Goal: Feedback & Contribution: Contribute content

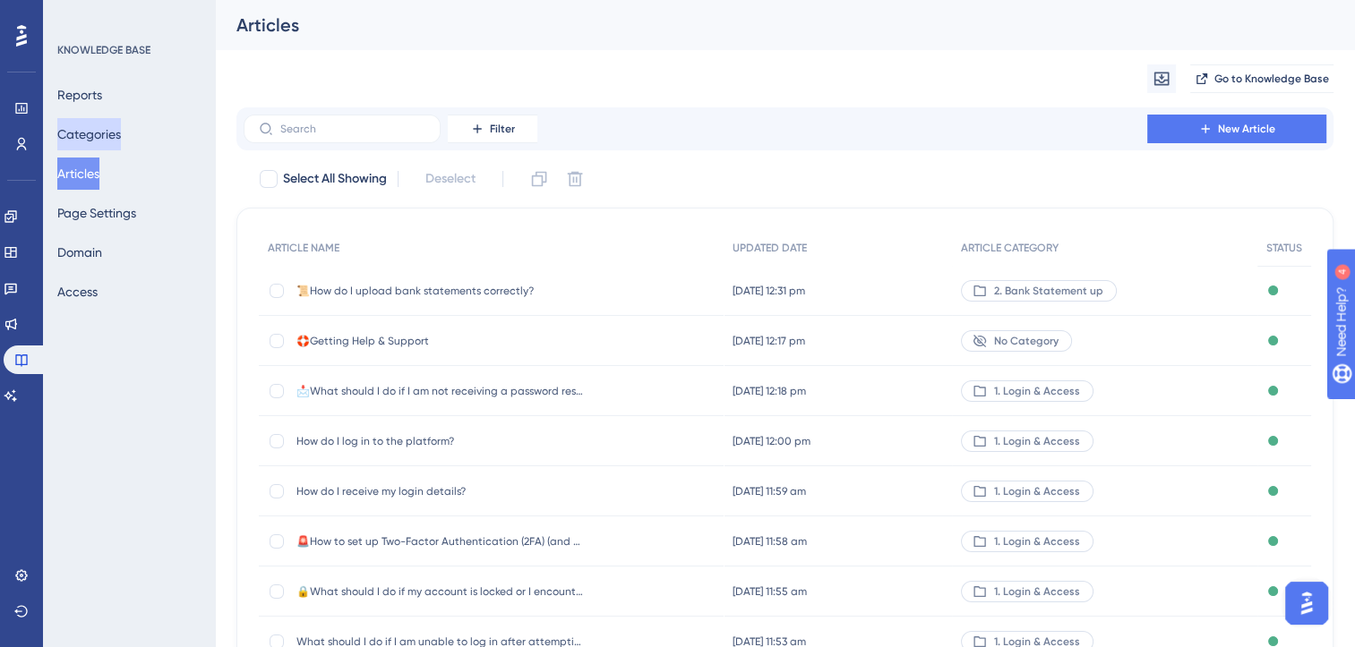
click at [100, 128] on button "Categories" at bounding box center [89, 134] width 64 height 32
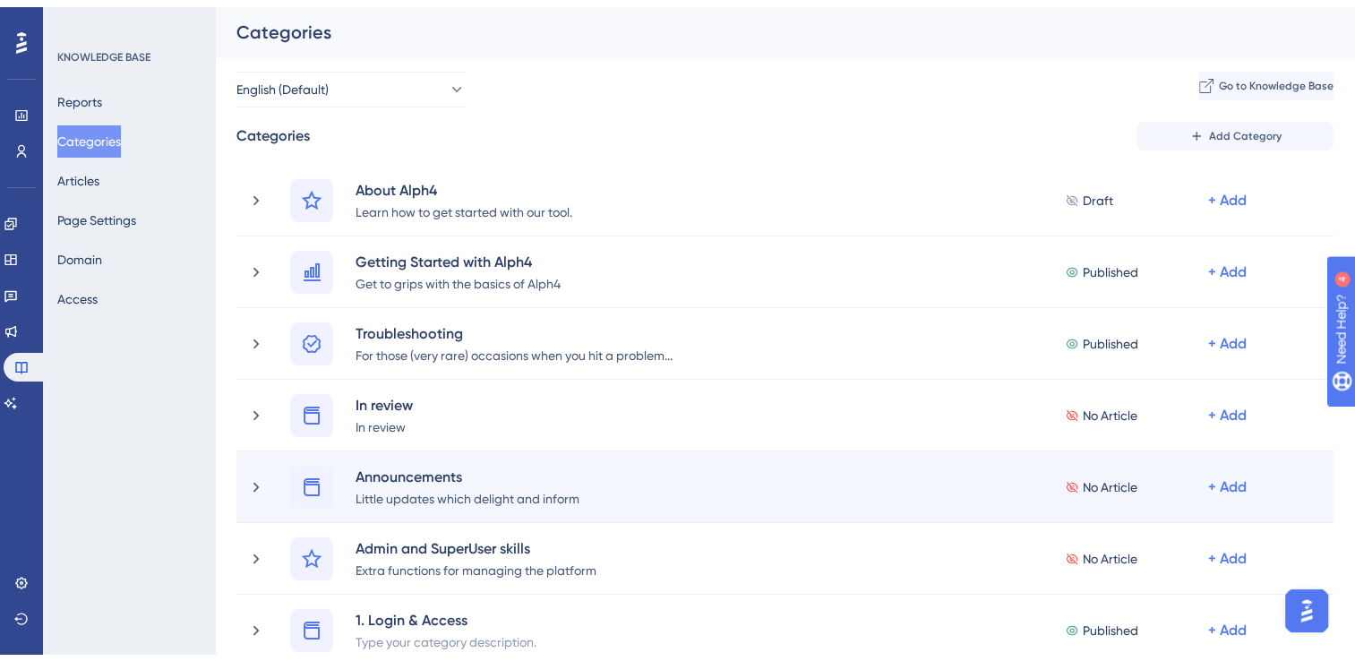
scroll to position [367, 0]
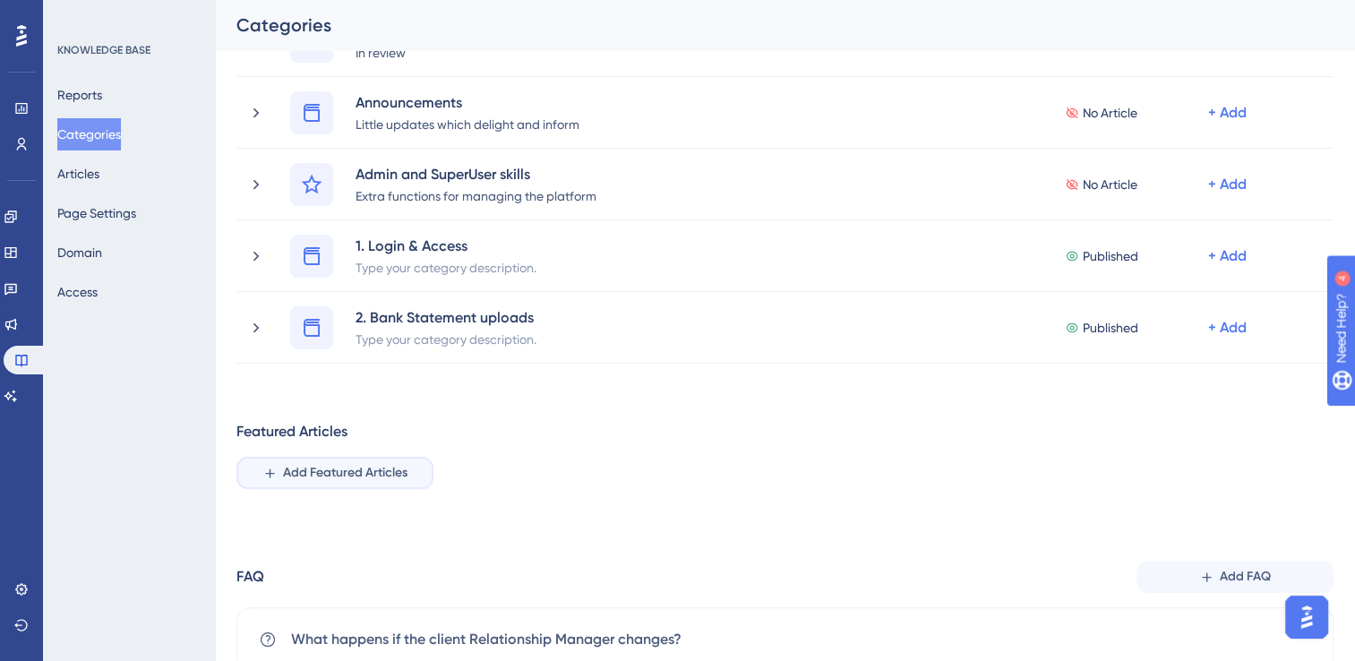
click at [361, 469] on span "Add Featured Articles" at bounding box center [345, 472] width 124 height 21
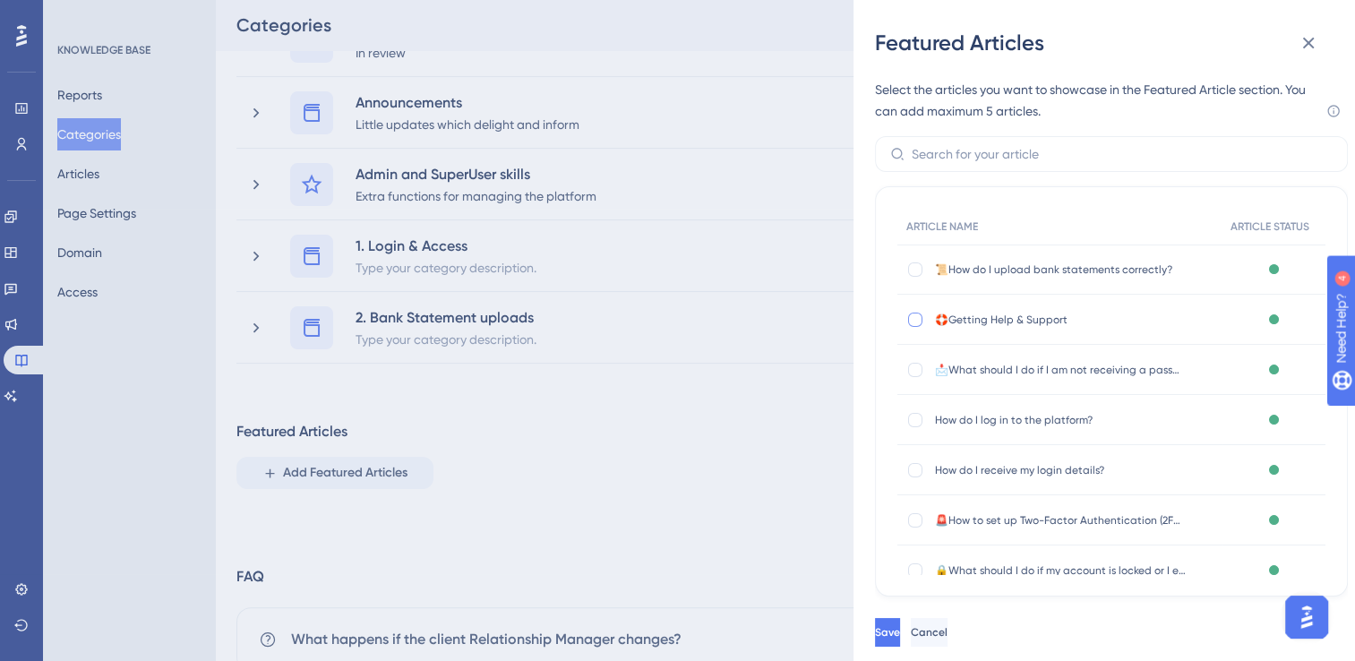
click at [913, 315] on div at bounding box center [915, 320] width 14 height 14
checkbox input "true"
click at [900, 625] on button "Save" at bounding box center [887, 632] width 25 height 29
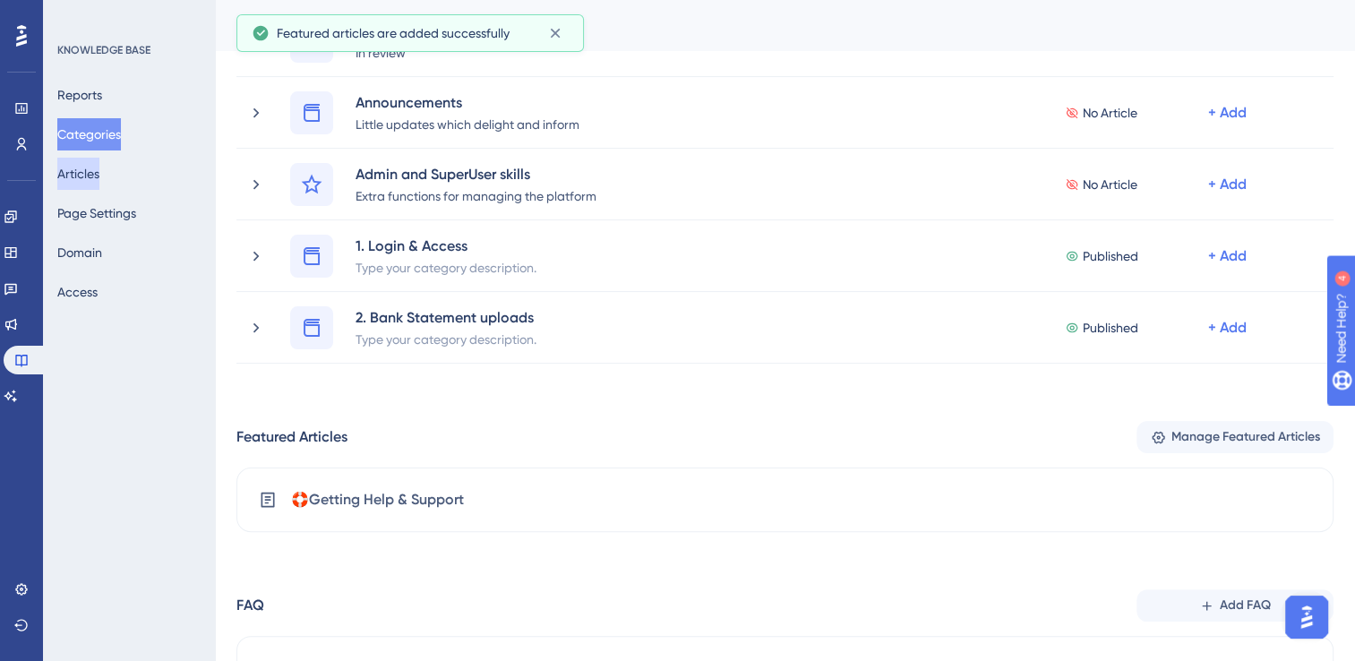
click at [90, 172] on button "Articles" at bounding box center [78, 174] width 42 height 32
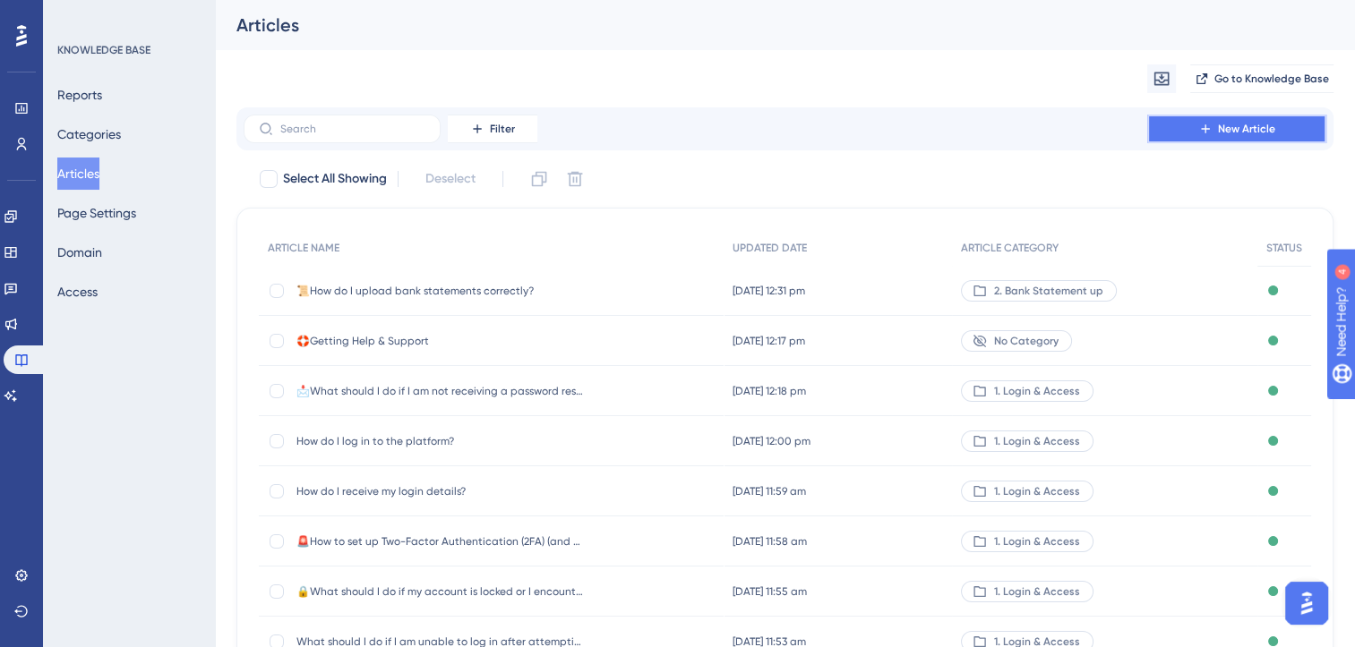
click at [1226, 131] on span "New Article" at bounding box center [1246, 129] width 57 height 14
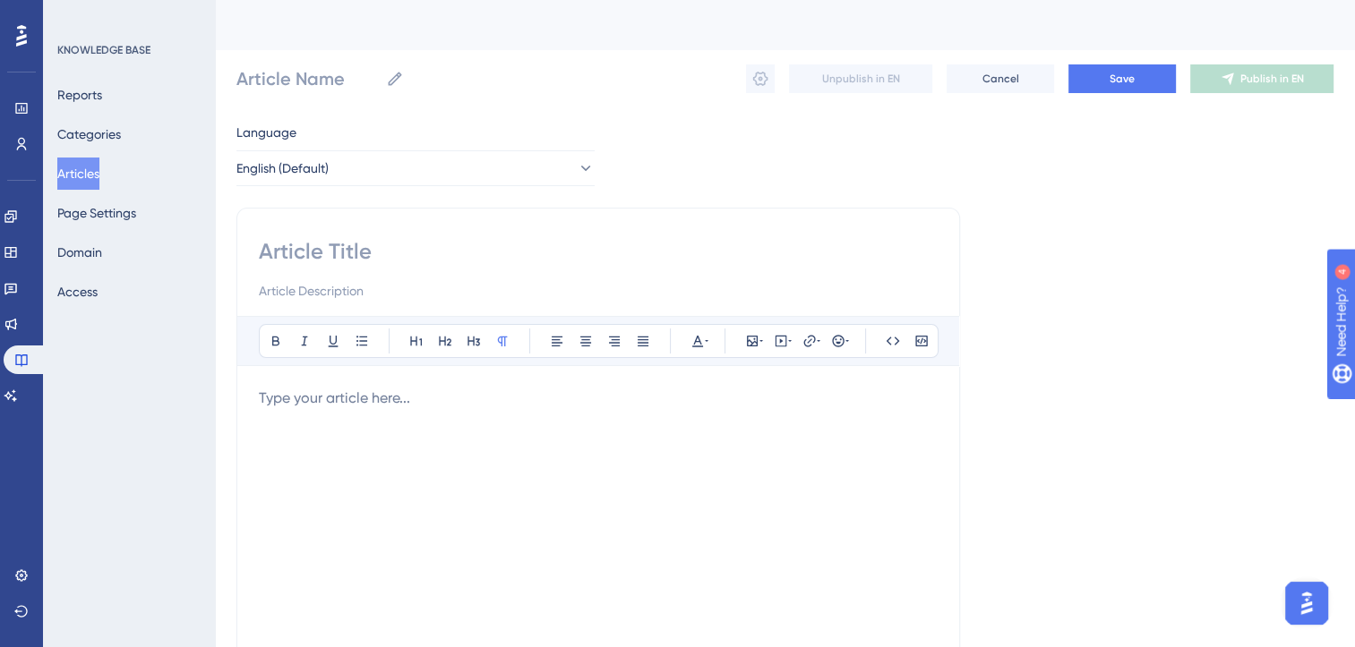
click at [453, 407] on p at bounding box center [598, 398] width 679 height 21
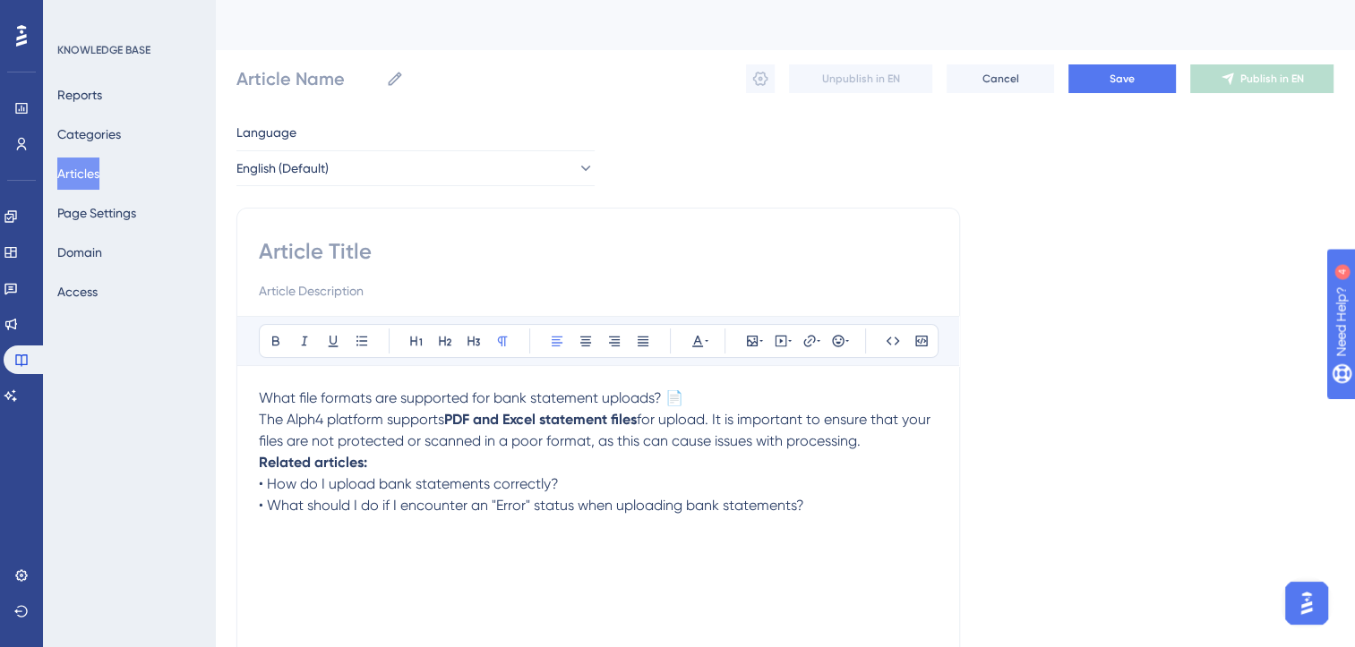
click at [715, 394] on p "What file formats are supported for bank statement uploads? 📄" at bounding box center [598, 398] width 679 height 21
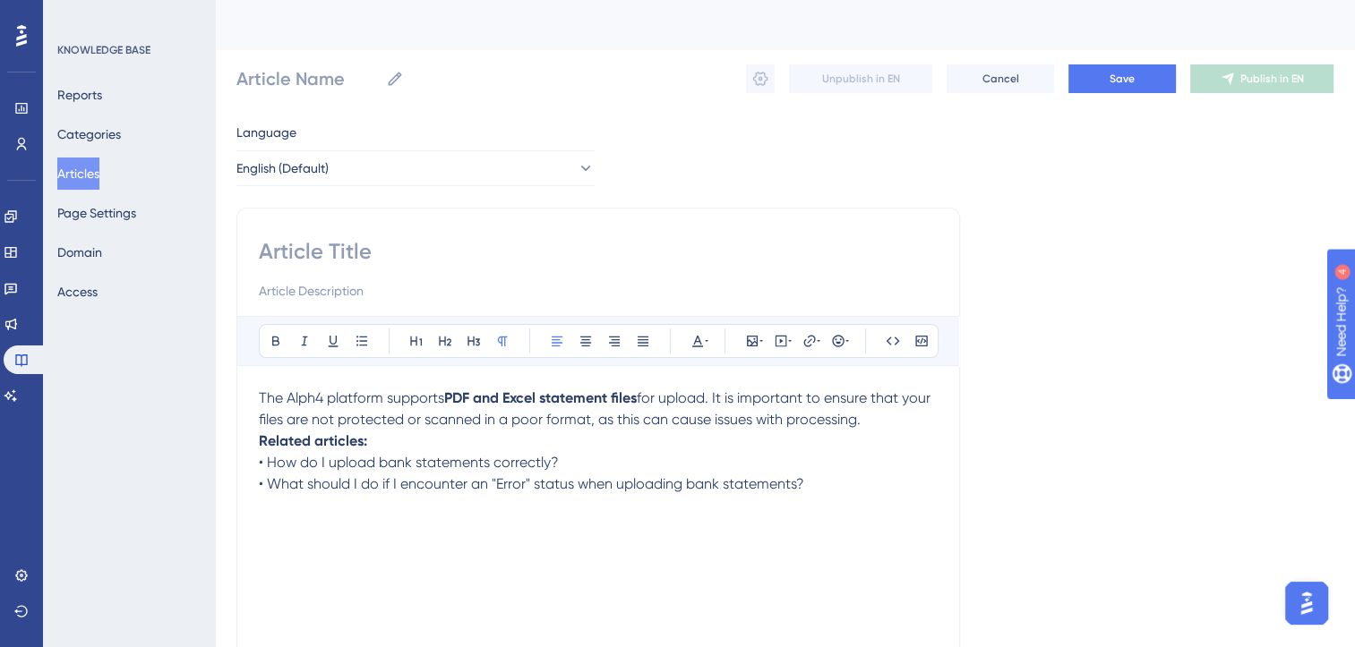
click at [332, 262] on input at bounding box center [598, 251] width 679 height 29
paste input "What file formats are supported for bank statement uploads? 📄"
type input "What file formats are supported for bank statement uploads? 📄"
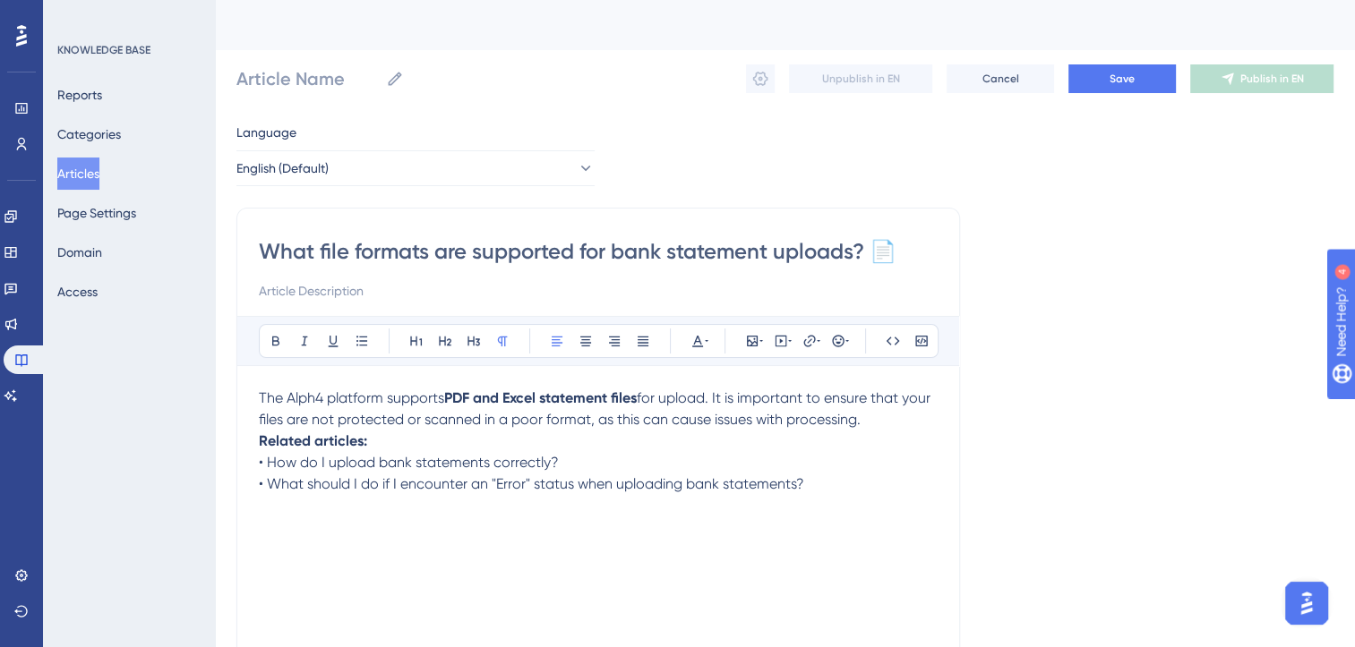
type input "What file formats are supported for bank statement uploads? 📄"
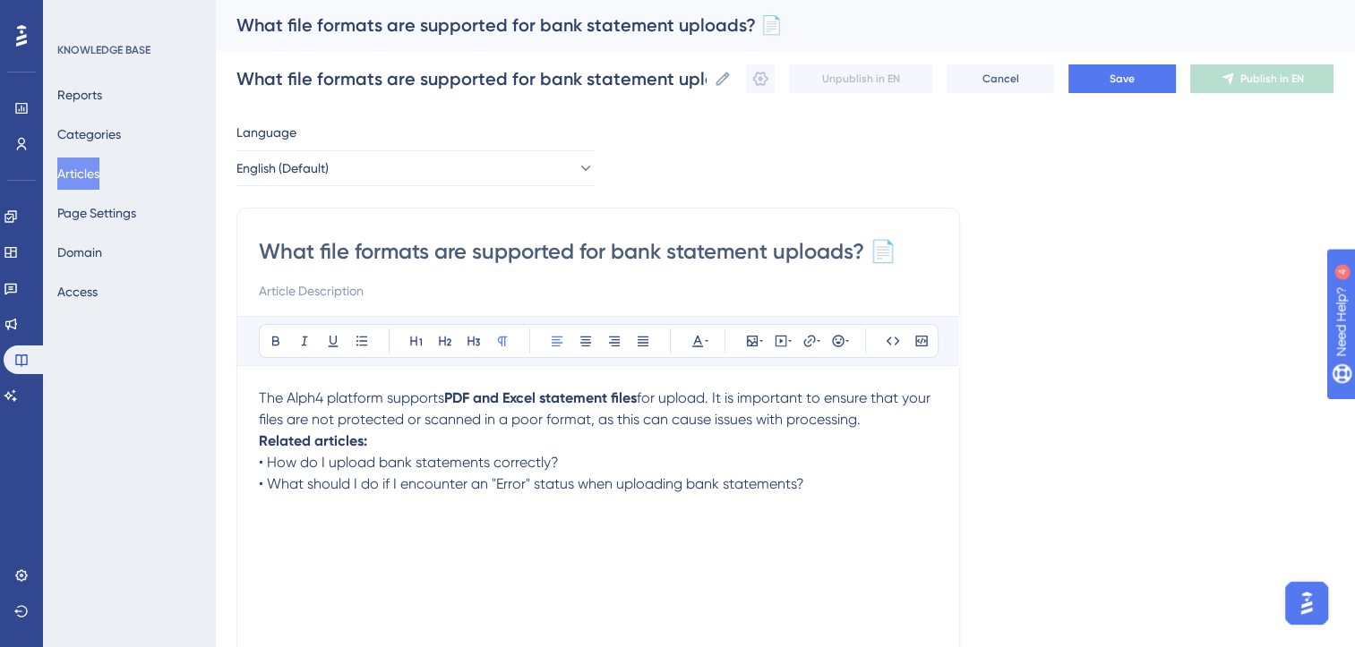
type input "What file formats are supported for bank statement uploads?"
click at [532, 429] on p "The Alph4 platform supports PDF and Excel statement files for upload. It is imp…" at bounding box center [598, 409] width 679 height 43
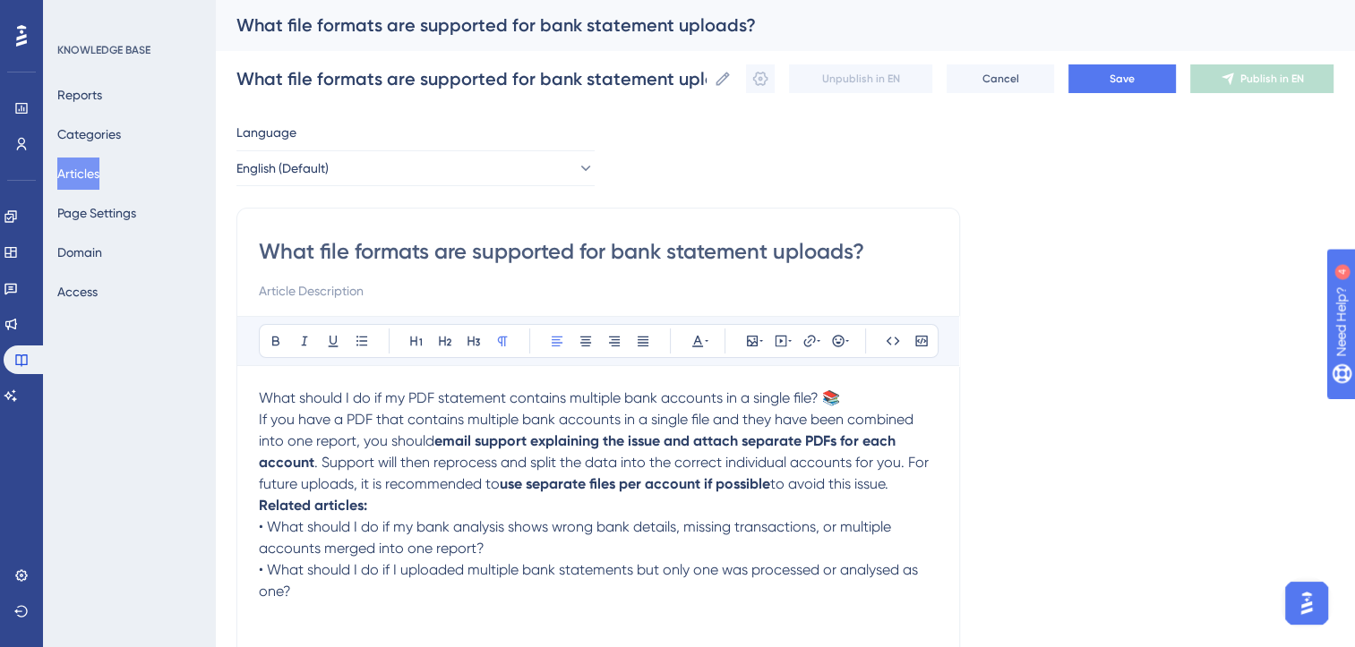
click at [874, 396] on p "What should I do if my PDF statement contains multiple bank accounts in a singl…" at bounding box center [598, 398] width 679 height 21
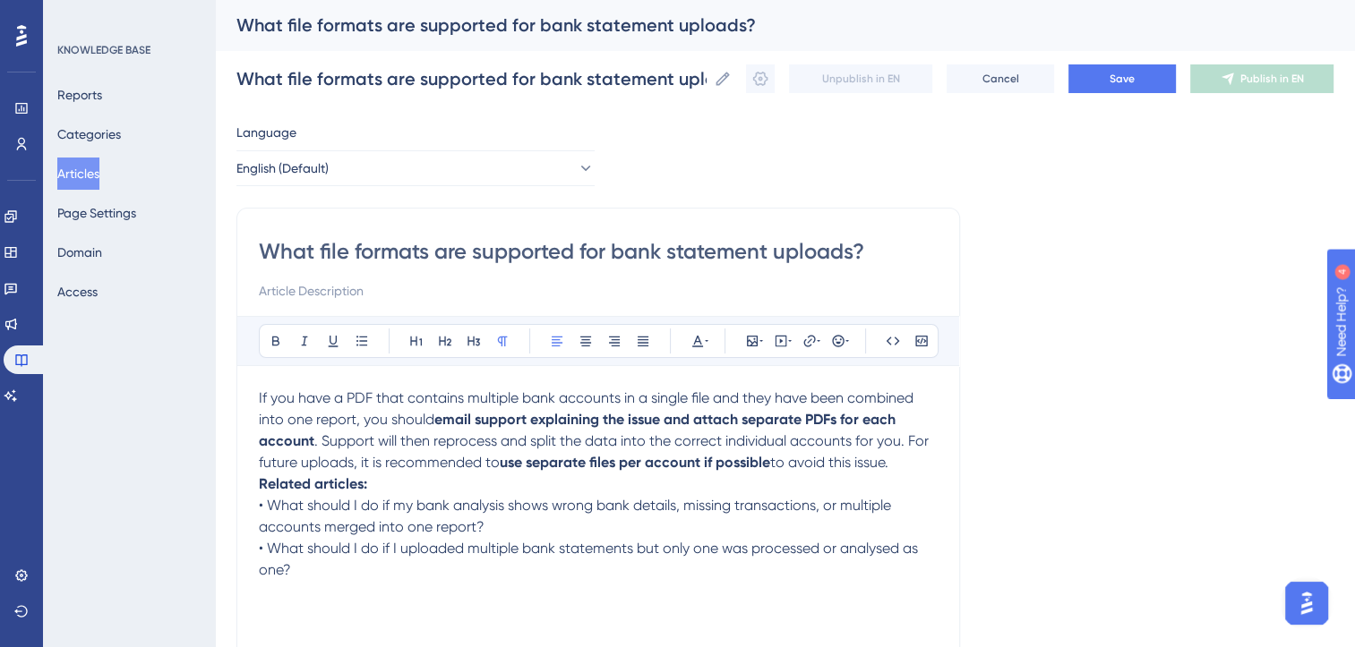
click at [729, 256] on input "What file formats are supported for bank statement uploads?" at bounding box center [598, 251] width 679 height 29
paste input "should I do if my PDF statement contains multiple bank accounts in a single fil…"
type input "What should I do if my PDF statement contains multiple bank accounts in a singl…"
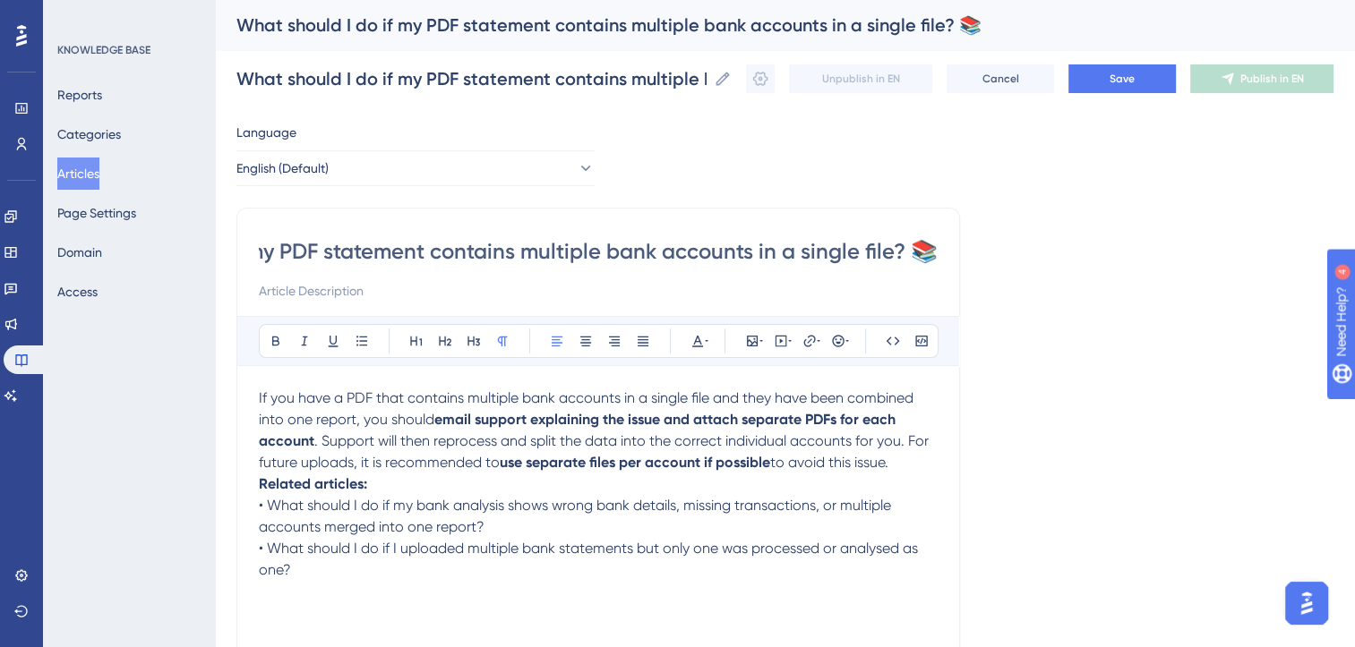
scroll to position [0, 0]
click at [262, 253] on input "What should I do if my PDF statement contains multiple bank accounts in a singl…" at bounding box center [598, 251] width 679 height 29
paste input "What should I do if my PDF statement contains multiple bank accounts in a singl…"
type input "What should I do if my PDF statement contains multiple bank accounts in a singl…"
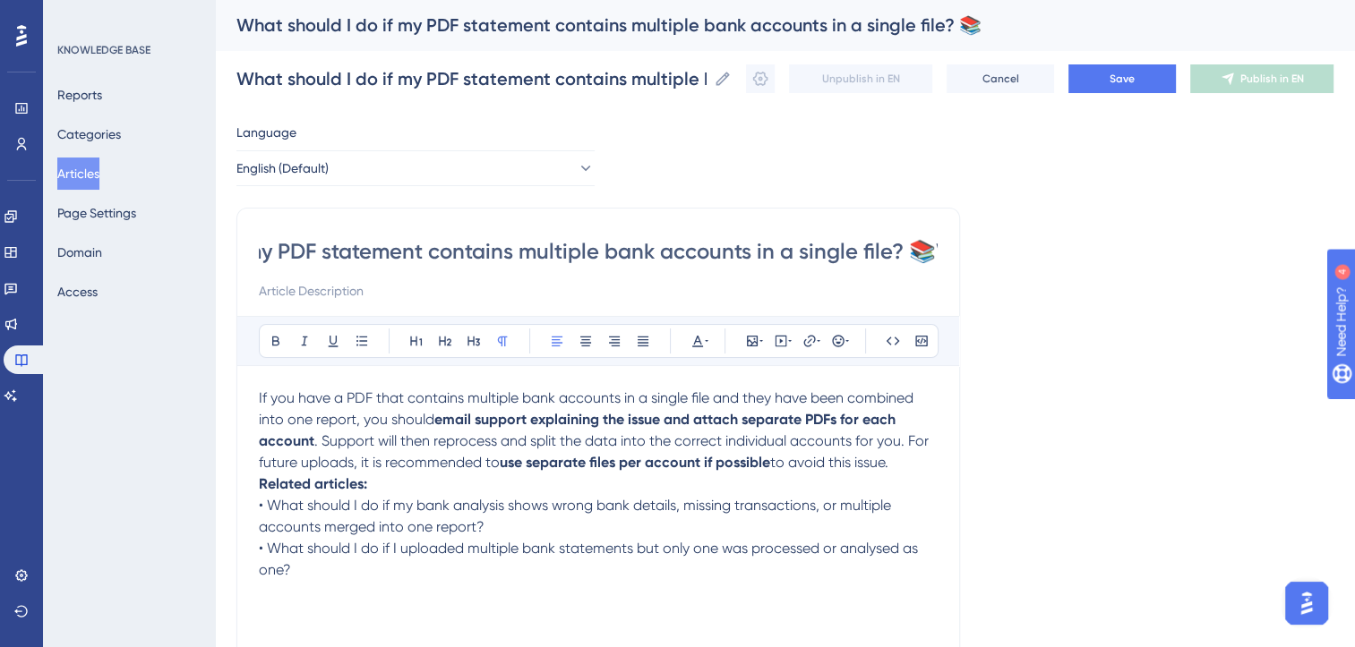
type input "What should I do if my PDF statement contains multiple bank accounts in a singl…"
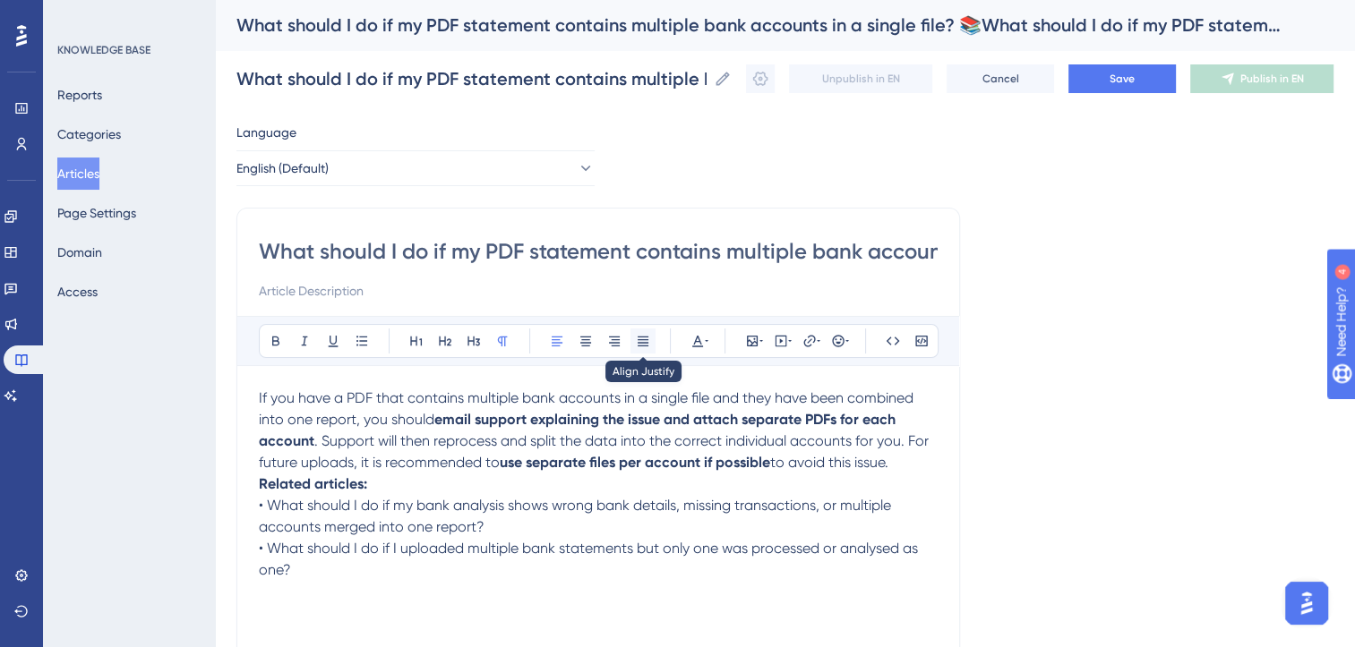
type input "📚What should I do if my PDF statement contains multiple bank accounts in a sing…"
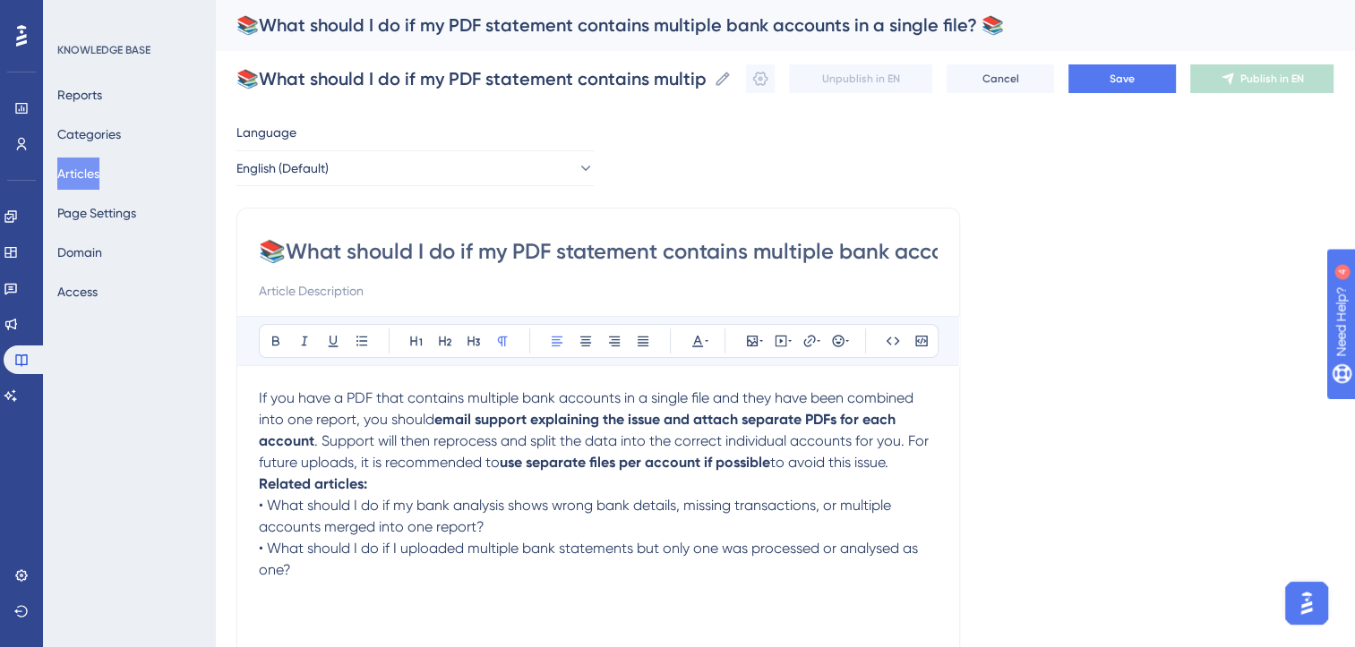
click at [659, 251] on input "📚What should I do if my PDF statement contains multiple bank accounts in a sing…" at bounding box center [598, 251] width 679 height 29
click at [594, 254] on input "📚What should I do if my PDF statement contains multiple bank accounts in a sing…" at bounding box center [598, 251] width 679 height 29
type input "📚What should I do if my PDF statement contains multiple bank accounts in a sing…"
click at [303, 397] on span "If you have a PDF that contains multiple bank accounts in a single file and the…" at bounding box center [588, 409] width 658 height 39
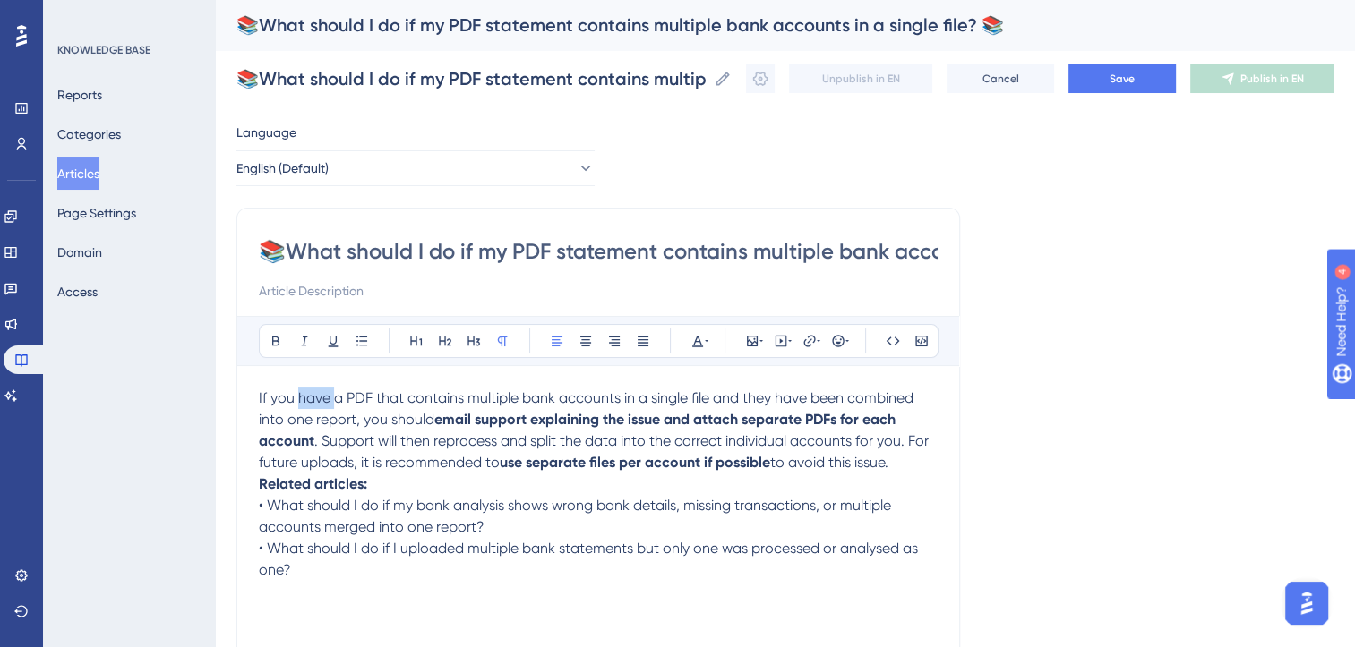
click at [303, 397] on span "If you have a PDF that contains multiple bank accounts in a single file and the…" at bounding box center [588, 409] width 658 height 39
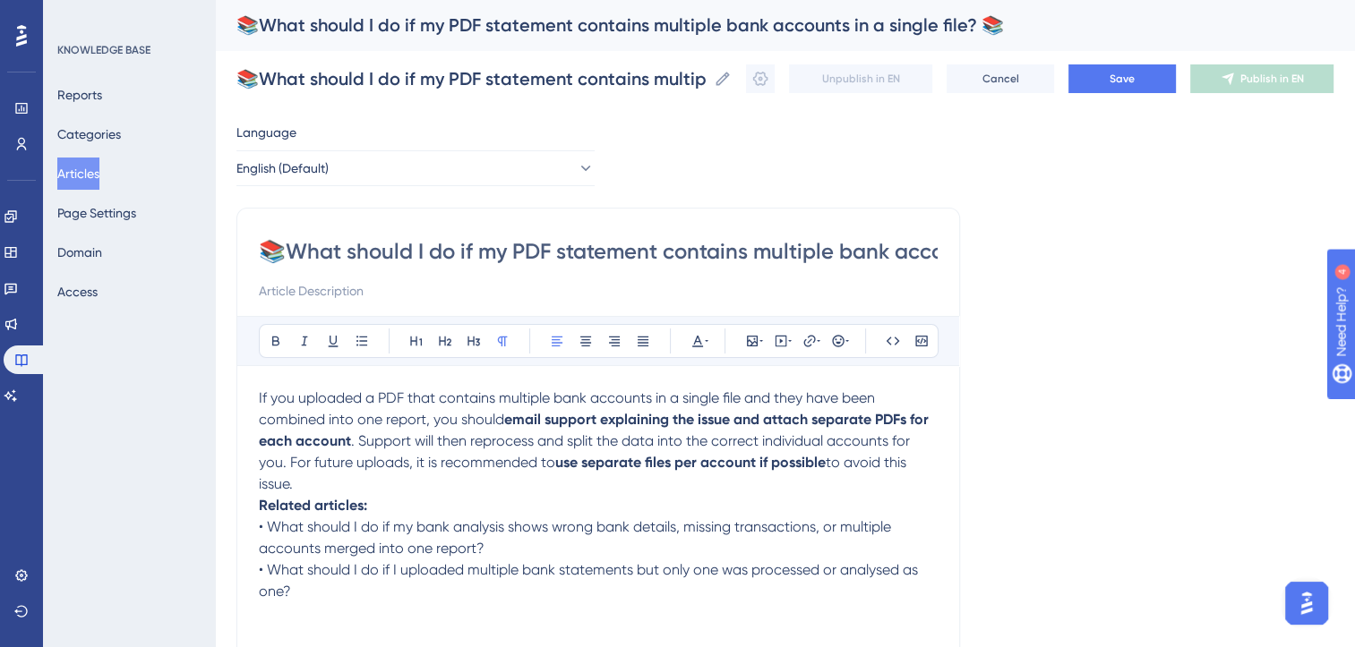
click at [287, 248] on input "📚What should I do if my PDF statement contains multiple bank accounts in a sing…" at bounding box center [598, 251] width 679 height 29
type input "📚Help - What should I do if my PDF statement contains multiple bank accounts in…"
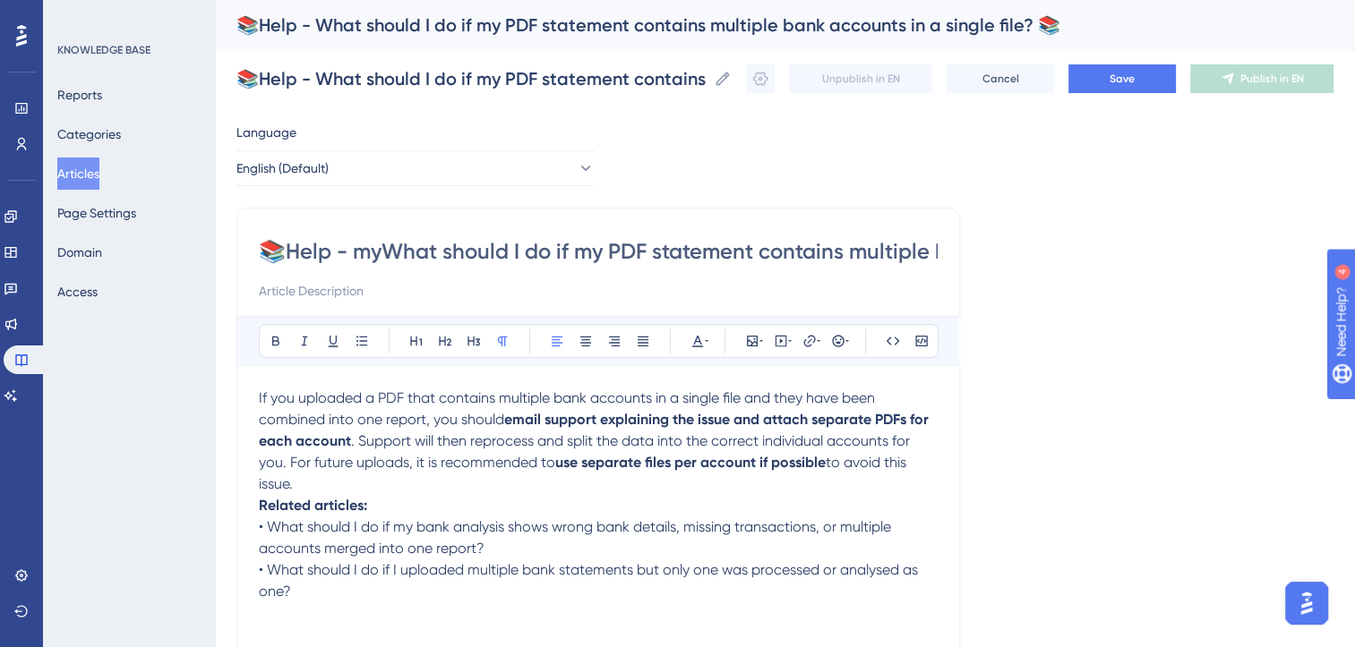
type input "📚Help - my What should I do if my PDF statement contains multiple bank accounts…"
type input "📚Help - my PDF statement contains multiple bank accounts in a single file? 📚"
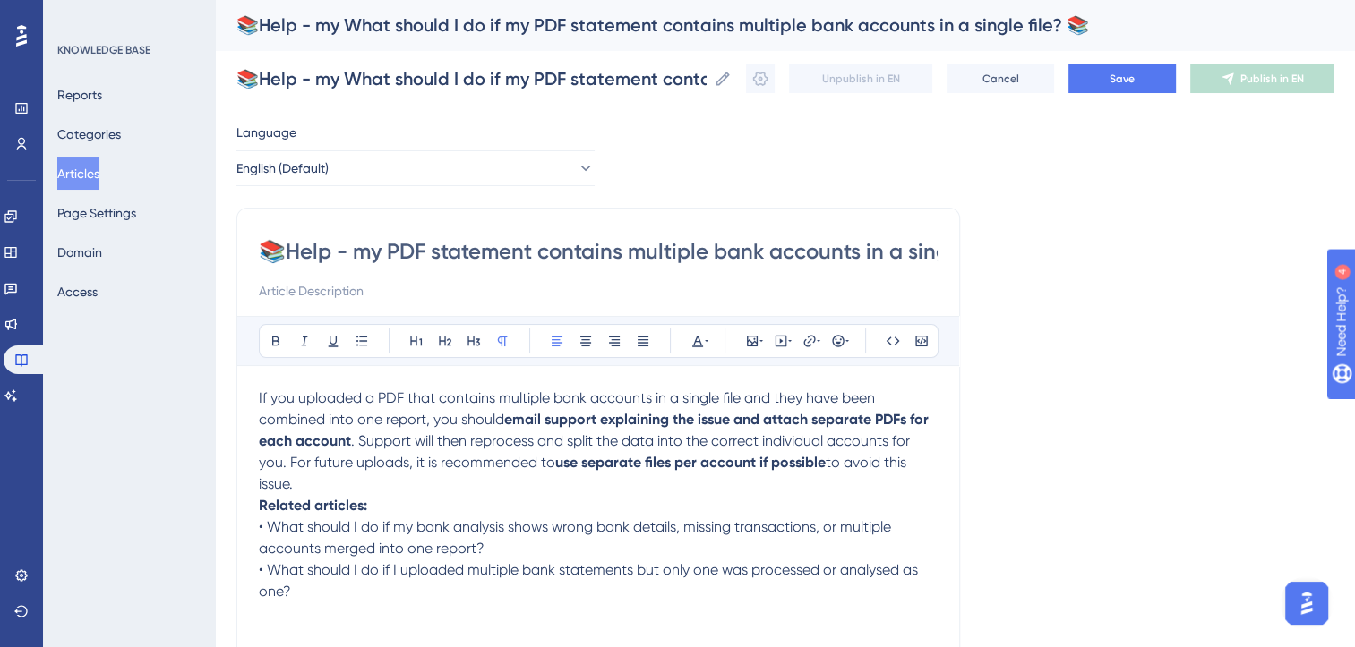
type input "📚Help - my PDF statement contains multiple bank accounts in a single file? 📚"
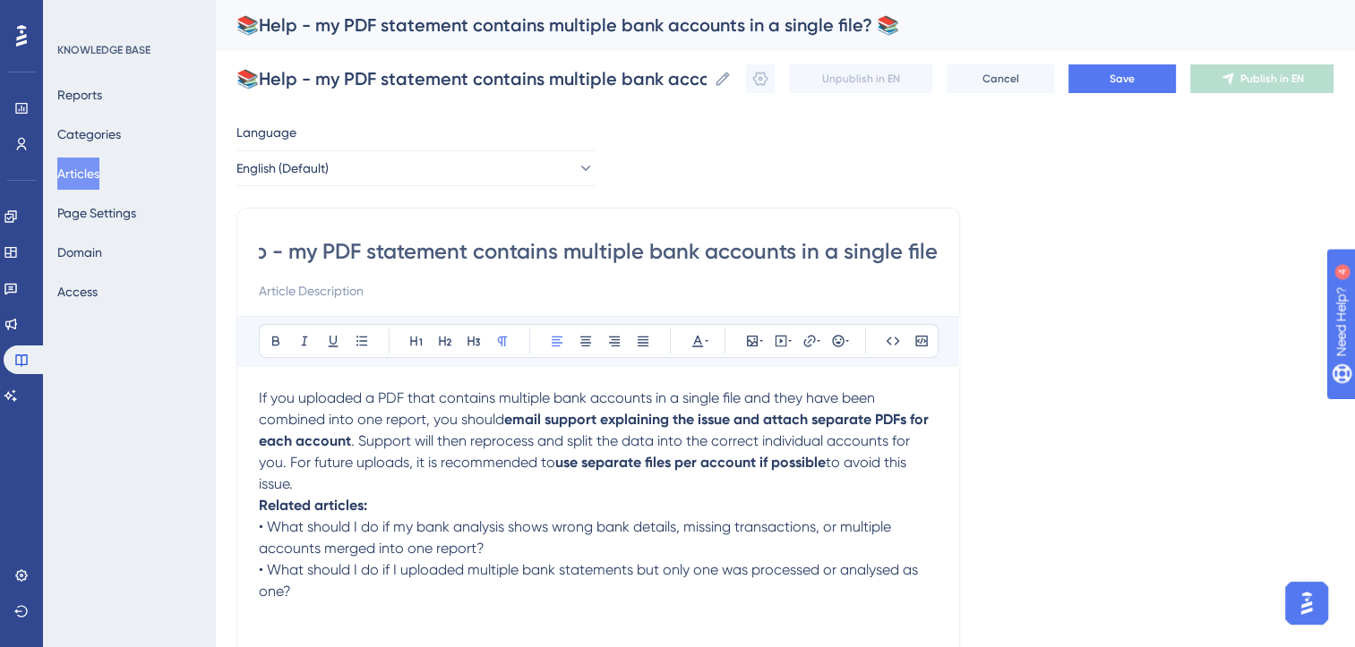
type input "📚Help - my PDF statement contains multiple bank accounts in a single fil"
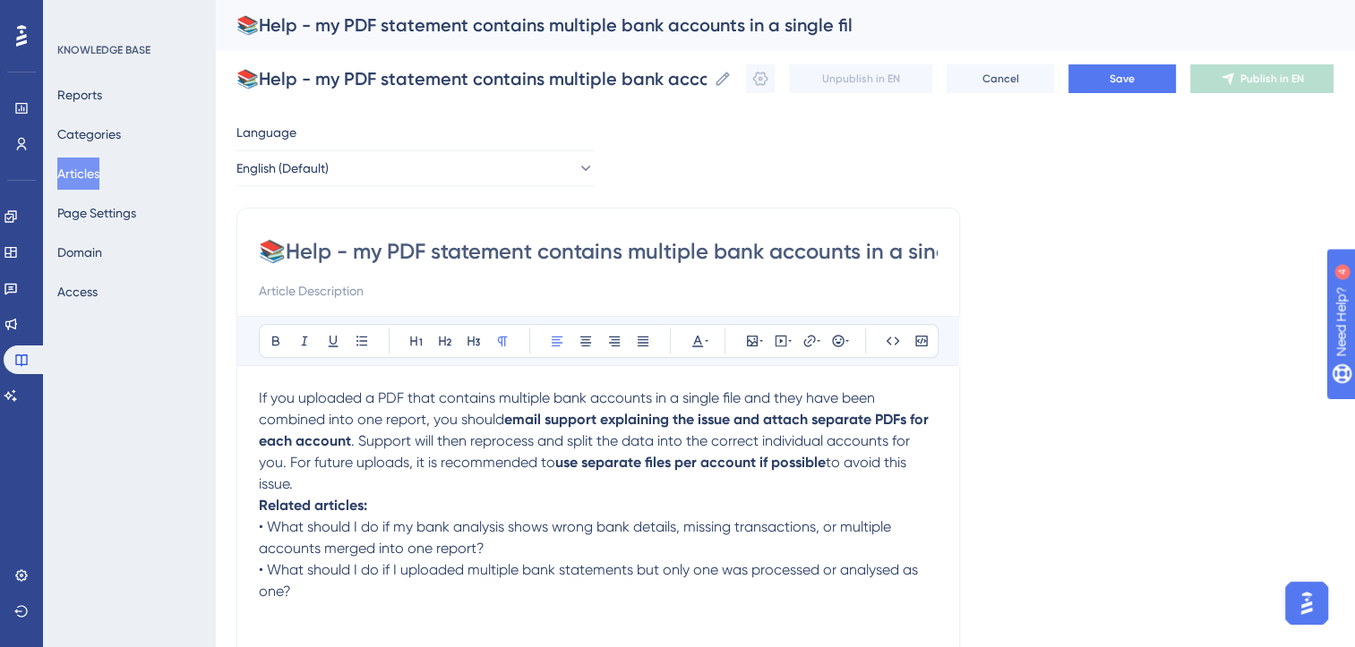
click at [500, 396] on span "If you uploaded a PDF that contains multiple bank accounts in a single file and…" at bounding box center [569, 409] width 620 height 39
click at [513, 417] on span "If you uploaded a PDF that contains data from multiple bank accounts in a singl…" at bounding box center [585, 409] width 653 height 39
click at [808, 463] on strong "use separate files per account if possible" at bounding box center [690, 462] width 270 height 17
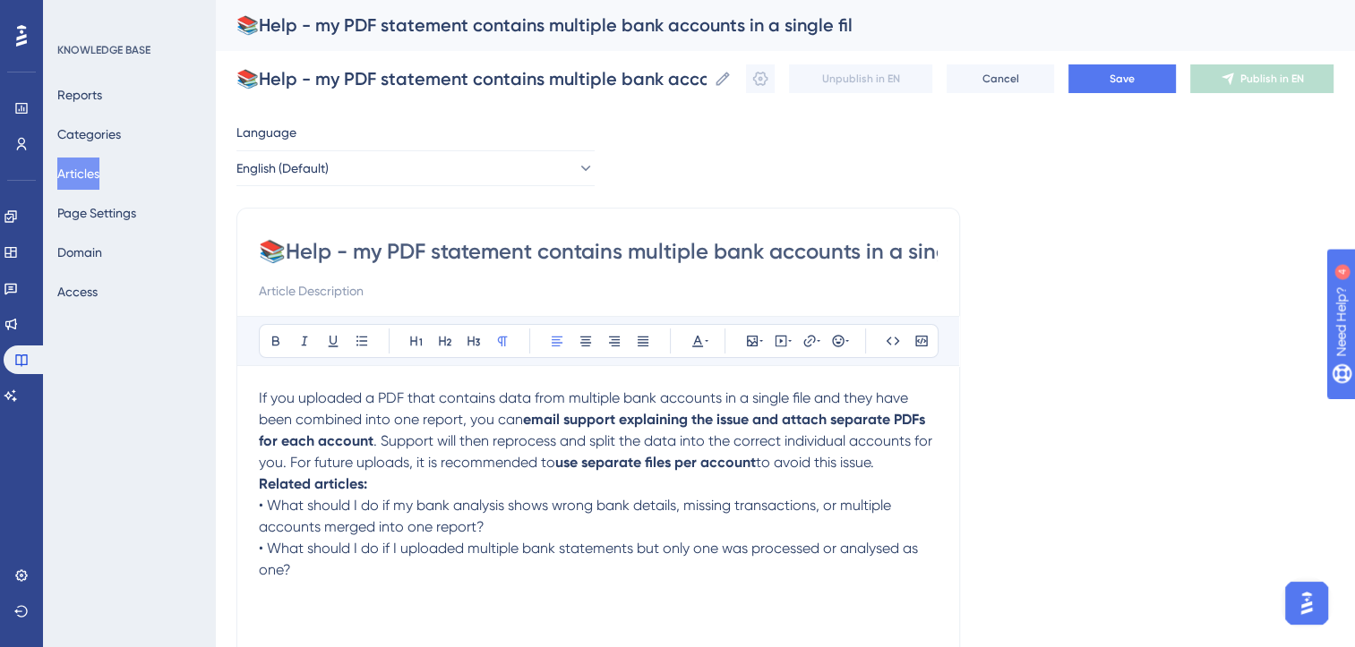
click at [294, 463] on span ". Support will then reprocess and split the data into the correct individual ac…" at bounding box center [597, 452] width 677 height 39
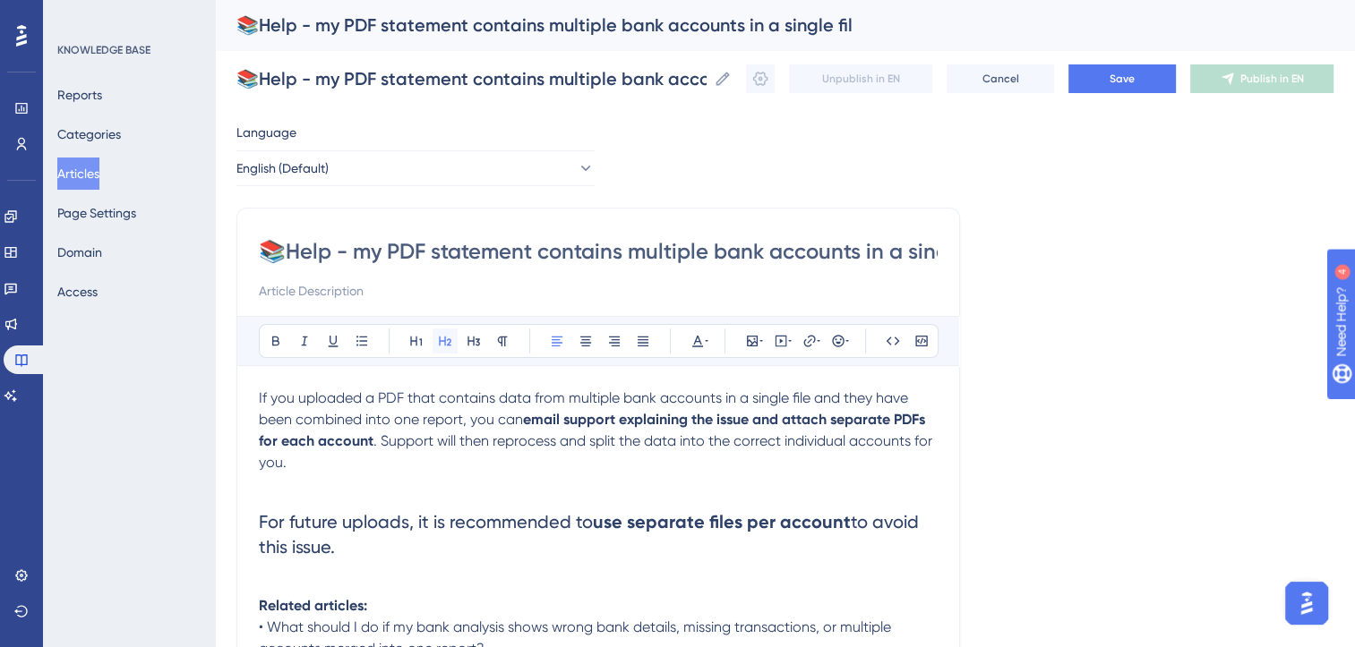
click at [439, 343] on icon at bounding box center [445, 342] width 13 height 10
click at [1135, 85] on span "Save" at bounding box center [1121, 79] width 25 height 14
click at [1135, 81] on span "Save" at bounding box center [1121, 79] width 25 height 14
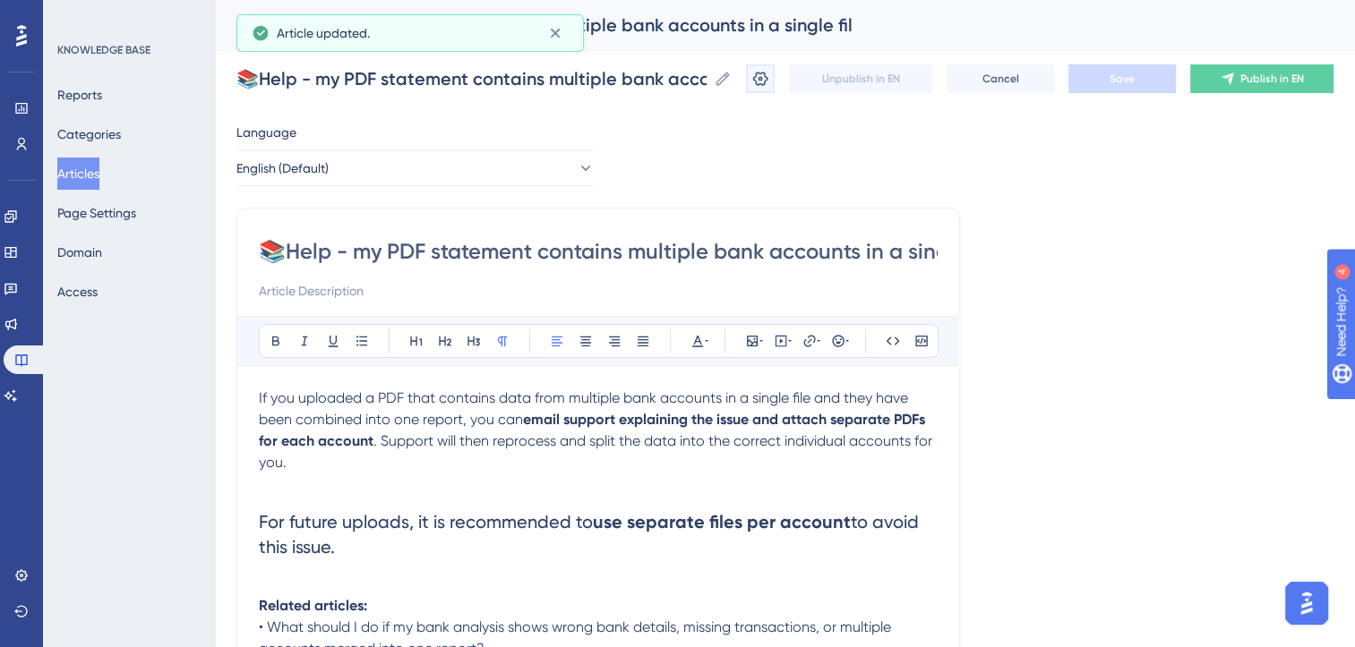
click at [769, 82] on icon at bounding box center [760, 79] width 18 height 18
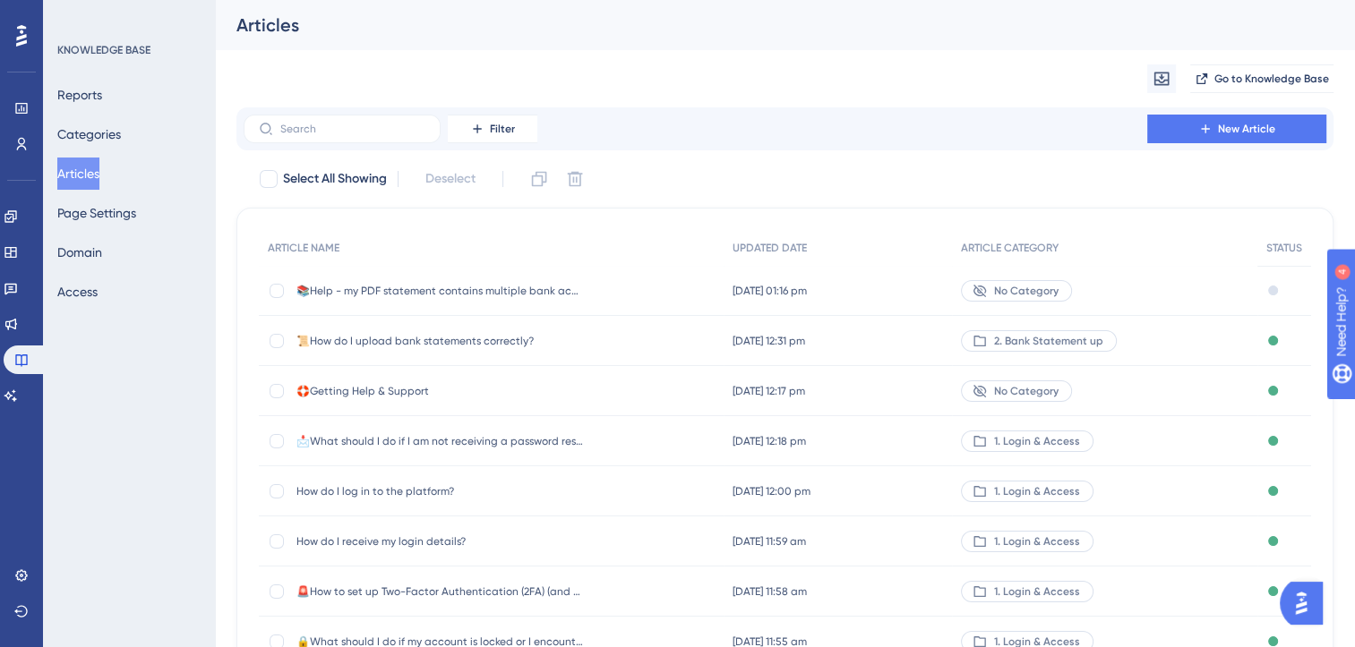
click at [1014, 289] on span "No Category" at bounding box center [1026, 291] width 64 height 14
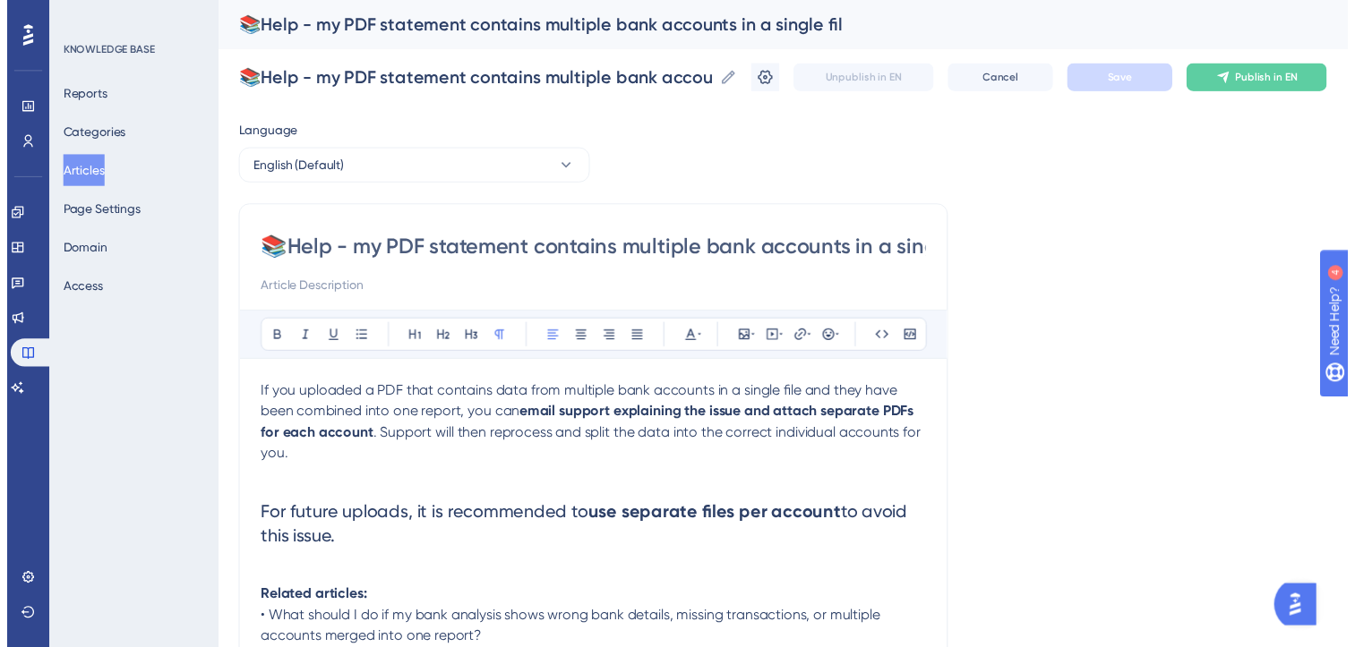
scroll to position [40, 0]
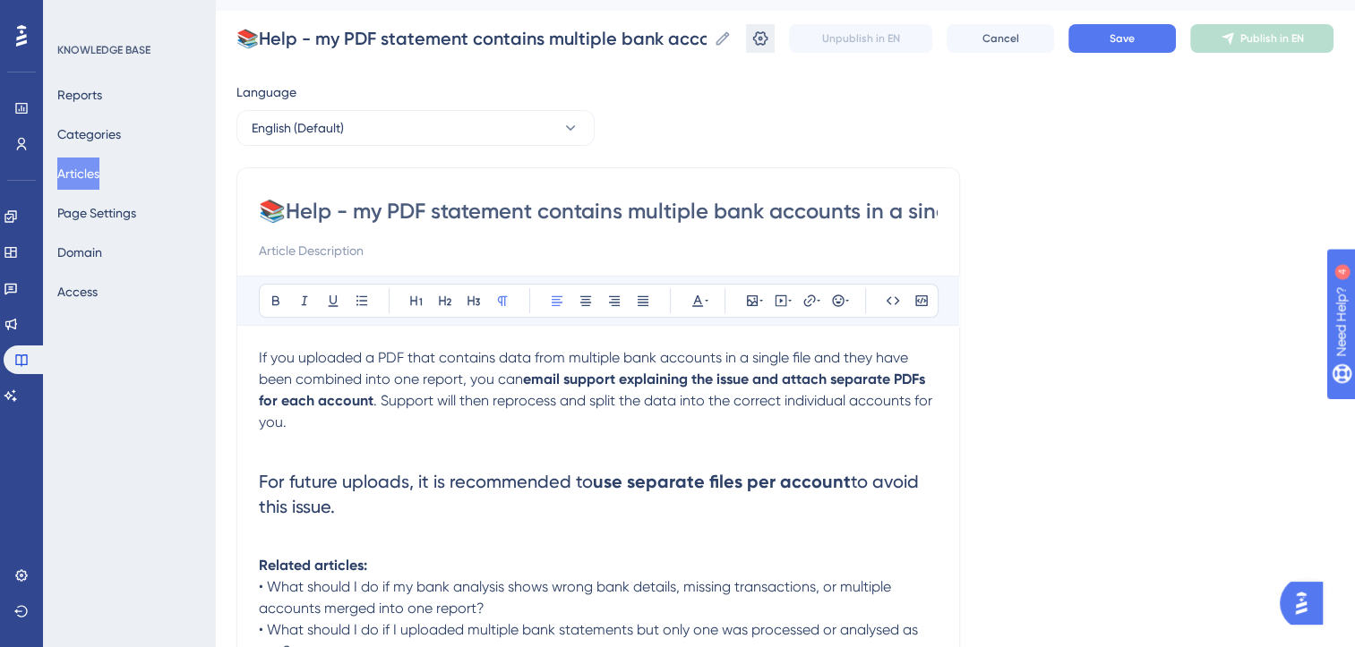
click at [769, 38] on icon at bounding box center [760, 39] width 18 height 18
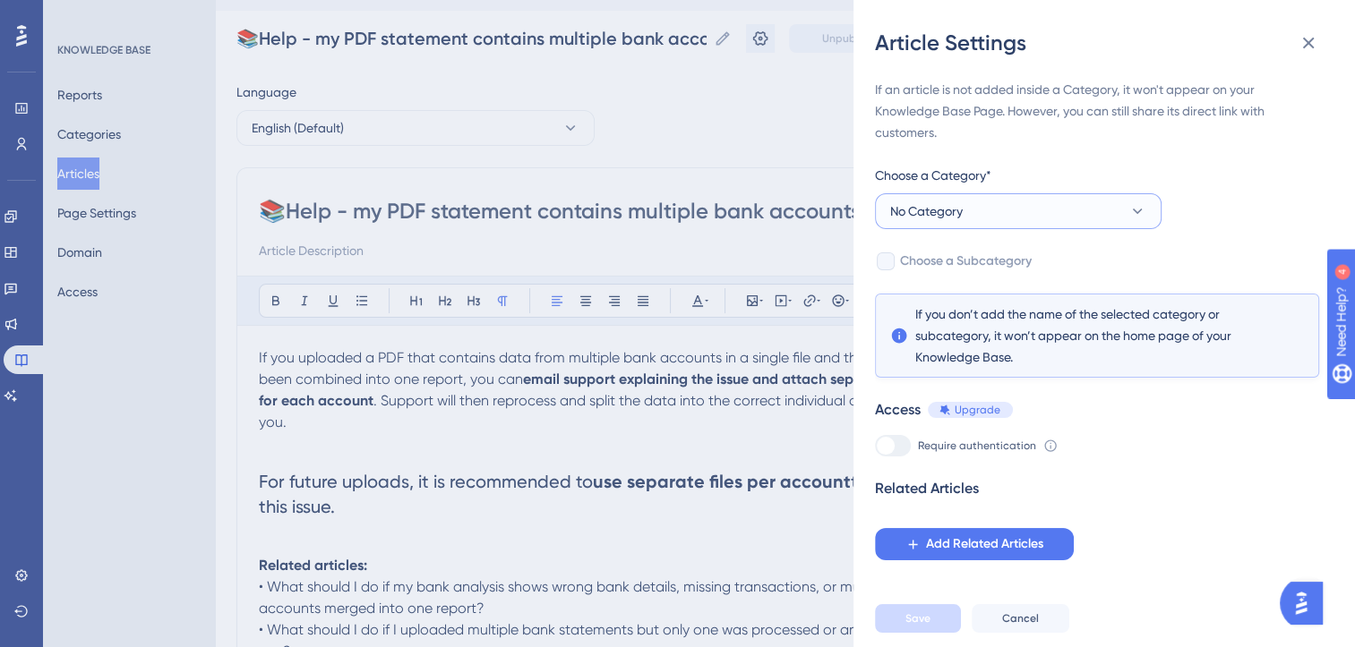
click at [971, 208] on button "No Category" at bounding box center [1018, 211] width 287 height 36
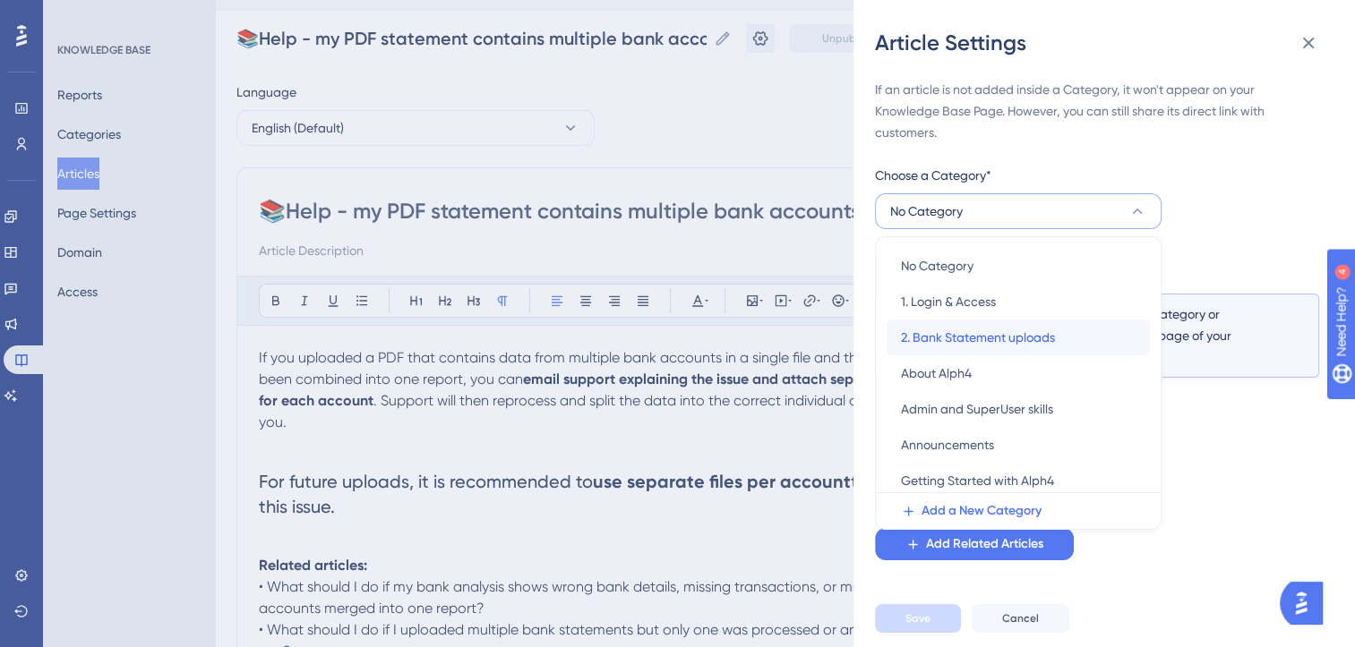
click at [995, 335] on span "2. Bank Statement uploads" at bounding box center [978, 337] width 154 height 21
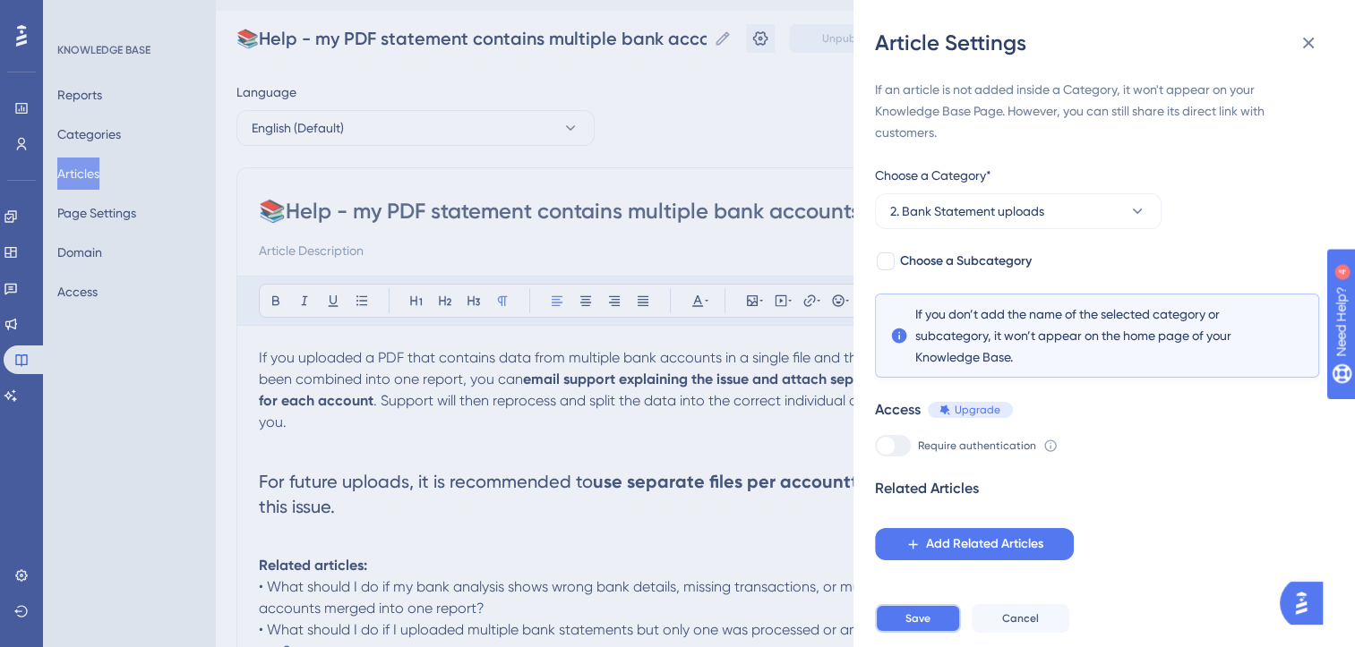
click at [946, 630] on button "Save" at bounding box center [918, 618] width 86 height 29
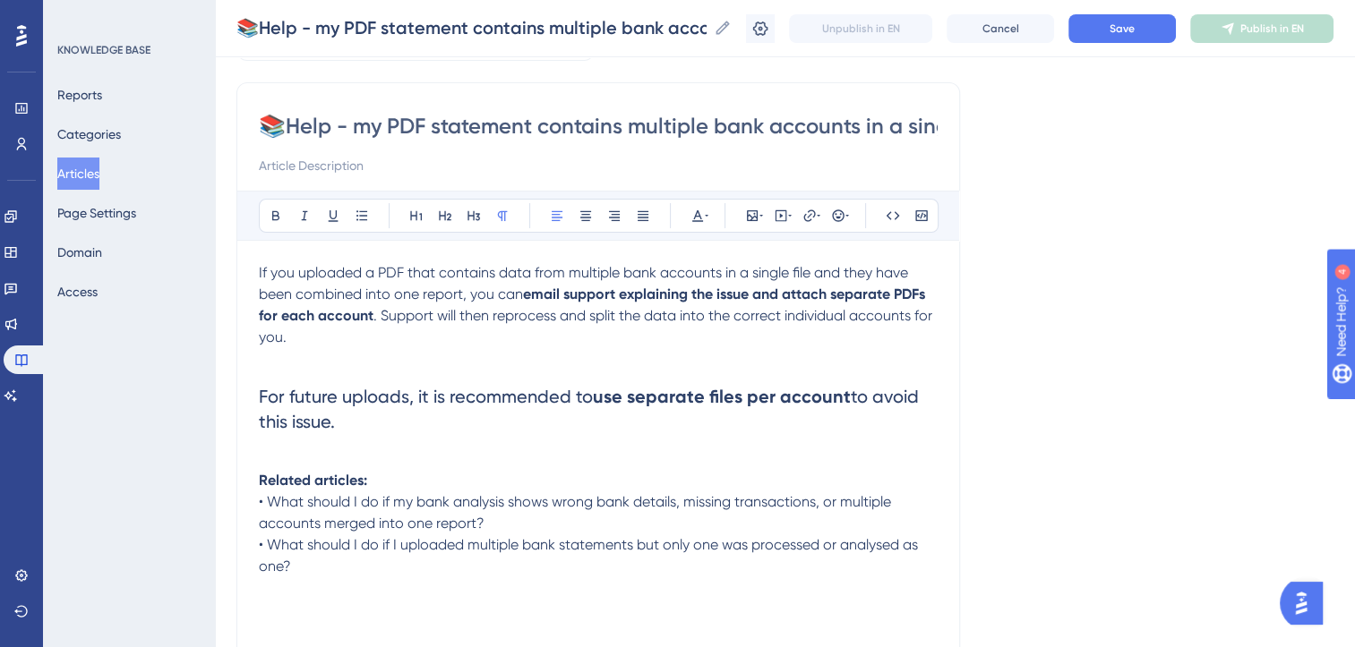
scroll to position [116, 0]
click at [267, 501] on span "• What should I do if my bank analysis shows wrong bank details, missing transa…" at bounding box center [577, 514] width 636 height 39
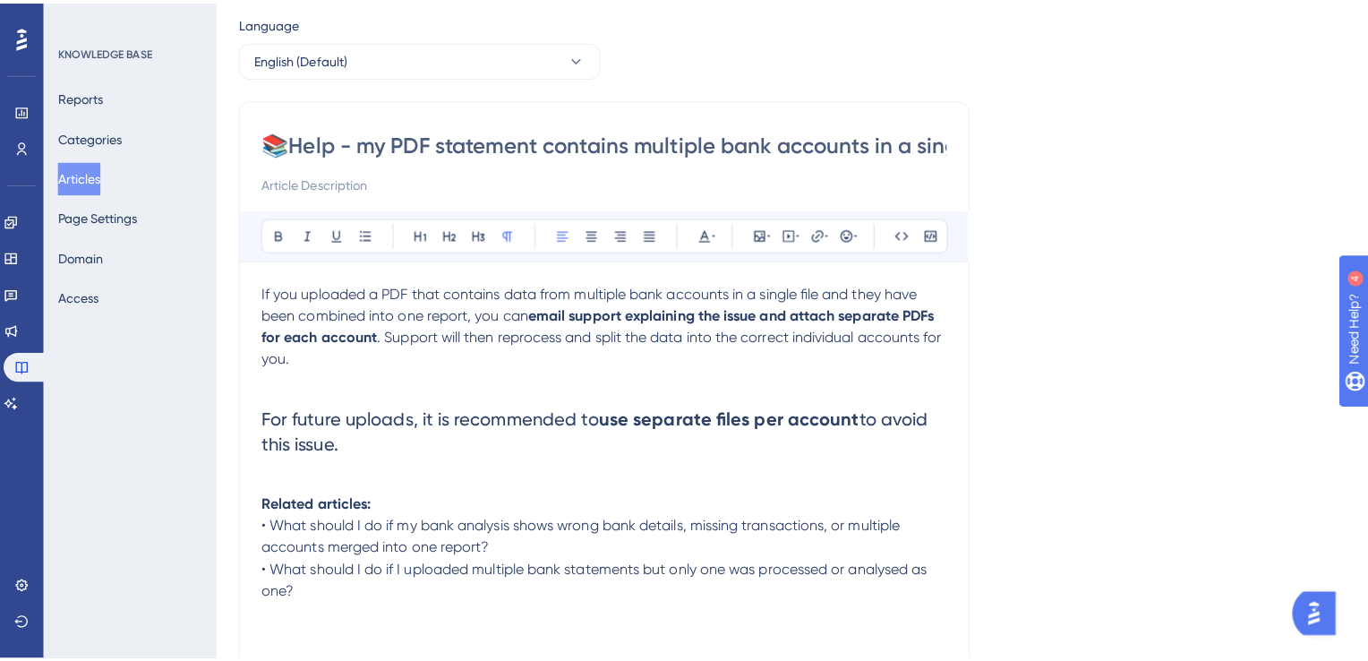
scroll to position [0, 0]
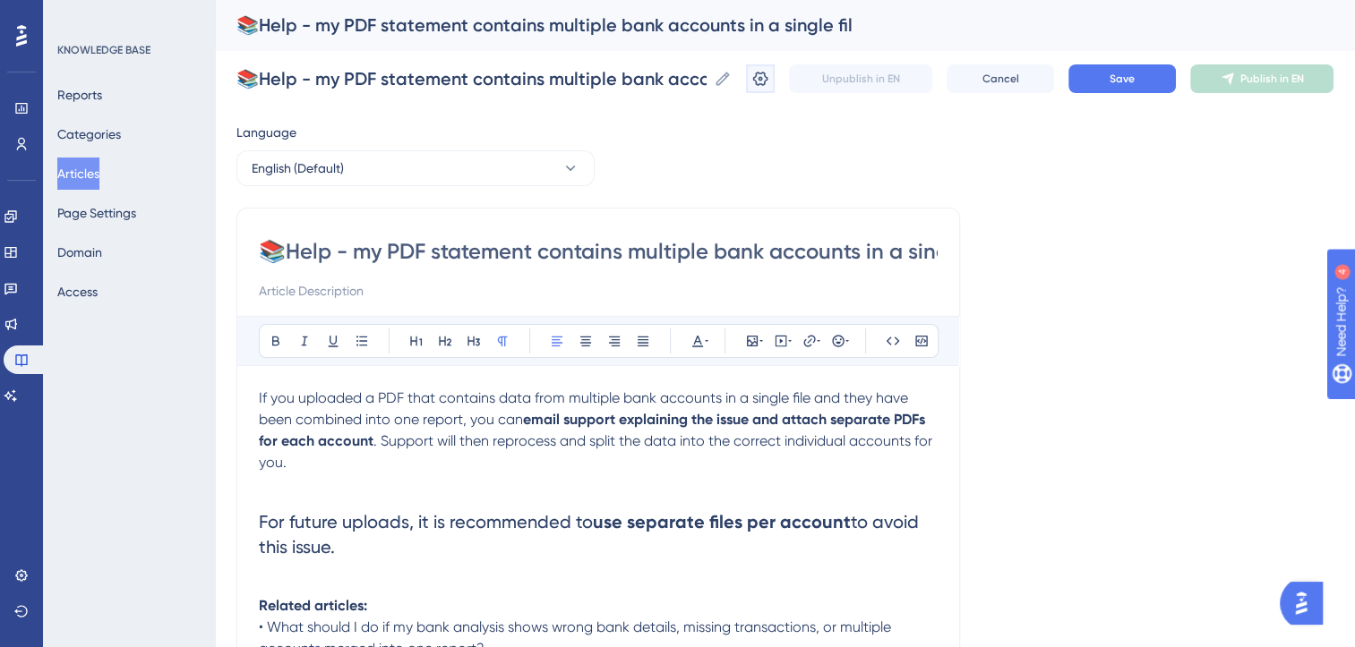
click at [769, 80] on icon at bounding box center [760, 79] width 18 height 18
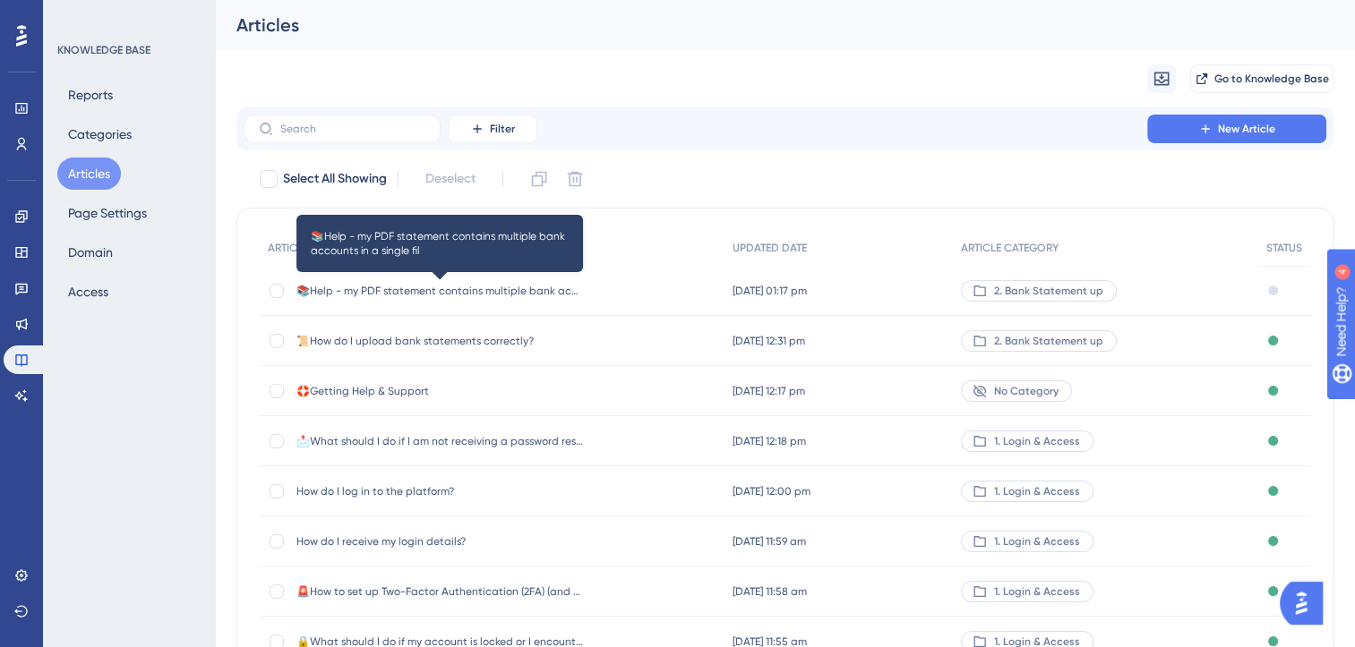
click at [480, 296] on span "📚Help - my PDF statement contains multiple bank accounts in a single fil" at bounding box center [439, 291] width 287 height 14
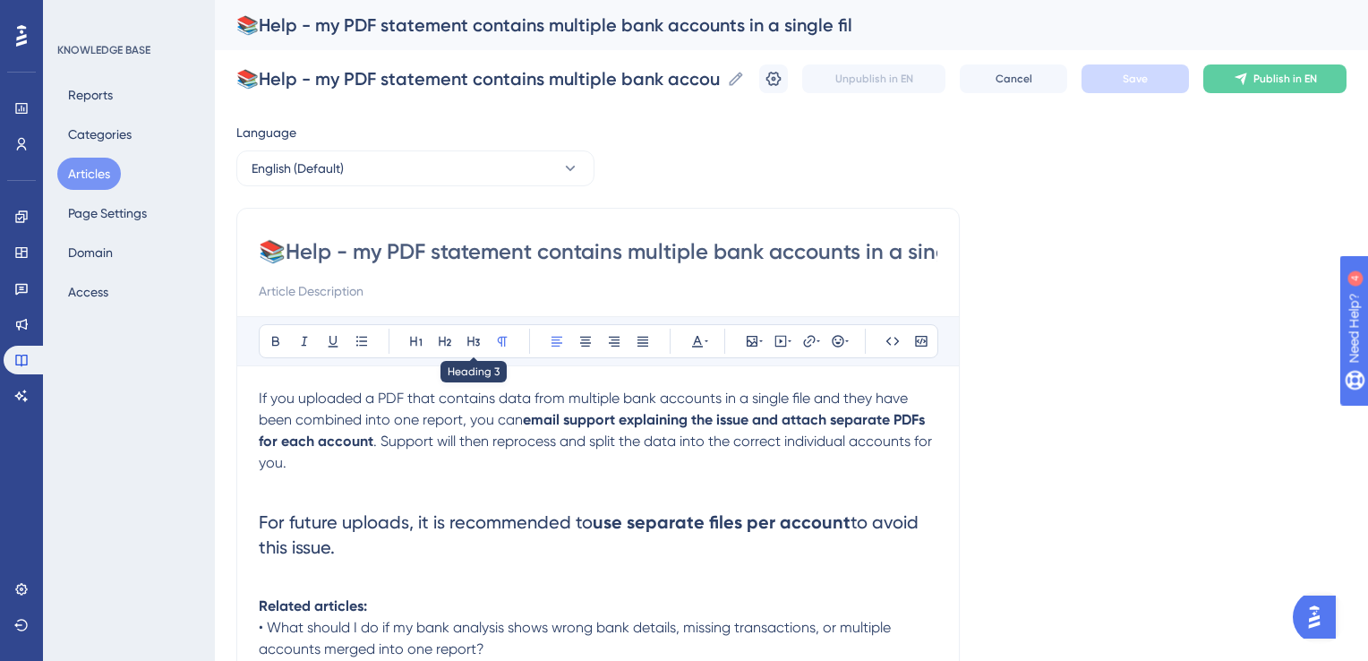
scroll to position [40, 0]
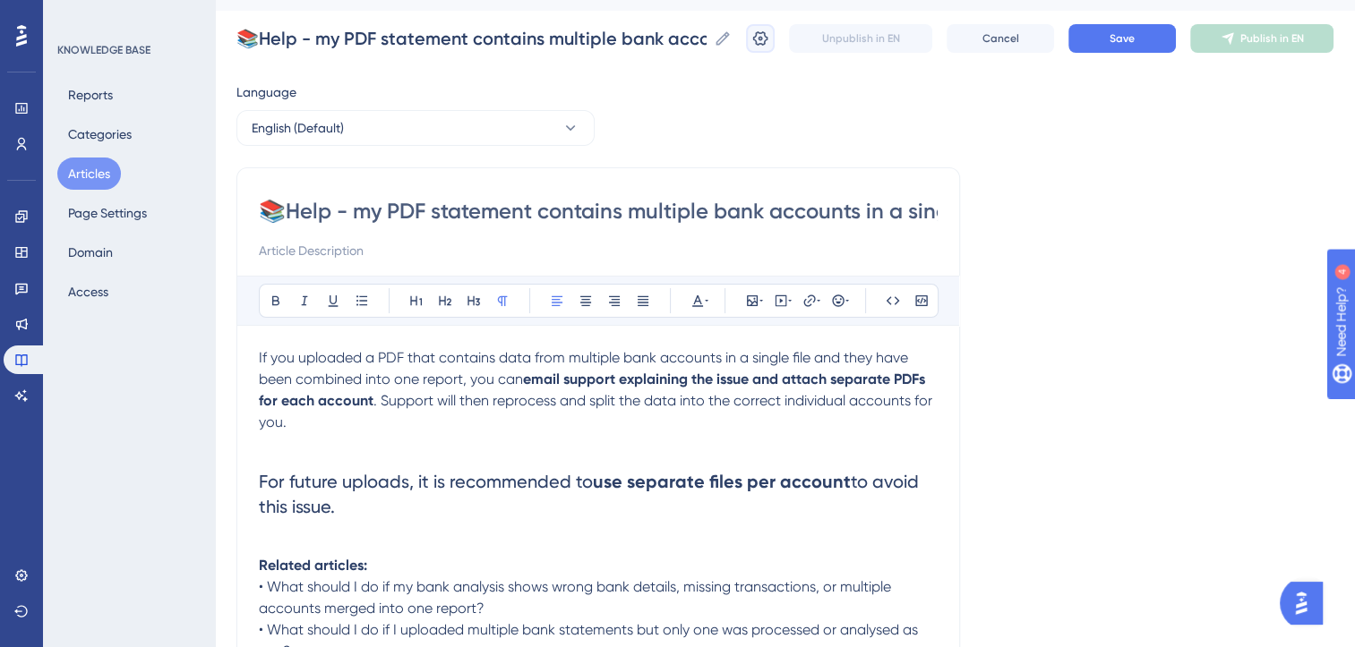
click at [769, 41] on icon at bounding box center [760, 39] width 18 height 18
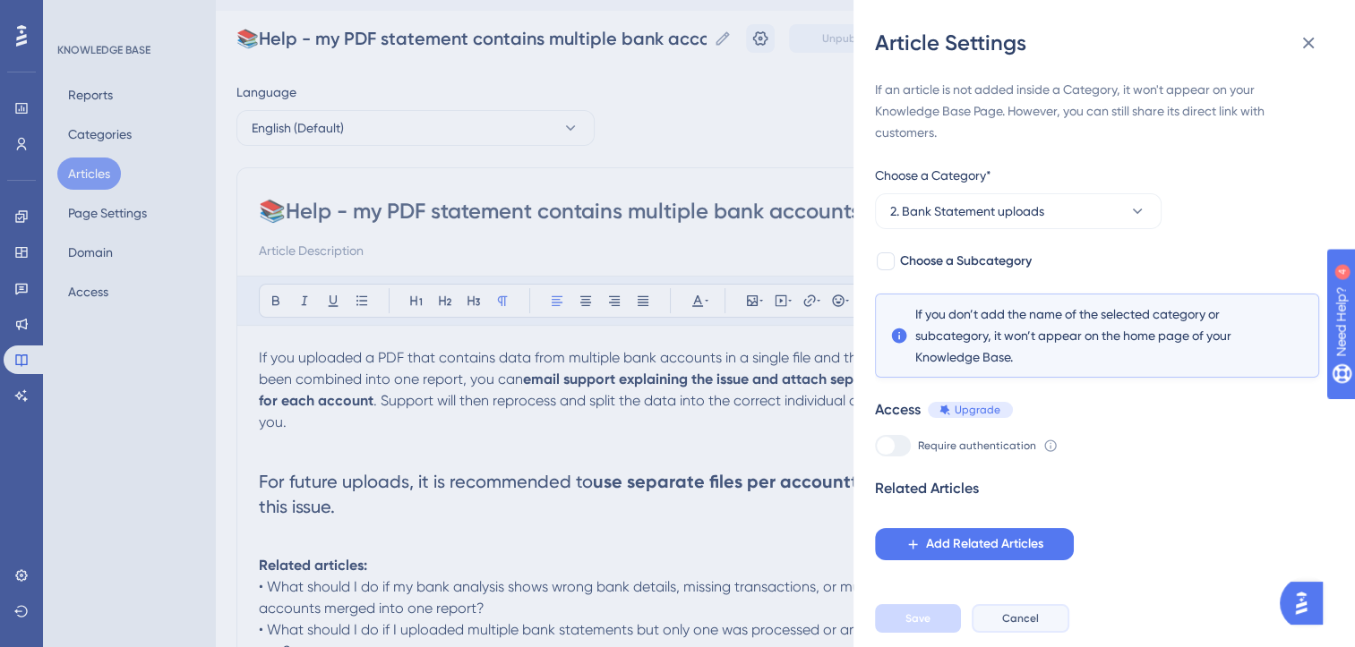
click at [1022, 626] on span "Cancel" at bounding box center [1020, 619] width 37 height 14
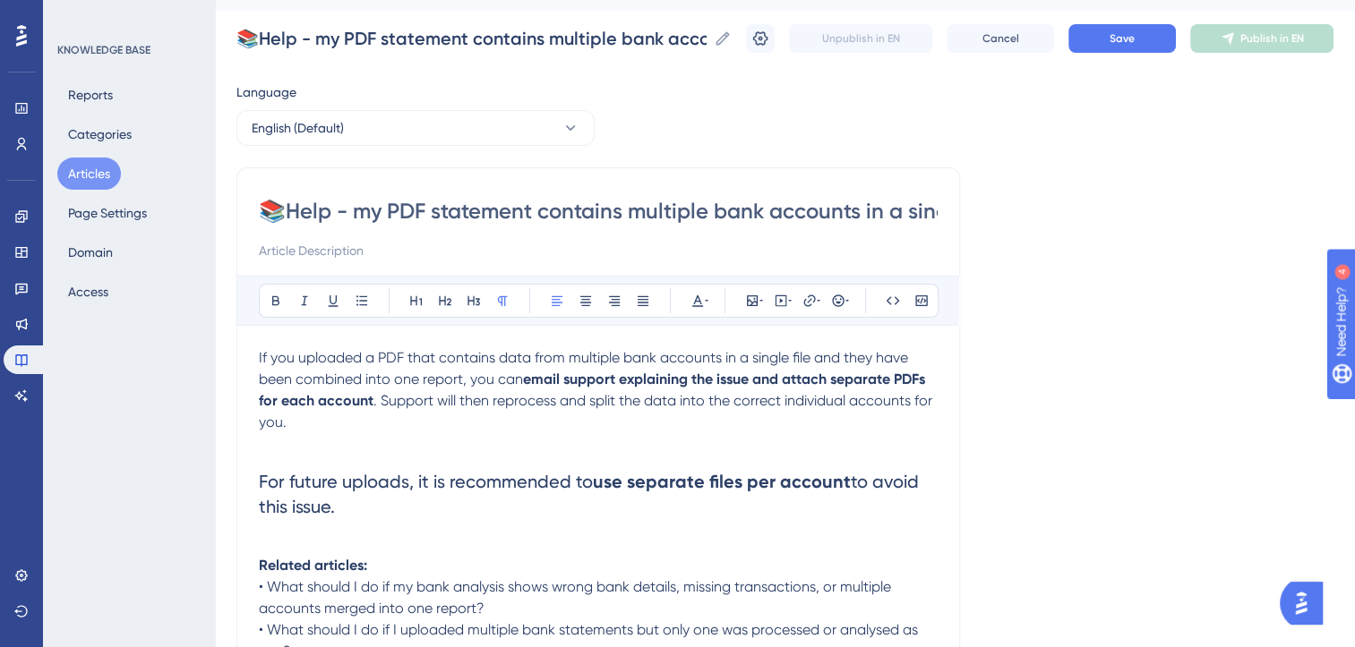
click at [81, 177] on button "Articles" at bounding box center [89, 174] width 64 height 32
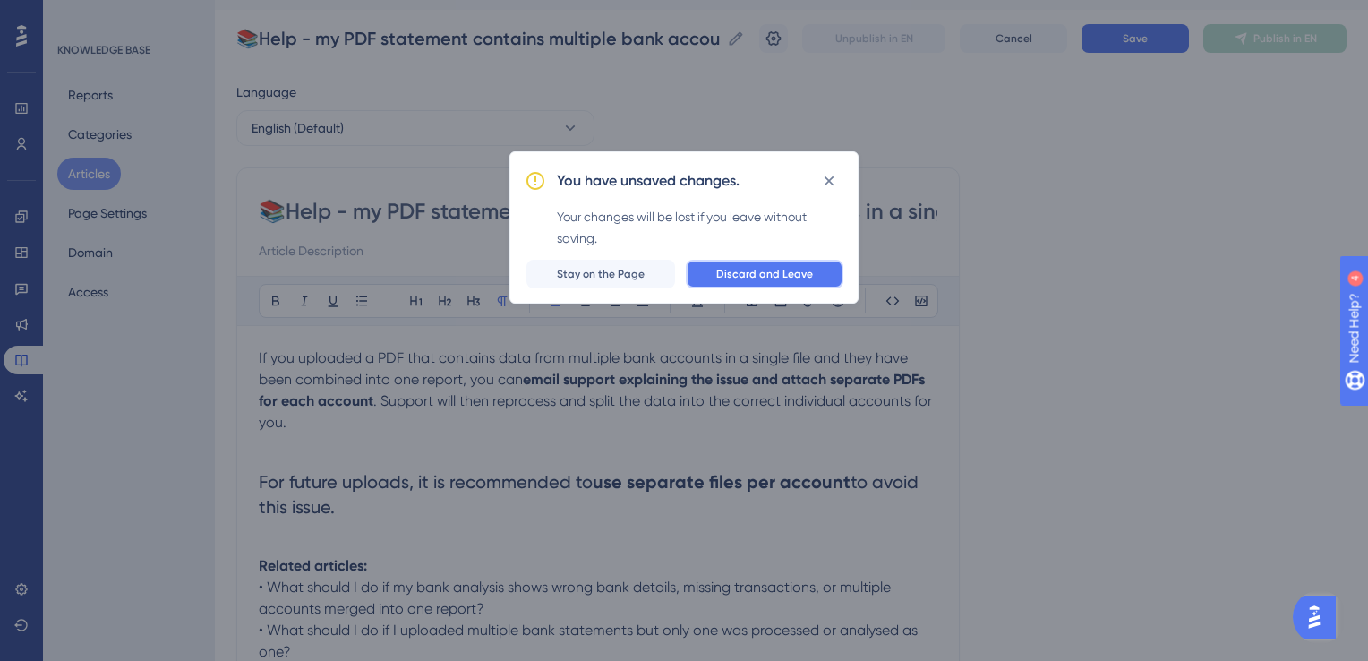
click at [724, 269] on span "Discard and Leave" at bounding box center [764, 274] width 97 height 14
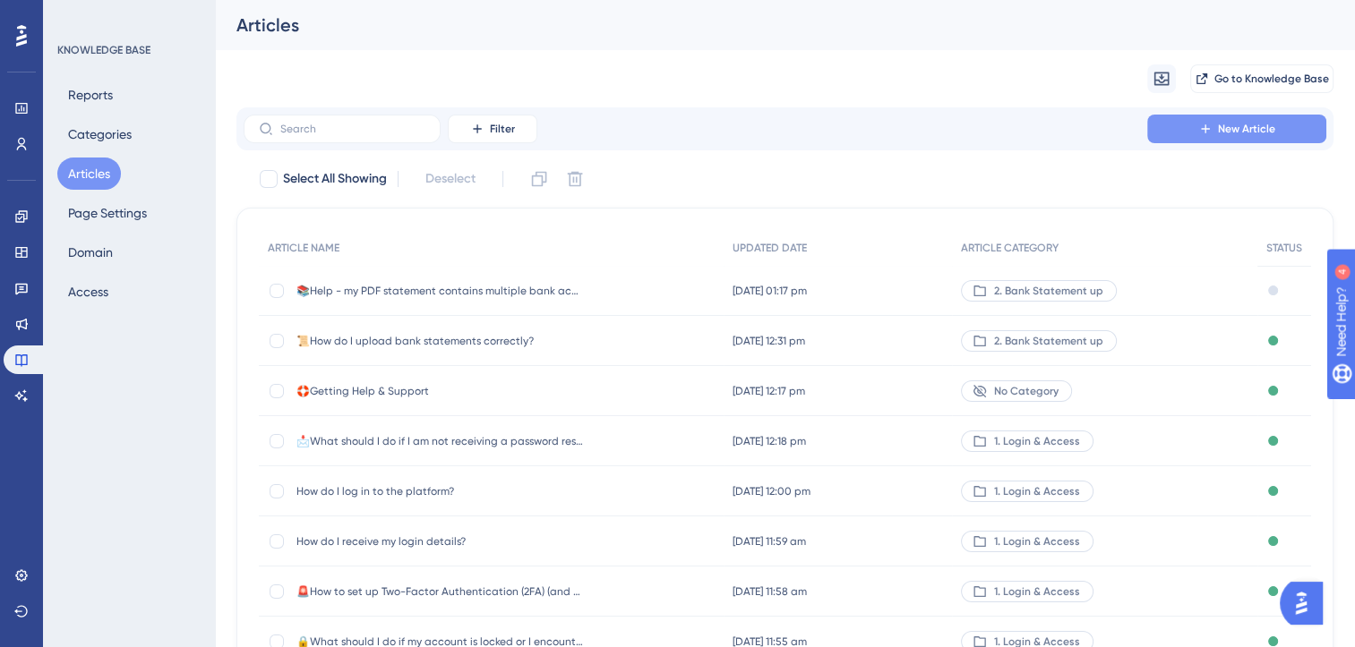
click at [1249, 138] on button "New Article" at bounding box center [1236, 129] width 179 height 29
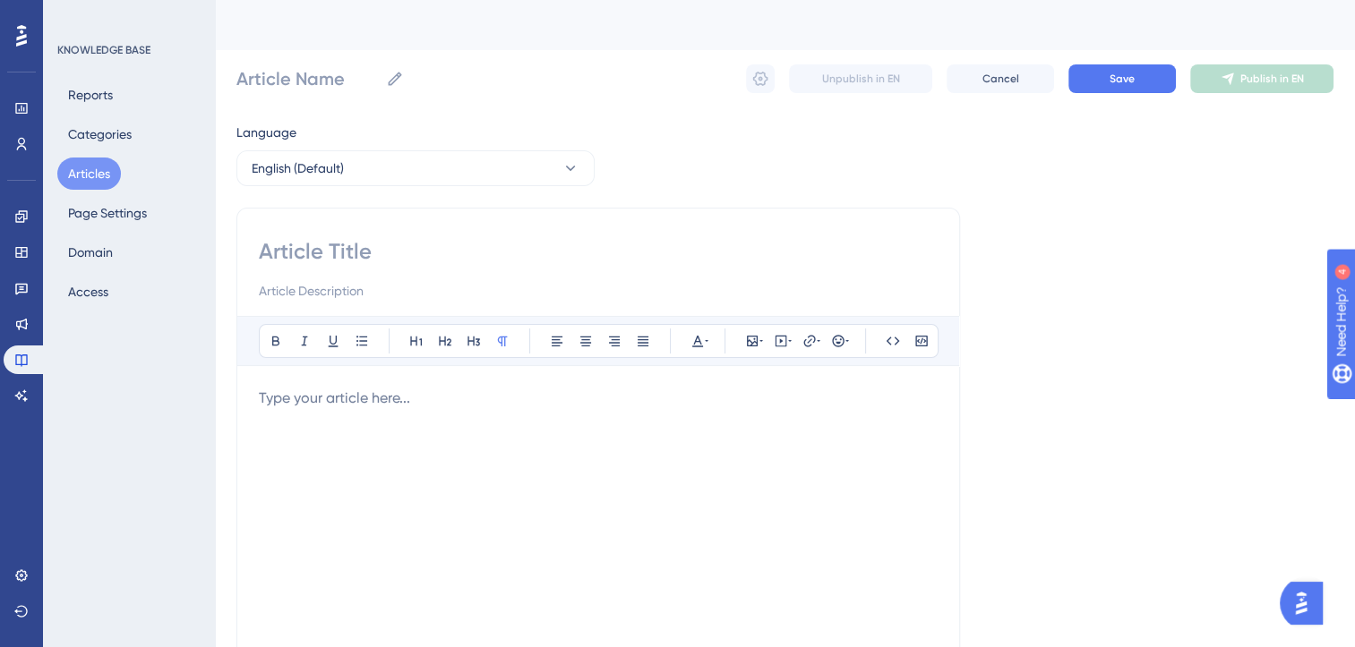
click at [437, 408] on div at bounding box center [598, 585] width 679 height 394
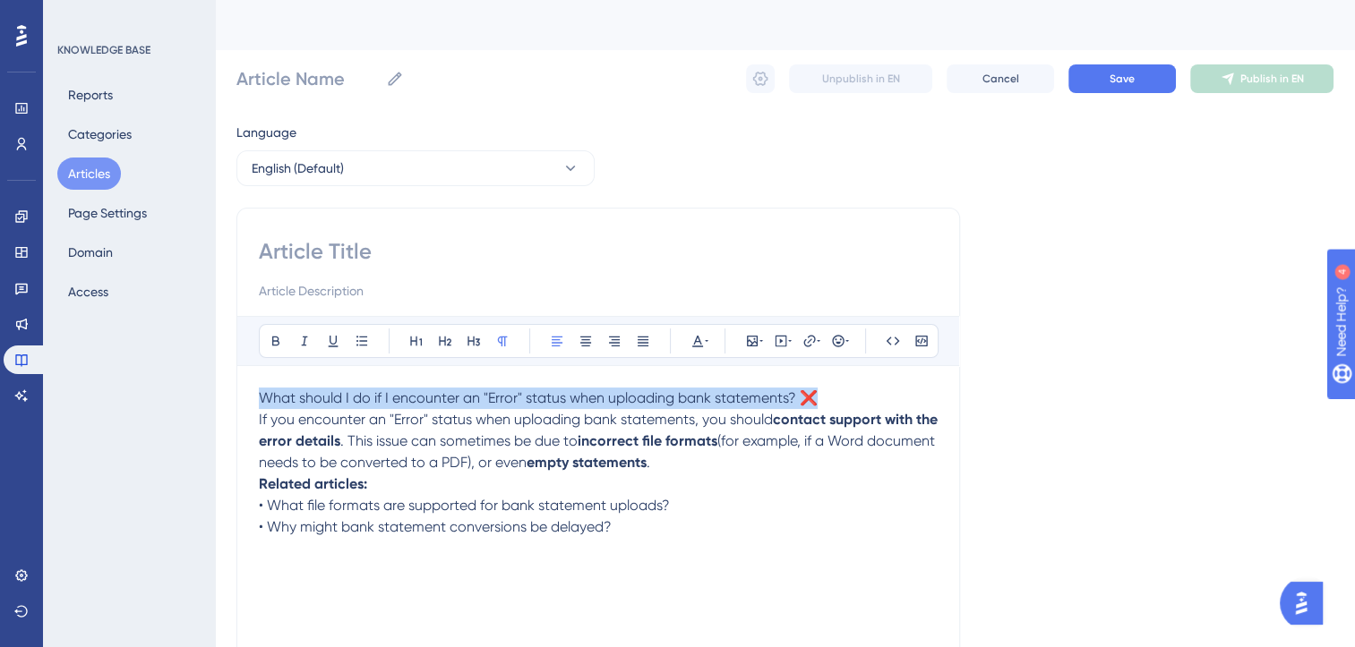
drag, startPoint x: 832, startPoint y: 390, endPoint x: 197, endPoint y: 381, distance: 634.9
click at [215, 381] on div "Performance Users Engagement Widgets Feedback Product Updates Knowledge Base AI…" at bounding box center [785, 470] width 1140 height 940
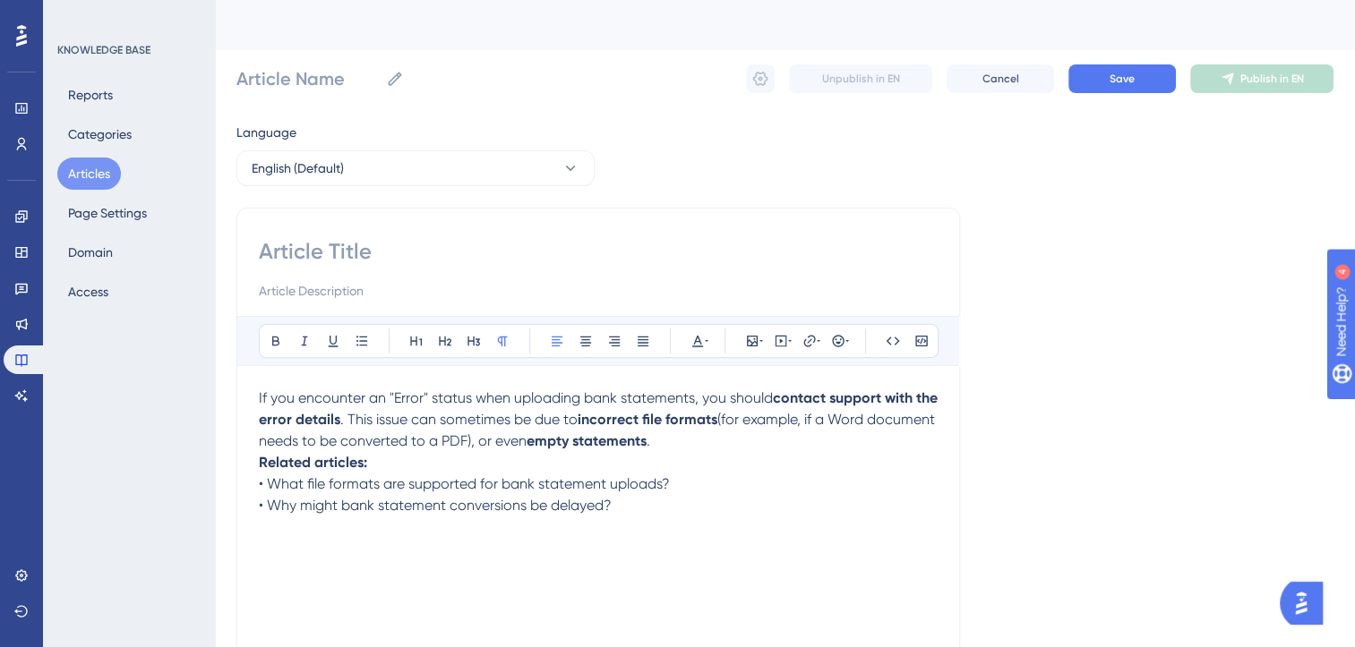
click at [321, 255] on input at bounding box center [598, 251] width 679 height 29
paste input "What should I do if I encounter an "Error" status when uploading bank statement…"
type input "What should I do if I encounter an "Error" status when uploading bank statement…"
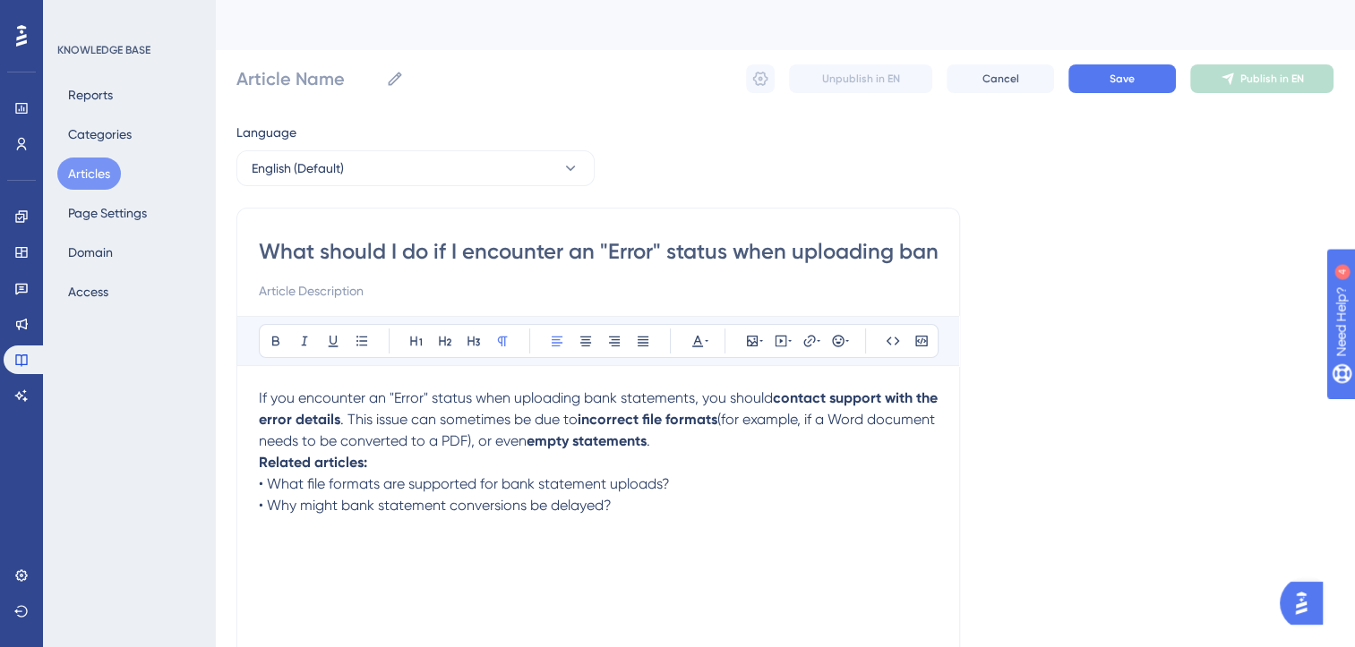
scroll to position [0, 172]
type input "What should I do if I encounter an "Error" status when uploading bank statement…"
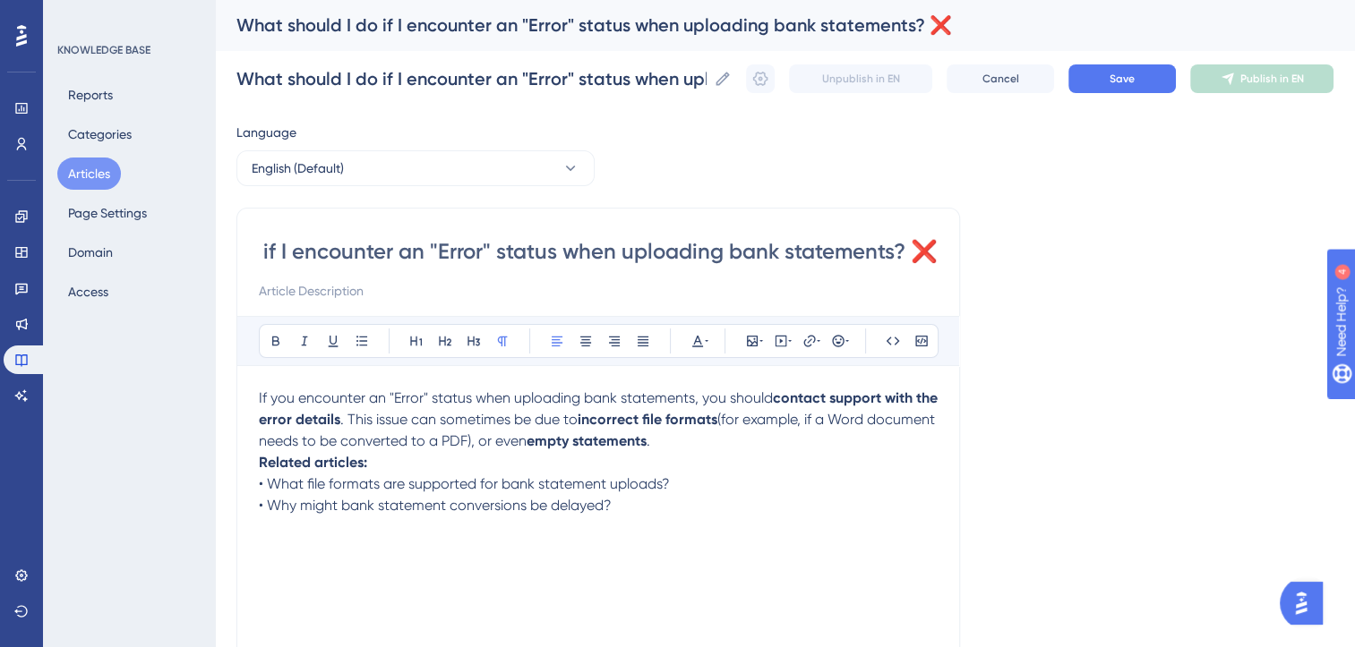
type input "What should I do if I encounter an "Error" status when uploading bank statement…"
click at [321, 255] on input "What should I do if I encounter an "Error" status when uploading bank statement…" at bounding box center [598, 251] width 679 height 29
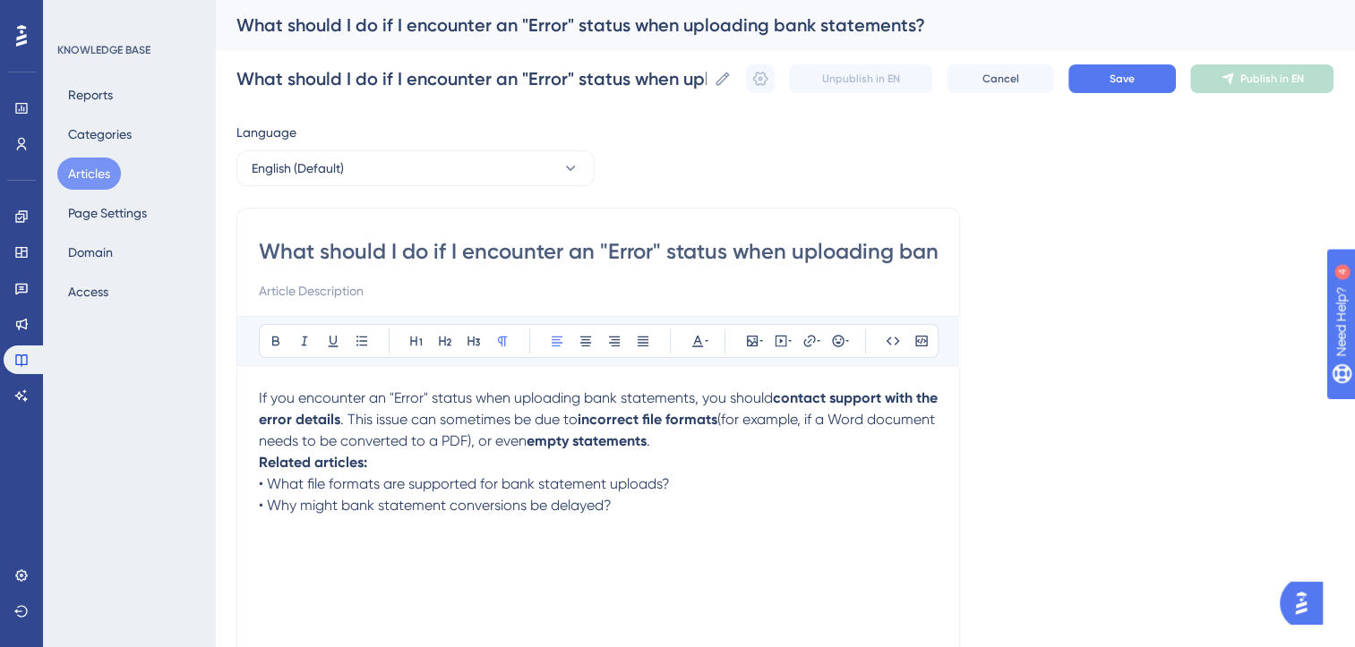
paste input "❌"
type input "What ❌should I do if I encounter an "Error" status when uploading bank statemen…"
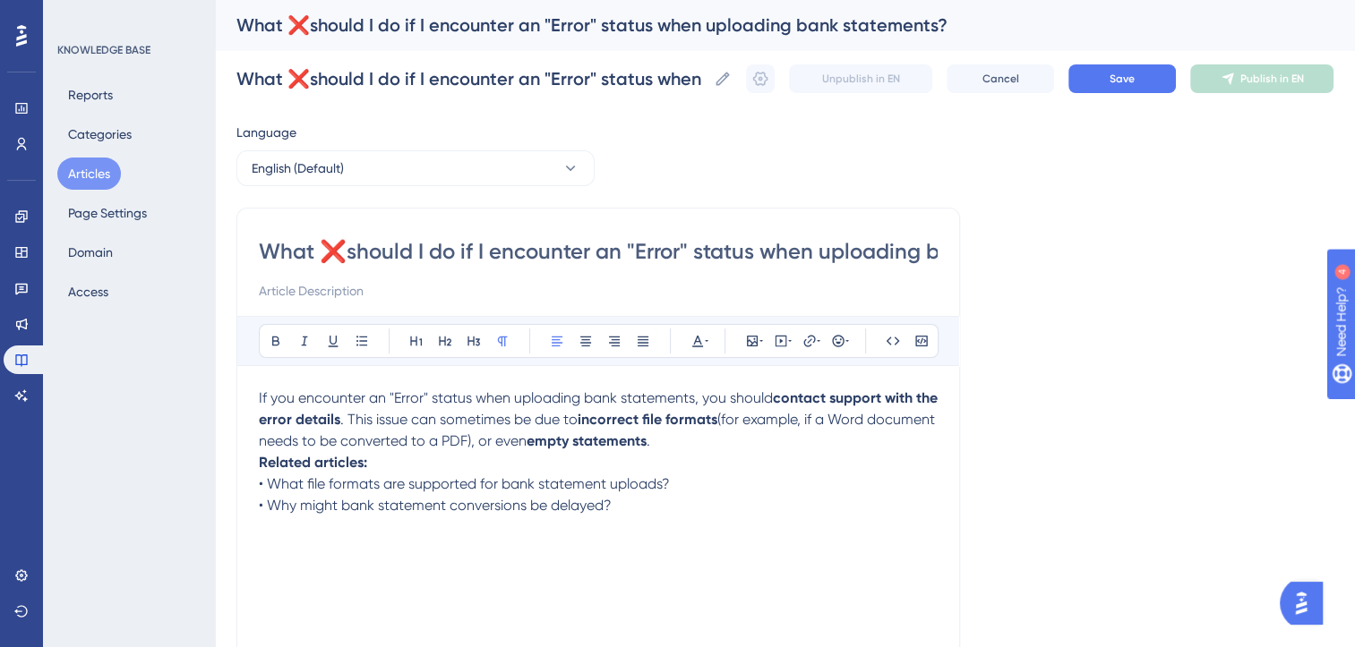
type input "What should I do if I encounter an "Error" status when uploading bank statement…"
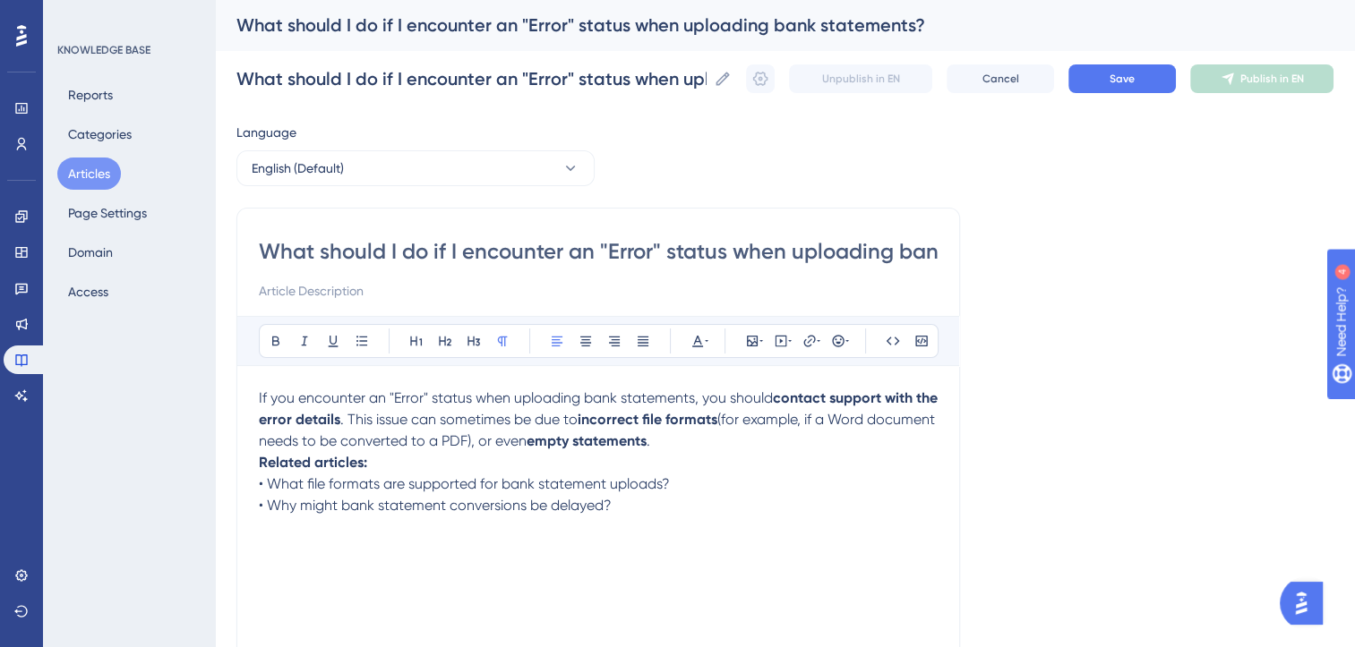
paste input "❌"
type input "❌What should I do if I encounter an "Error" status when uploading bank statemen…"
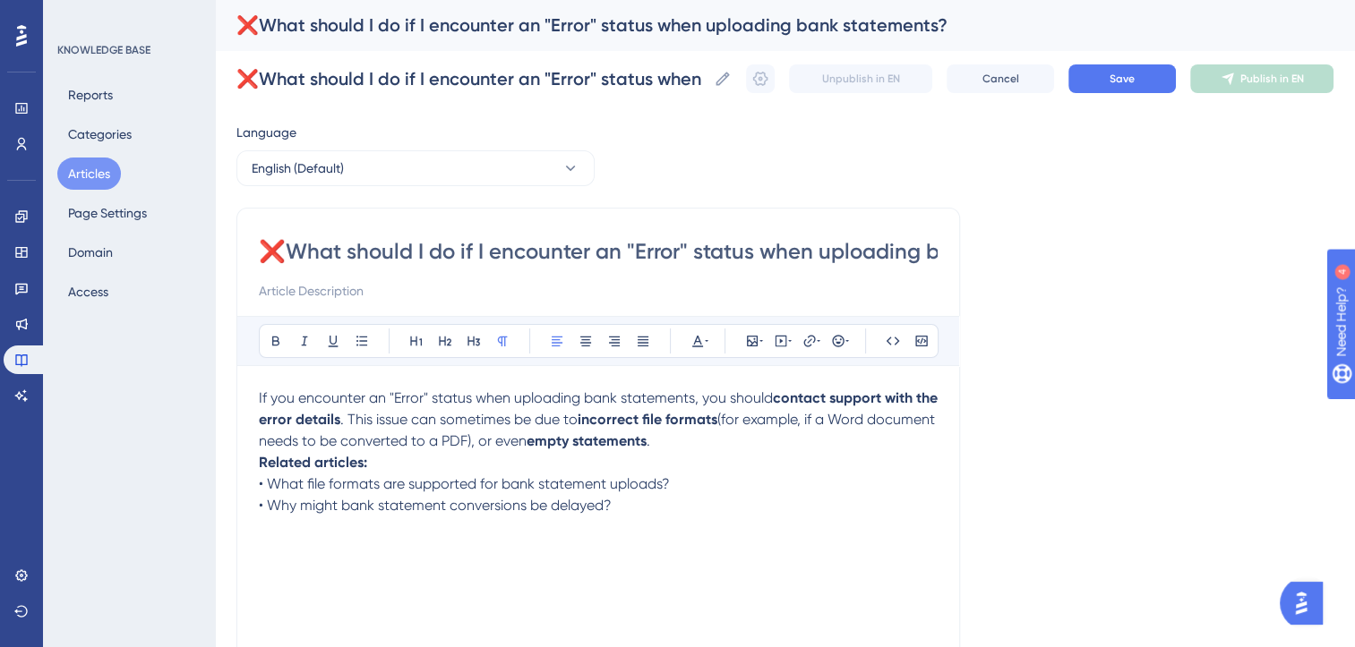
type input "❌What should I do if I encounter an "Error" status when uploading bank statemen…"
click at [372, 417] on span ". This issue can sometimes be due to" at bounding box center [458, 419] width 237 height 17
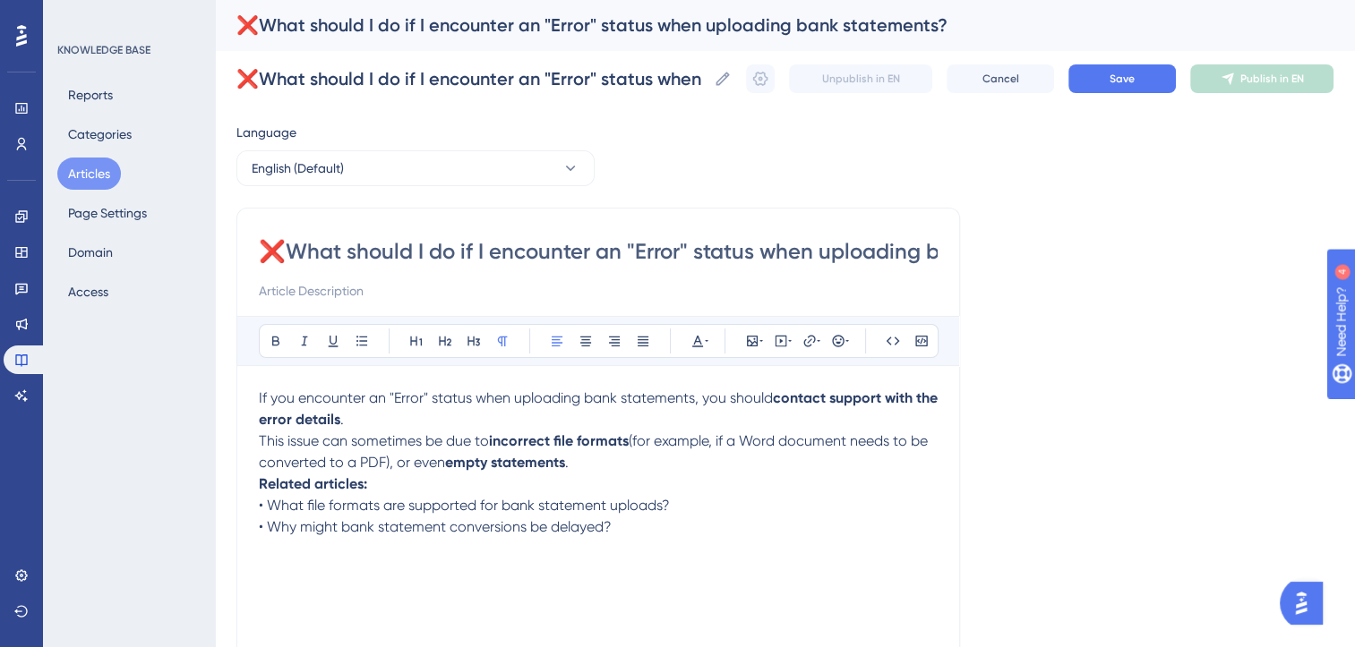
click at [609, 462] on p "This issue can sometimes be due to incorrect file formats (for example, if a Wo…" at bounding box center [598, 452] width 679 height 43
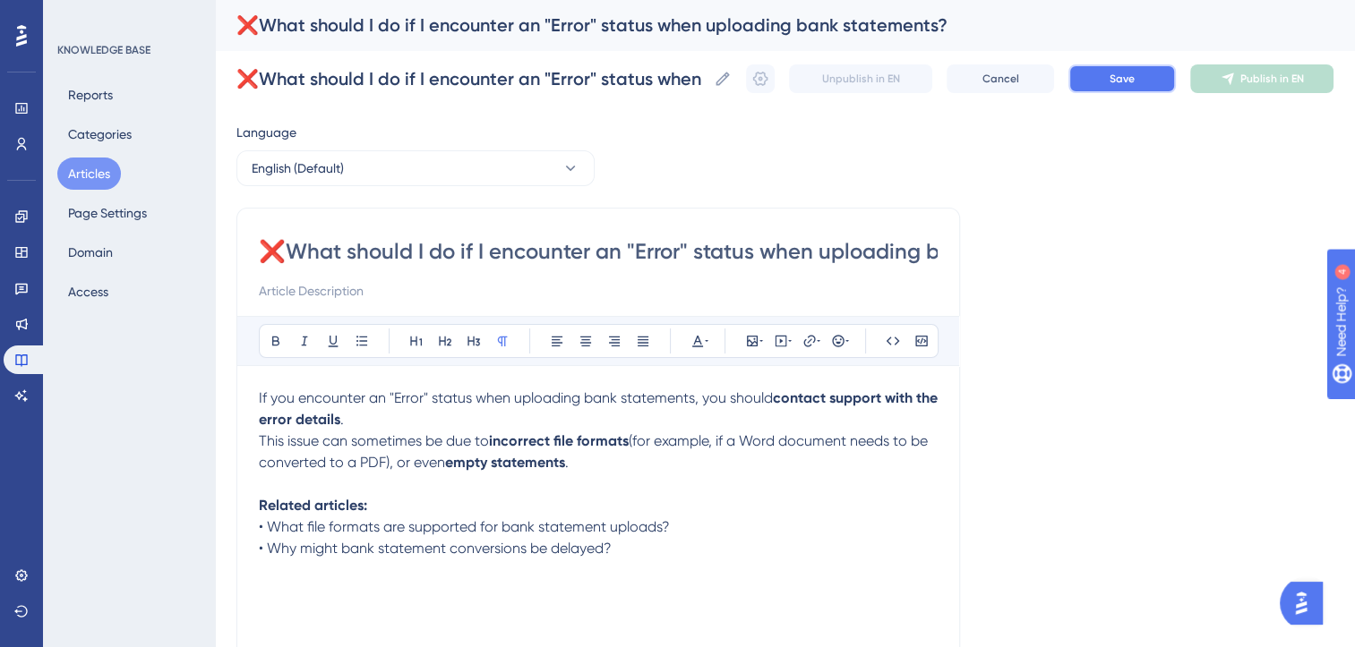
click at [1135, 81] on span "Save" at bounding box center [1121, 79] width 25 height 14
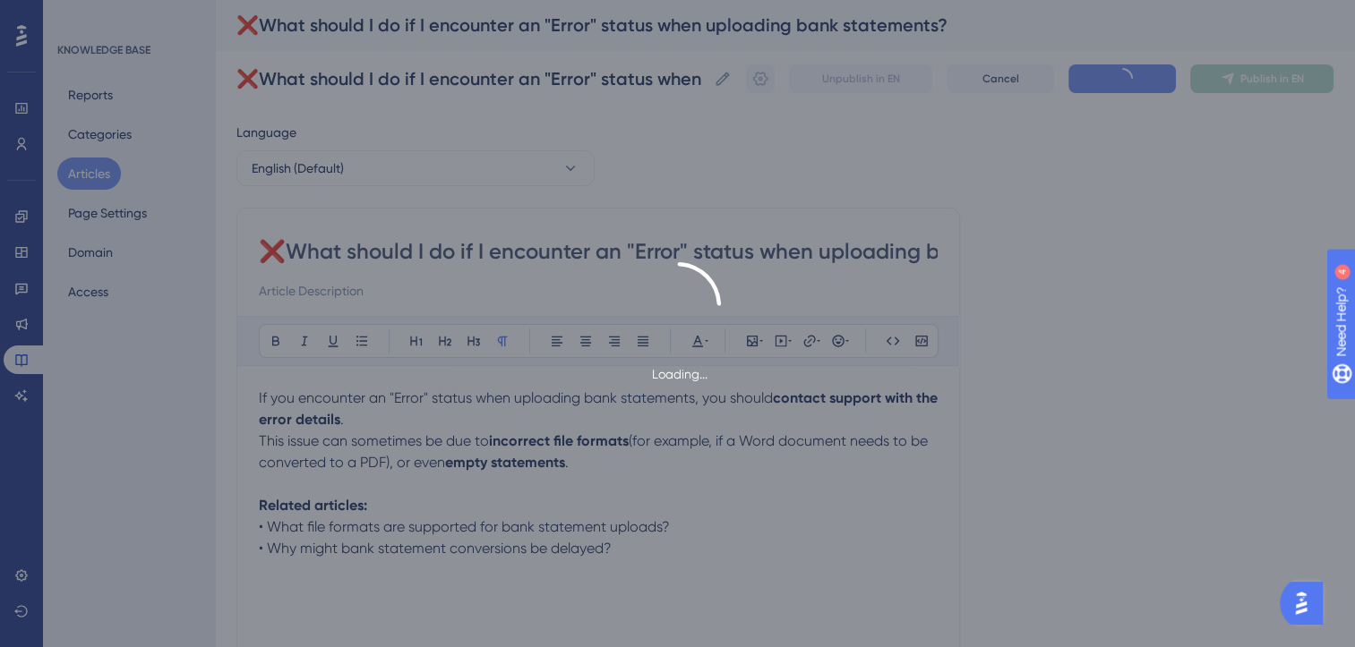
type input "❌What should I do if I encounter an "Error" status when uploading bank statemen…"
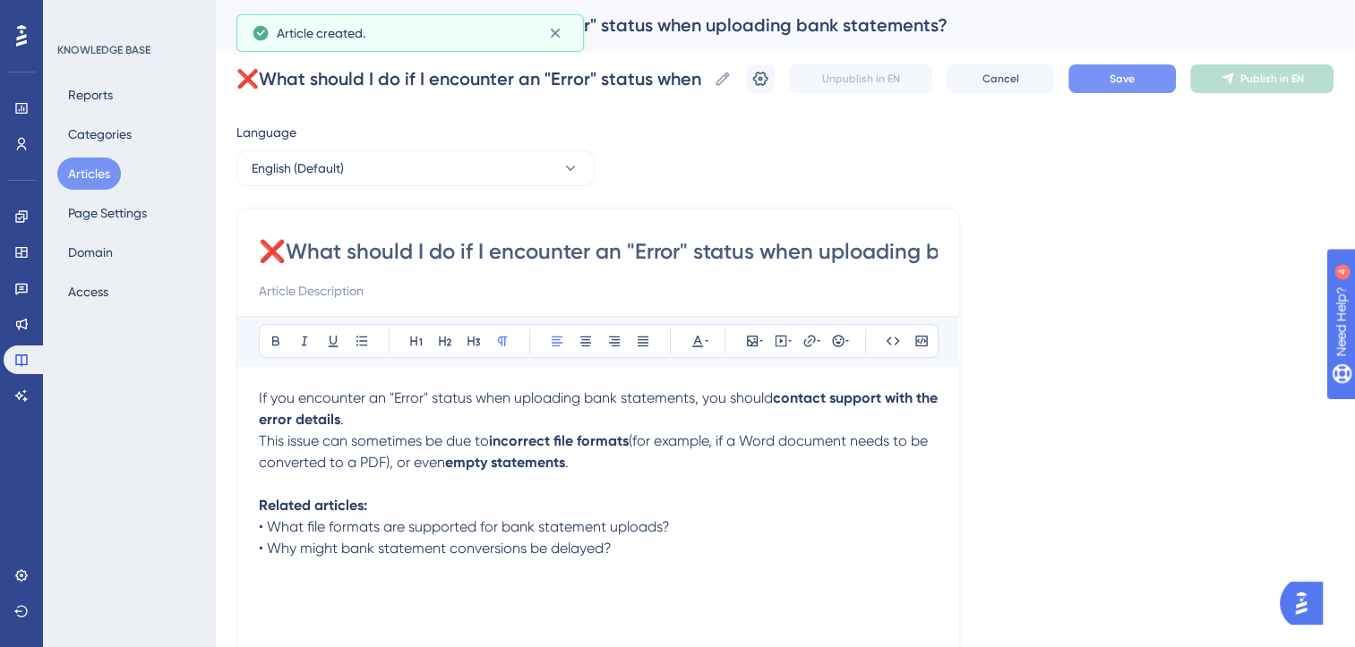
click at [1135, 81] on span "Save" at bounding box center [1121, 79] width 25 height 14
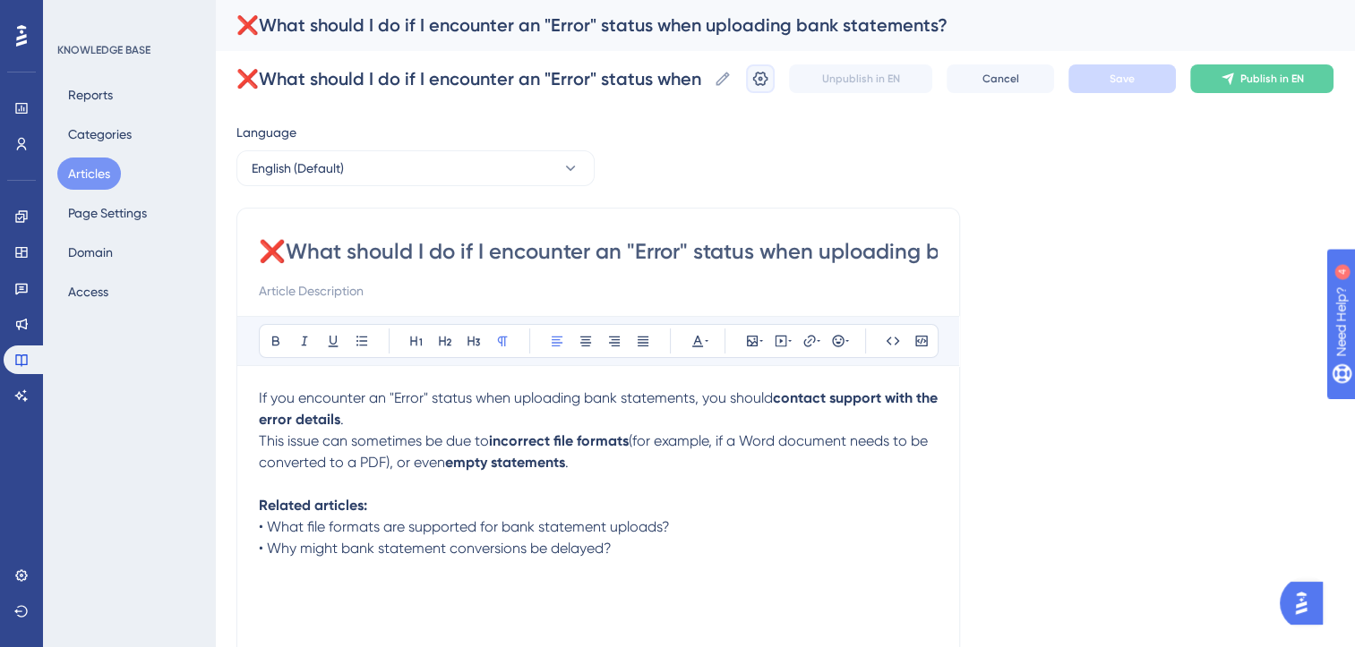
click at [769, 81] on icon at bounding box center [760, 79] width 18 height 18
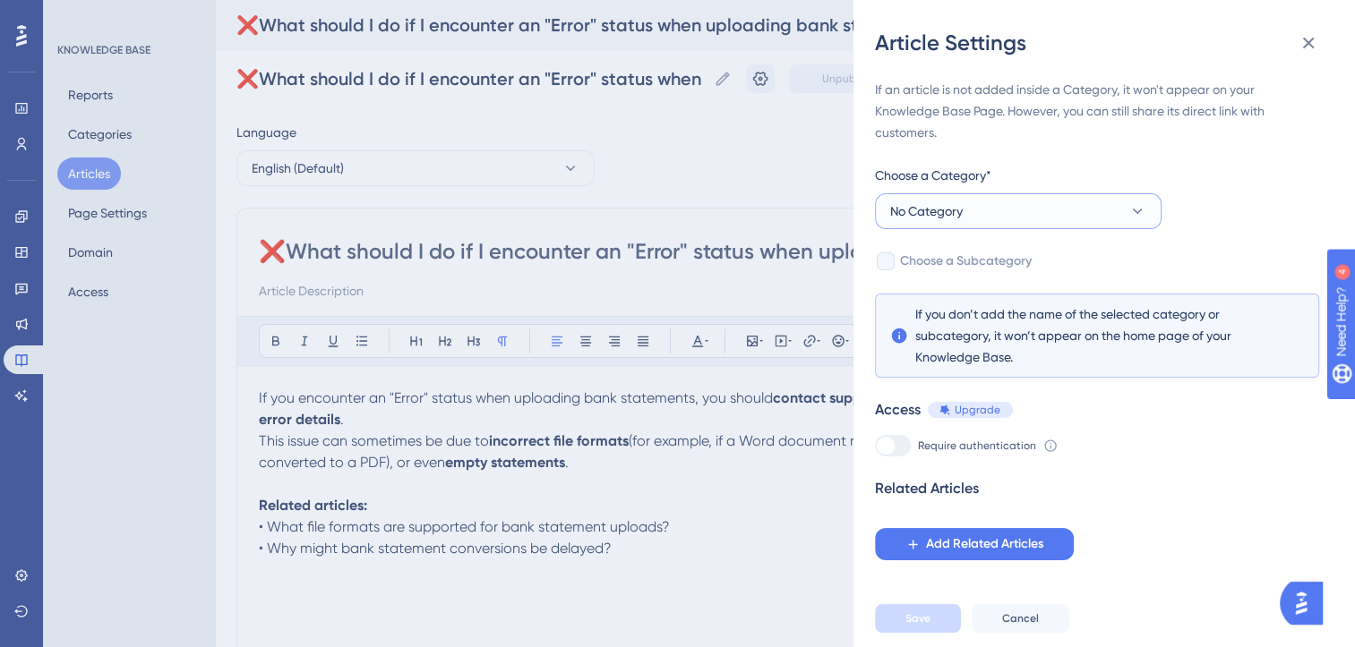
click at [973, 209] on button "No Category" at bounding box center [1018, 211] width 287 height 36
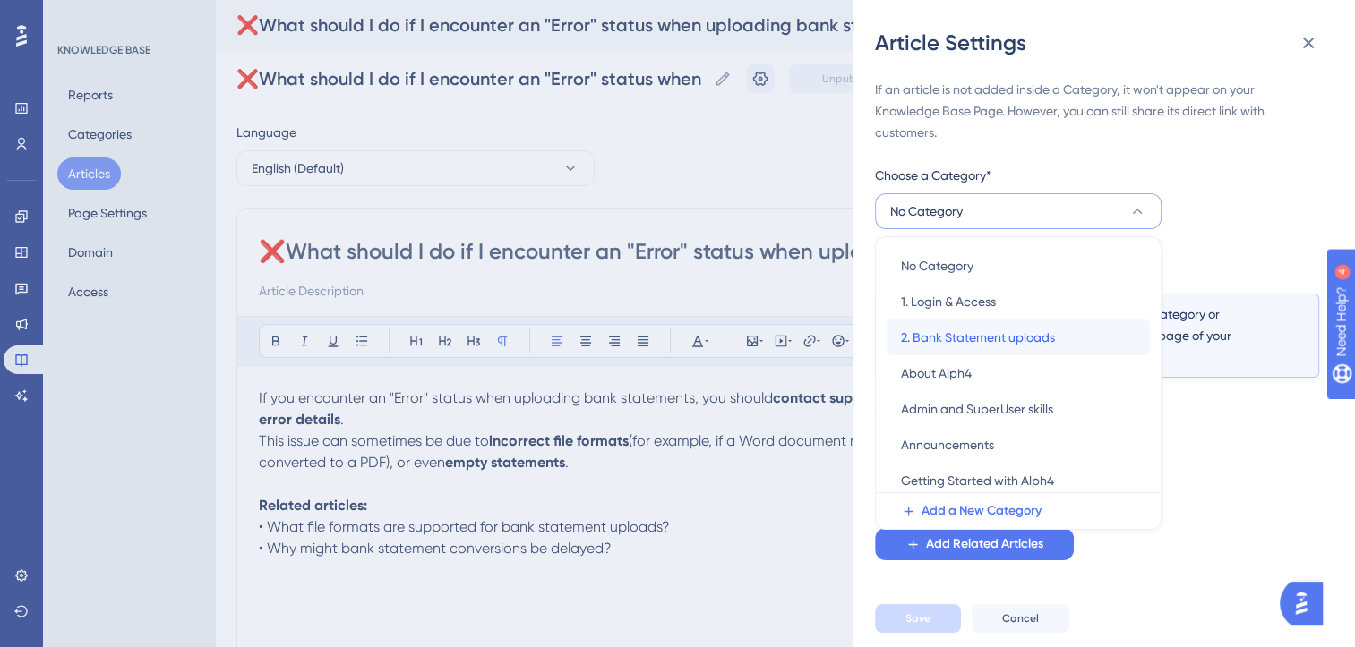
click at [979, 338] on span "2. Bank Statement uploads" at bounding box center [978, 337] width 154 height 21
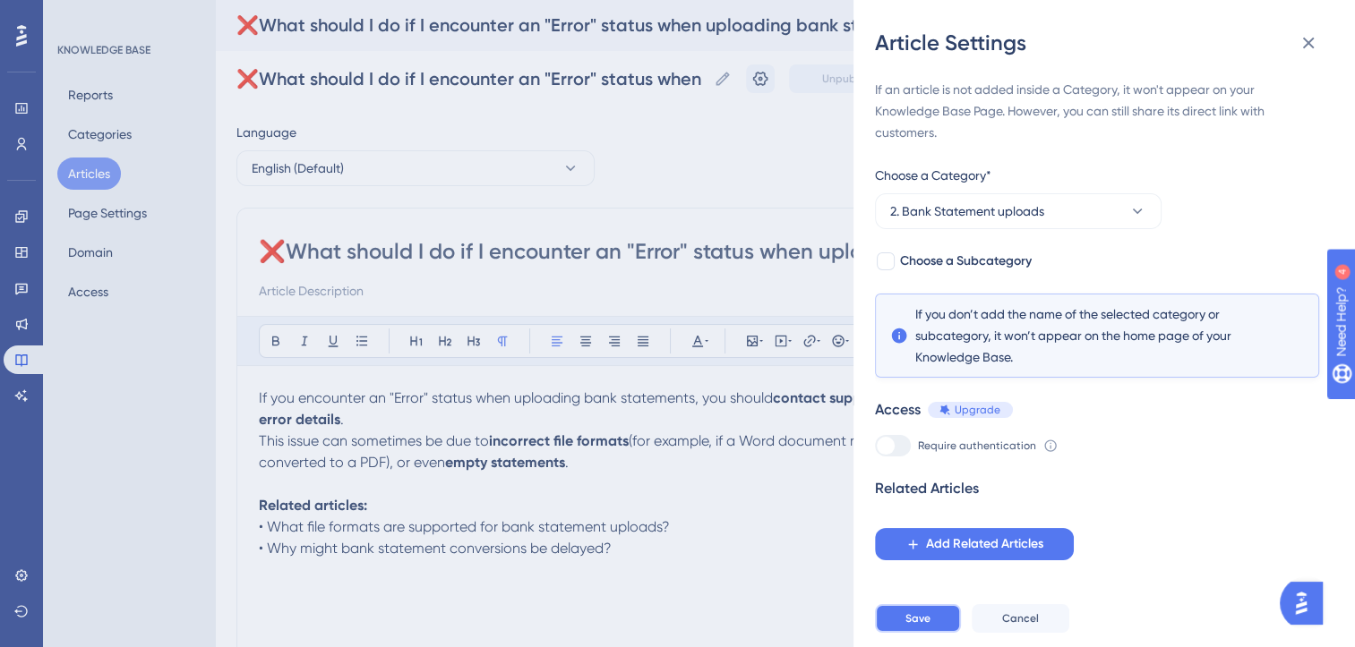
click at [913, 626] on span "Save" at bounding box center [917, 619] width 25 height 14
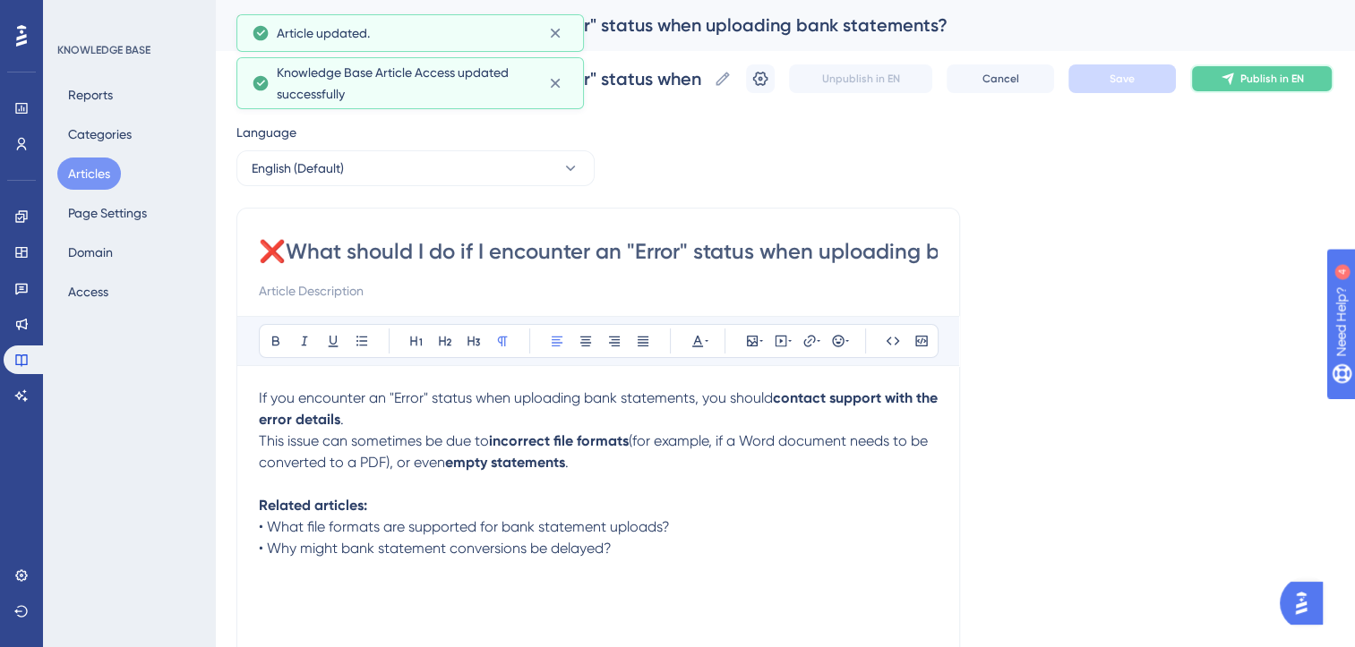
click at [1266, 85] on span "Publish in EN" at bounding box center [1272, 79] width 64 height 14
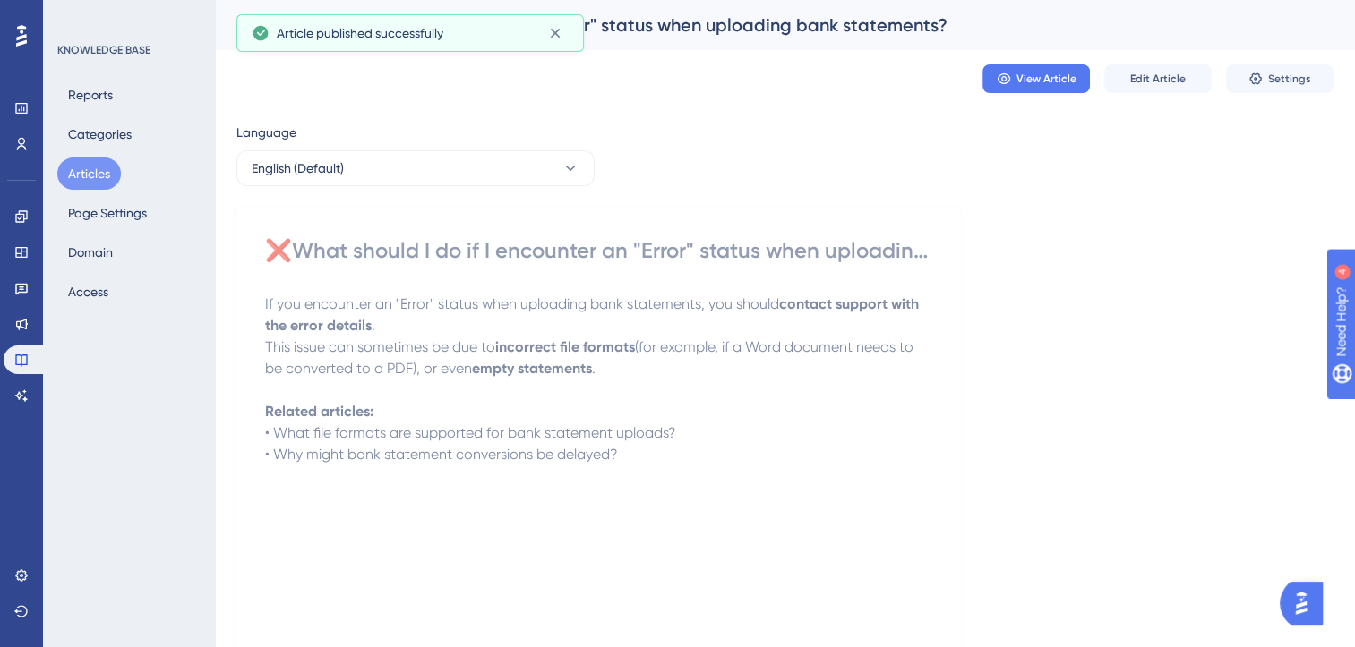
click at [99, 168] on button "Articles" at bounding box center [89, 174] width 64 height 32
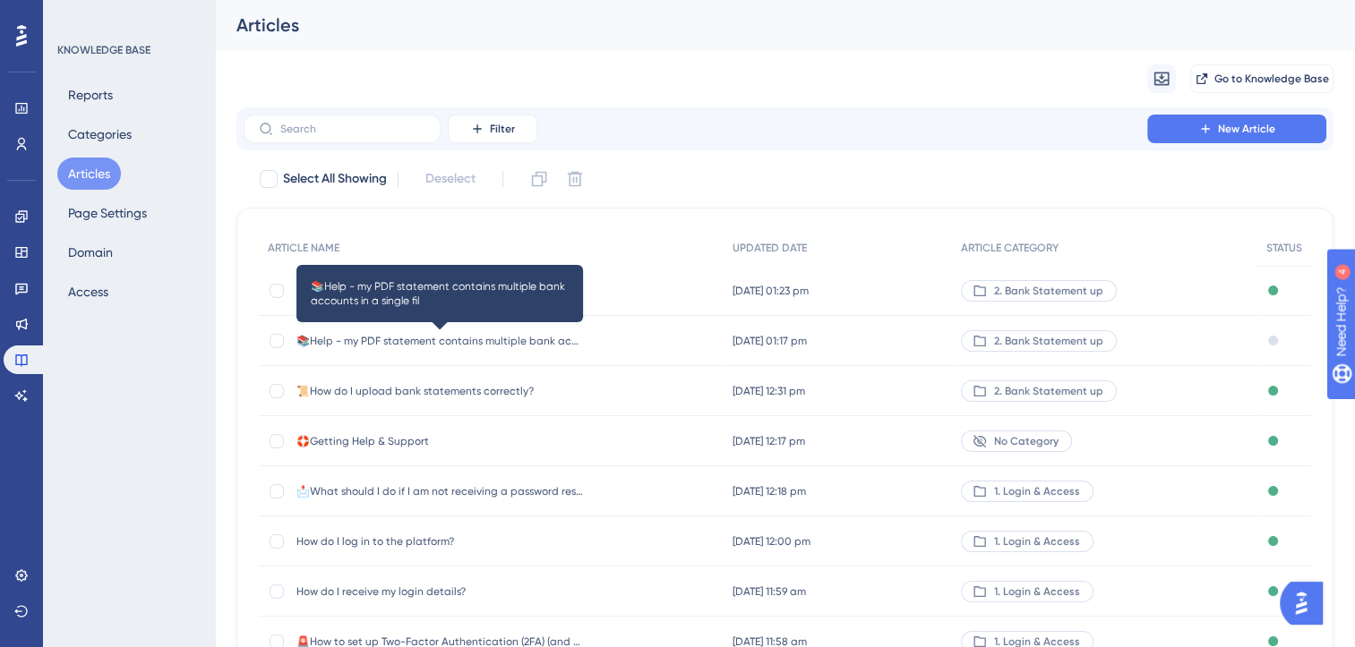
click at [426, 338] on span "📚Help - my PDF statement contains multiple bank accounts in a single fil" at bounding box center [439, 341] width 287 height 14
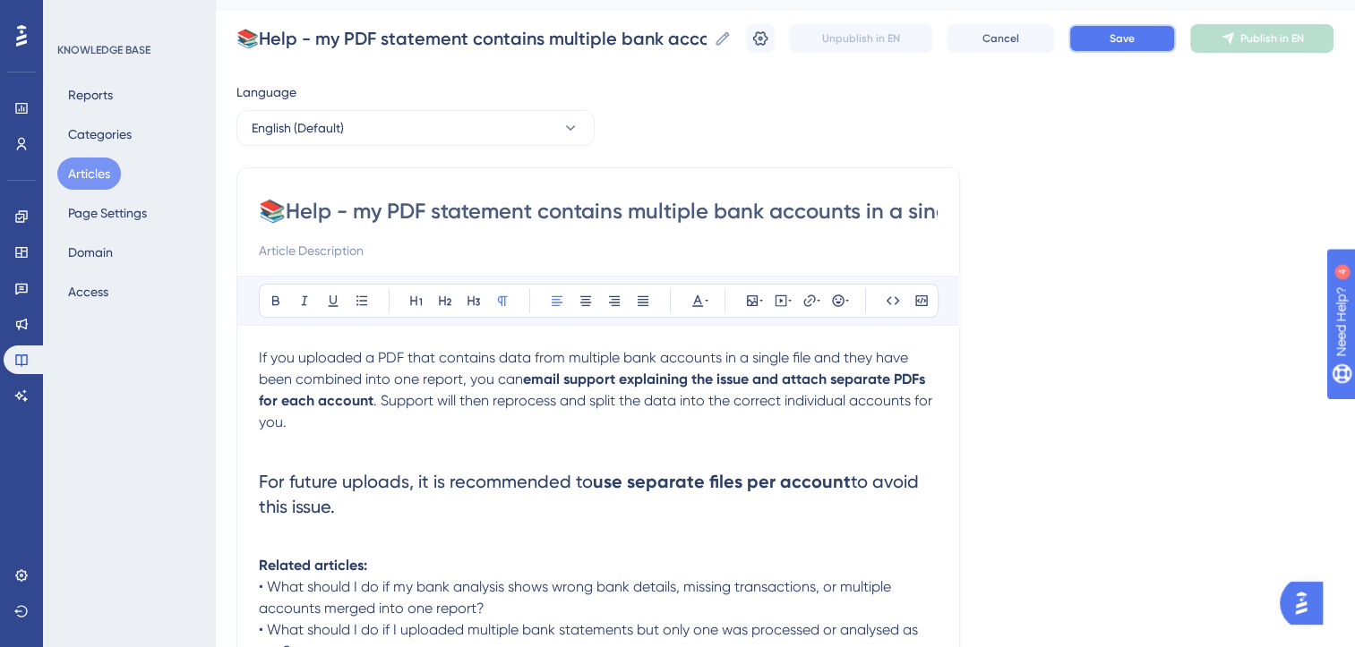
click at [1135, 41] on span "Save" at bounding box center [1121, 38] width 25 height 14
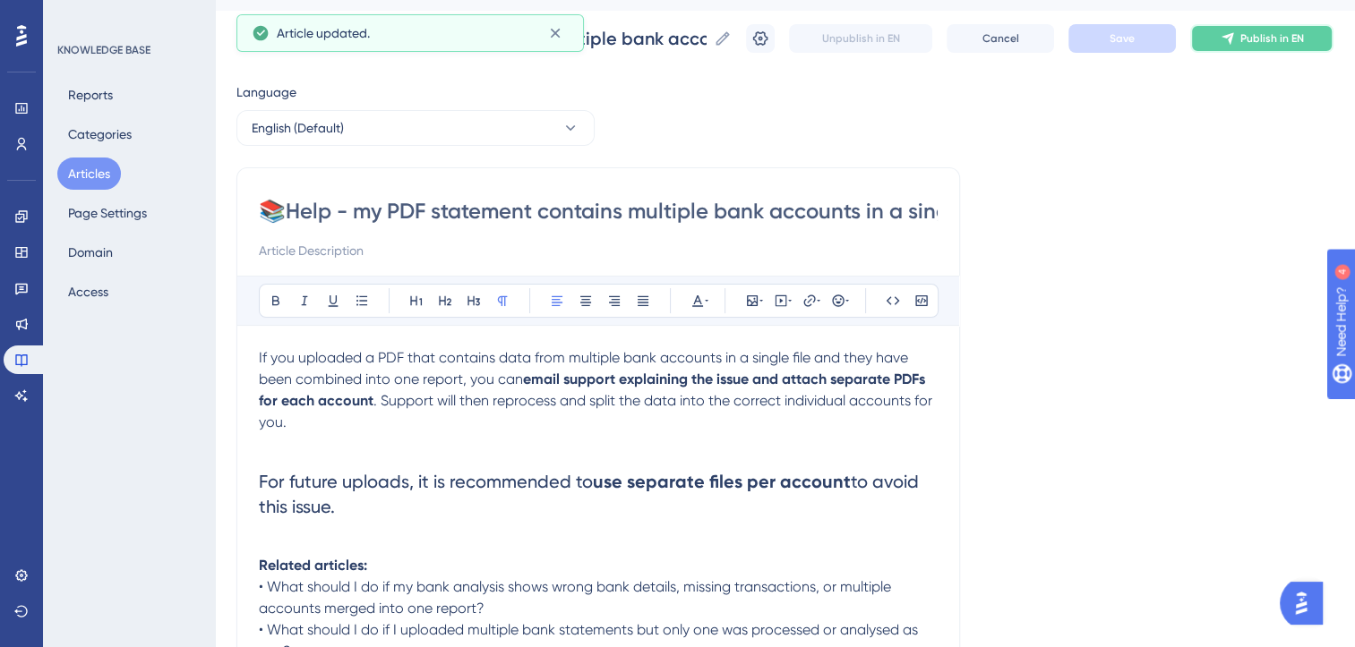
click at [1284, 36] on span "Publish in EN" at bounding box center [1272, 38] width 64 height 14
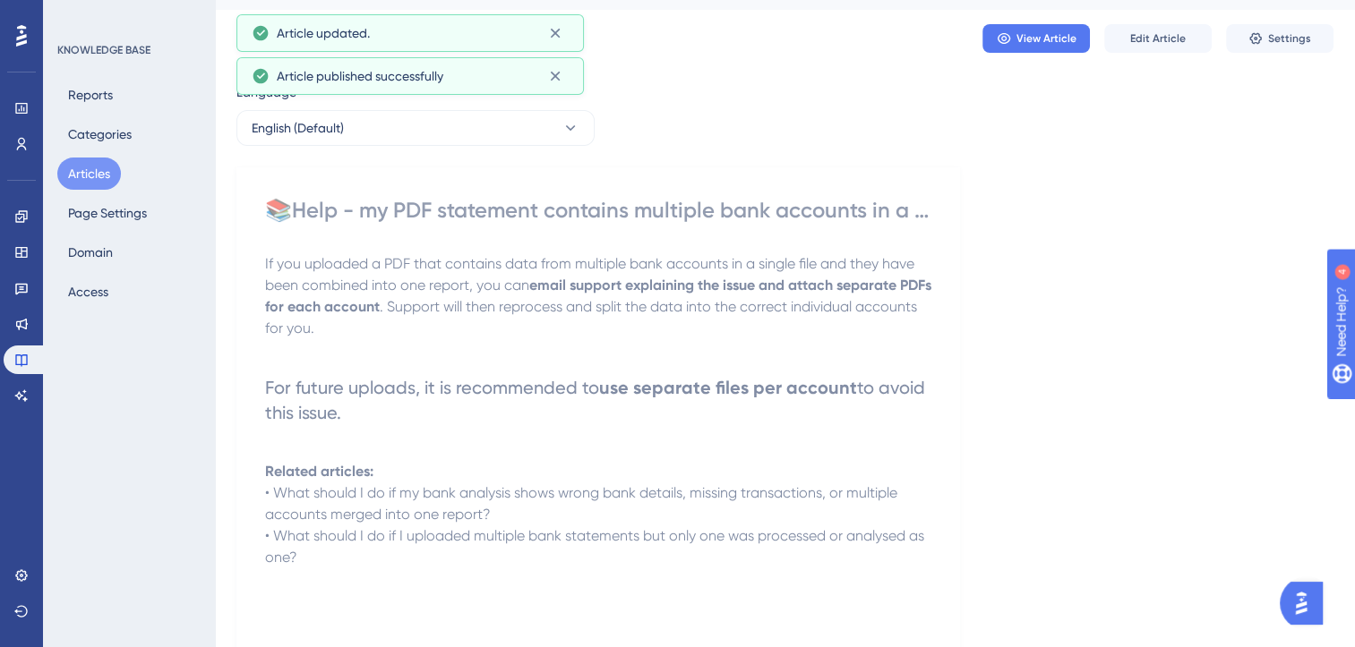
click at [92, 174] on button "Articles" at bounding box center [89, 174] width 64 height 32
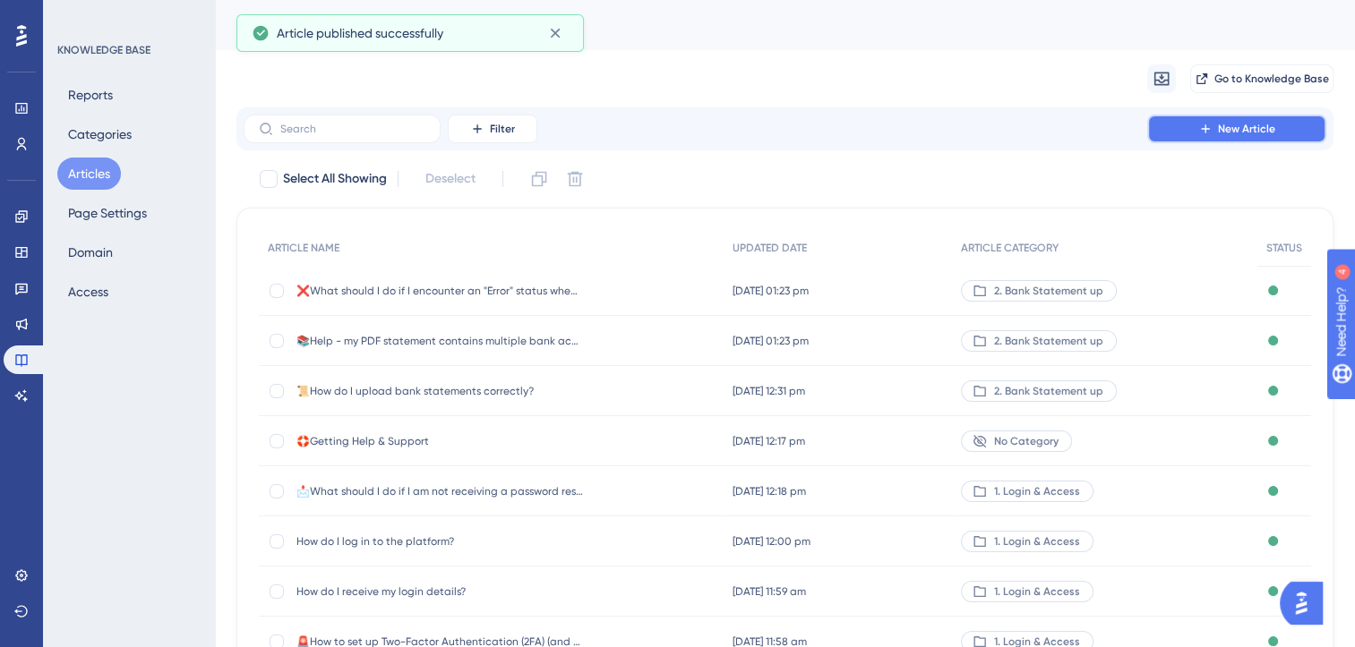
click at [1237, 124] on span "New Article" at bounding box center [1246, 129] width 57 height 14
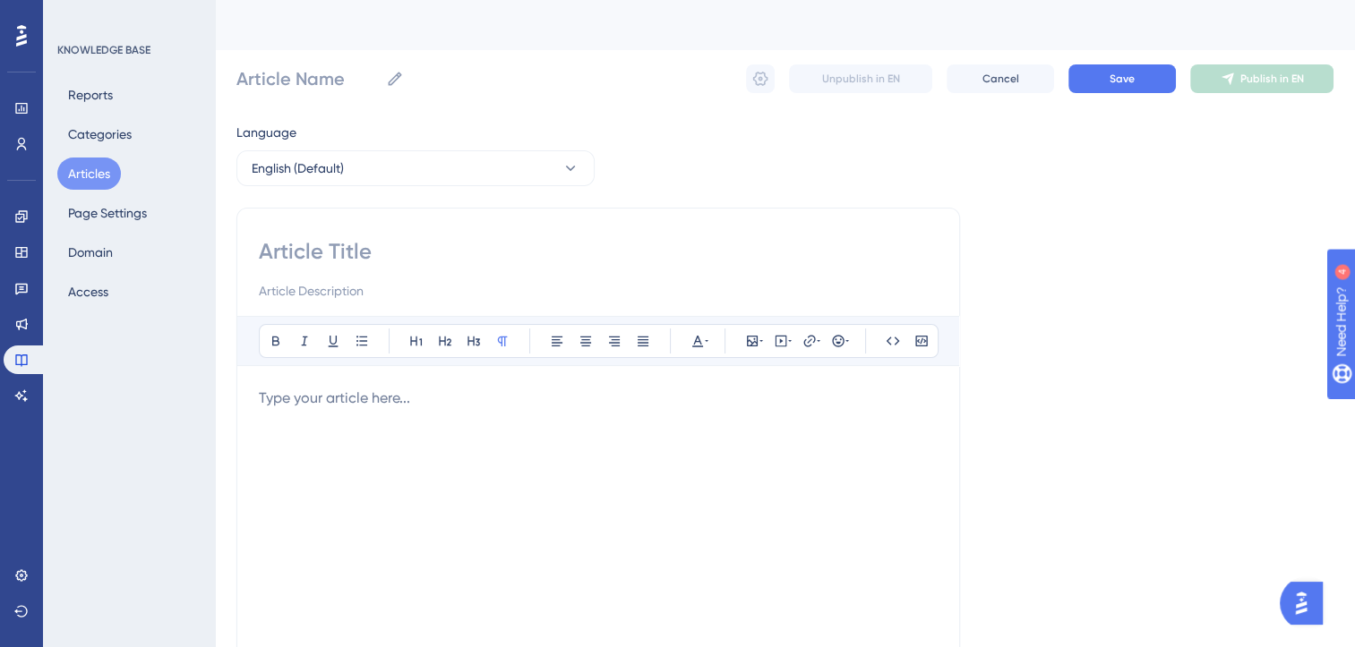
click at [415, 394] on p at bounding box center [598, 398] width 679 height 21
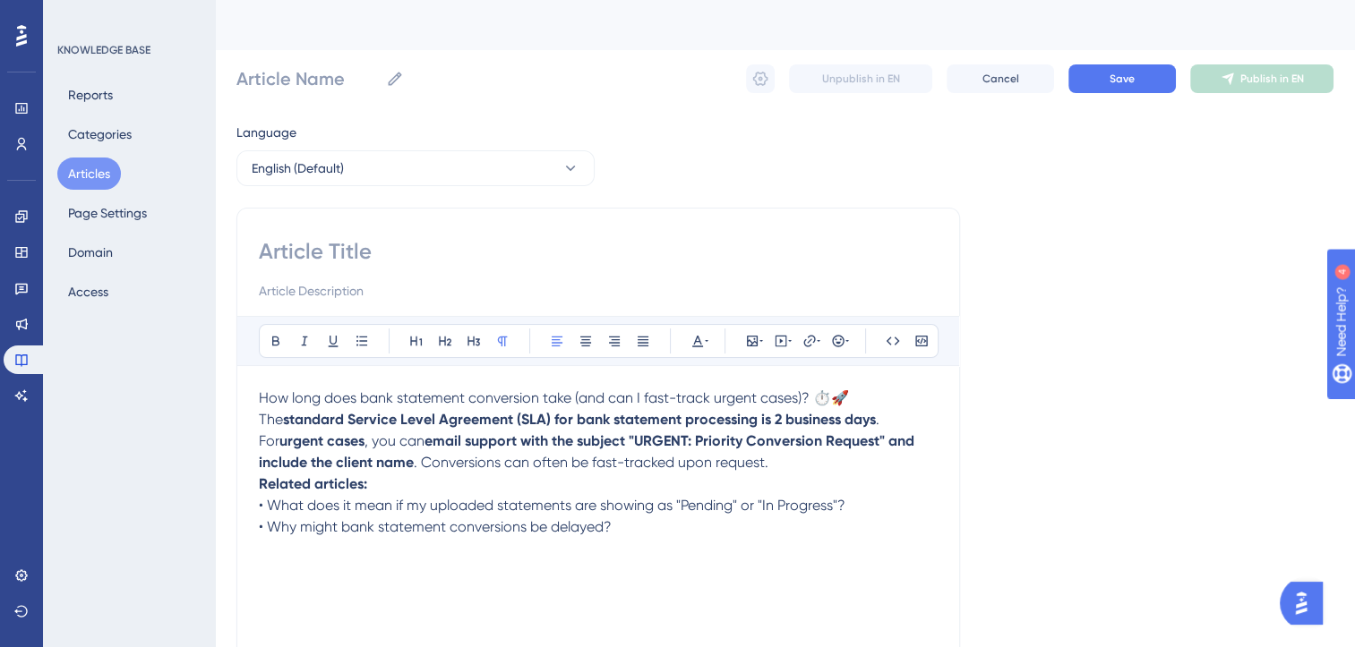
click at [260, 417] on span "The" at bounding box center [271, 419] width 24 height 17
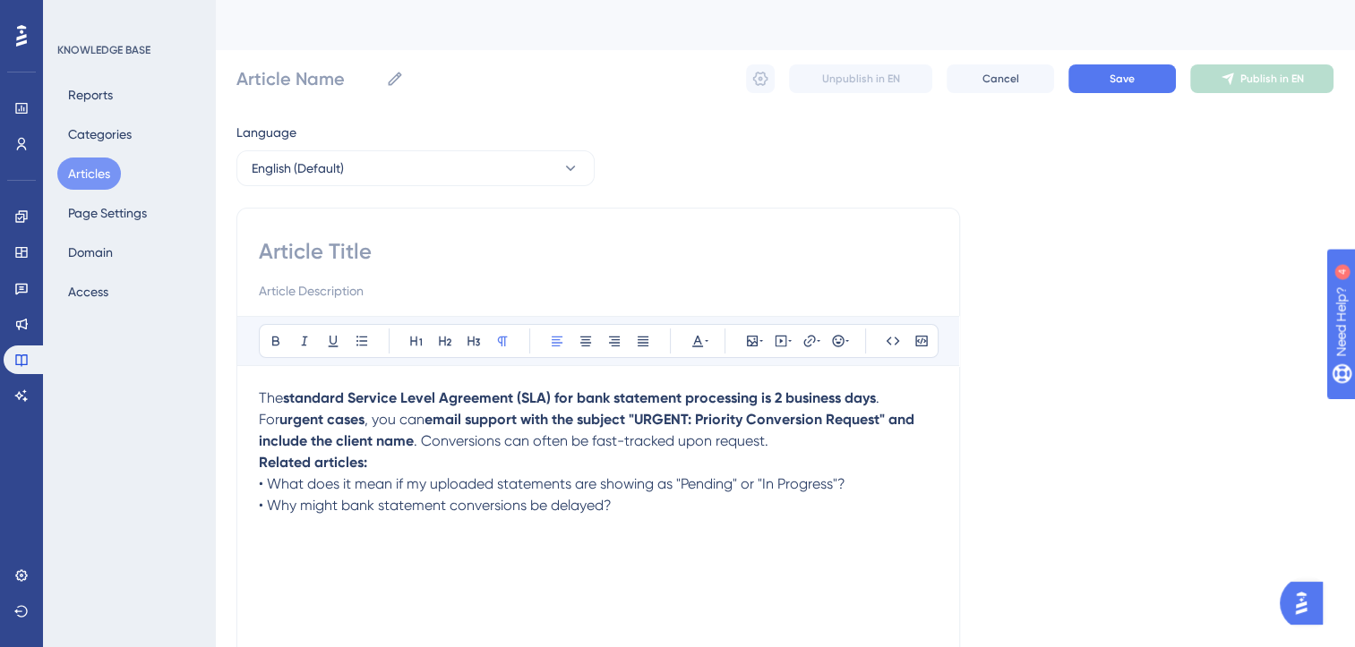
paste input "How long does bank statement conversion take (and can I fast-track urgent cases…"
type input "How long does bank statement conversion take (and can I fast-track urgent cases…"
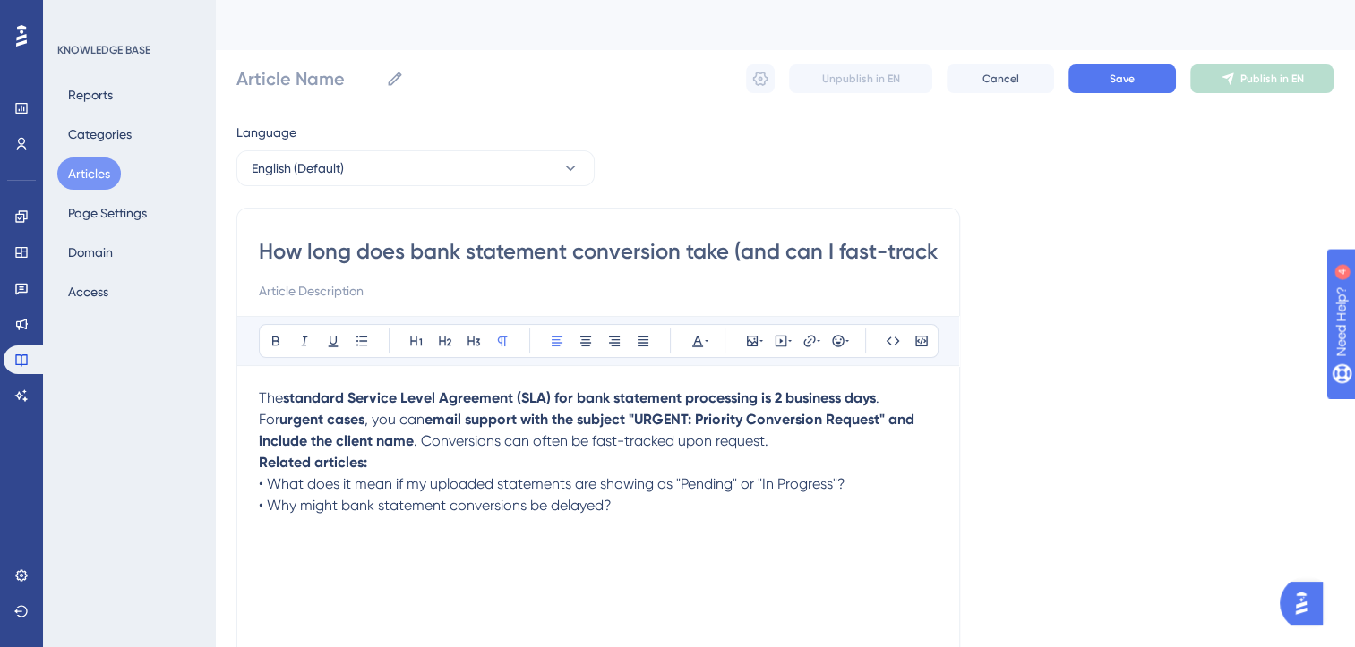
click at [357, 254] on input "How long does bank statement conversion take (and can I fast-track urgent cases…" at bounding box center [598, 251] width 679 height 29
type input "How long does bank statement conversion take (and can I fast-track urgent cases…"
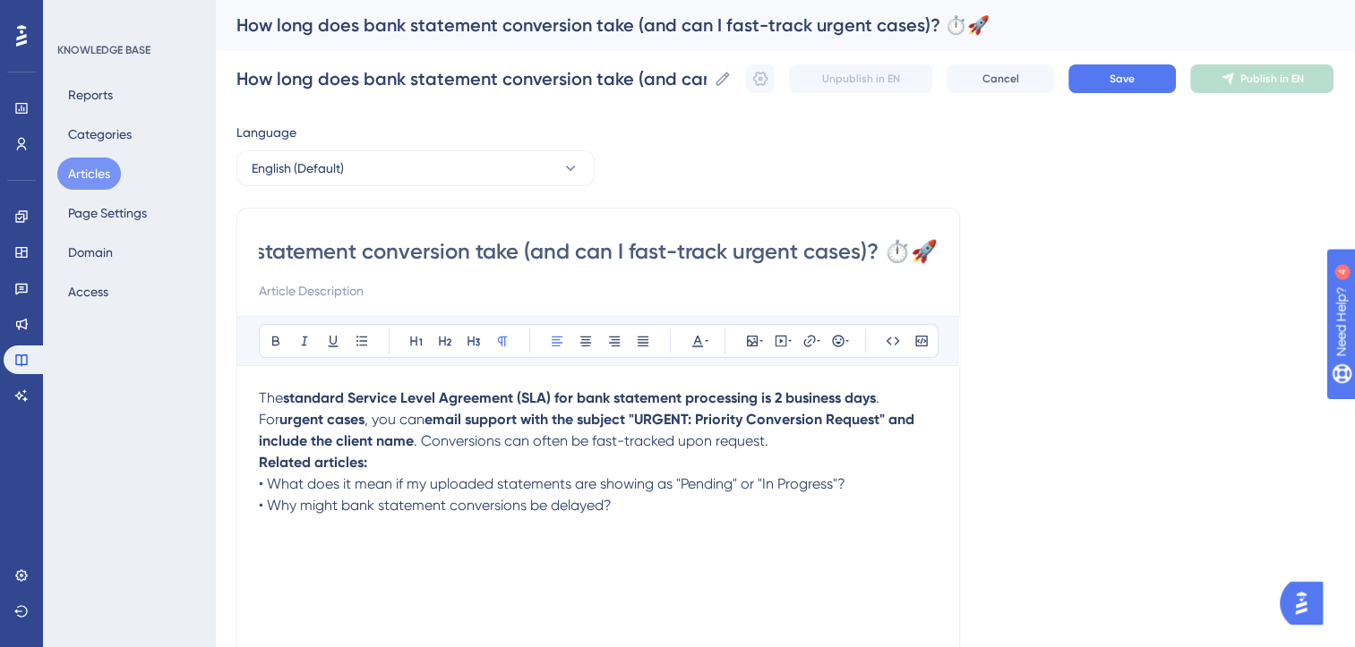
type input "How long does bank statement conversion take (and can I fast-track urgent cases…"
paste input "⏱️"
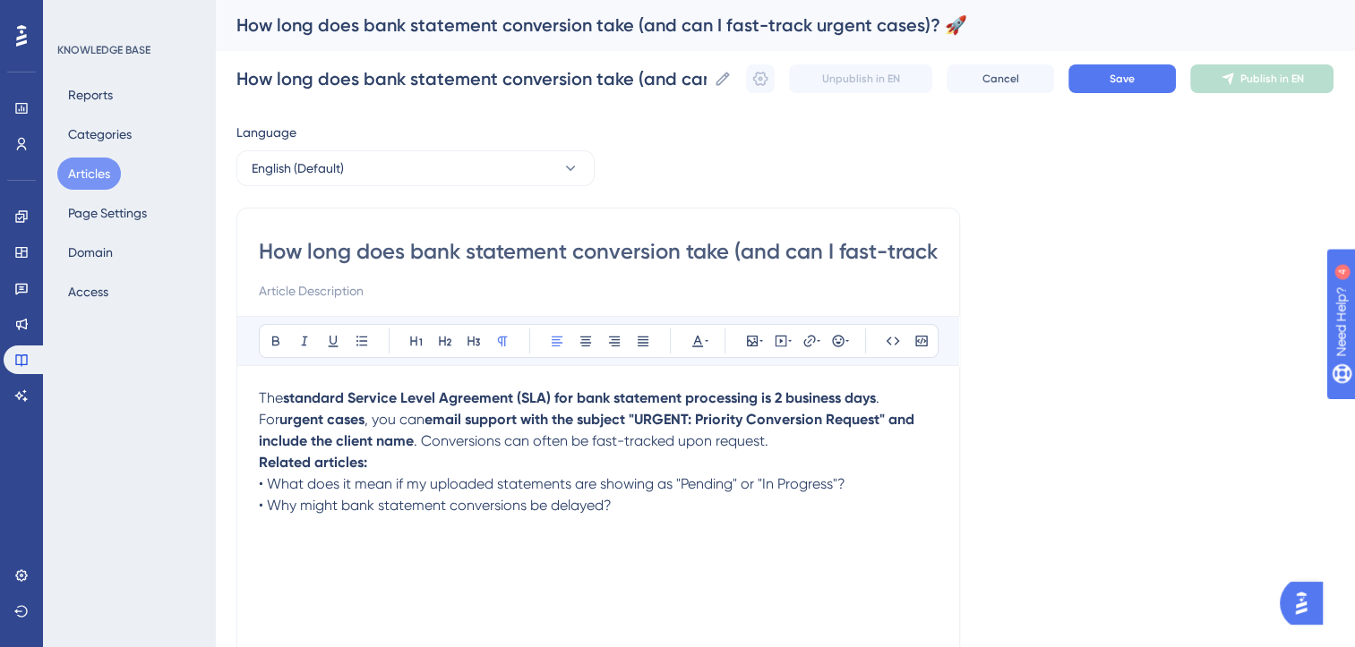
type input "⏱️How long does bank statement conversion take (and can I fast-track urgent cas…"
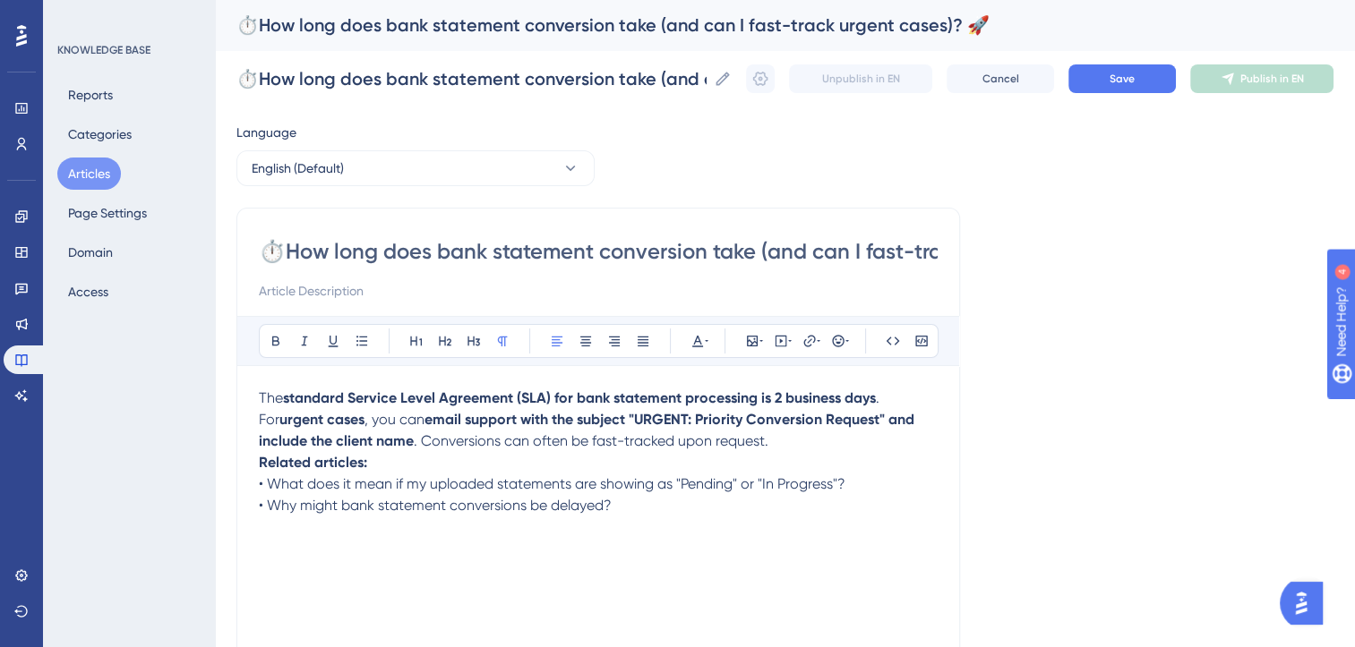
type input "⏱️How long does bank statement conversion take (and can I fast-track urgent cas…"
click at [891, 399] on p "The standard Service Level Agreement (SLA) for bank statement processing is 2 b…" at bounding box center [598, 398] width 679 height 21
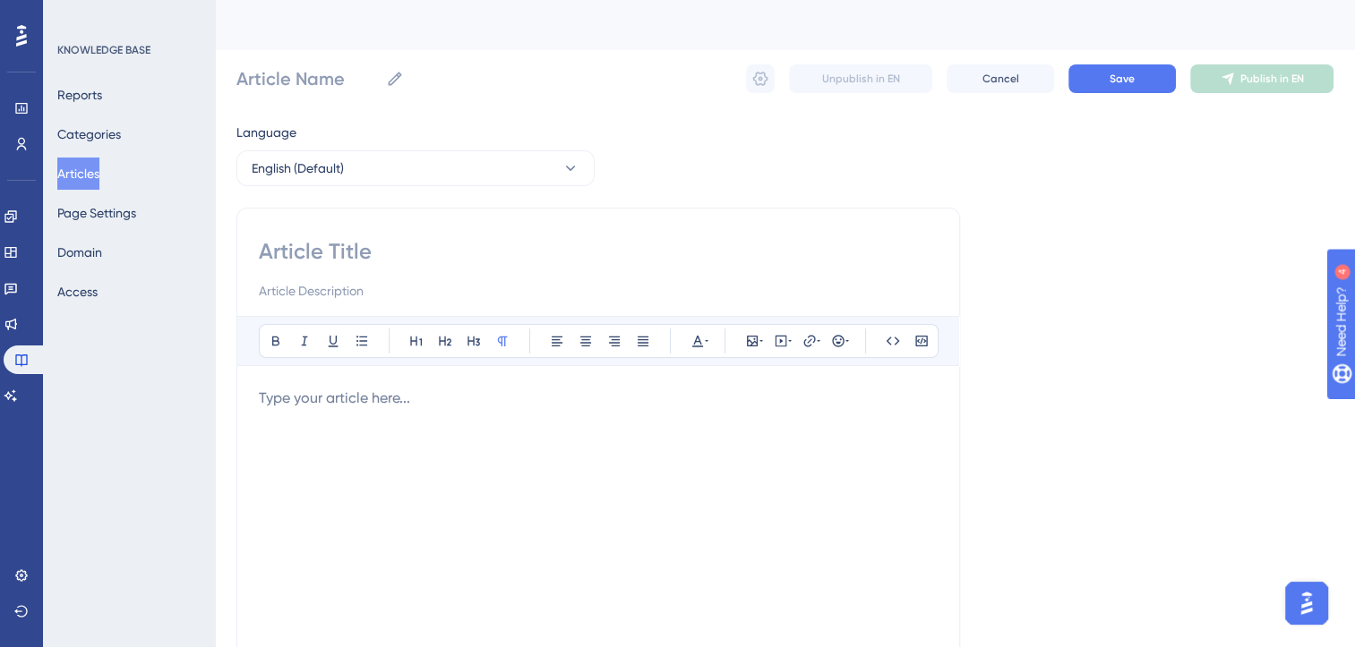
click at [99, 181] on button "Articles" at bounding box center [78, 174] width 42 height 32
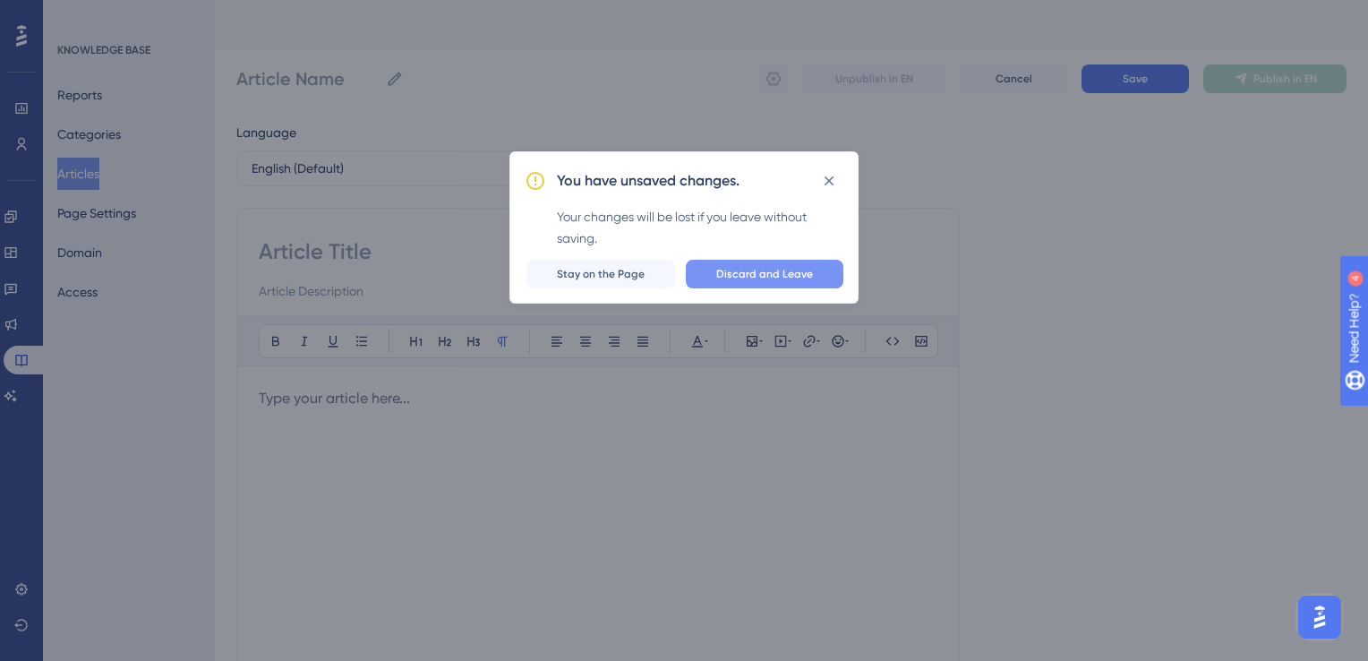
click at [763, 283] on button "Discard and Leave" at bounding box center [765, 274] width 158 height 29
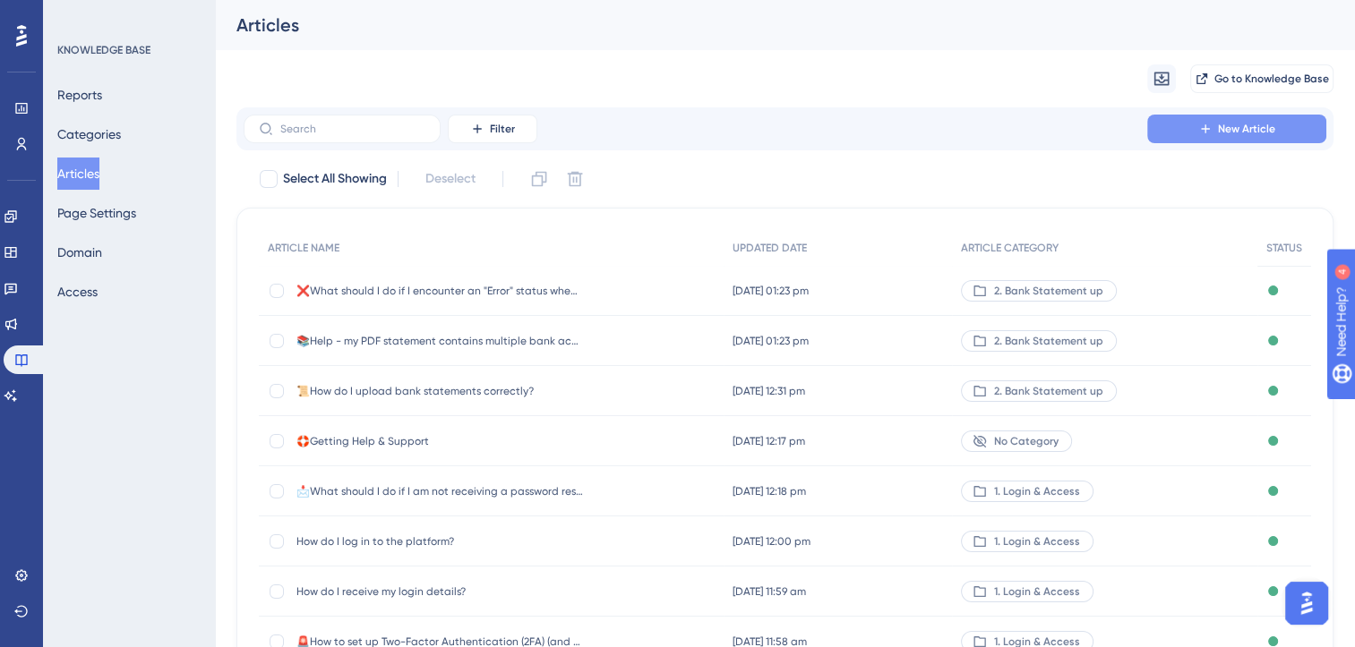
click at [938, 128] on span "New Article" at bounding box center [1246, 129] width 57 height 14
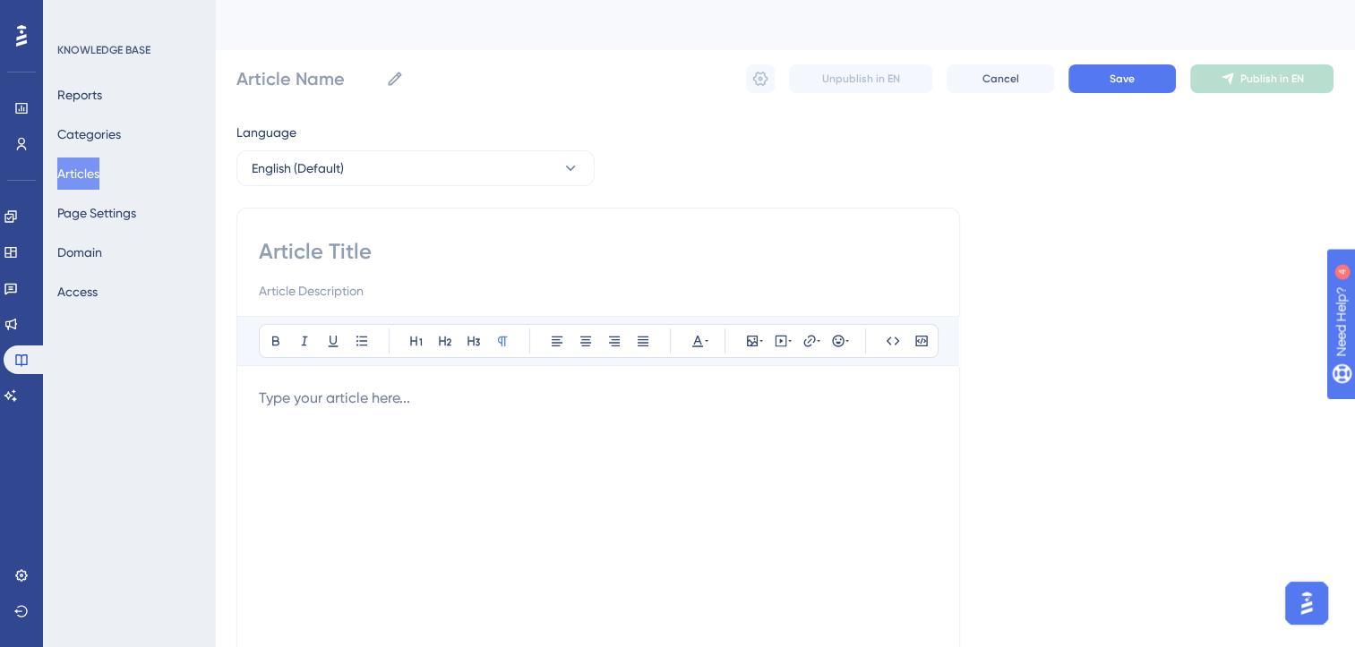
click at [461, 407] on p at bounding box center [598, 398] width 679 height 21
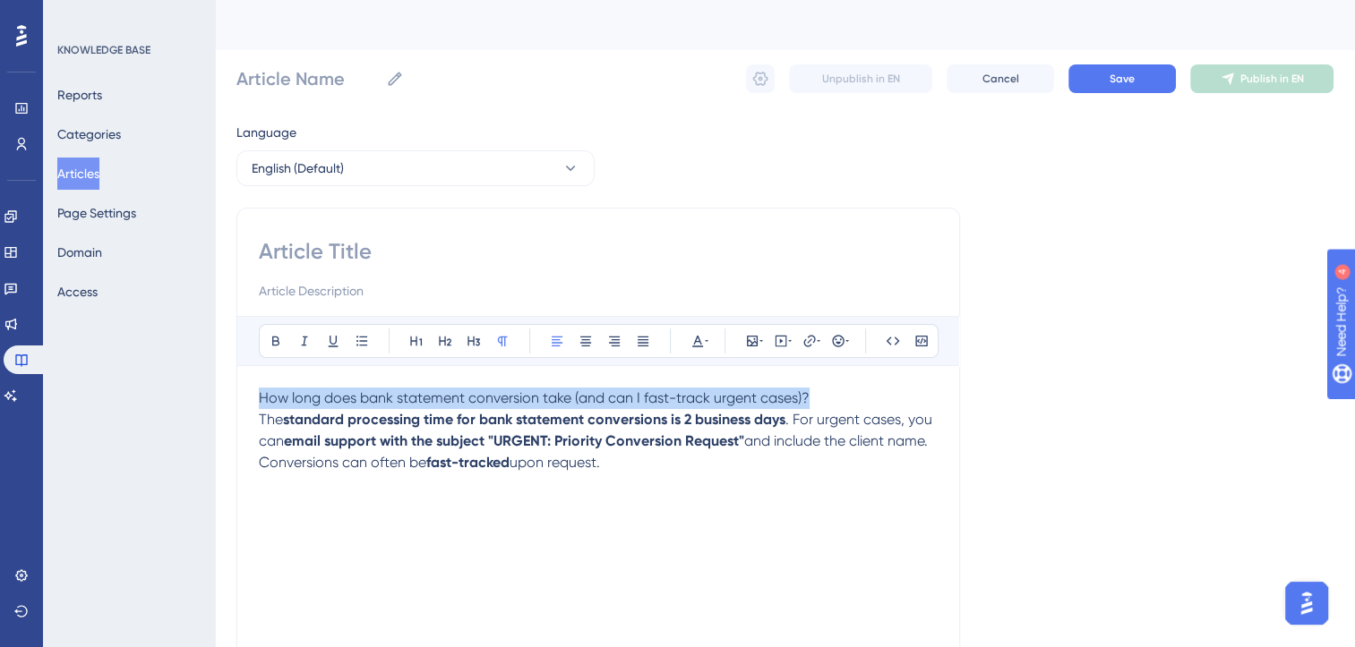
drag, startPoint x: 827, startPoint y: 392, endPoint x: 205, endPoint y: 370, distance: 621.9
click at [215, 370] on div "Performance Users Engagement Widgets Feedback Product Updates Knowledge Base AI…" at bounding box center [785, 470] width 1140 height 940
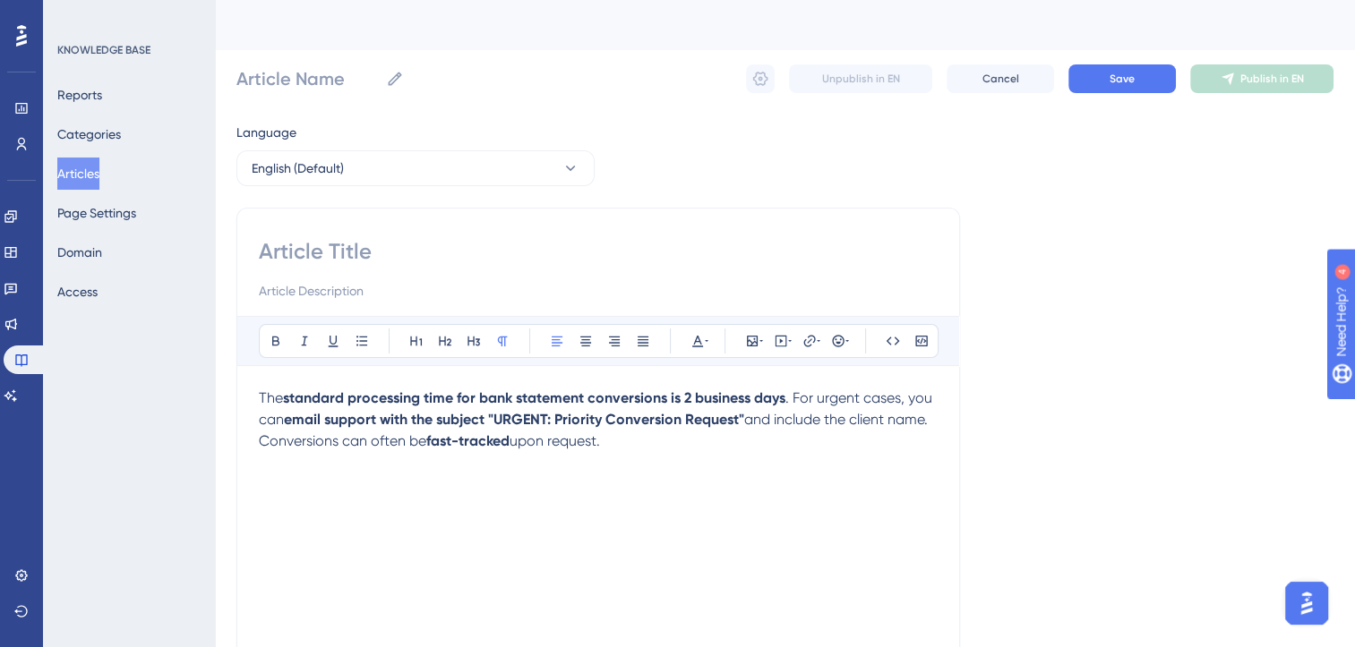
click at [795, 403] on span ". For urgent cases, you can" at bounding box center [597, 409] width 677 height 39
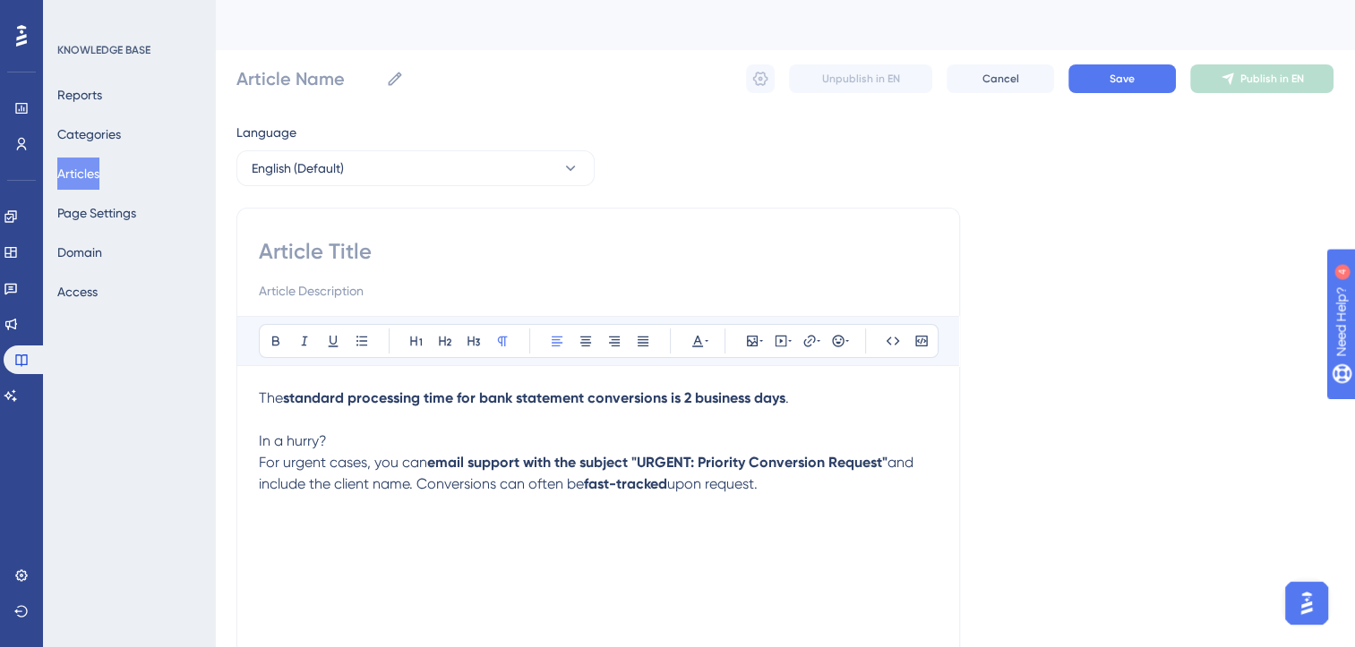
click at [287, 446] on span "In a hurry?" at bounding box center [293, 441] width 68 height 17
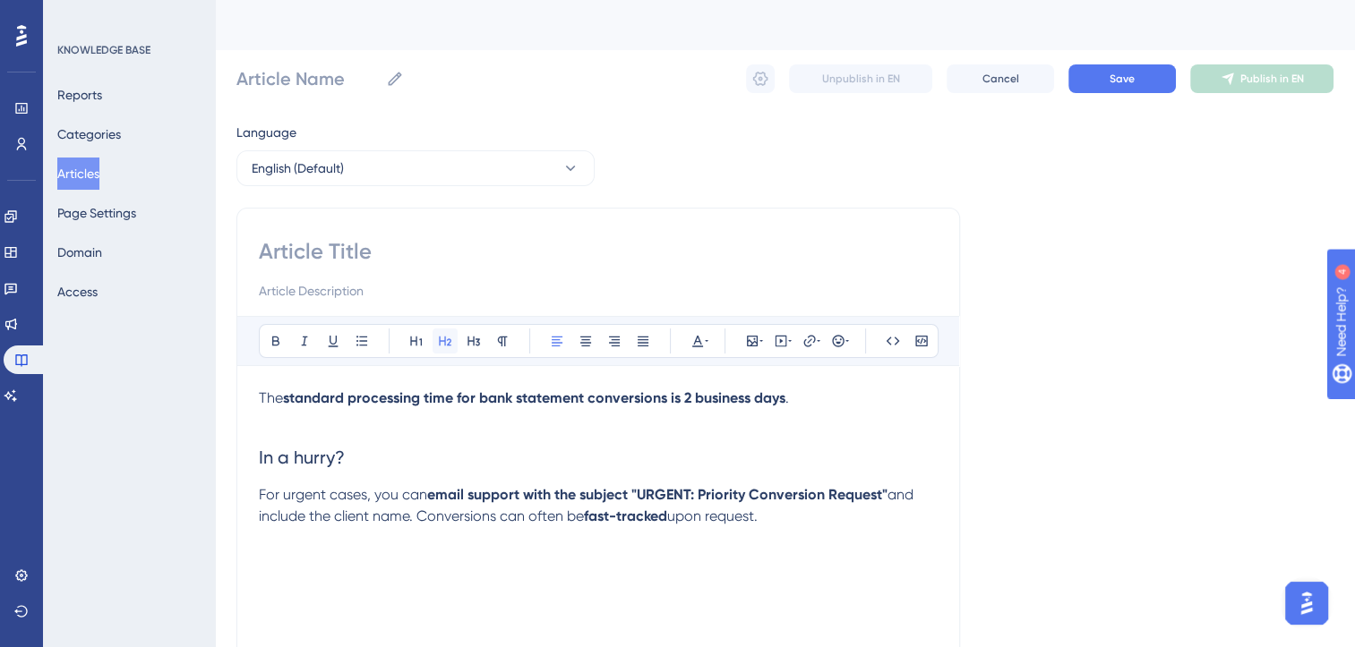
click at [451, 346] on icon at bounding box center [445, 341] width 14 height 14
click at [344, 252] on input at bounding box center [598, 251] width 679 height 29
paste input "How long does bank statement conversion take (and can I fast-track urgent cases…"
type input "How long does bank statement conversion take (and can I fast-track urgent cases…"
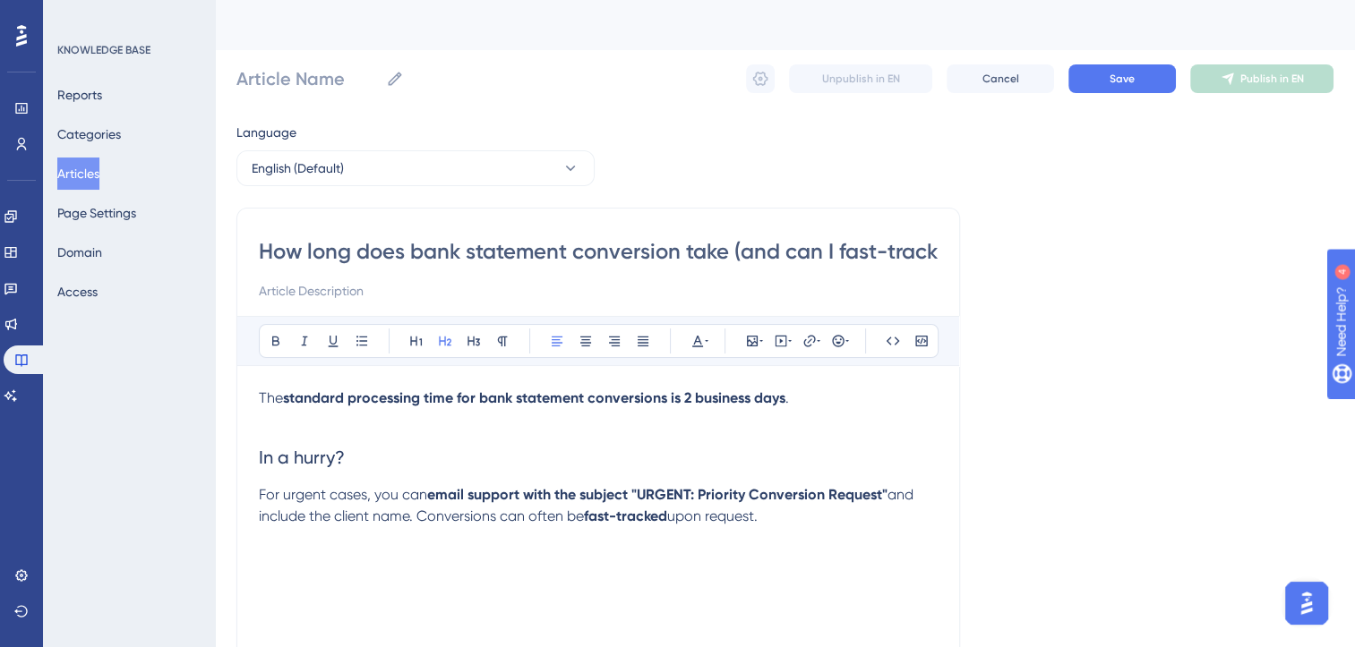
scroll to position [0, 151]
type input "How long does bank statement conversion take (and can I fast-track urgent cases…"
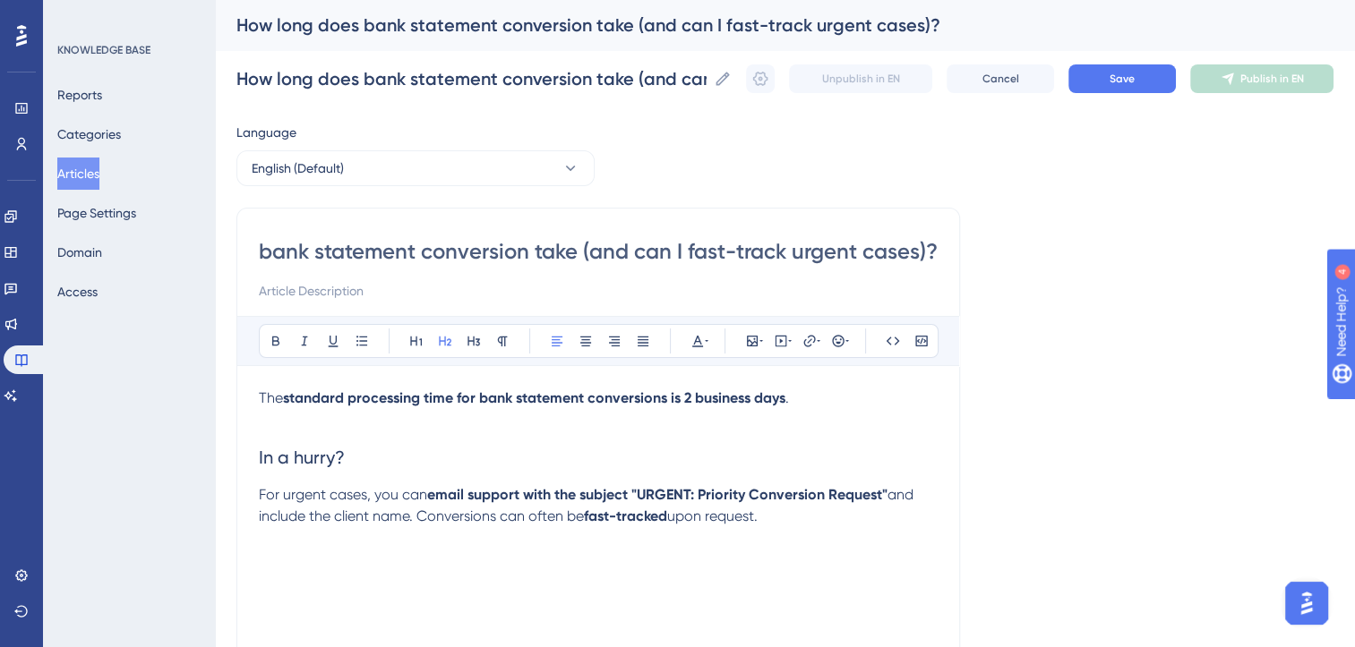
scroll to position [0, 0]
type input "🚀How long does bank statement conversion take (and can I fast-track urgent case…"
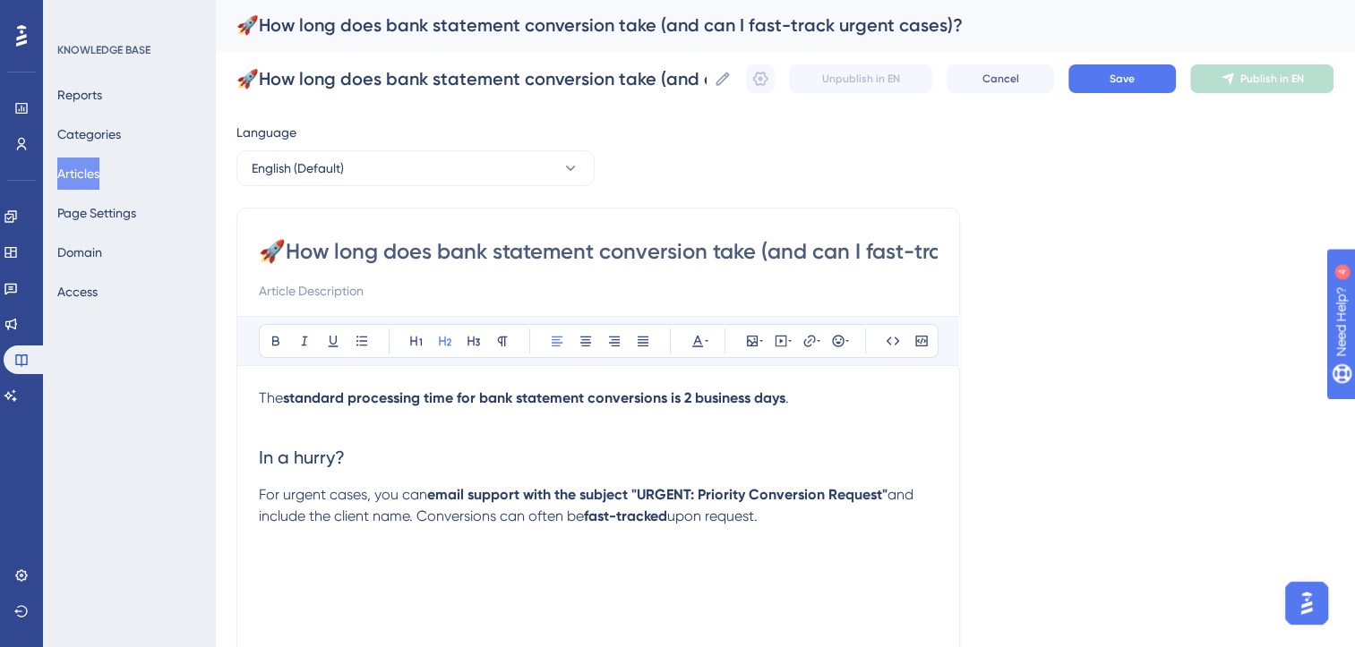
type input "🚀🕝How long does bank statement conversion take (and can I fast-track urgent cas…"
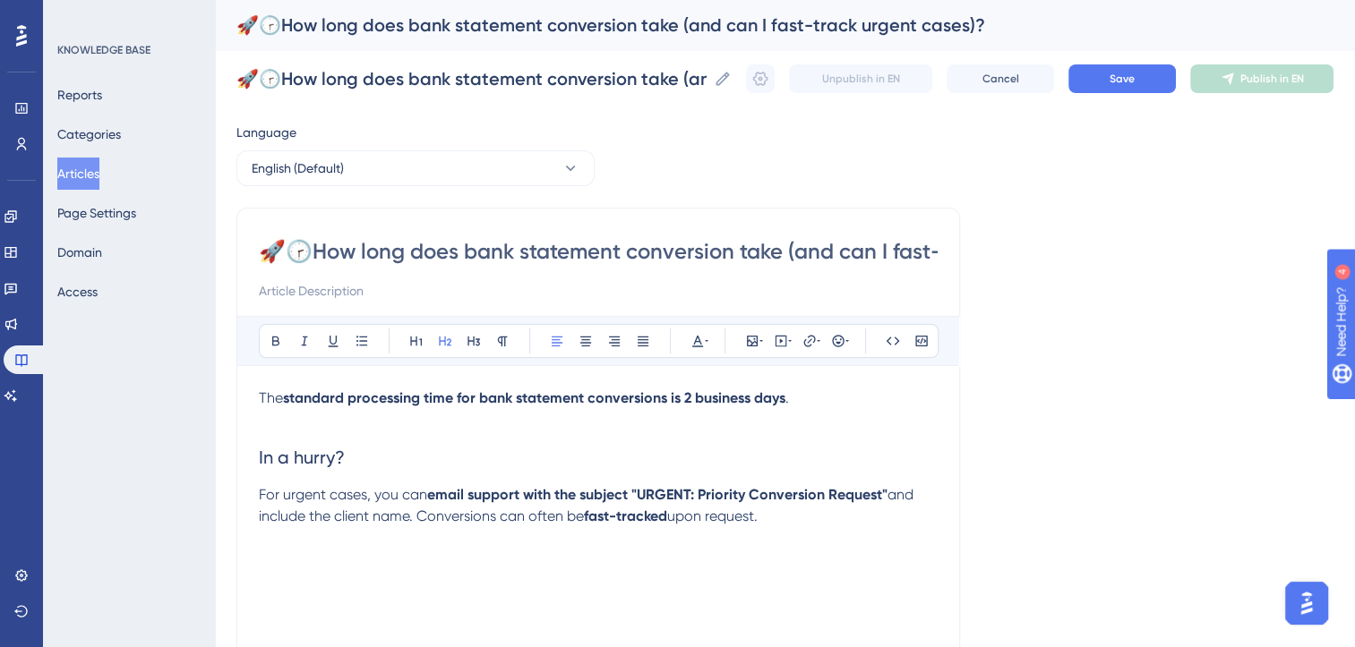
type input "🕝How long does bank statement conversion take (and can I fast-track urgent case…"
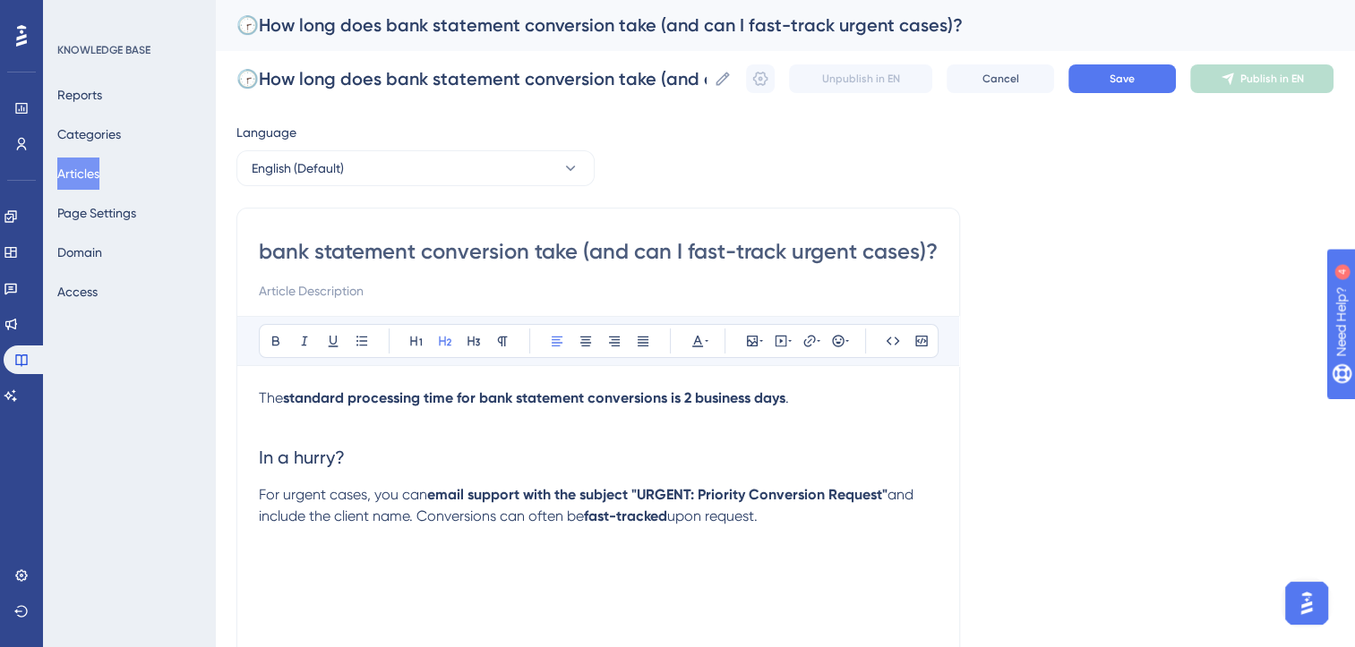
scroll to position [0, 13]
click at [906, 253] on input "🕝How long does bank statement conversion take (and can I fast-track urgent case…" at bounding box center [598, 251] width 679 height 29
paste input "🚀"
type input "🕝How long does bank statement conversion take (and can I fast-track urgent case…"
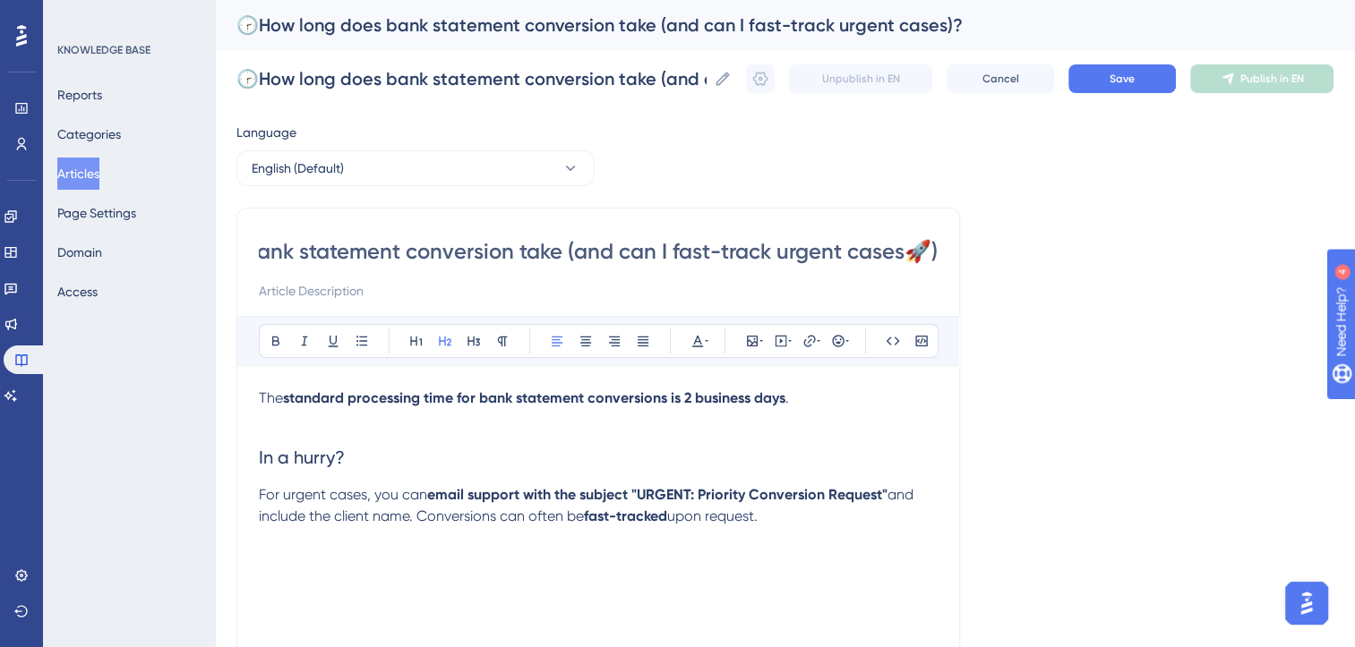
type input "🕝How long does bank statement conversion take (and can I fast-track urgent case…"
click at [398, 518] on span "and include the client name. Conversions can often be" at bounding box center [588, 505] width 658 height 39
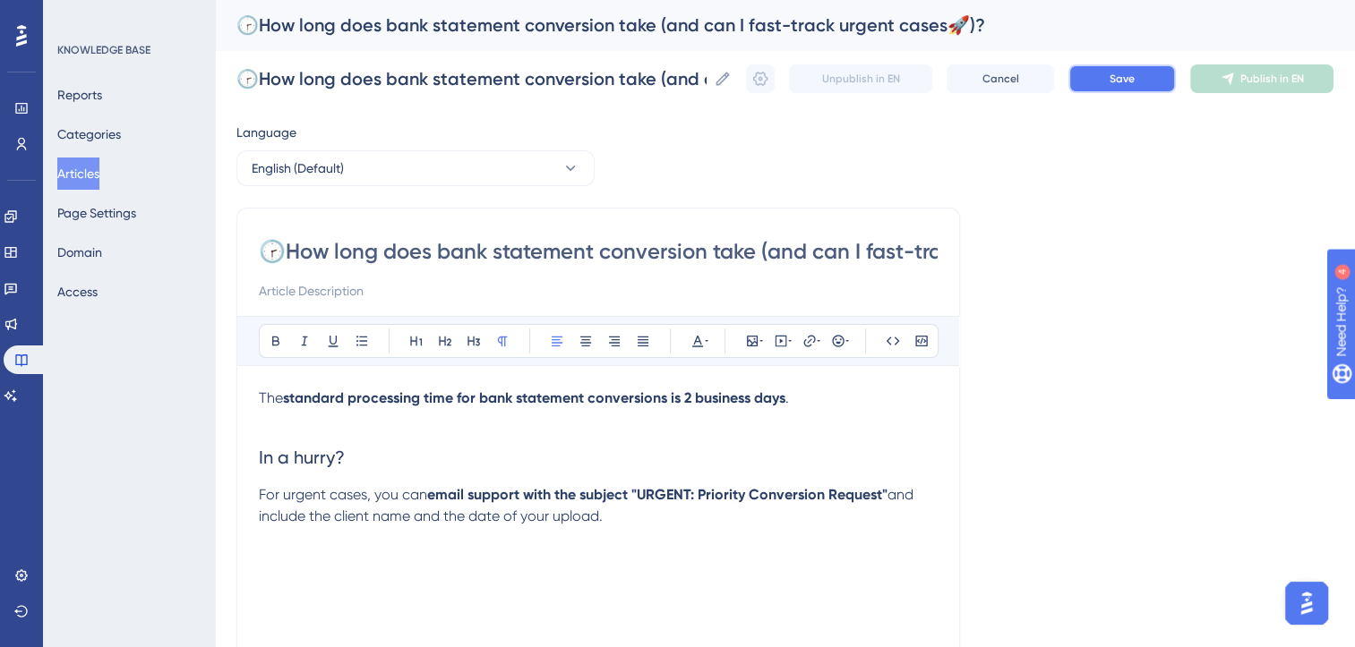
click at [938, 73] on span "Save" at bounding box center [1121, 79] width 25 height 14
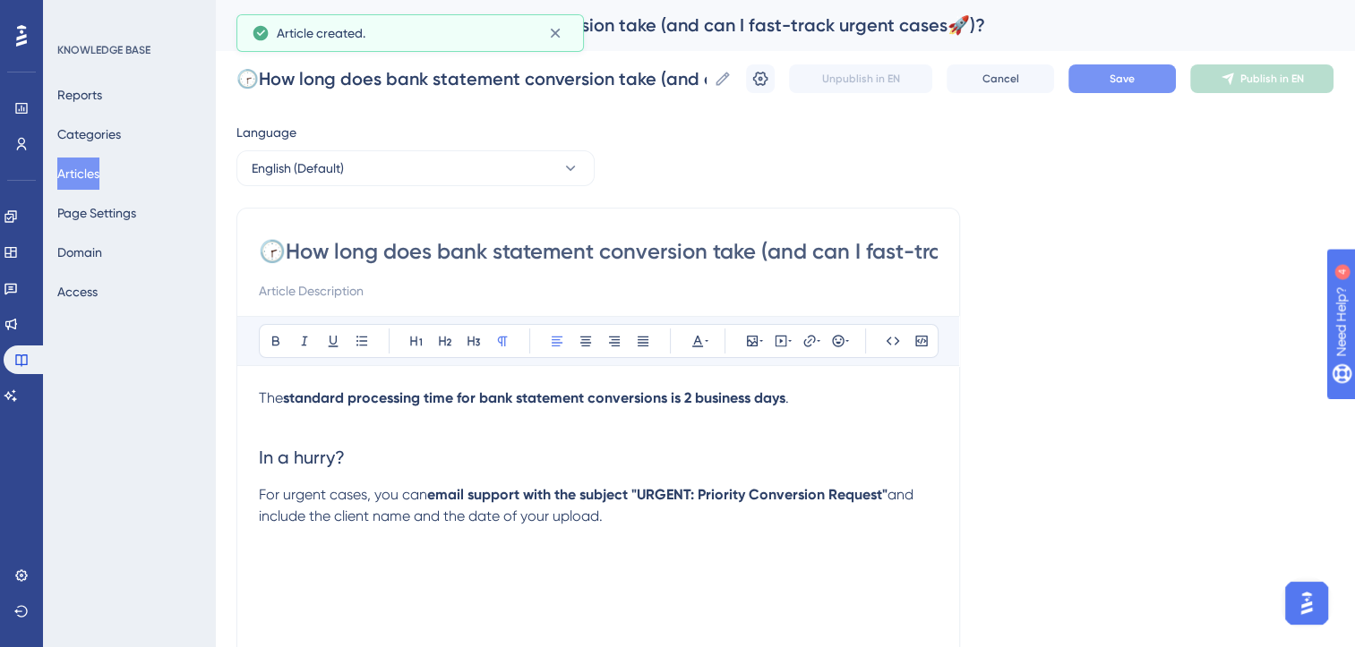
click at [938, 78] on button "Save" at bounding box center [1121, 78] width 107 height 29
click at [769, 70] on icon at bounding box center [760, 79] width 18 height 18
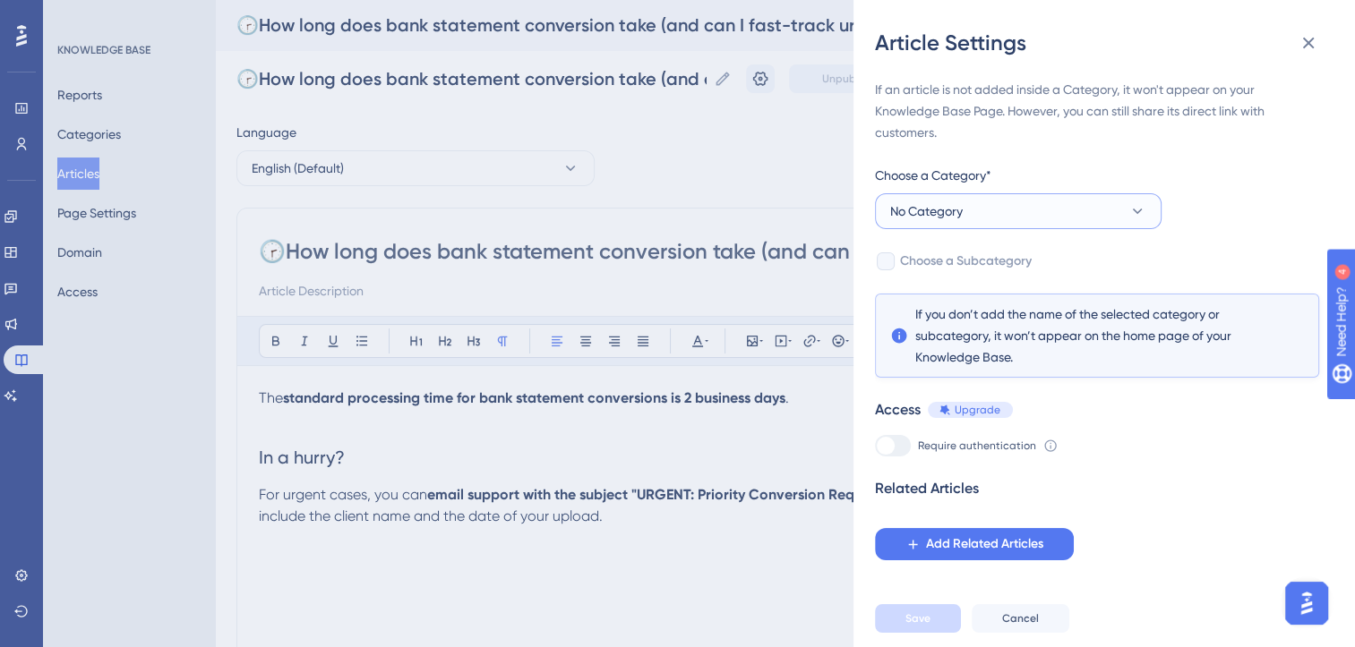
click at [938, 202] on button "No Category" at bounding box center [1018, 211] width 287 height 36
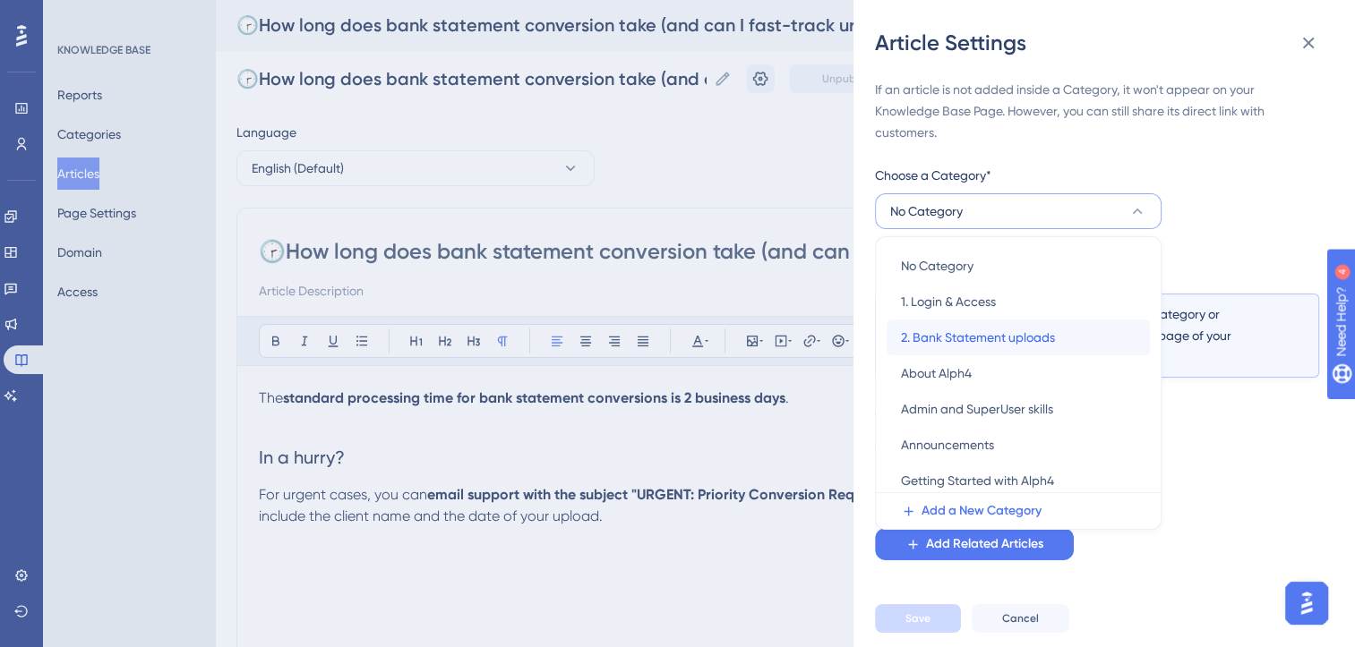
click at [938, 331] on span "2. Bank Statement uploads" at bounding box center [978, 337] width 154 height 21
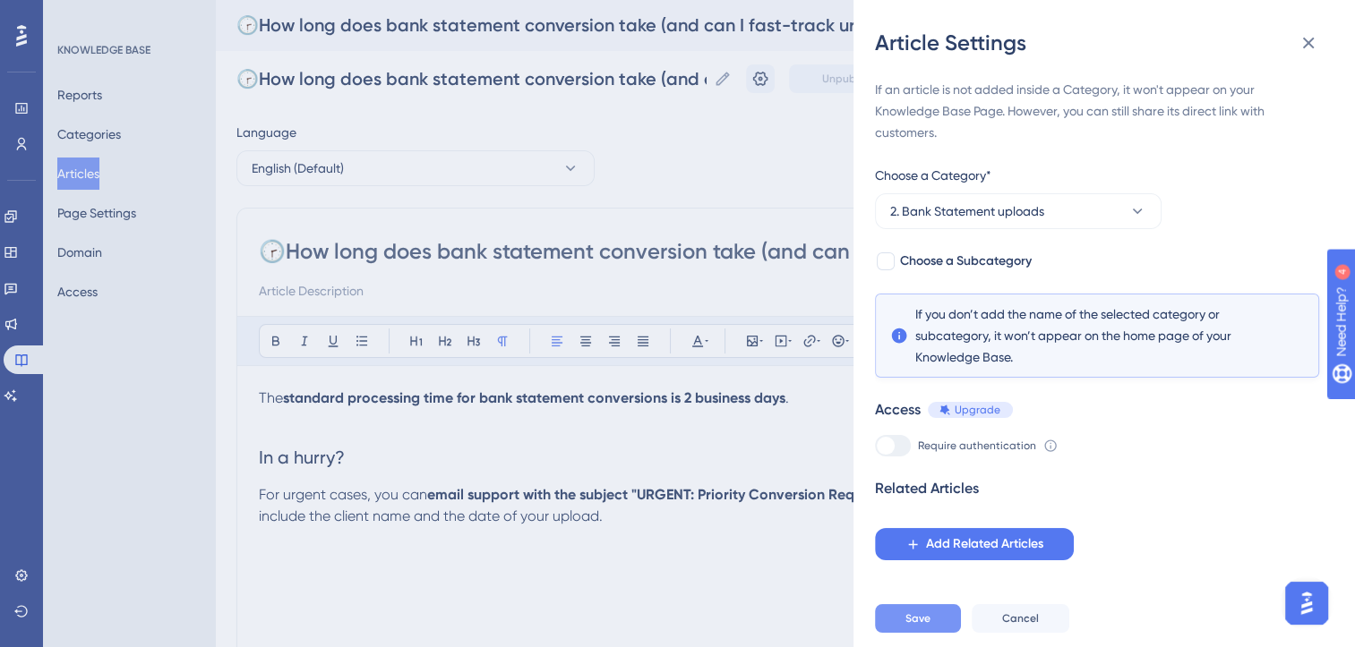
click at [925, 563] on span "Save" at bounding box center [917, 619] width 25 height 14
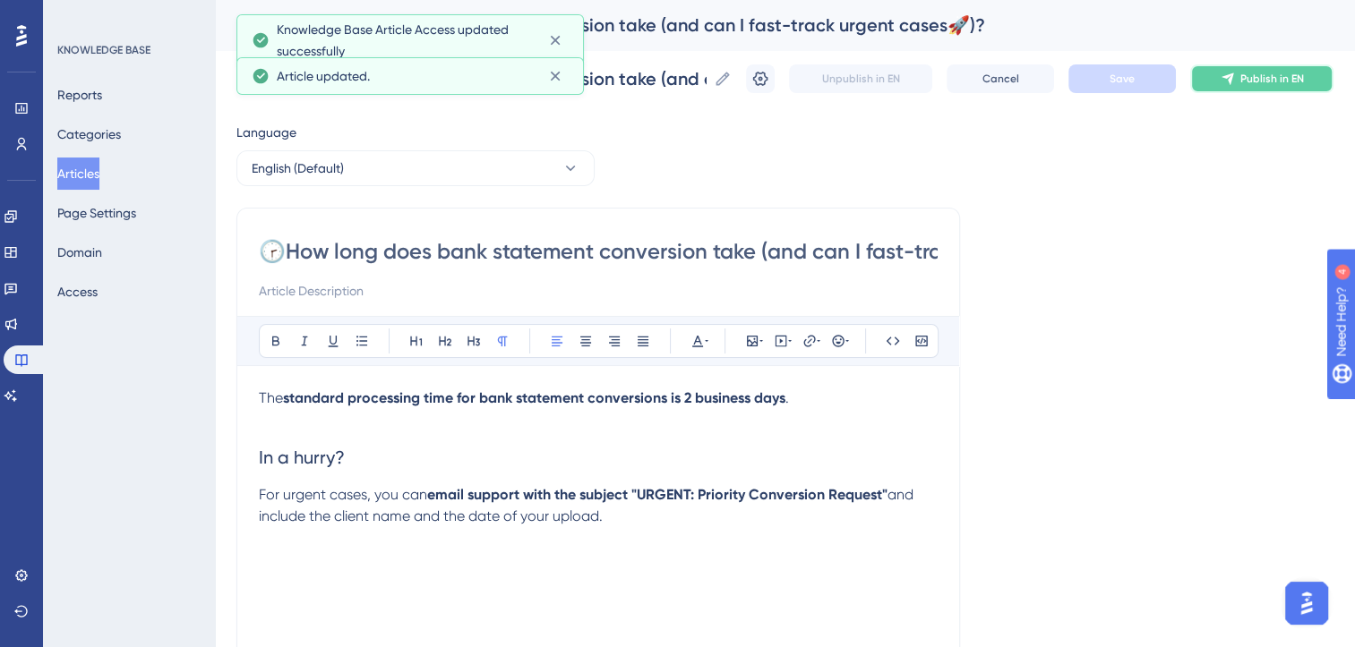
click at [938, 85] on span "Publish in EN" at bounding box center [1272, 79] width 64 height 14
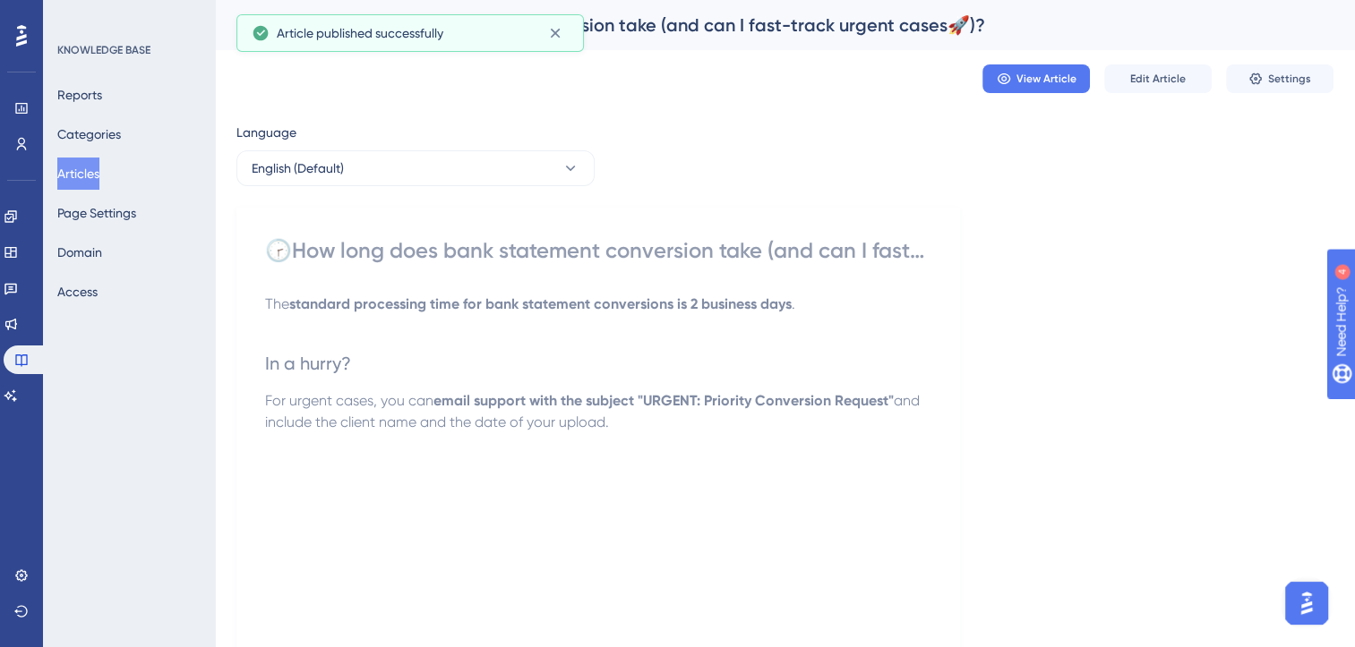
click at [82, 180] on button "Articles" at bounding box center [78, 174] width 42 height 32
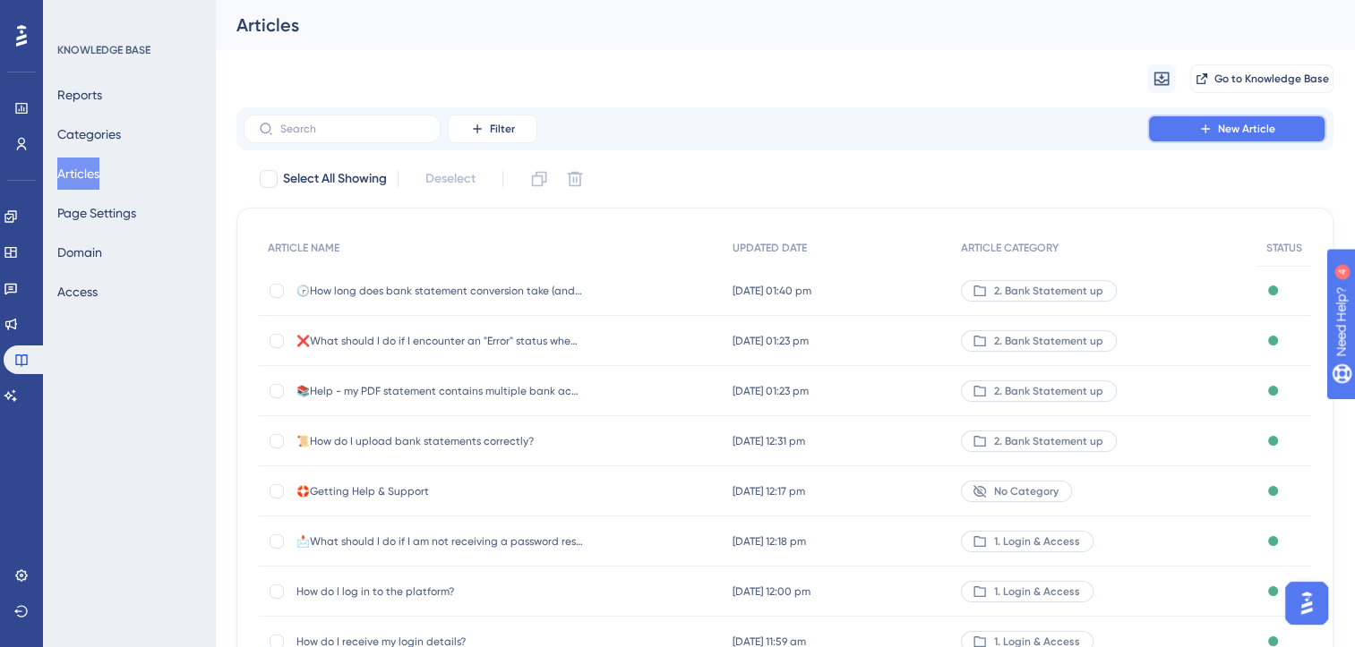
click at [938, 124] on span "New Article" at bounding box center [1246, 129] width 57 height 14
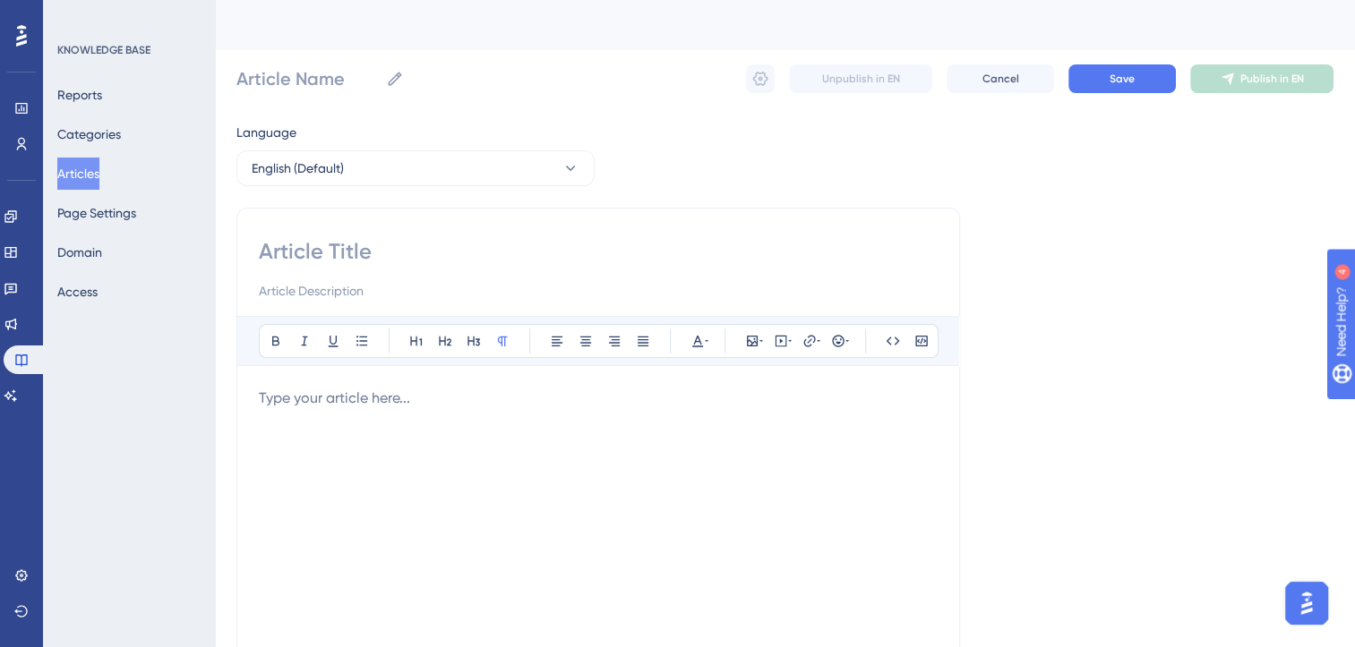
click at [398, 403] on p at bounding box center [598, 398] width 679 height 21
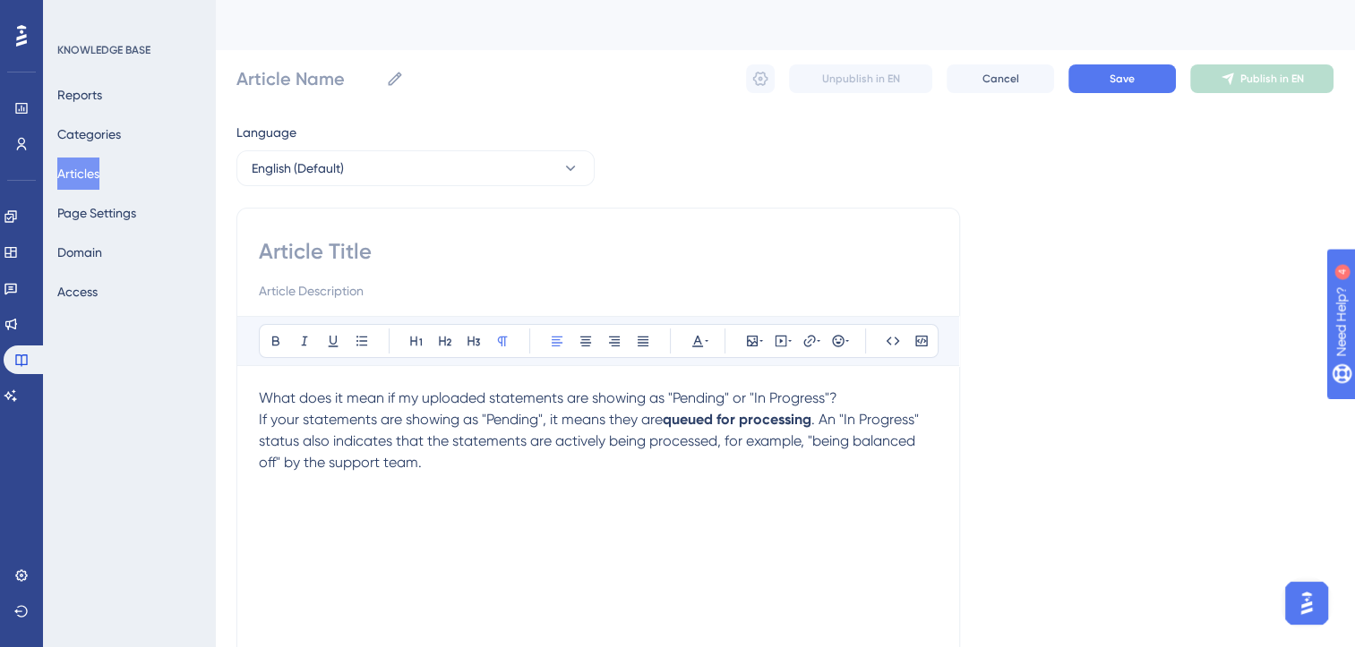
click at [398, 403] on span "What does it mean if my uploaded statements are showing as "Pending" or "In Pro…" at bounding box center [548, 398] width 578 height 17
click at [261, 420] on span "If your statements are showing as "Pending", it means they are" at bounding box center [461, 419] width 404 height 17
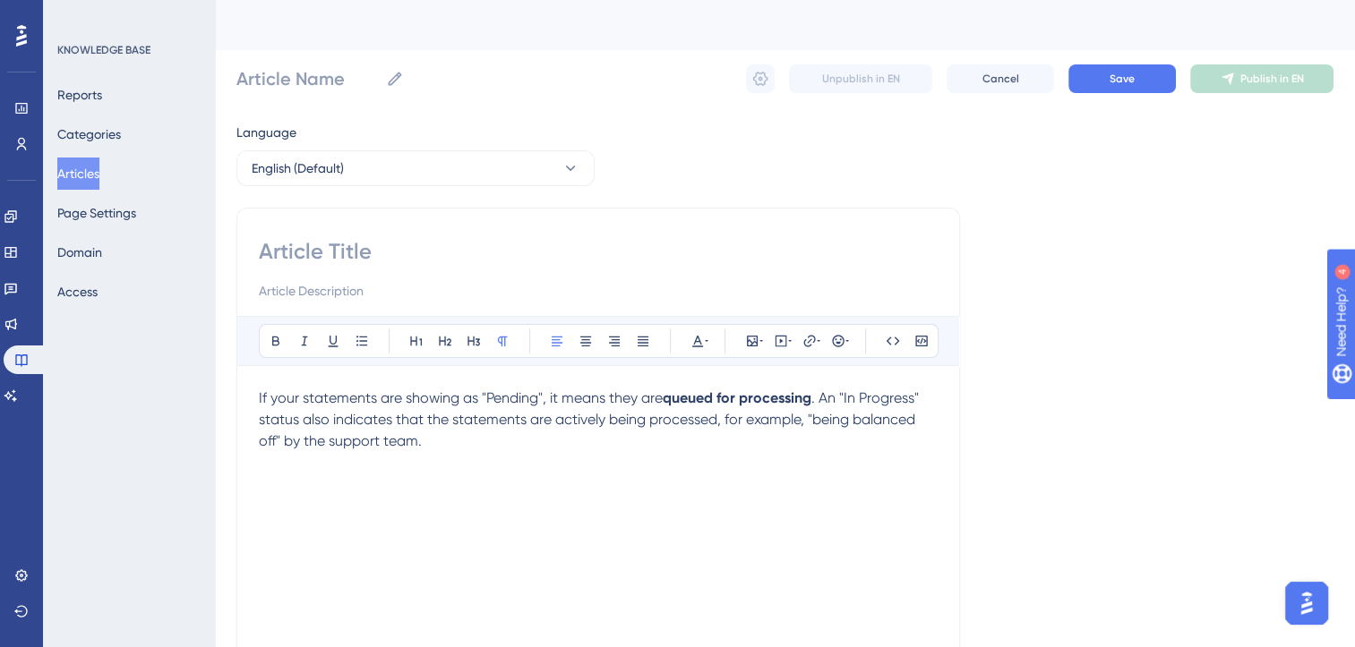
click at [324, 257] on input at bounding box center [598, 251] width 679 height 29
type input "⌛"
paste input "What does it mean if my uploaded statements are showing as "Pending" or "In Pro…"
type input "⌛What does it mean if my uploaded statements are showing as "Pending" or "In Pr…"
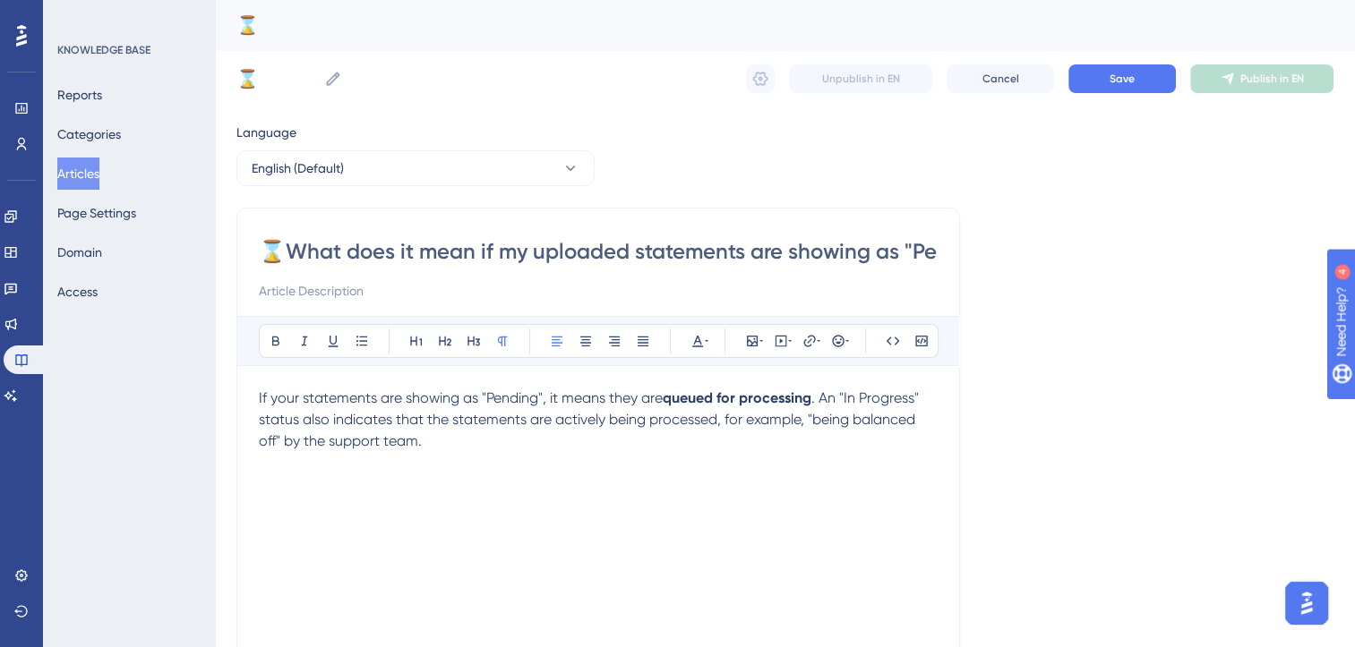
scroll to position [0, 231]
type input "⌛What does it mean if my uploaded statements are showing as "Pending" or "In Pr…"
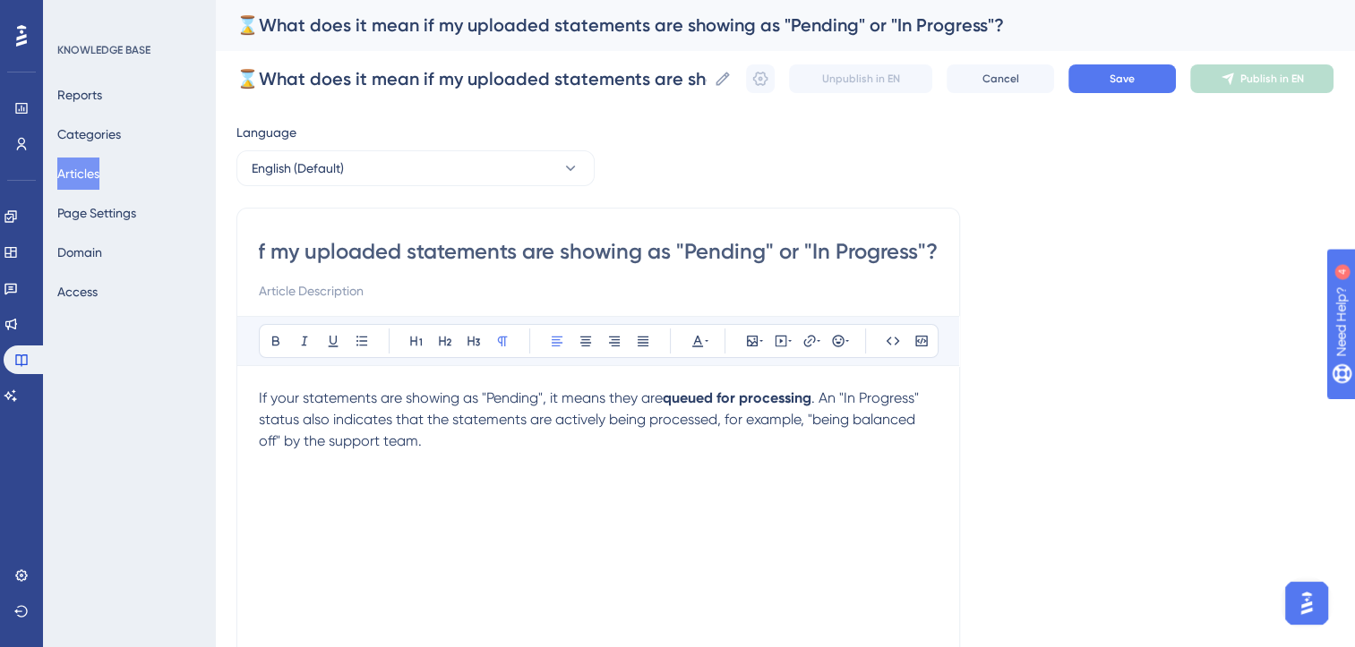
type input "⌛What does it mean if my uploaded statements are showing as "Pending" or "In Pr…"
click at [822, 398] on span ". An "In Progress" status also indicates that the statements are actively being…" at bounding box center [591, 420] width 664 height 60
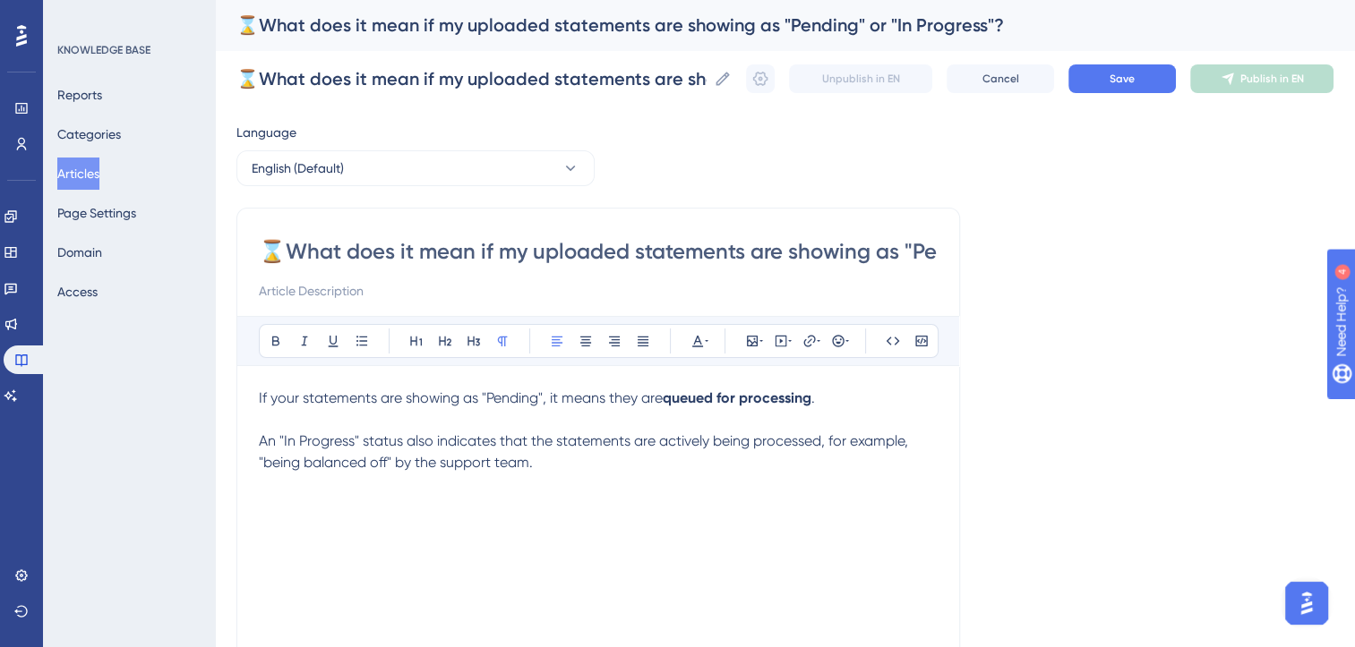
click at [394, 461] on span "An "In Progress" status also indicates that the statements are actively being p…" at bounding box center [585, 452] width 653 height 39
click at [578, 466] on p "An "In Progress" status also indicates that the statements are actively being p…" at bounding box center [598, 452] width 679 height 43
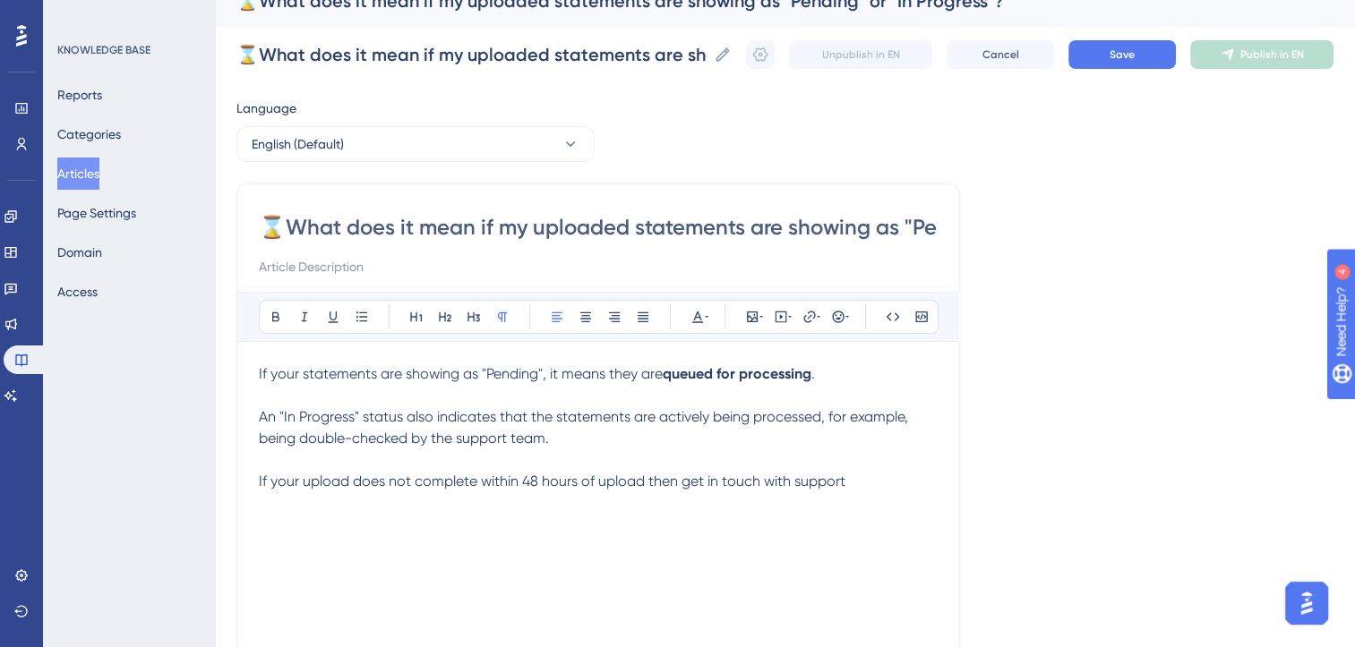
scroll to position [25, 0]
click at [843, 316] on icon at bounding box center [838, 316] width 12 height 12
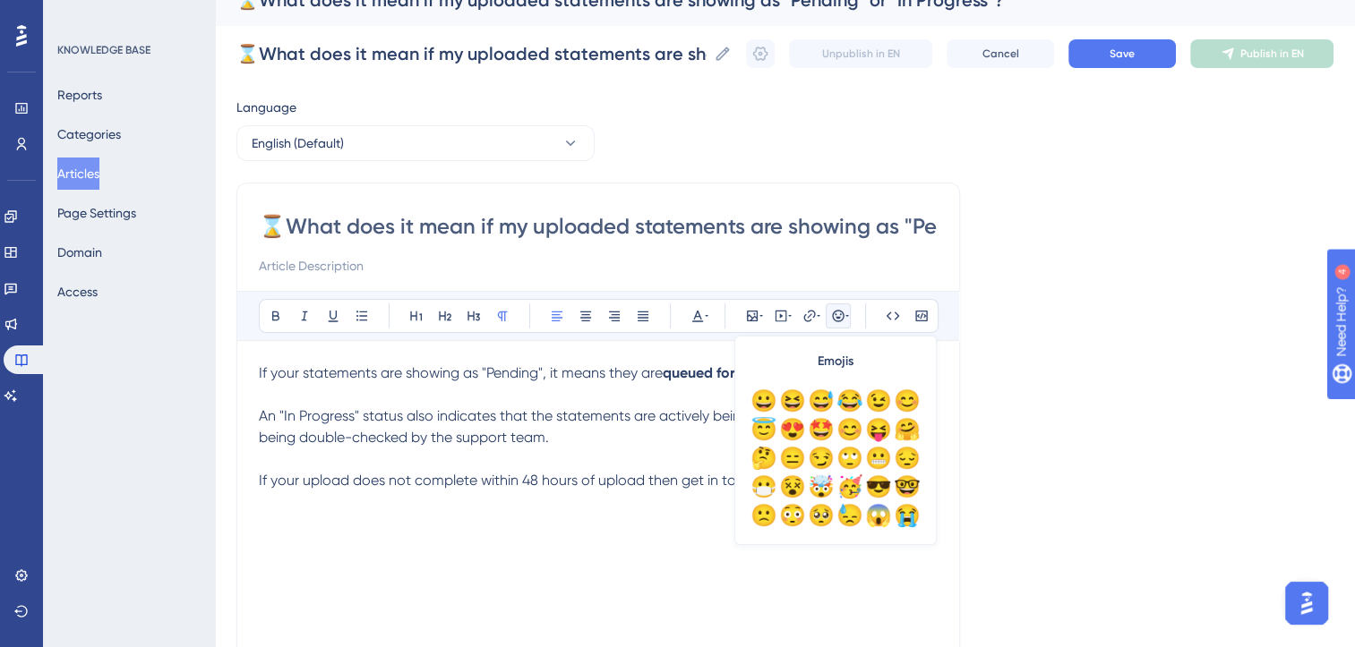
click at [843, 316] on icon at bounding box center [838, 316] width 12 height 12
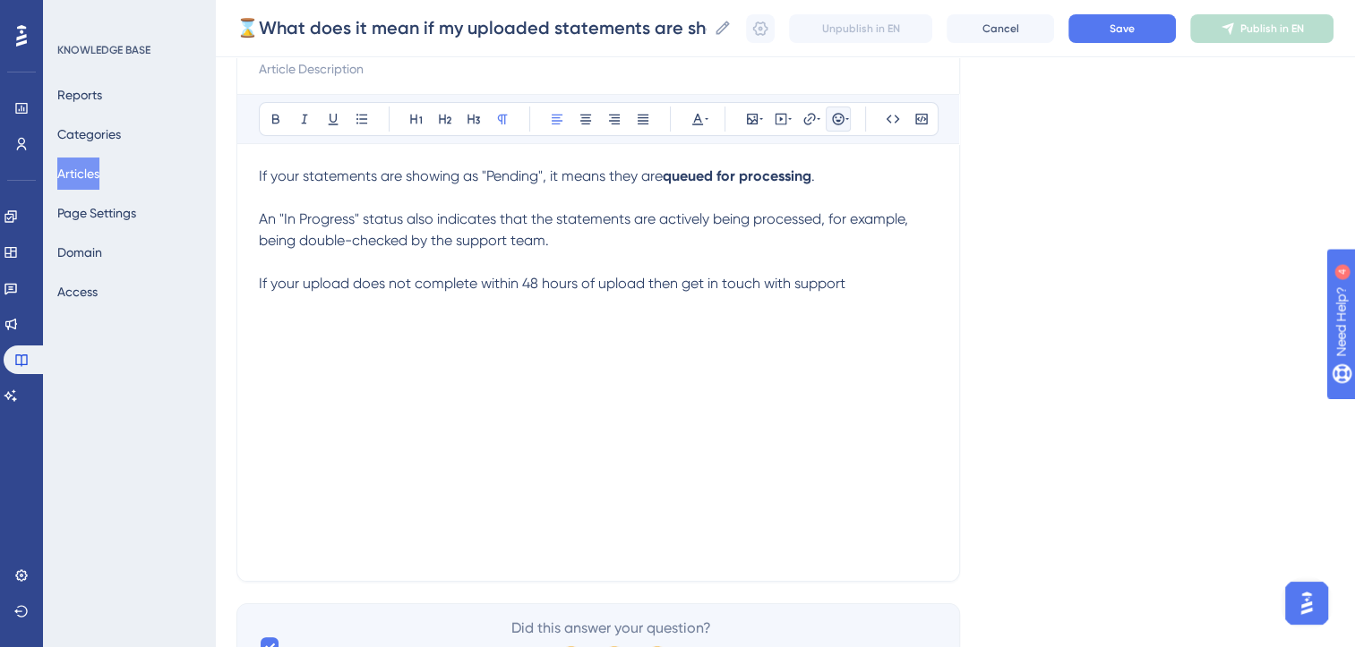
scroll to position [215, 0]
click at [938, 29] on span "Save" at bounding box center [1121, 28] width 25 height 14
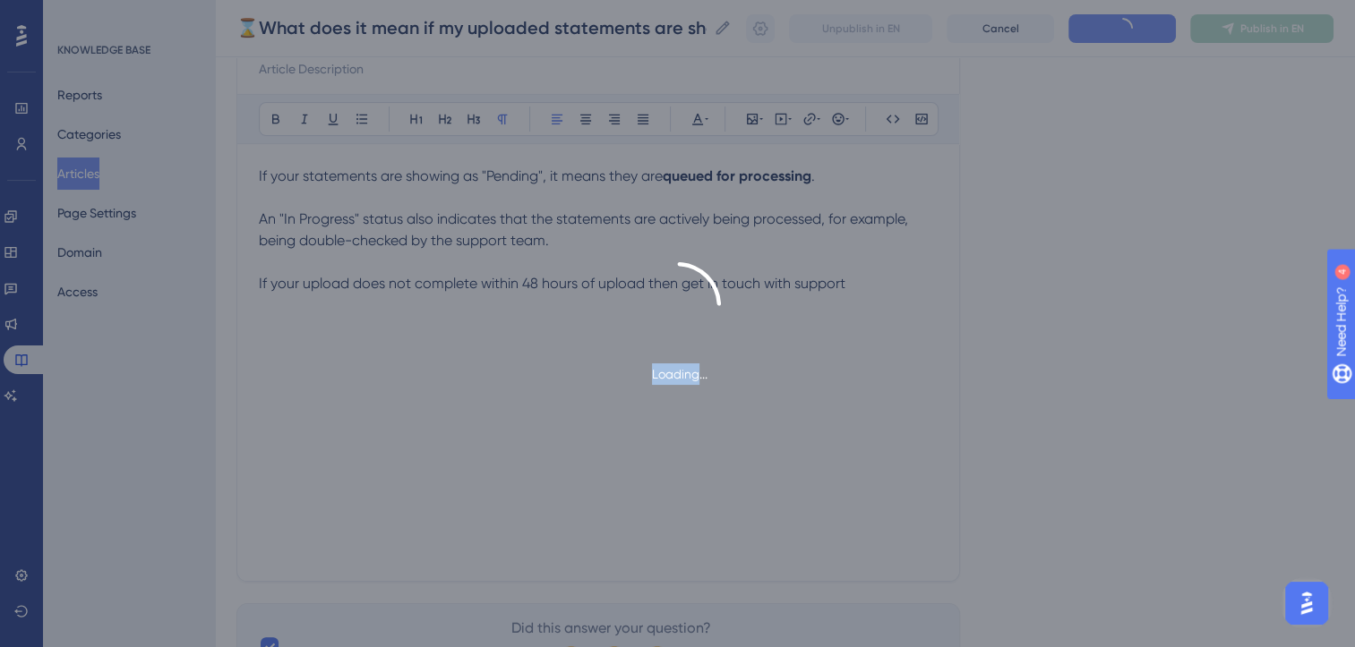
click at [938, 29] on div "Loading..." at bounding box center [677, 323] width 1355 height 647
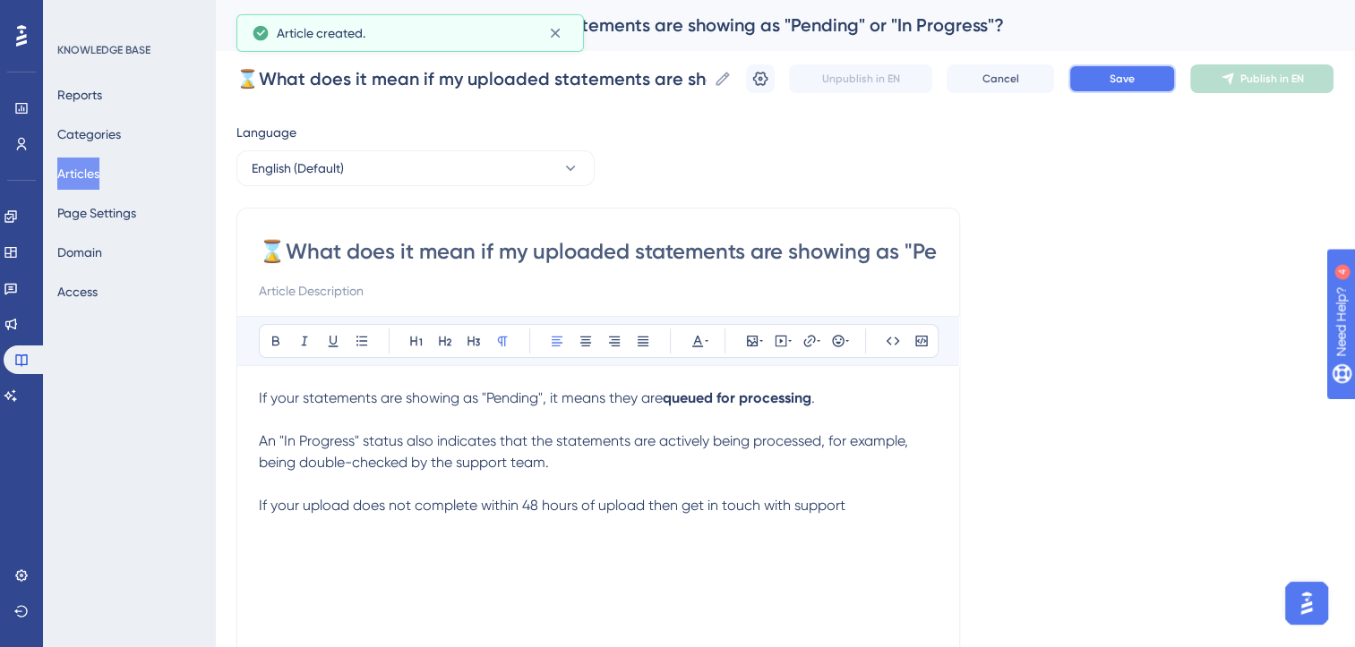
drag, startPoint x: 1139, startPoint y: 29, endPoint x: 1118, endPoint y: 73, distance: 49.7
click at [938, 73] on button "Save" at bounding box center [1121, 78] width 107 height 29
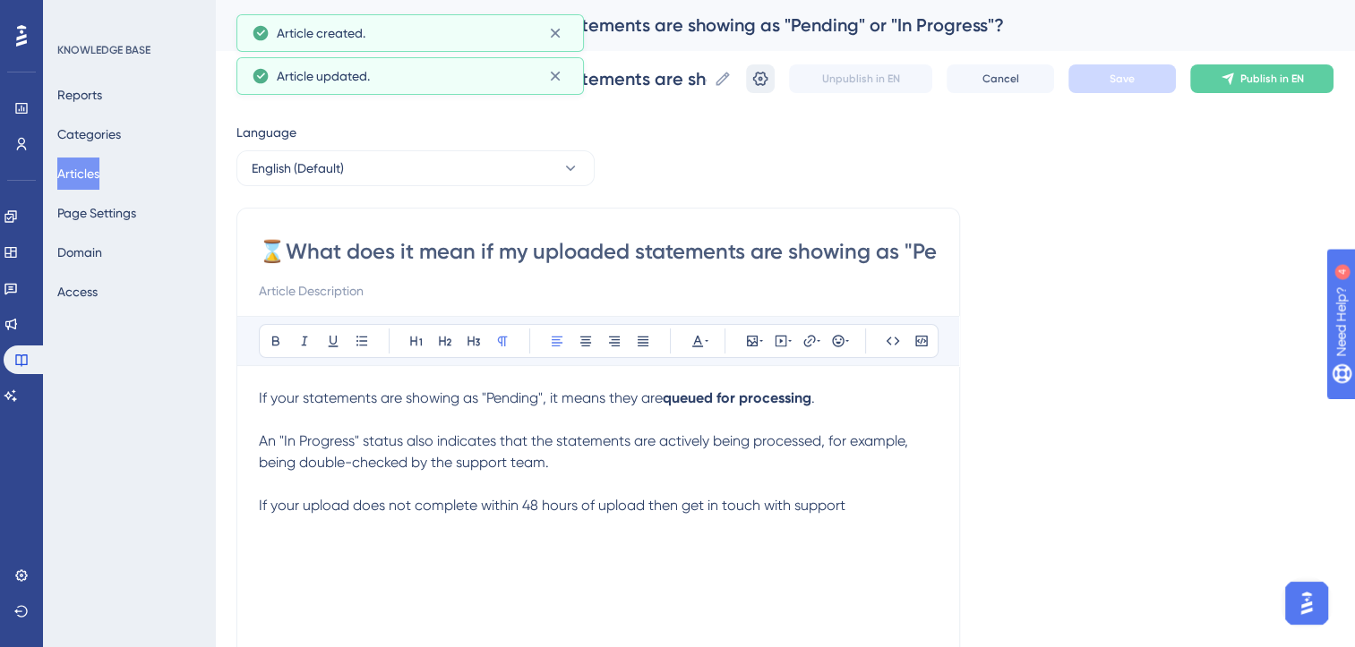
click at [769, 80] on icon at bounding box center [760, 79] width 18 height 18
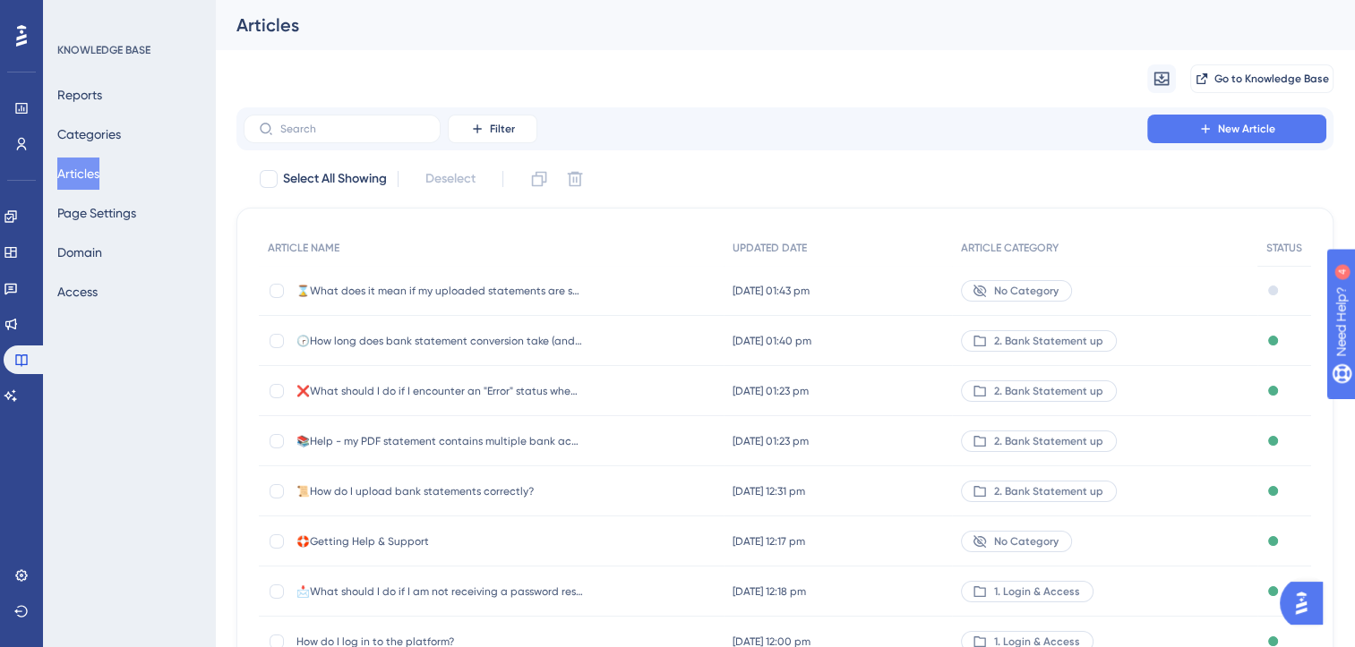
click at [0, 292] on html "LEAVE A REVIEW COPY SHARE LINK" at bounding box center [669, 359] width 1368 height 661
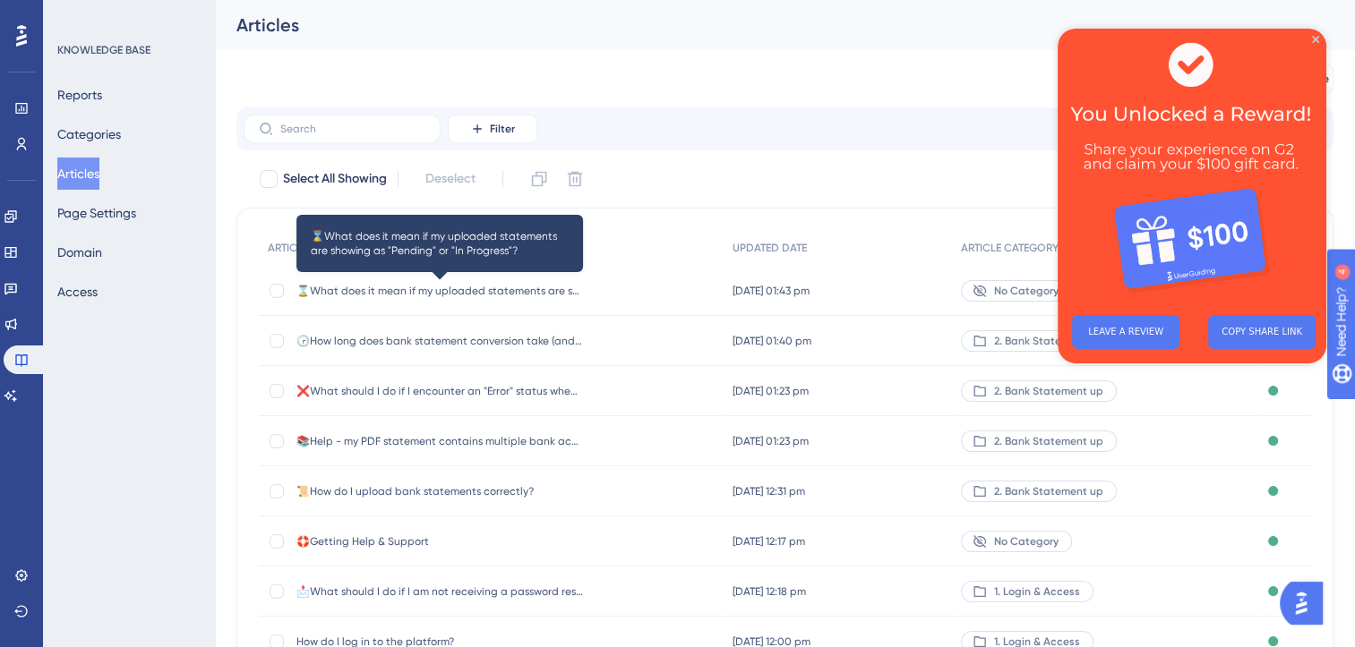
click at [533, 292] on span "⌛What does it mean if my uploaded statements are showing as "Pending" or "In Pr…" at bounding box center [439, 291] width 287 height 14
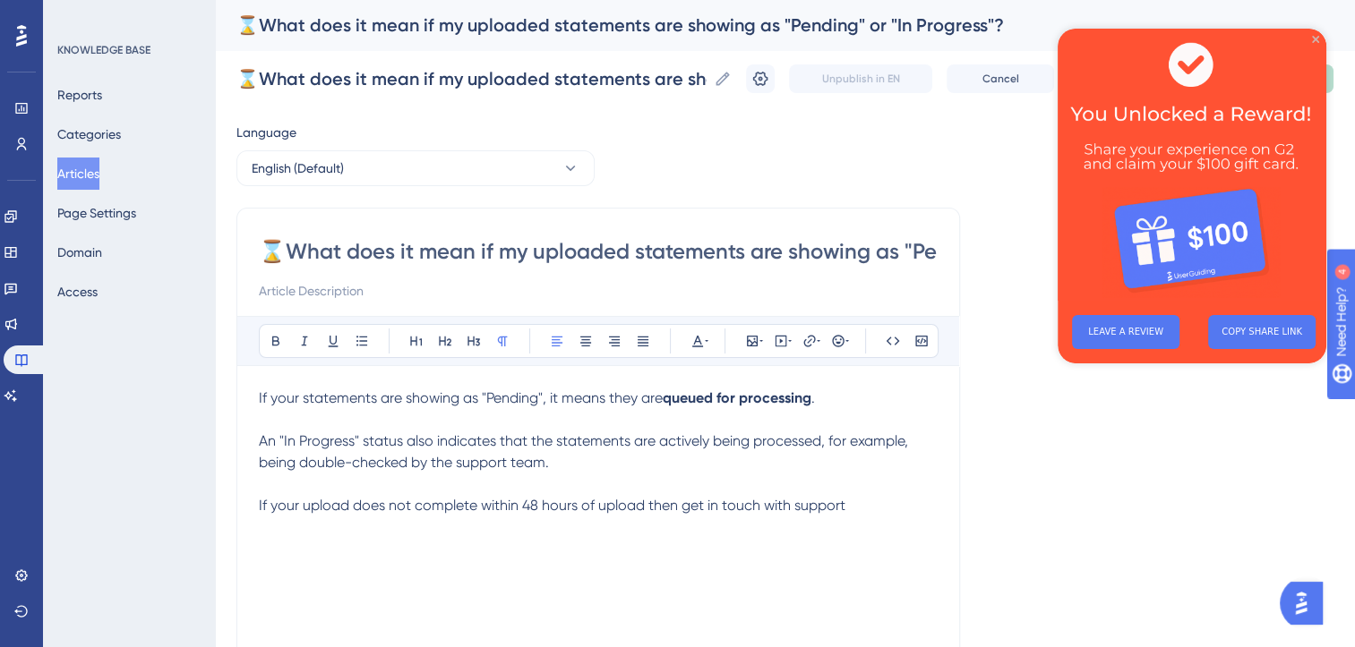
click at [1315, 41] on icon "Close Preview" at bounding box center [1315, 39] width 7 height 7
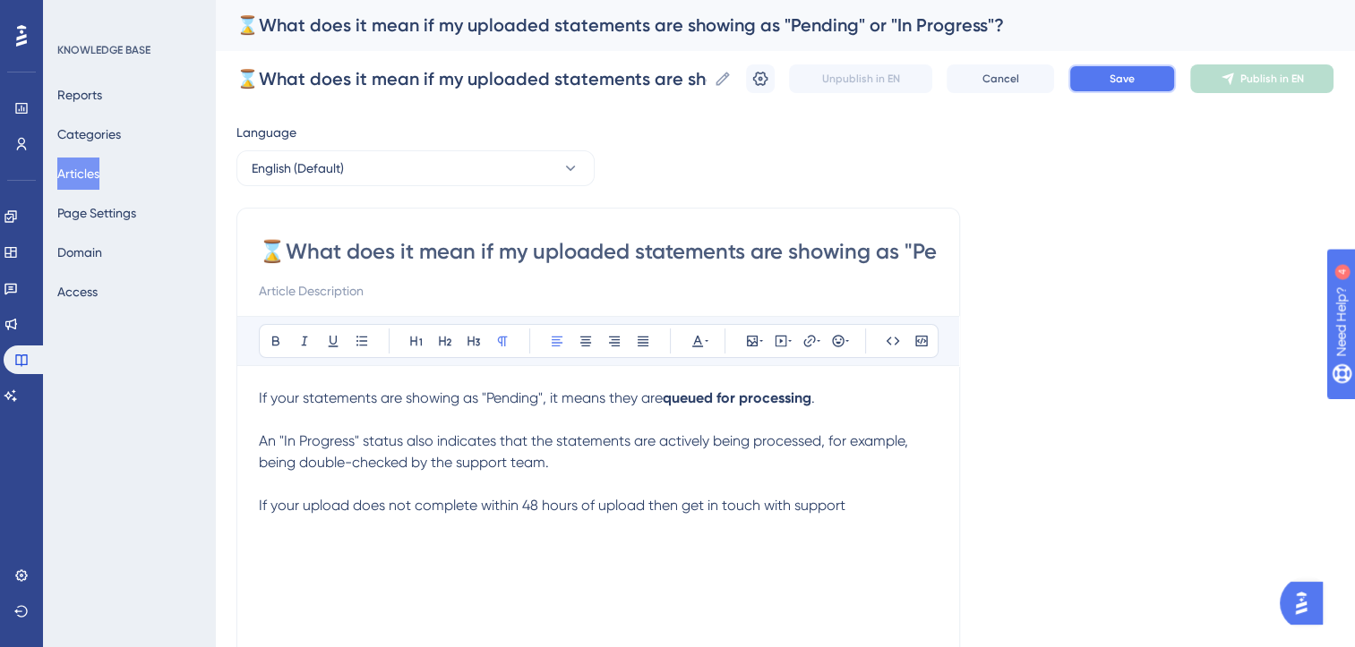
click at [1135, 81] on span "Save" at bounding box center [1121, 79] width 25 height 14
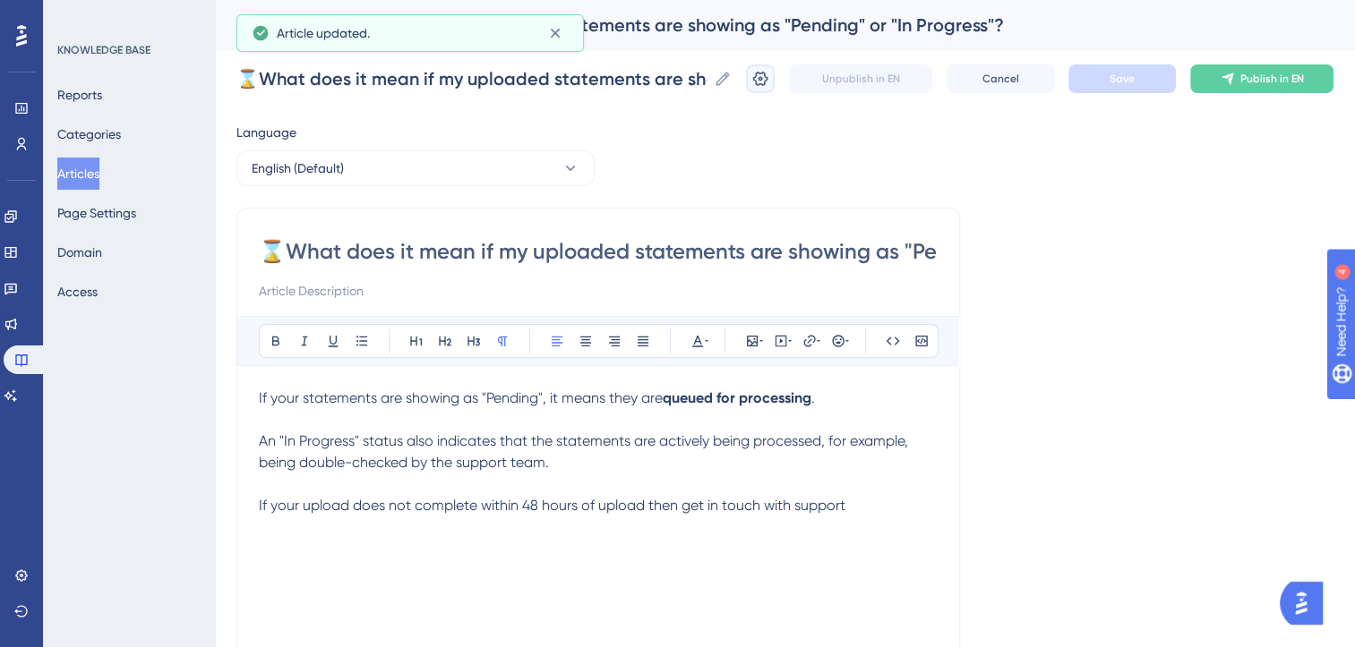
click at [769, 79] on icon at bounding box center [760, 79] width 18 height 18
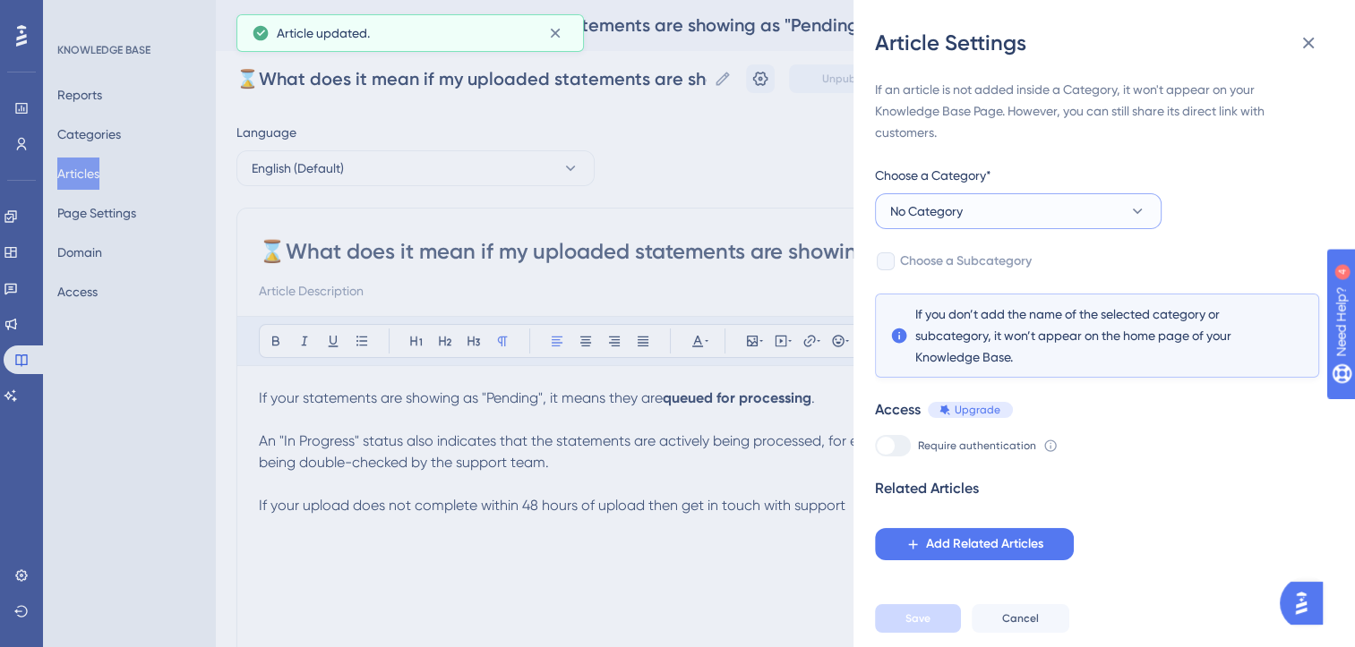
click at [1017, 202] on button "No Category" at bounding box center [1018, 211] width 287 height 36
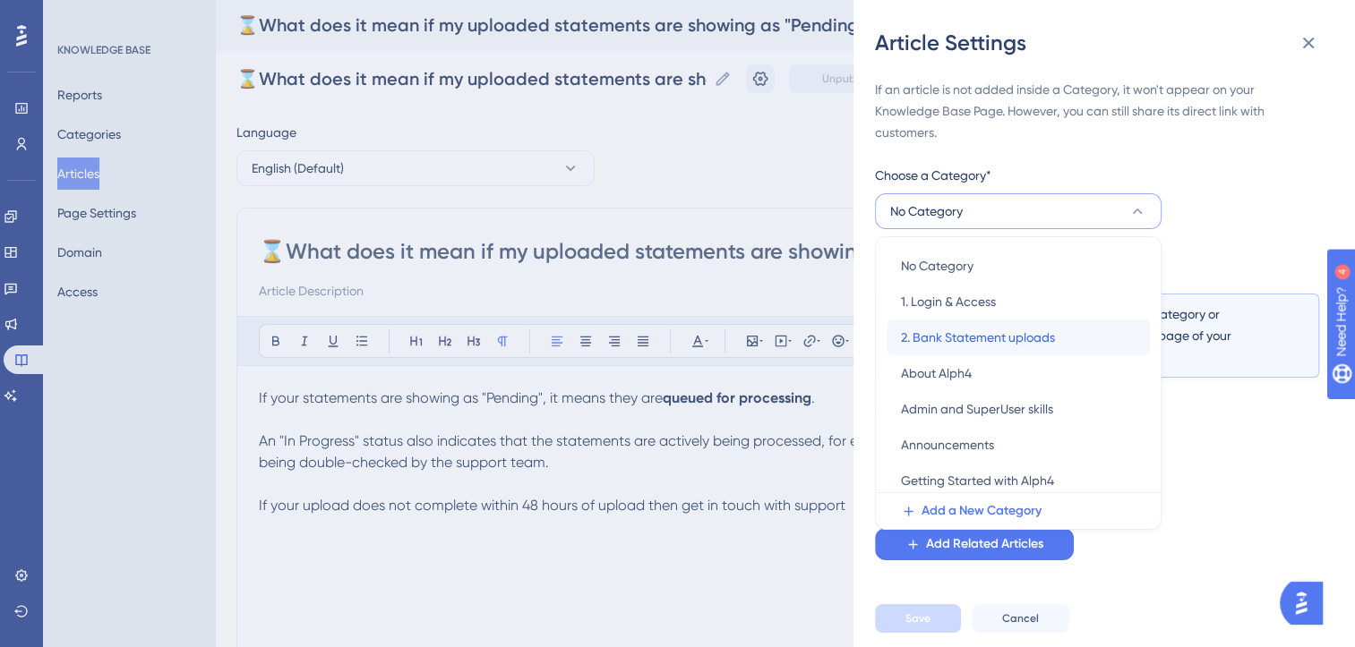
click at [991, 348] on div "2. Bank Statement uploads 2. Bank Statement uploads" at bounding box center [1018, 338] width 235 height 36
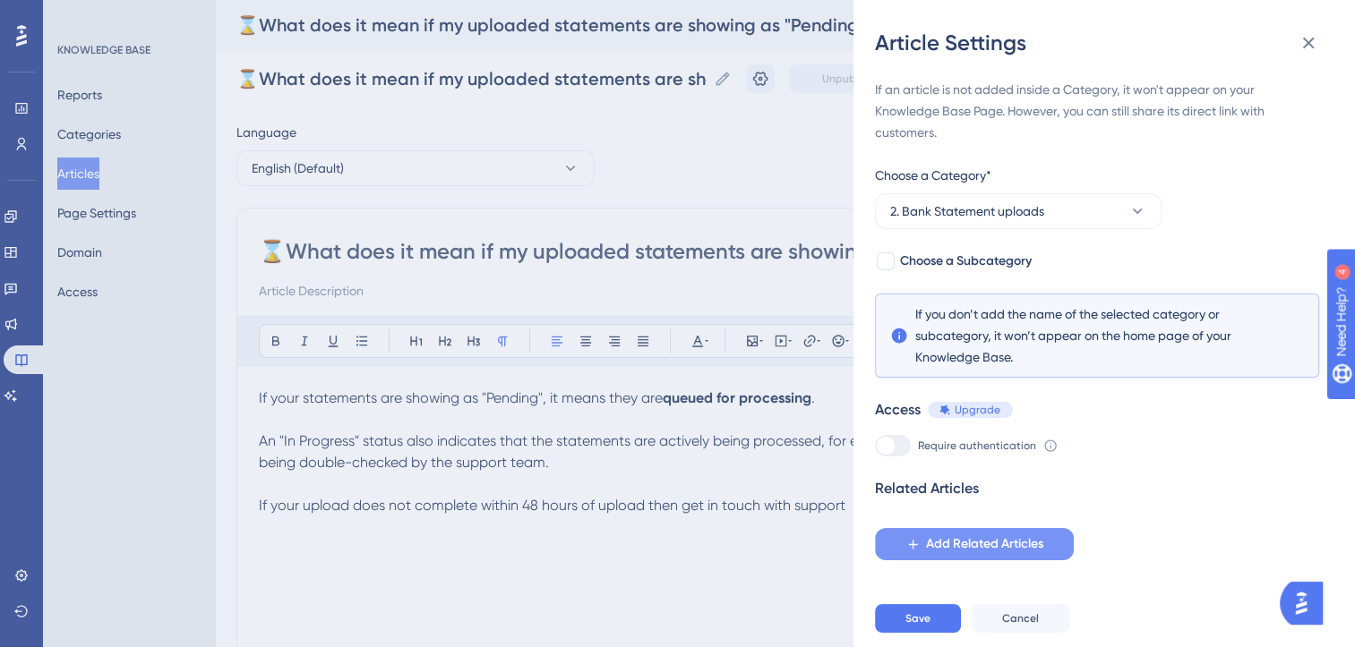
click at [1006, 546] on span "Add Related Articles" at bounding box center [984, 544] width 117 height 21
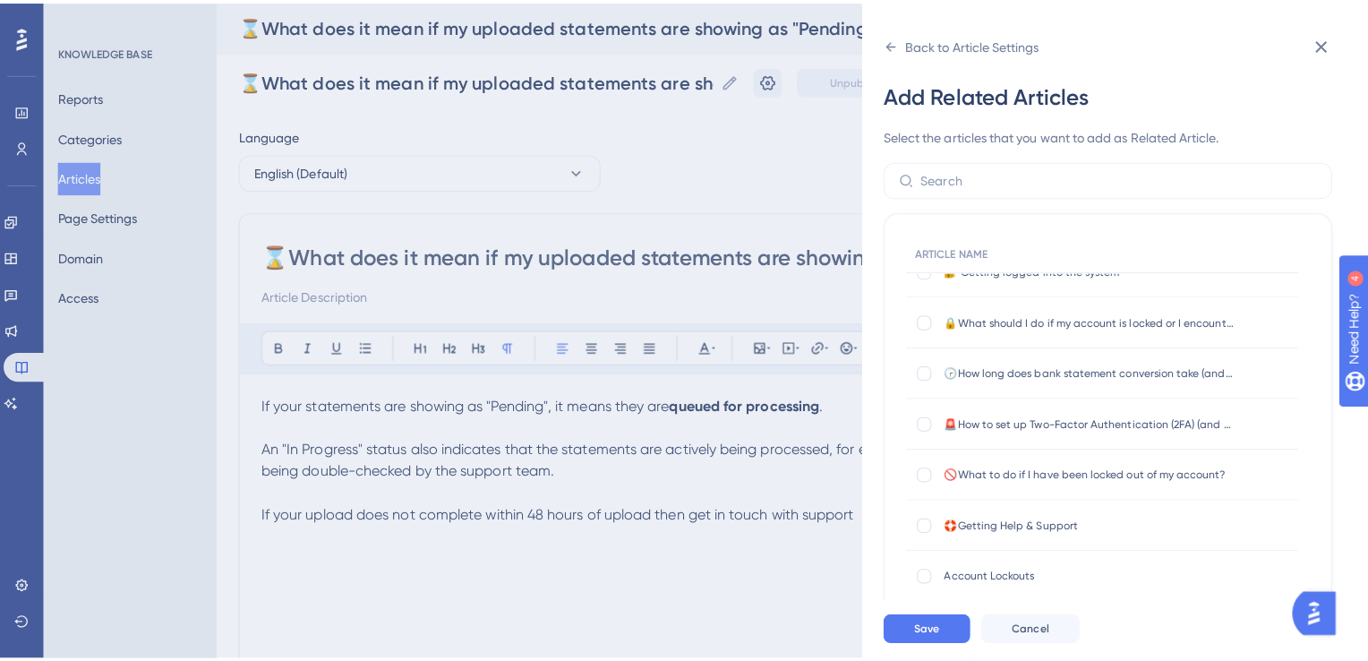
scroll to position [347, 0]
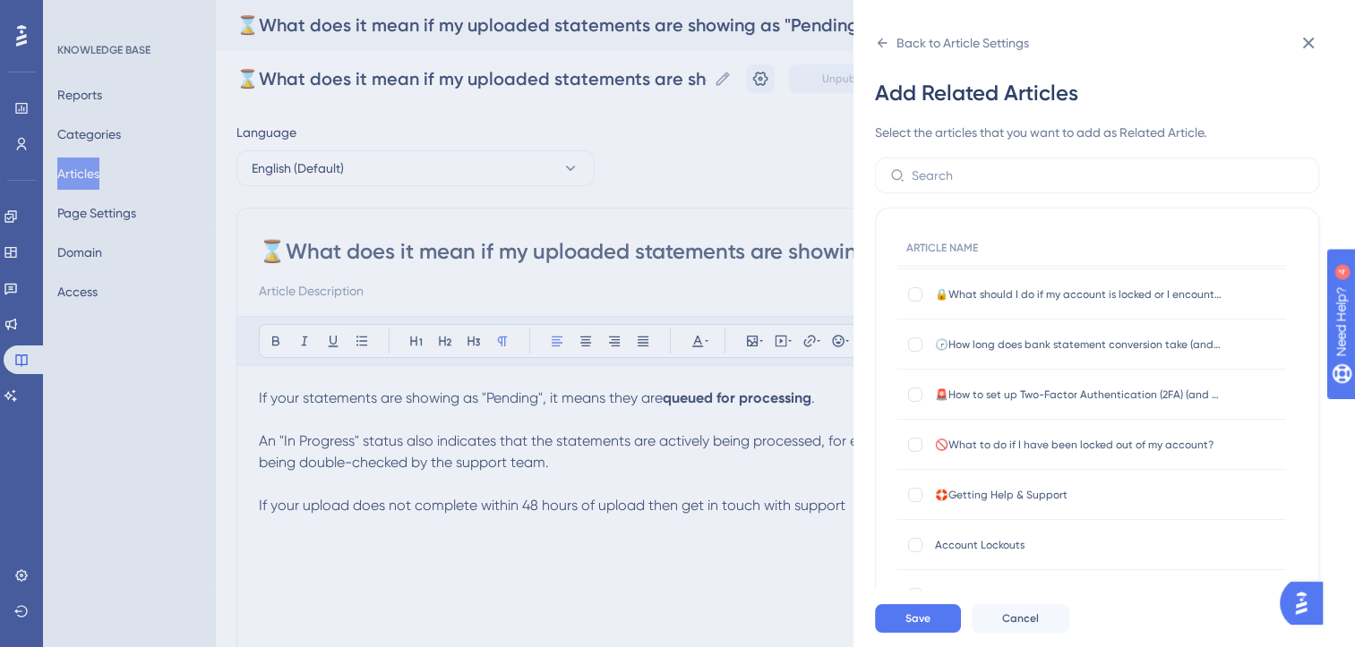
click at [986, 497] on span "🛟Getting Help & Support" at bounding box center [1078, 495] width 287 height 14
click at [917, 493] on div at bounding box center [915, 495] width 14 height 14
checkbox input "true"
click at [938, 629] on button "Save" at bounding box center [918, 618] width 86 height 29
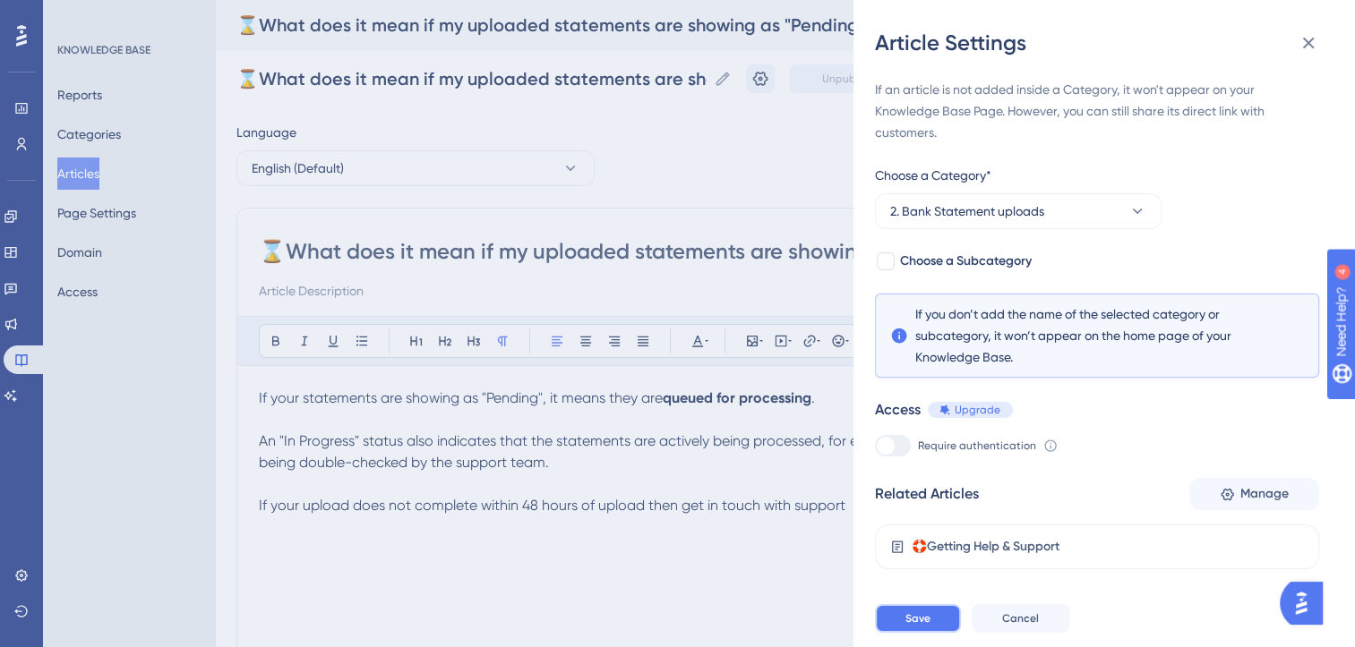
click at [938, 629] on button "Save" at bounding box center [918, 618] width 86 height 29
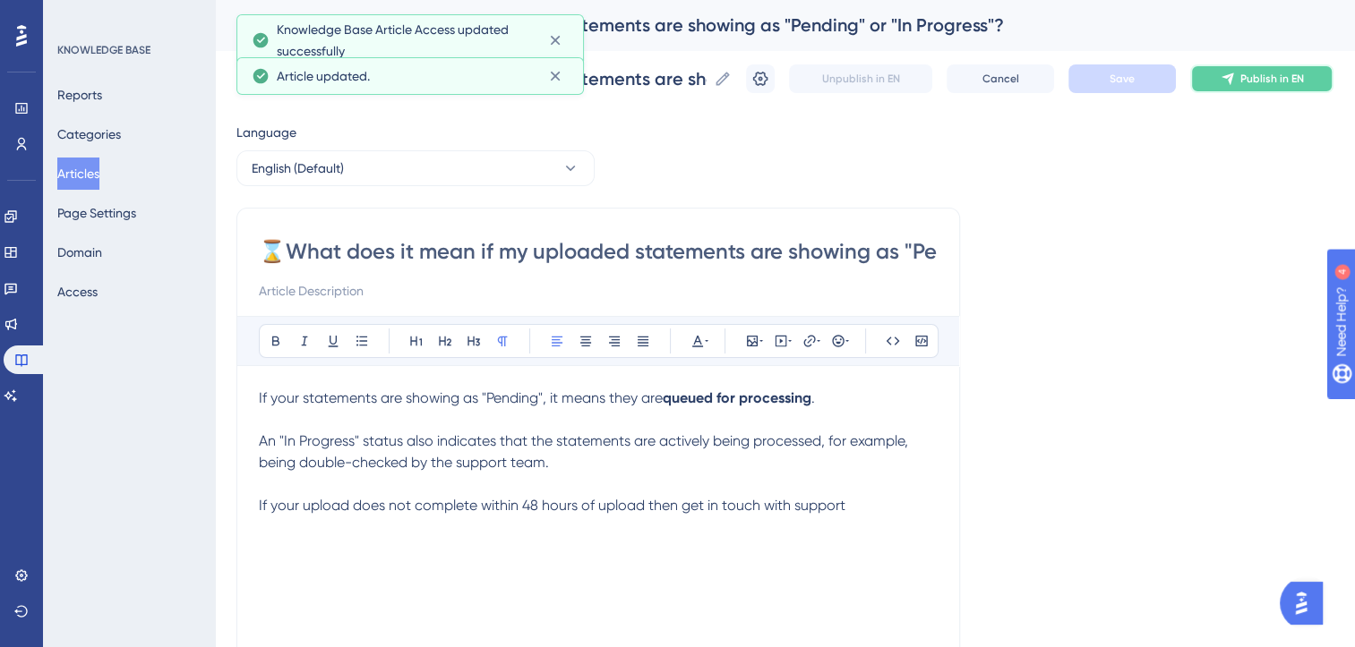
click at [1263, 86] on button "Publish in EN" at bounding box center [1261, 78] width 143 height 29
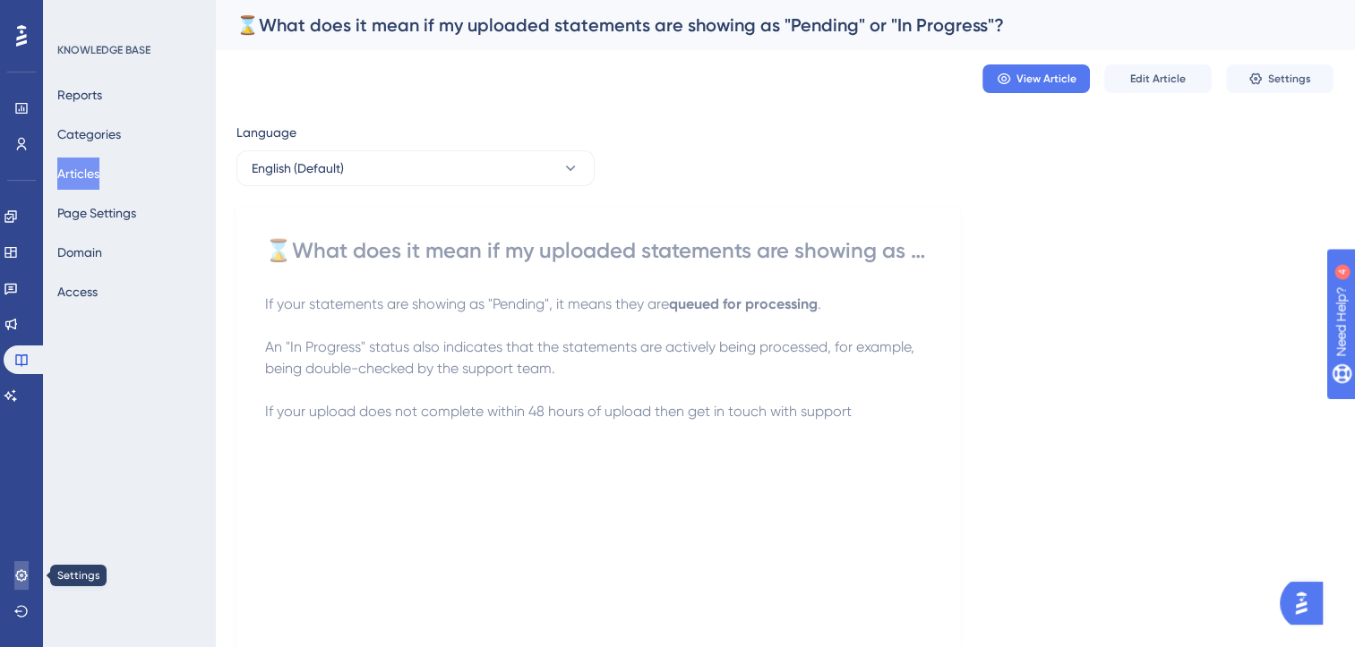
click at [20, 573] on icon at bounding box center [21, 576] width 14 height 14
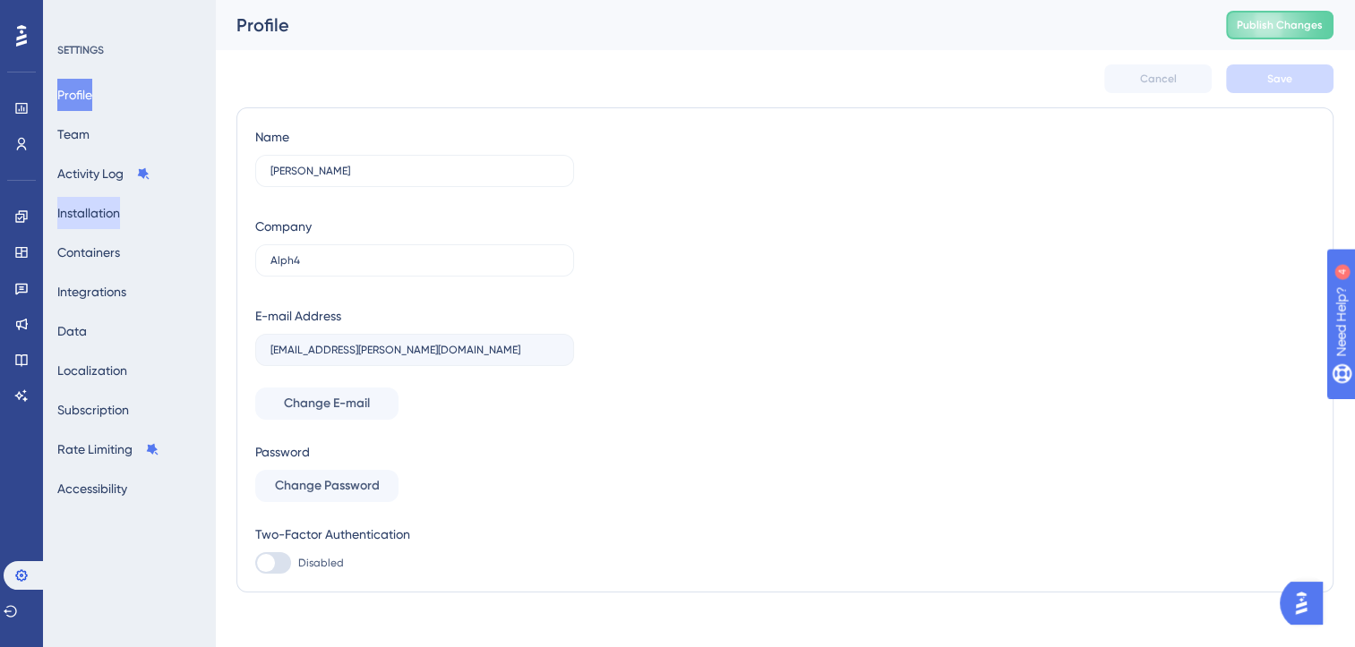
click at [97, 211] on button "Installation" at bounding box center [88, 213] width 63 height 32
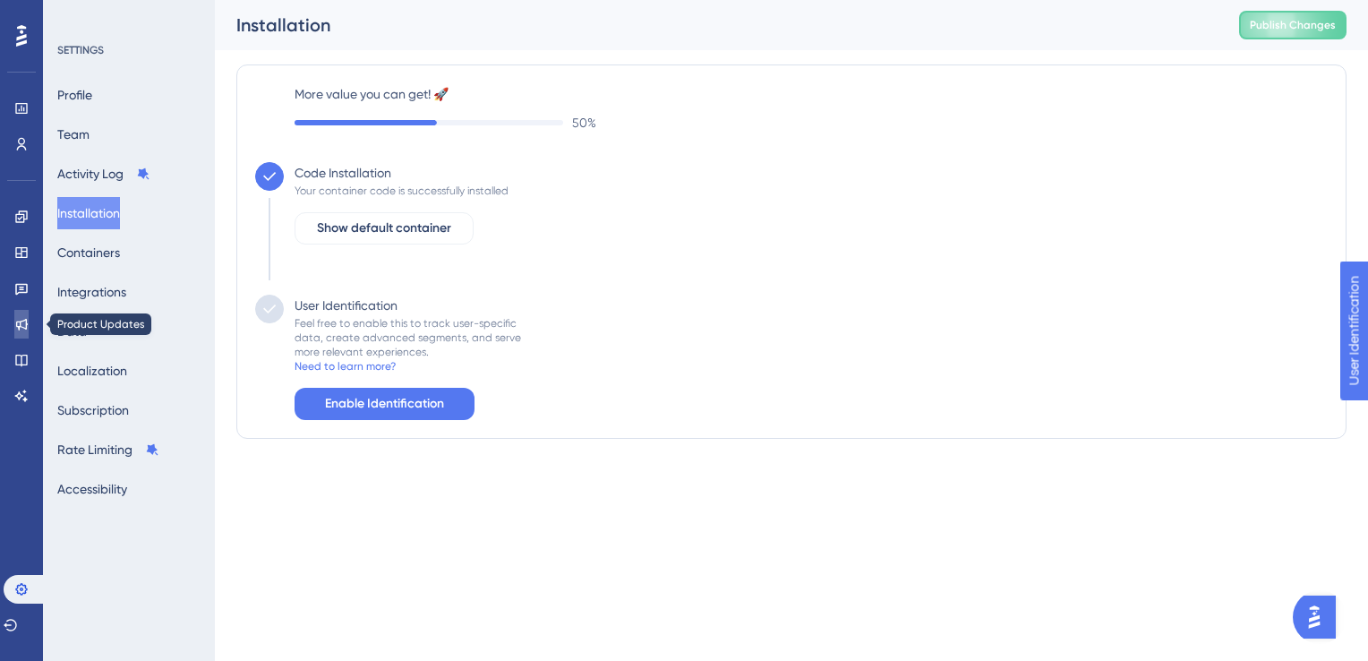
click at [27, 330] on icon at bounding box center [21, 324] width 14 height 14
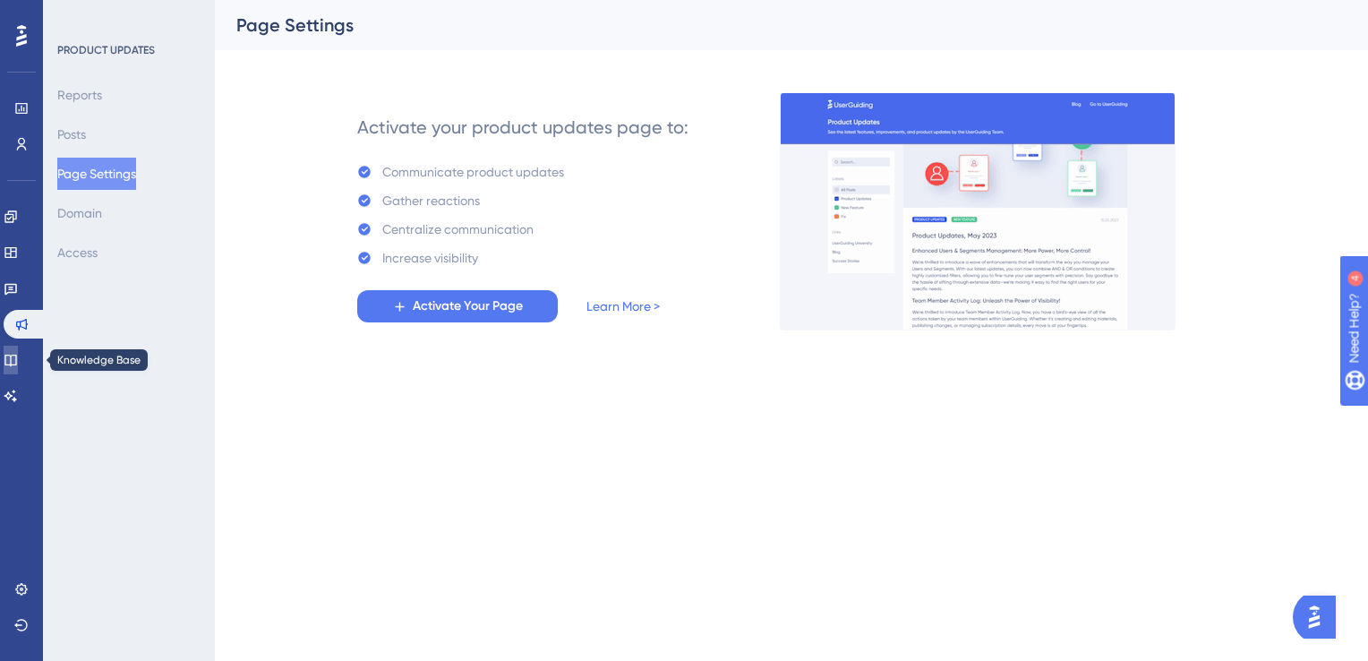
click at [16, 360] on icon at bounding box center [10, 361] width 12 height 12
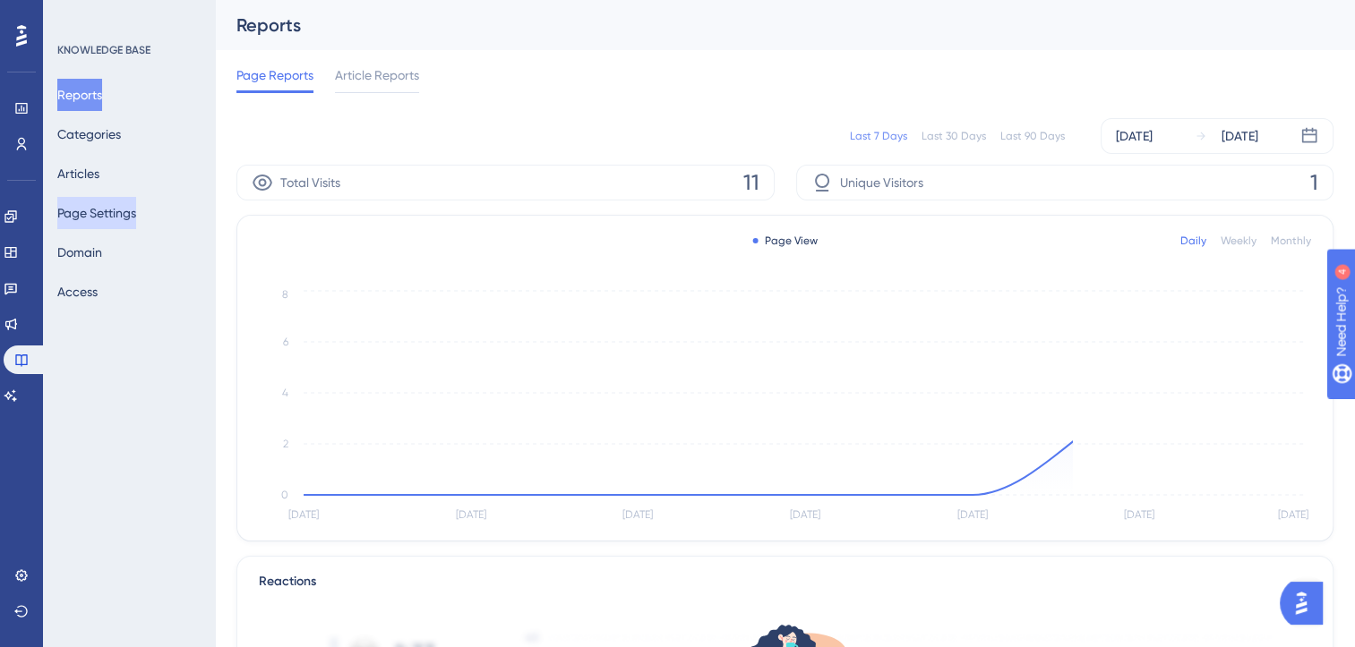
click at [110, 217] on button "Page Settings" at bounding box center [96, 213] width 79 height 32
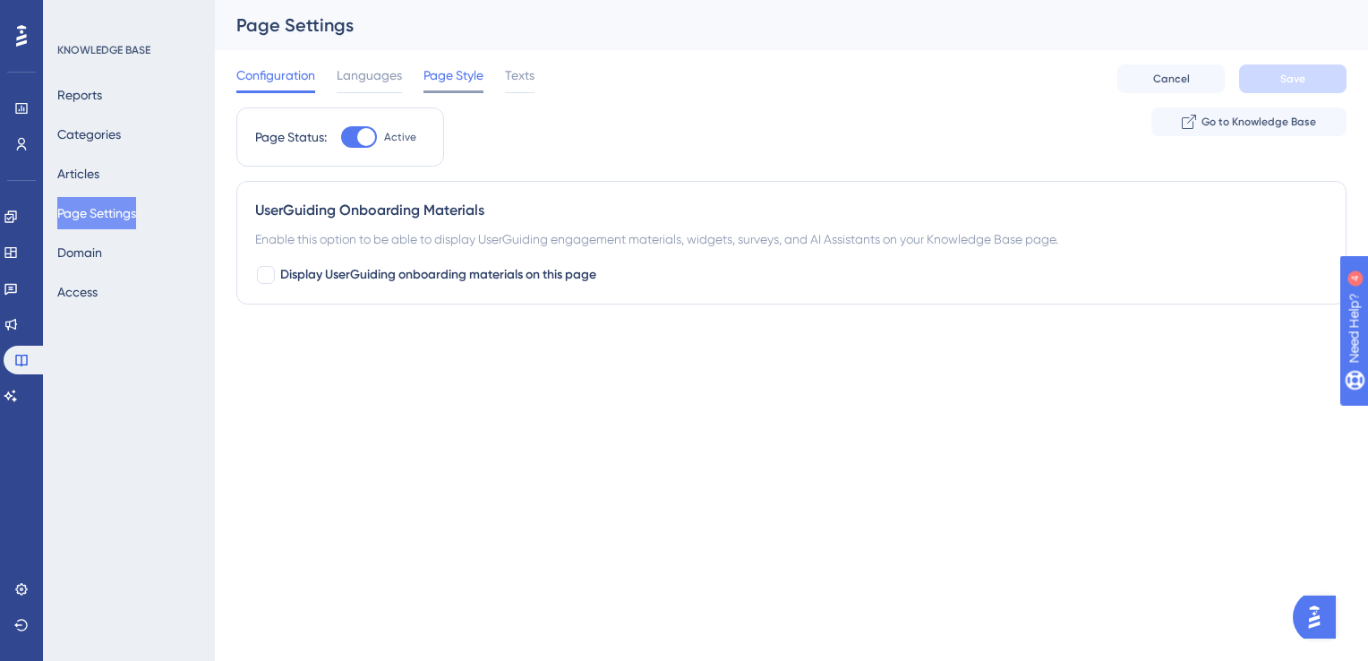
click at [463, 79] on span "Page Style" at bounding box center [454, 74] width 60 height 21
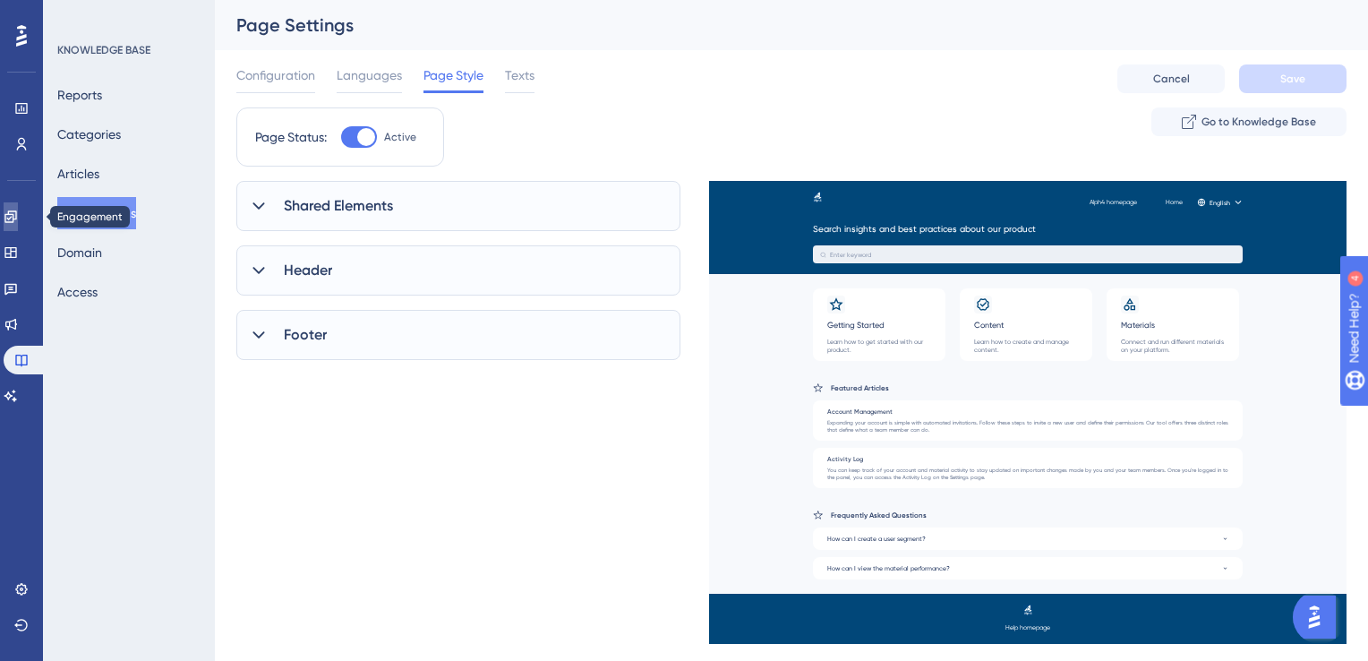
click at [18, 212] on icon at bounding box center [11, 217] width 14 height 14
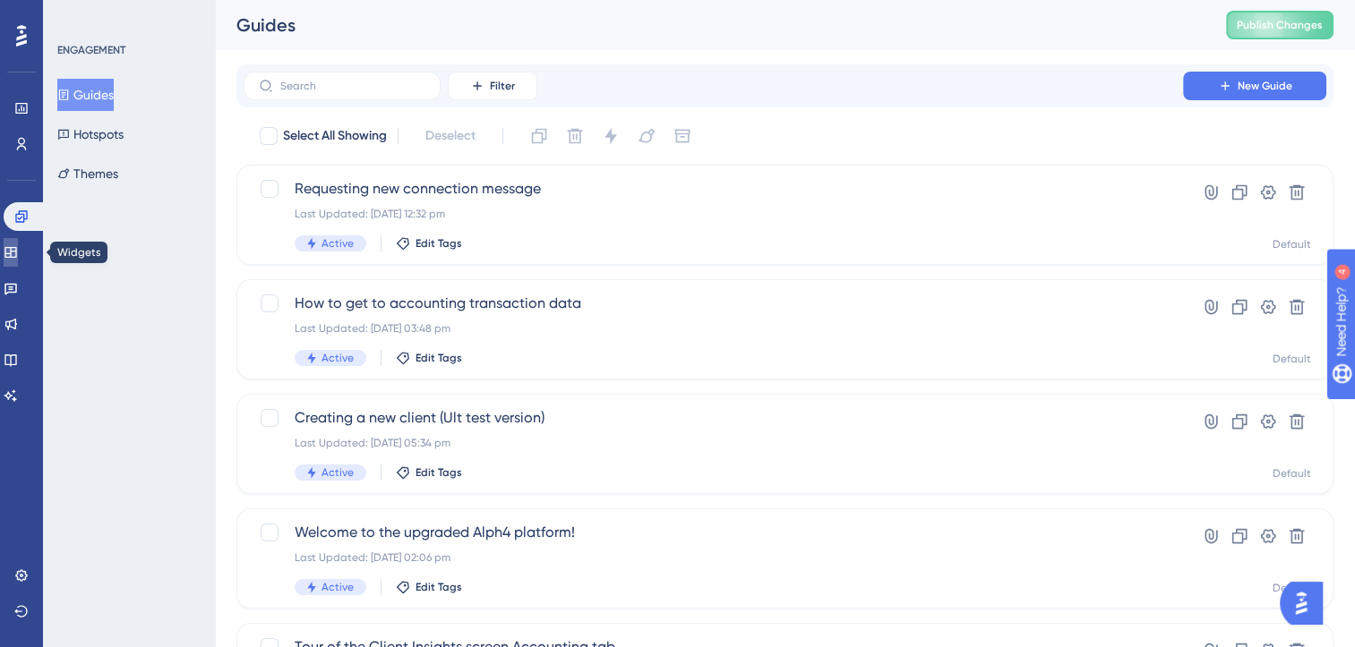
click at [18, 249] on icon at bounding box center [11, 252] width 14 height 14
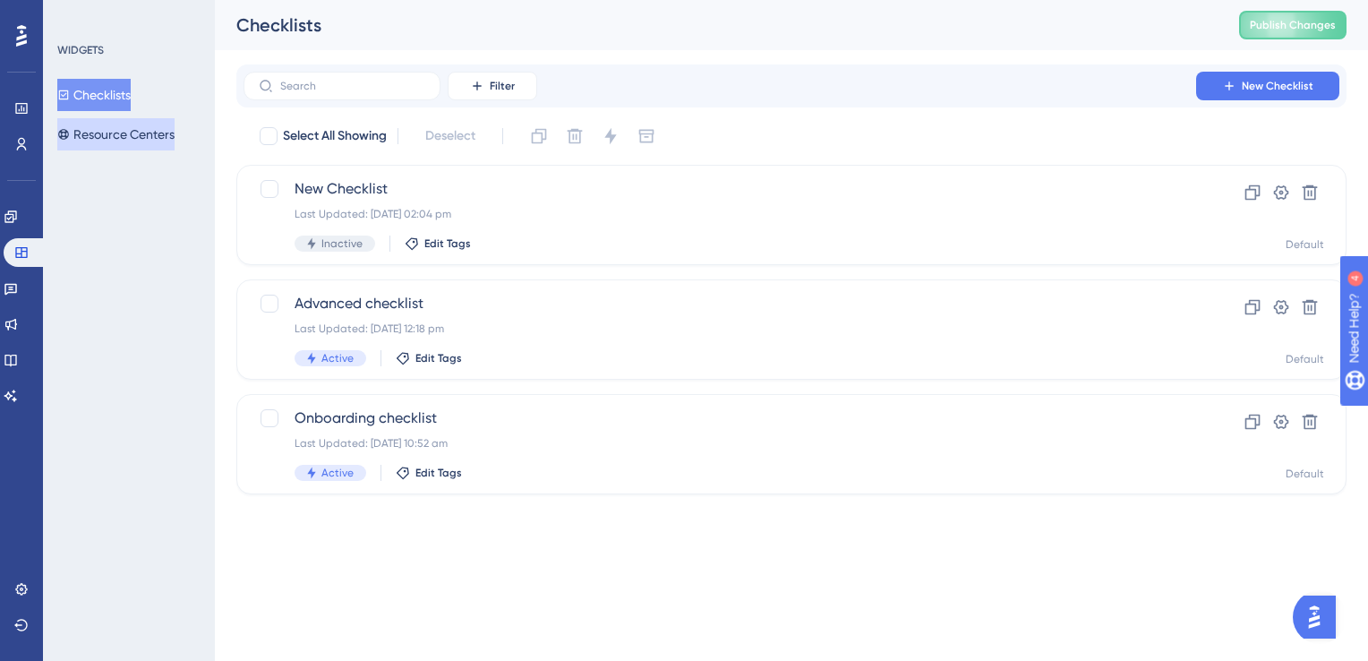
click at [136, 132] on button "Resource Centers" at bounding box center [115, 134] width 117 height 32
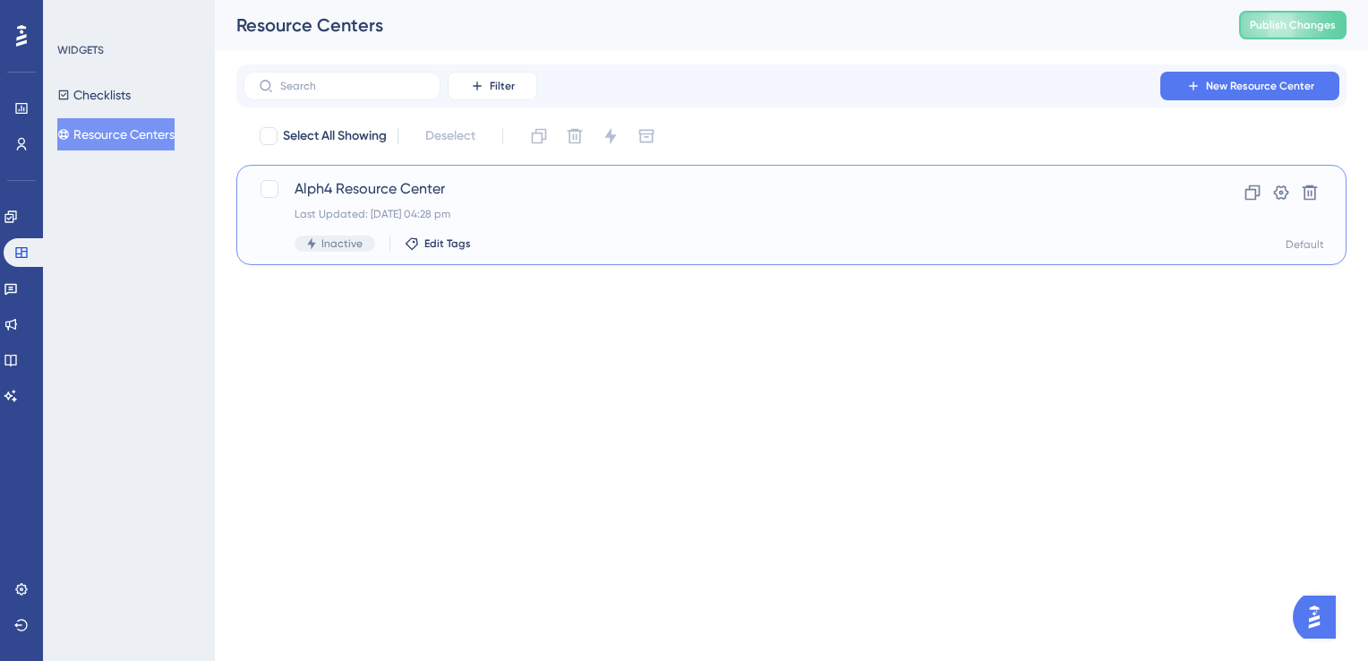
click at [412, 184] on span "Alph4 Resource Center" at bounding box center [720, 188] width 851 height 21
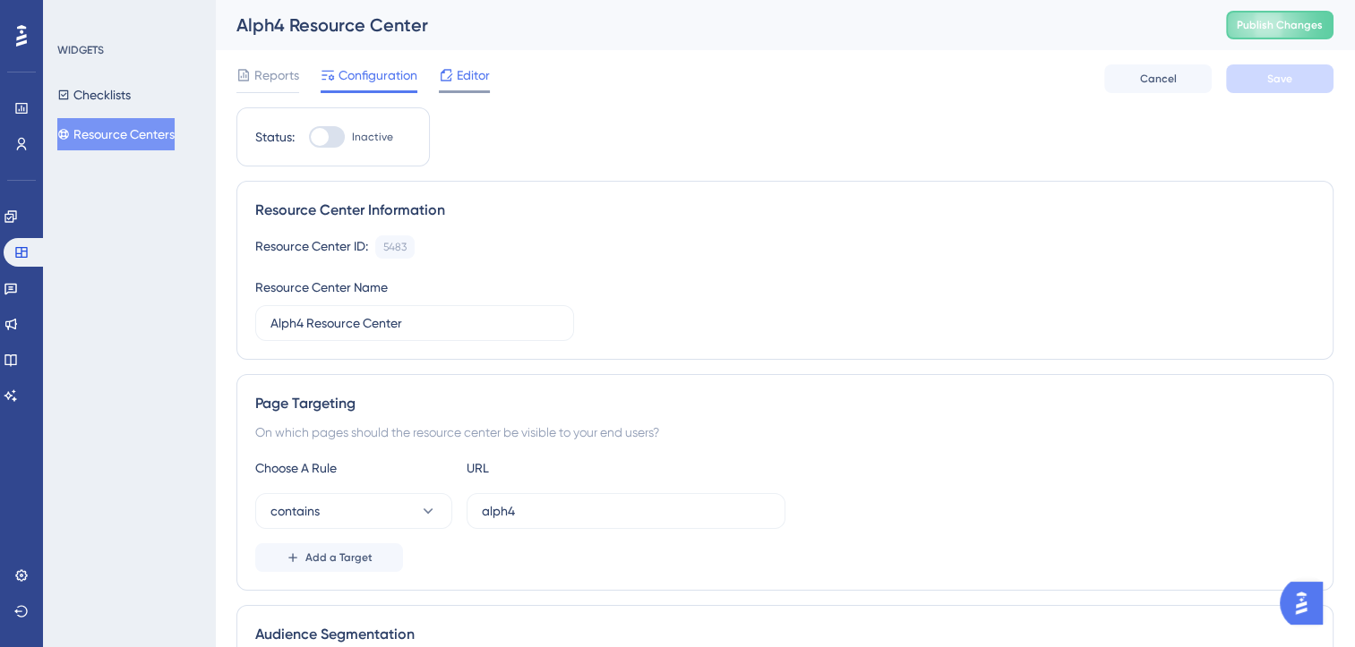
click at [467, 81] on span "Editor" at bounding box center [473, 74] width 33 height 21
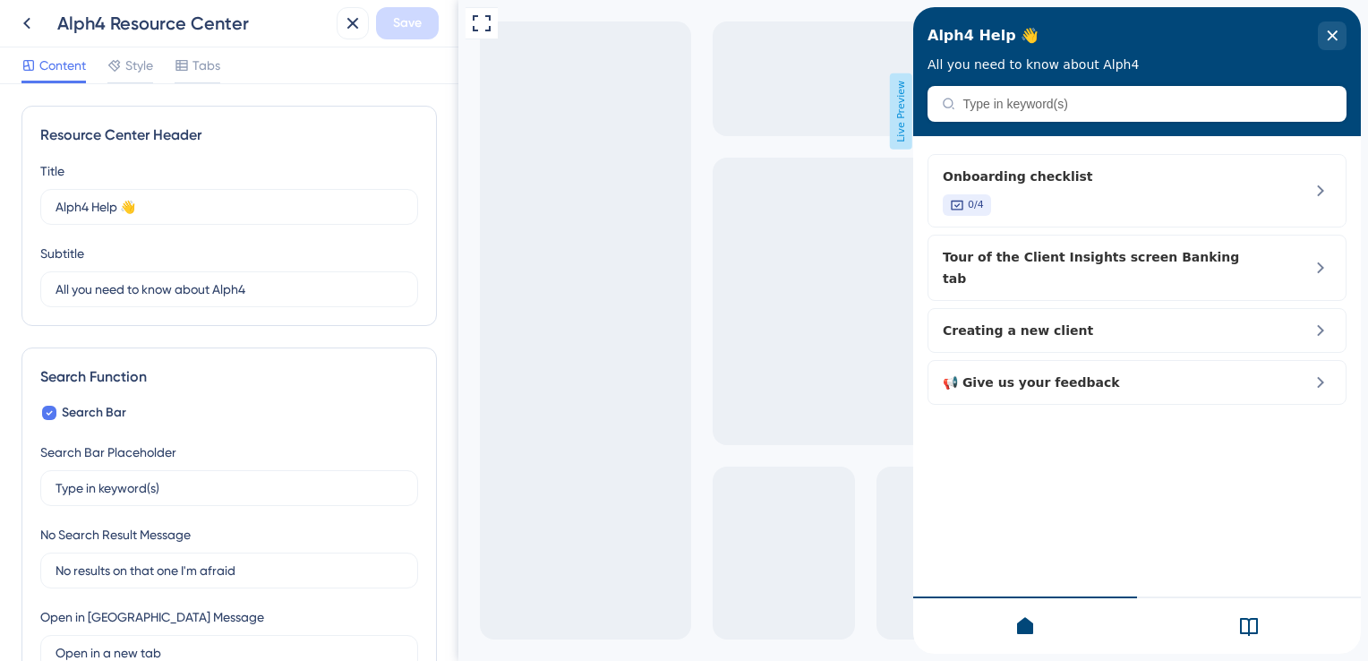
click at [1239, 620] on icon at bounding box center [1248, 625] width 21 height 21
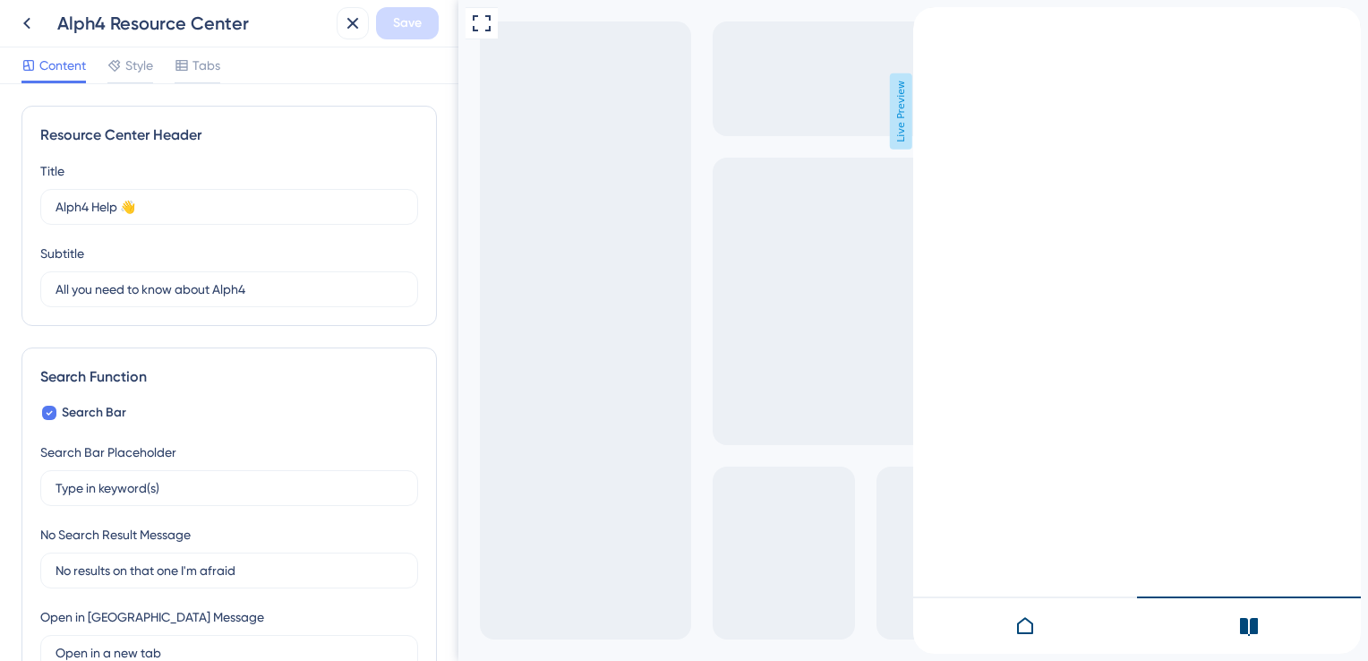
click at [928, 25] on div "back to header" at bounding box center [920, 16] width 14 height 18
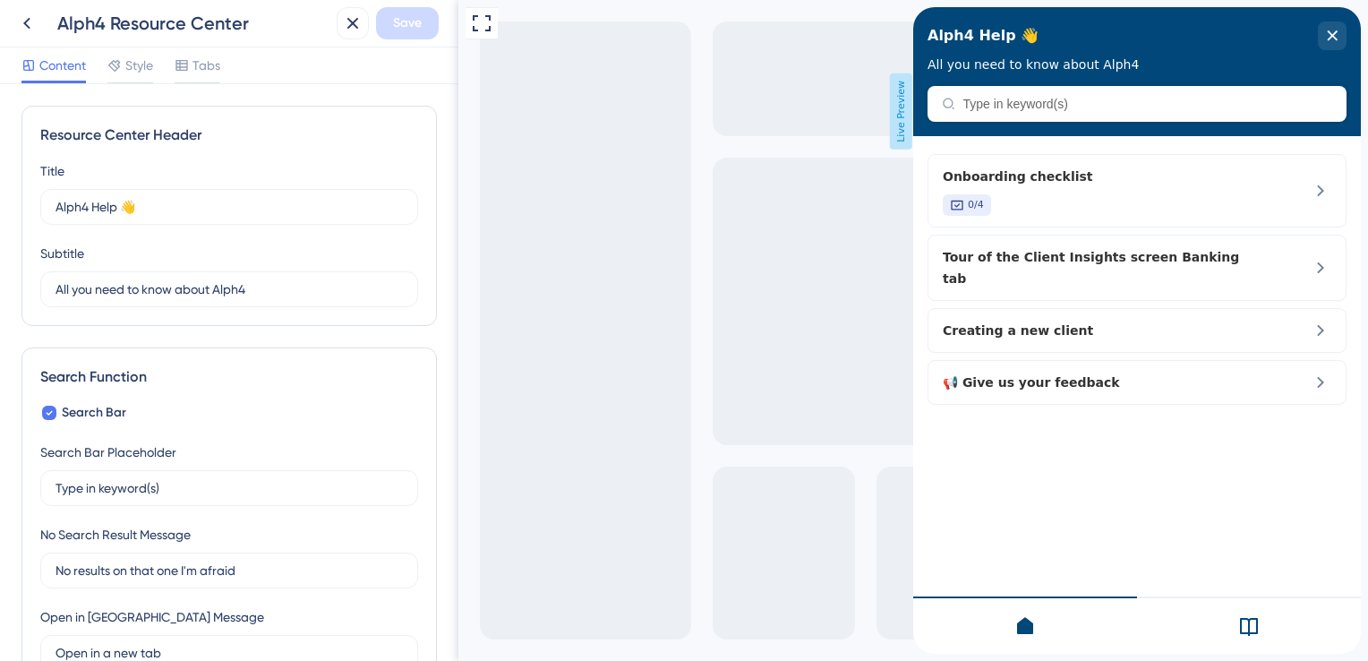
click at [1241, 615] on icon at bounding box center [1248, 625] width 21 height 21
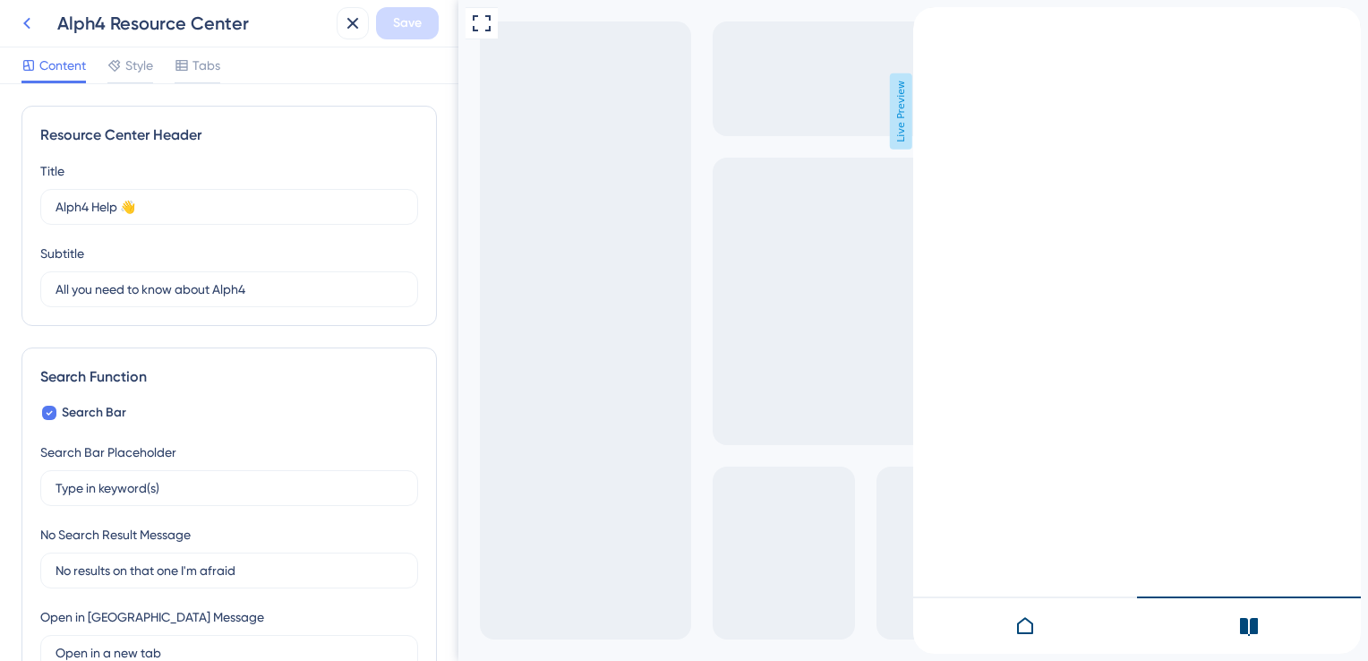
click at [22, 28] on icon at bounding box center [26, 23] width 21 height 21
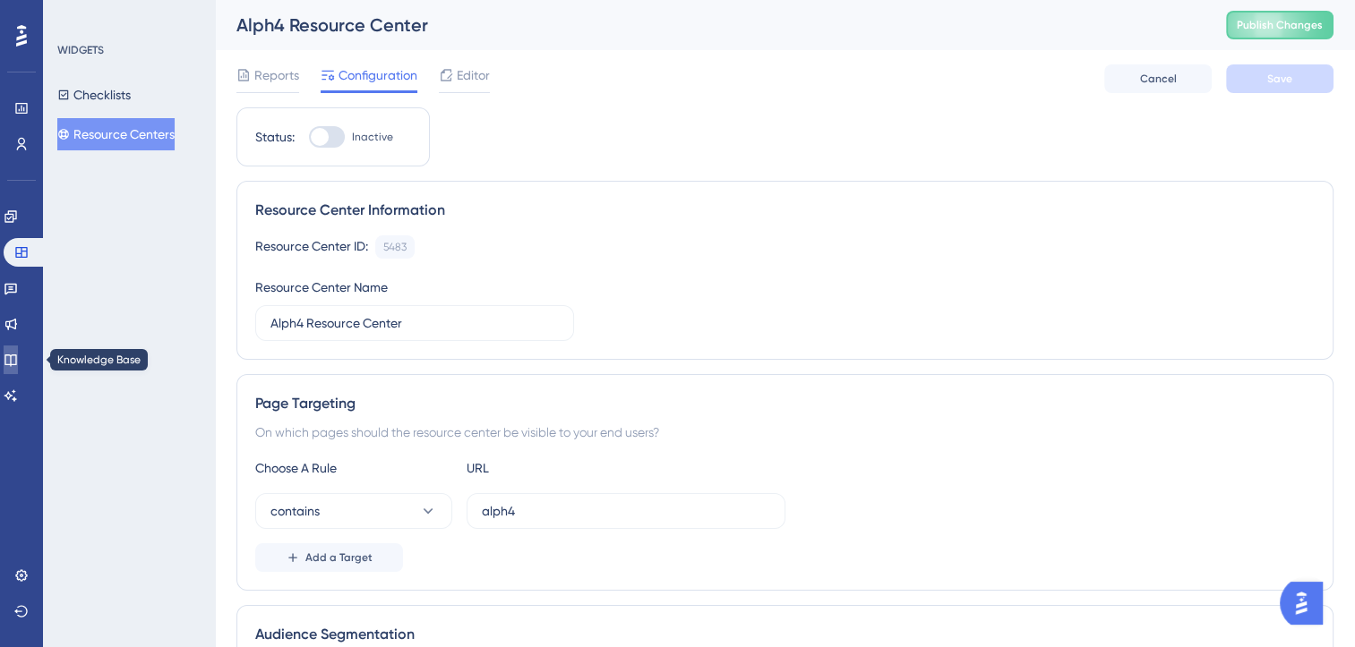
click at [18, 357] on icon at bounding box center [11, 360] width 14 height 14
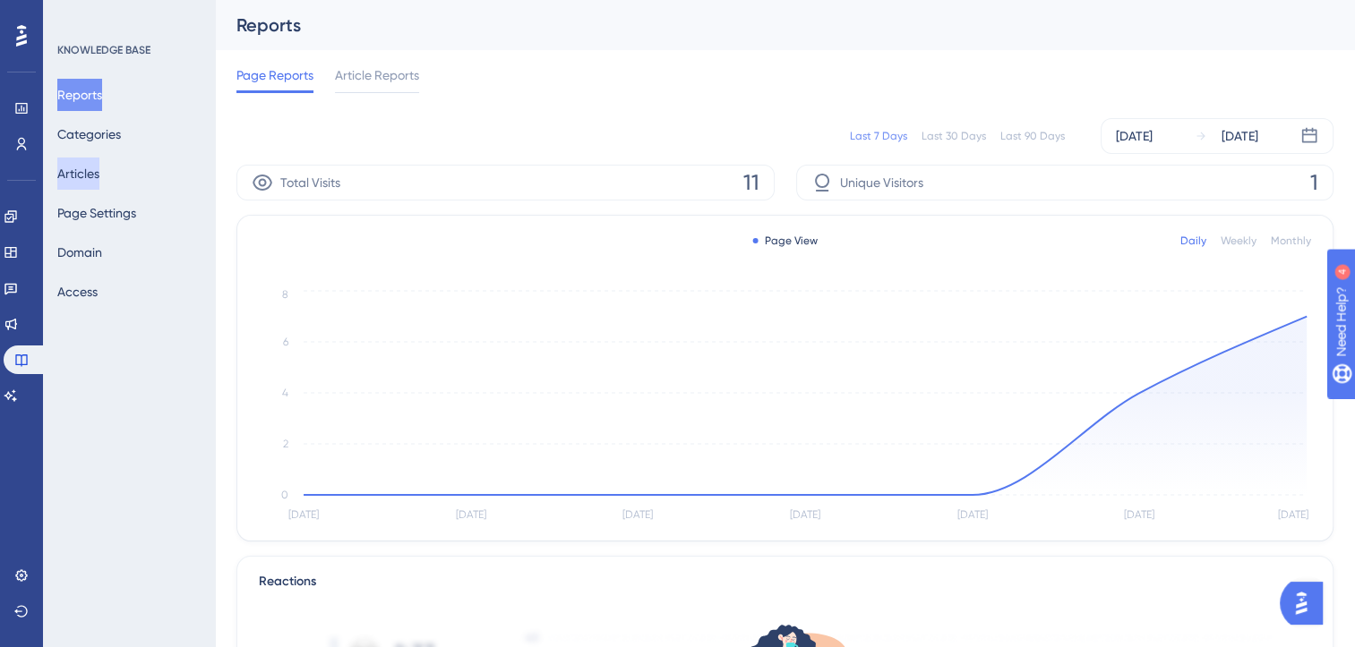
click at [96, 179] on button "Articles" at bounding box center [78, 174] width 42 height 32
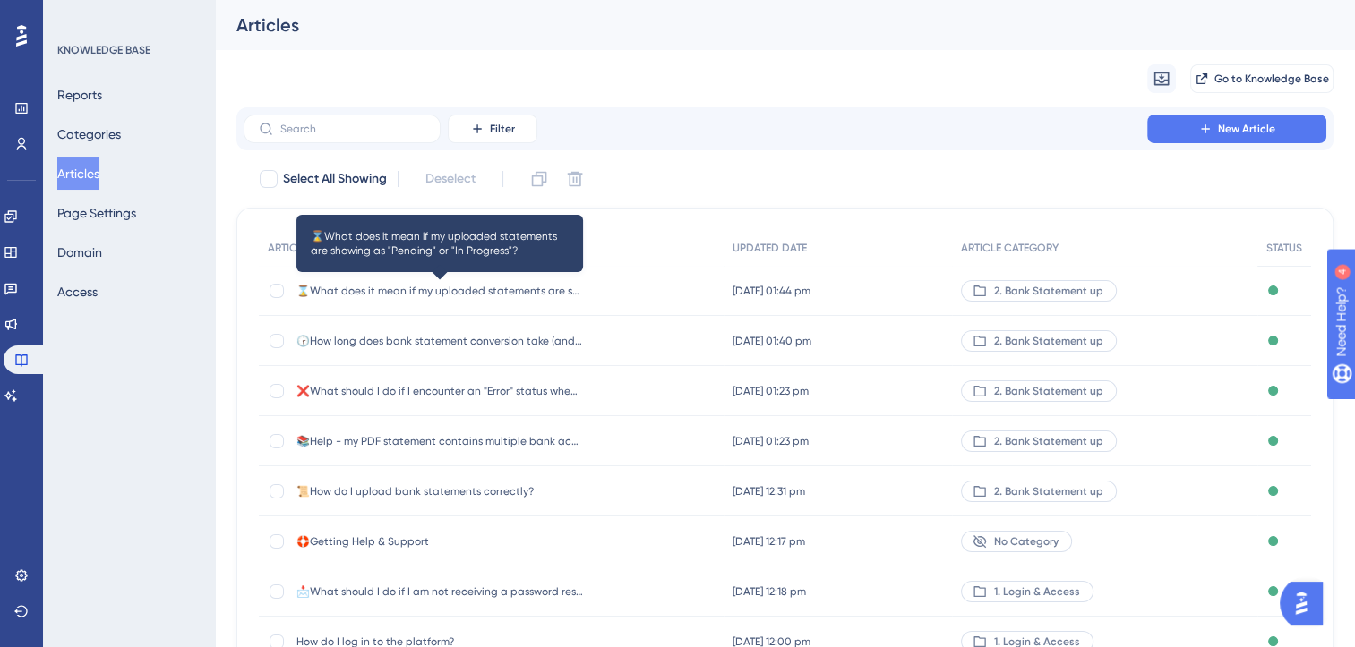
click at [521, 291] on span "⌛What does it mean if my uploaded statements are showing as "Pending" or "In Pr…" at bounding box center [439, 291] width 287 height 14
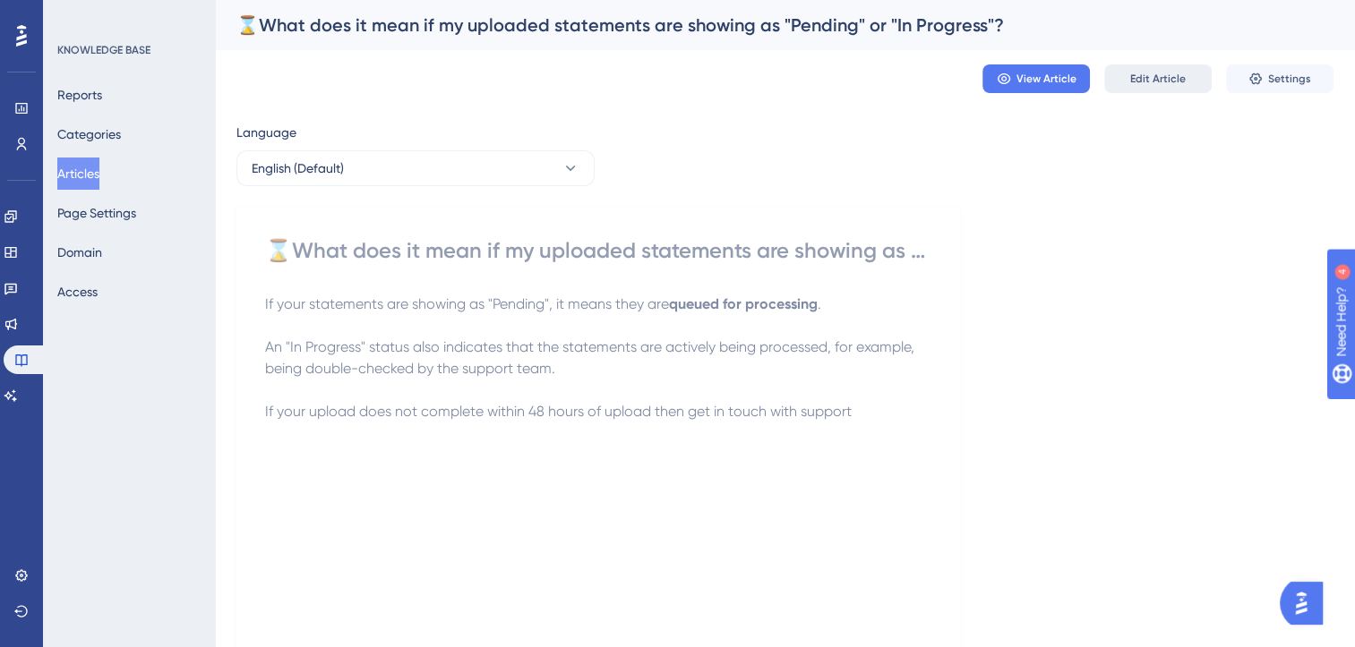
click at [1130, 88] on button "Edit Article" at bounding box center [1157, 78] width 107 height 29
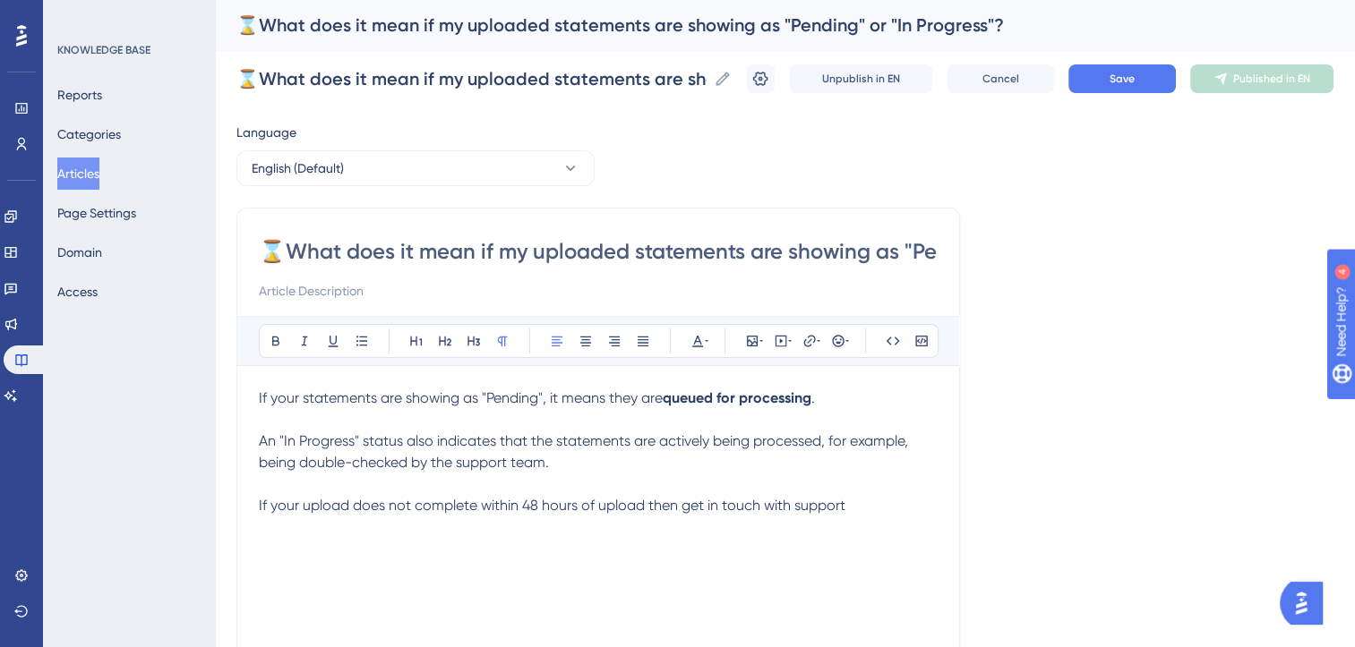
click at [866, 504] on p "If your upload does not complete within 48 hours of upload then get in touch wi…" at bounding box center [598, 505] width 679 height 21
click at [536, 547] on p "🛟Getting Help & Support" at bounding box center [598, 548] width 679 height 21
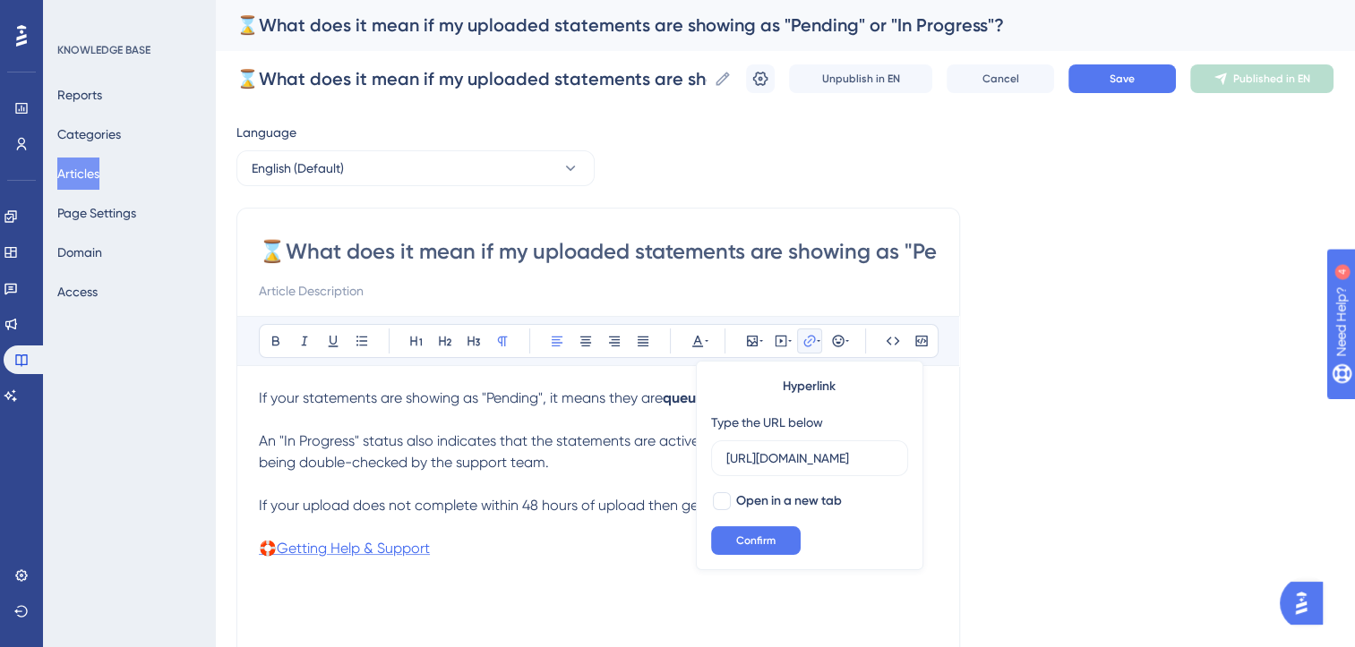
scroll to position [0, 306]
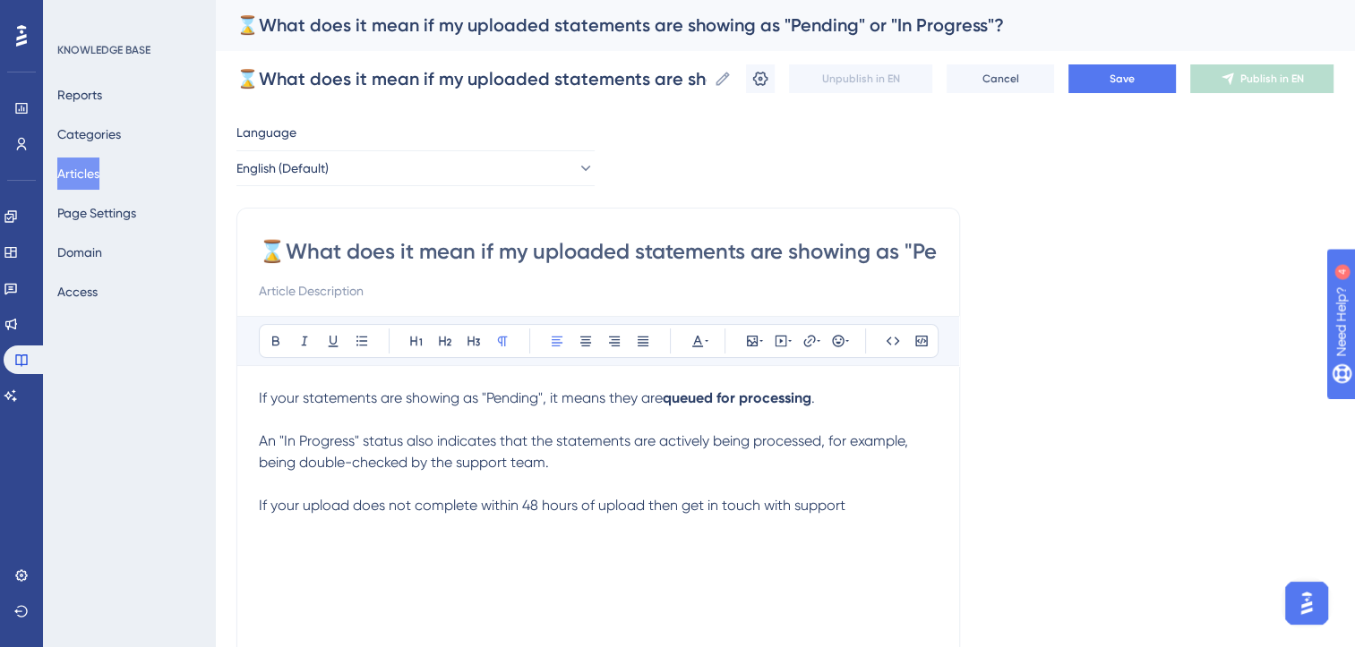
click at [498, 561] on div "If your statements are showing as "Pending", it means they are queued for proce…" at bounding box center [598, 585] width 679 height 394
click at [872, 503] on p "If your upload does not complete within 48 hours of upload then get in touch wi…" at bounding box center [598, 505] width 679 height 21
click at [1135, 73] on span "Save" at bounding box center [1121, 79] width 25 height 14
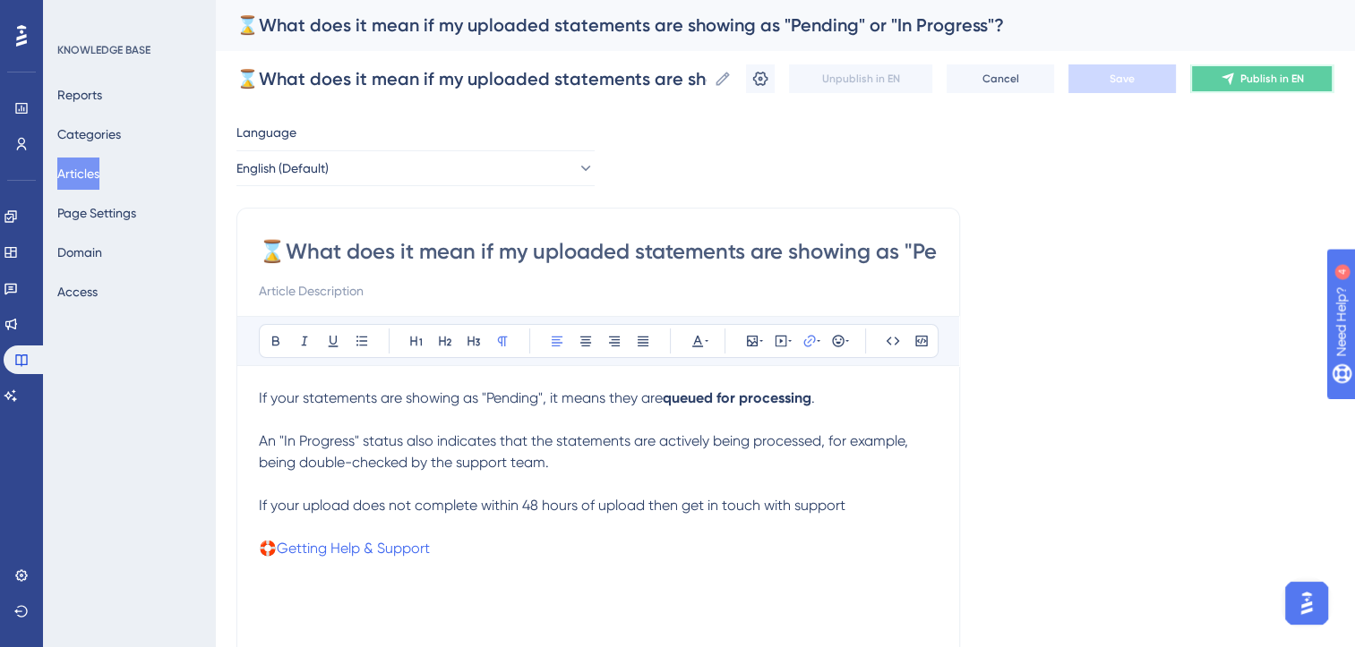
click at [1281, 74] on span "Publish in EN" at bounding box center [1272, 79] width 64 height 14
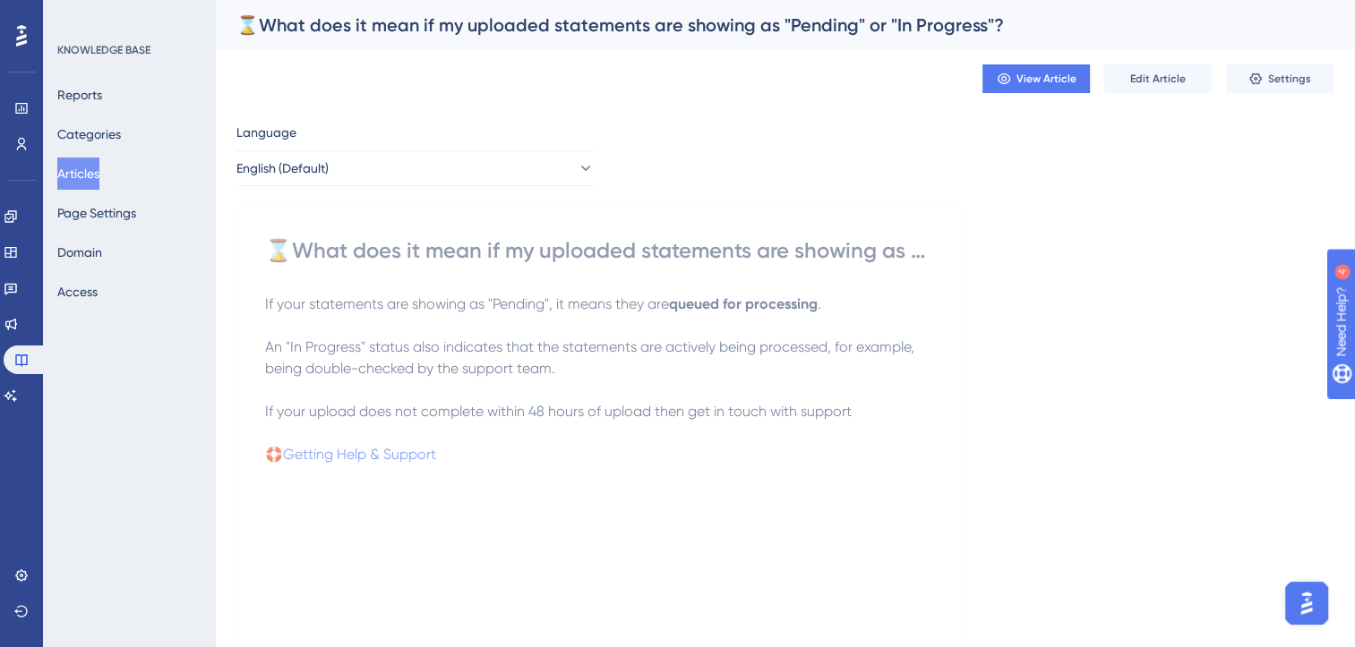
click at [99, 170] on button "Articles" at bounding box center [78, 174] width 42 height 32
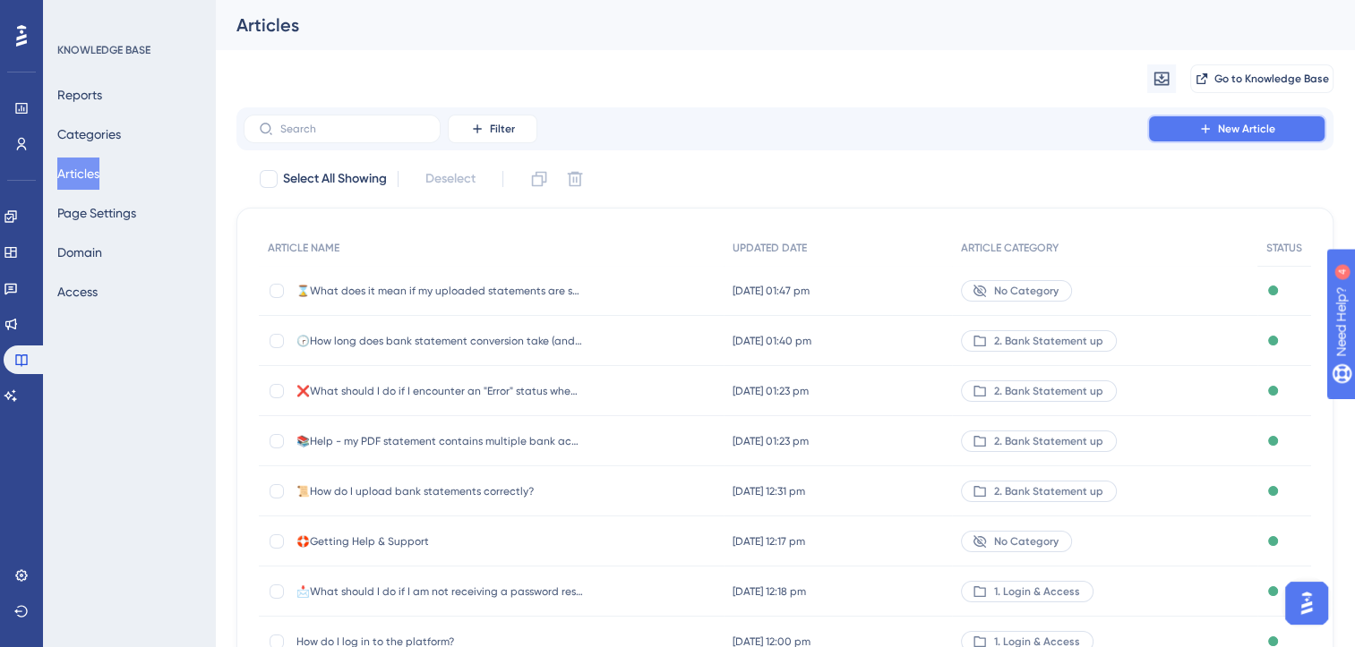
click at [1261, 124] on span "New Article" at bounding box center [1246, 129] width 57 height 14
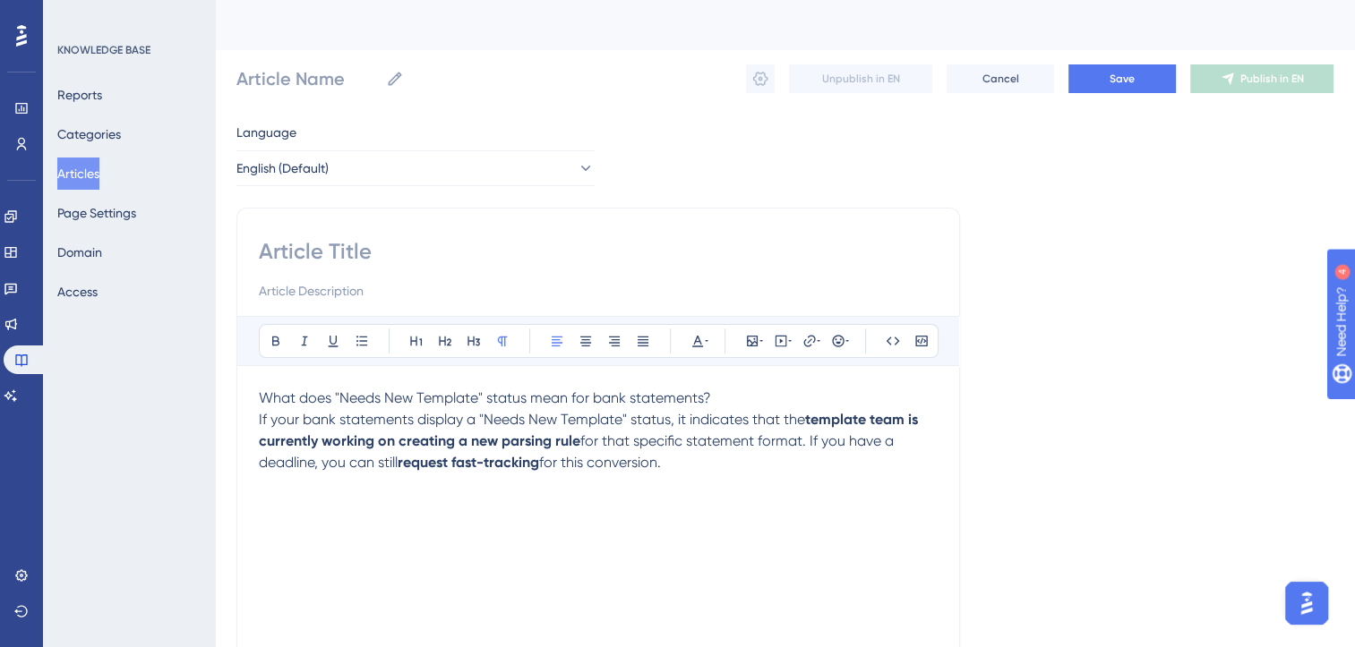
click at [269, 417] on span "If your bank statements display a "Needs New Template" status, it indicates tha…" at bounding box center [532, 419] width 546 height 17
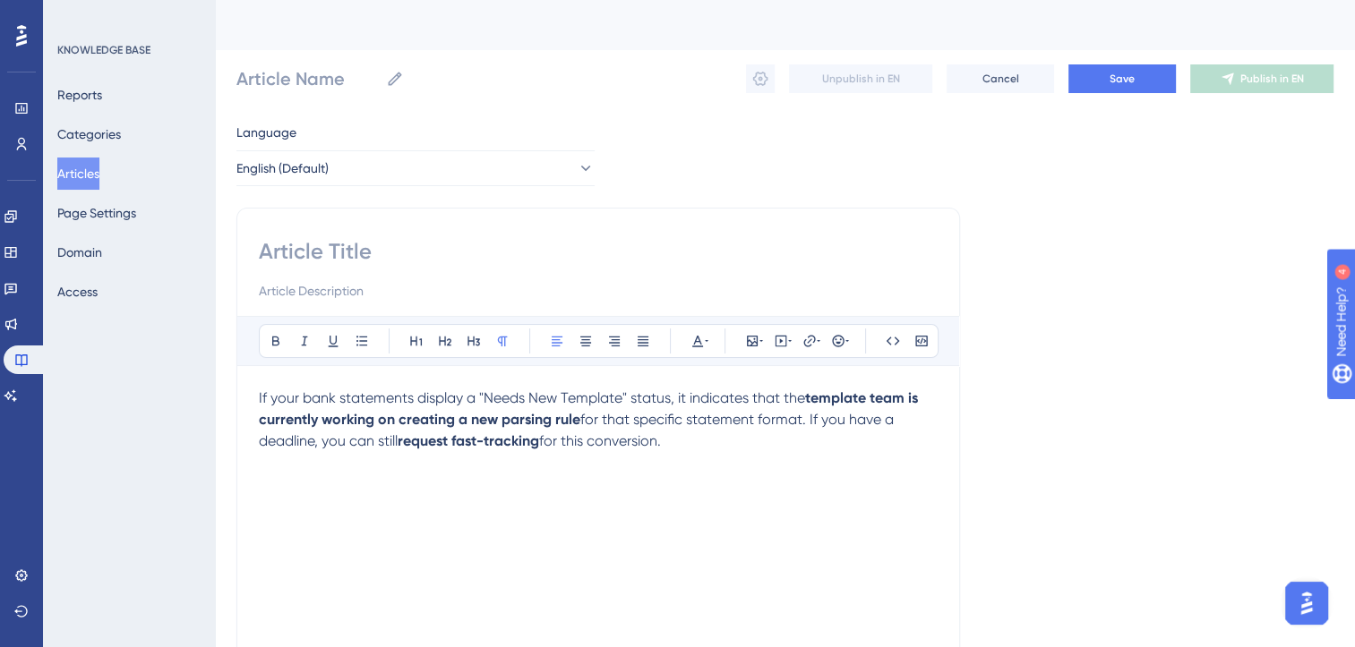
click at [294, 249] on input at bounding box center [598, 251] width 679 height 29
type input "🤖"
paste input "What does "Needs New Template" status mean for bank statements?"
type input "🤖What does "Needs New Template" status mean for bank statements?"
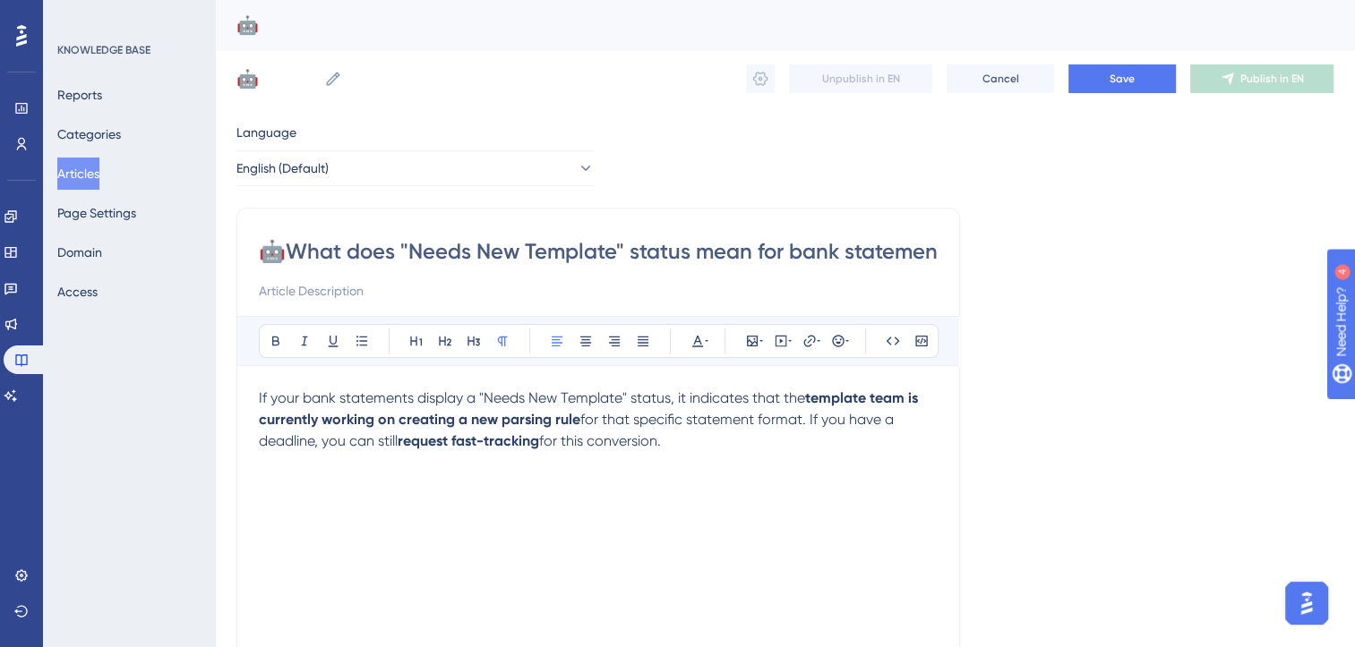
scroll to position [0, 32]
type input "🤖What does "Needs New Template" status mean for bank statements?"
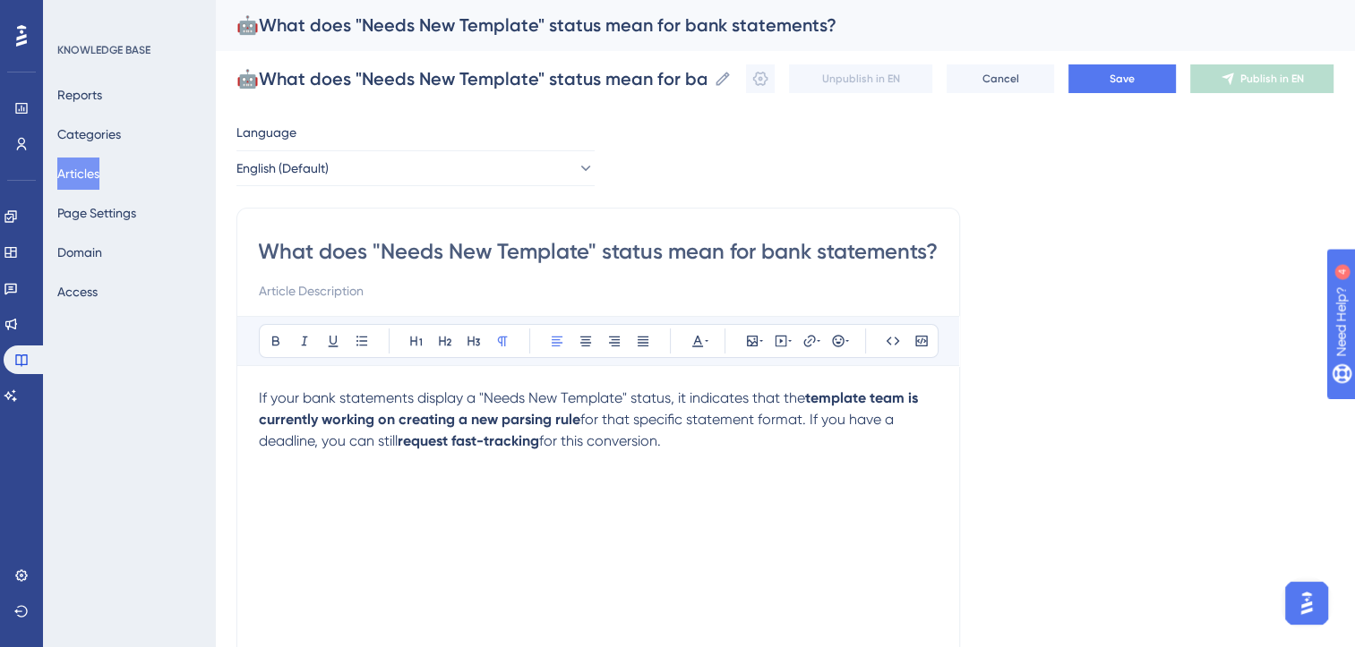
type input "🤖What does "Needs New Template" status mean for bank statements?"
click at [398, 420] on strong "template team is currently working on creating a new parsing rule" at bounding box center [590, 409] width 663 height 39
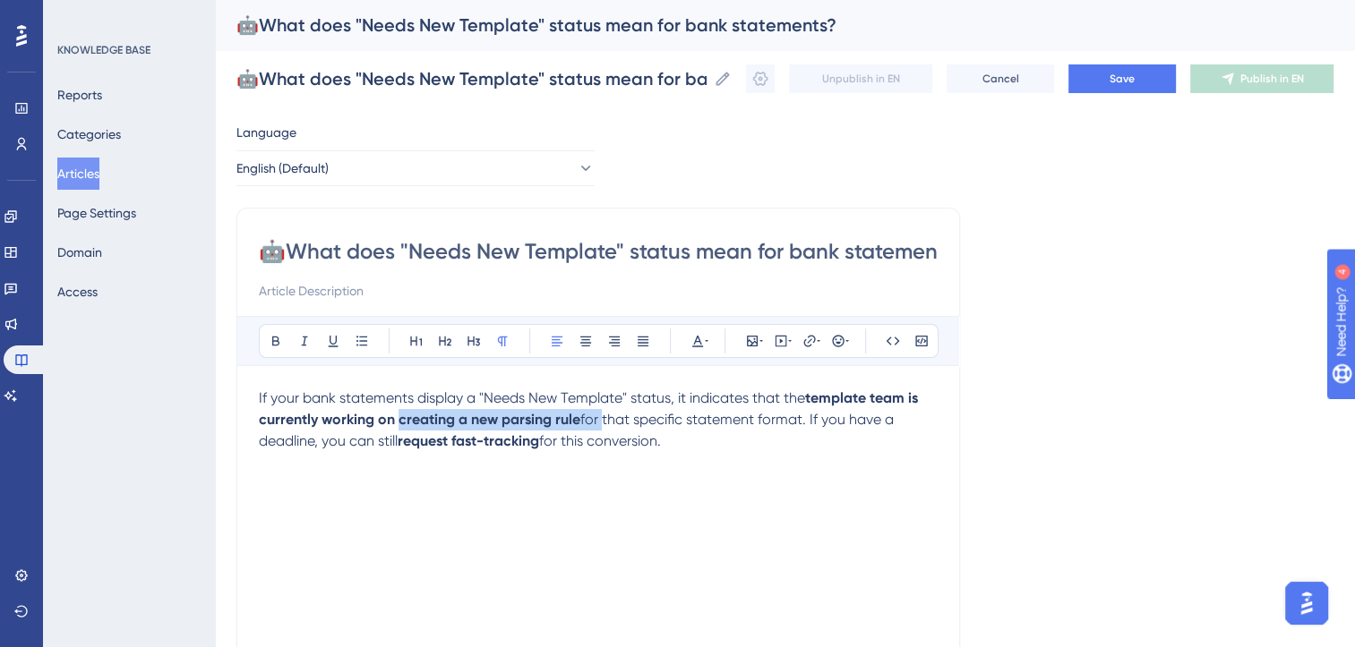
click at [599, 419] on span "for that specific statement format. If you have a deadline, you can still" at bounding box center [578, 430] width 638 height 39
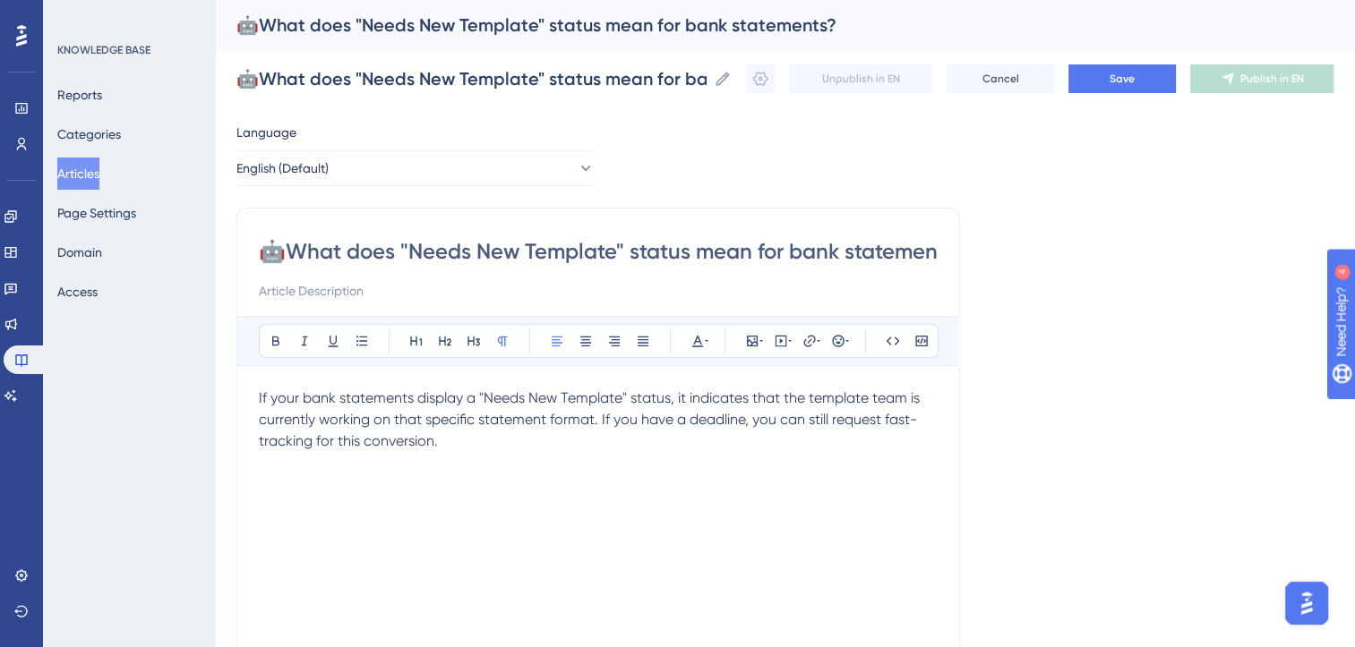
click at [602, 420] on span "If your bank statements display a "Needs New Template" status, it indicates tha…" at bounding box center [591, 420] width 664 height 60
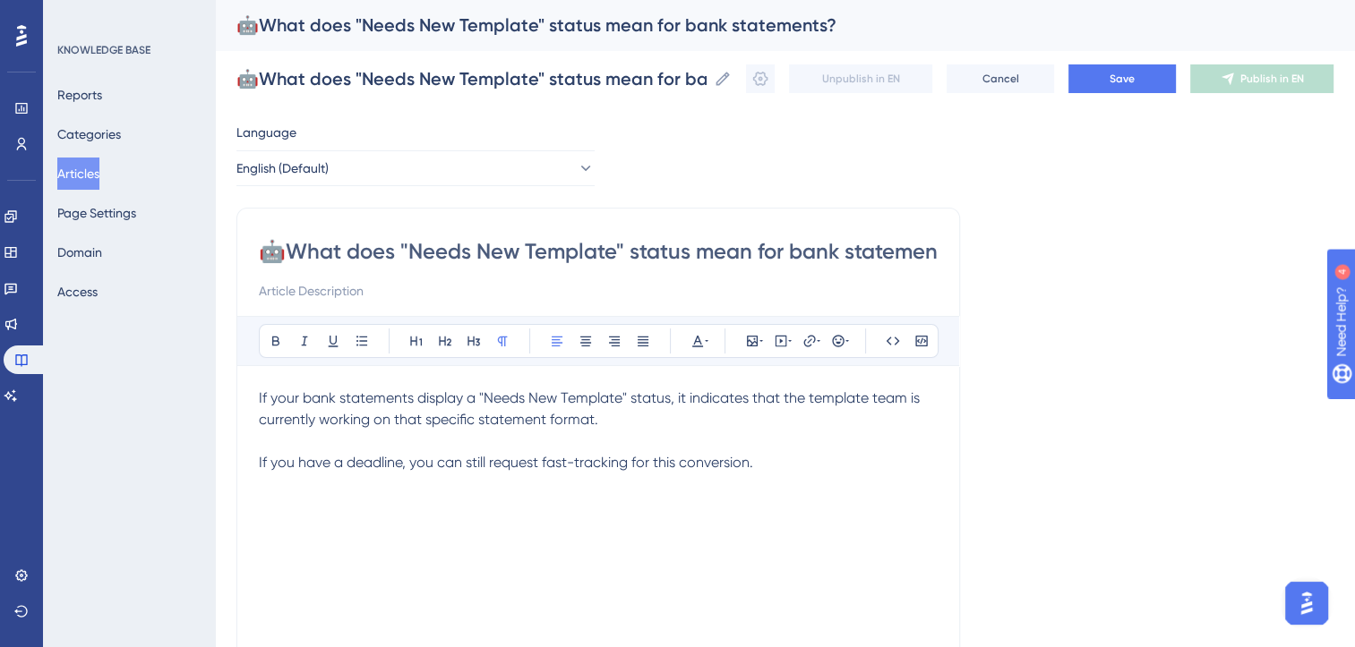
click at [763, 468] on p "If you have a deadline, you can still request fast-tracking for this conversion." at bounding box center [598, 462] width 679 height 21
click at [1117, 81] on button "Save" at bounding box center [1121, 78] width 107 height 29
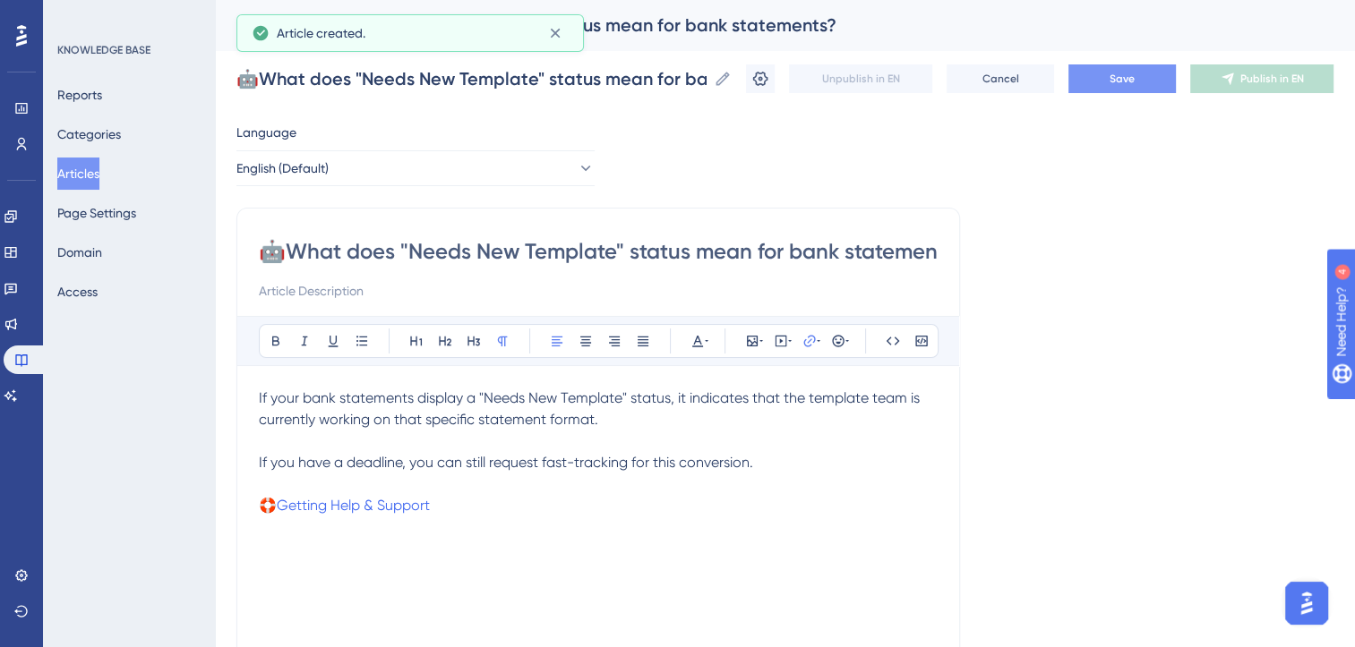
click at [1117, 81] on button "Save" at bounding box center [1121, 78] width 107 height 29
click at [768, 77] on icon at bounding box center [760, 79] width 15 height 14
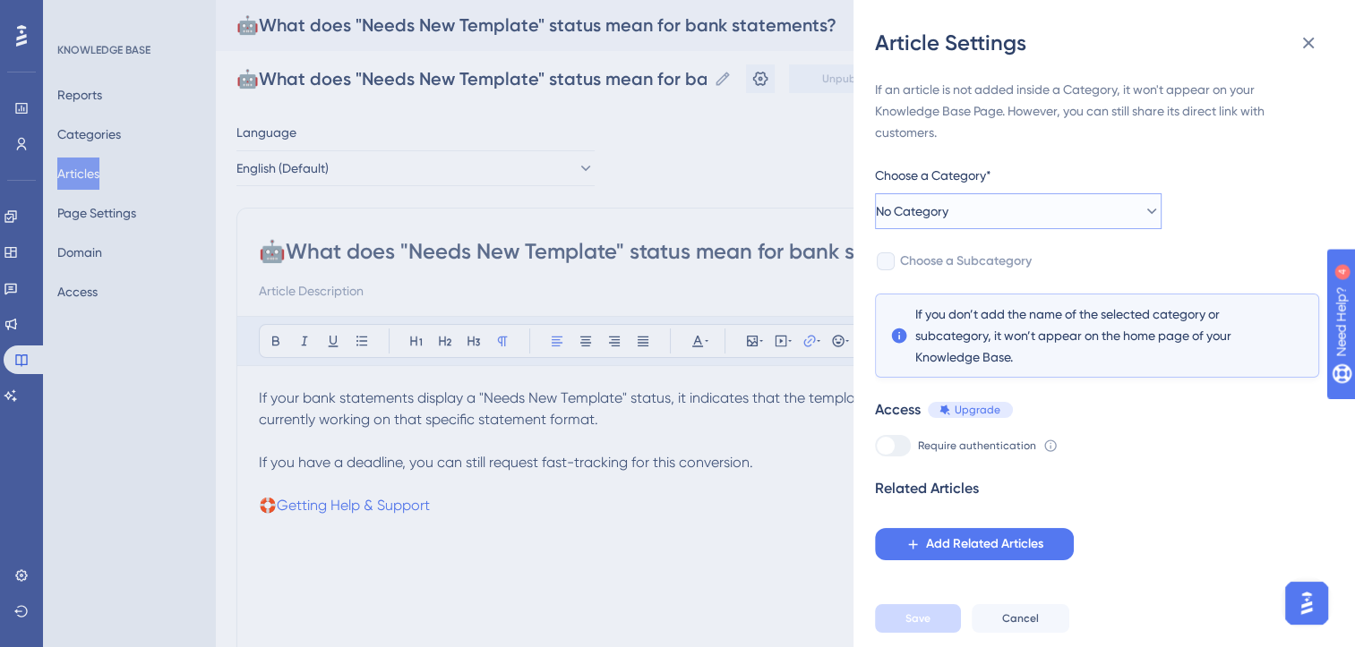
click at [1017, 210] on button "No Category" at bounding box center [1018, 211] width 287 height 36
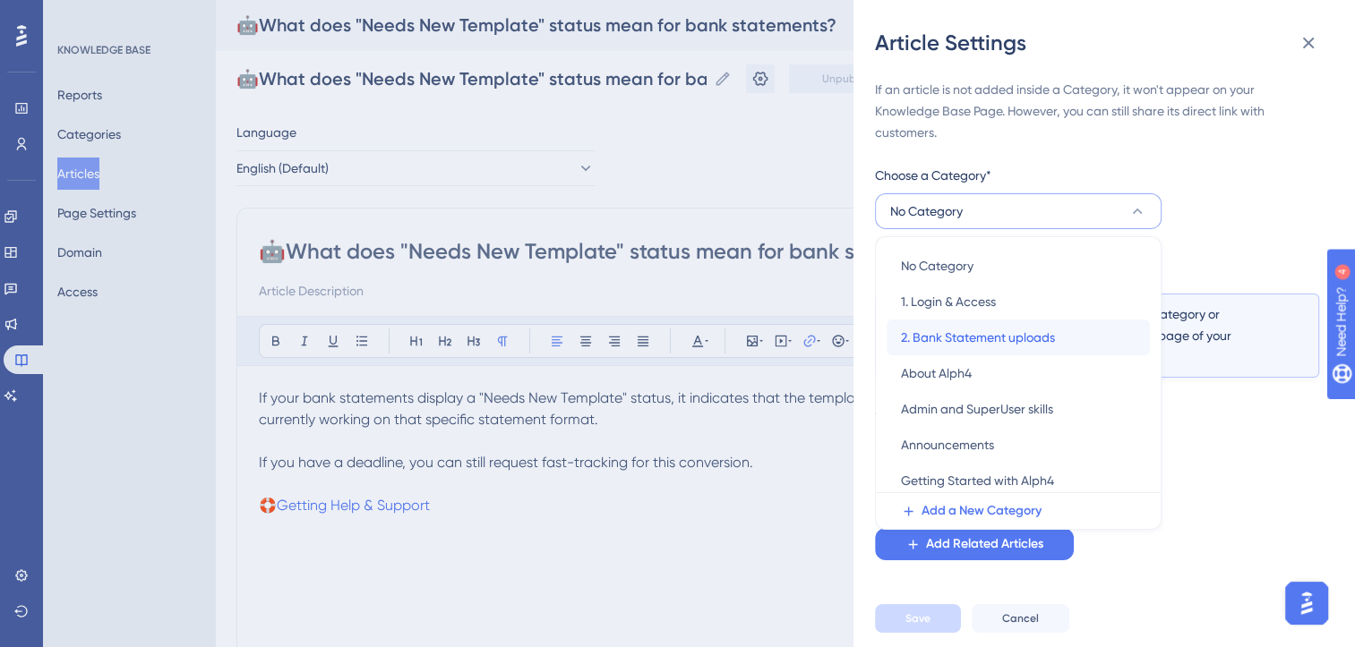
click at [984, 334] on span "2. Bank Statement uploads" at bounding box center [978, 337] width 154 height 21
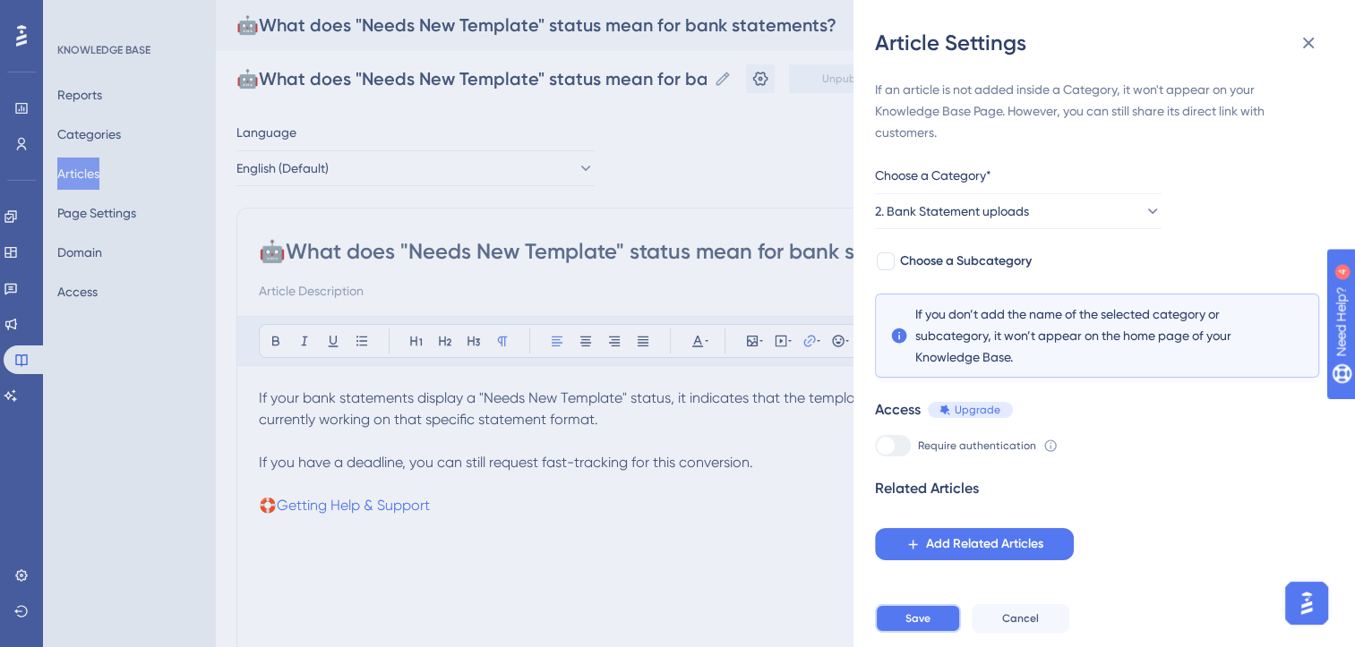
click at [930, 633] on button "Save" at bounding box center [918, 618] width 86 height 29
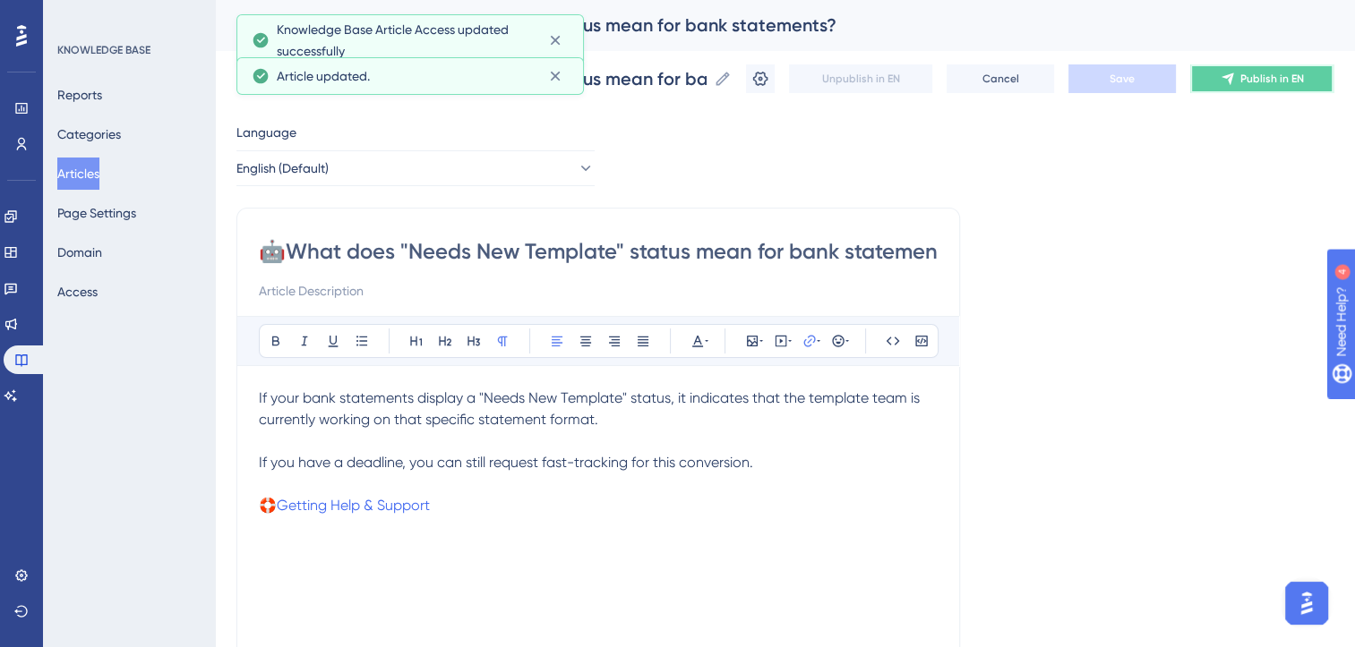
click at [1304, 86] on button "Publish in EN" at bounding box center [1261, 78] width 143 height 29
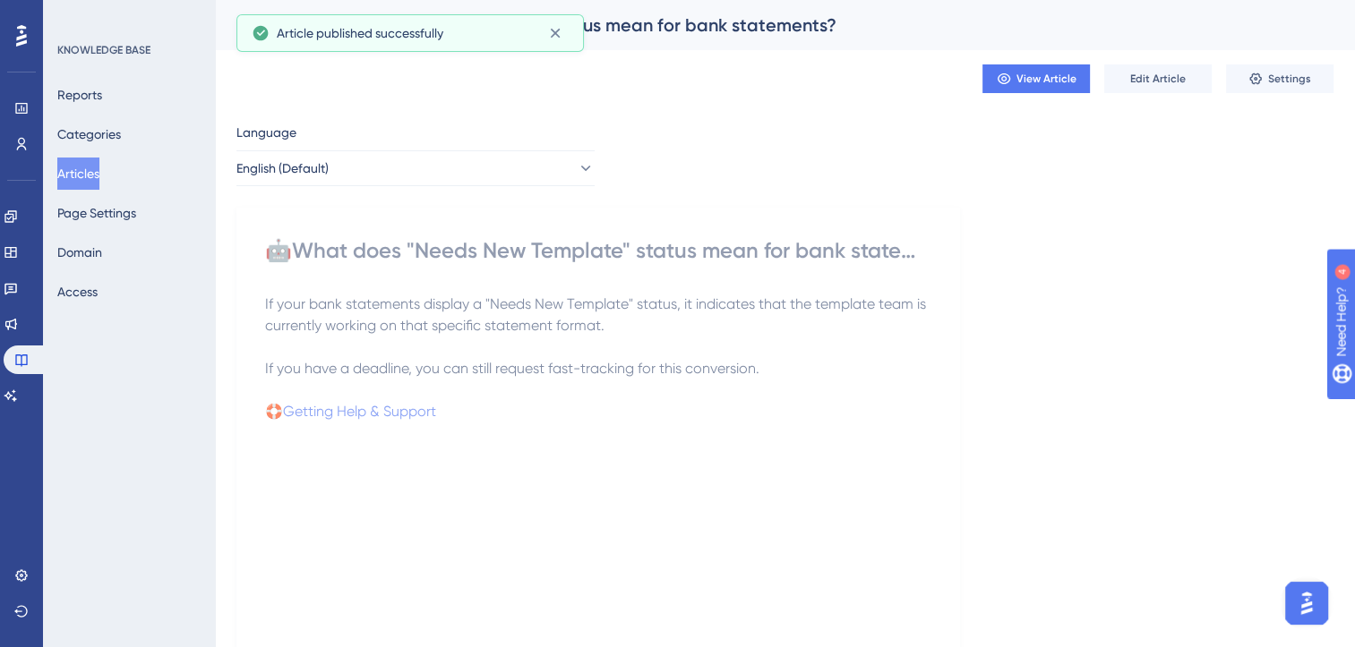
click at [94, 173] on button "Articles" at bounding box center [78, 174] width 42 height 32
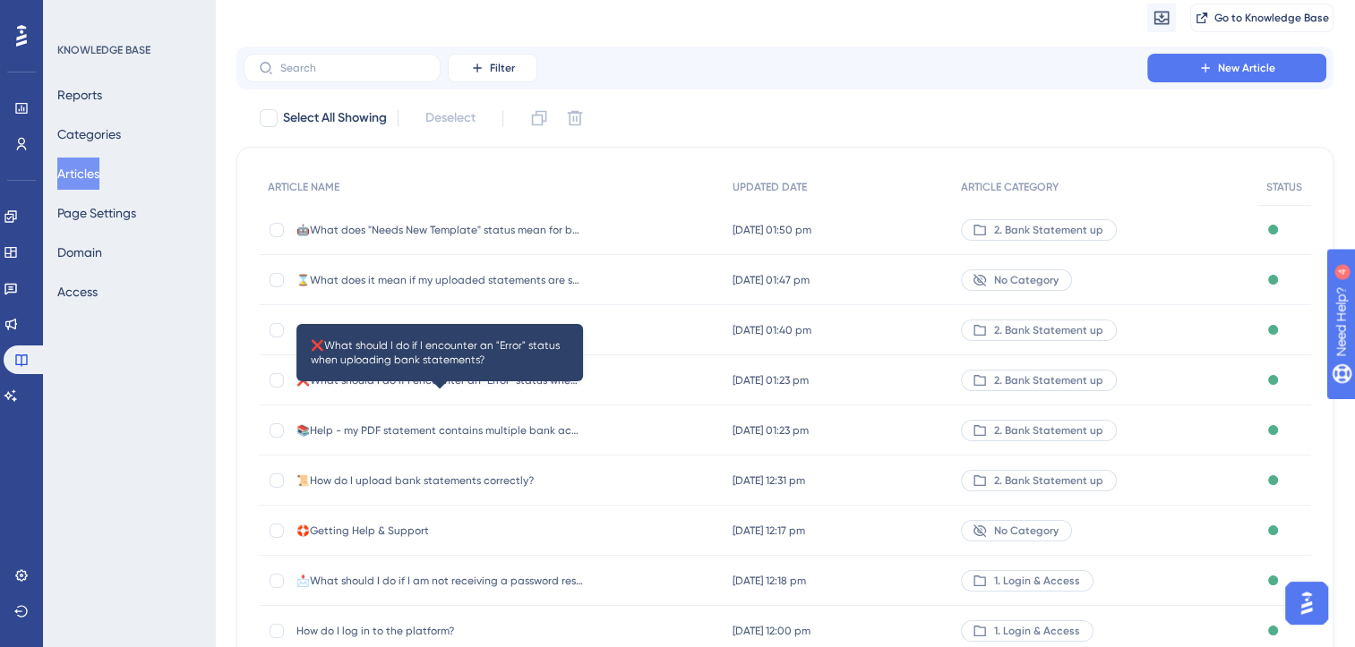
scroll to position [66, 0]
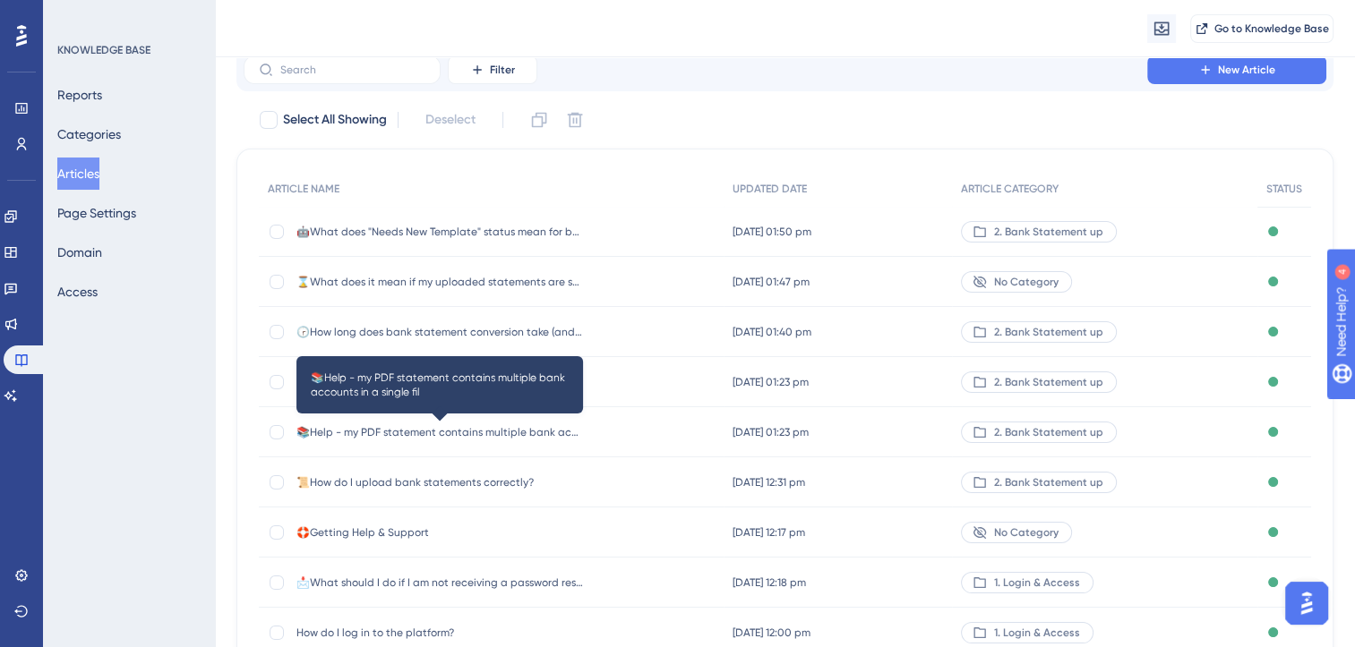
click at [534, 432] on span "📚Help - my PDF statement contains multiple bank accounts in a single fil" at bounding box center [439, 432] width 287 height 14
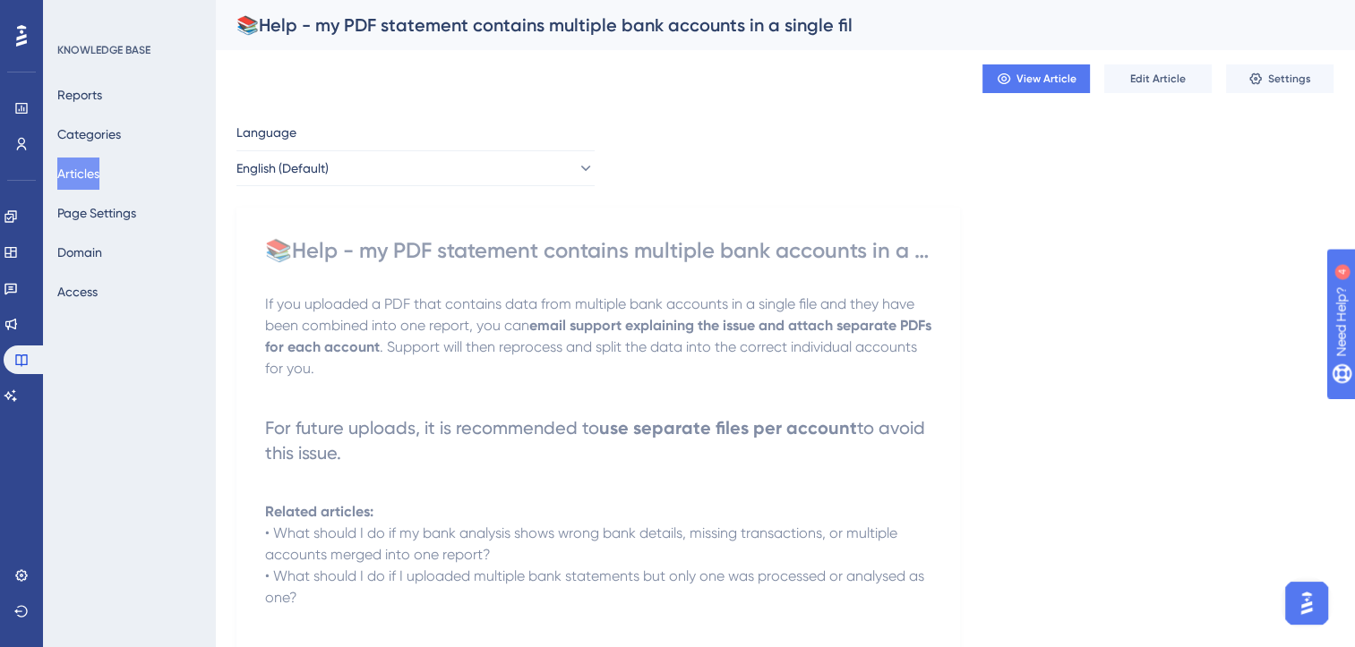
click at [659, 251] on div "📚Help - my PDF statement contains multiple bank accounts in a single fil" at bounding box center [598, 250] width 666 height 29
click at [1165, 73] on span "Edit Article" at bounding box center [1158, 79] width 56 height 14
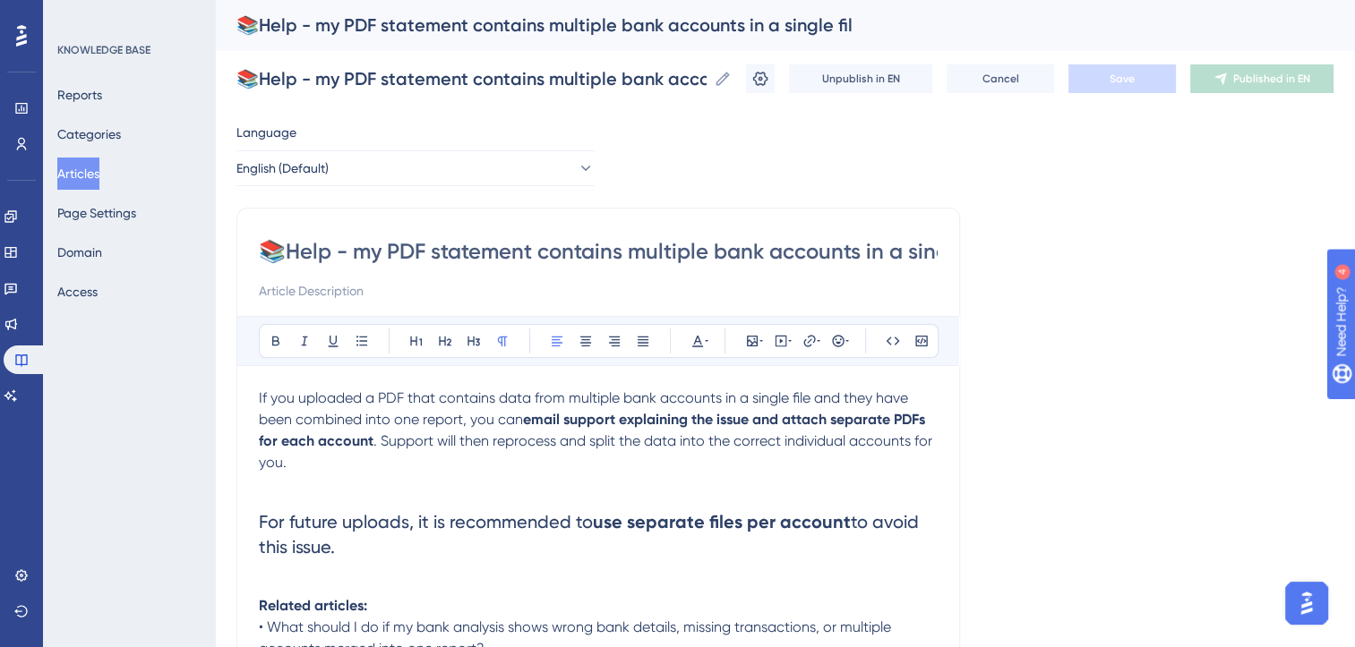
scroll to position [40, 0]
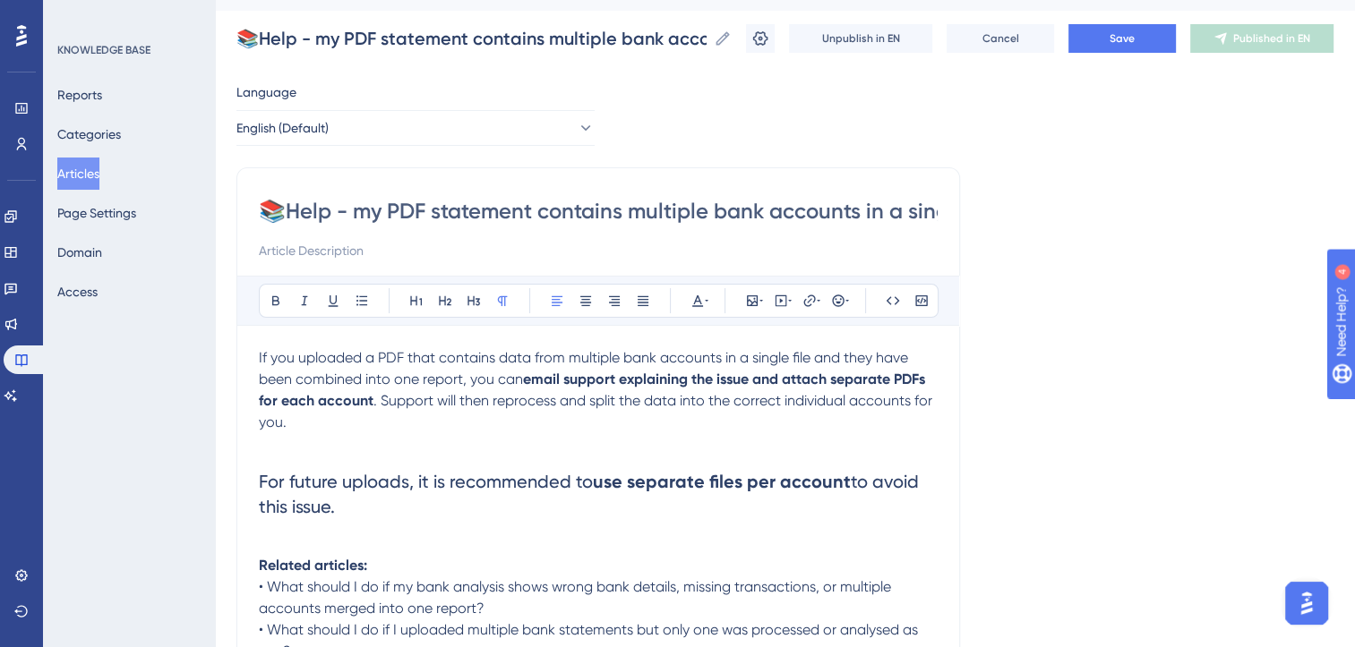
click at [541, 198] on input "📚Help - my PDF statement contains multiple bank accounts in a single fil" at bounding box center [598, 211] width 679 height 29
type input "📚Help - my PDF statement contains multiple bank accounts in a single file"
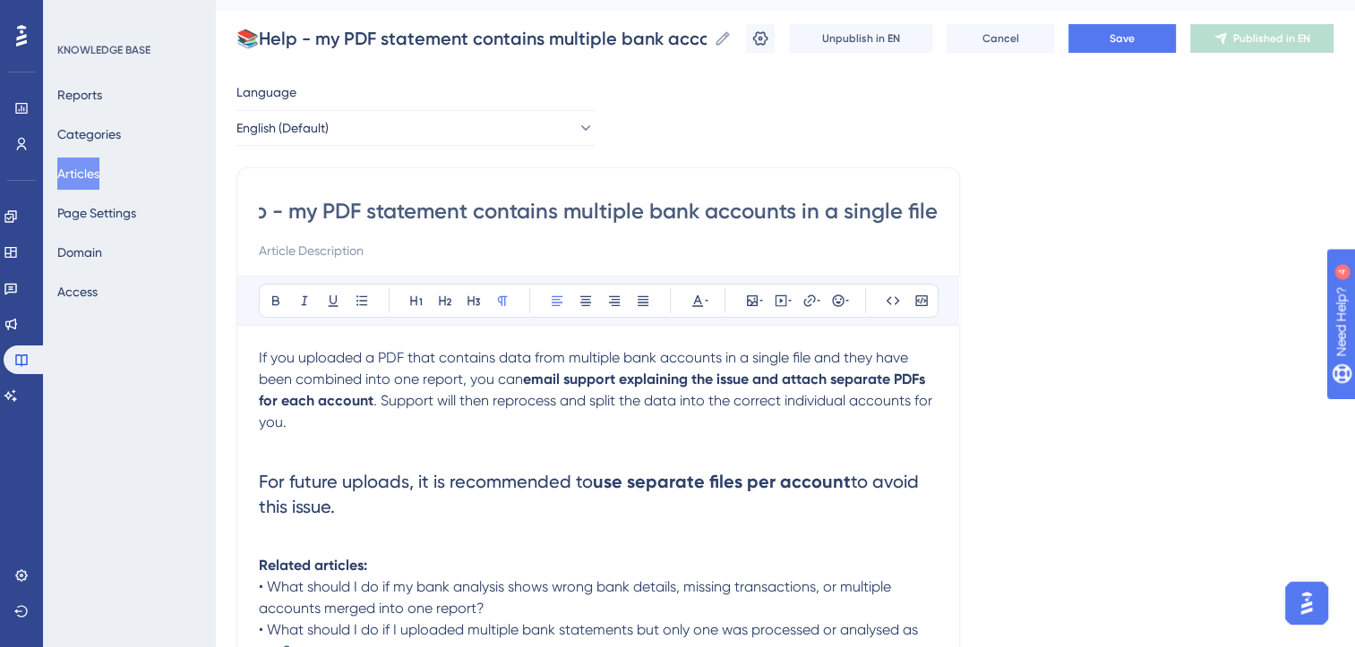
type input "📚Help - my PDF statement contains multiple bank accounts in a single file"
click at [1059, 395] on div "Language English (Default) 📚Help - my PDF statement contains multiple bank acco…" at bounding box center [784, 476] width 1097 height 790
click at [1153, 36] on button "Save" at bounding box center [1121, 38] width 107 height 29
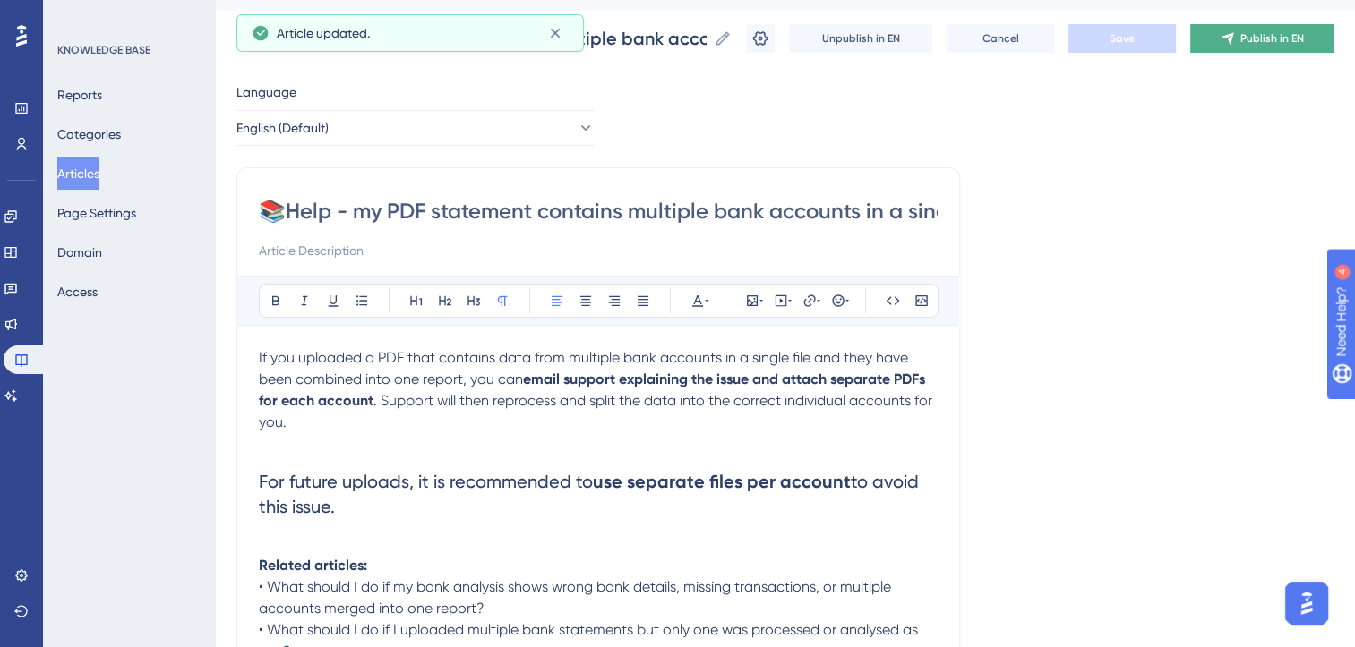
click at [1267, 41] on span "Publish in EN" at bounding box center [1272, 38] width 64 height 14
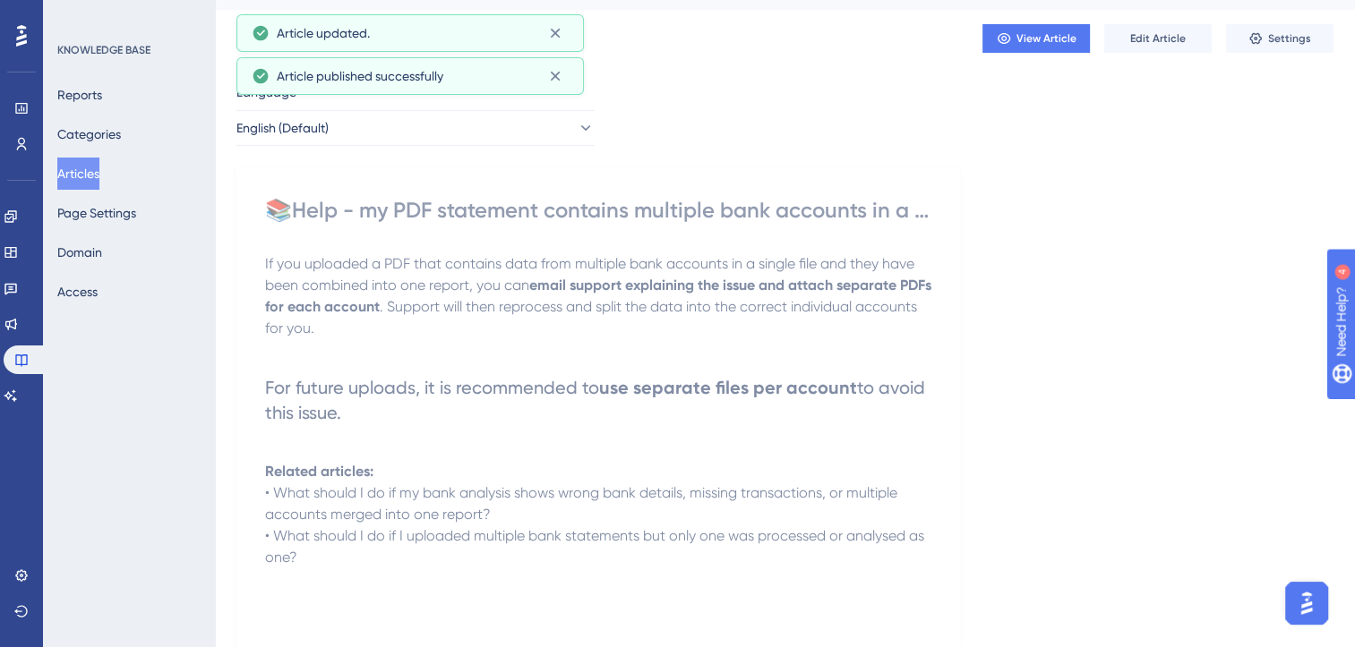
click at [82, 164] on button "Articles" at bounding box center [78, 174] width 42 height 32
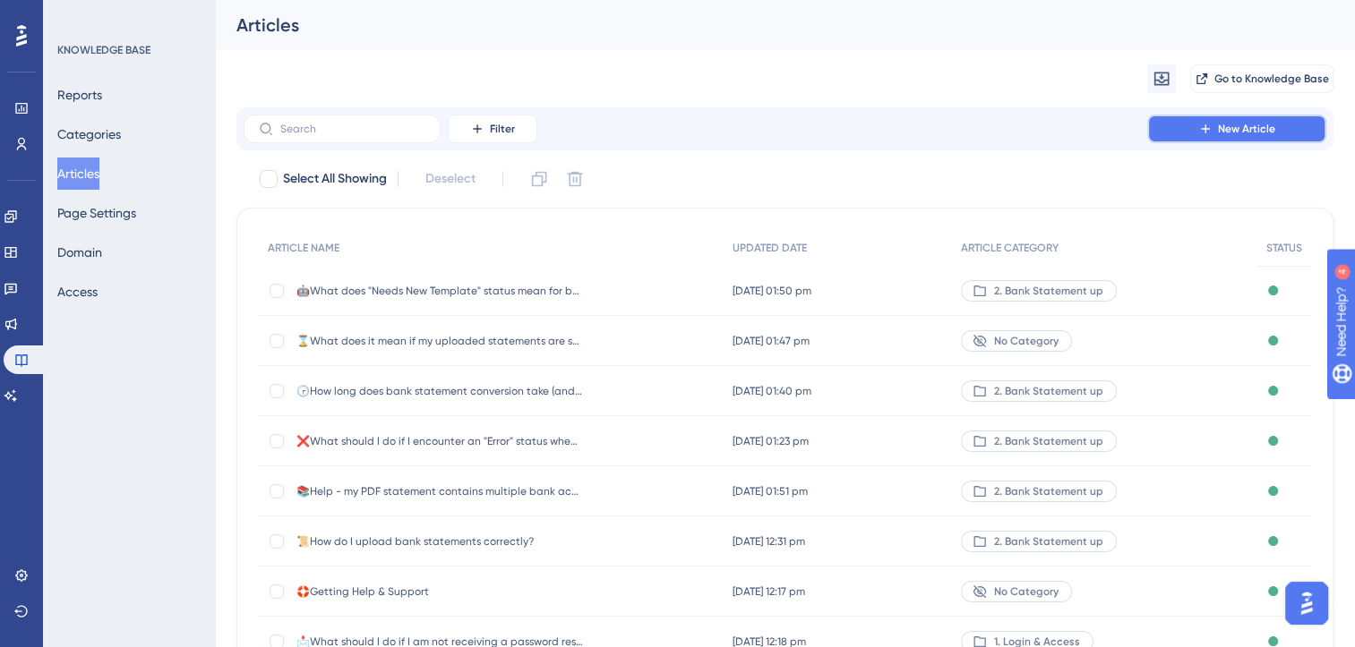
click at [1150, 134] on button "New Article" at bounding box center [1236, 129] width 179 height 29
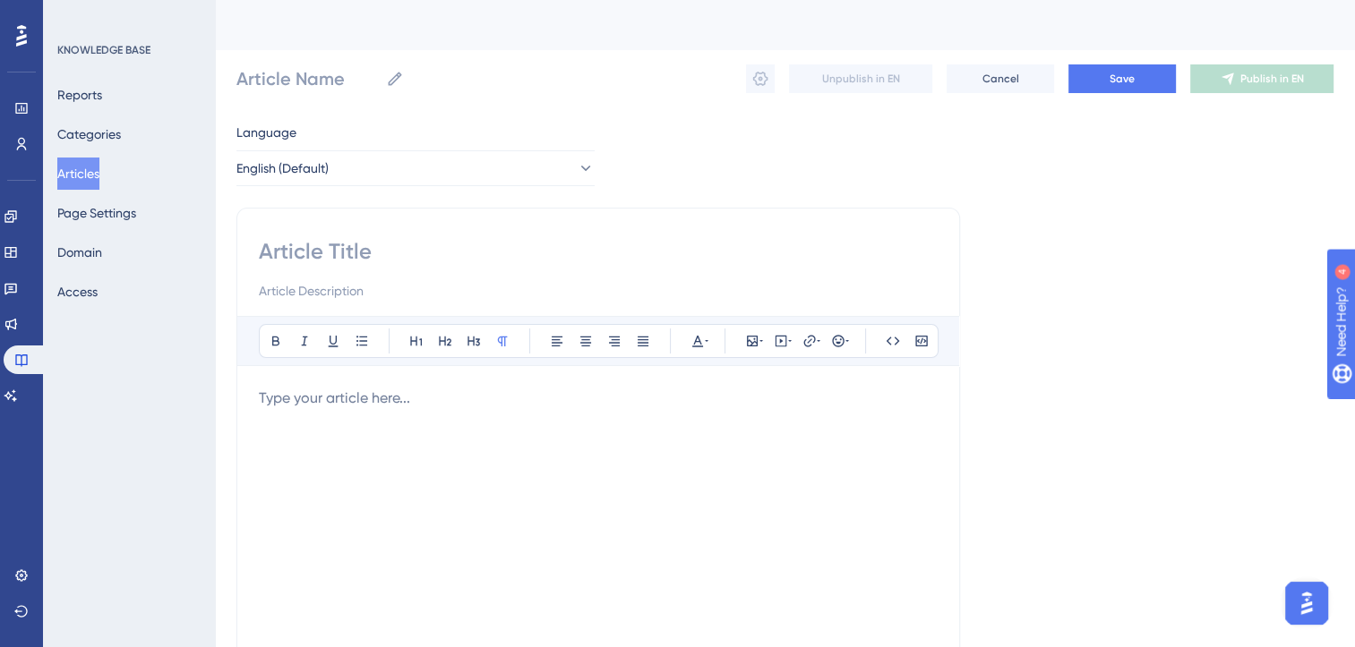
click at [88, 167] on button "Articles" at bounding box center [78, 174] width 42 height 32
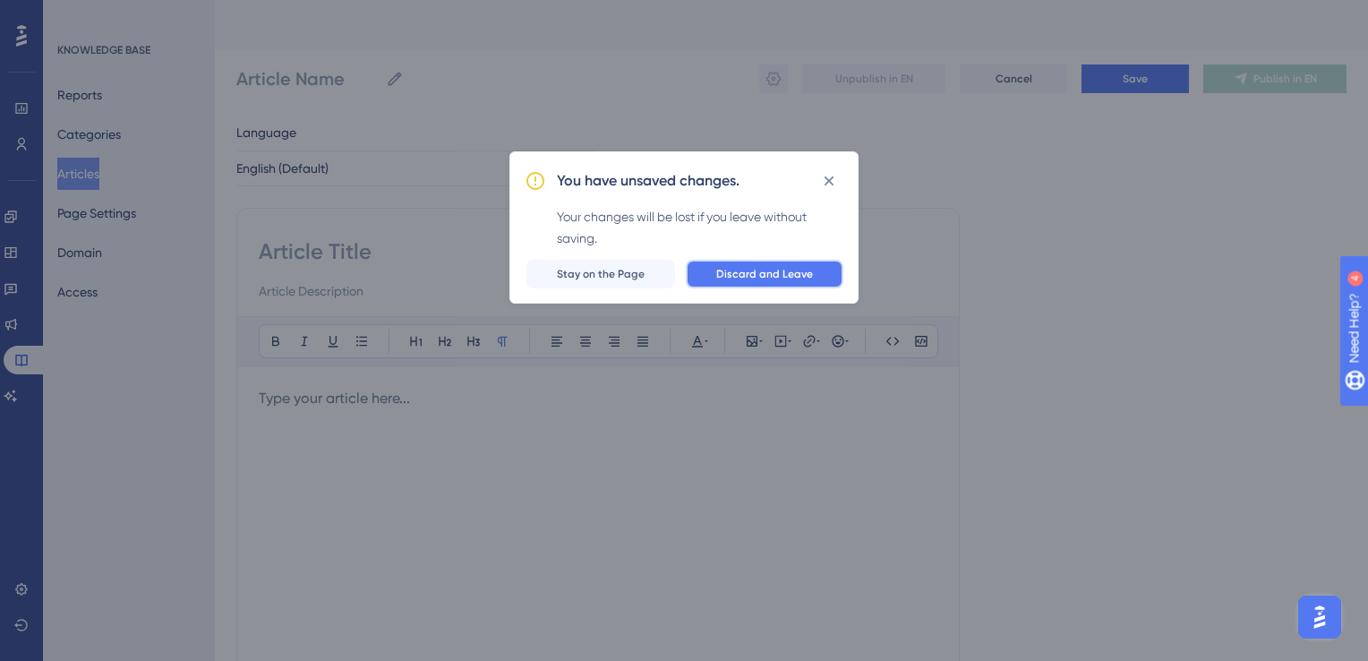
click at [777, 272] on span "Discard and Leave" at bounding box center [764, 274] width 97 height 14
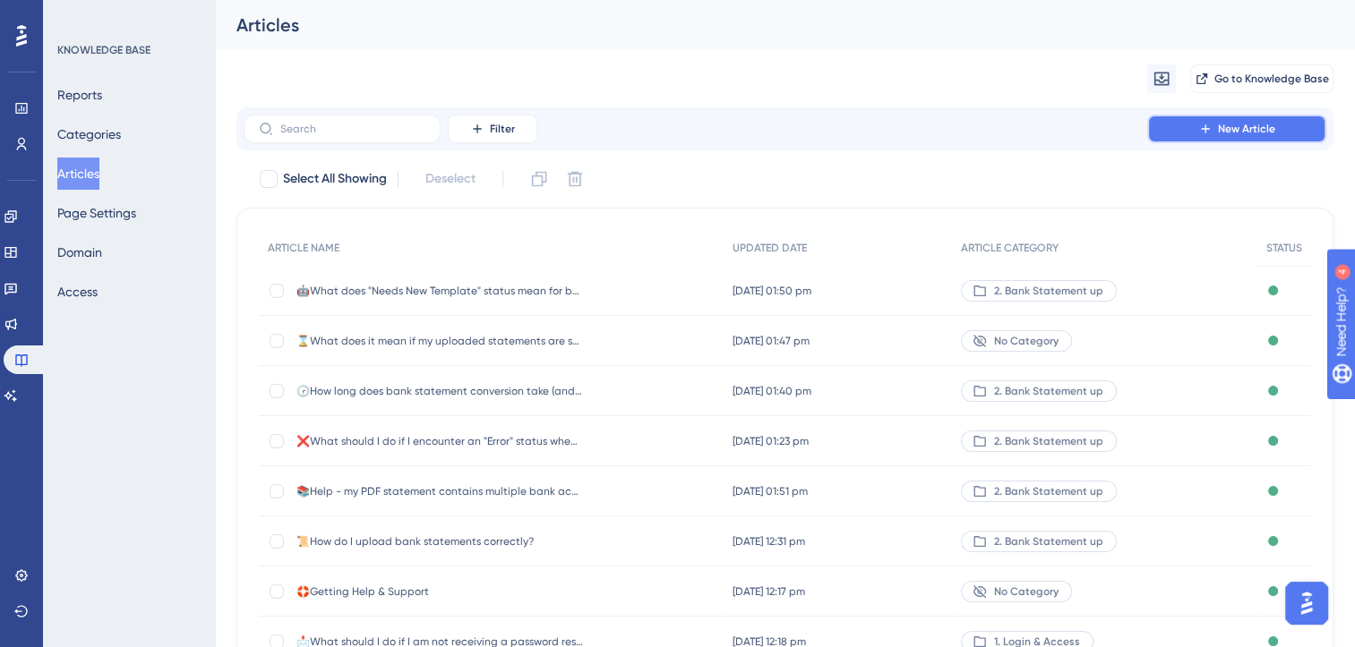
click at [1231, 131] on span "New Article" at bounding box center [1246, 129] width 57 height 14
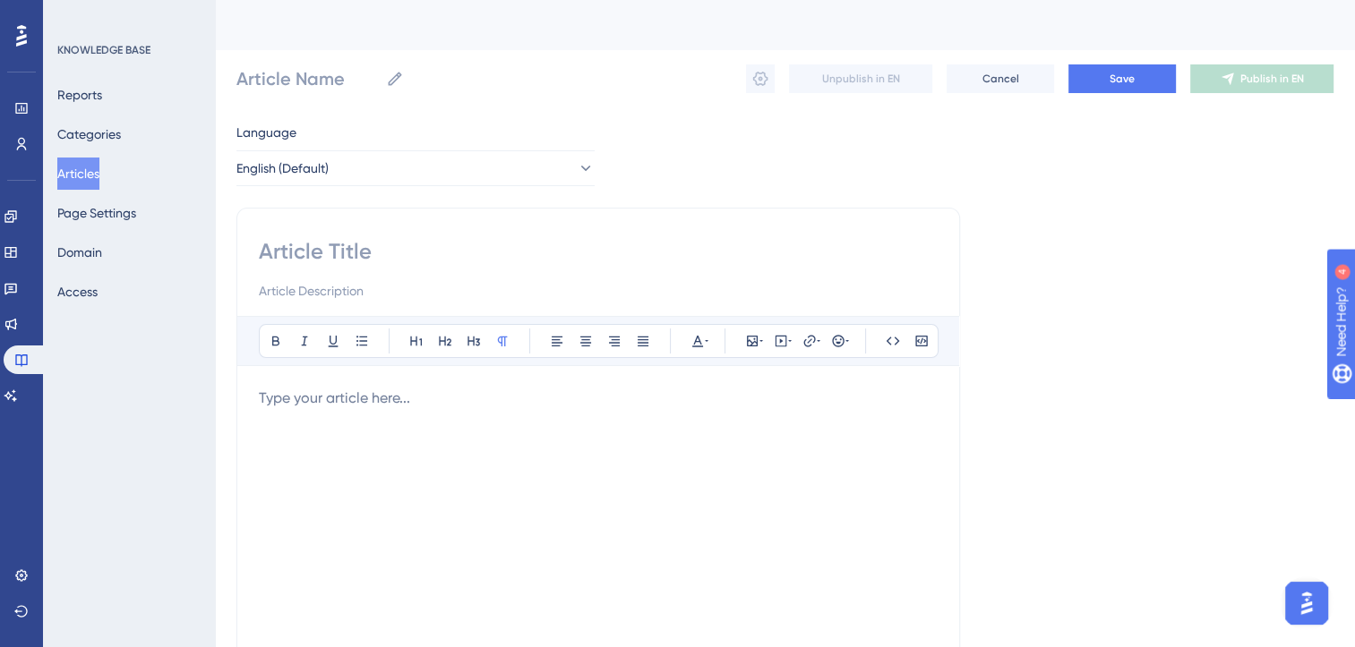
click at [437, 402] on p at bounding box center [598, 398] width 679 height 21
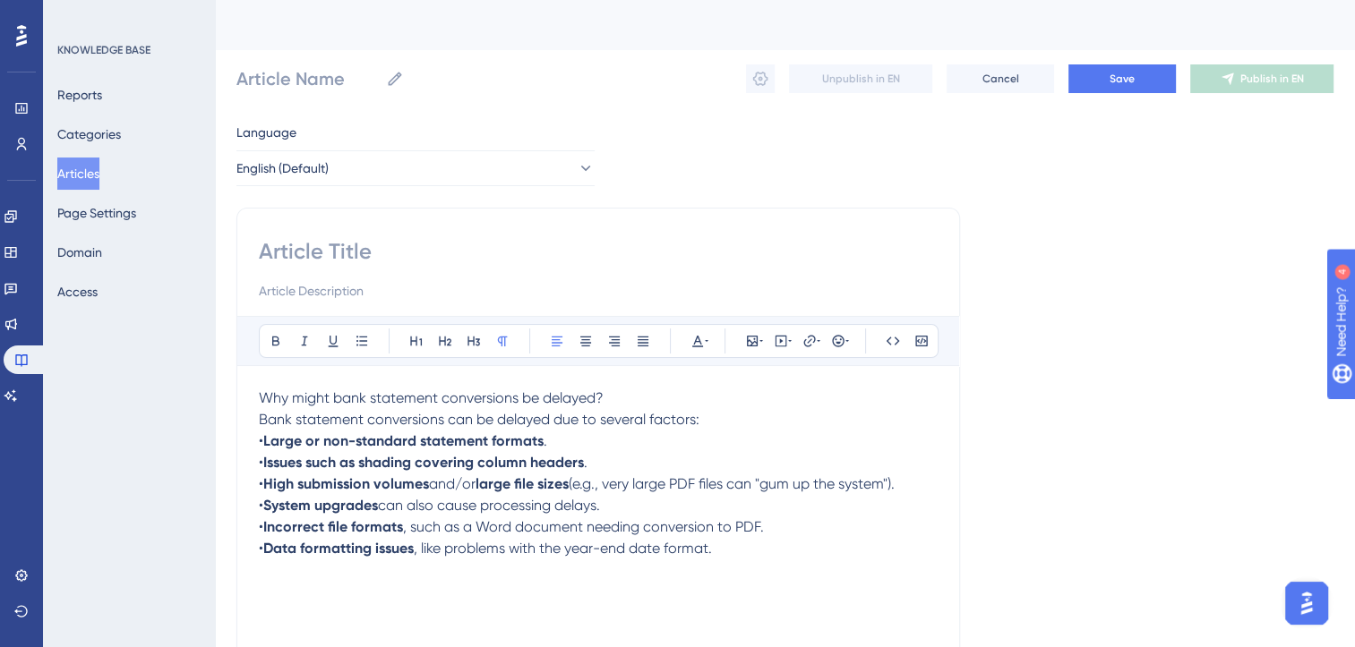
click at [261, 419] on span "Bank statement conversions can be delayed due to several factors:" at bounding box center [479, 419] width 441 height 17
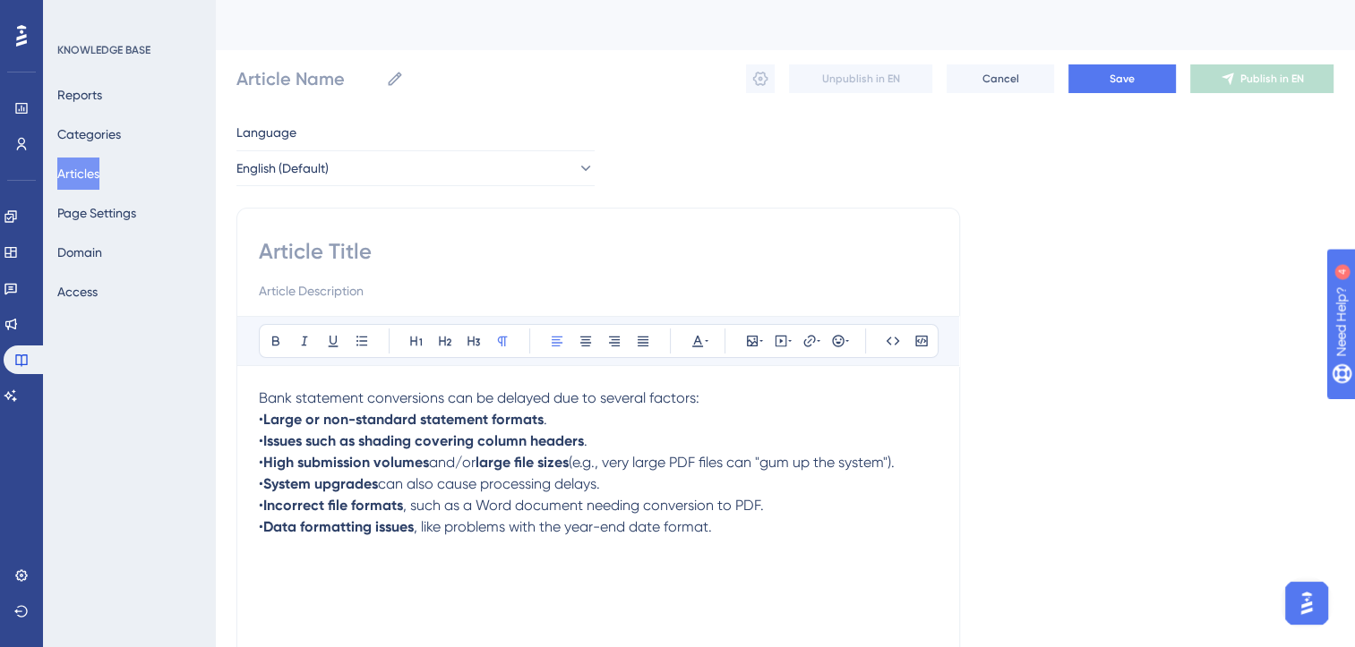
click at [331, 253] on input at bounding box center [598, 251] width 679 height 29
type input "⌚"
paste input "Why might bank statement conversions be delayed?"
type input "⌚Why might bank statement conversions be delayed?"
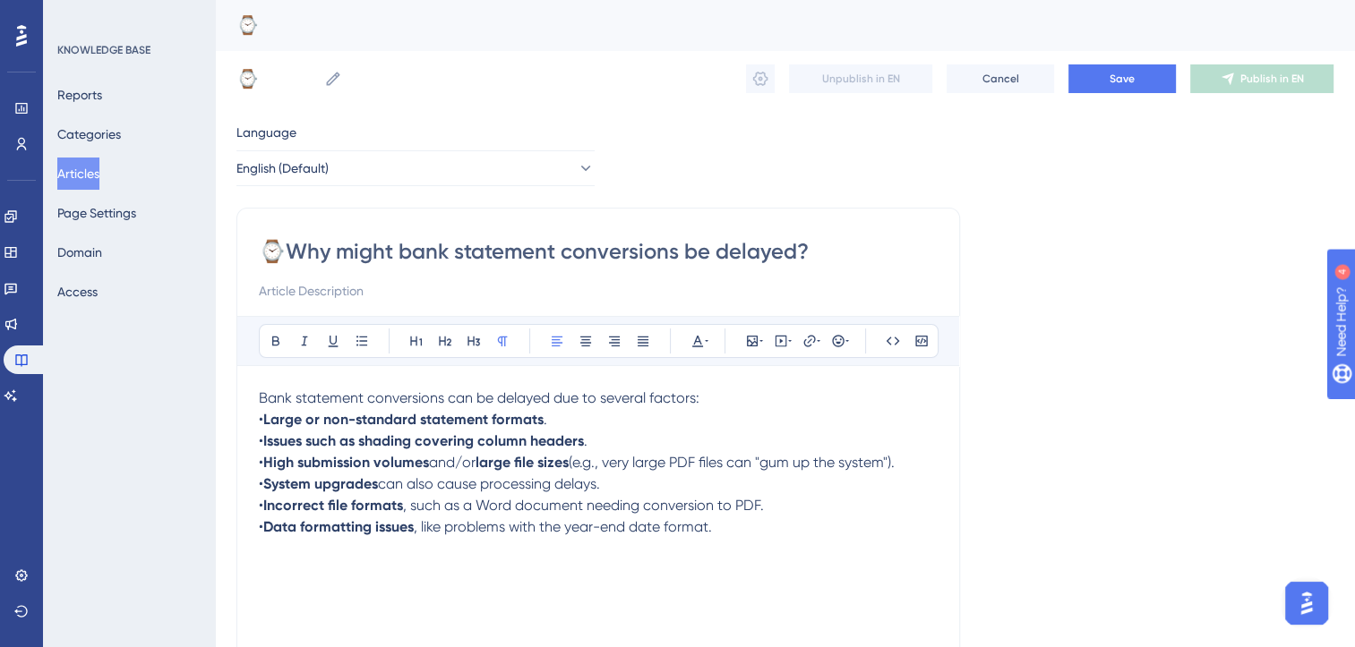
type input "⌚Why might bank statement conversions be delayed?"
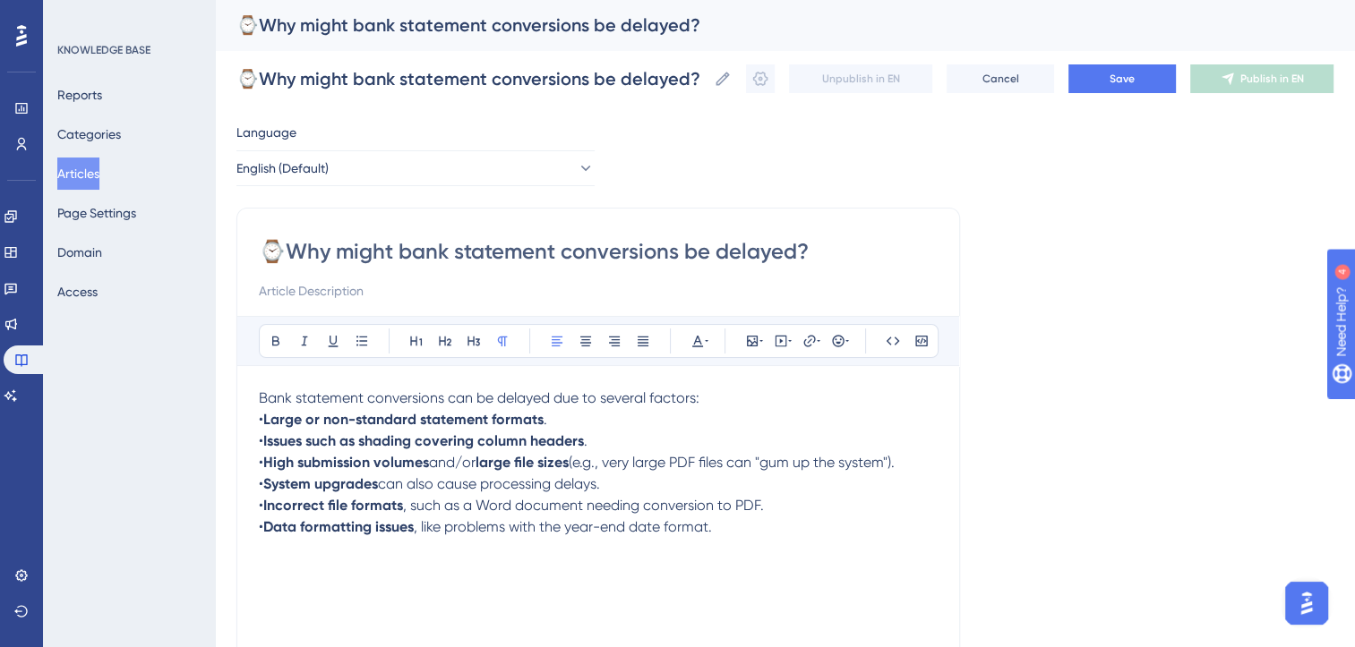
type input "⌚Why might bank statement conversions be delayed?"
click at [733, 526] on p "• Data formatting issues , like problems with the year-end date format." at bounding box center [598, 527] width 679 height 21
click at [769, 462] on span "(e.g., very large PDF files can "gum up the system")." at bounding box center [732, 462] width 326 height 17
click at [822, 464] on span "(e.g., very large PDF files can "gum up the system")." at bounding box center [732, 462] width 326 height 17
click at [319, 554] on p at bounding box center [598, 548] width 679 height 21
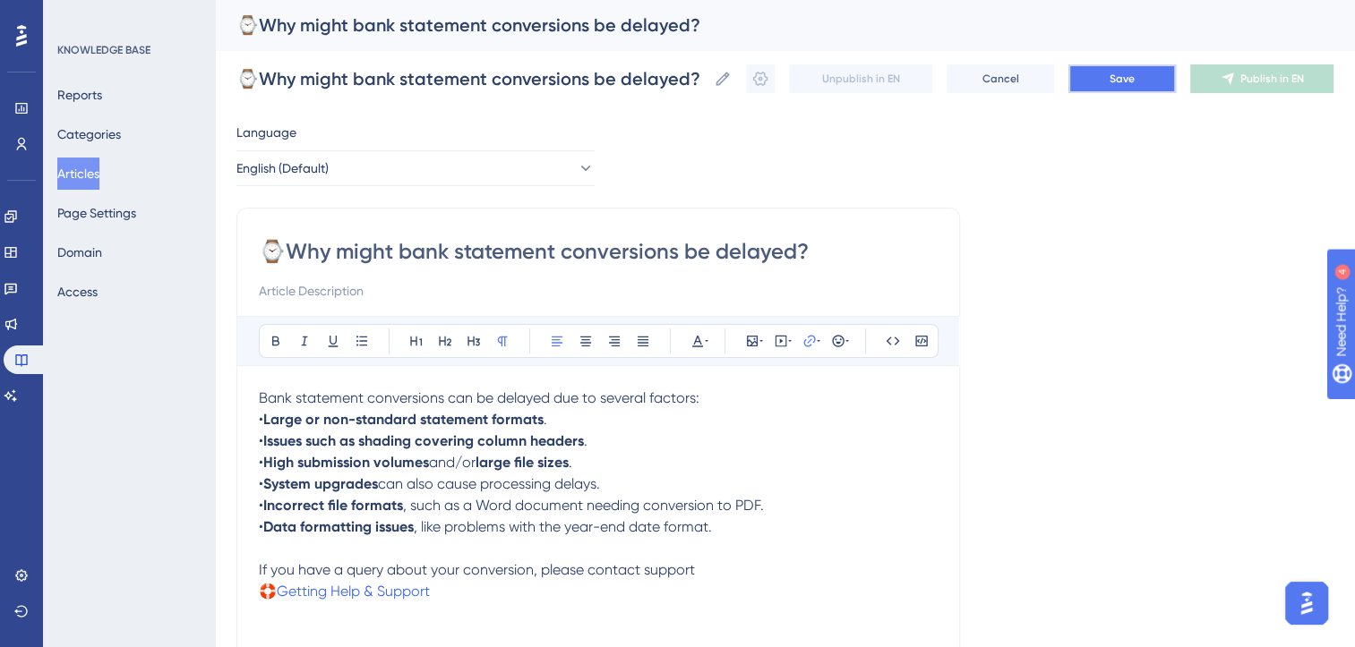
click at [1132, 82] on span "Save" at bounding box center [1121, 79] width 25 height 14
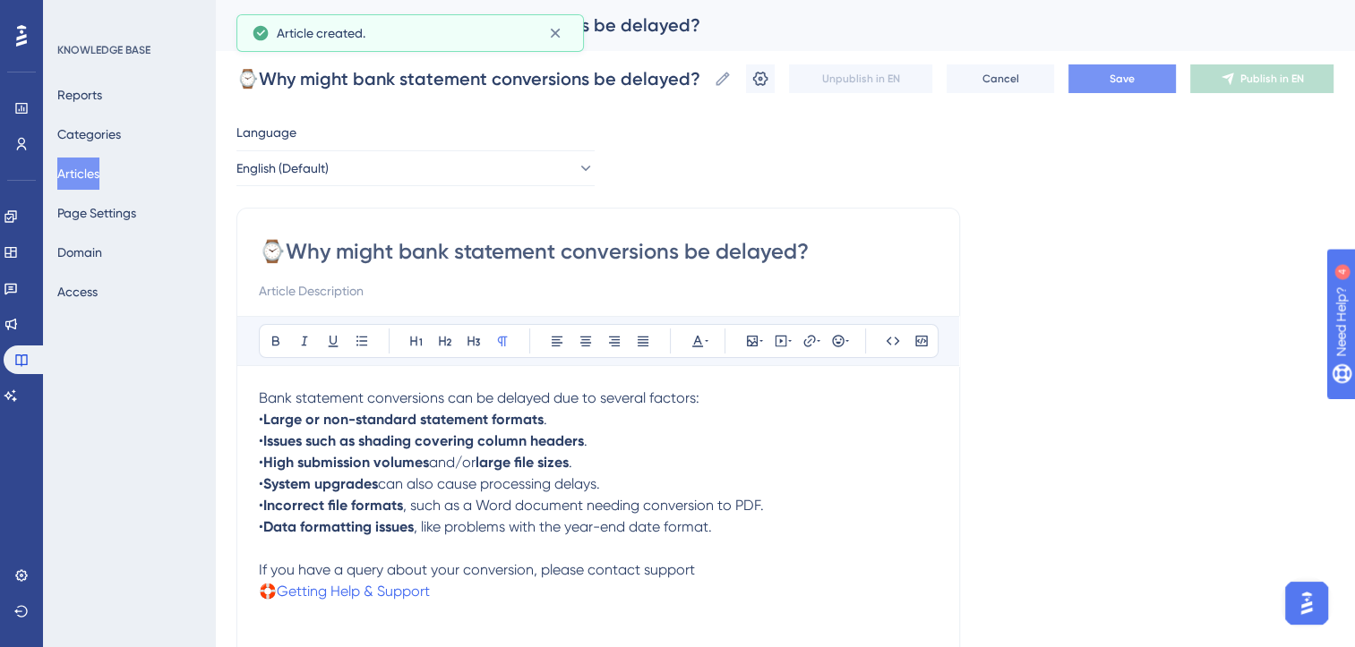
click at [1132, 82] on span "Save" at bounding box center [1121, 79] width 25 height 14
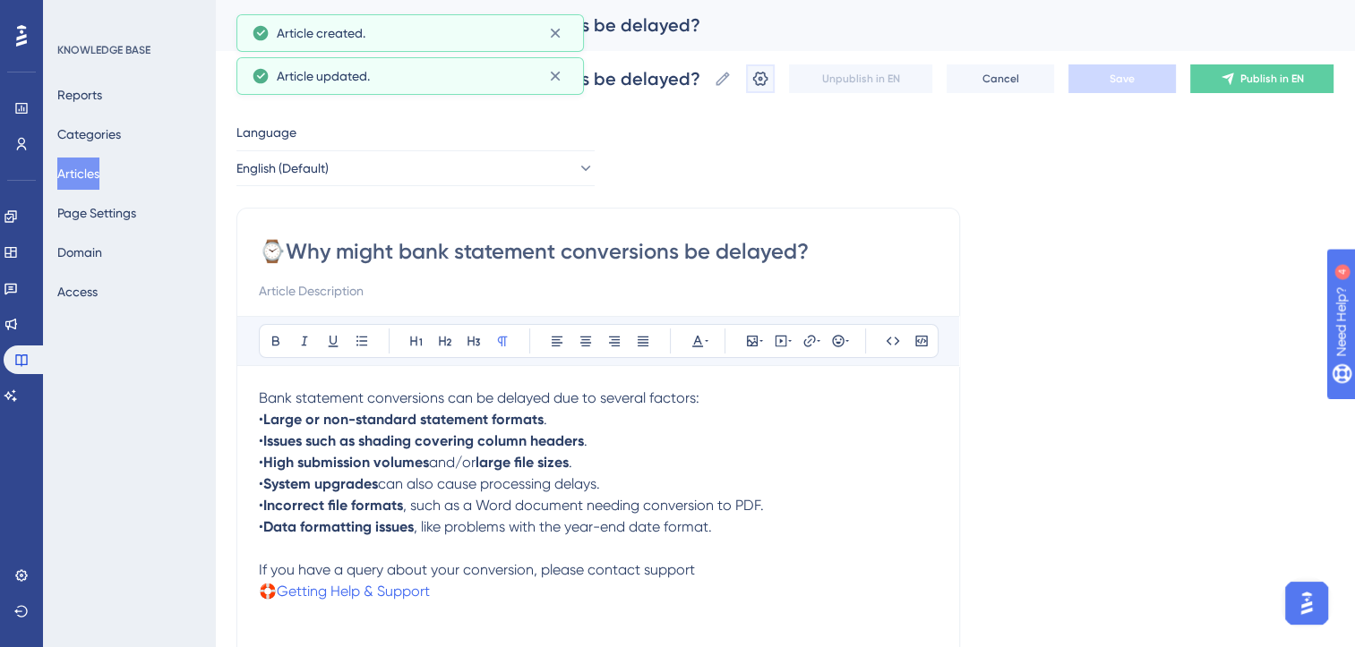
click at [769, 79] on icon at bounding box center [760, 79] width 18 height 18
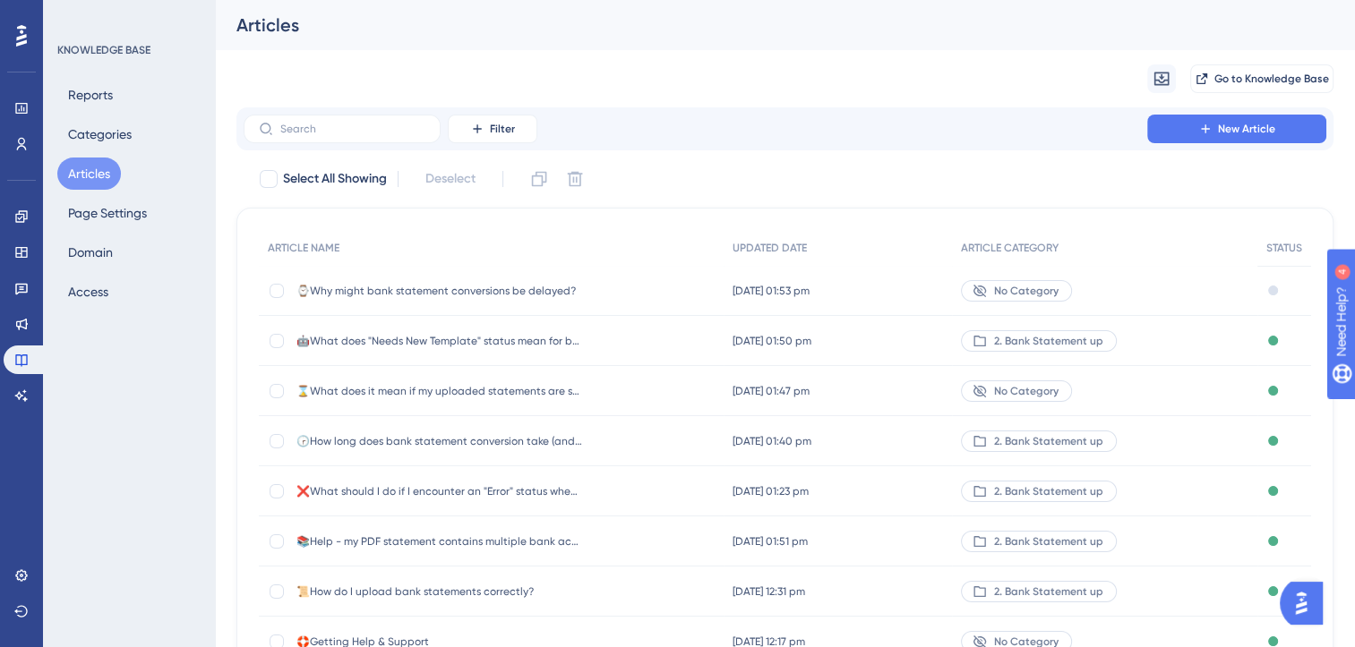
click at [527, 295] on span "⌚Why might bank statement conversions be delayed?" at bounding box center [439, 291] width 287 height 14
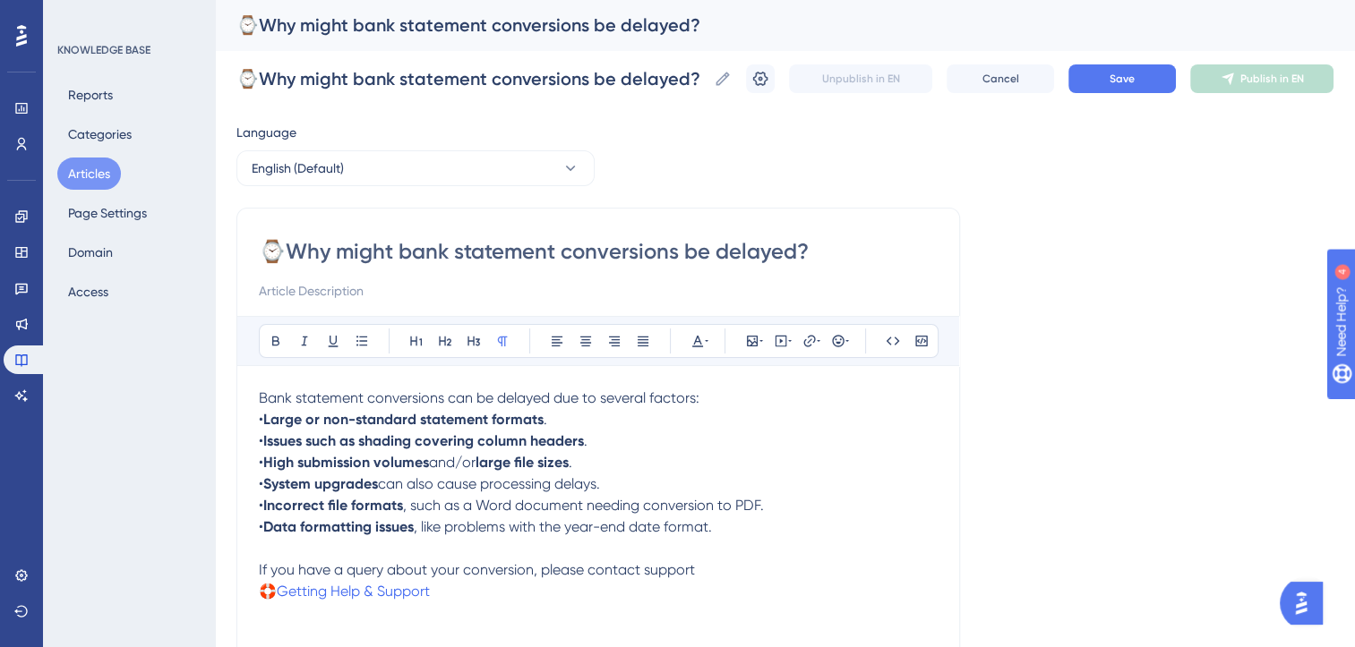
click at [83, 176] on button "Articles" at bounding box center [89, 174] width 64 height 32
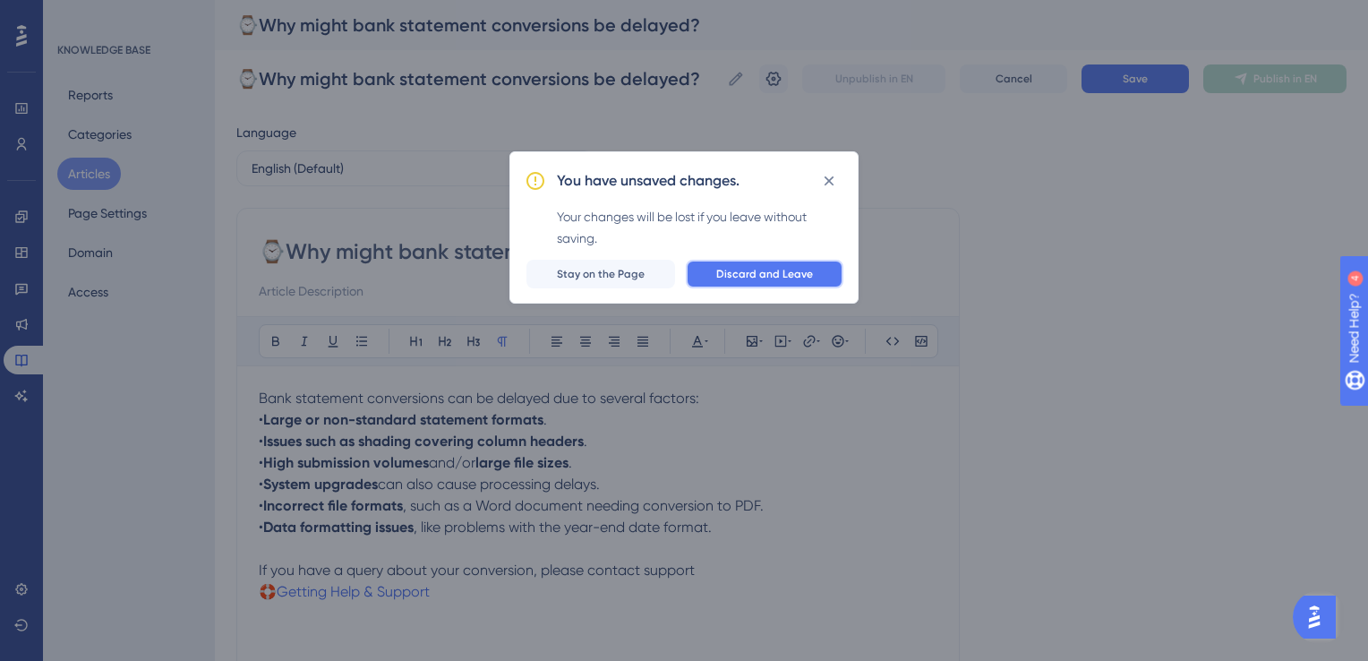
click at [740, 273] on span "Discard and Leave" at bounding box center [764, 274] width 97 height 14
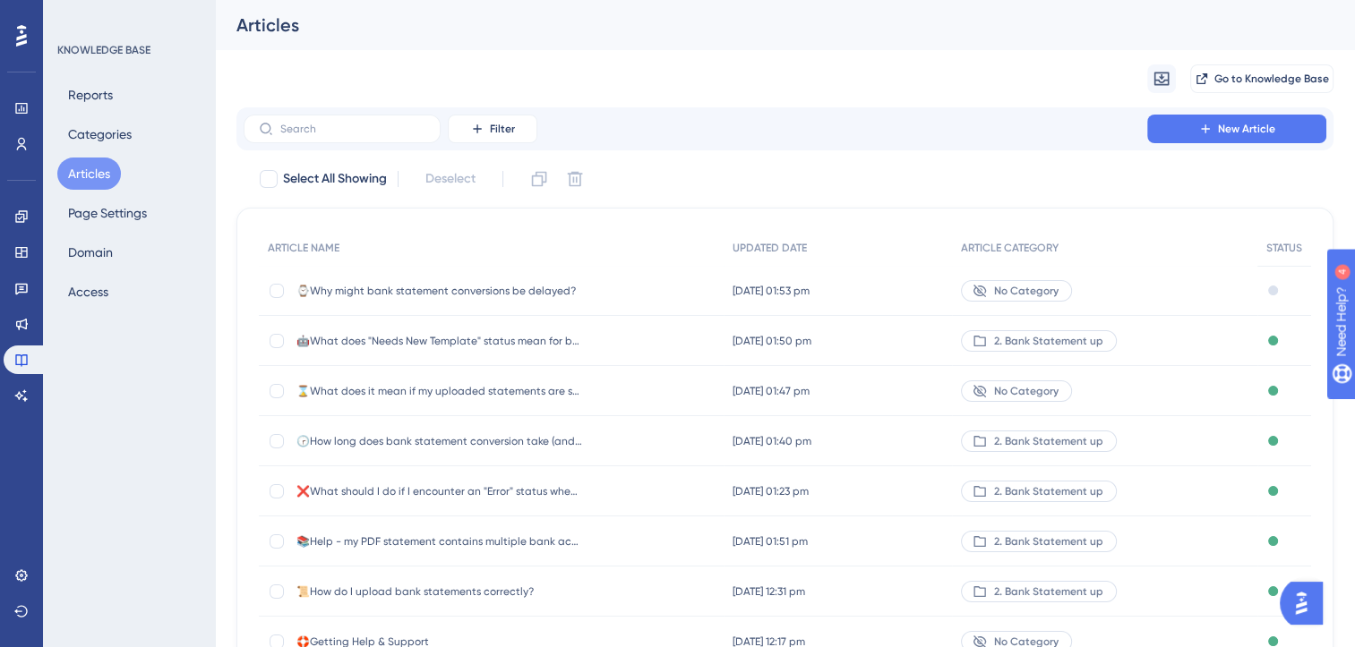
click at [512, 294] on span "⌚Why might bank statement conversions be delayed?" at bounding box center [439, 291] width 287 height 14
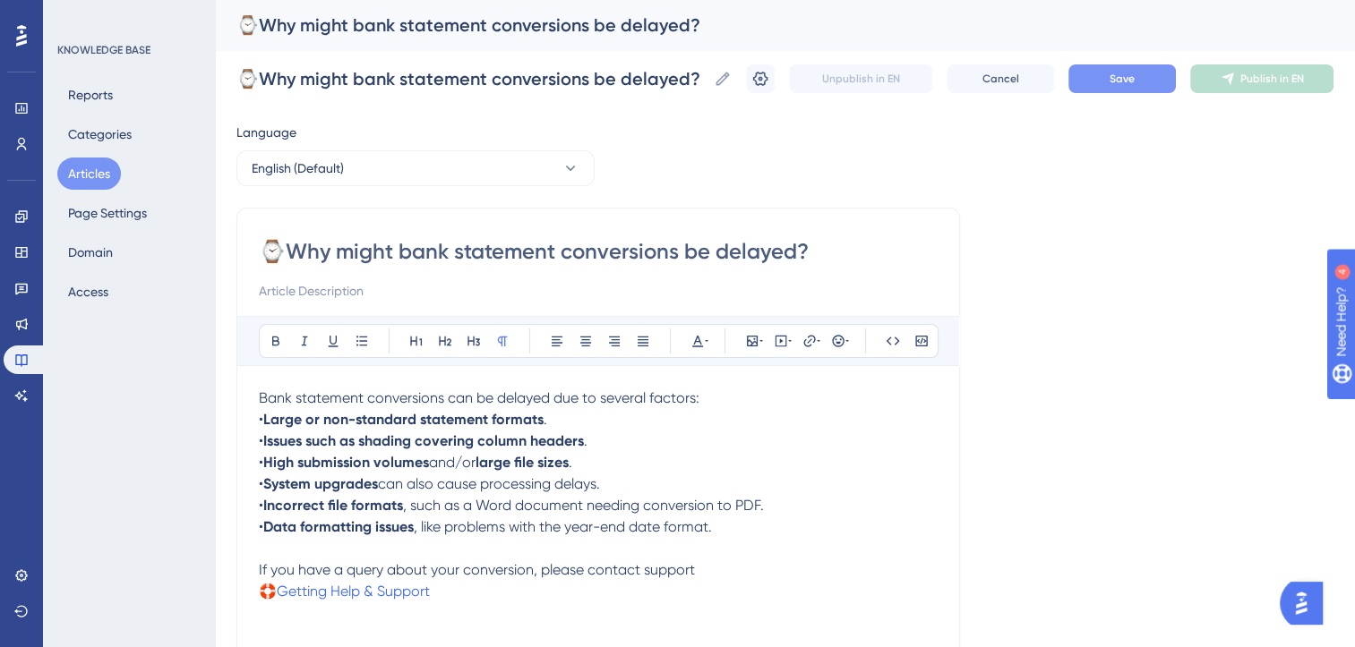
click at [1133, 90] on button "Save" at bounding box center [1121, 78] width 107 height 29
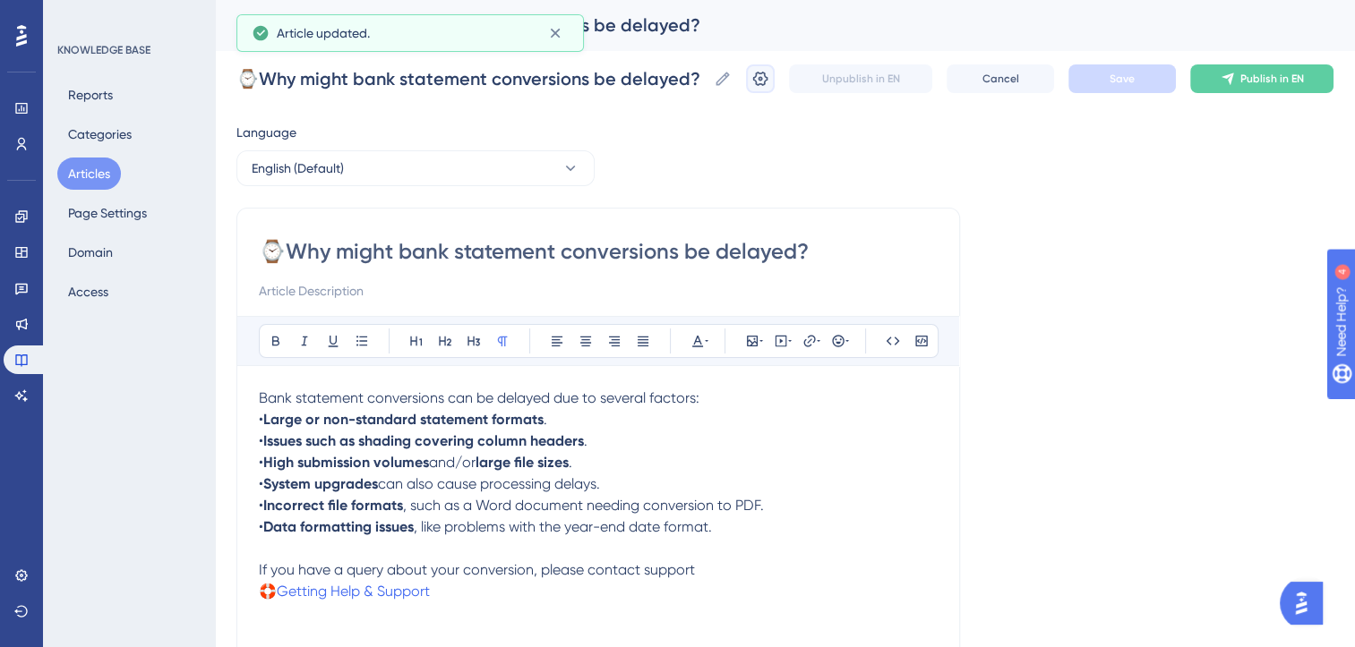
click at [768, 75] on icon at bounding box center [760, 79] width 15 height 14
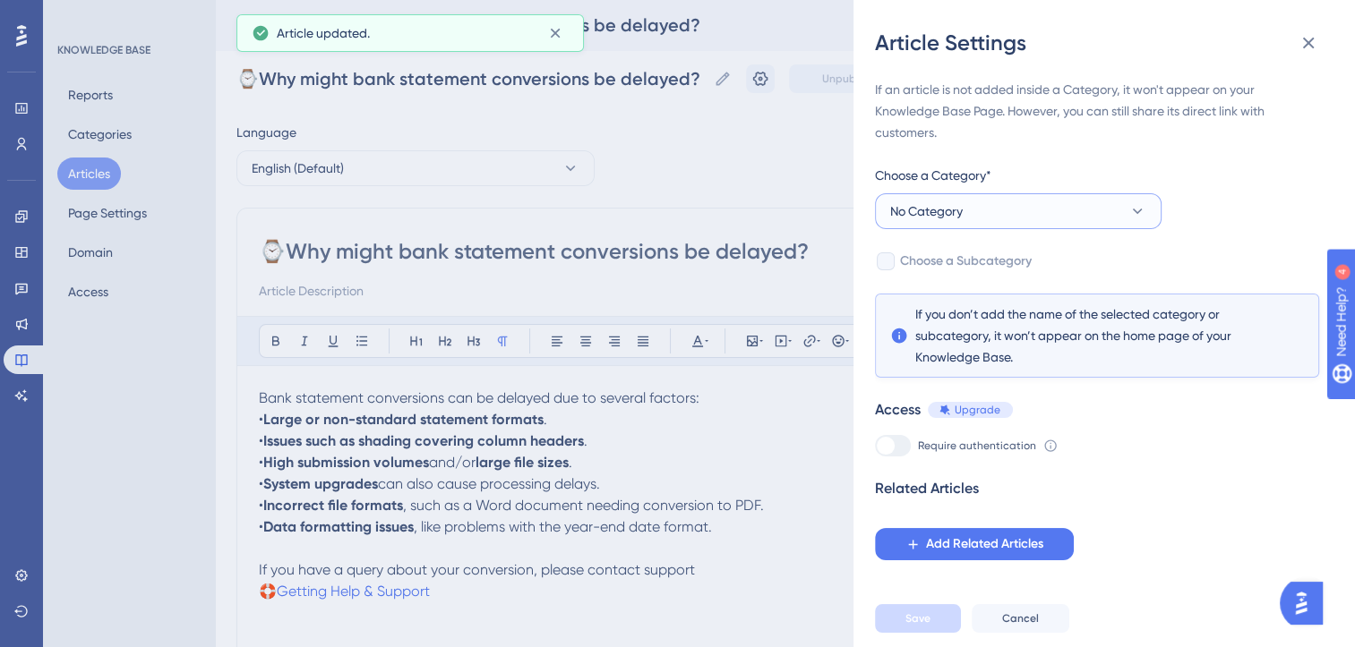
click at [1020, 218] on button "No Category" at bounding box center [1018, 211] width 287 height 36
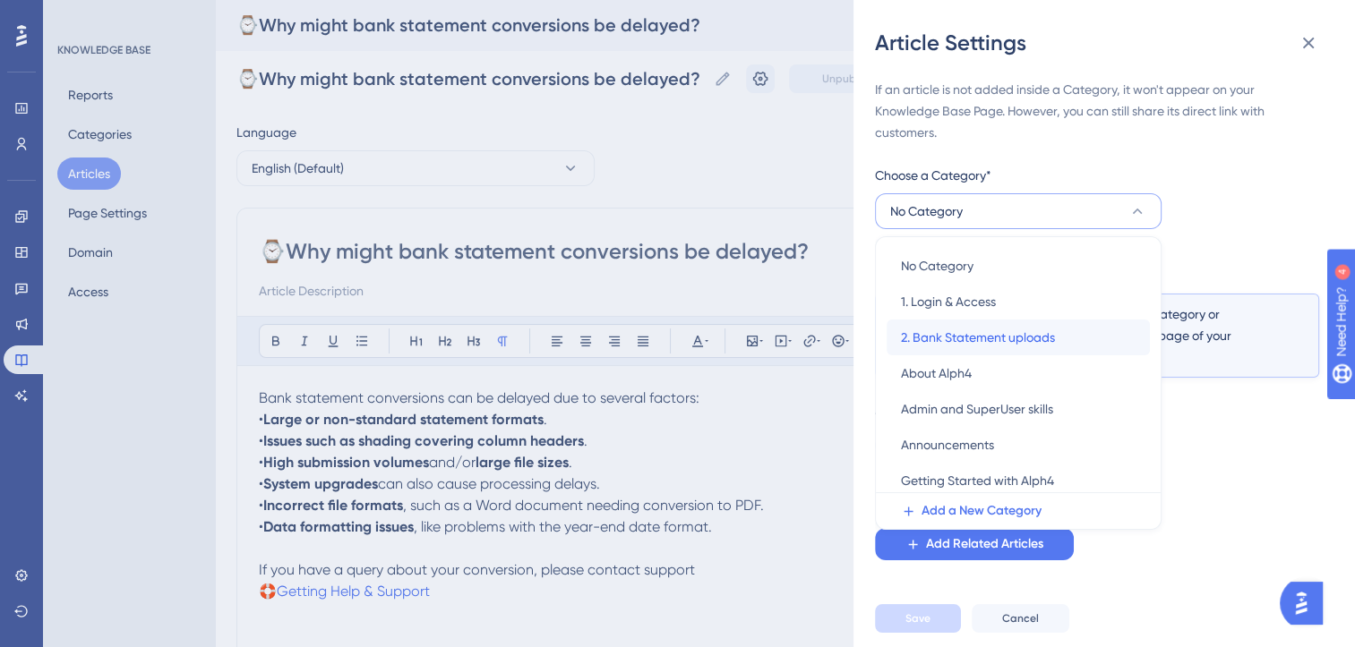
click at [983, 338] on span "2. Bank Statement uploads" at bounding box center [978, 337] width 154 height 21
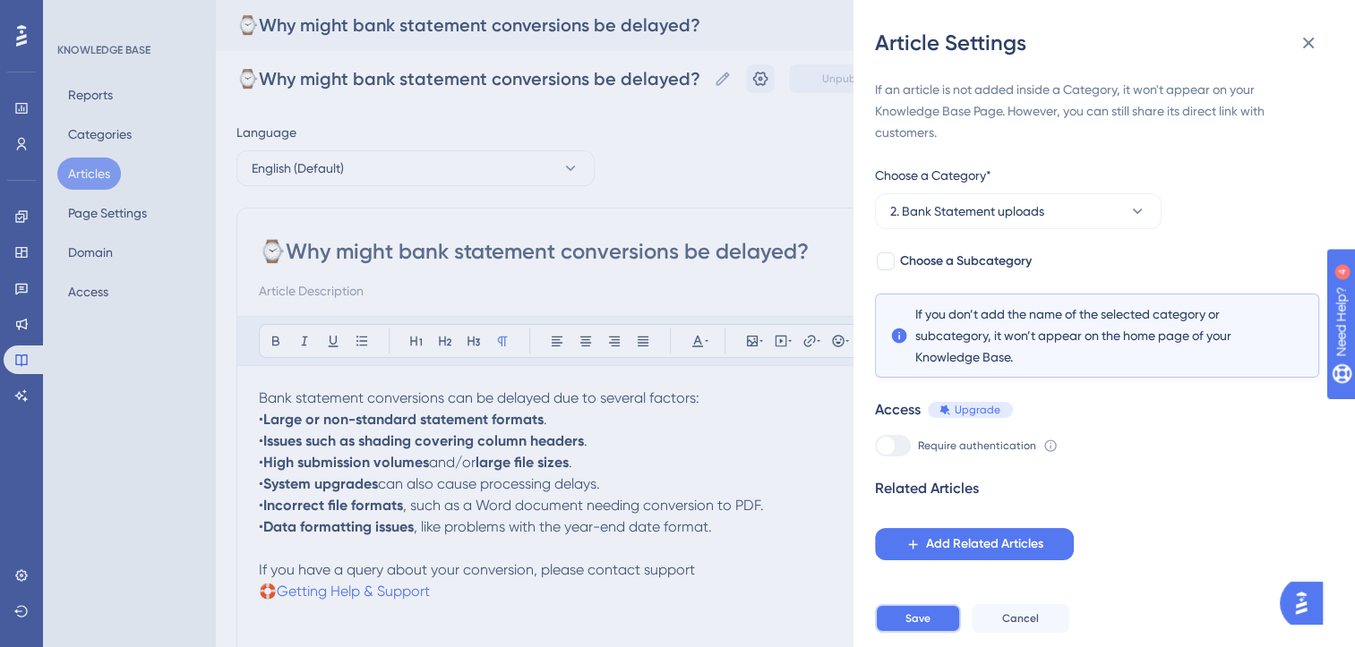
click at [918, 626] on span "Save" at bounding box center [917, 619] width 25 height 14
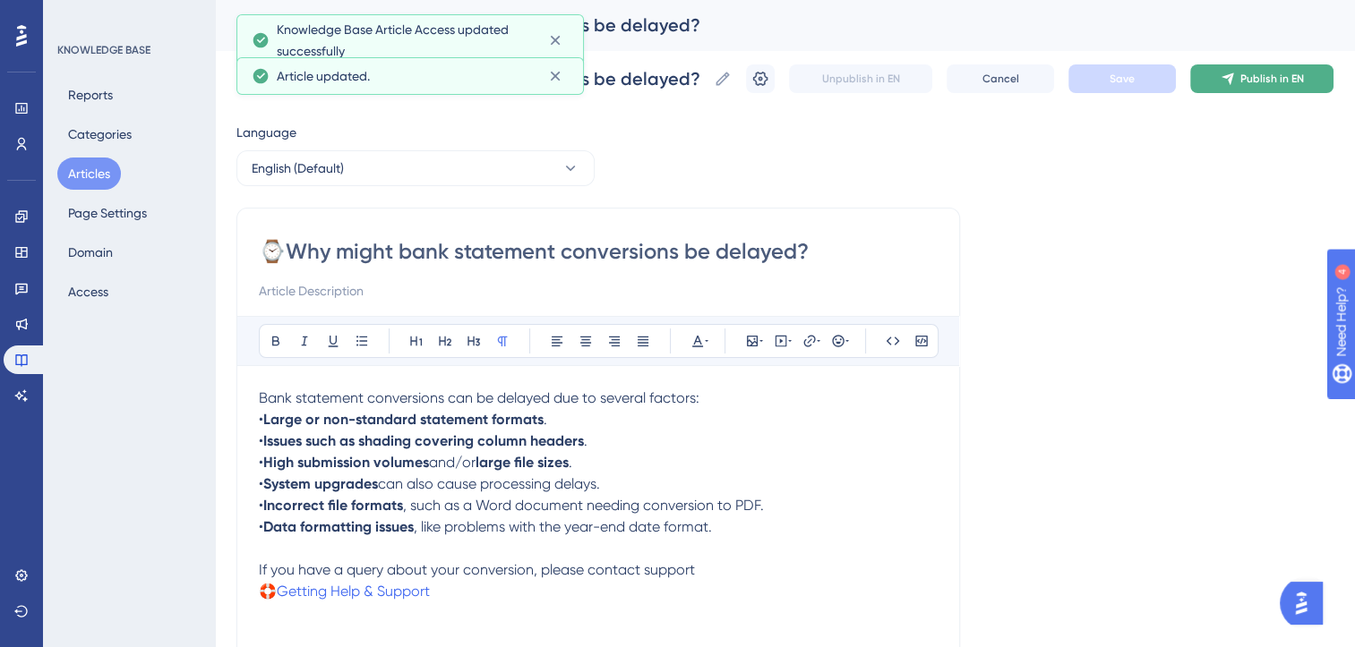
click at [1284, 86] on button "Publish in EN" at bounding box center [1261, 78] width 143 height 29
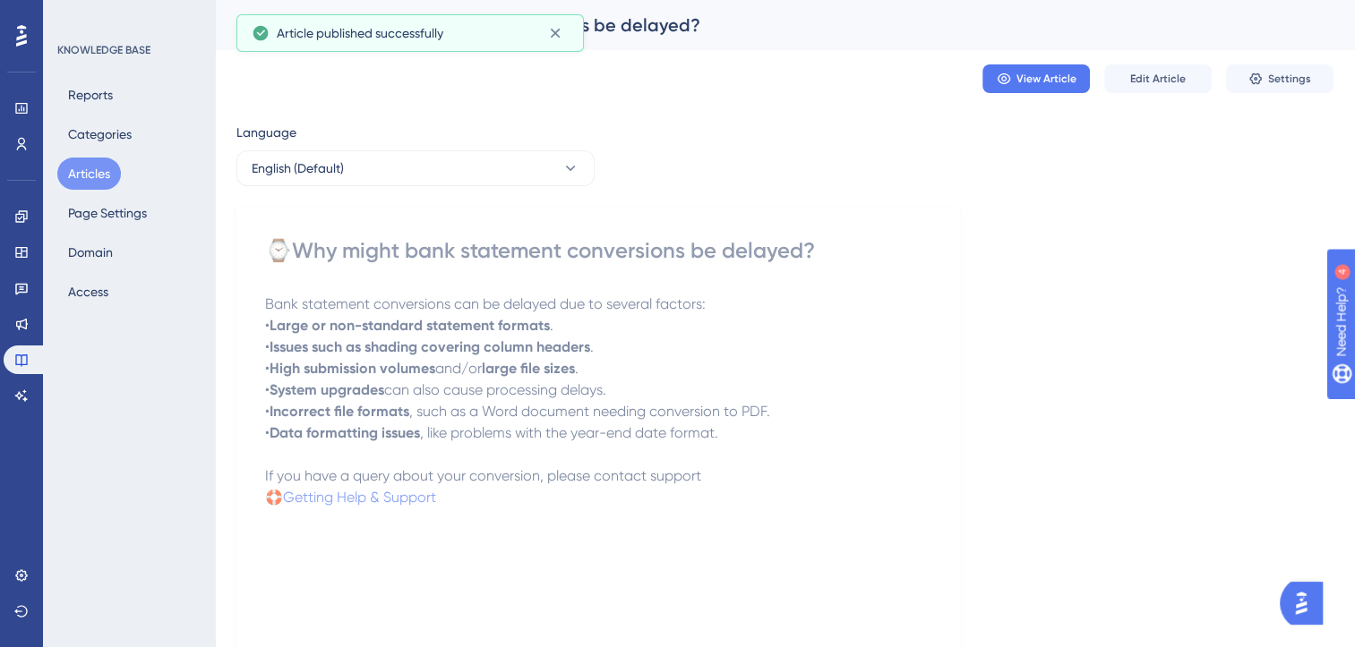
click at [91, 173] on button "Articles" at bounding box center [89, 174] width 64 height 32
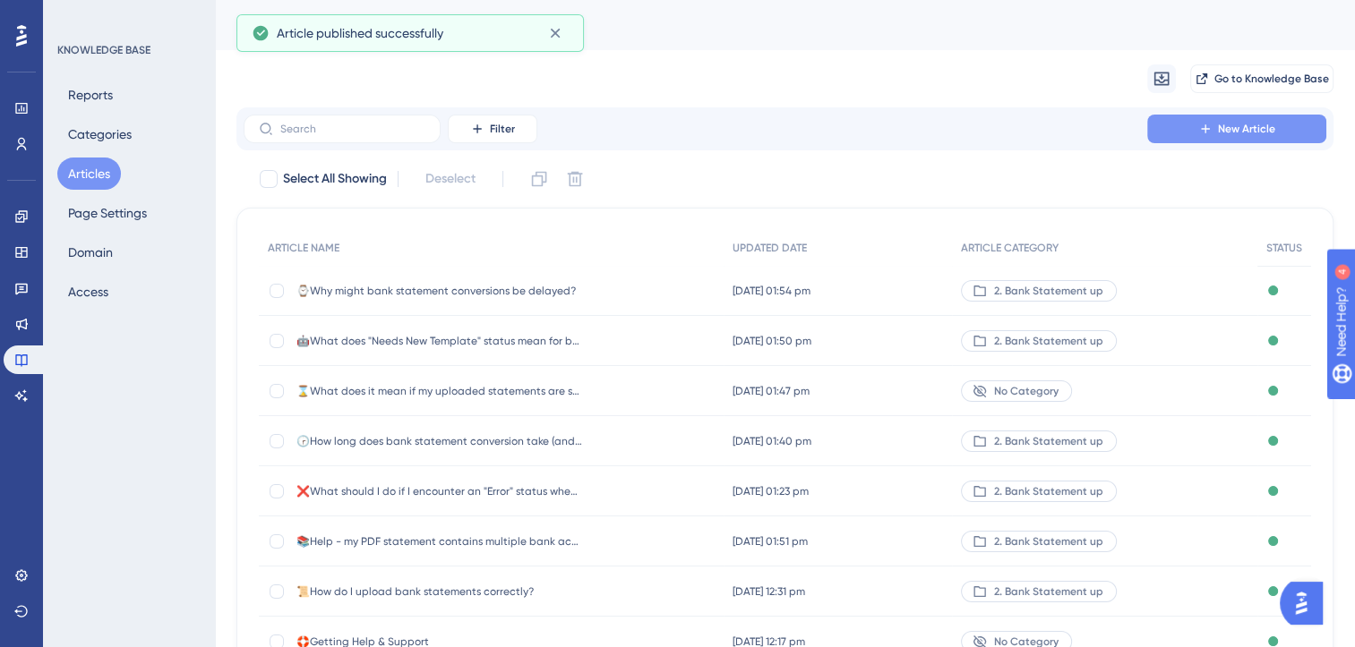
click at [1241, 136] on button "New Article" at bounding box center [1236, 129] width 179 height 29
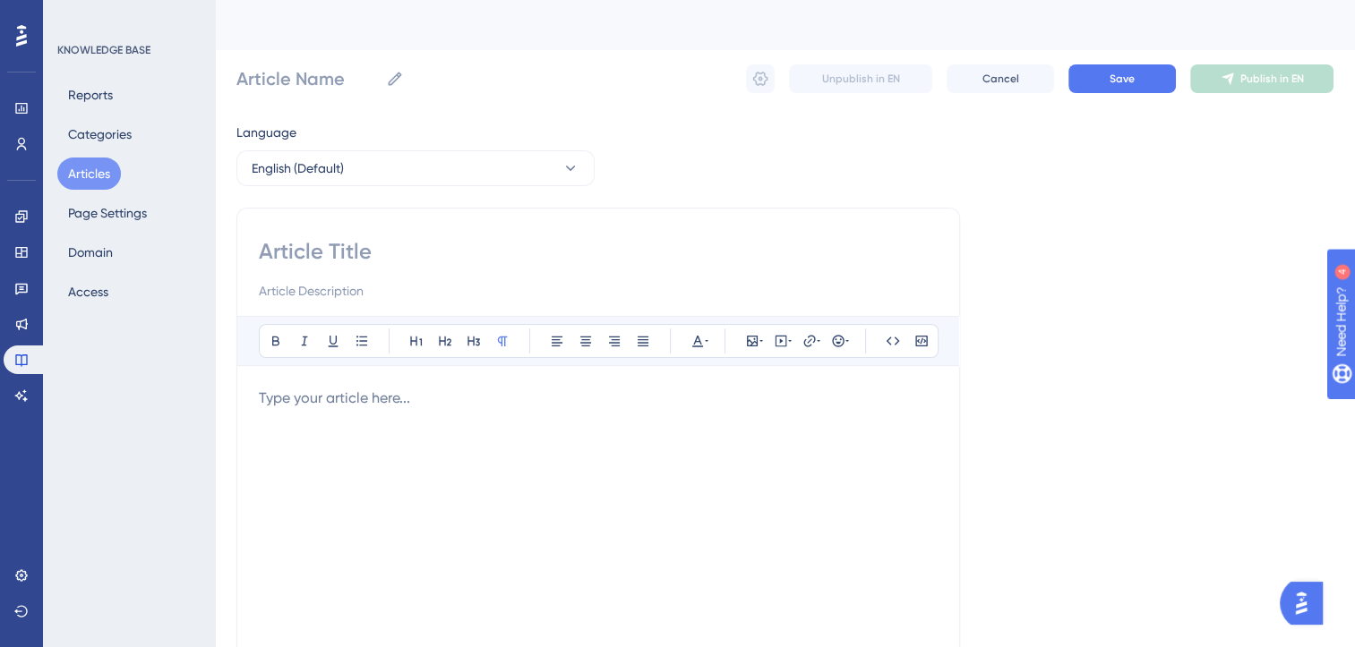
click at [103, 170] on button "Articles" at bounding box center [89, 174] width 64 height 32
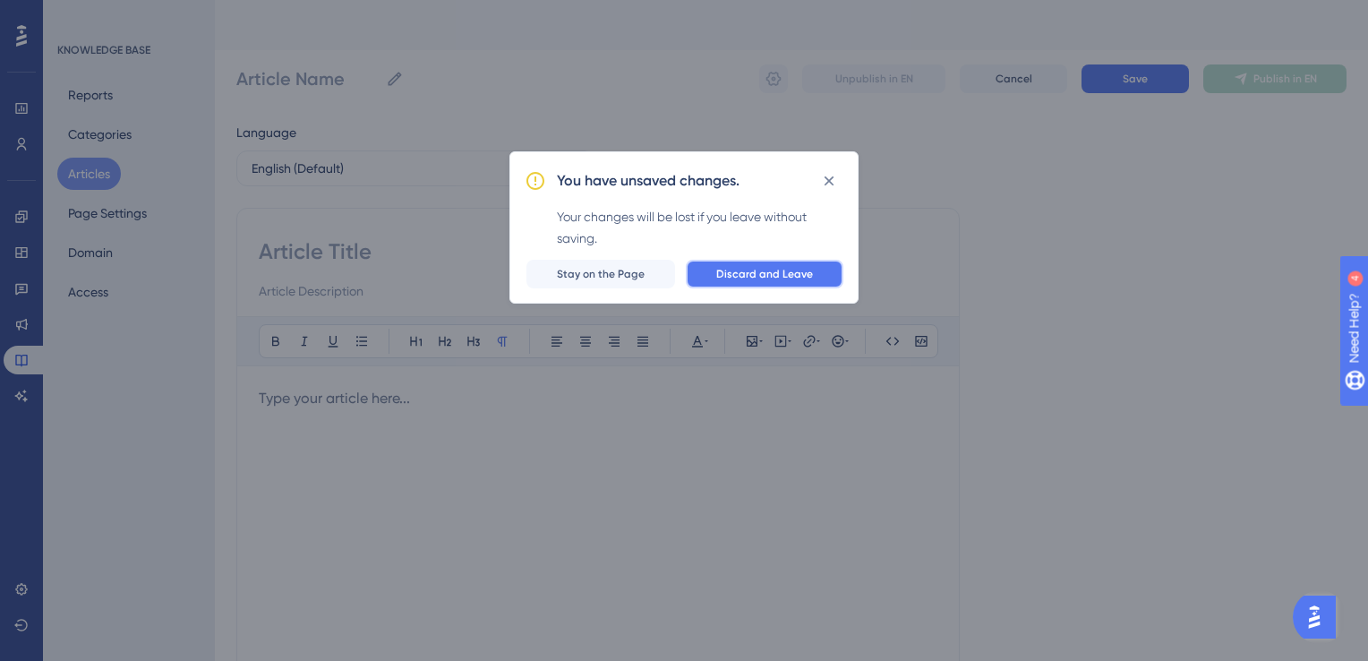
click at [759, 267] on span "Discard and Leave" at bounding box center [764, 274] width 97 height 14
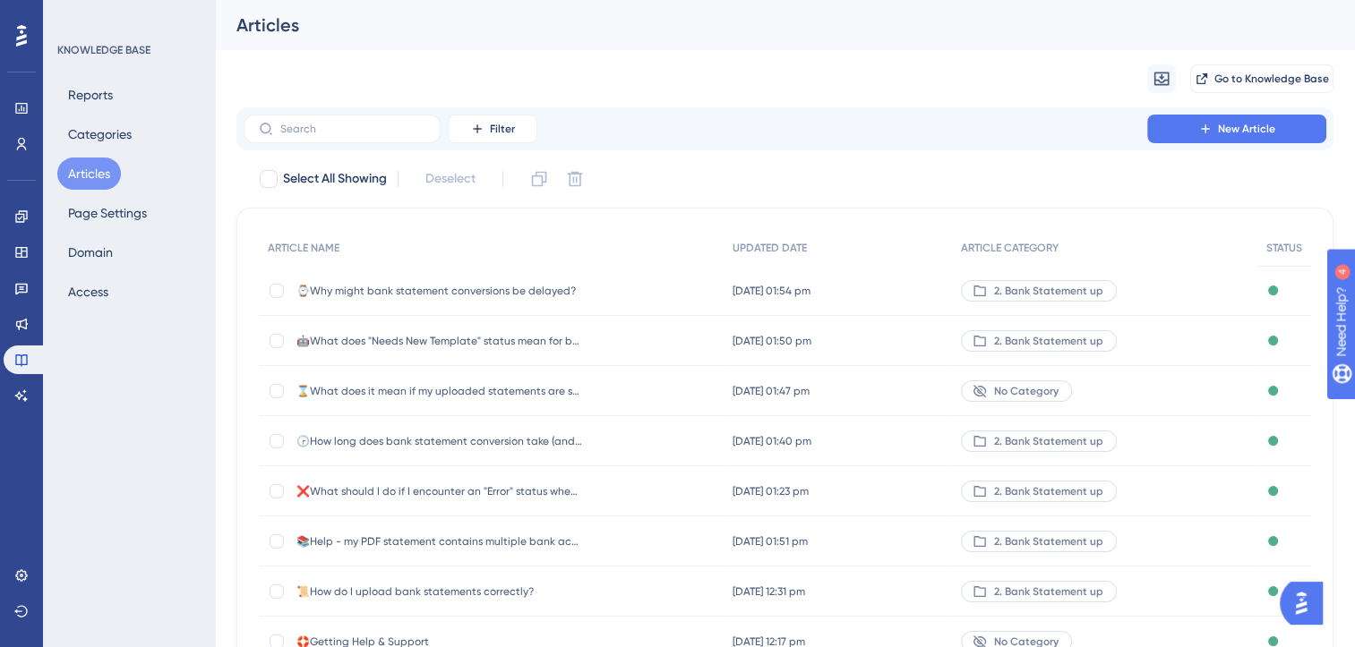
click at [484, 281] on div "⌚Why might bank statement conversions be delayed? ⌚Why might bank statement con…" at bounding box center [439, 291] width 287 height 50
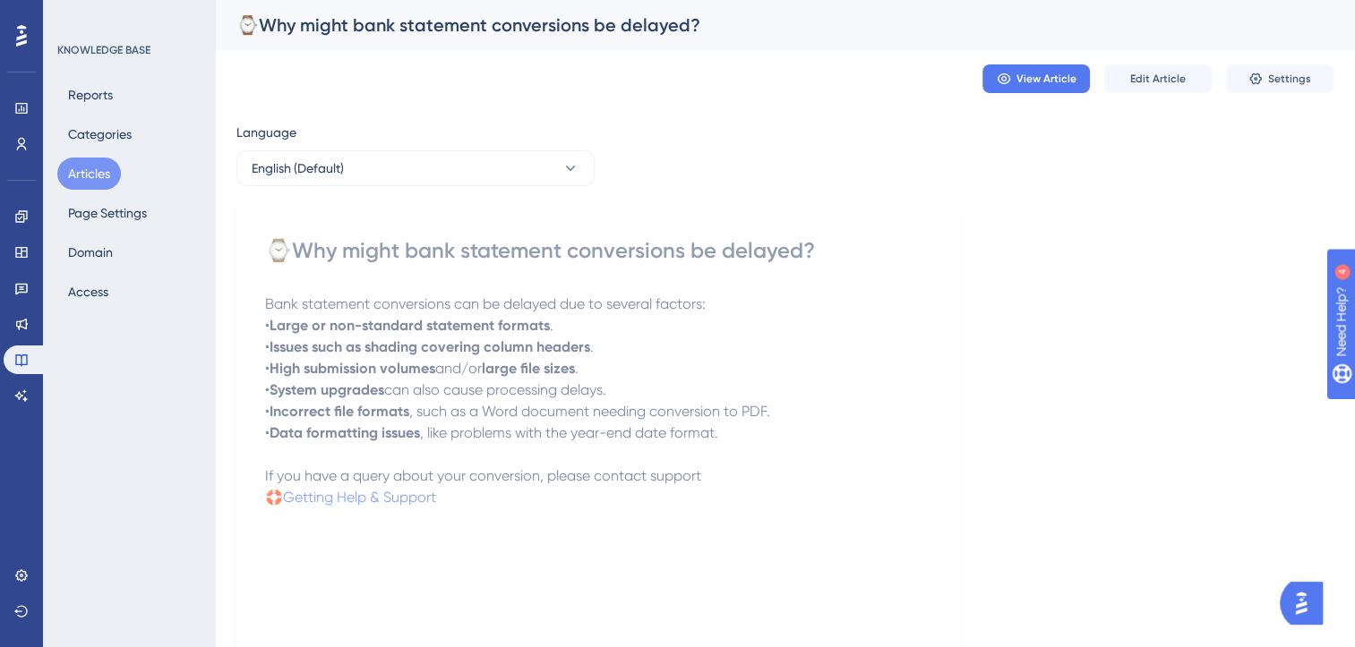
click at [738, 433] on p "• Data formatting issues , like problems with the year-end date format." at bounding box center [598, 433] width 666 height 21
click at [1177, 77] on span "Edit Article" at bounding box center [1158, 79] width 56 height 14
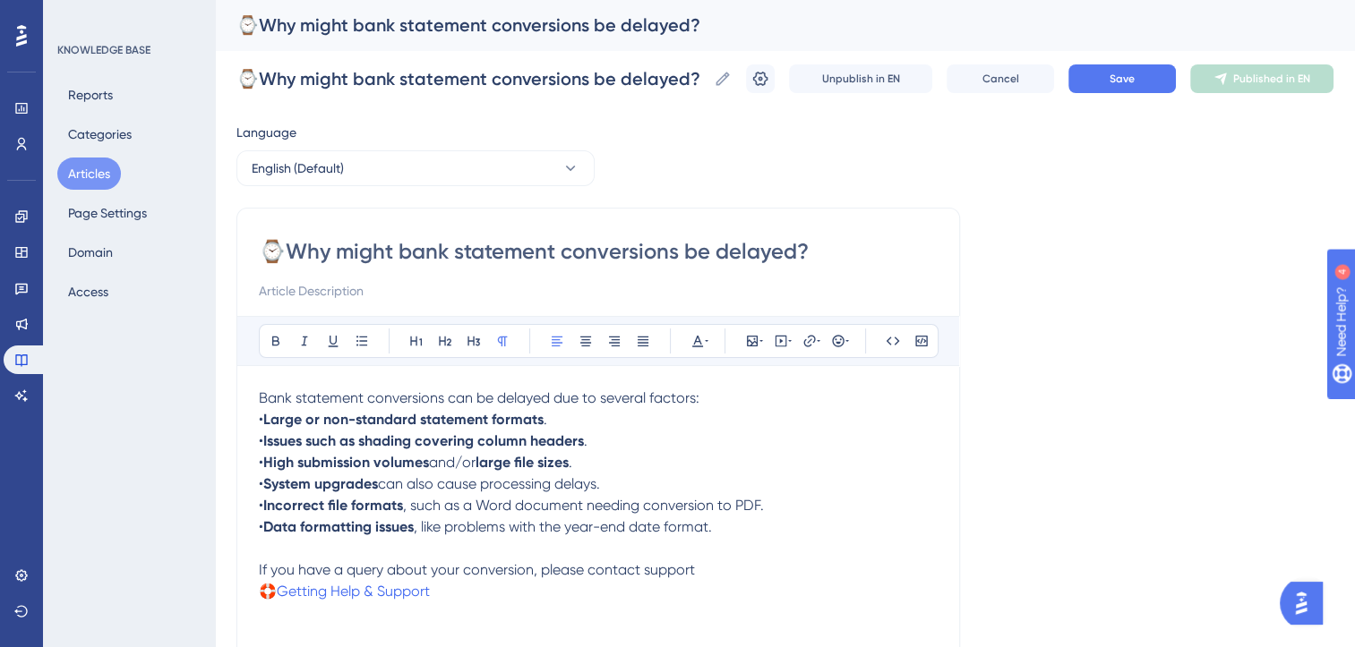
click at [730, 529] on p "• Data formatting issues , like problems with the year-end date format." at bounding box center [598, 527] width 679 height 21
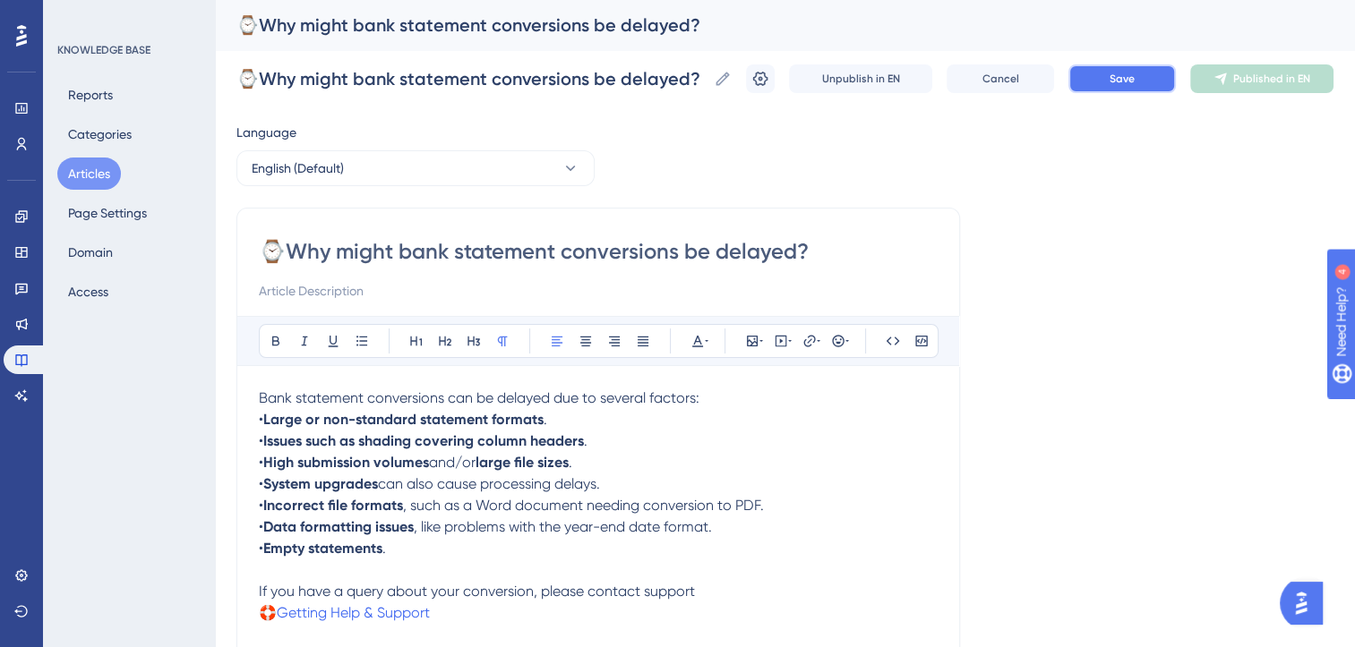
click at [1135, 73] on span "Save" at bounding box center [1121, 79] width 25 height 14
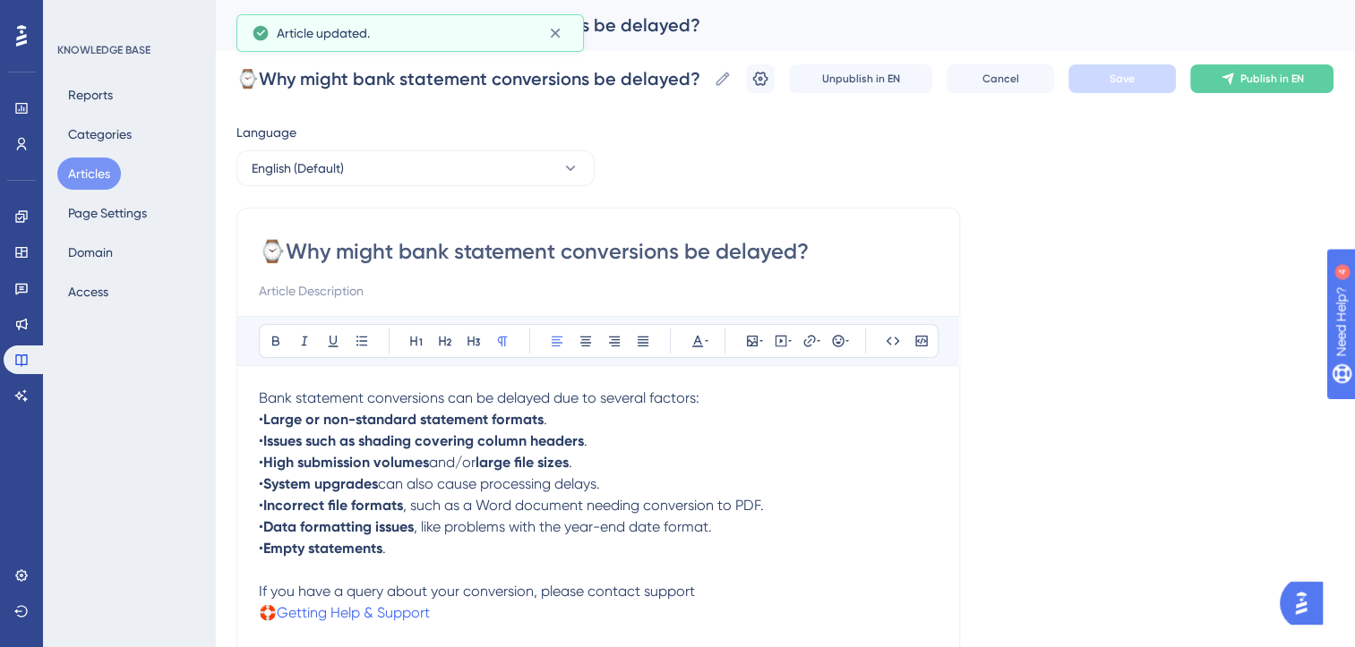
click at [81, 167] on button "Articles" at bounding box center [89, 174] width 64 height 32
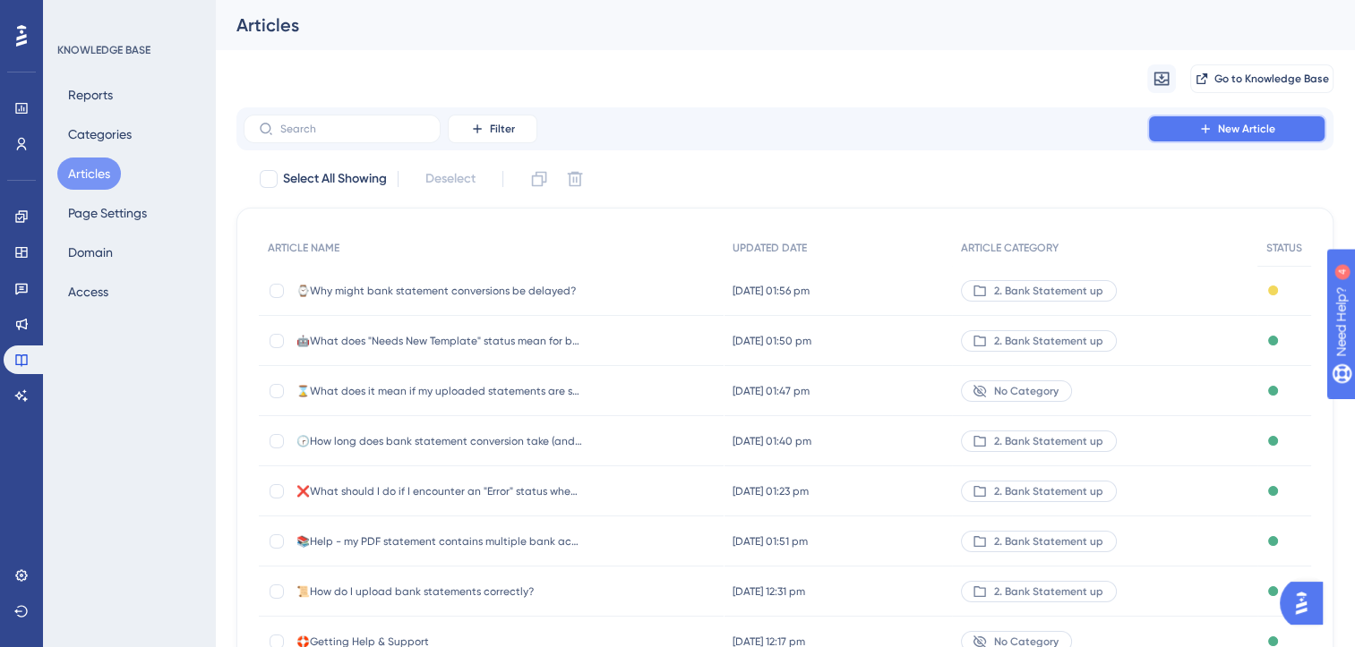
click at [1200, 127] on icon at bounding box center [1205, 129] width 14 height 14
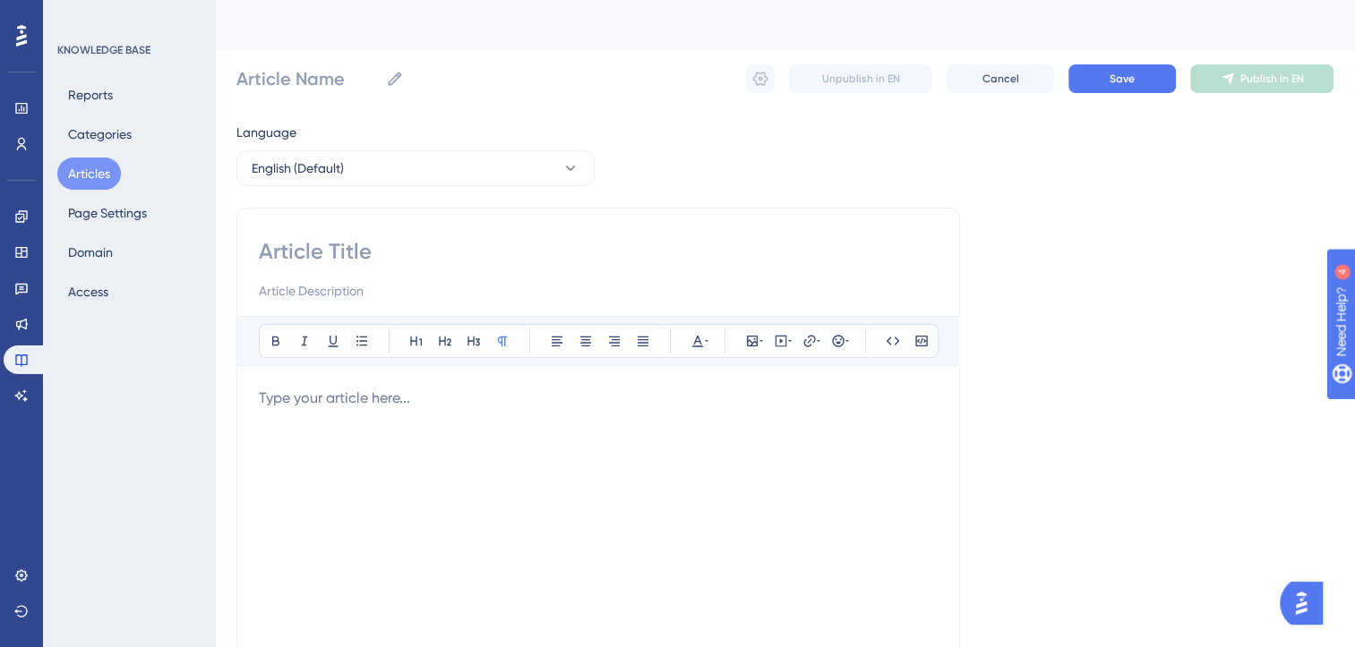
click at [412, 399] on p at bounding box center [598, 398] width 679 height 21
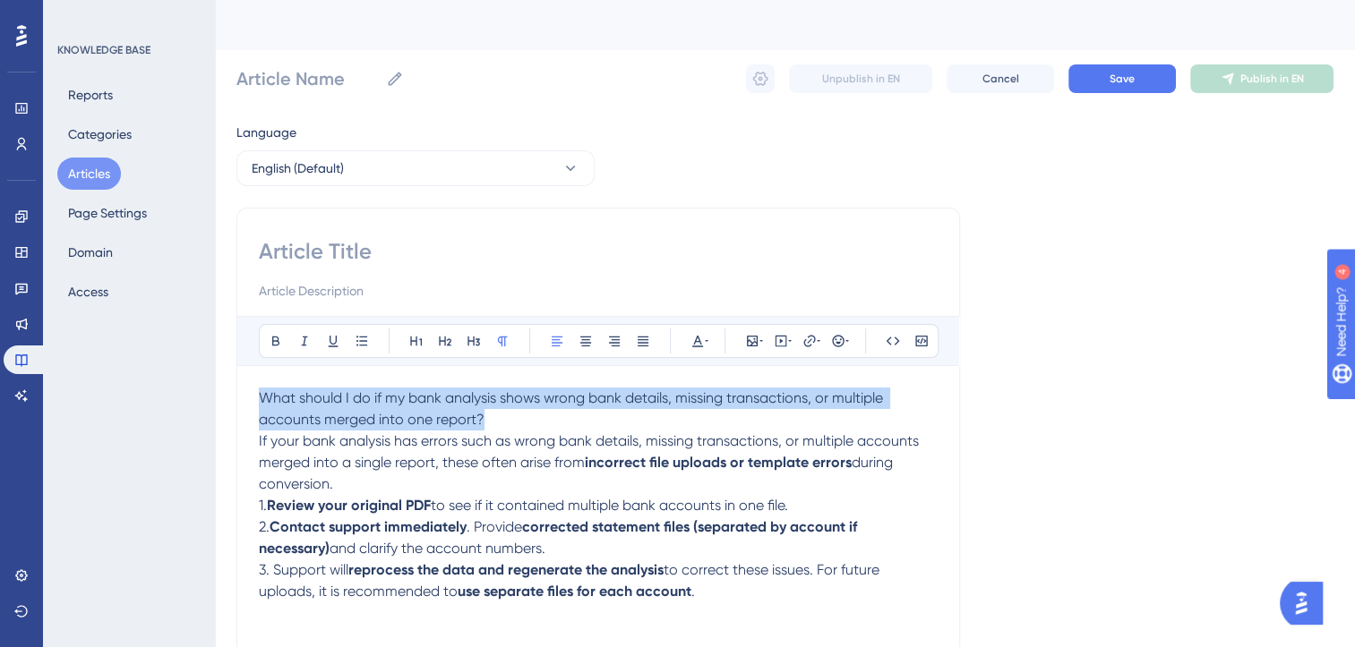
drag, startPoint x: 502, startPoint y: 420, endPoint x: 198, endPoint y: 381, distance: 306.9
click at [215, 381] on div "Performance Users Engagement Widgets Feedback Product Updates Knowledge Base AI…" at bounding box center [785, 470] width 1140 height 940
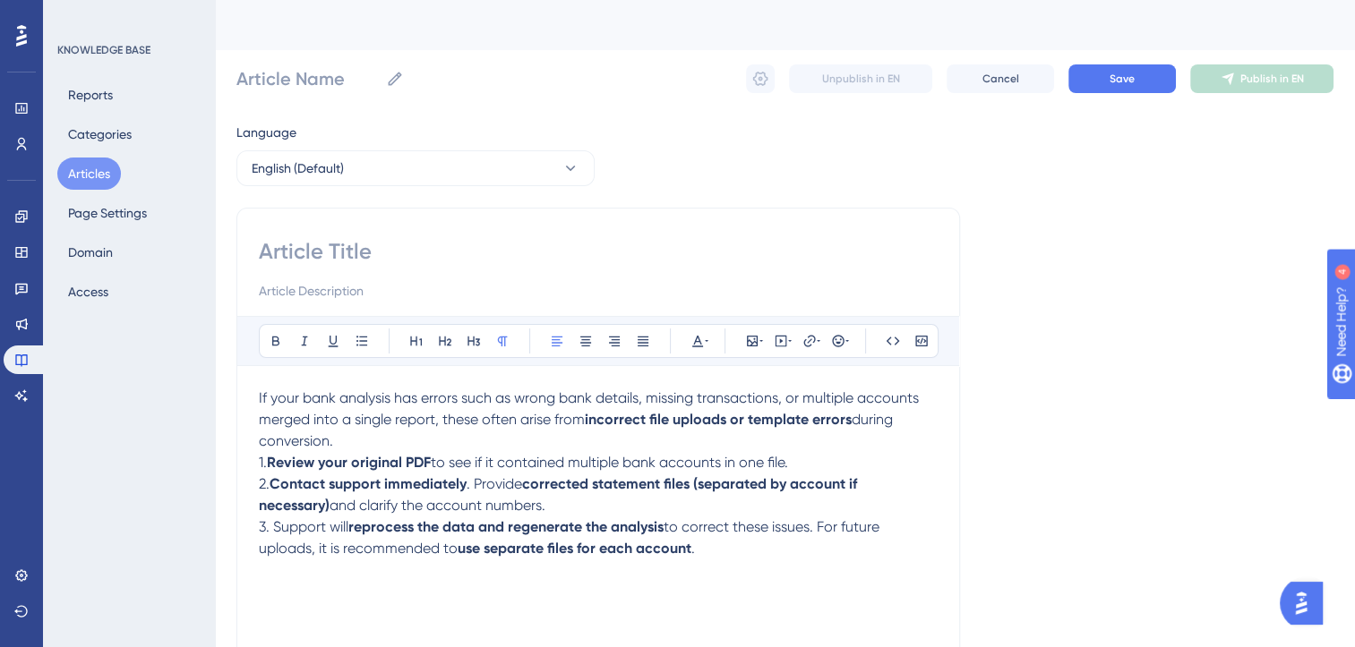
click at [318, 252] on input at bounding box center [598, 251] width 679 height 29
type input "☹️"
paste input "What should I do if my bank analysis shows wrong bank details, missing transact…"
type input "☹️What should I do if my bank analysis shows wrong bank details, missing transa…"
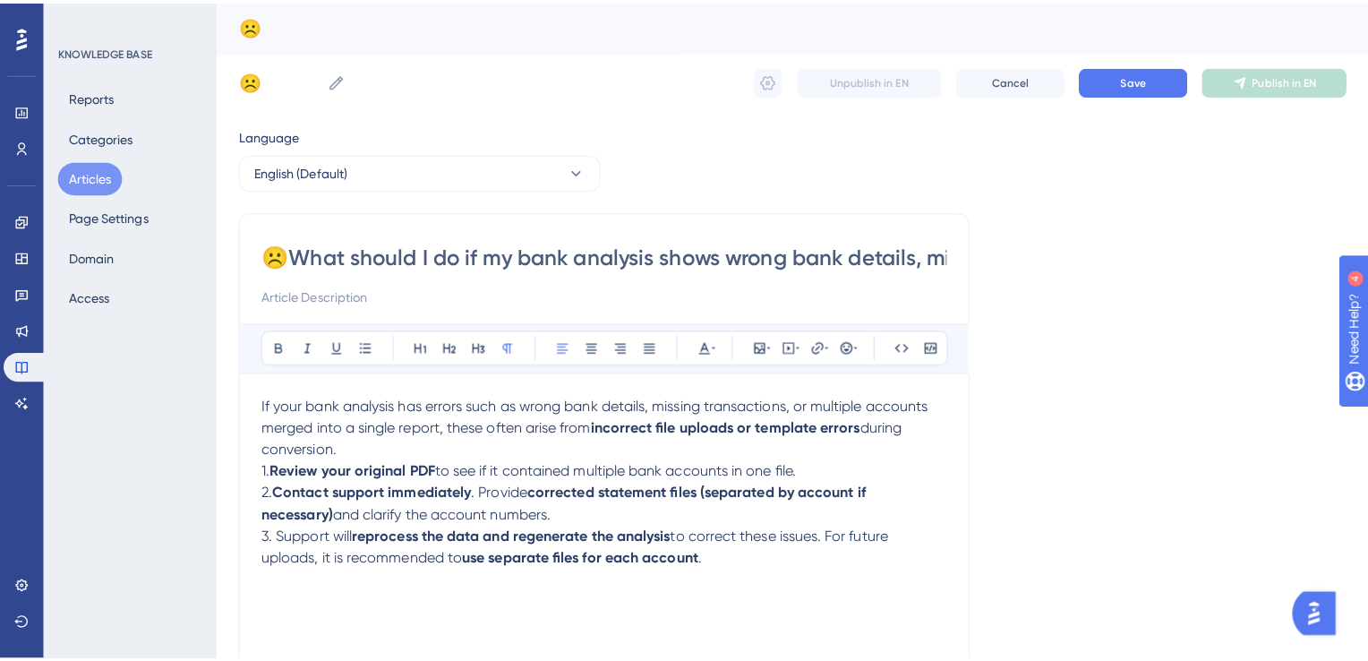
scroll to position [0, 646]
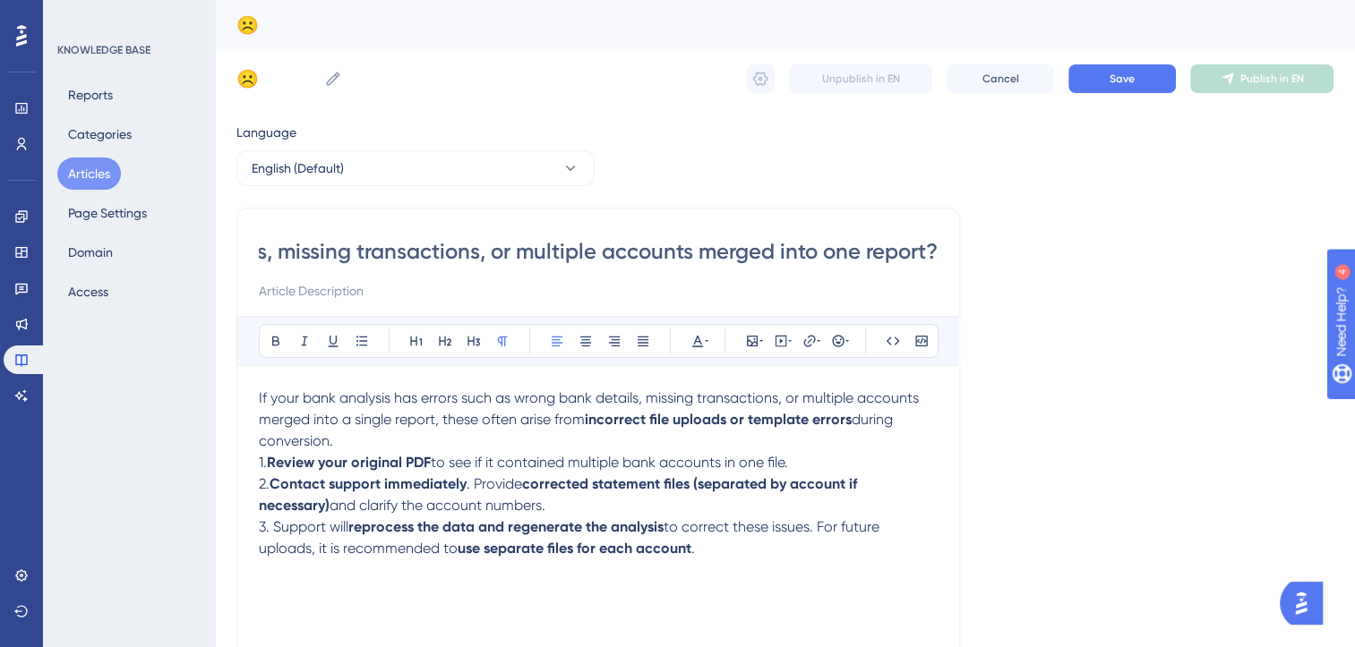
type input "☹️What should I do if my bank analysis shows wrong bank details, missing transa…"
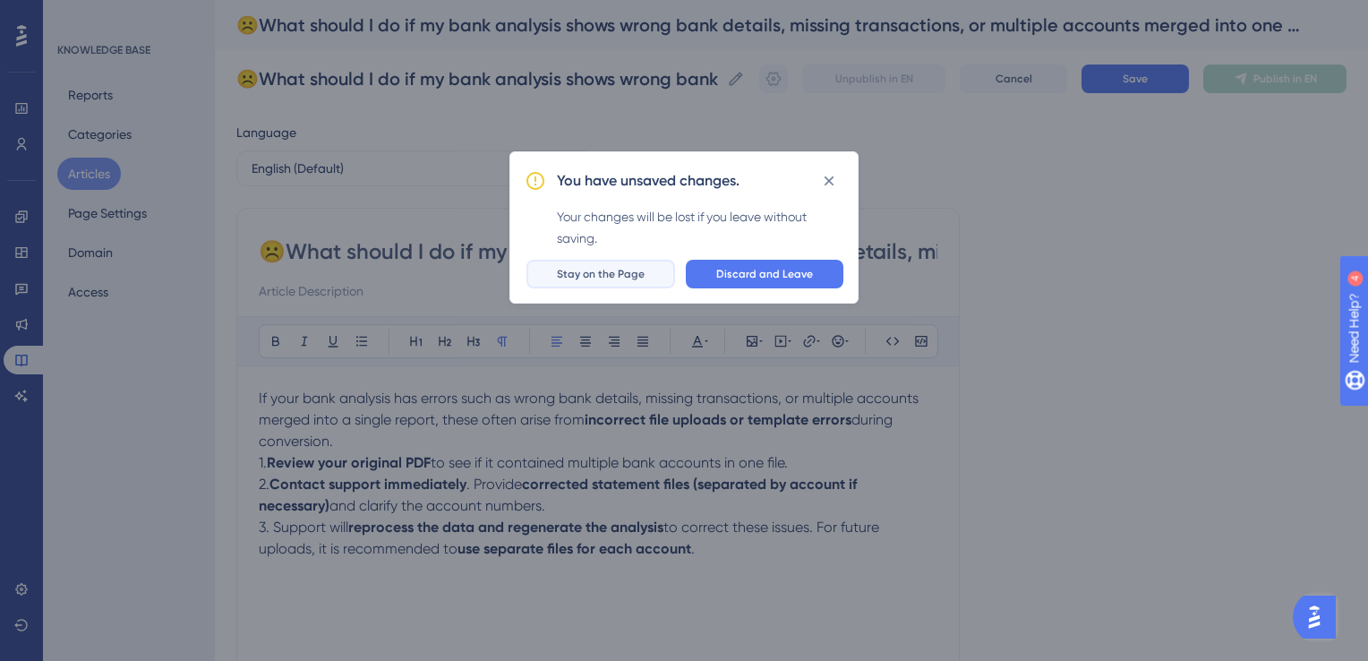
click at [636, 274] on span "Stay on the Page" at bounding box center [601, 274] width 88 height 14
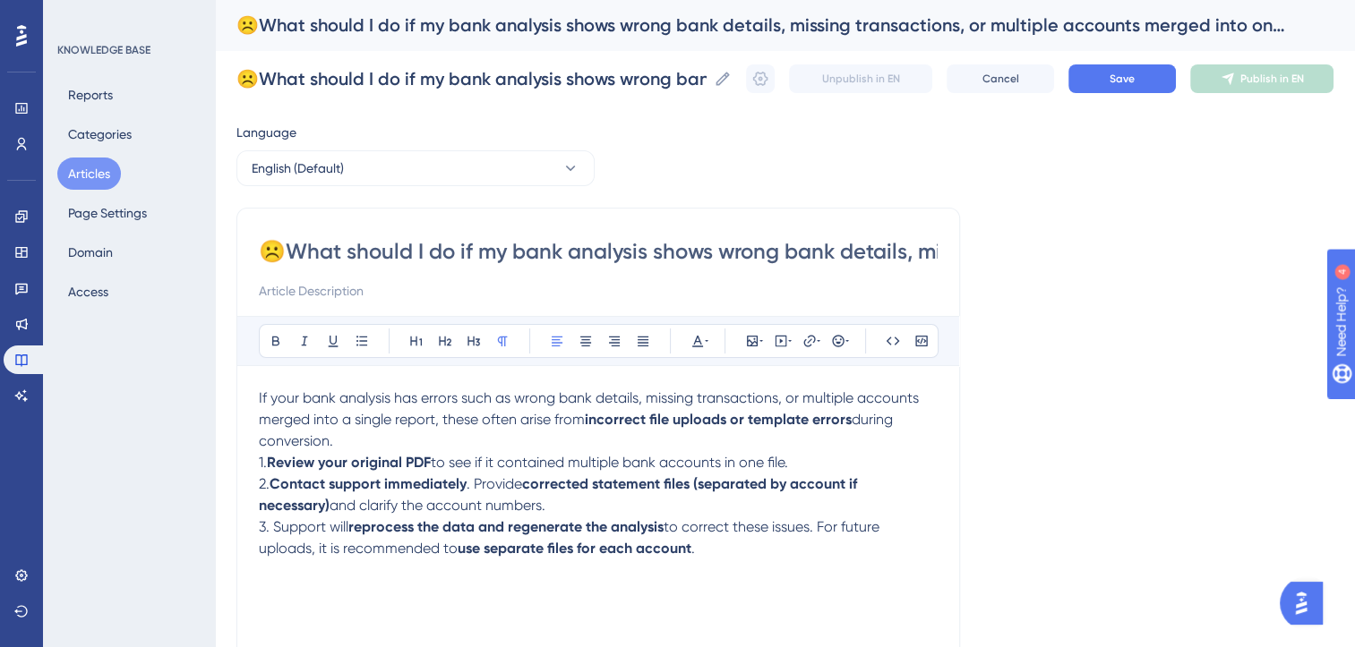
click at [573, 253] on input "☹️What should I do if my bank analysis shows wrong bank details, missing transa…" at bounding box center [598, 251] width 679 height 29
type input "☹️What should I do if my bank analysis has errors?"
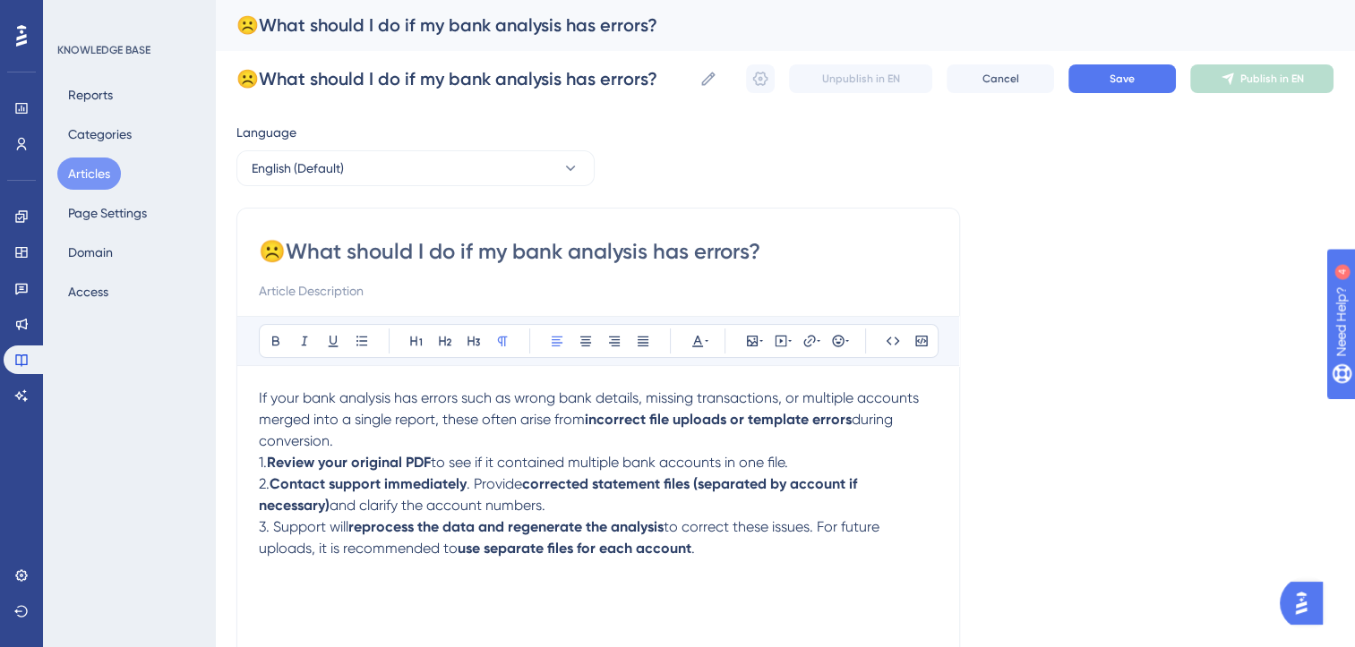
type input "☹️What should I do if my bank analysis has errors?"
click at [375, 442] on p "If your bank analysis has errors such as wrong bank details, missing transactio…" at bounding box center [598, 420] width 679 height 64
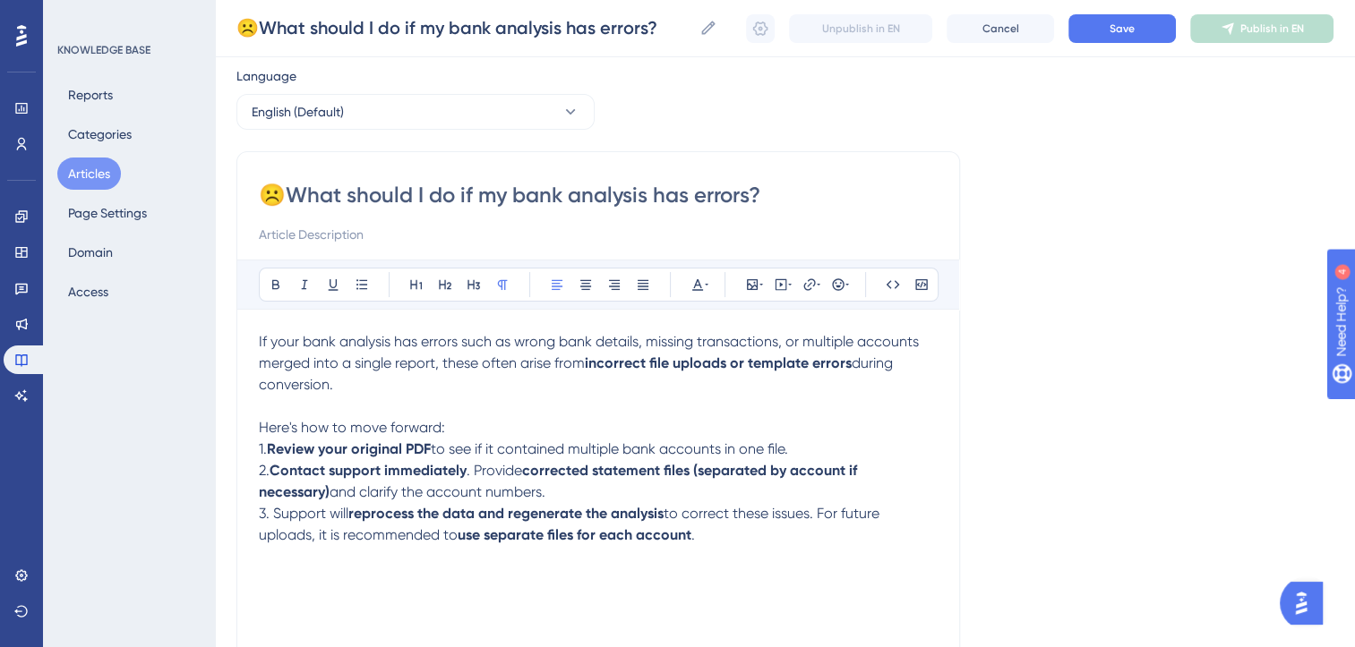
scroll to position [73, 0]
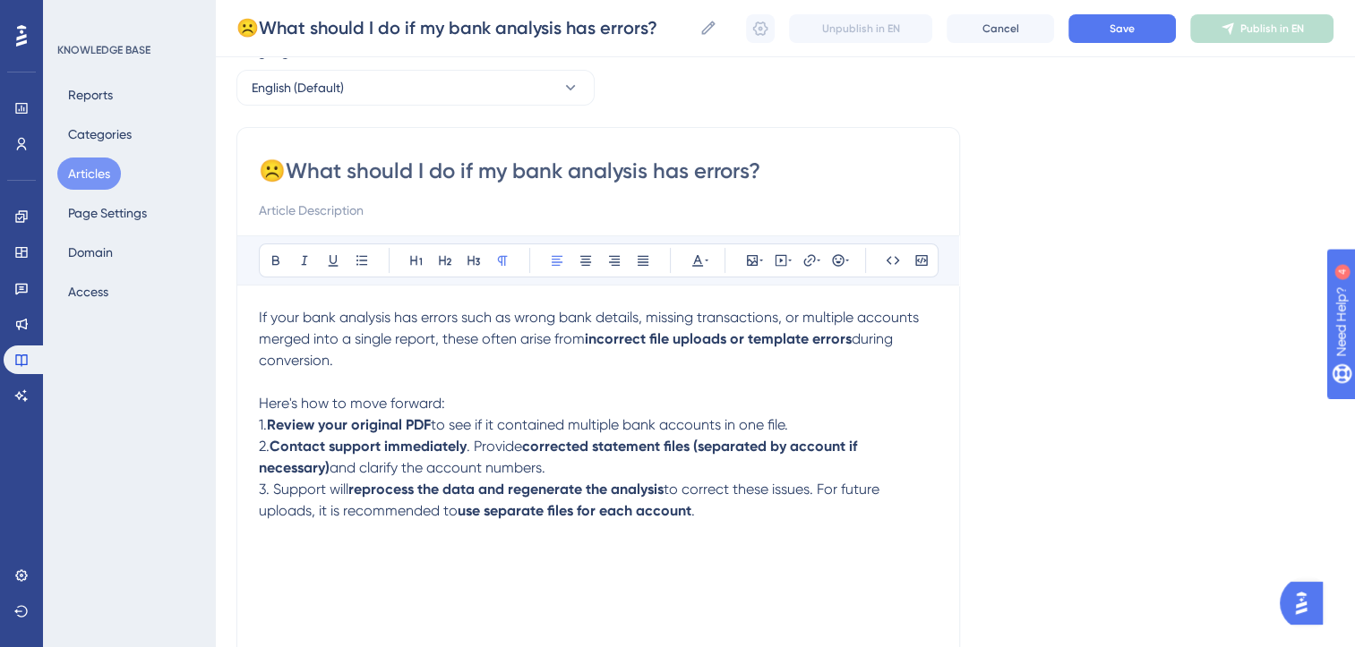
click at [433, 446] on strong "Contact support immediately" at bounding box center [368, 446] width 197 height 17
click at [515, 169] on input "☹️What should I do if my bank analysis has errors?" at bounding box center [598, 171] width 679 height 29
type input "☹️What should I do if my uploabank analysis has errors?"
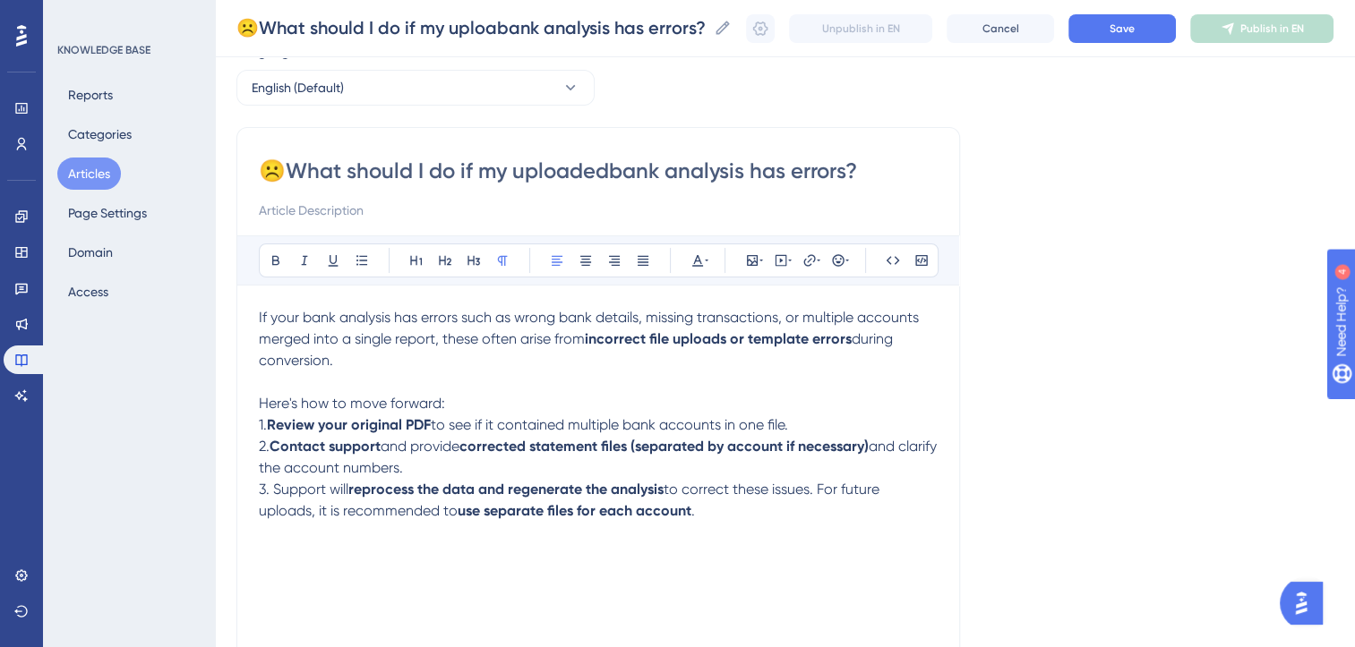
type input "☹️What should I do if my uploaded bank analysis has errors?"
type input "☹️What should I do if my uploaded bank data has errors?"
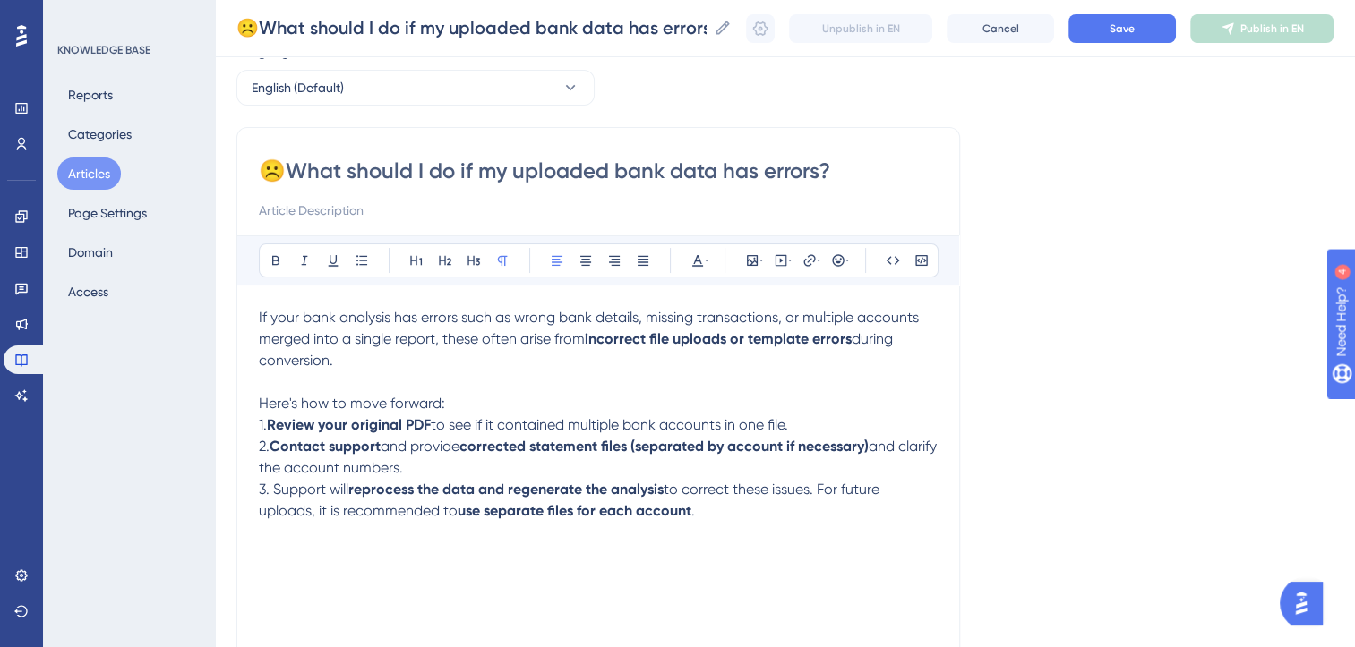
click at [414, 396] on span "Here's how to move forward:" at bounding box center [352, 403] width 186 height 17
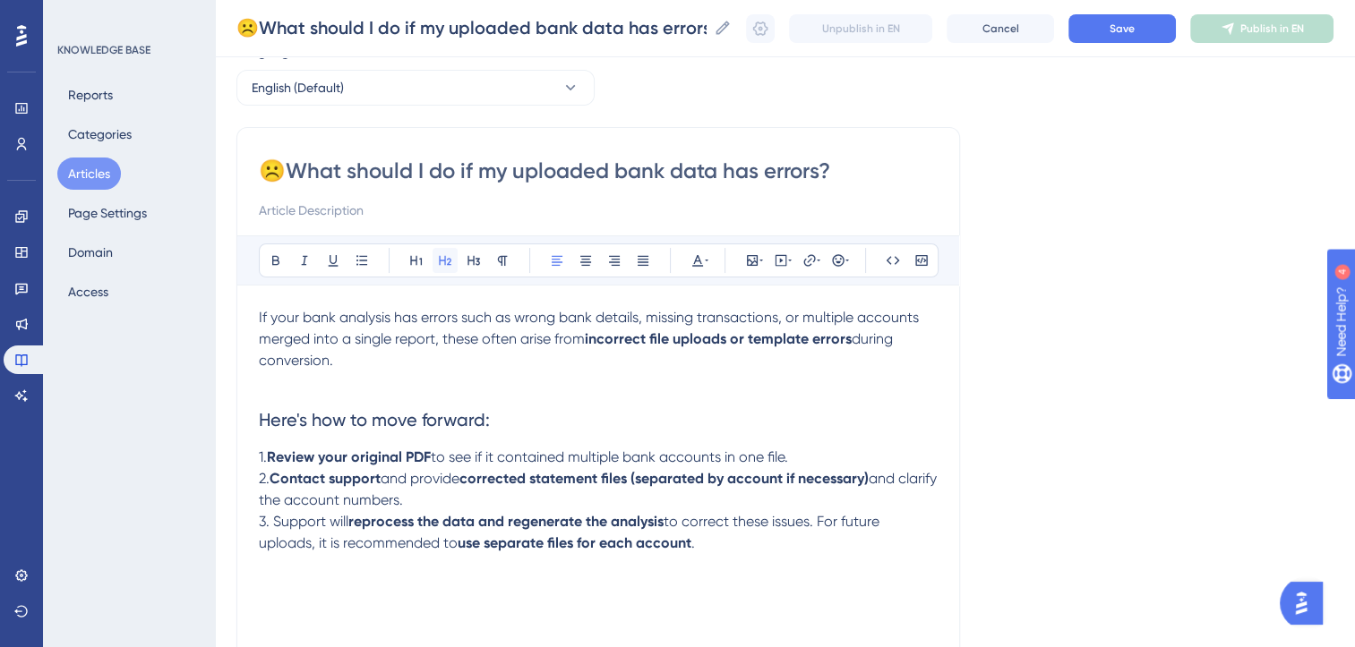
click at [451, 256] on icon at bounding box center [445, 260] width 14 height 14
click at [724, 541] on p "3. Support will reprocess the data and regenerate the analysis to correct these…" at bounding box center [598, 532] width 679 height 43
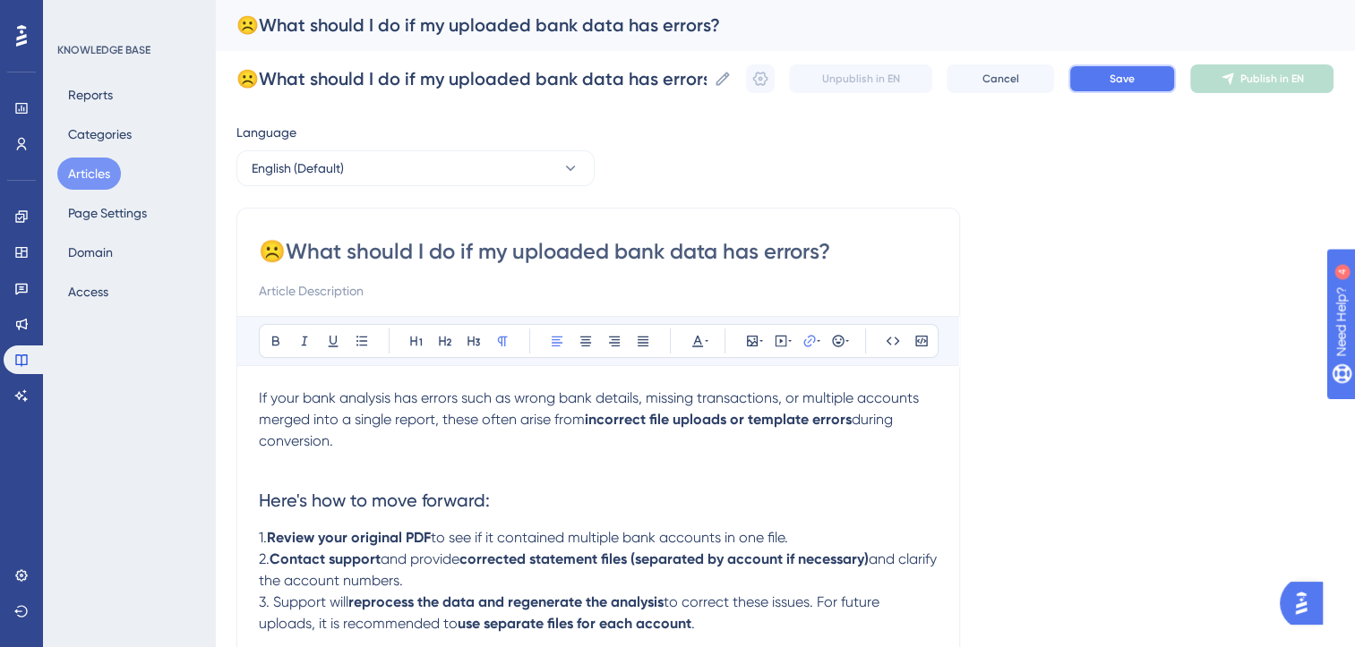
click at [1135, 73] on span "Save" at bounding box center [1121, 79] width 25 height 14
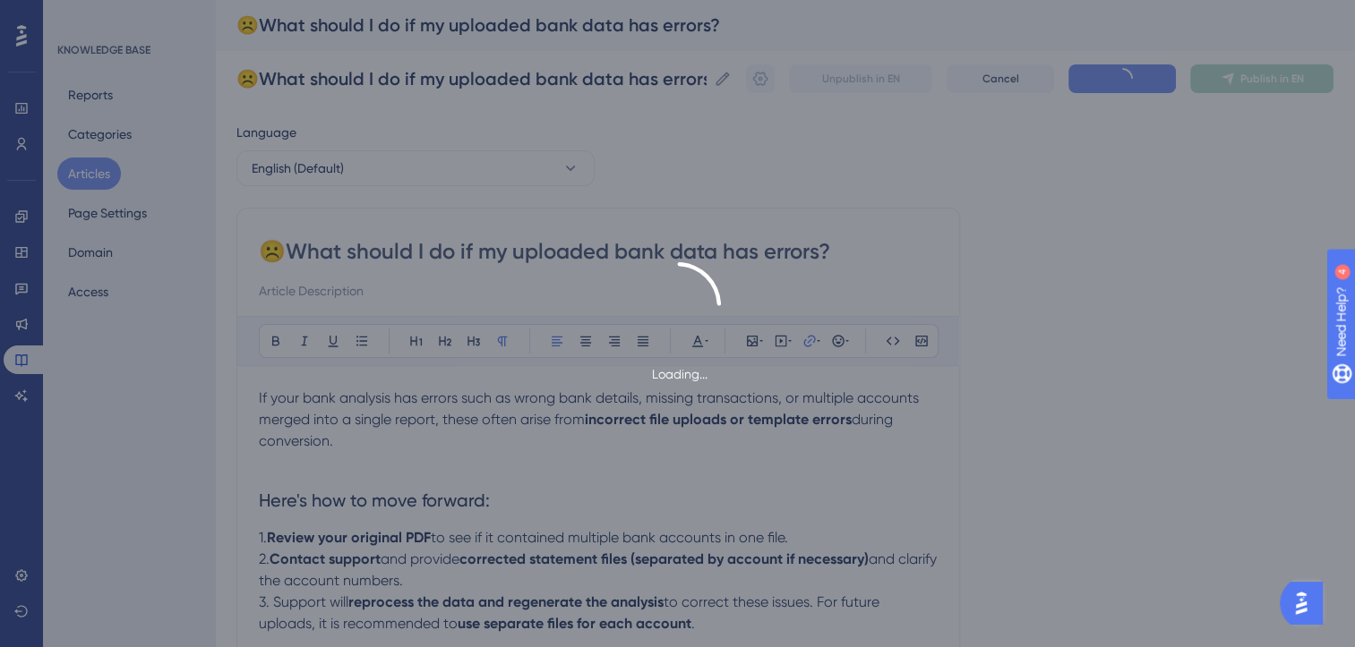
scroll to position [16, 0]
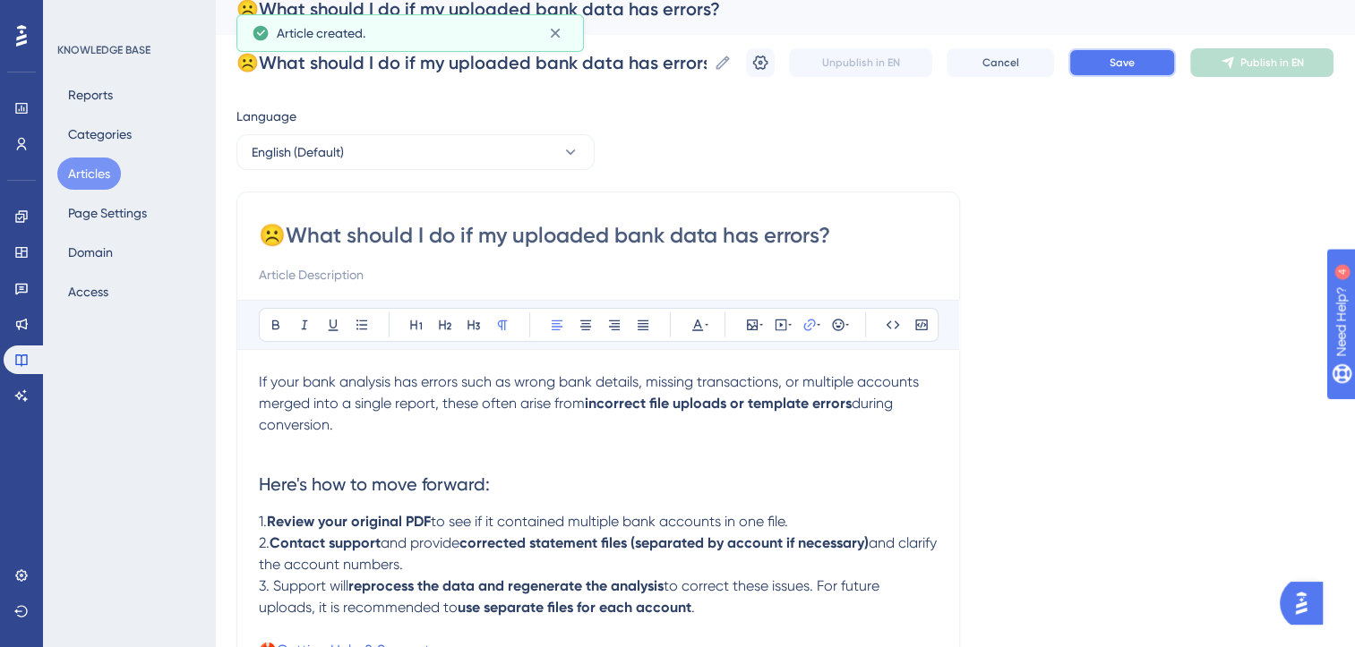
click at [1139, 73] on button "Save" at bounding box center [1121, 62] width 107 height 29
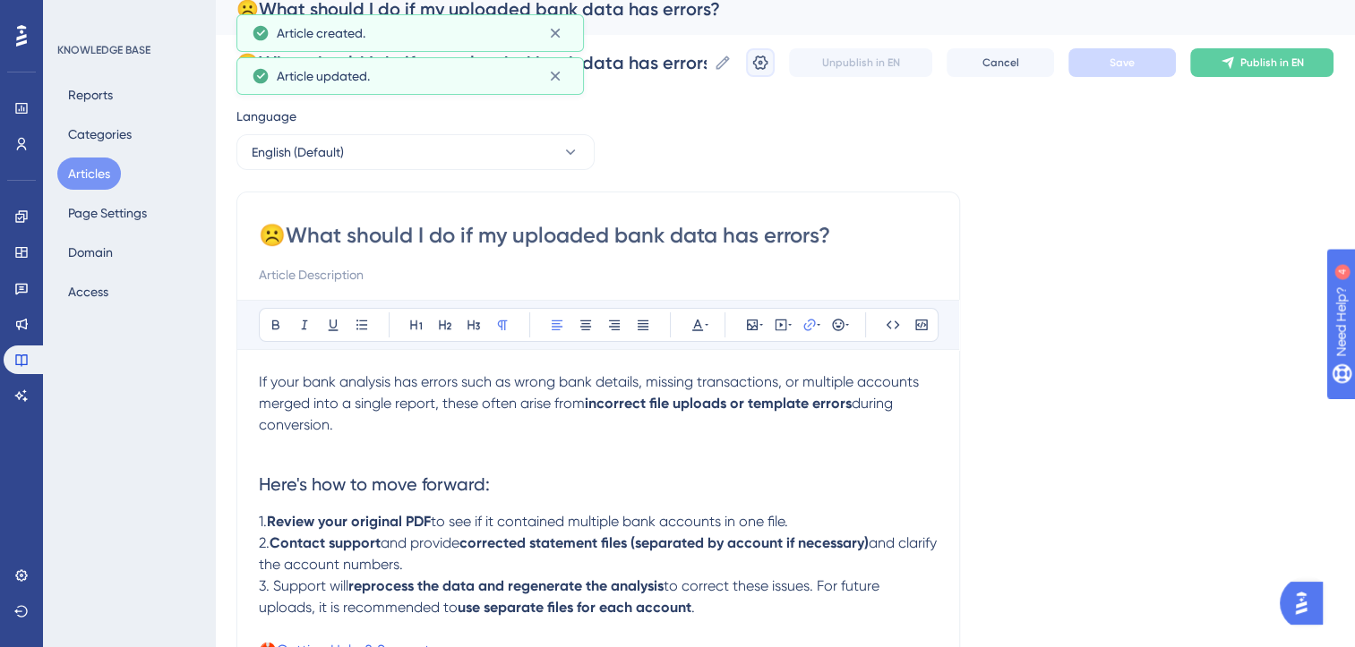
click at [769, 61] on icon at bounding box center [760, 63] width 18 height 18
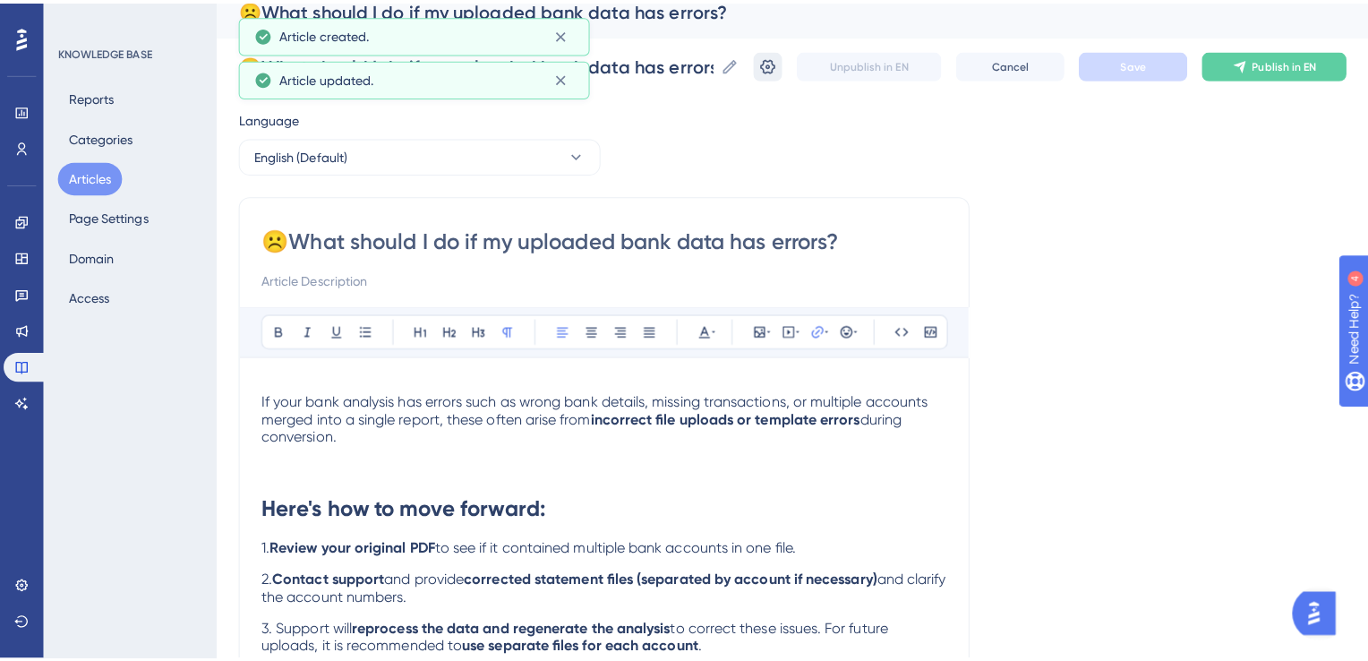
scroll to position [0, 0]
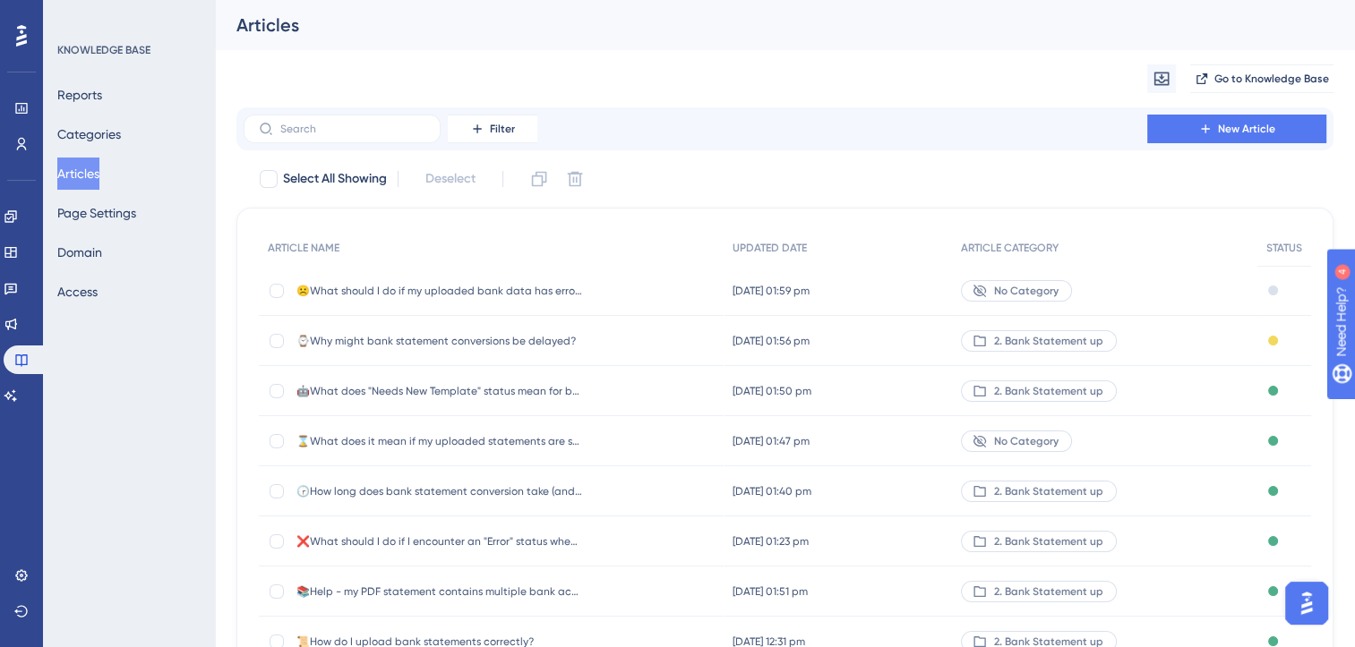
click at [498, 282] on div "☹️What should I do if my uploaded bank data has errors? ☹️What should I do if m…" at bounding box center [439, 291] width 287 height 50
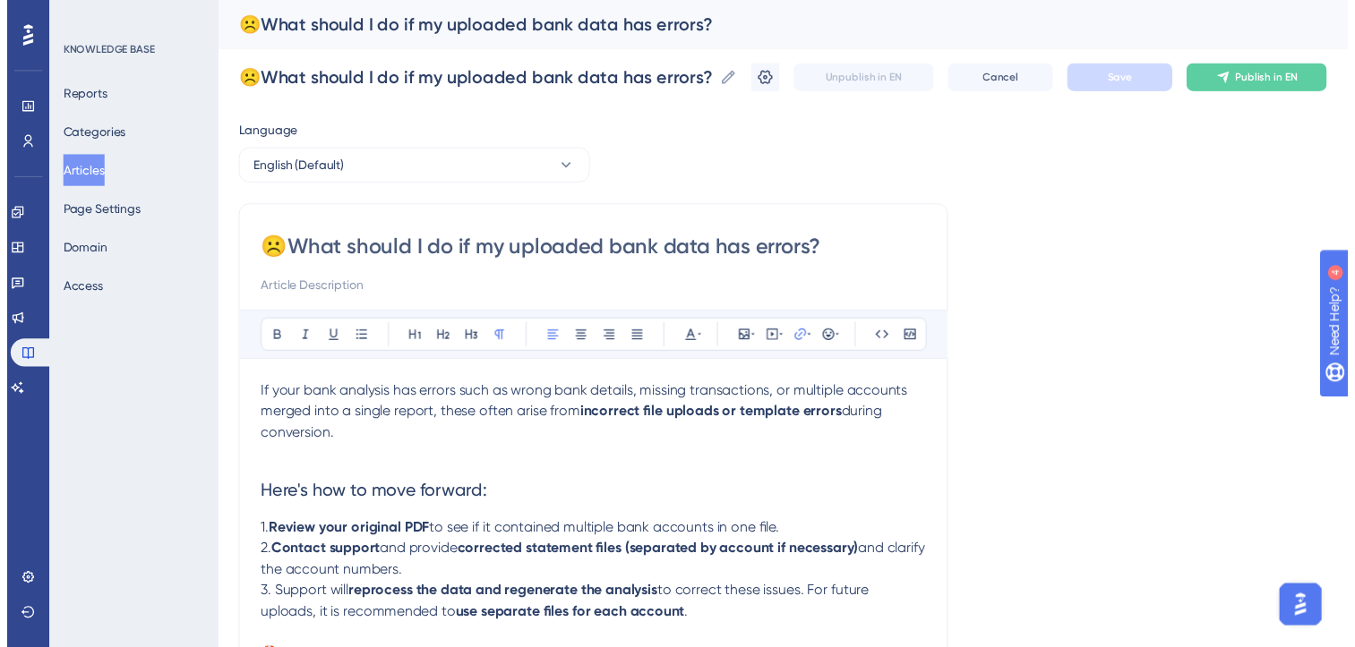
scroll to position [16, 0]
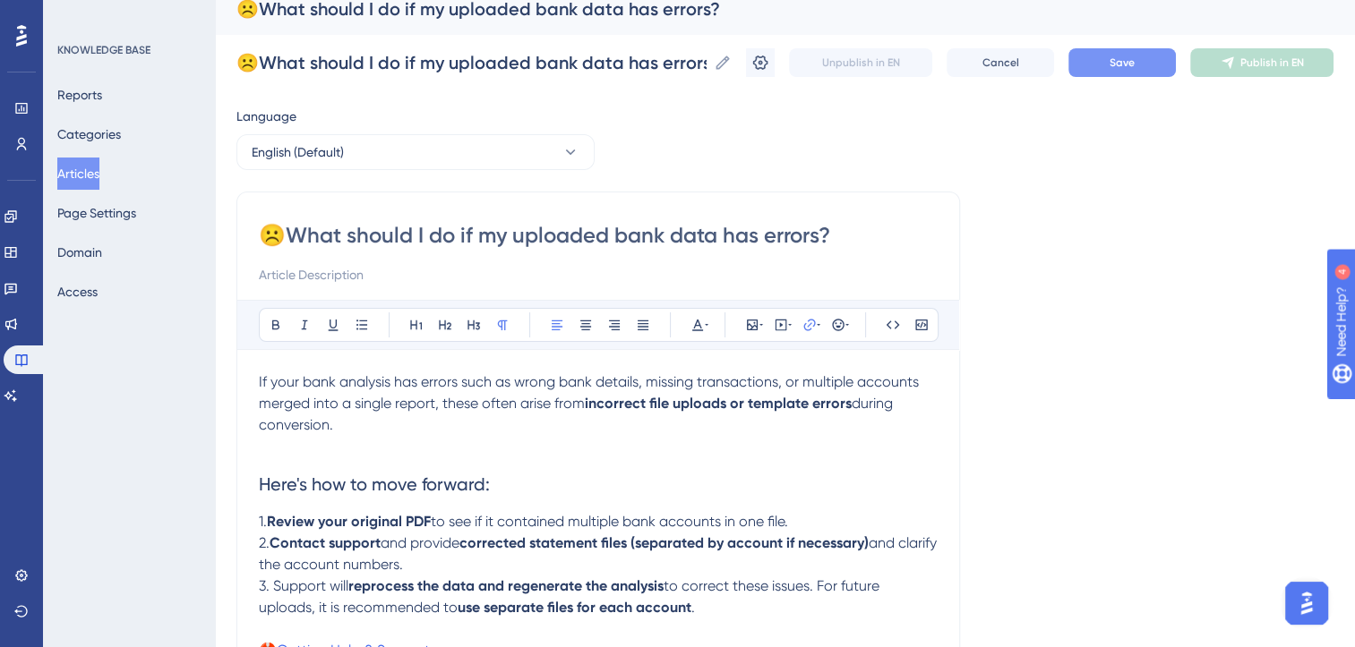
click at [1155, 61] on button "Save" at bounding box center [1121, 62] width 107 height 29
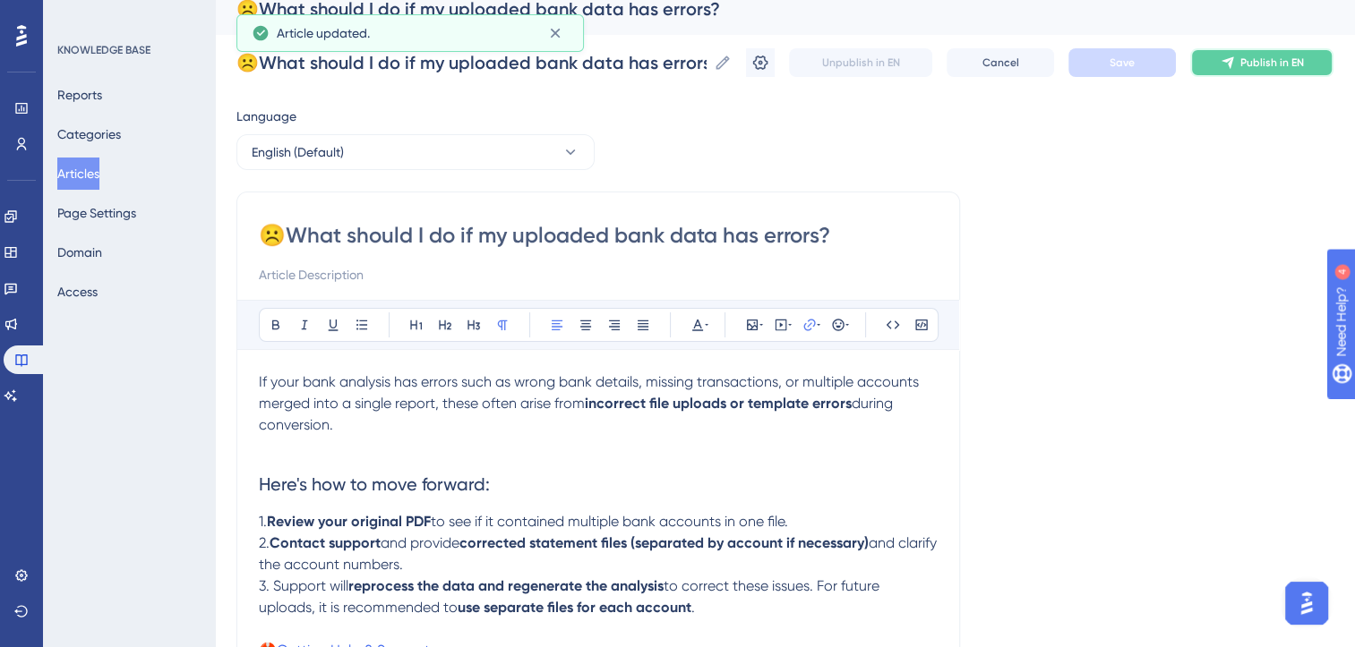
click at [1279, 63] on span "Publish in EN" at bounding box center [1272, 63] width 64 height 14
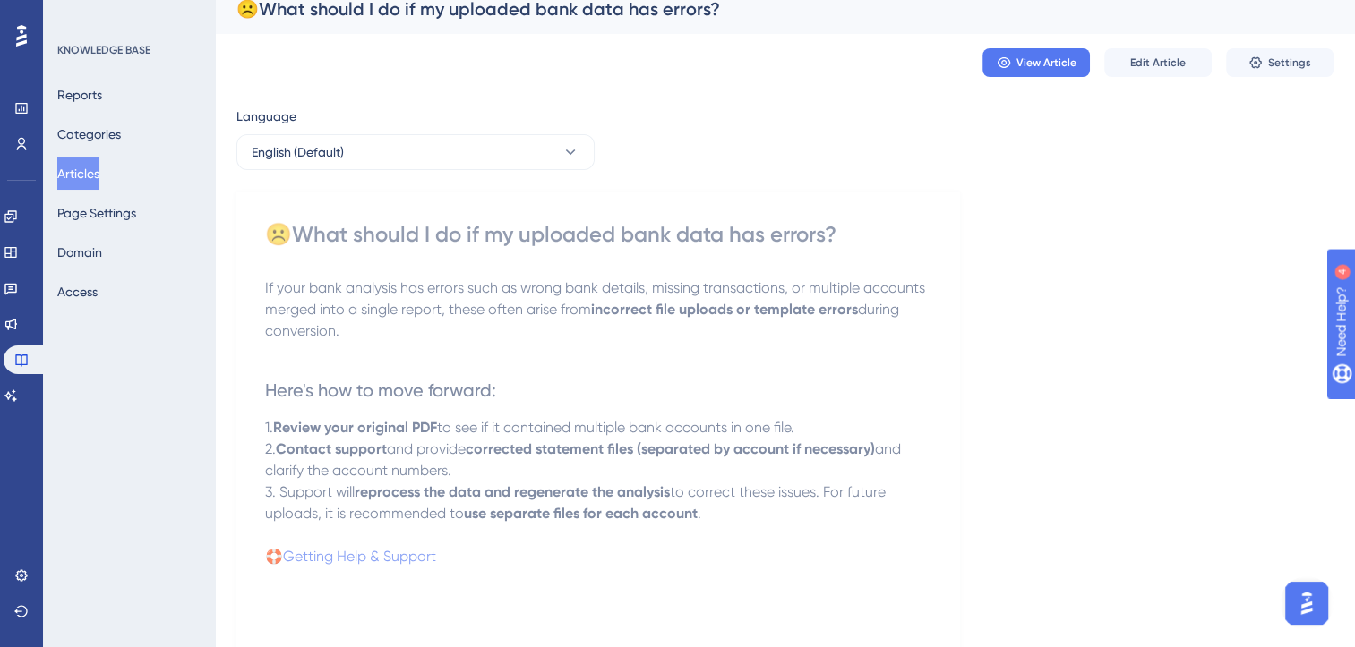
click at [80, 167] on button "Articles" at bounding box center [78, 174] width 42 height 32
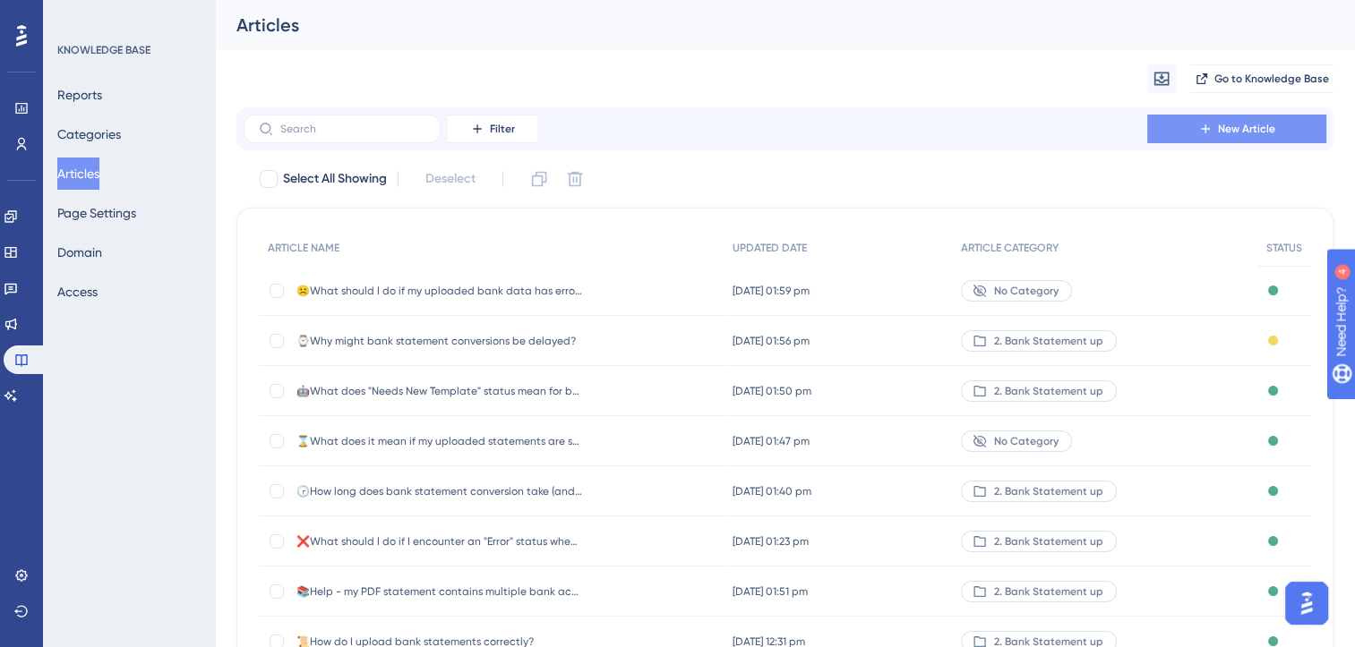
click at [1187, 136] on button "New Article" at bounding box center [1236, 129] width 179 height 29
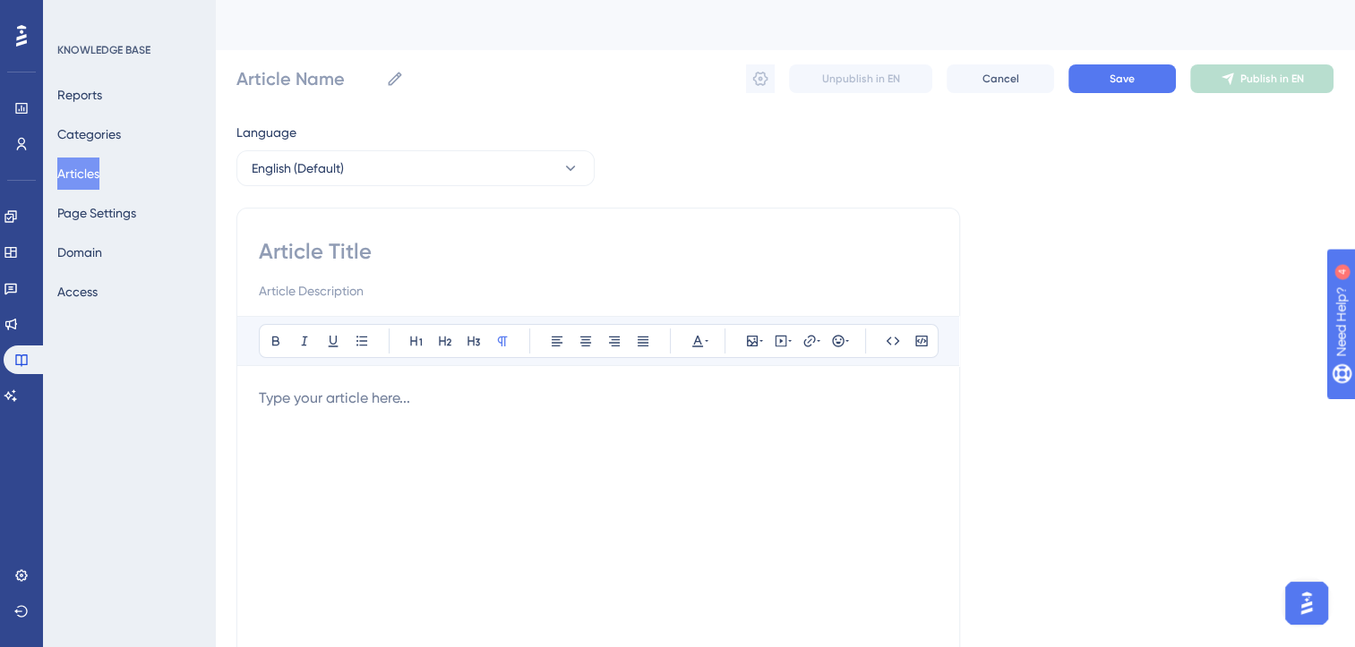
click at [433, 400] on p at bounding box center [598, 398] width 679 height 21
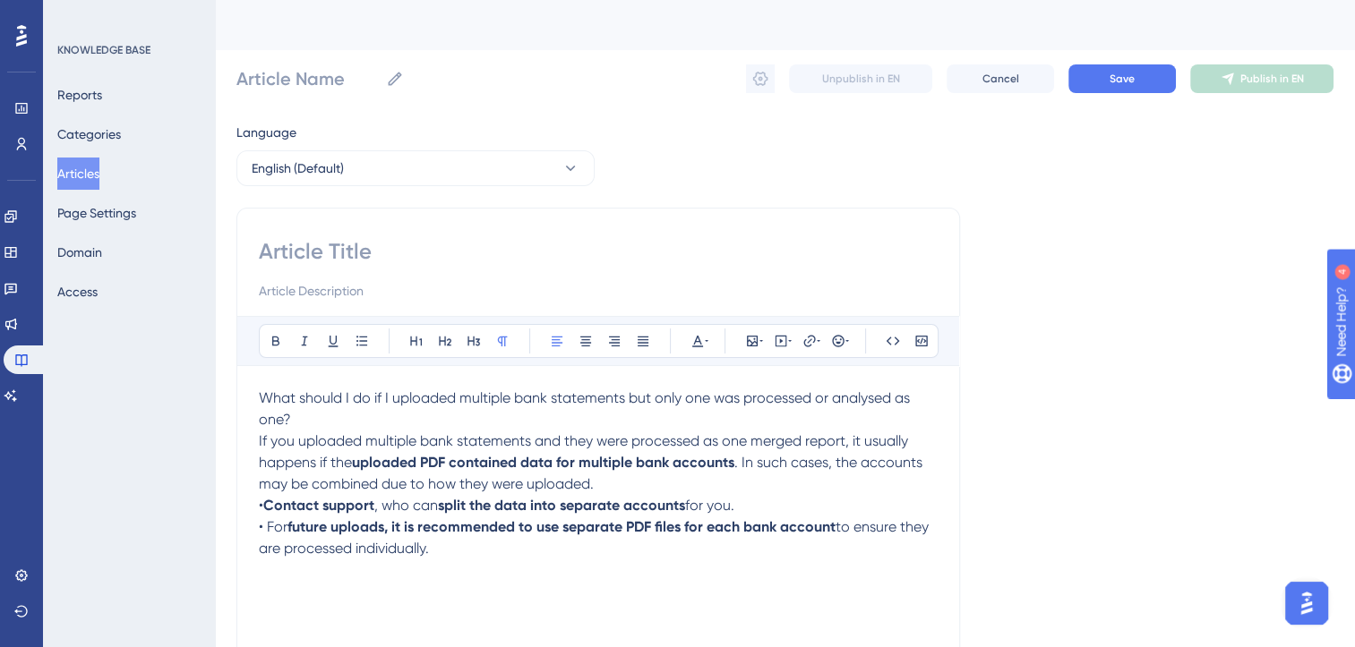
click at [315, 420] on p "What should I do if I uploaded multiple bank statements but only one was proces…" at bounding box center [598, 409] width 679 height 43
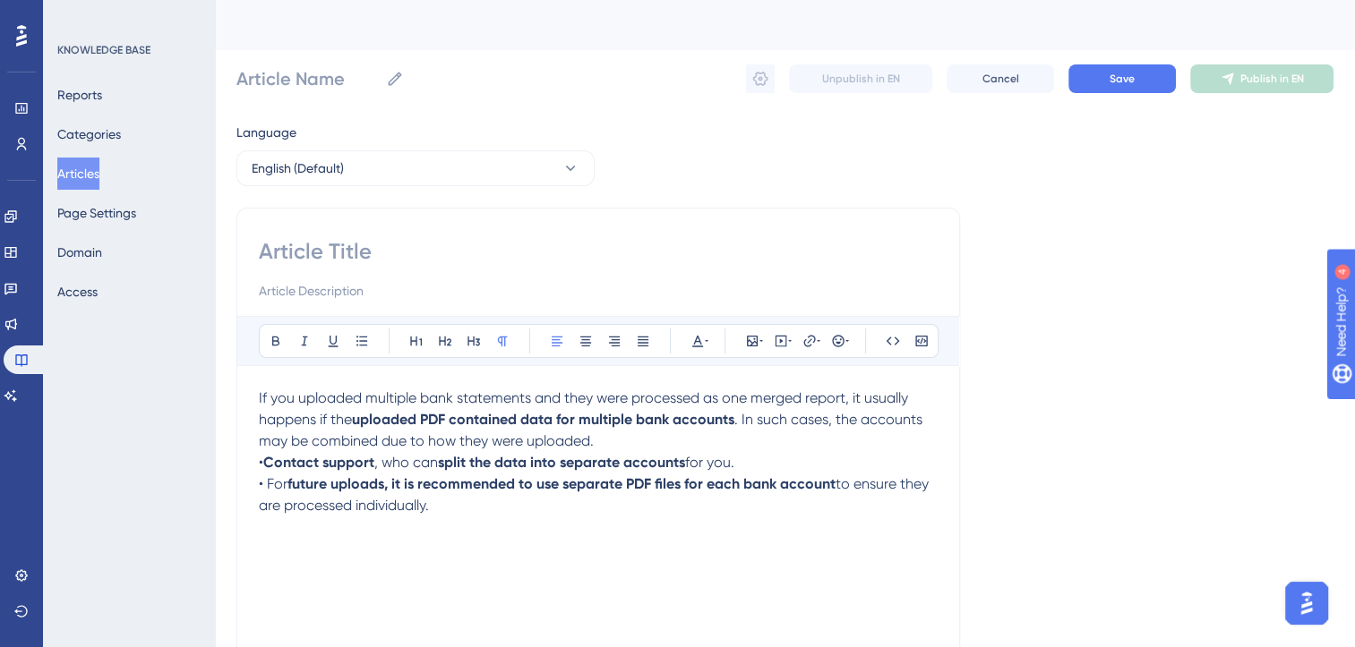
click at [336, 250] on input at bounding box center [598, 251] width 679 height 29
paste input "What should I do if I uploaded multiple bank statements but only one was proces…"
type input "What should I do if I uploaded multiple bank statements but only one was proces…"
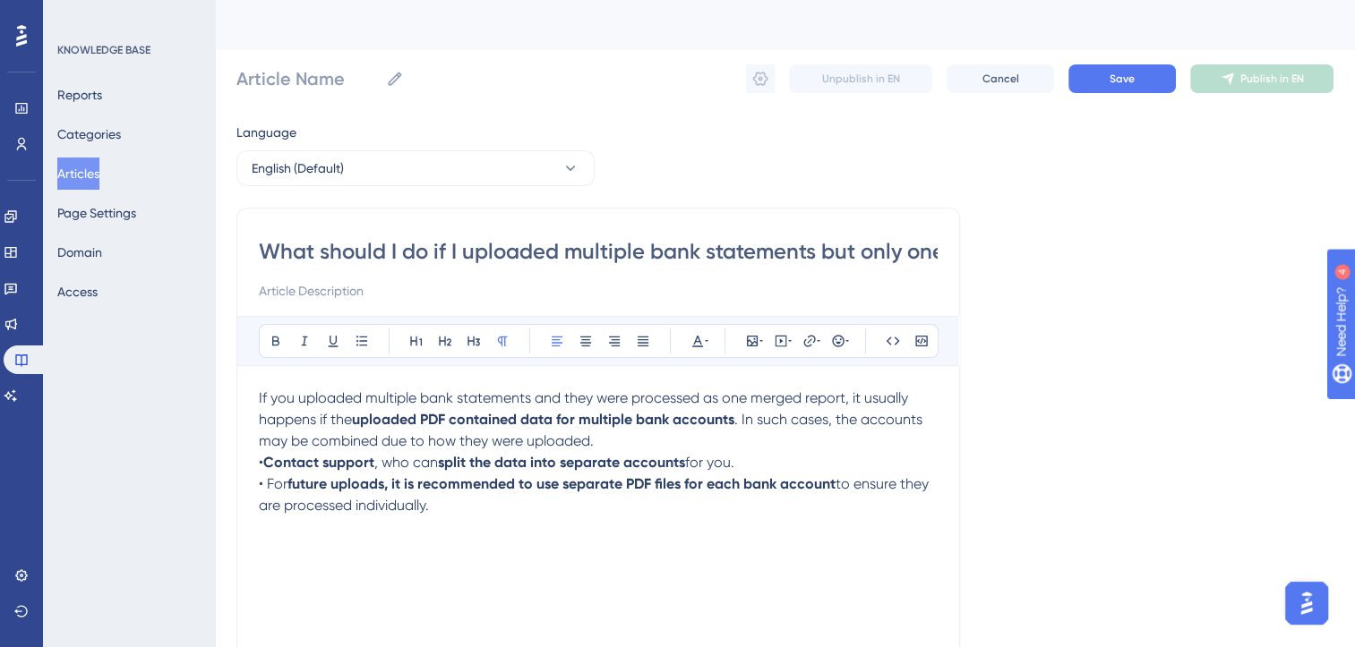
scroll to position [0, 362]
type input "What should I do if I uploaded multiple bank statements but only one was proces…"
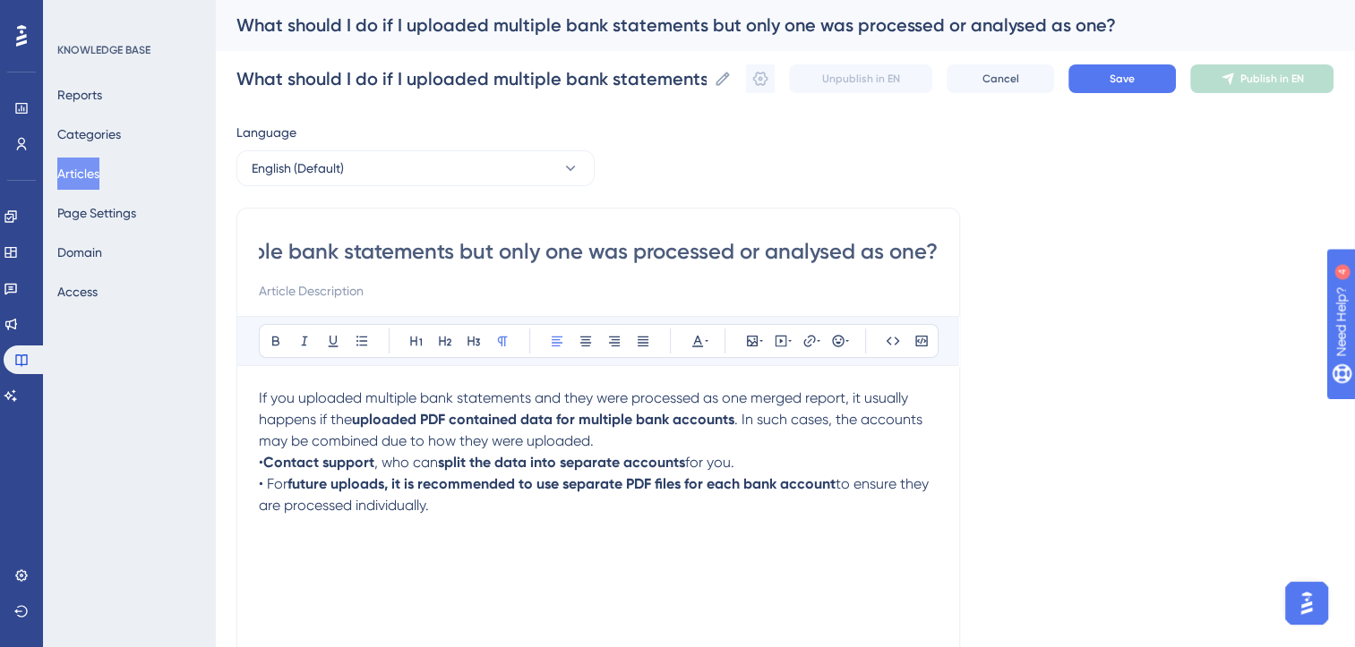
click at [924, 253] on input "What should I do if I uploaded multiple bank statements but only one was proces…" at bounding box center [598, 251] width 679 height 29
type input "What multiple bank statements but only one was processed or analysed as one?"
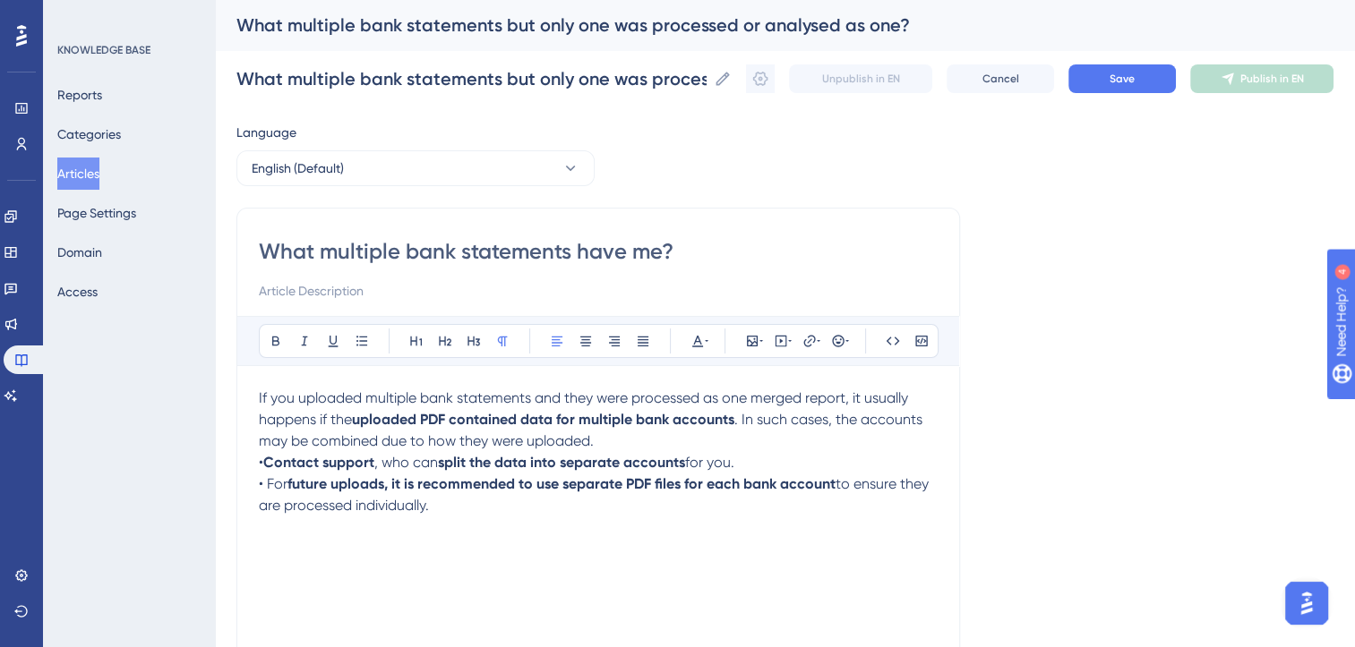
type input "What multiple bank statements have mer?"
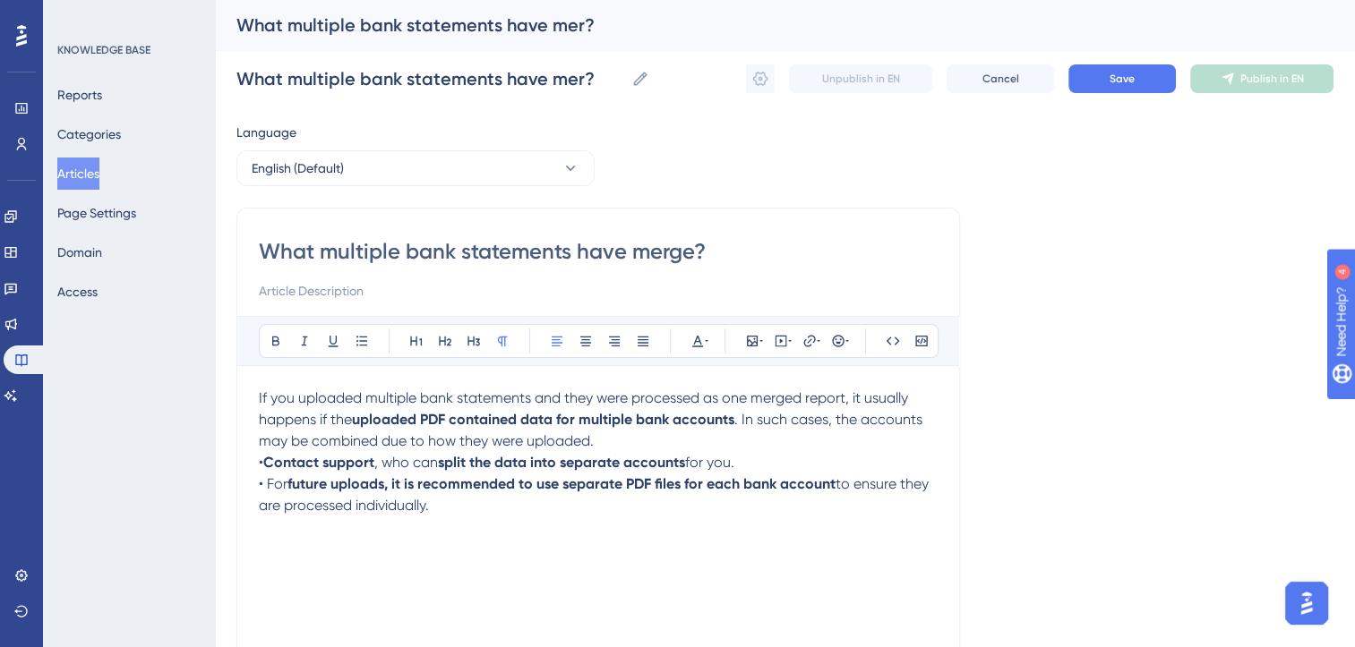
type input "What multiple bank statements have merged?"
type input "🦓What multiple bank statements have merged?"
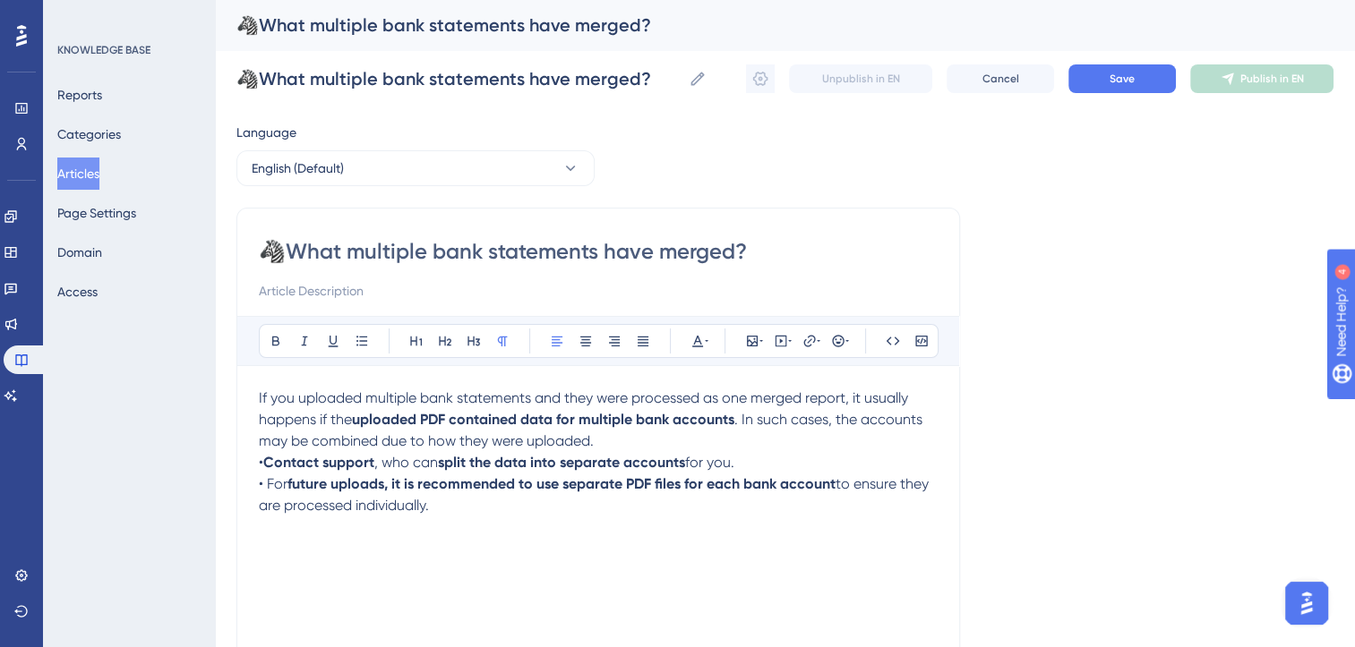
type input "🦓What multiple bank statements have merged?"
click at [745, 415] on span ". In such cases, the accounts may be combined due to how they were uploaded." at bounding box center [592, 430] width 667 height 39
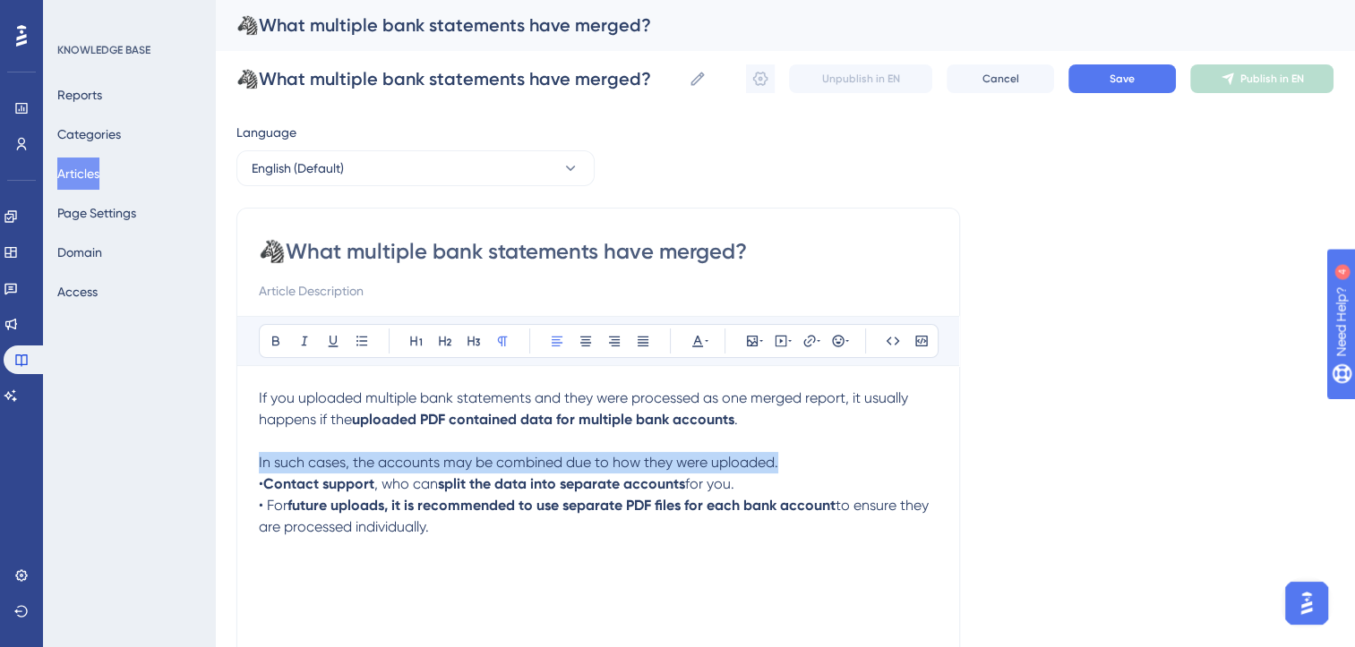
click at [786, 458] on p "In such cases, the accounts may be combined due to how they were uploaded." at bounding box center [598, 462] width 679 height 21
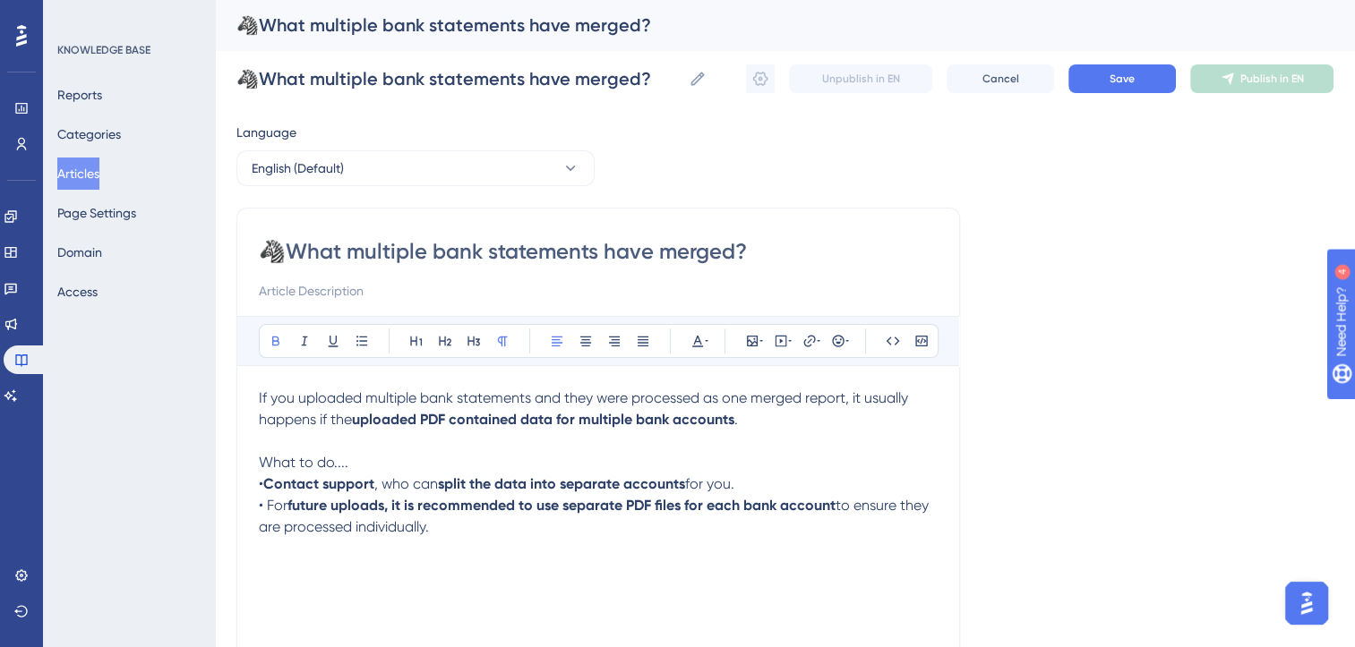
click at [374, 484] on strong "Contact support" at bounding box center [318, 483] width 111 height 17
click at [467, 526] on p "• For future uploads, it is recommended to use separate PDF files for each bank…" at bounding box center [598, 516] width 679 height 43
click at [464, 522] on p "• For future uploads, it is recommended to use separate PDF files for each bank…" at bounding box center [598, 516] width 679 height 43
click at [1133, 84] on span "Save" at bounding box center [1121, 79] width 25 height 14
click at [349, 250] on input "🦓What multiple bank statements have merged?" at bounding box center [598, 251] width 679 height 29
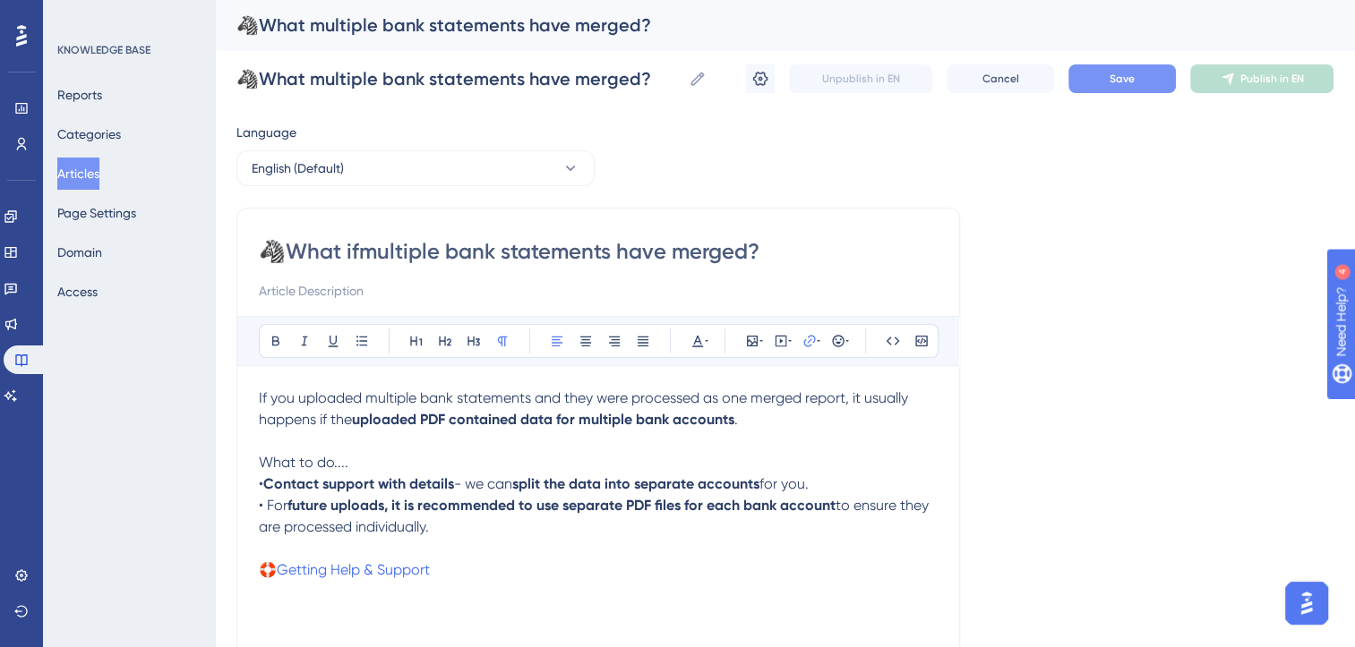
type input "🦓What if multiple bank statements have merged?"
click at [1137, 81] on button "Save" at bounding box center [1121, 78] width 107 height 29
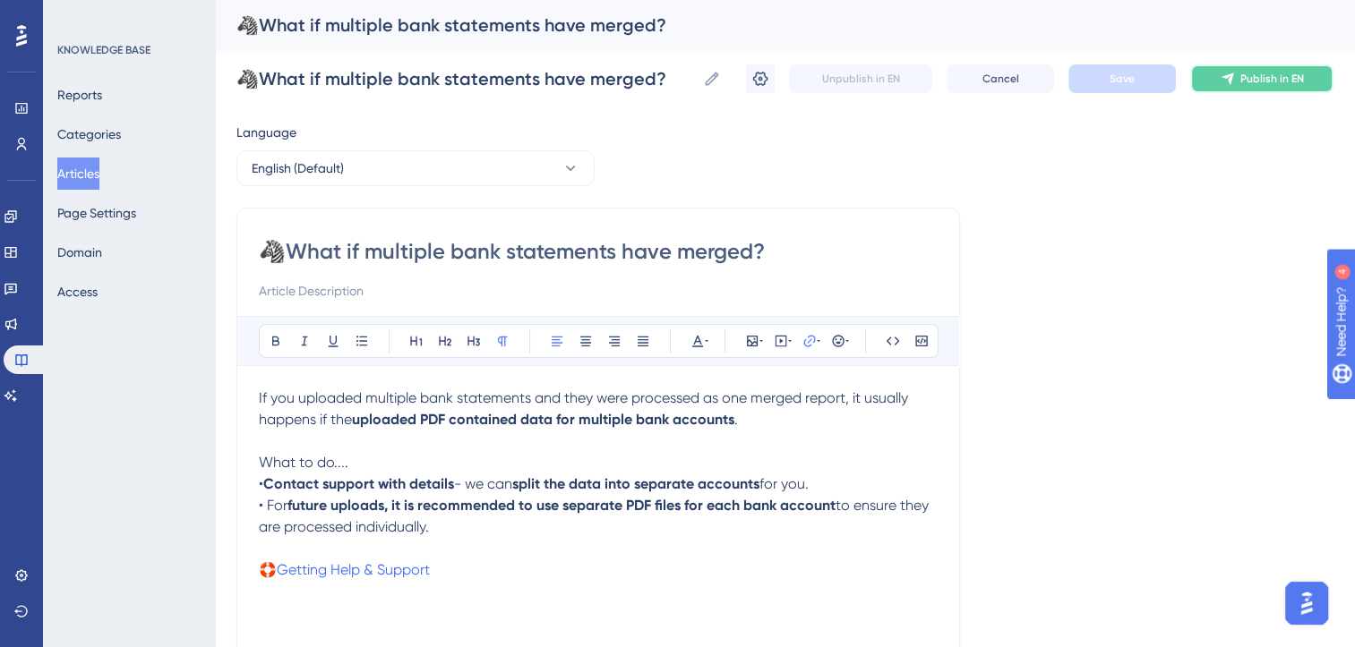
click at [1234, 79] on icon at bounding box center [1228, 79] width 14 height 14
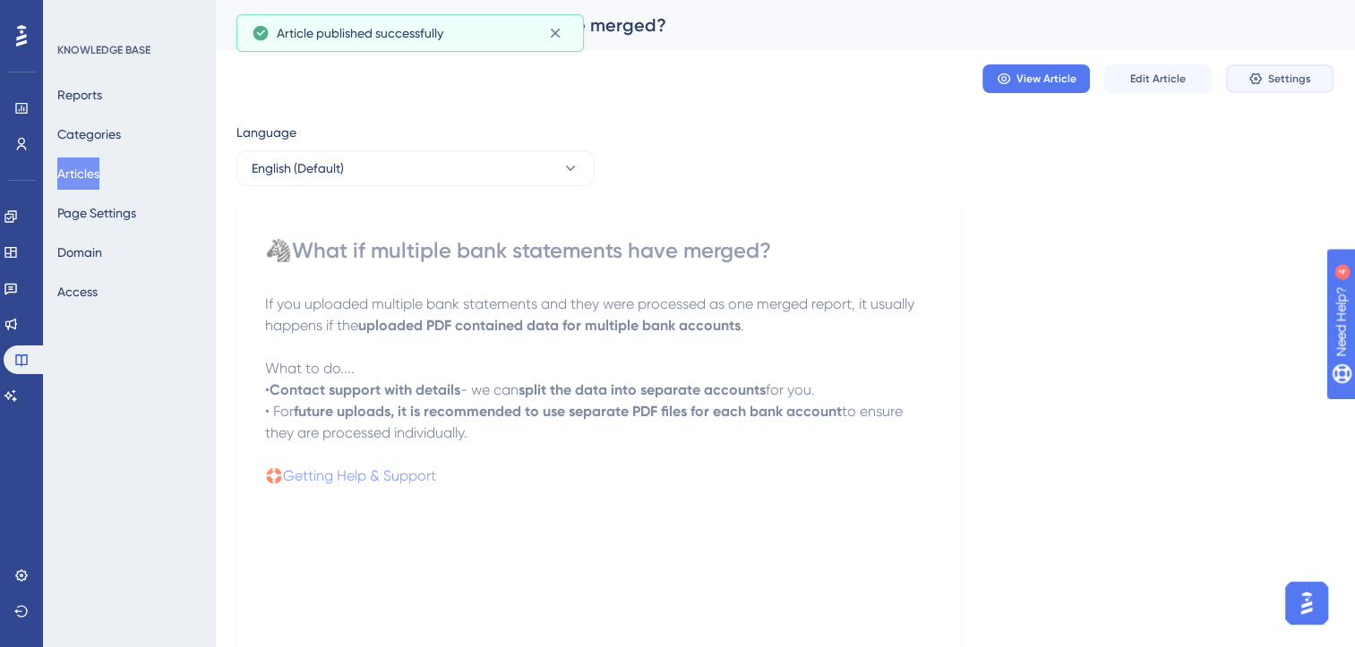
click at [1234, 79] on button "Settings" at bounding box center [1279, 78] width 107 height 29
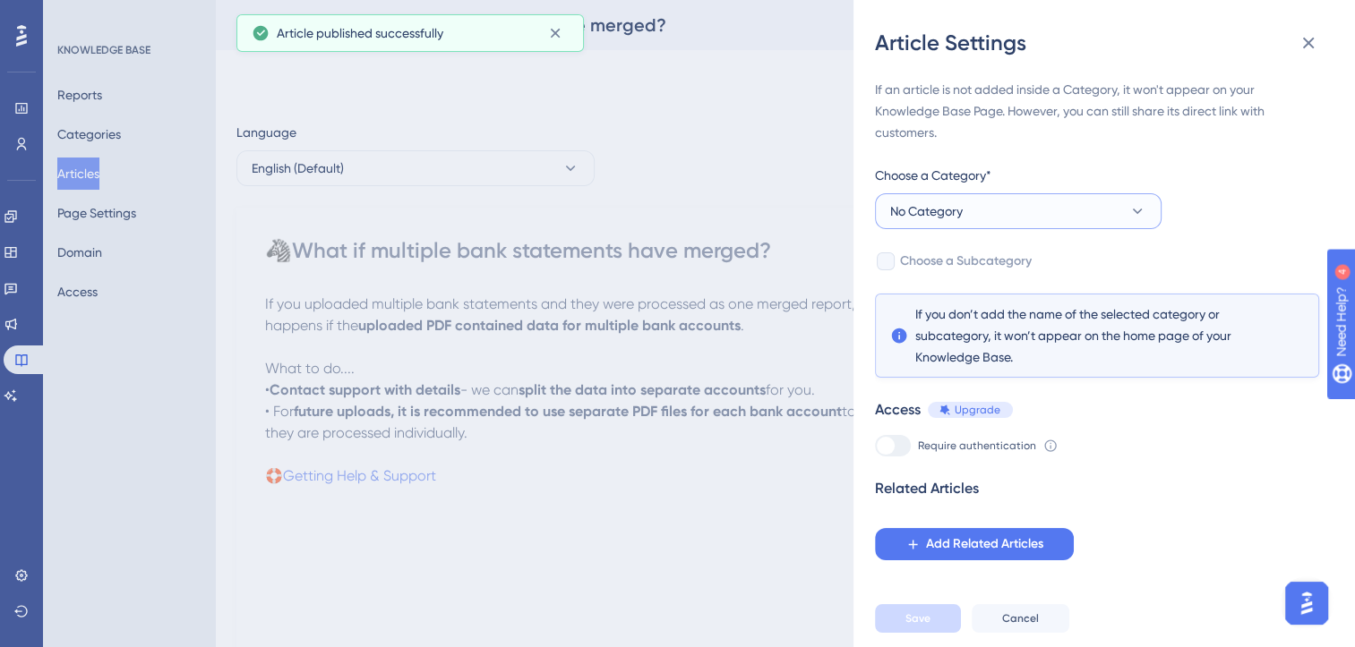
click at [1058, 213] on button "No Category" at bounding box center [1018, 211] width 287 height 36
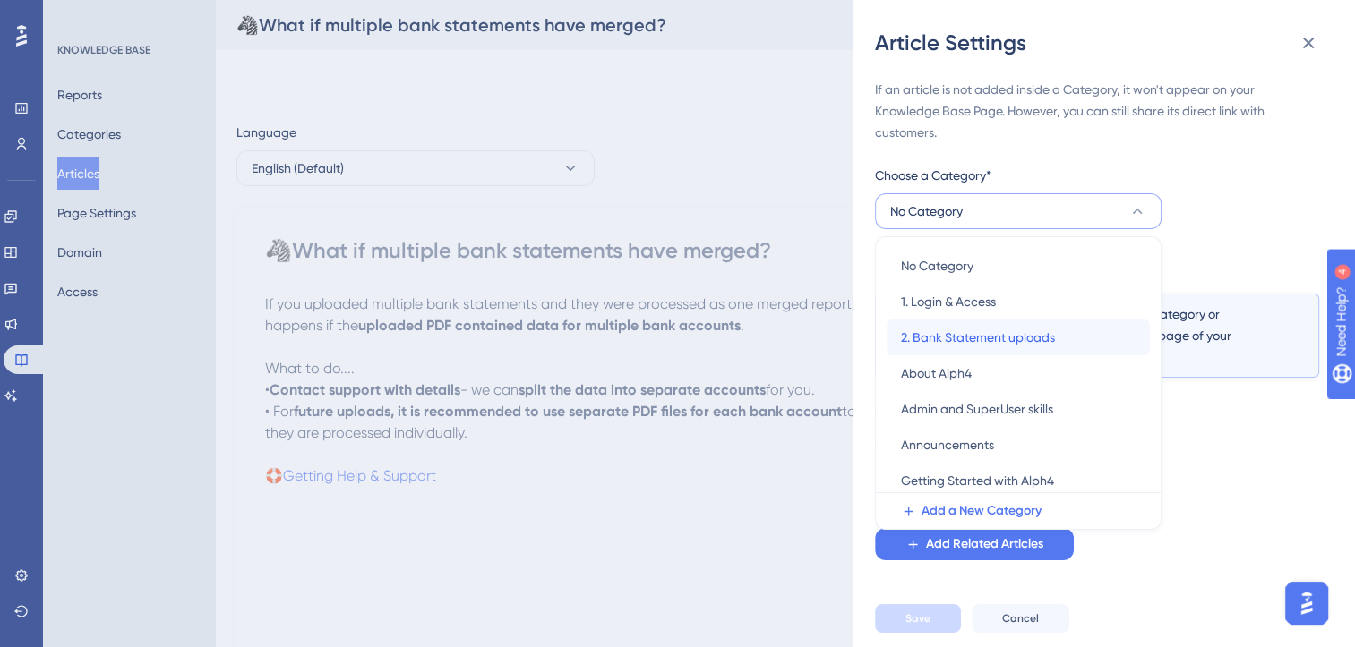
click at [989, 333] on span "2. Bank Statement uploads" at bounding box center [978, 337] width 154 height 21
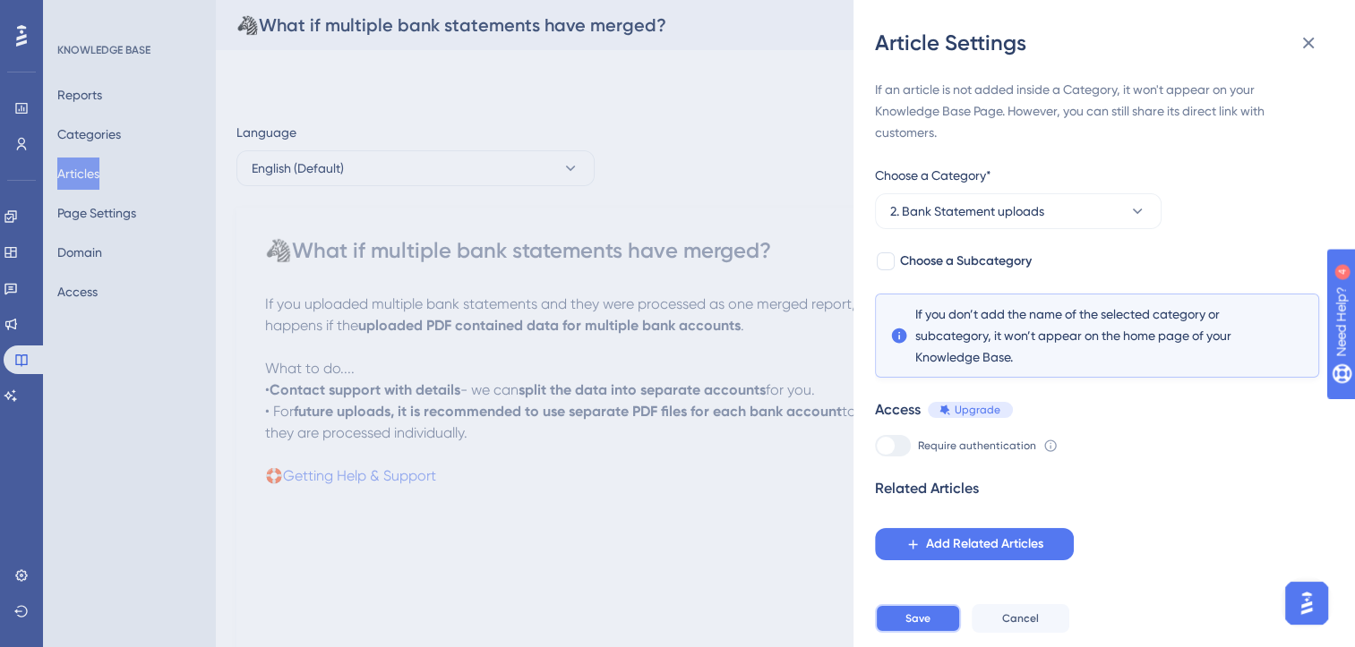
click at [928, 626] on span "Save" at bounding box center [917, 619] width 25 height 14
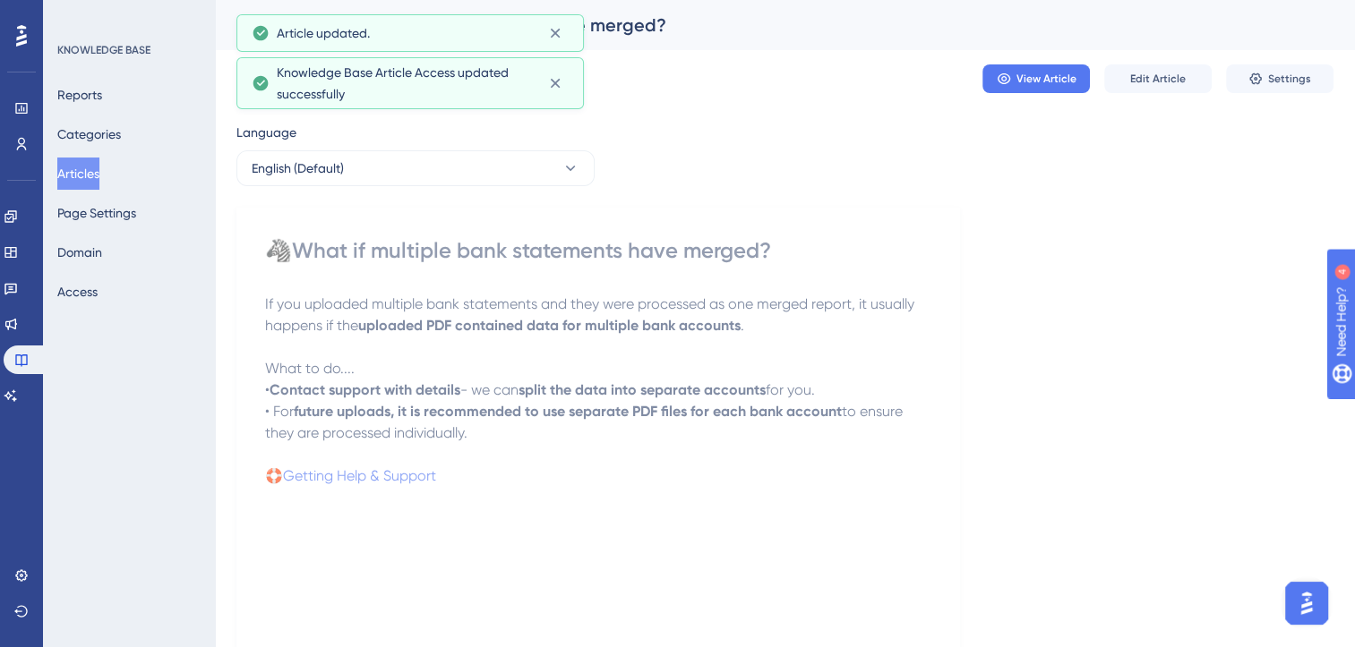
click at [90, 173] on button "Articles" at bounding box center [78, 174] width 42 height 32
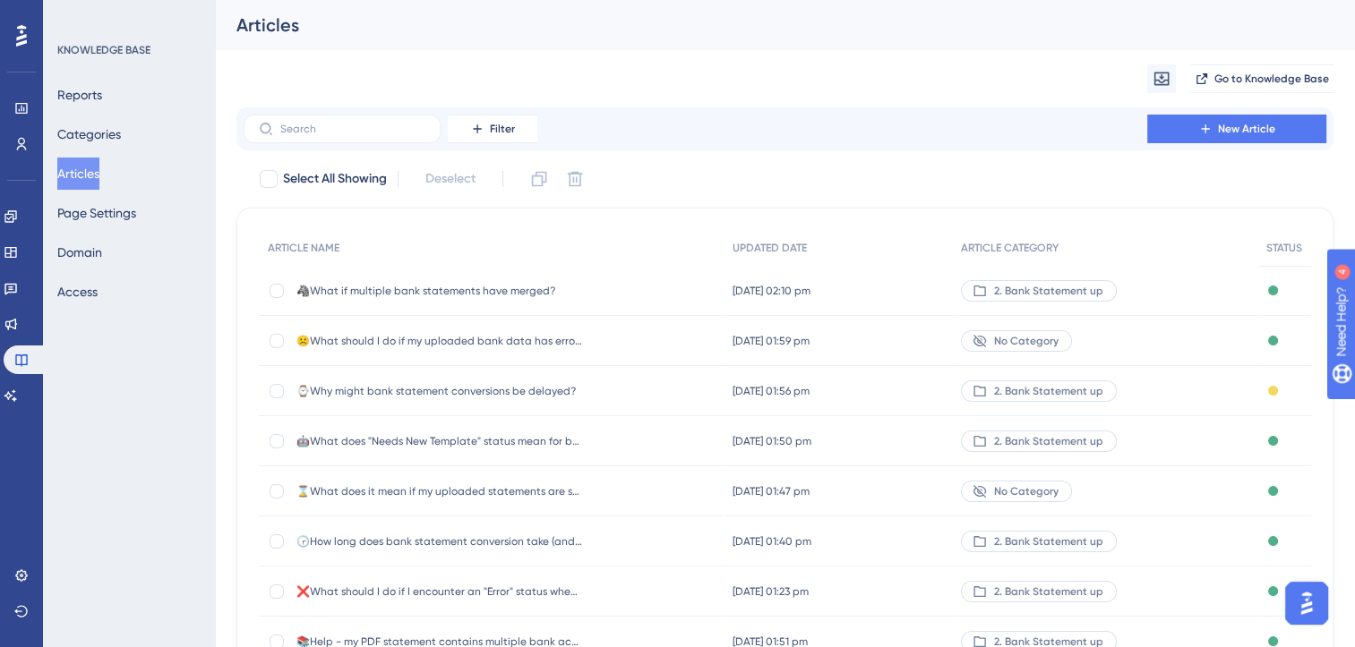
click at [498, 341] on span "☹️What should I do if my uploaded bank data has errors?" at bounding box center [439, 341] width 287 height 14
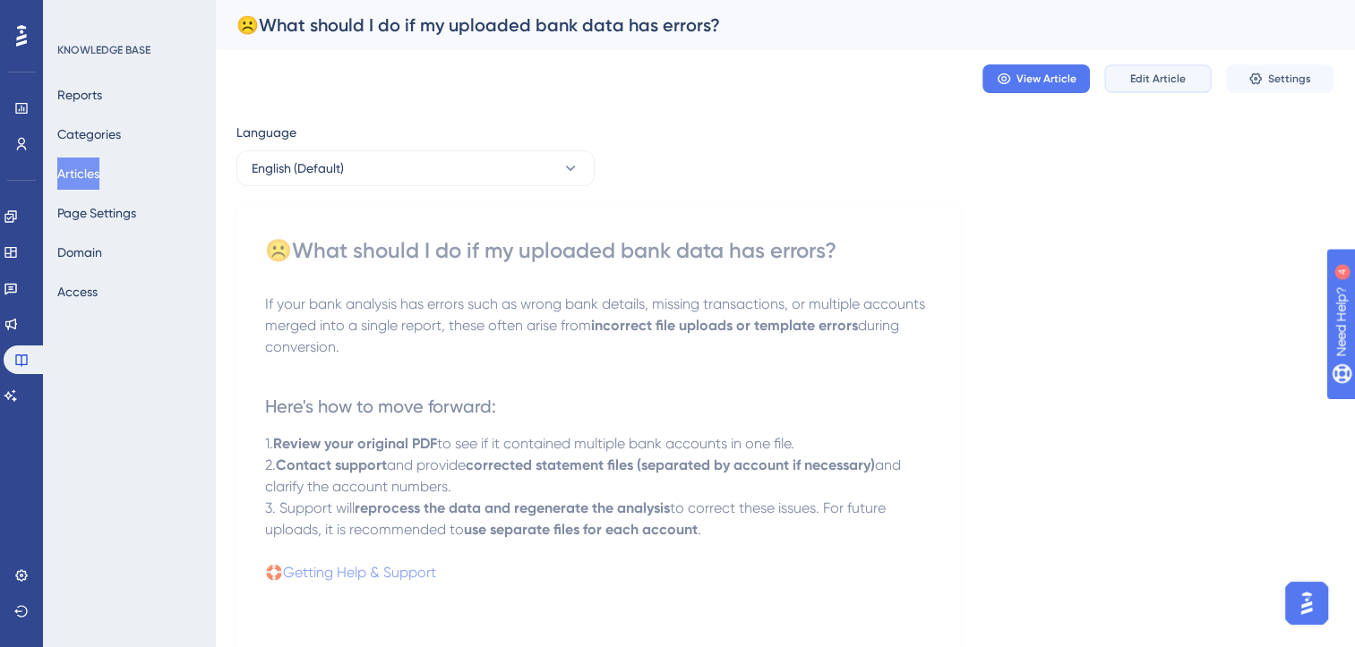
click at [1181, 84] on span "Edit Article" at bounding box center [1158, 79] width 56 height 14
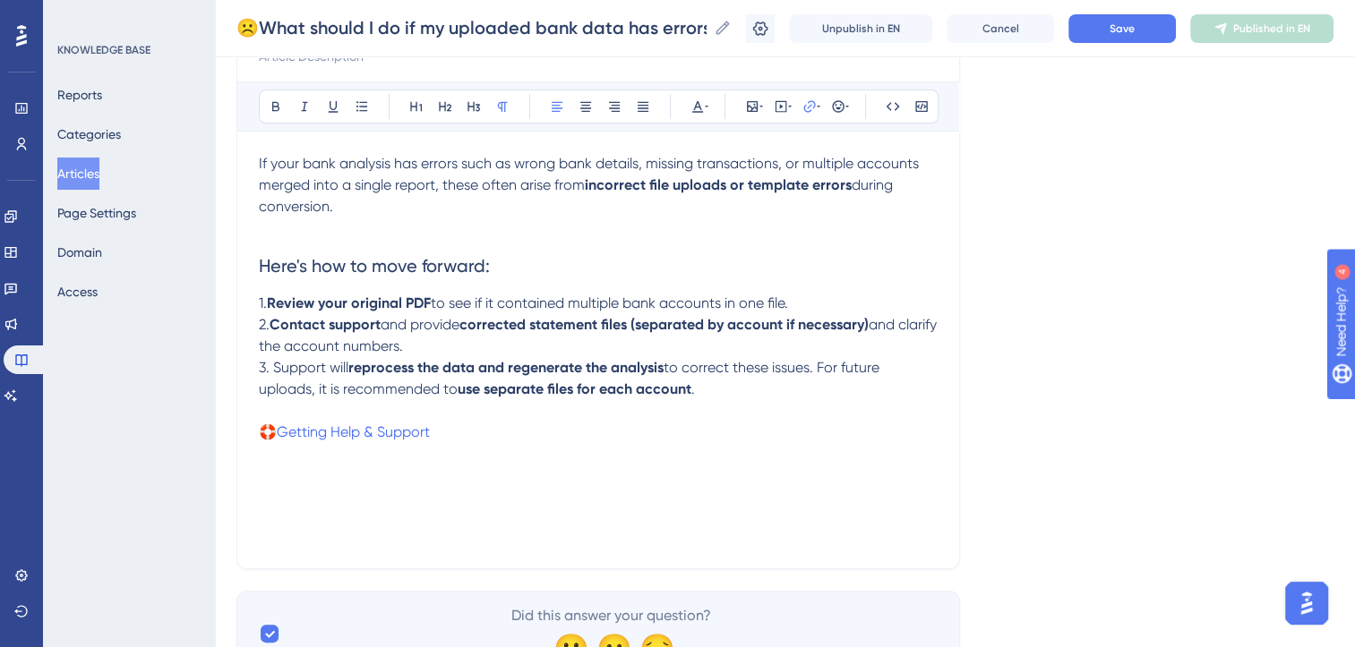
scroll to position [234, 0]
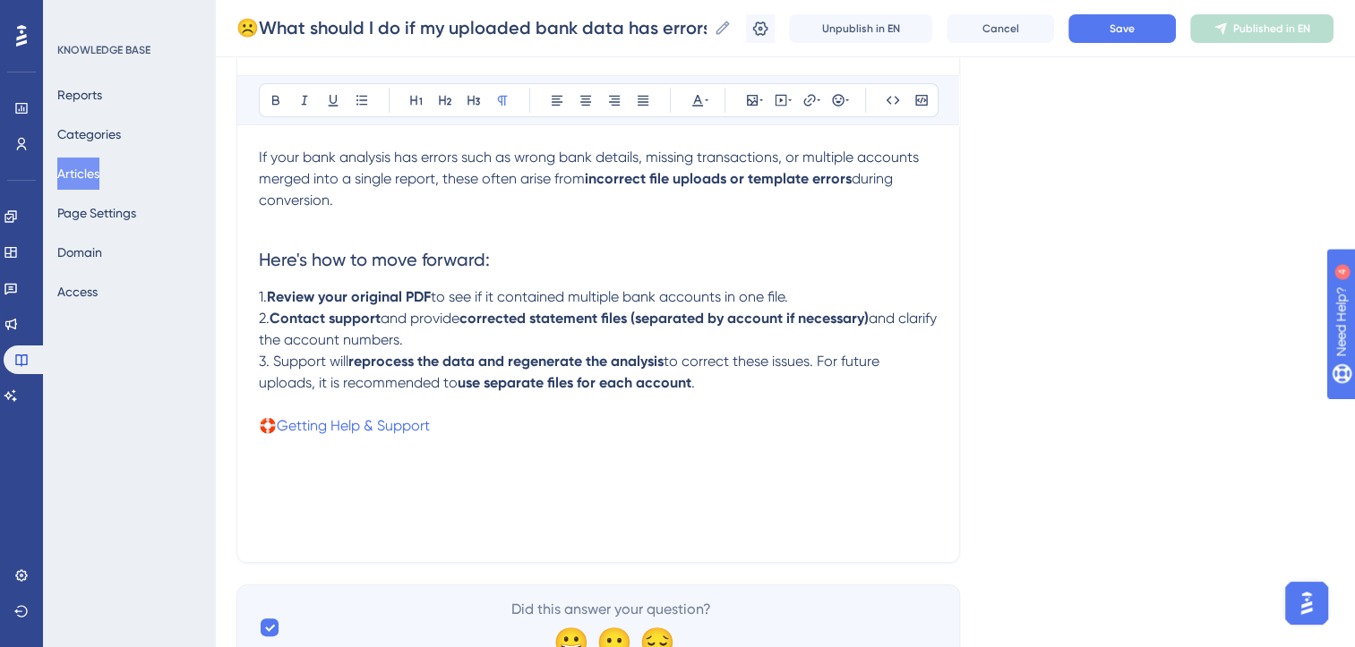
click at [684, 412] on p at bounding box center [598, 404] width 679 height 21
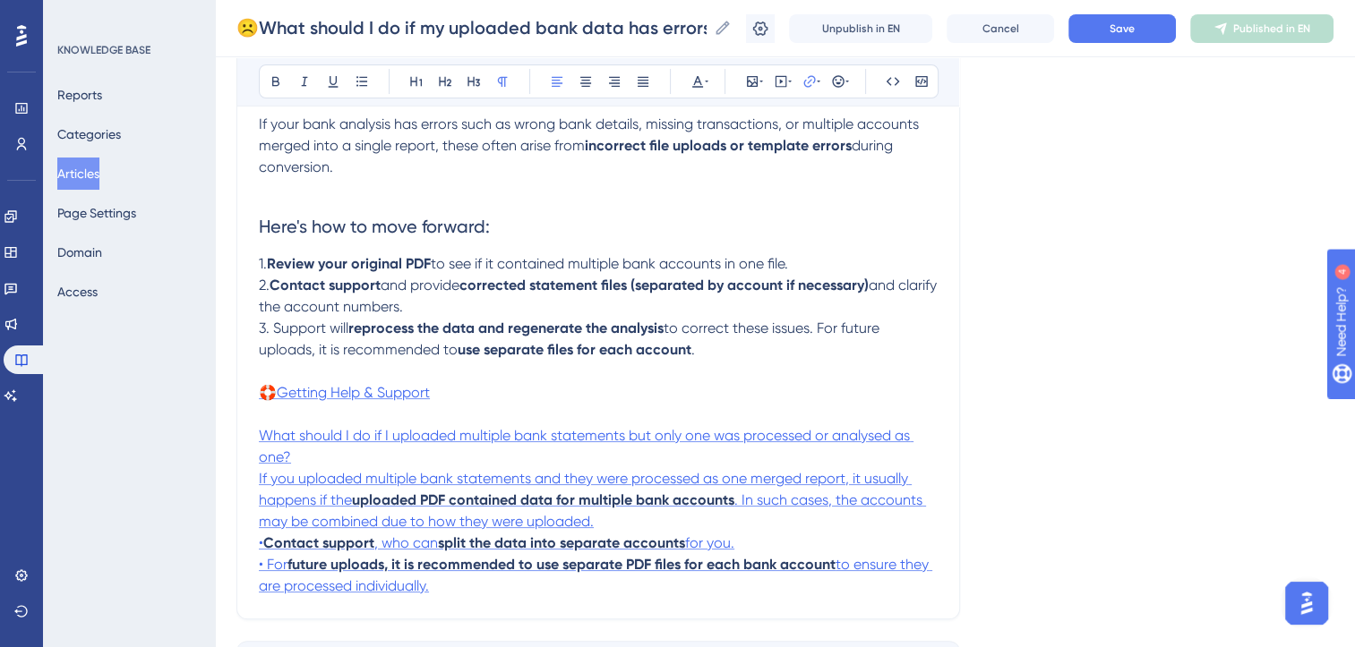
scroll to position [268, 0]
drag, startPoint x: 462, startPoint y: 591, endPoint x: 270, endPoint y: 570, distance: 193.7
click at [270, 570] on p "• For future uploads, it is recommended to use separate PDF files for each bank…" at bounding box center [598, 574] width 679 height 43
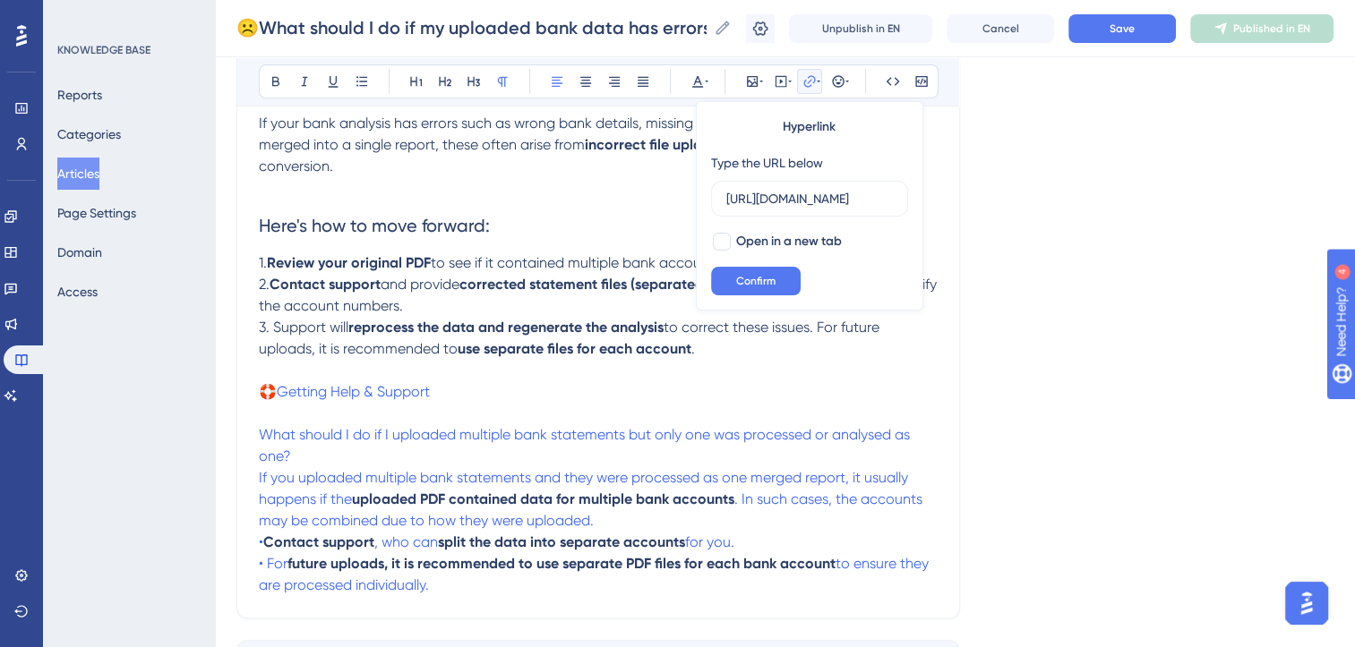
scroll to position [0, 306]
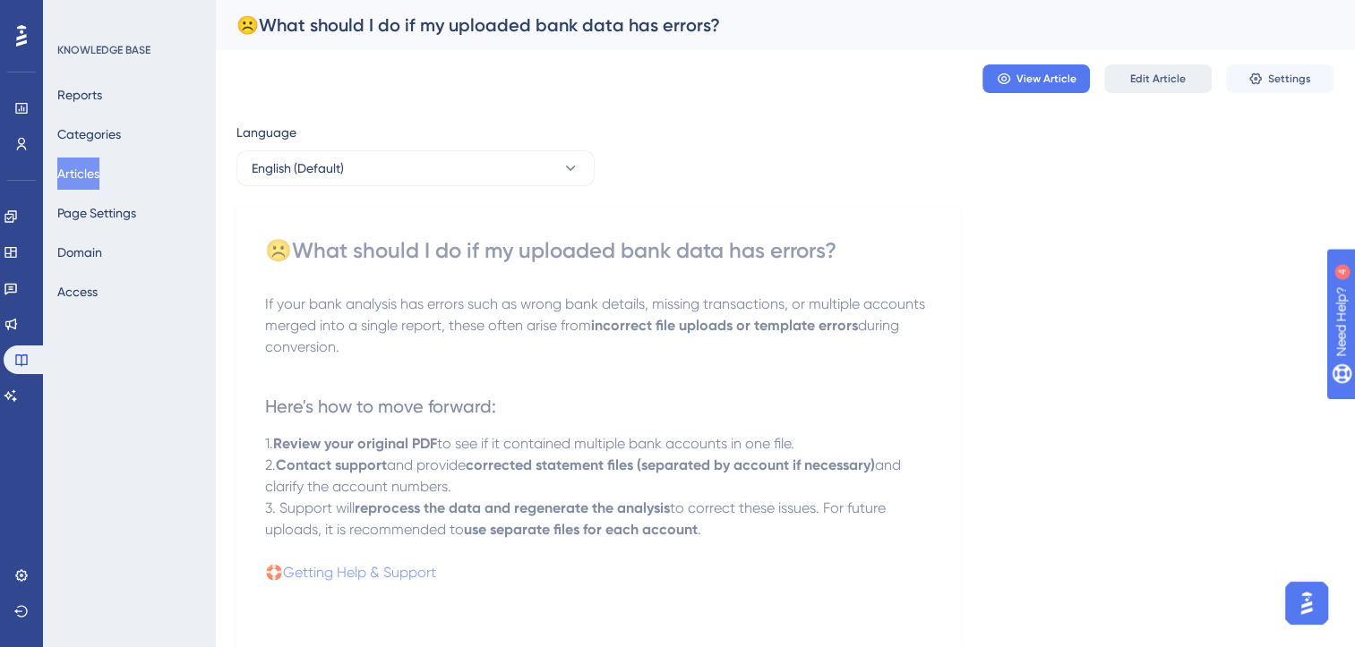
click at [1186, 81] on button "Edit Article" at bounding box center [1157, 78] width 107 height 29
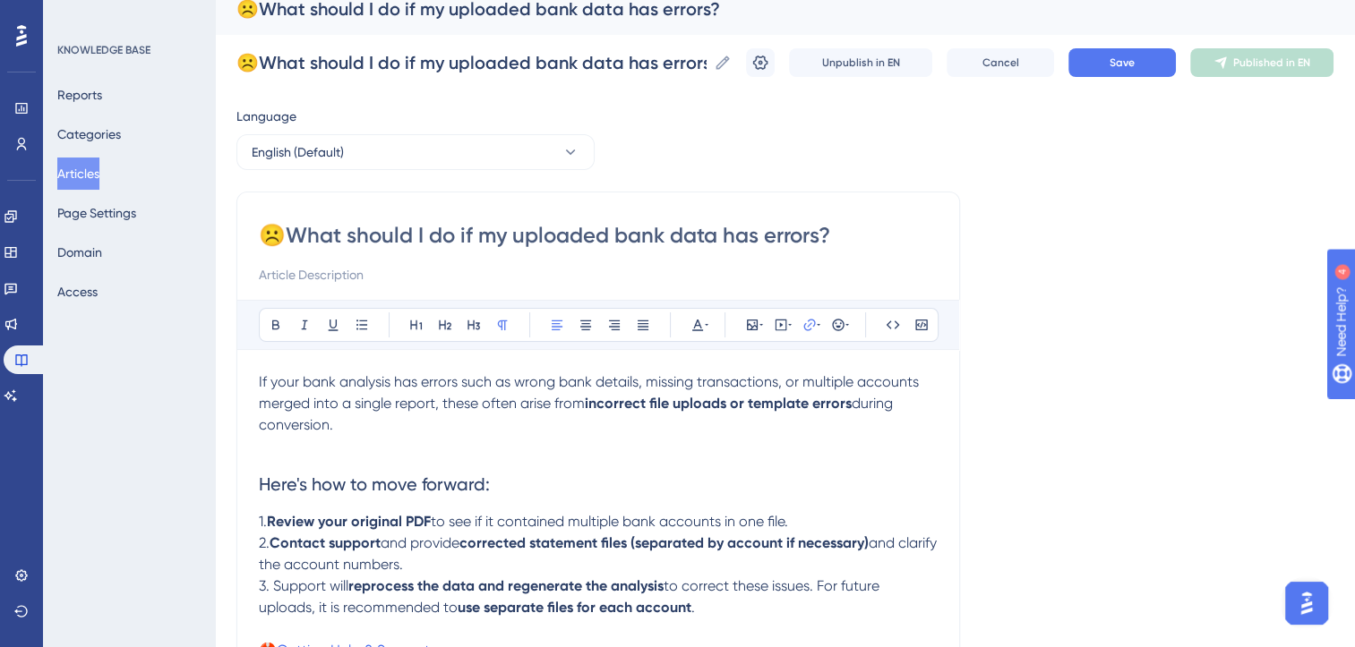
scroll to position [313, 0]
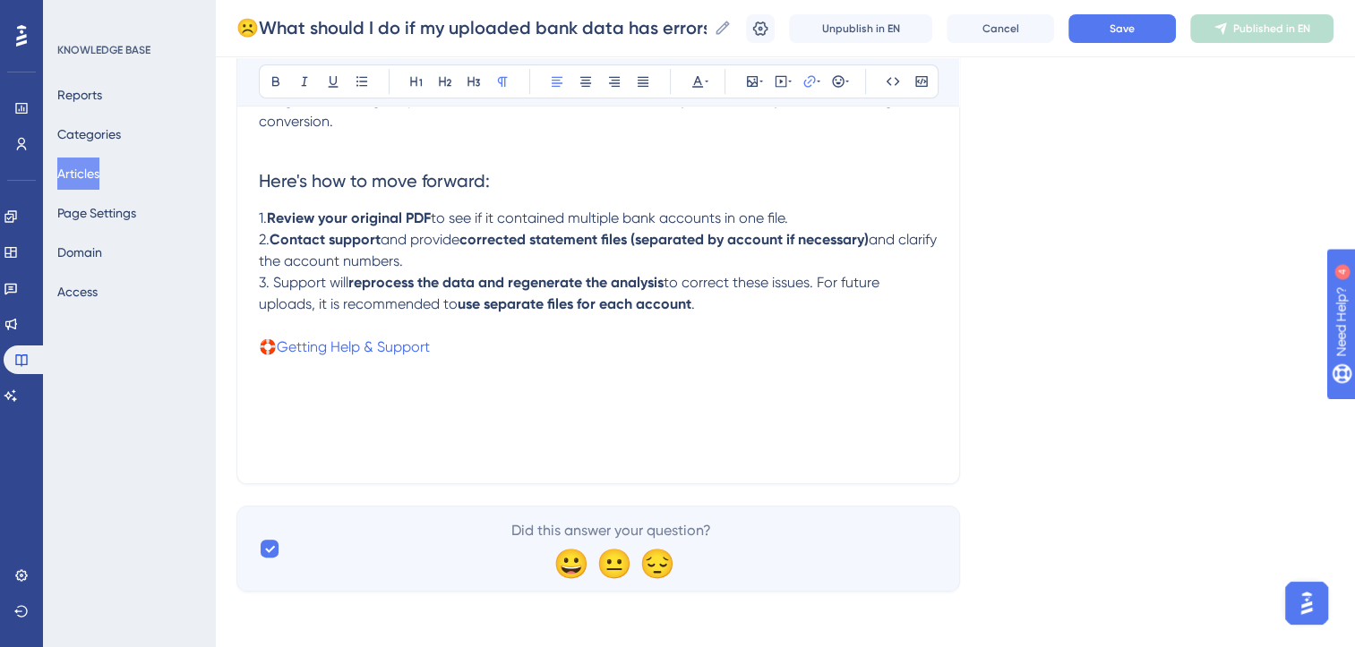
click at [398, 429] on div "If your bank analysis has errors such as wrong bank details, missing transactio…" at bounding box center [598, 265] width 679 height 394
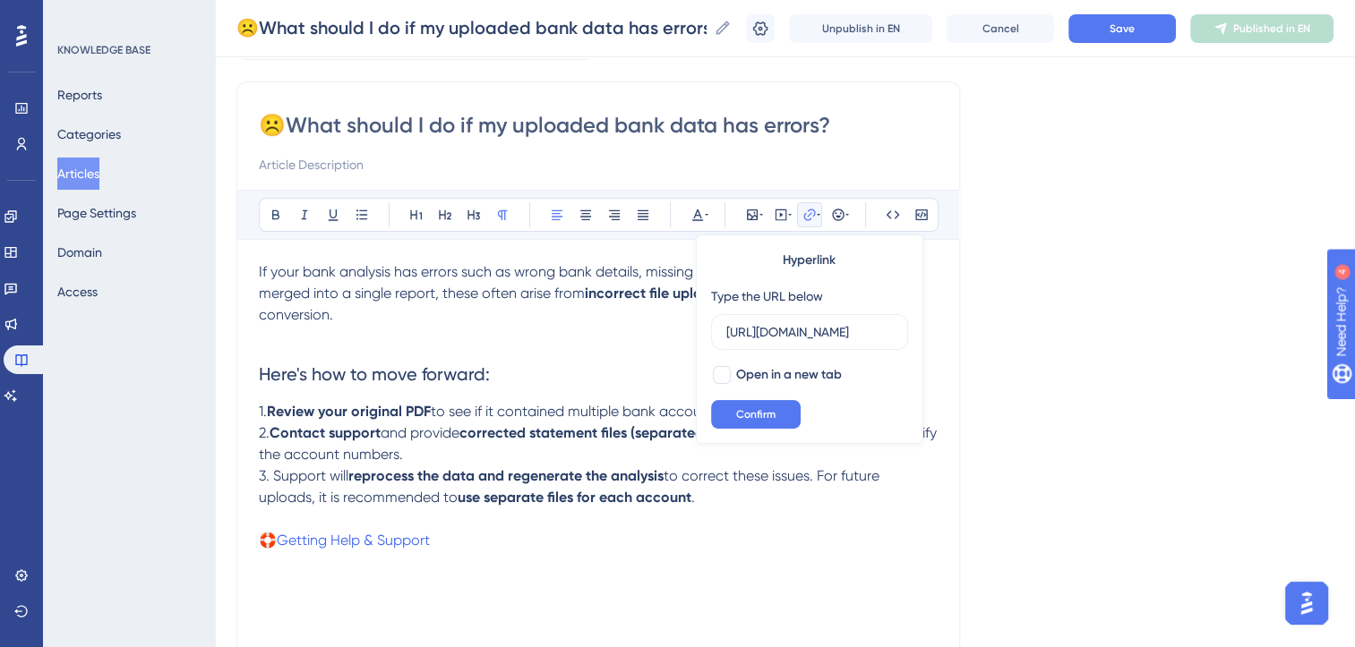
scroll to position [0, 0]
click at [354, 315] on p "If your bank analysis has errors such as wrong bank details, missing transactio…" at bounding box center [598, 293] width 679 height 64
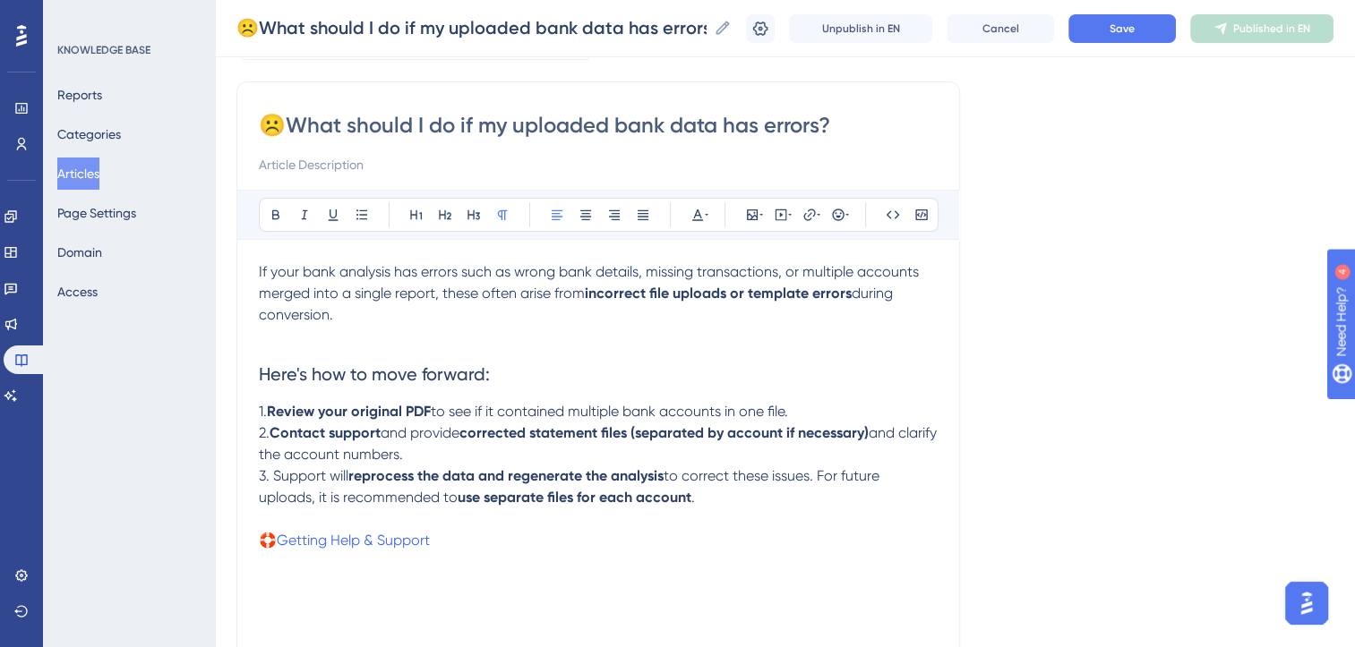
click at [717, 500] on p "3. Support will reprocess the data and regenerate the analysis to correct these…" at bounding box center [598, 487] width 679 height 43
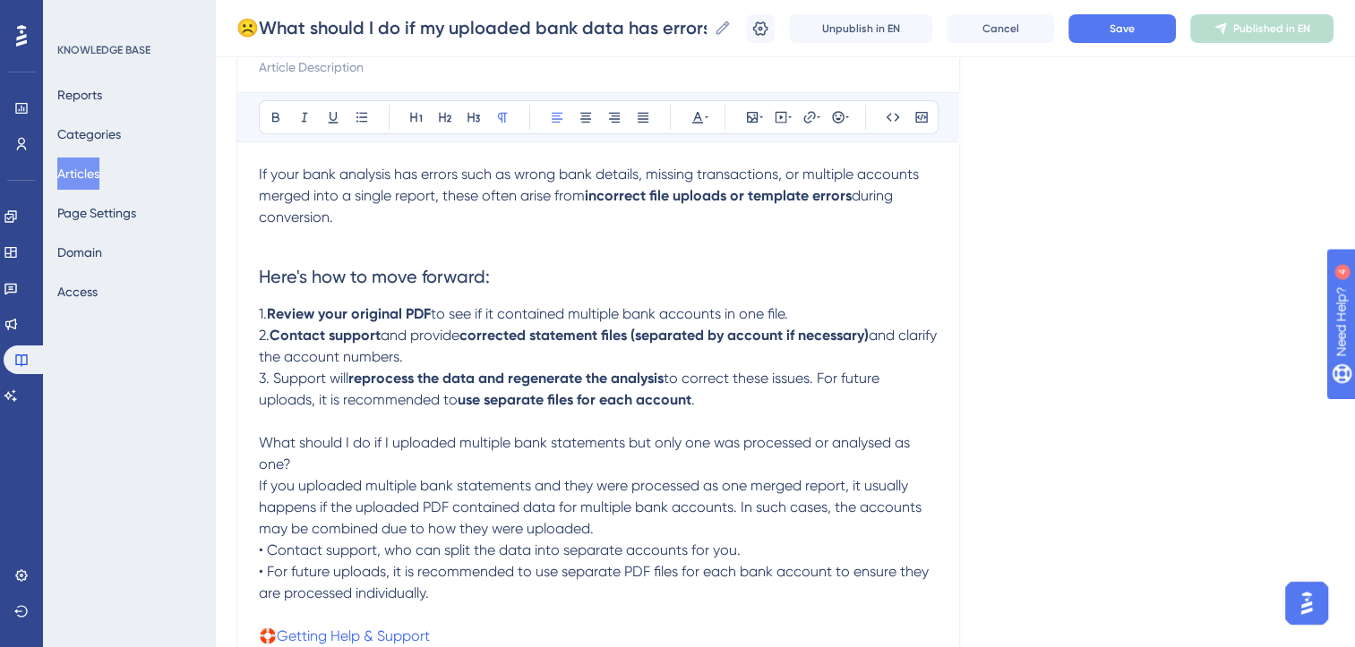
scroll to position [218, 0]
click at [757, 550] on p "What should I do if I uploaded multiple bank statements but only one was proces…" at bounding box center [598, 518] width 679 height 172
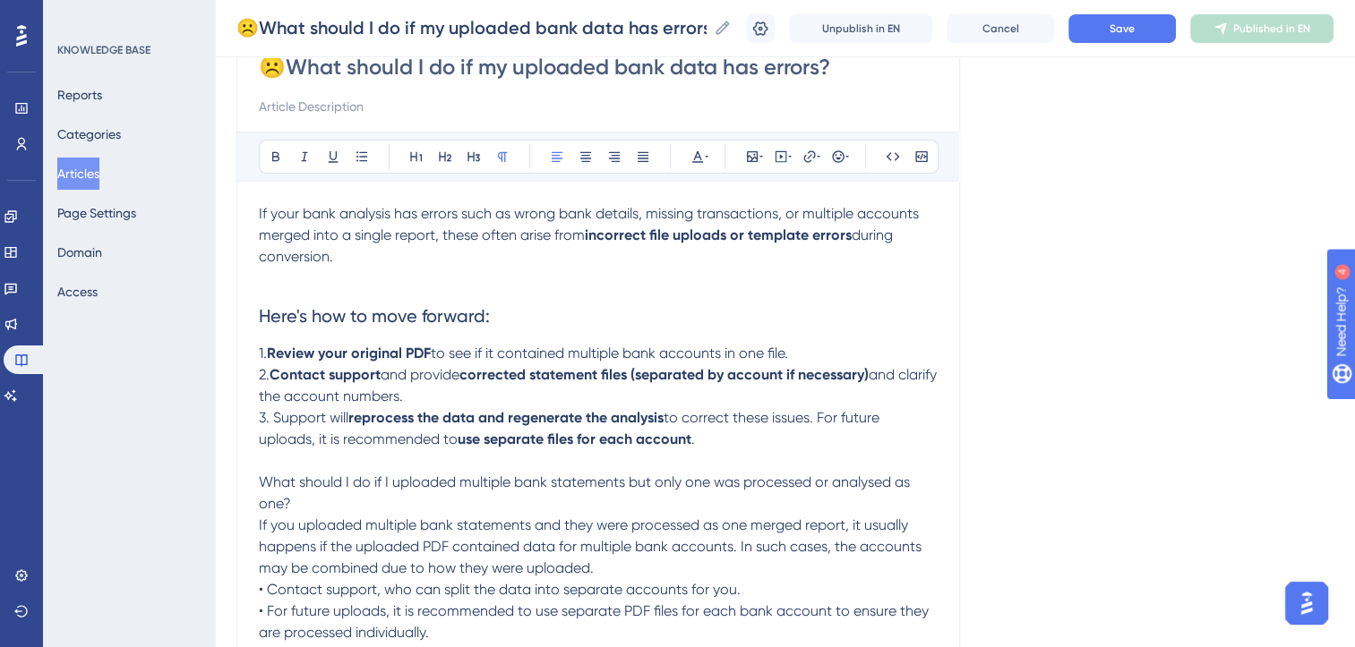
scroll to position [199, 0]
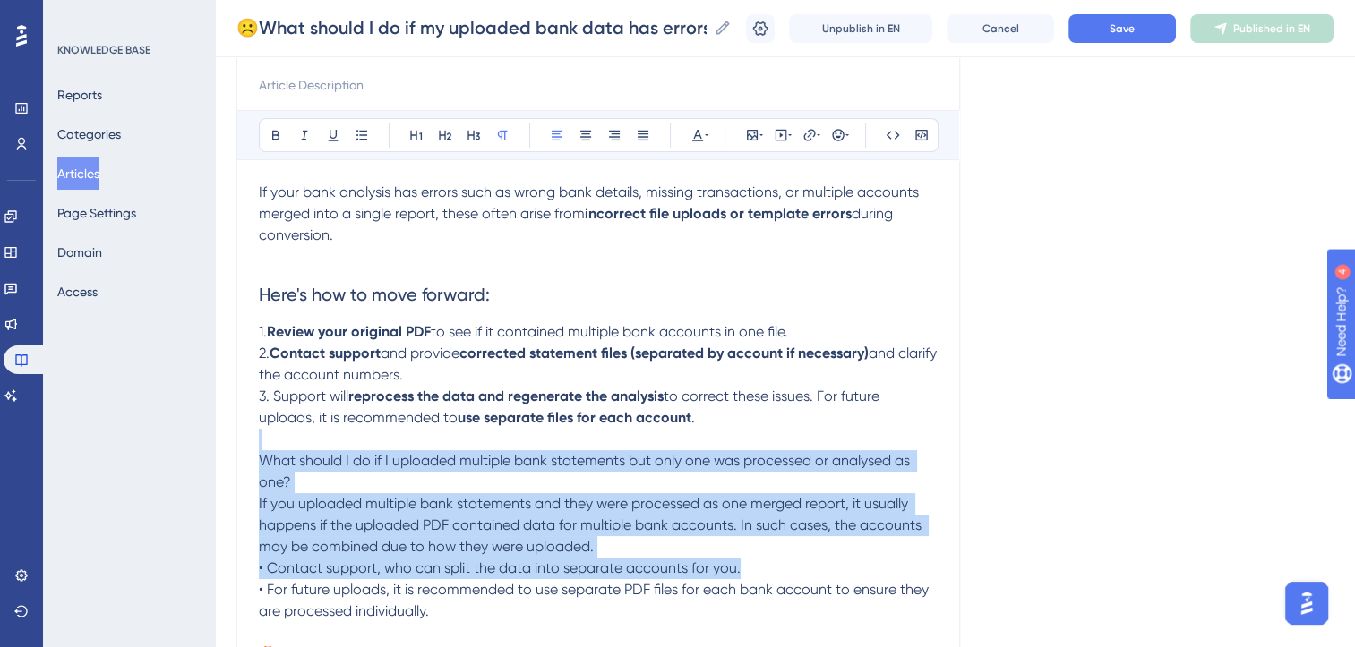
click at [278, 448] on p at bounding box center [598, 439] width 679 height 21
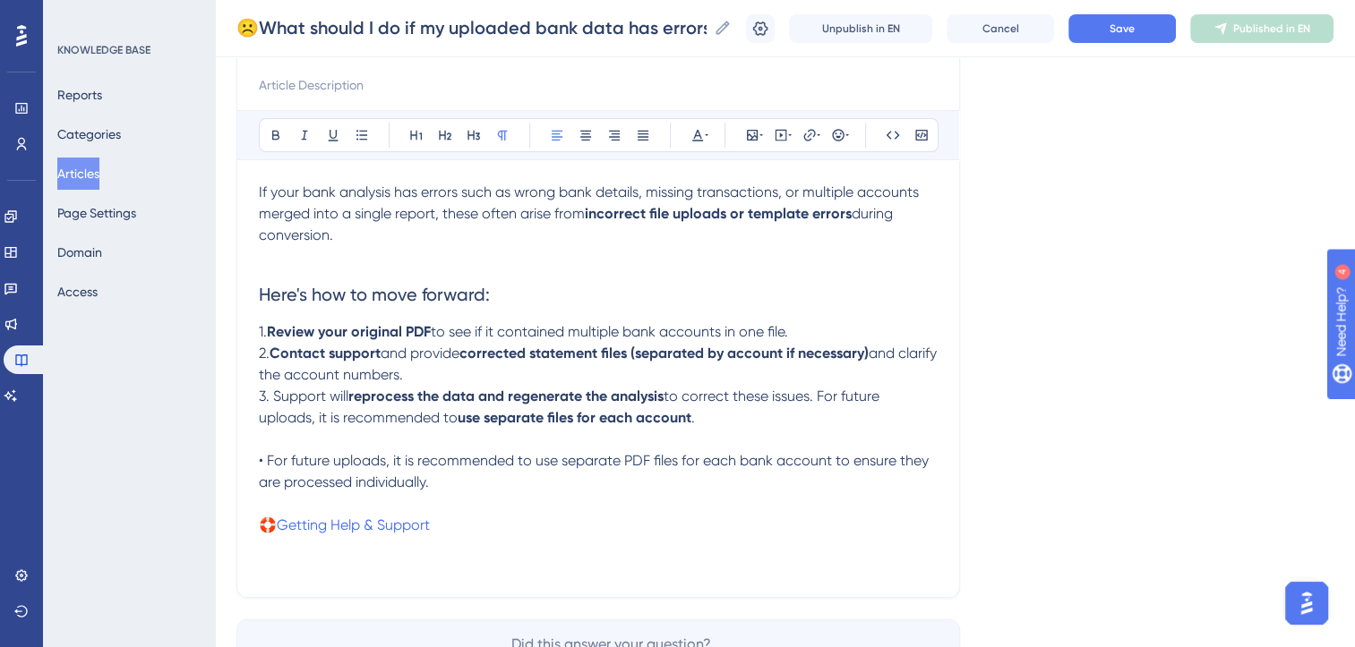
click at [277, 460] on p "• For future uploads, it is recommended to use separate PDF files for each bank…" at bounding box center [598, 471] width 679 height 43
click at [472, 493] on p "For future uploads, it is recommended to use separate PDF files for each bank a…" at bounding box center [598, 471] width 679 height 43
click at [450, 125] on button at bounding box center [445, 135] width 25 height 25
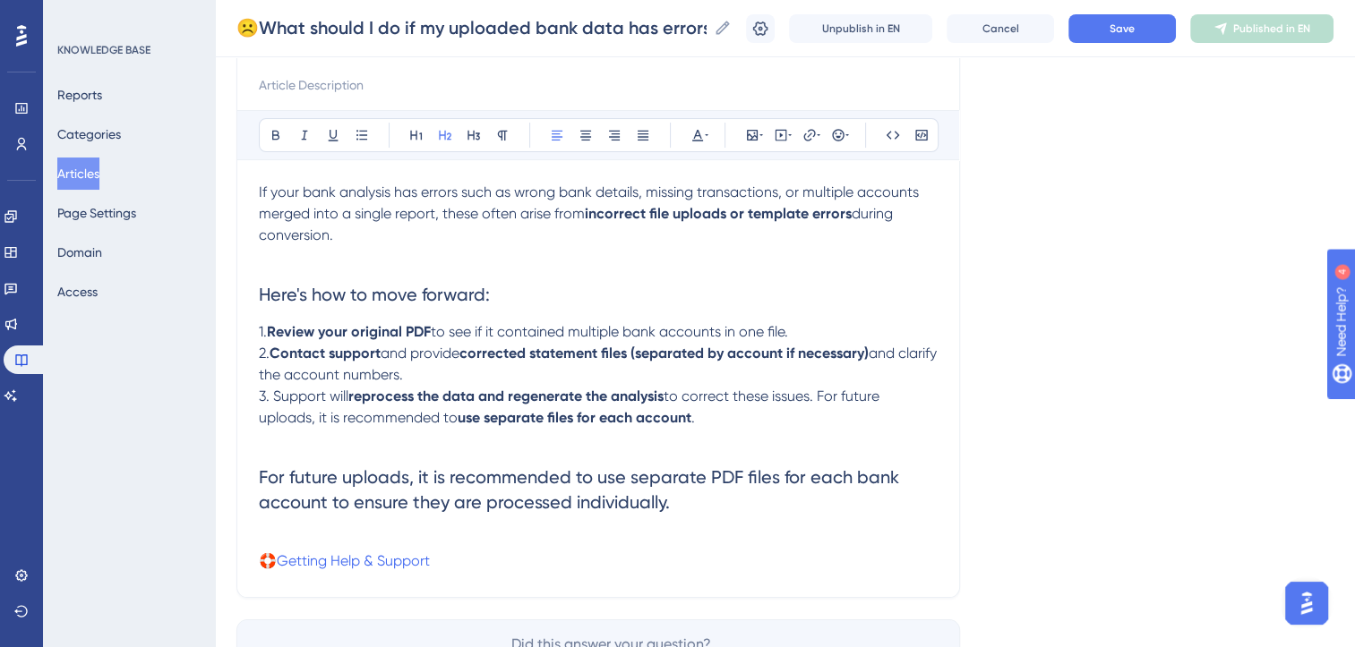
click at [351, 464] on h2 "For future uploads, it is recommended to use separate PDF files for each bank a…" at bounding box center [598, 489] width 679 height 79
click at [345, 447] on p at bounding box center [598, 439] width 679 height 21
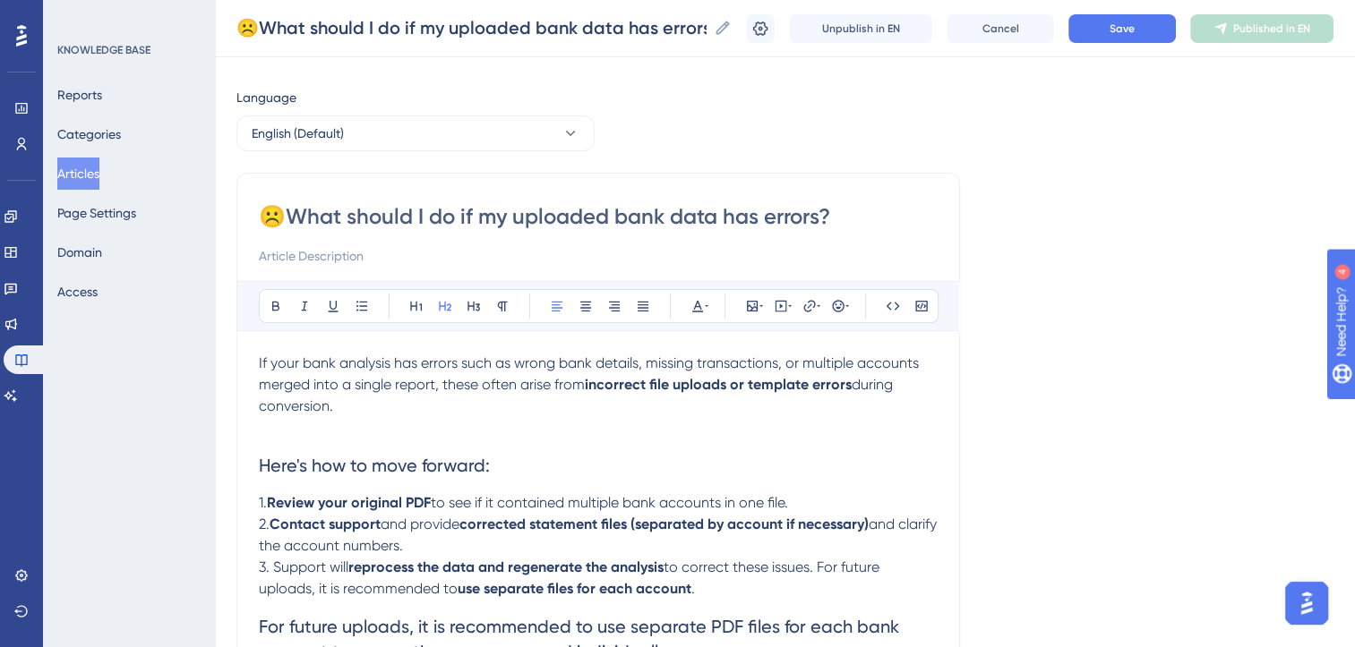
scroll to position [0, 0]
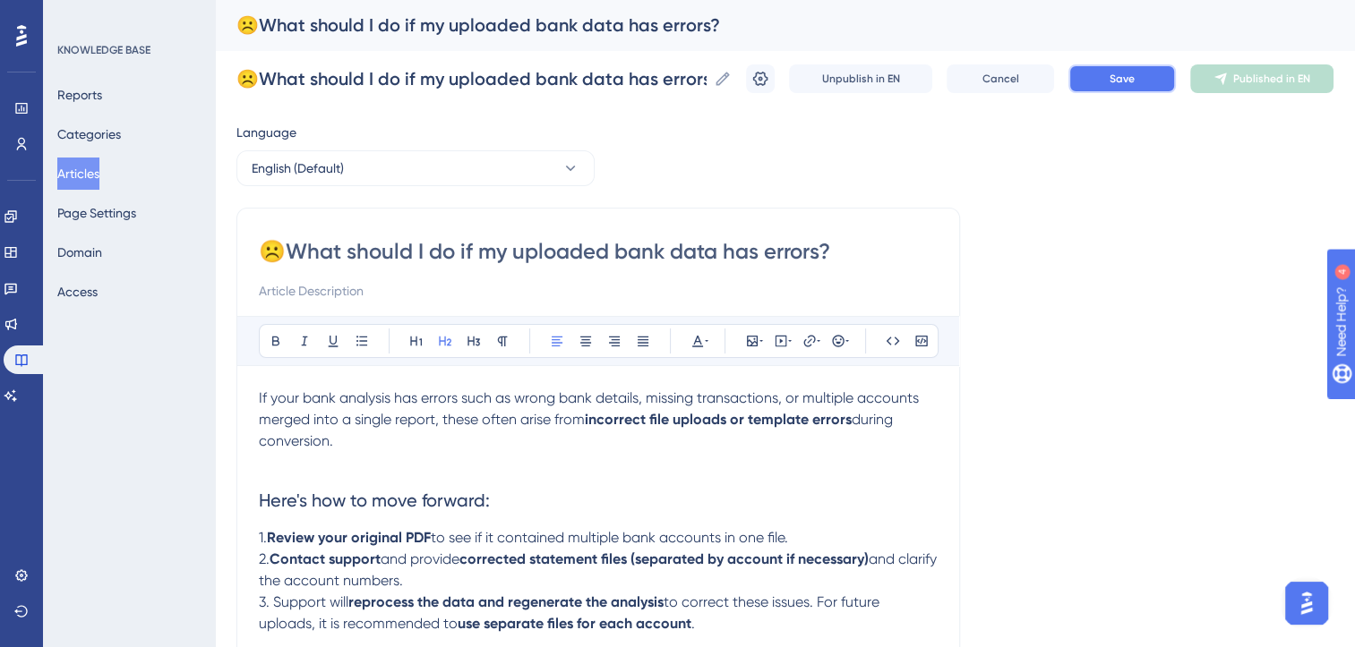
click at [1148, 80] on button "Save" at bounding box center [1121, 78] width 107 height 29
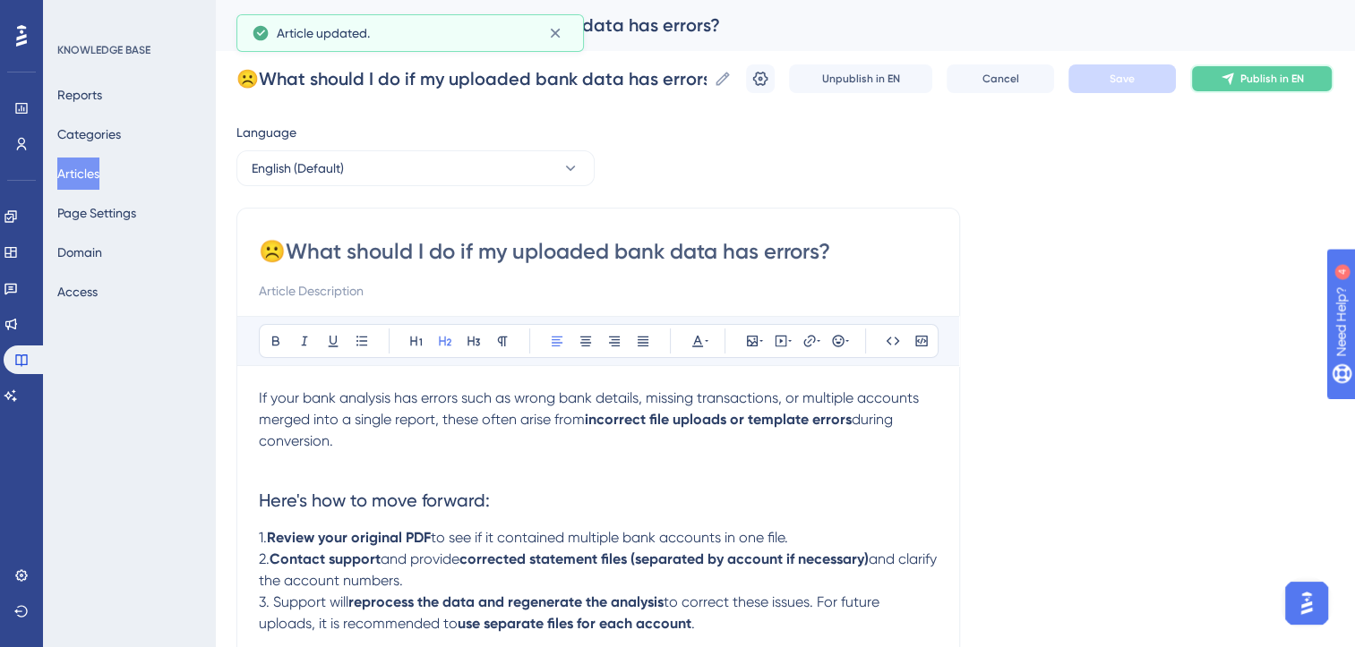
click at [1266, 84] on span "Publish in EN" at bounding box center [1272, 79] width 64 height 14
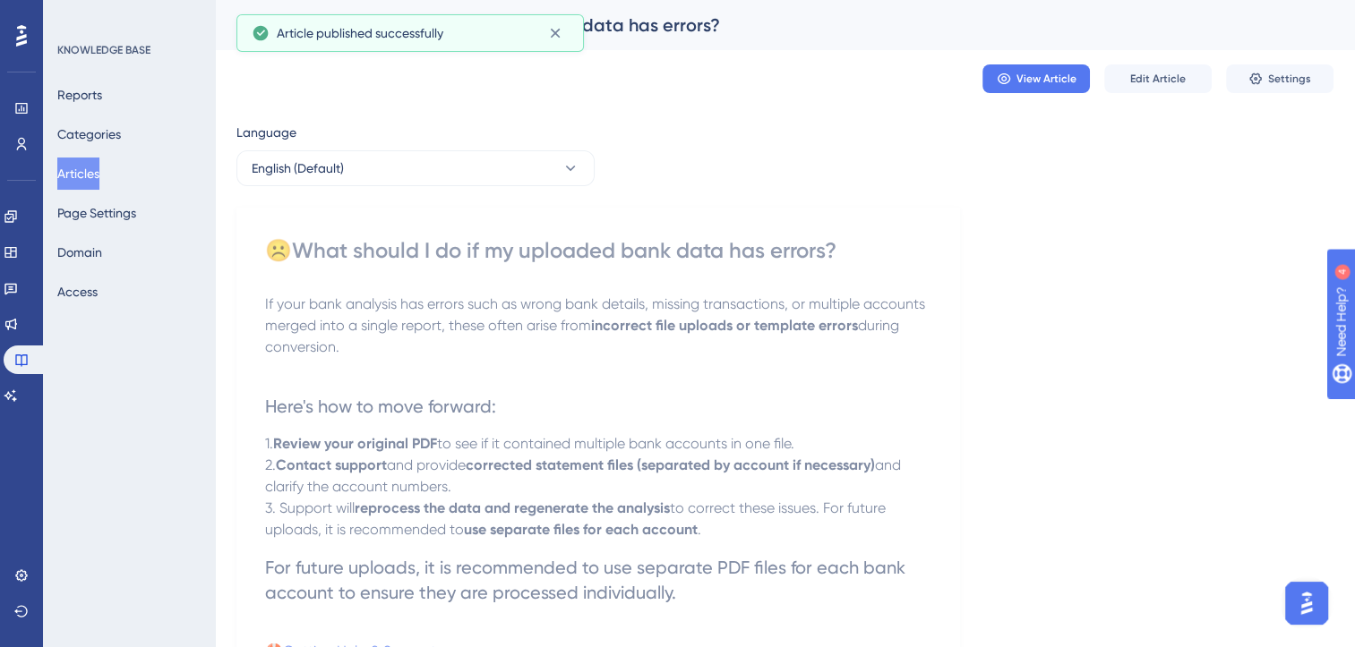
click at [89, 178] on button "Articles" at bounding box center [78, 174] width 42 height 32
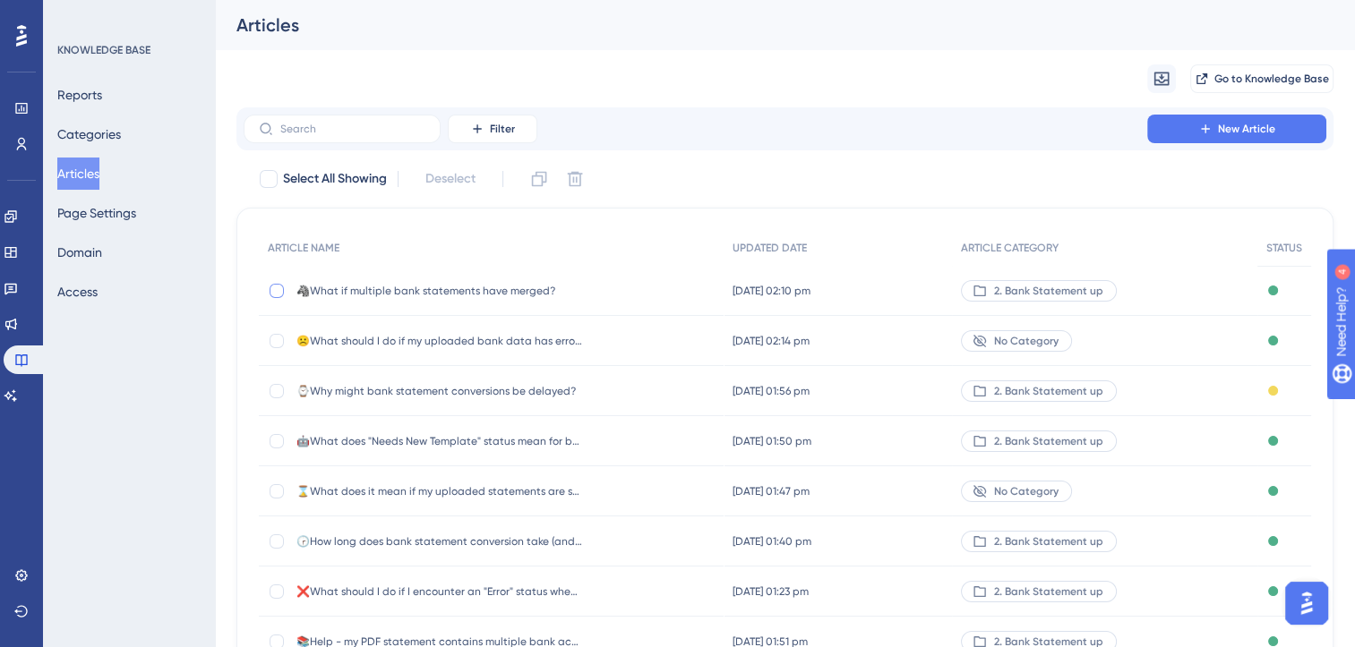
click at [278, 288] on div at bounding box center [277, 291] width 14 height 14
click at [579, 179] on icon at bounding box center [575, 179] width 18 height 18
checkbox input "false"
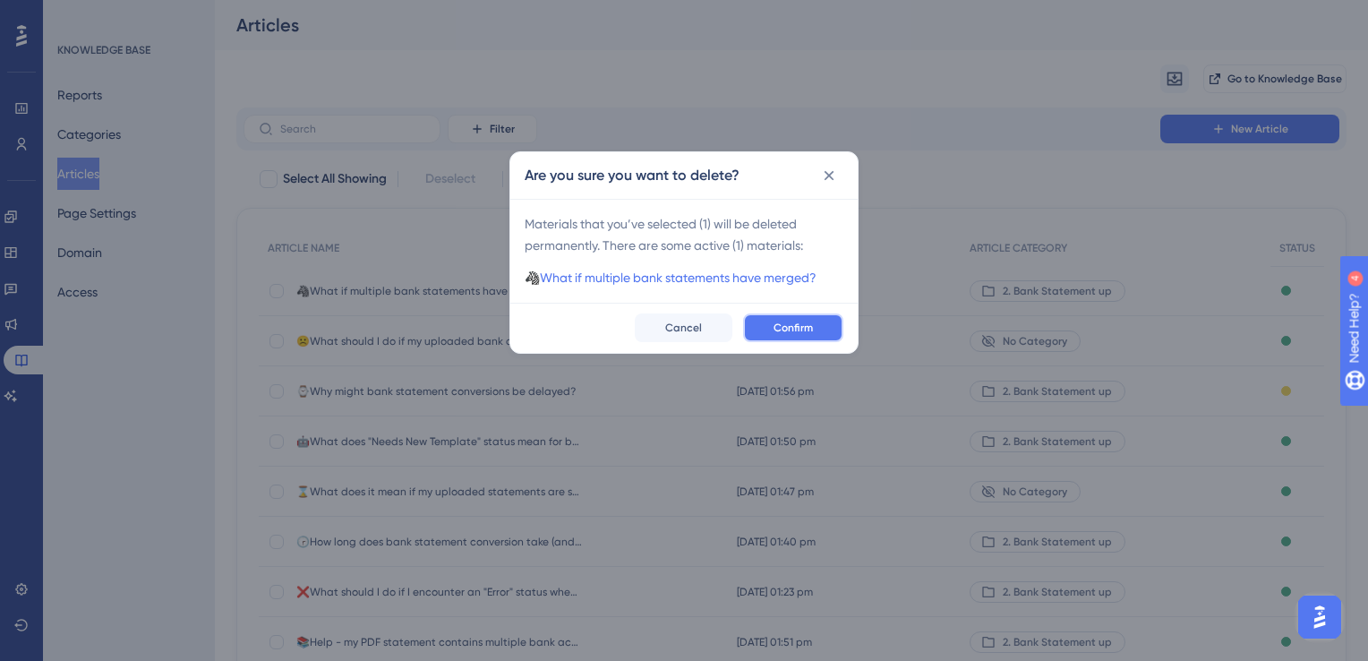
click at [797, 335] on button "Confirm" at bounding box center [793, 327] width 100 height 29
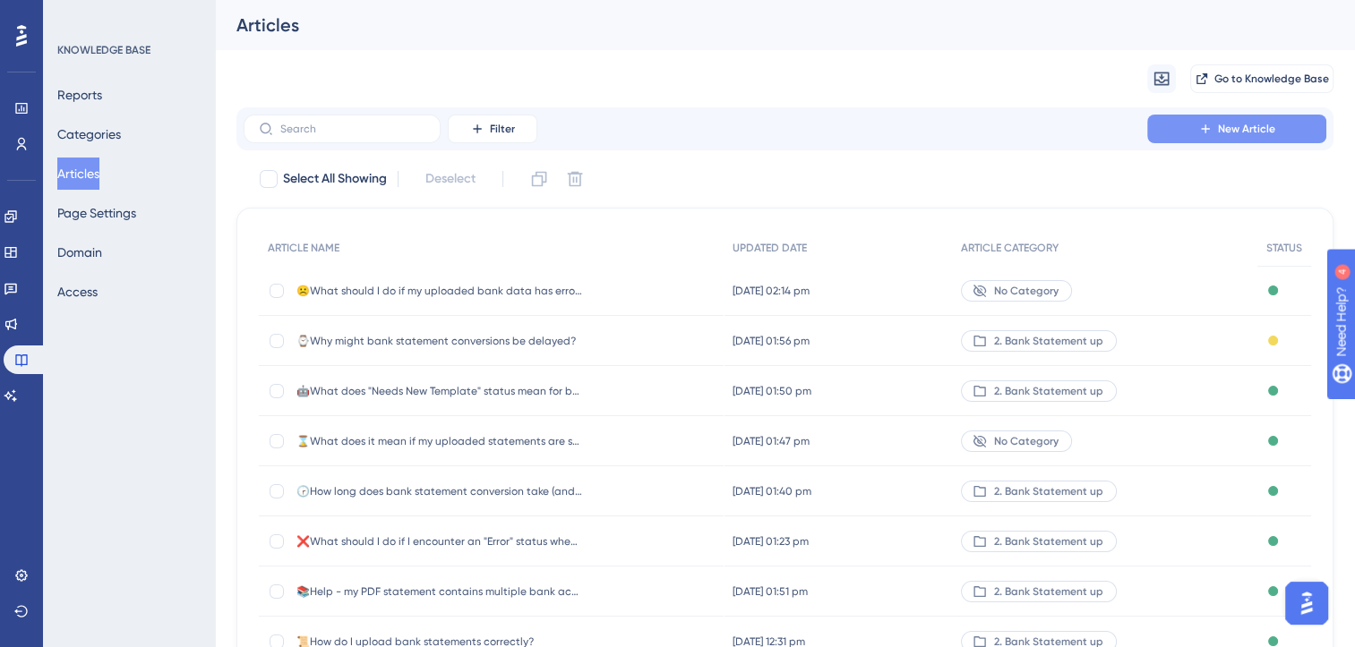
click at [1232, 132] on span "New Article" at bounding box center [1246, 129] width 57 height 14
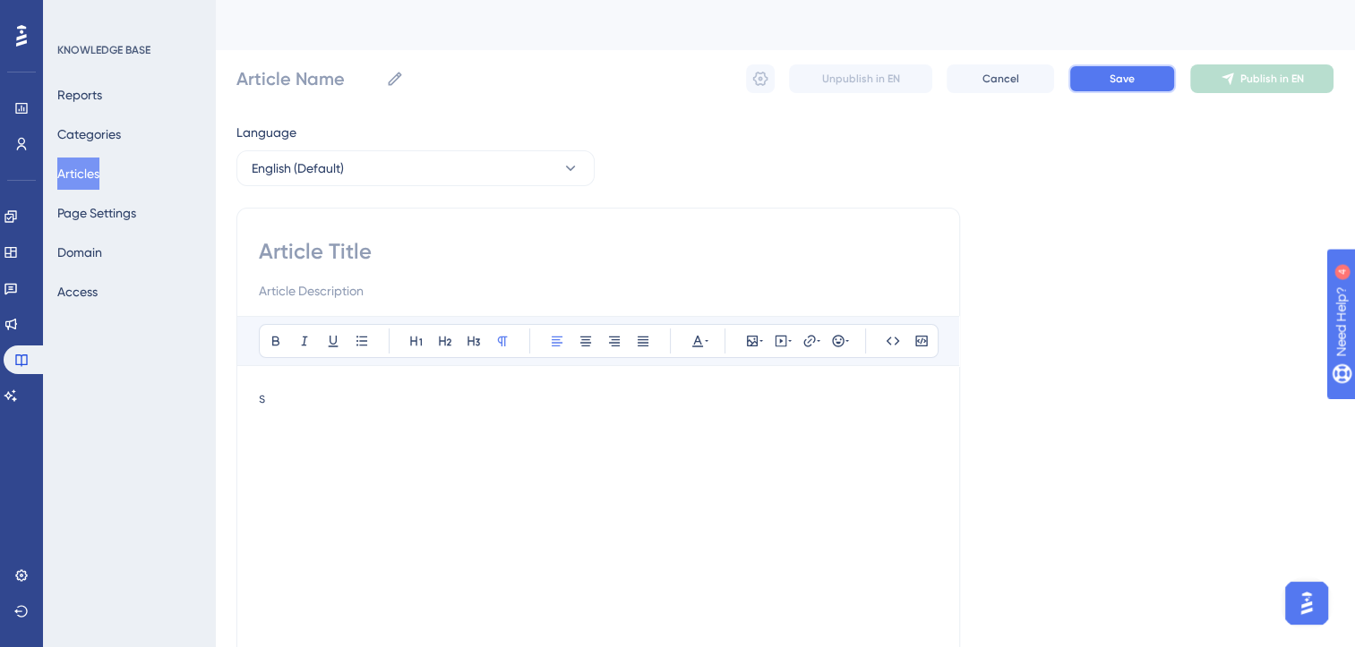
click at [1108, 73] on button "Save" at bounding box center [1121, 78] width 107 height 29
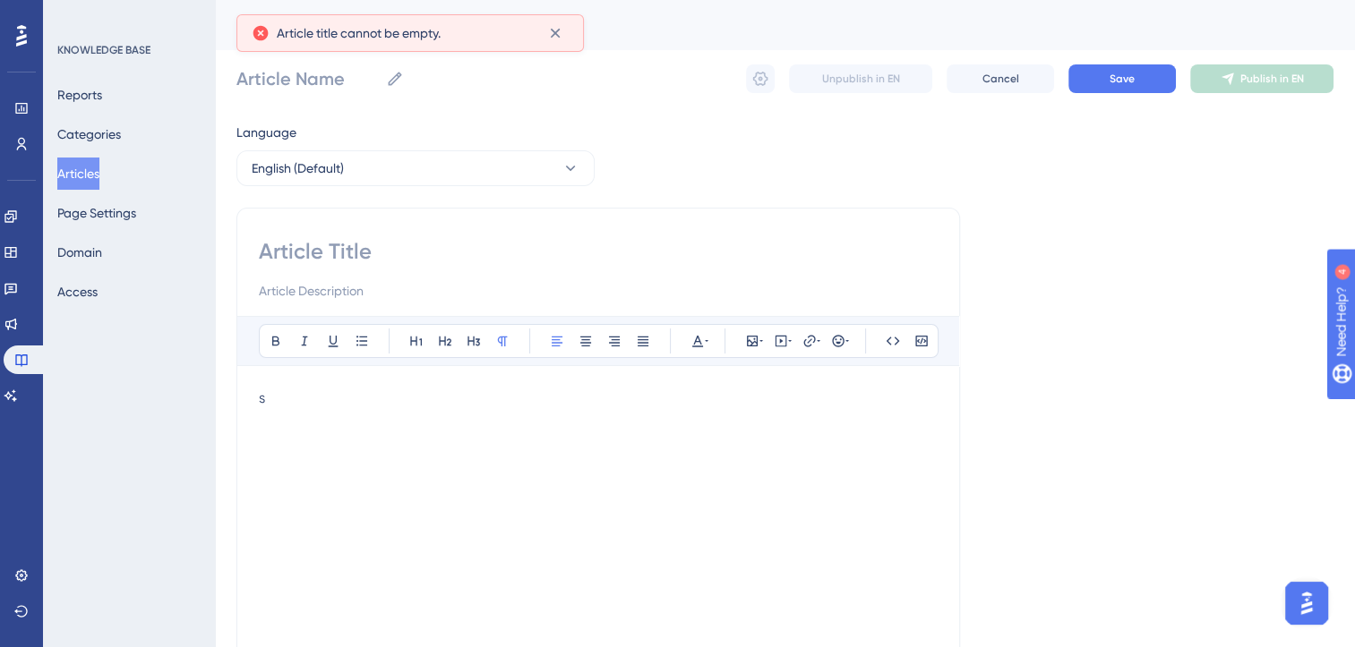
click at [328, 417] on div "s" at bounding box center [598, 585] width 679 height 394
type input "s"
click at [391, 253] on input "s" at bounding box center [598, 251] width 679 height 29
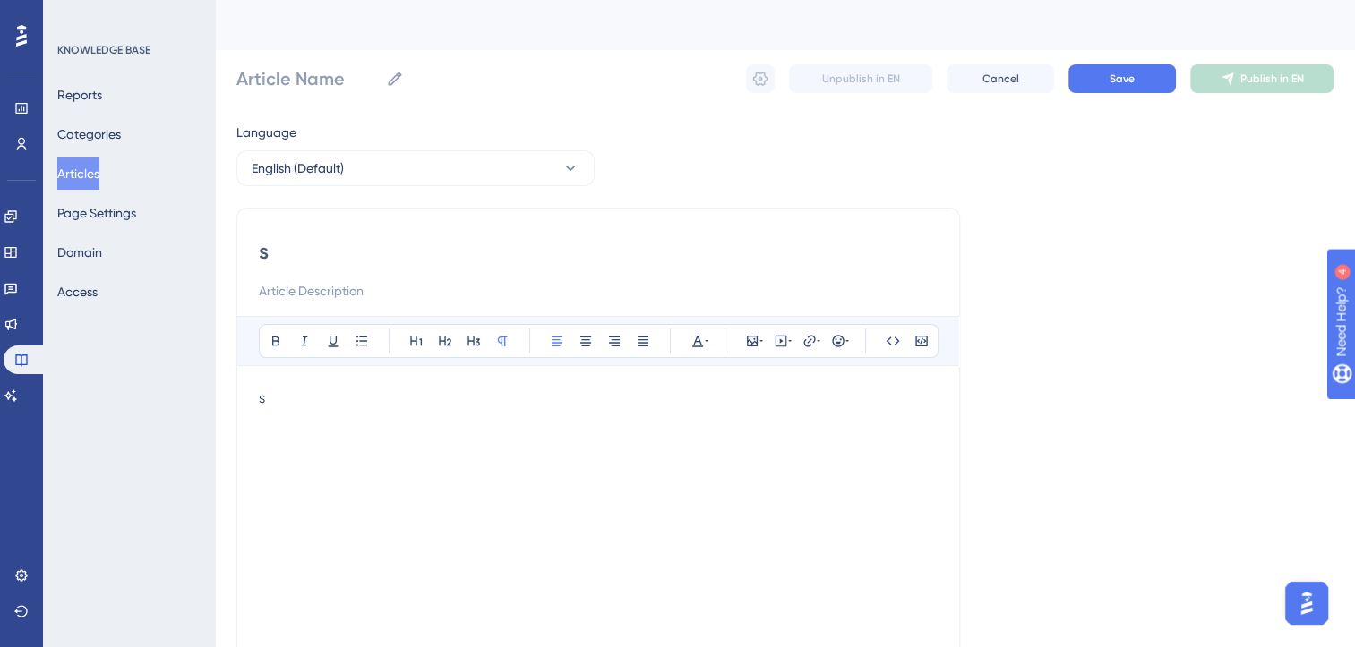
type input "s"
click at [1097, 84] on button "Save" at bounding box center [1121, 78] width 107 height 29
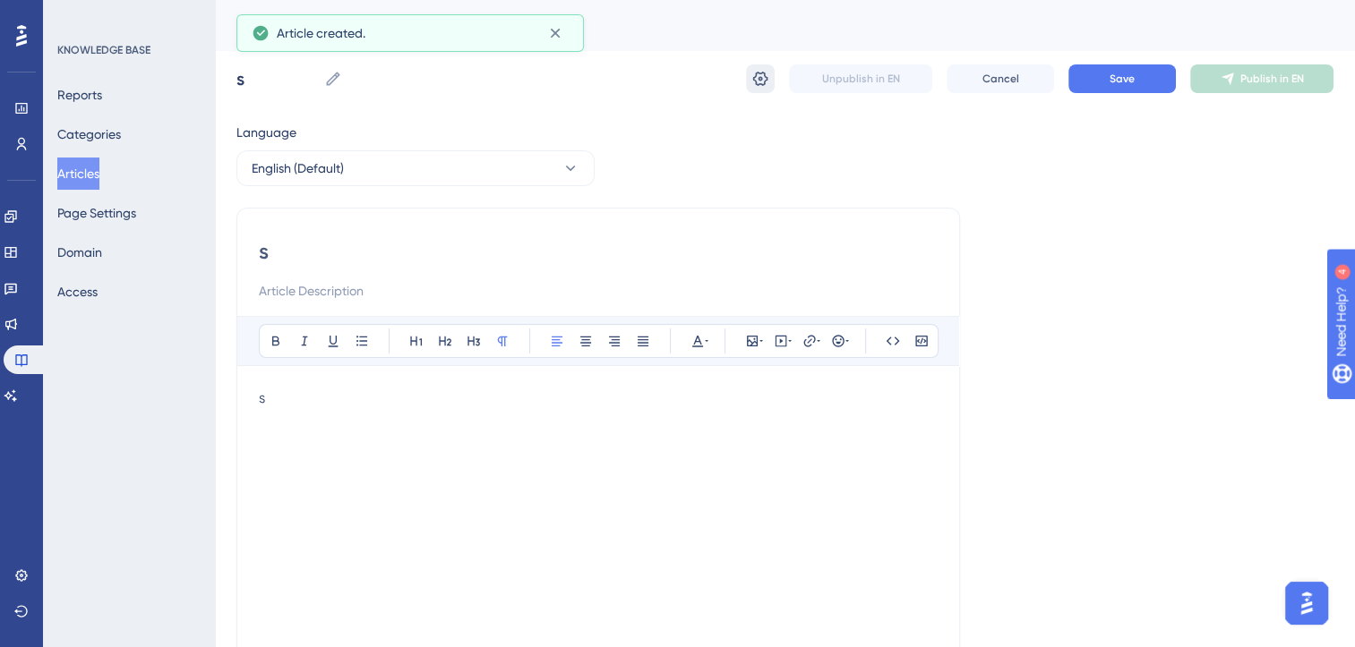
click at [758, 84] on icon at bounding box center [760, 79] width 15 height 14
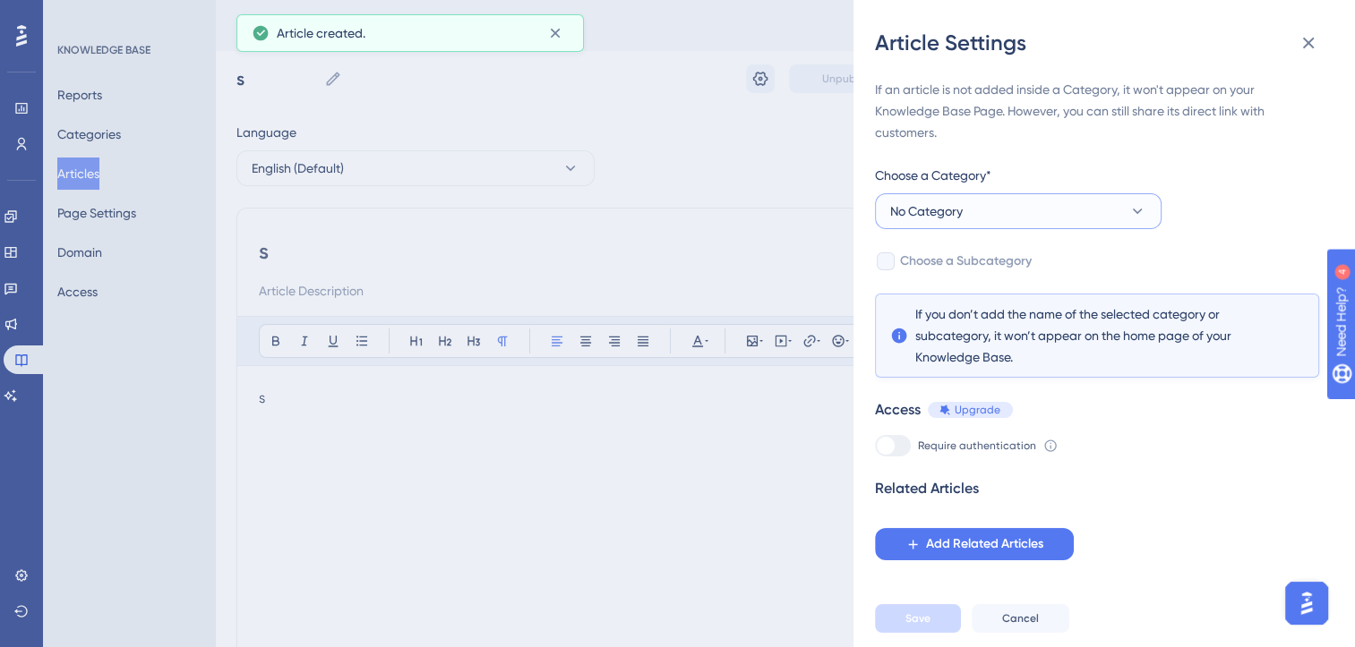
click at [1067, 220] on button "No Category" at bounding box center [1018, 211] width 287 height 36
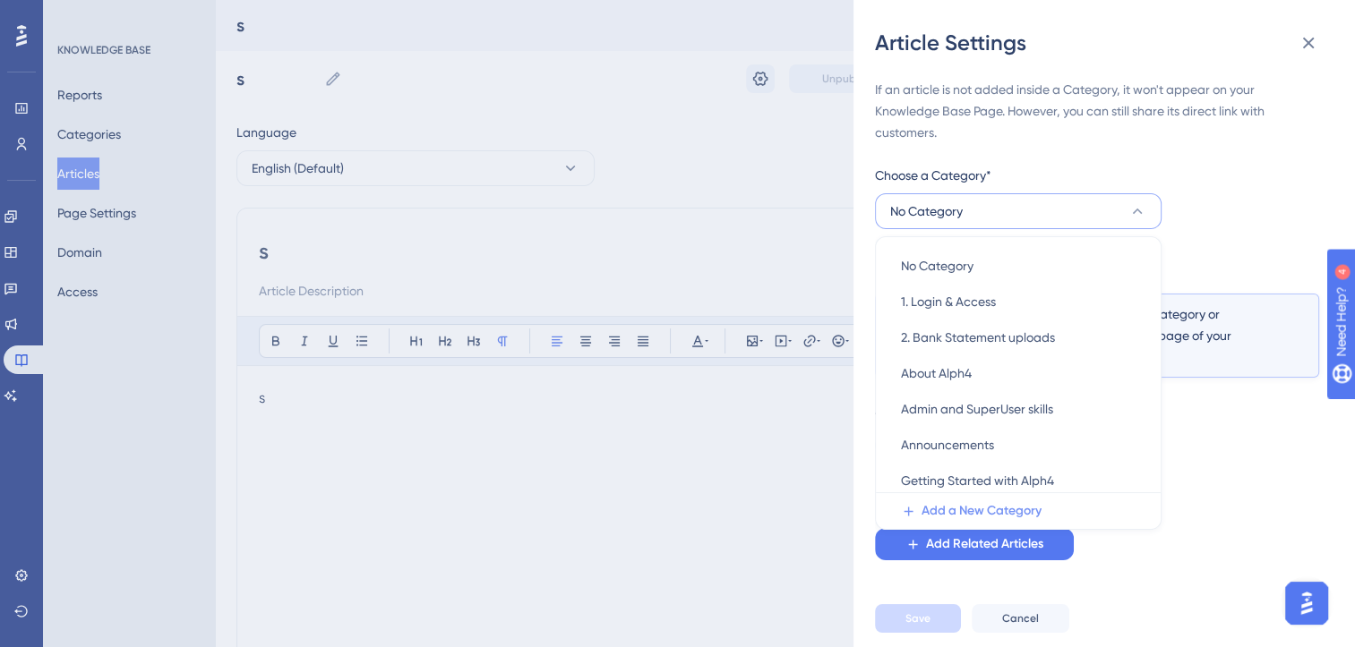
click at [1028, 513] on span "Add a New Category" at bounding box center [981, 511] width 120 height 21
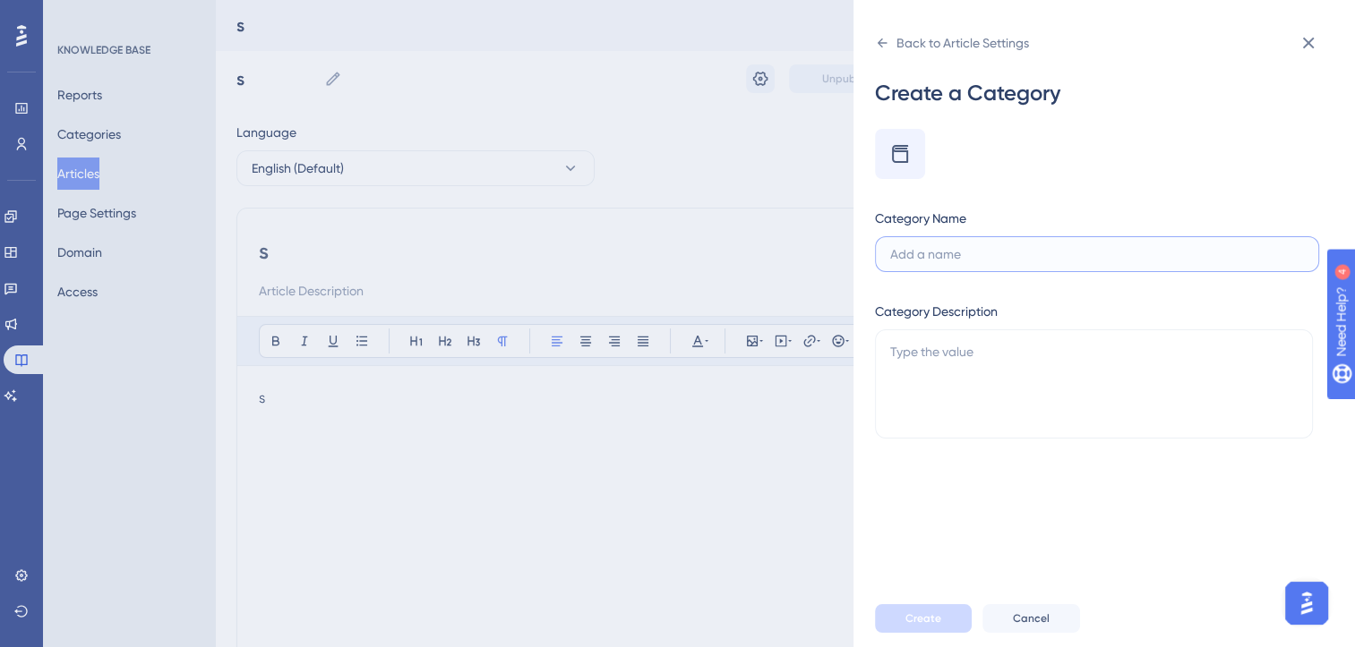
click at [962, 256] on input "text" at bounding box center [1097, 254] width 414 height 20
paste input "Connection Problems, in the larger context of Open Banking Connections."
type input "Open Banking Connections"
click at [937, 625] on span "Create" at bounding box center [923, 619] width 36 height 14
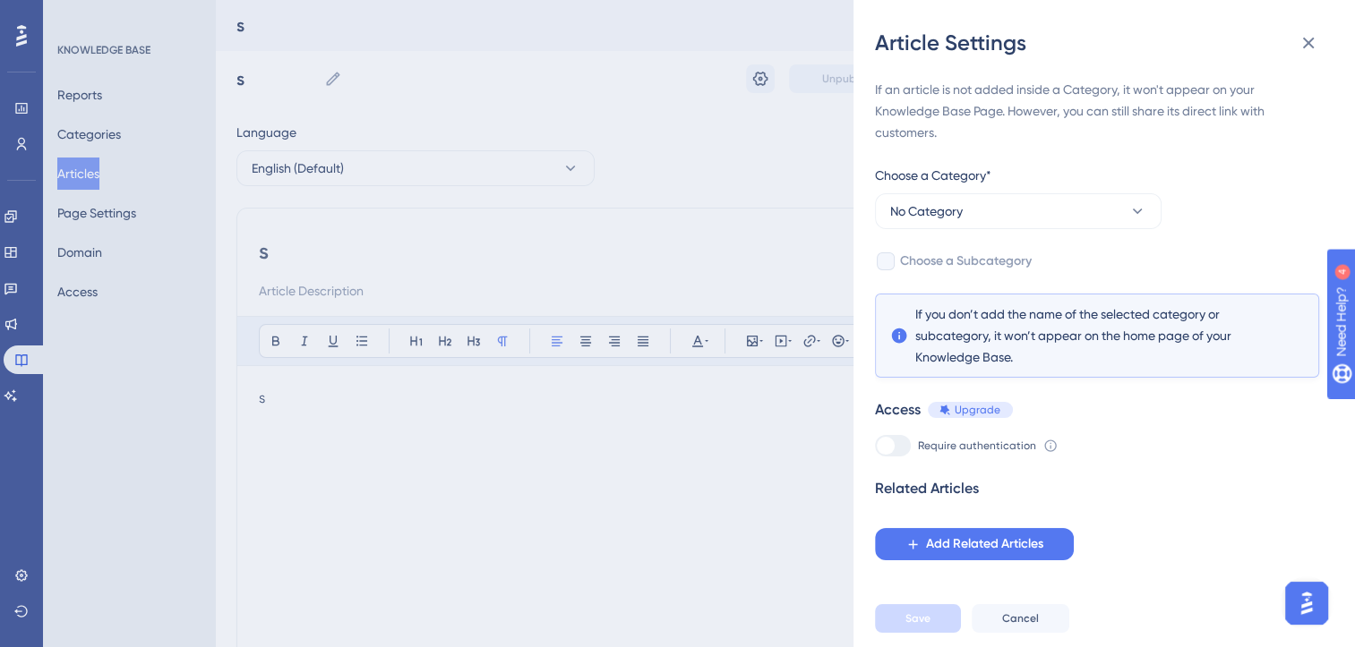
click at [974, 260] on span "Choose a Subcategory" at bounding box center [966, 261] width 132 height 21
click at [1049, 214] on button "No Category" at bounding box center [1018, 211] width 287 height 36
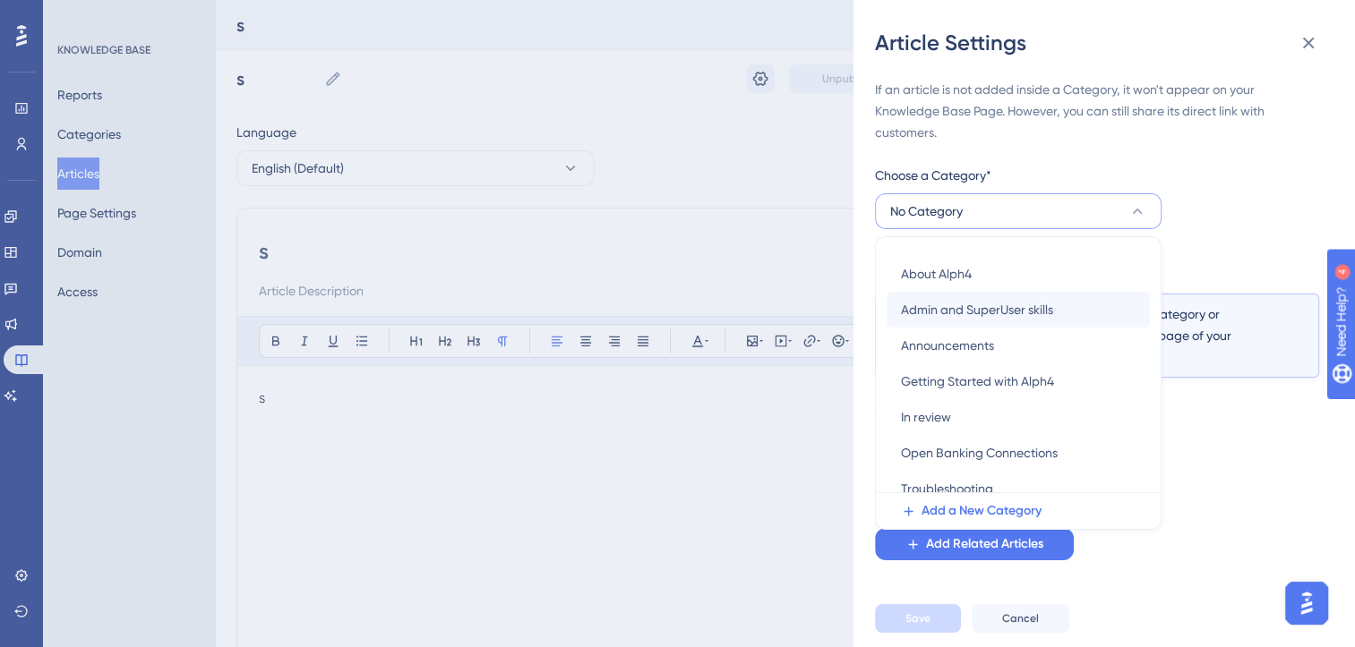
scroll to position [113, 0]
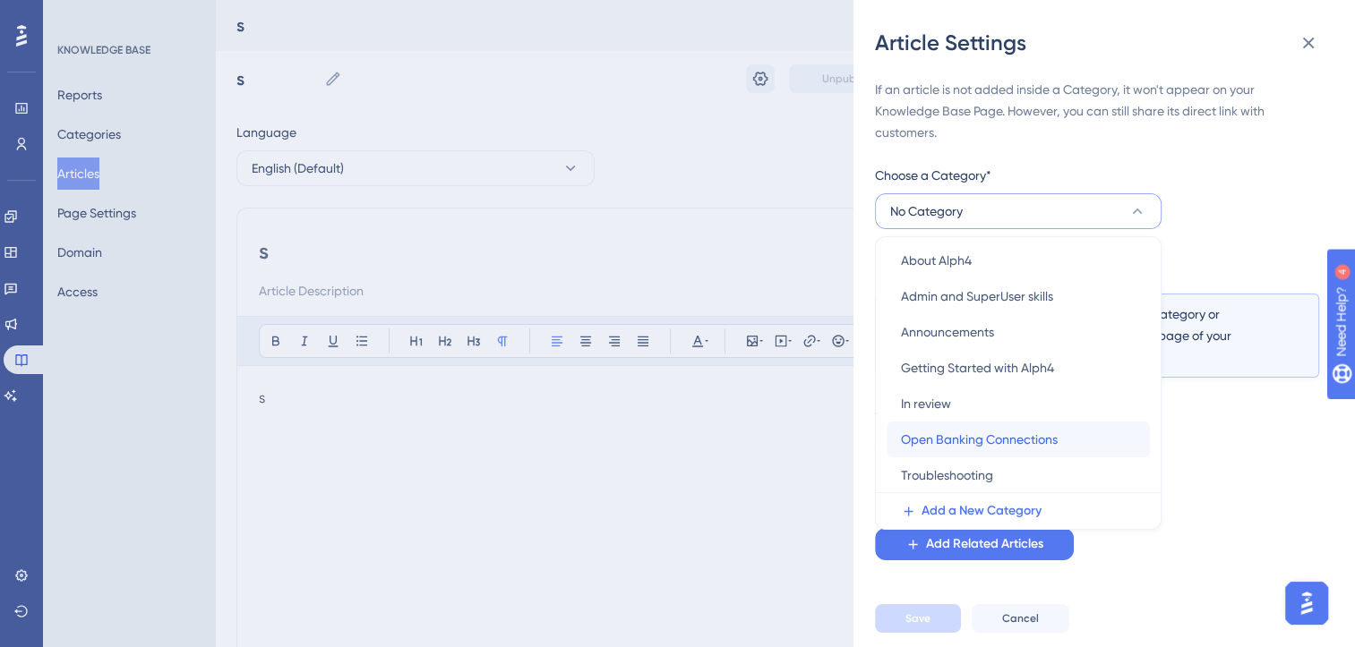
click at [1017, 432] on span "Open Banking Connections" at bounding box center [979, 439] width 157 height 21
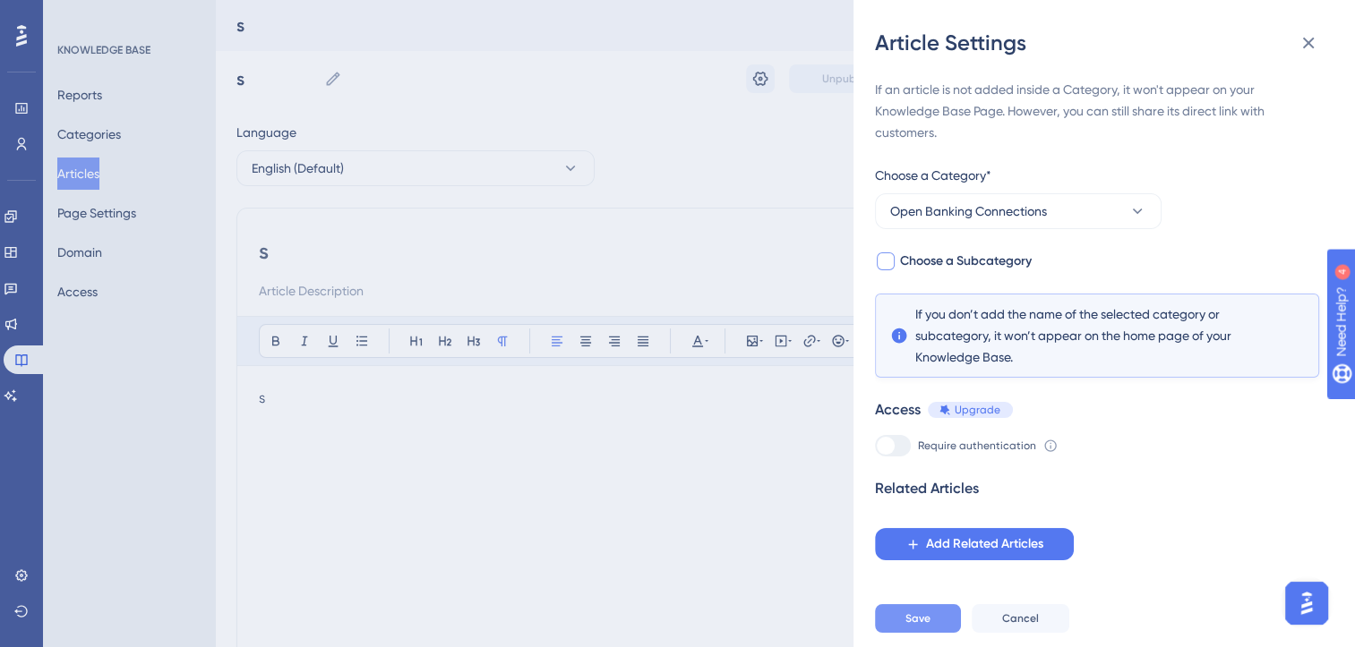
click at [885, 264] on div at bounding box center [886, 262] width 18 height 18
checkbox input "true"
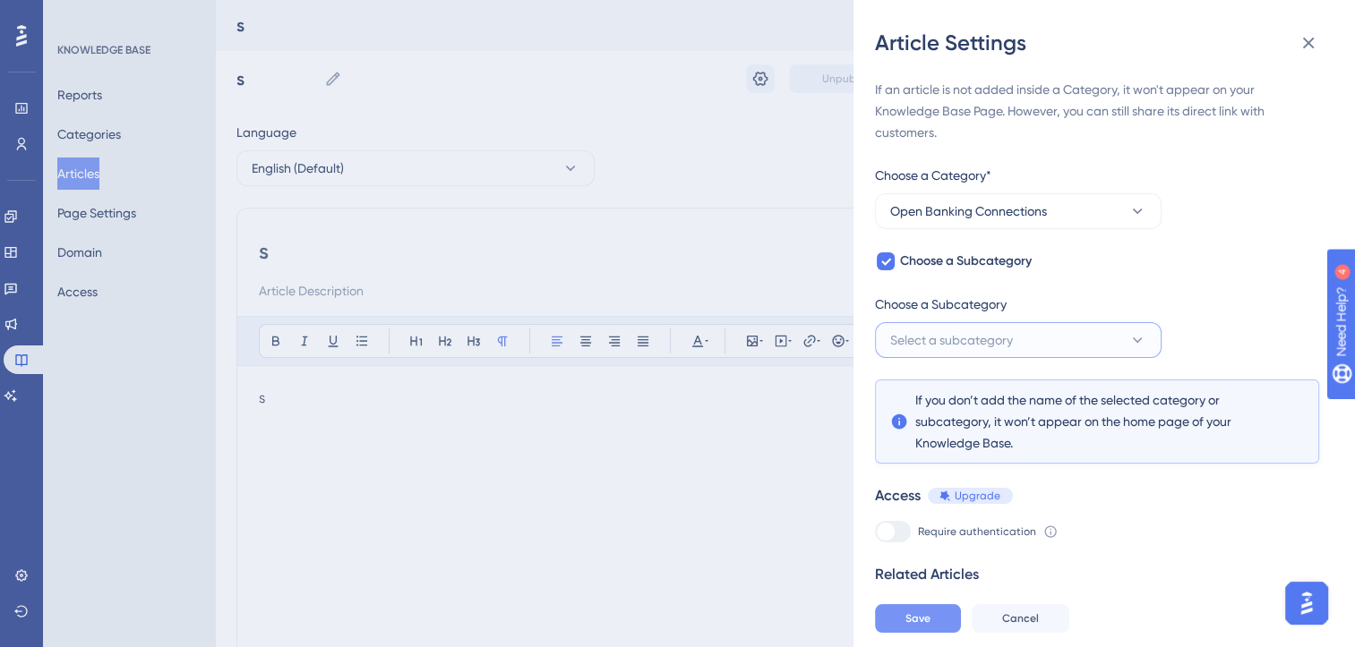
click at [1024, 344] on button "Select a subcategory" at bounding box center [1018, 340] width 287 height 36
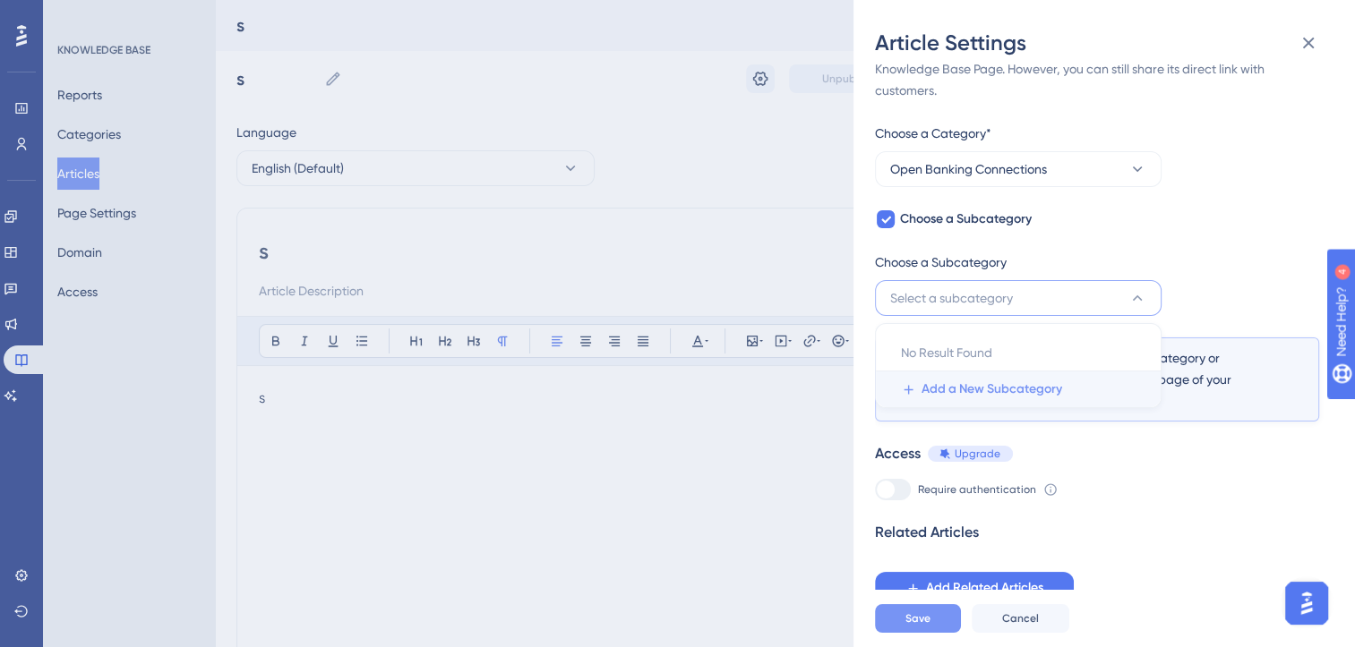
click at [992, 388] on span "Add a New Subcategory" at bounding box center [991, 389] width 141 height 21
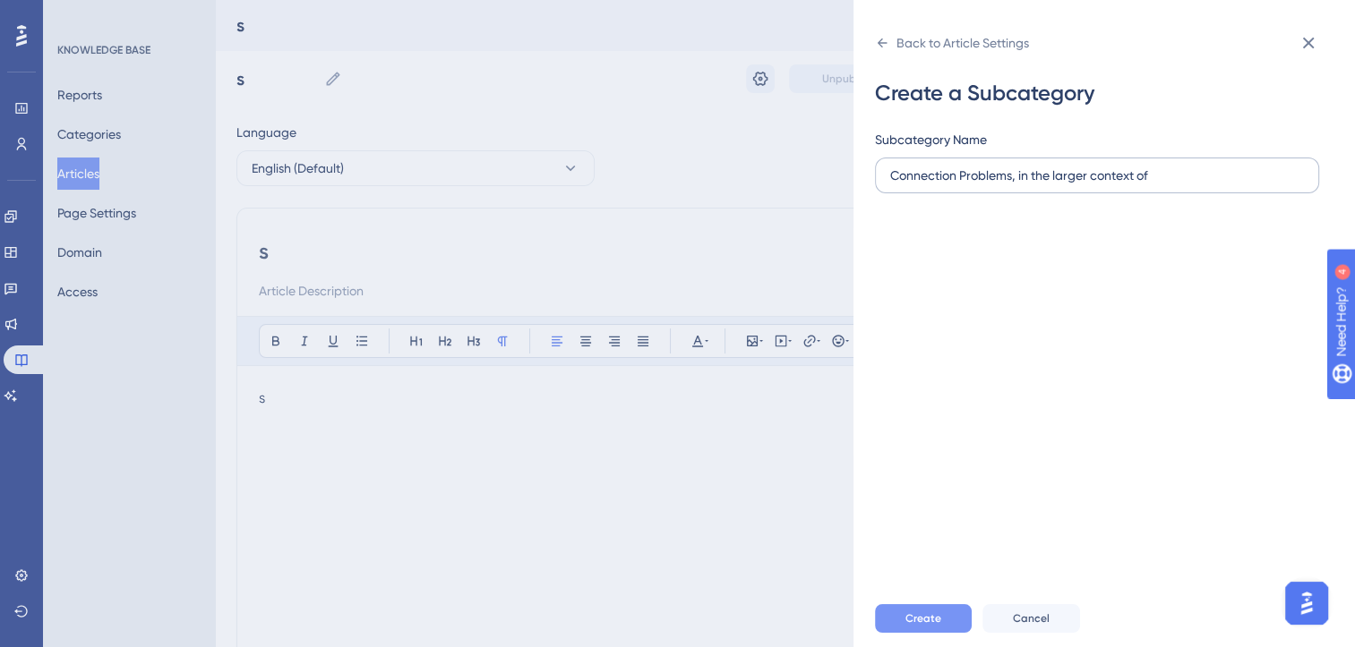
click at [1014, 182] on input "Connection Problems, in the larger context of" at bounding box center [1097, 176] width 414 height 20
type input "Connection Problems"
click at [938, 633] on button "Create" at bounding box center [923, 618] width 97 height 29
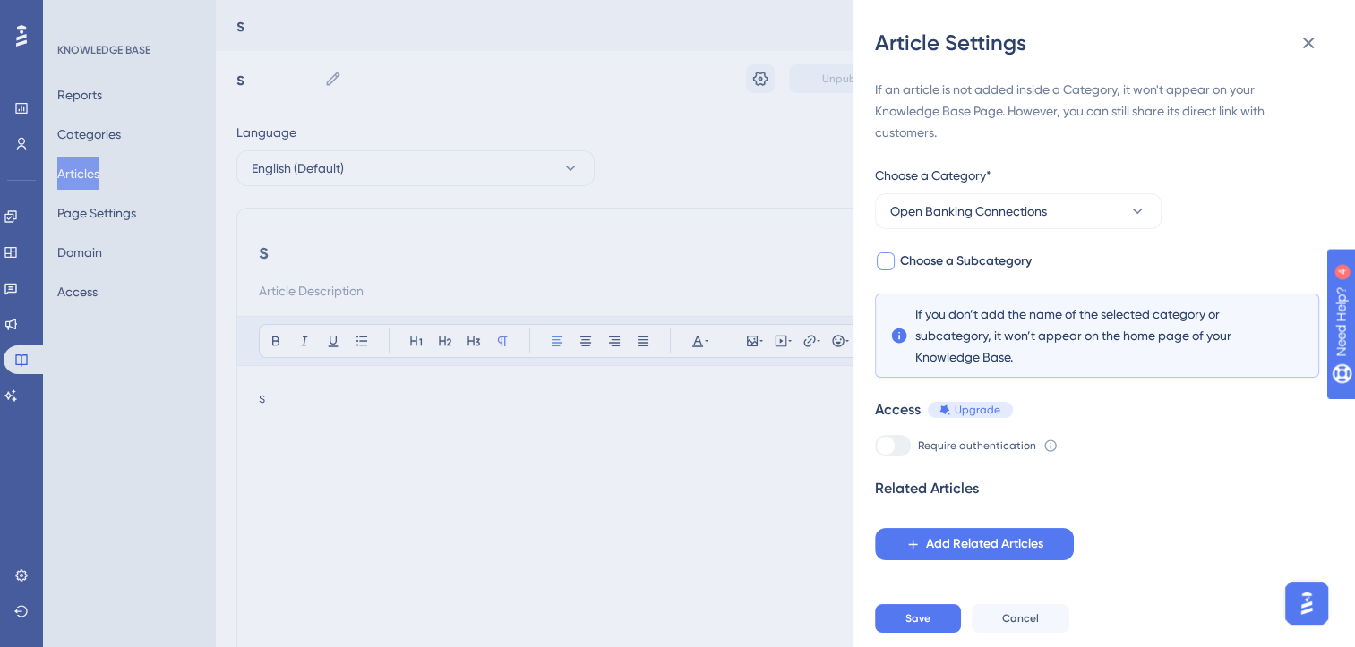
click at [887, 261] on div at bounding box center [886, 262] width 18 height 18
checkbox input "true"
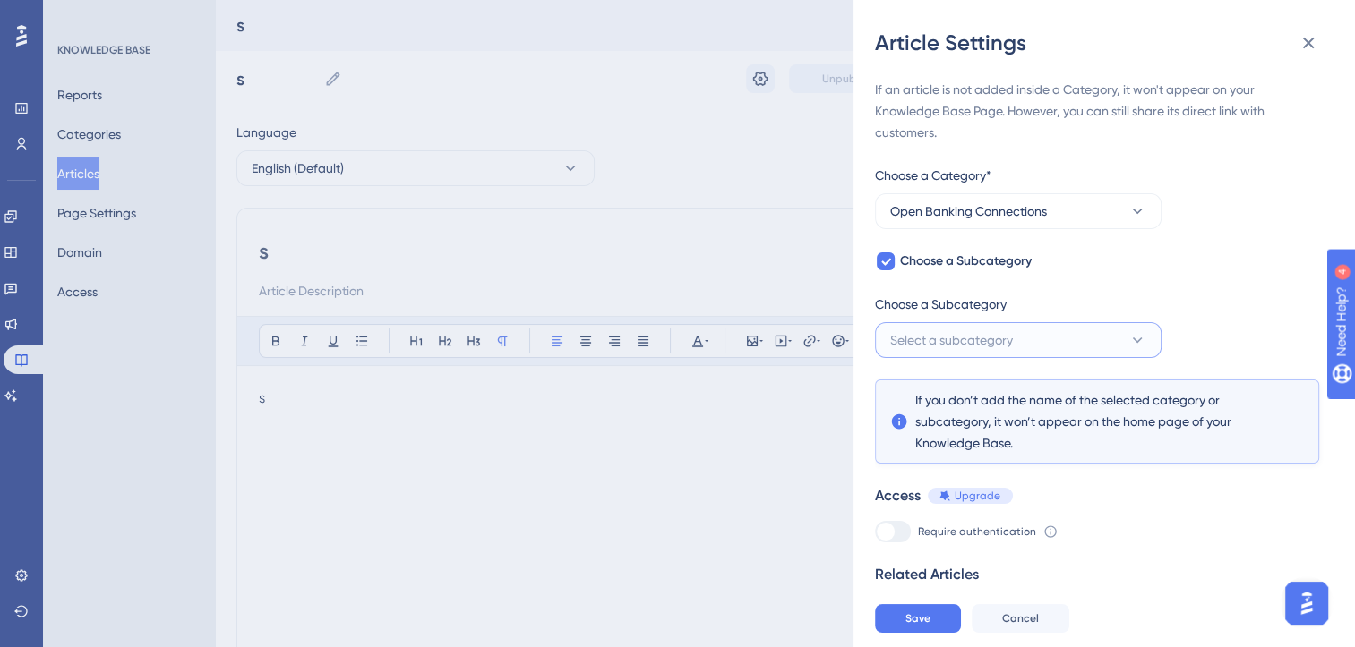
click at [1025, 342] on button "Select a subcategory" at bounding box center [1018, 340] width 287 height 36
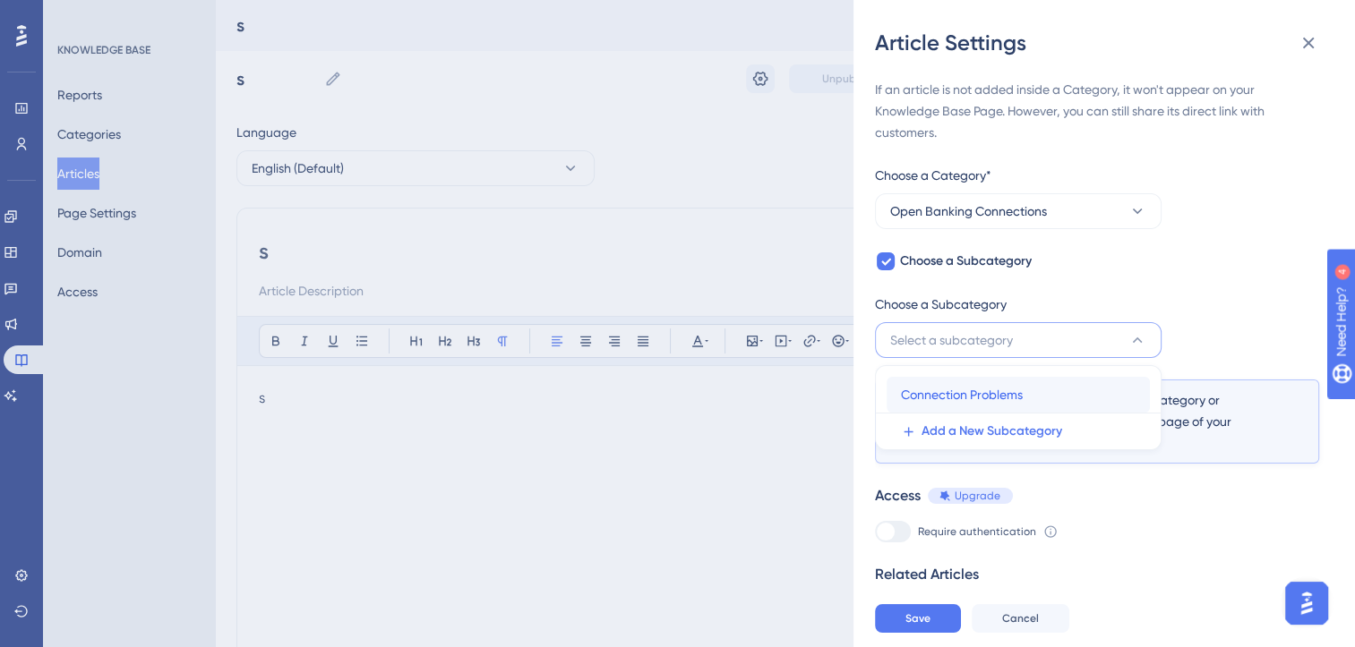
click at [981, 395] on span "Connection Problems" at bounding box center [962, 394] width 122 height 21
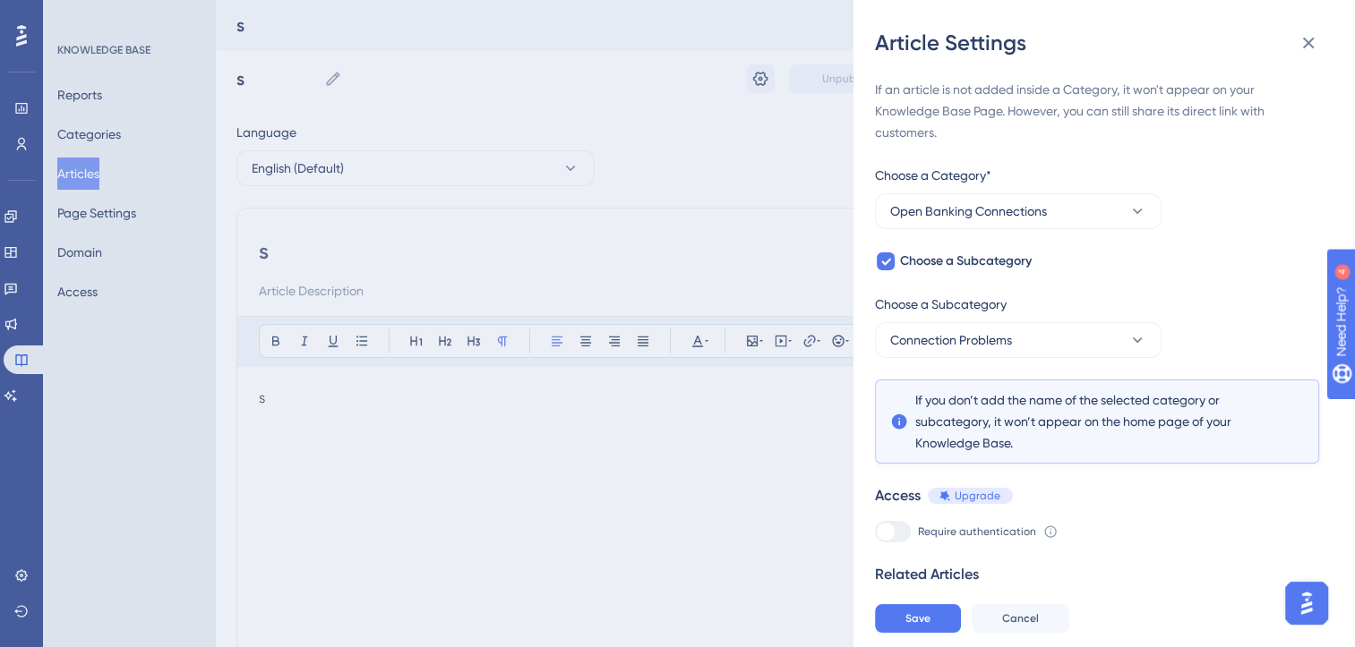
scroll to position [42, 0]
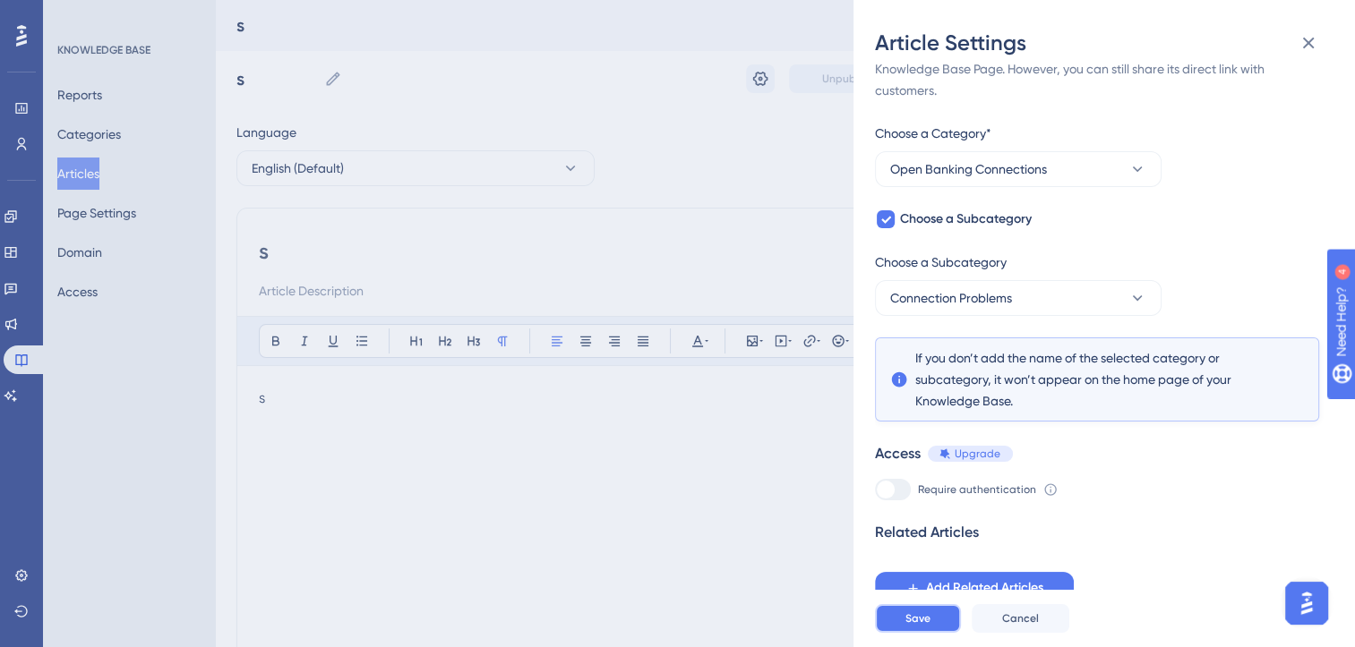
click at [921, 626] on span "Save" at bounding box center [917, 619] width 25 height 14
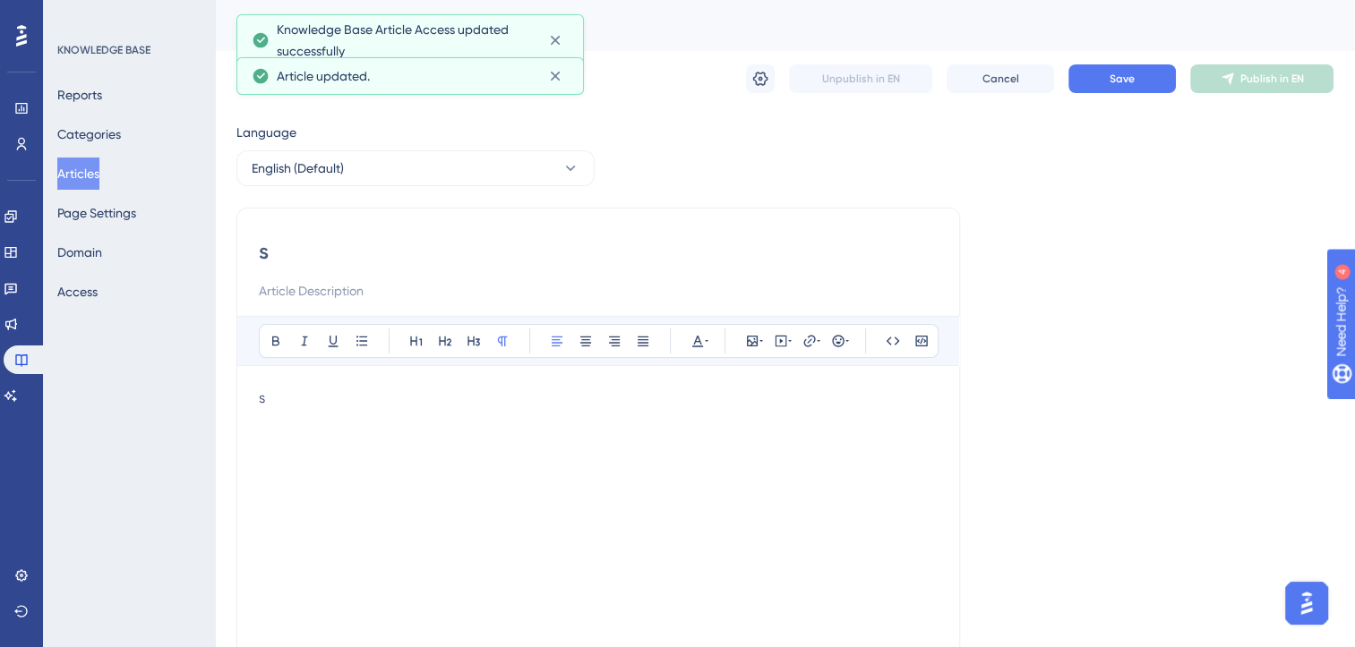
click at [334, 398] on p "s" at bounding box center [598, 398] width 679 height 21
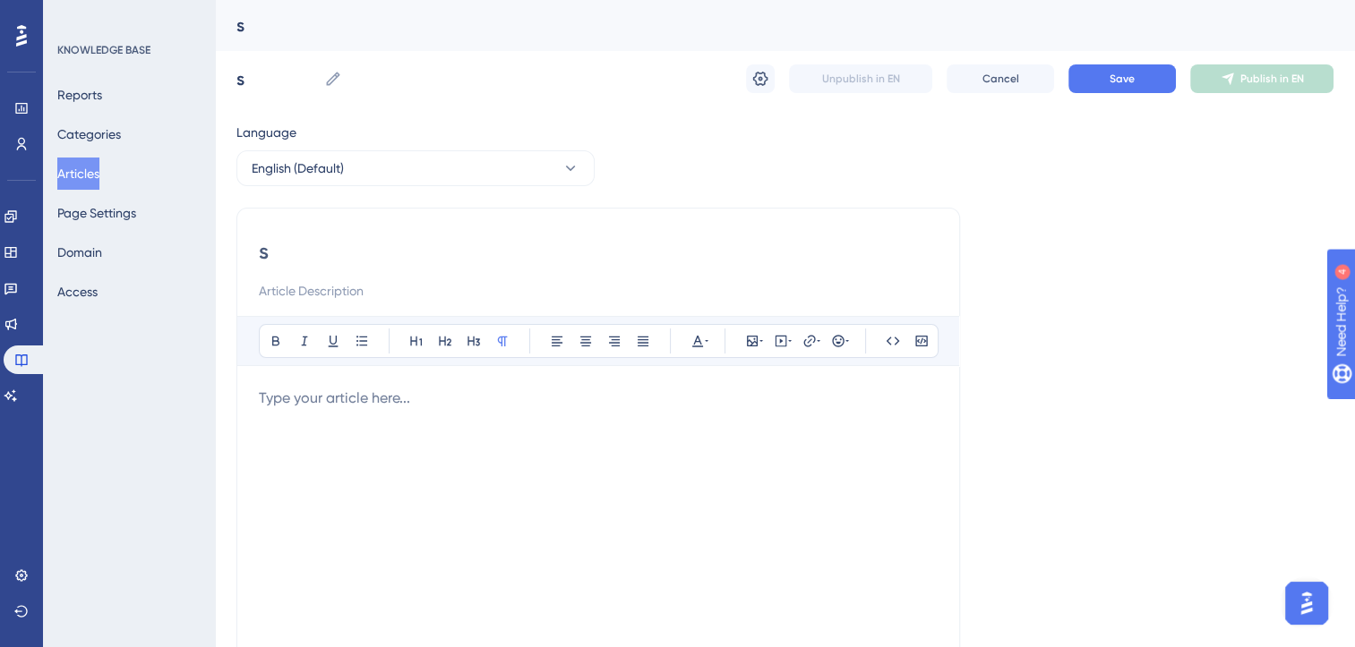
click at [79, 178] on button "Articles" at bounding box center [78, 174] width 42 height 32
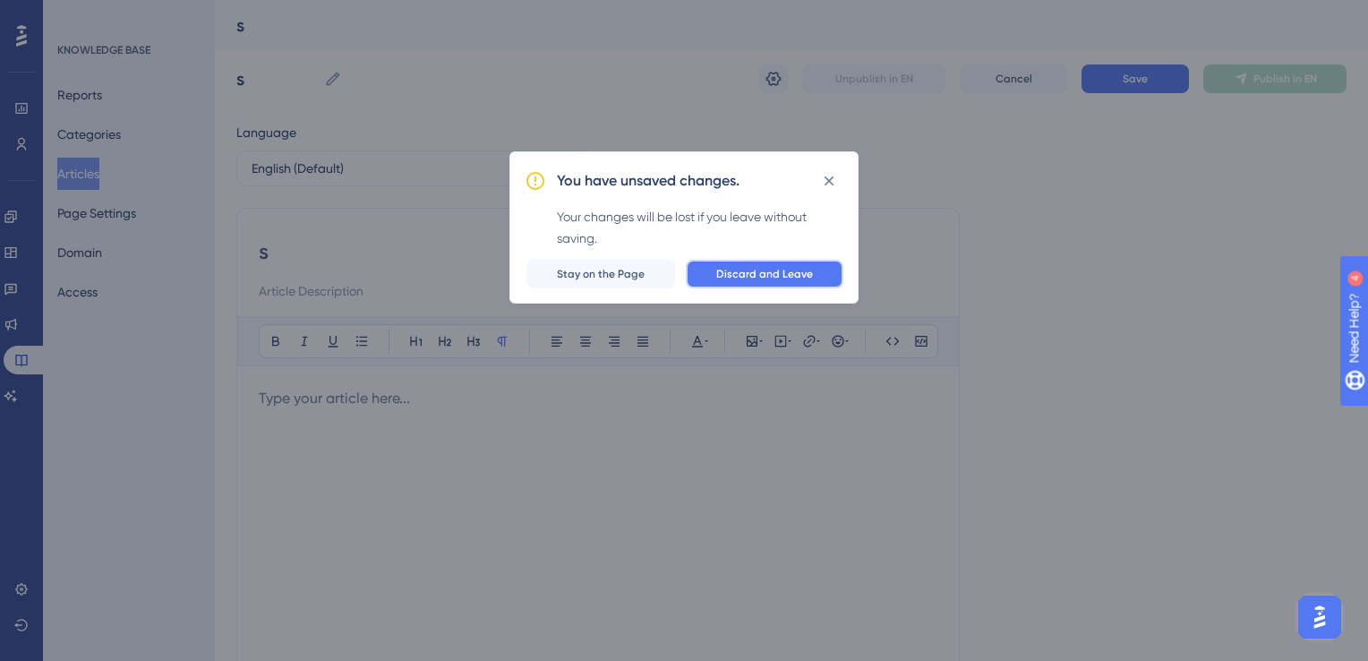
click at [766, 278] on span "Discard and Leave" at bounding box center [764, 274] width 97 height 14
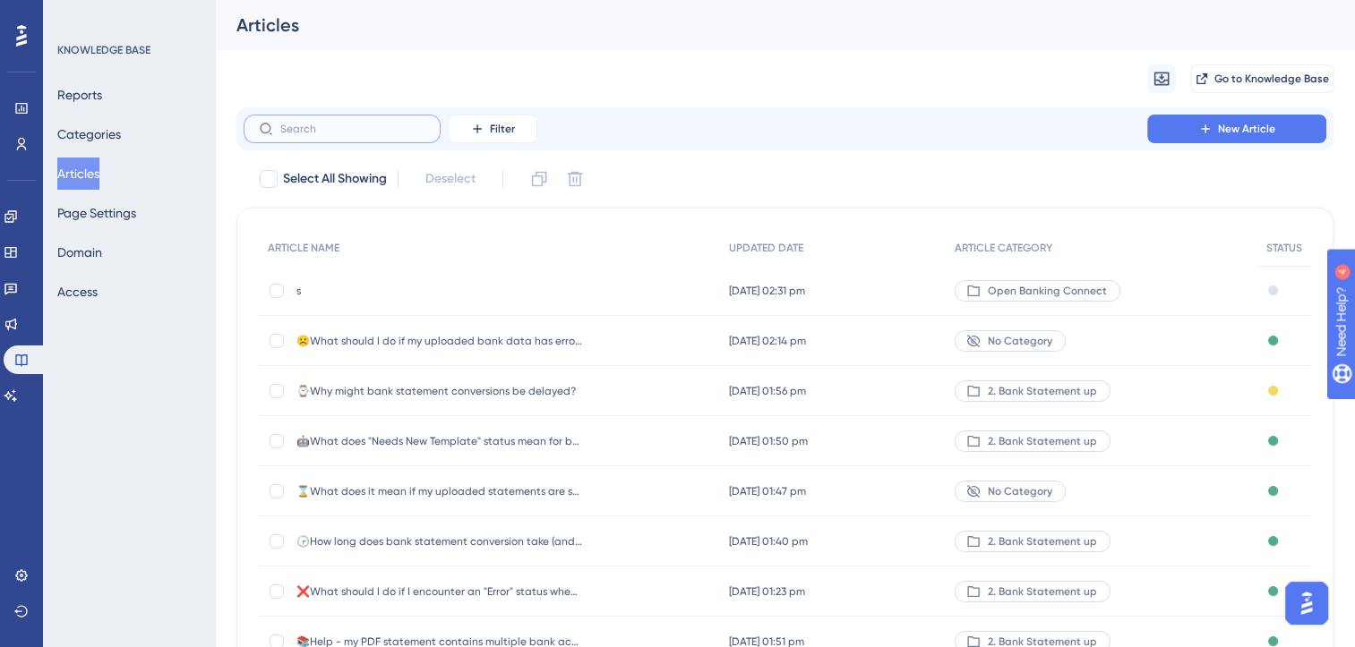
click at [337, 133] on input "text" at bounding box center [352, 129] width 145 height 13
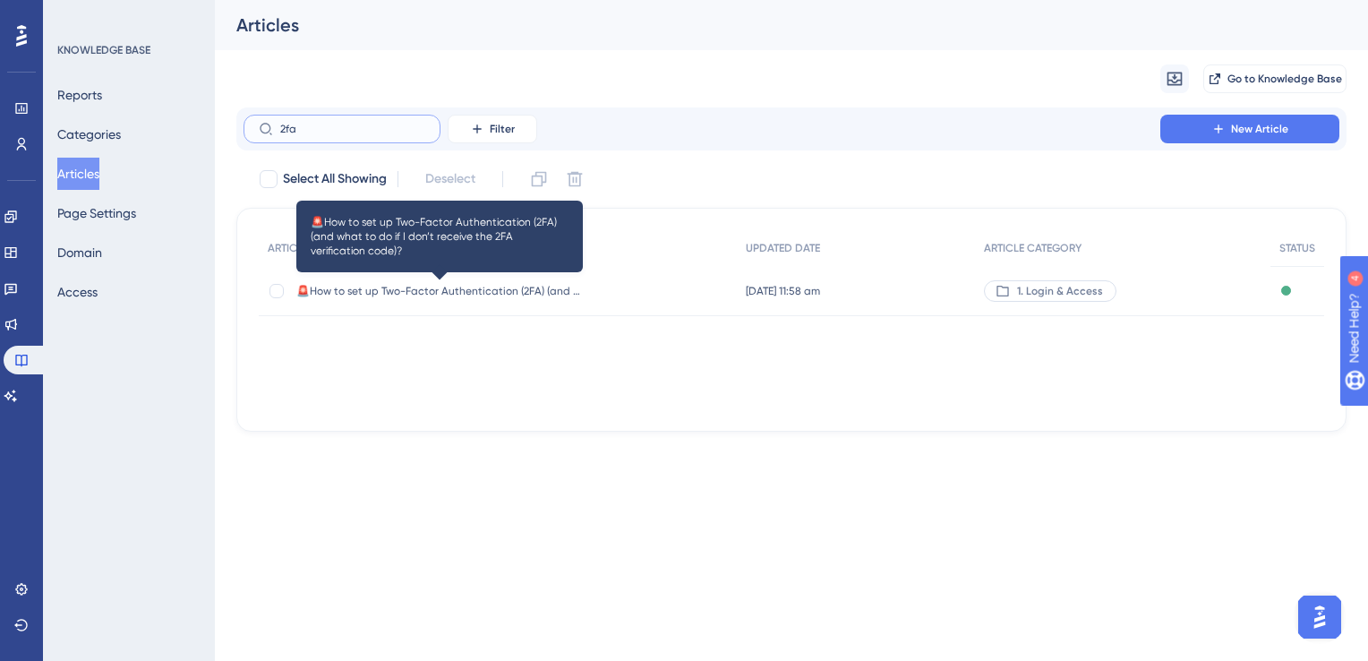
type input "2fa"
click at [402, 295] on span "🚨How to set up Two-Factor Authentication (2FA) (and what to do if I don’t recei…" at bounding box center [439, 291] width 287 height 14
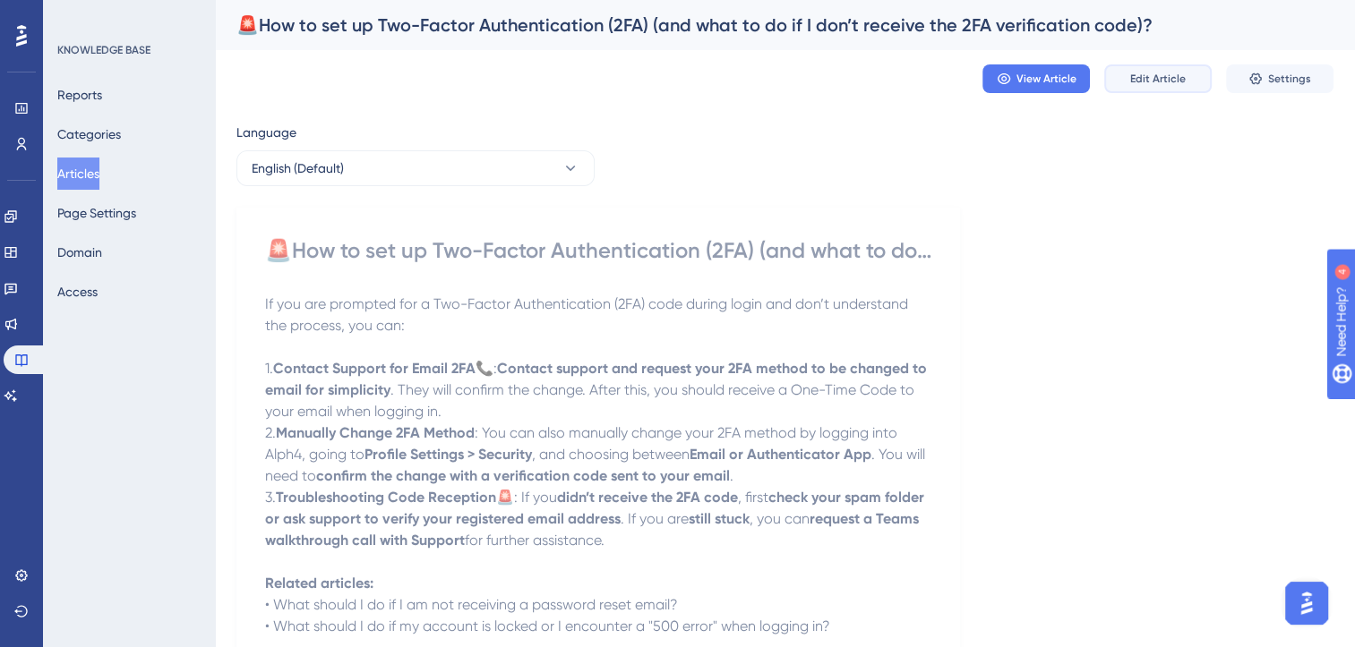
click at [1159, 80] on span "Edit Article" at bounding box center [1158, 79] width 56 height 14
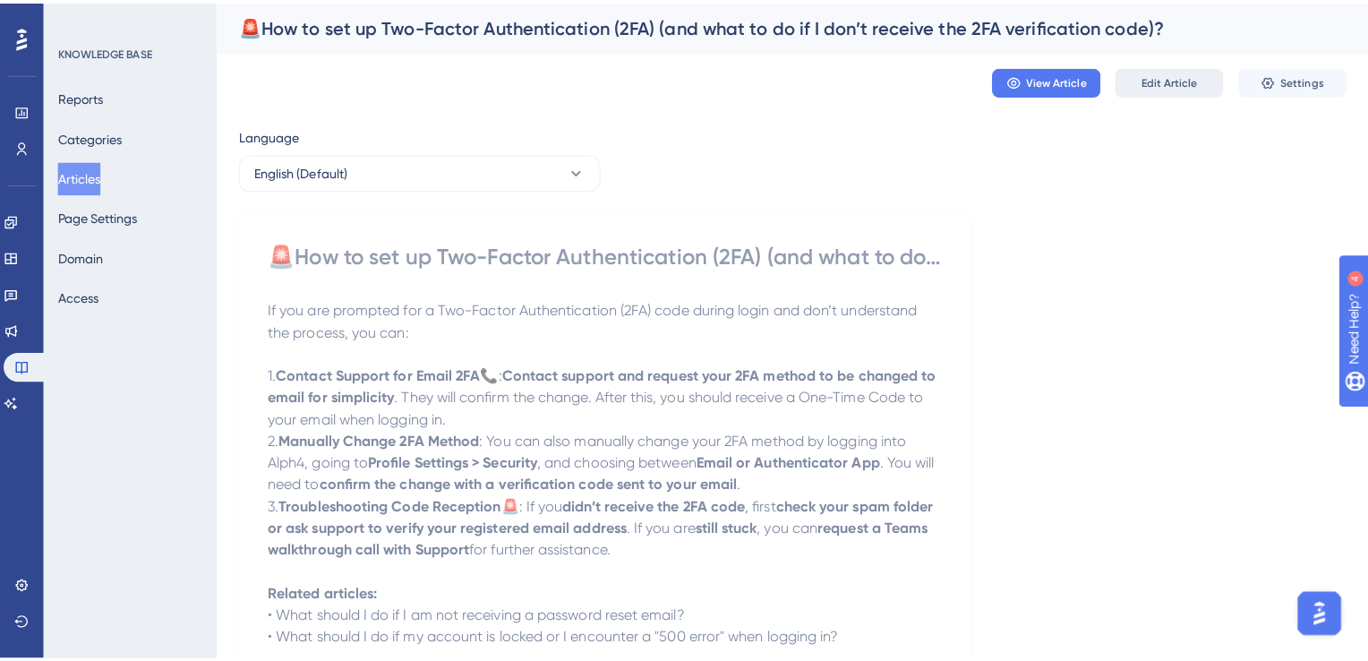
scroll to position [73, 0]
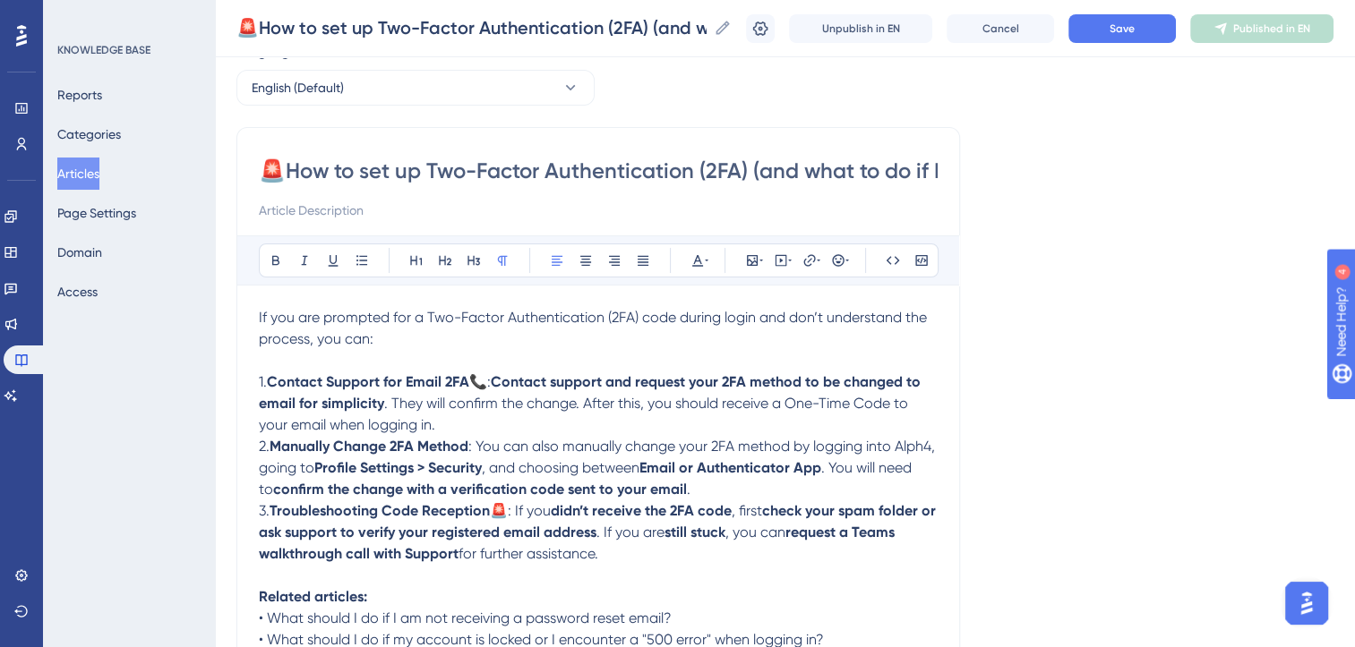
click at [259, 318] on span "If you are prompted for a Two-Factor Authentication (2FA) code during login and…" at bounding box center [595, 328] width 672 height 39
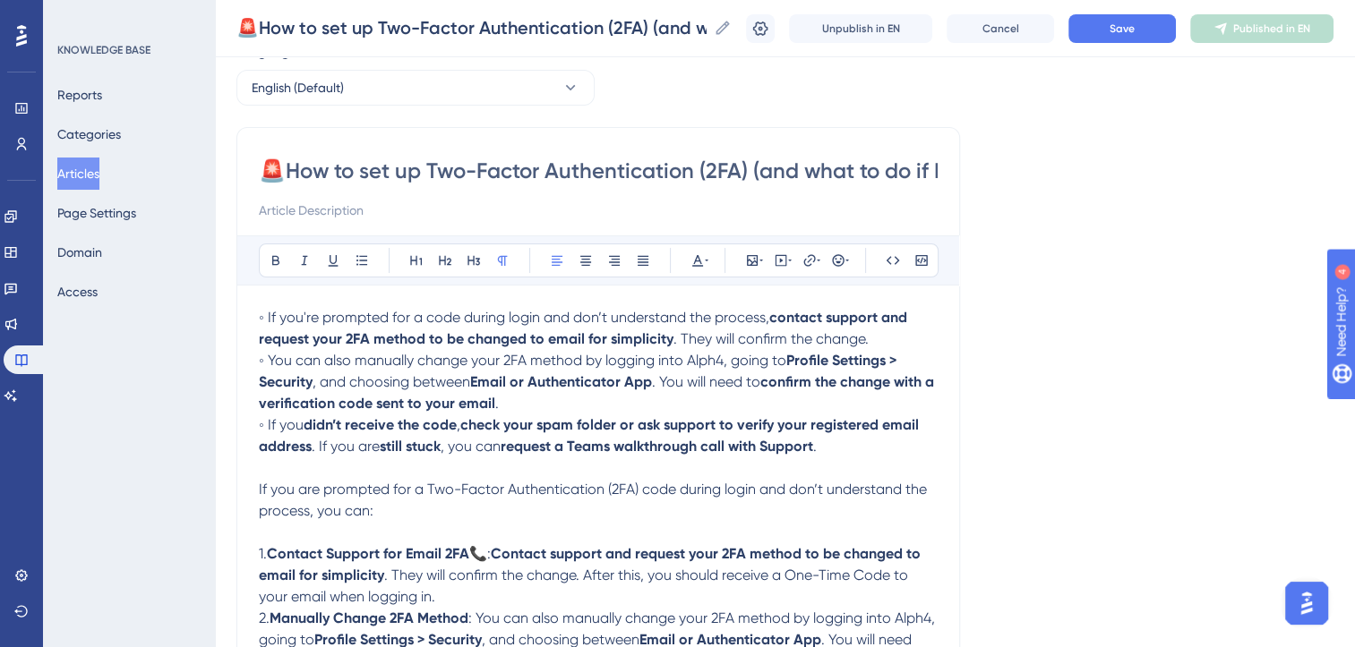
click at [90, 177] on button "Articles" at bounding box center [78, 174] width 42 height 32
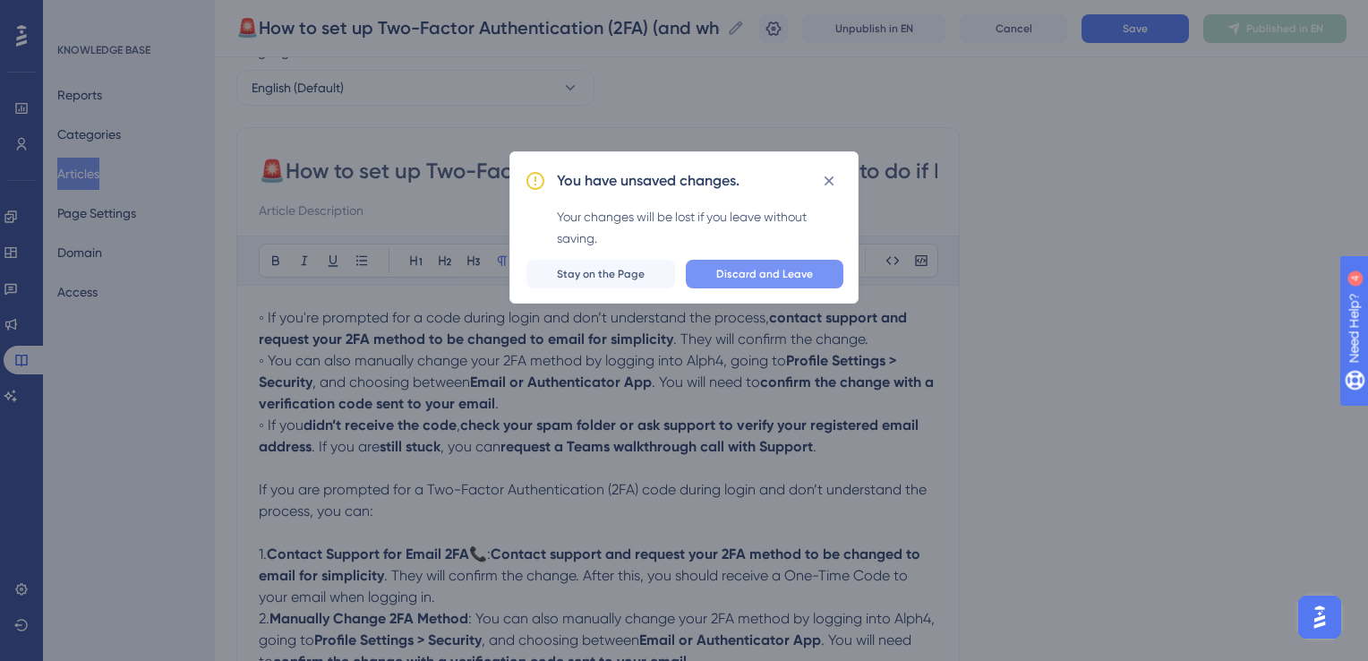
click at [774, 274] on span "Discard and Leave" at bounding box center [764, 274] width 97 height 14
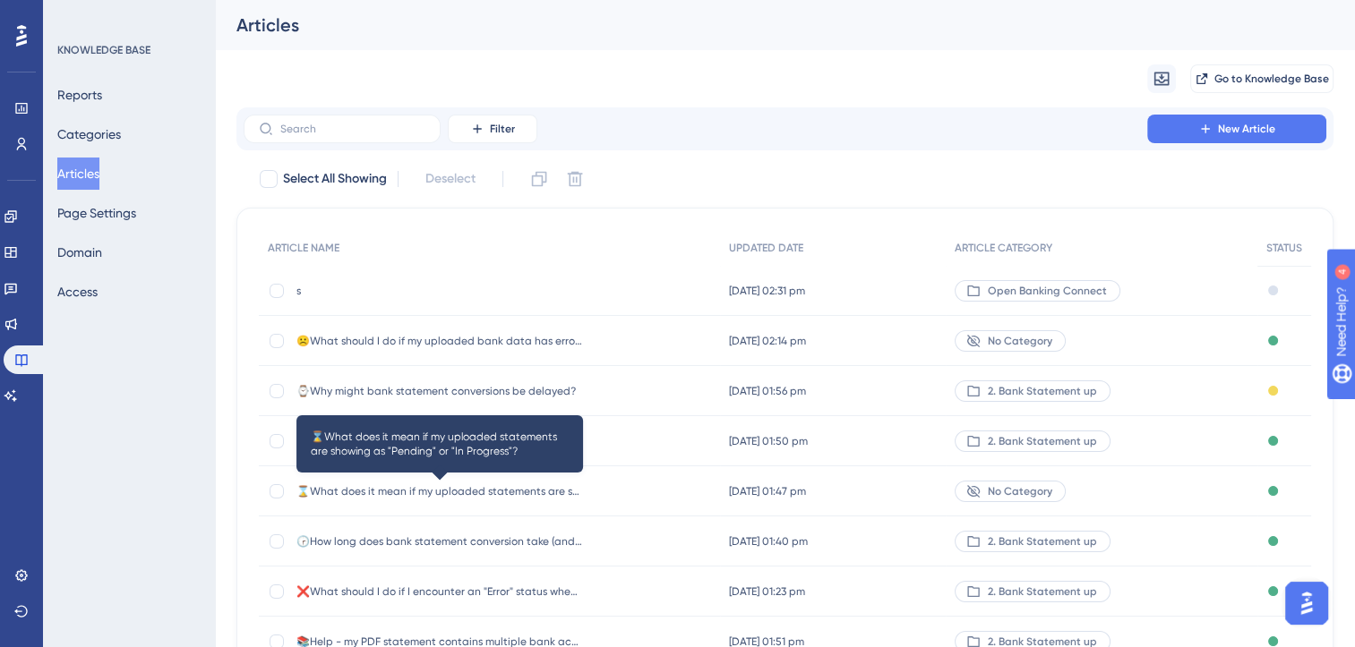
click at [516, 493] on span "⌛What does it mean if my uploaded statements are showing as "Pending" or "In Pr…" at bounding box center [439, 491] width 287 height 14
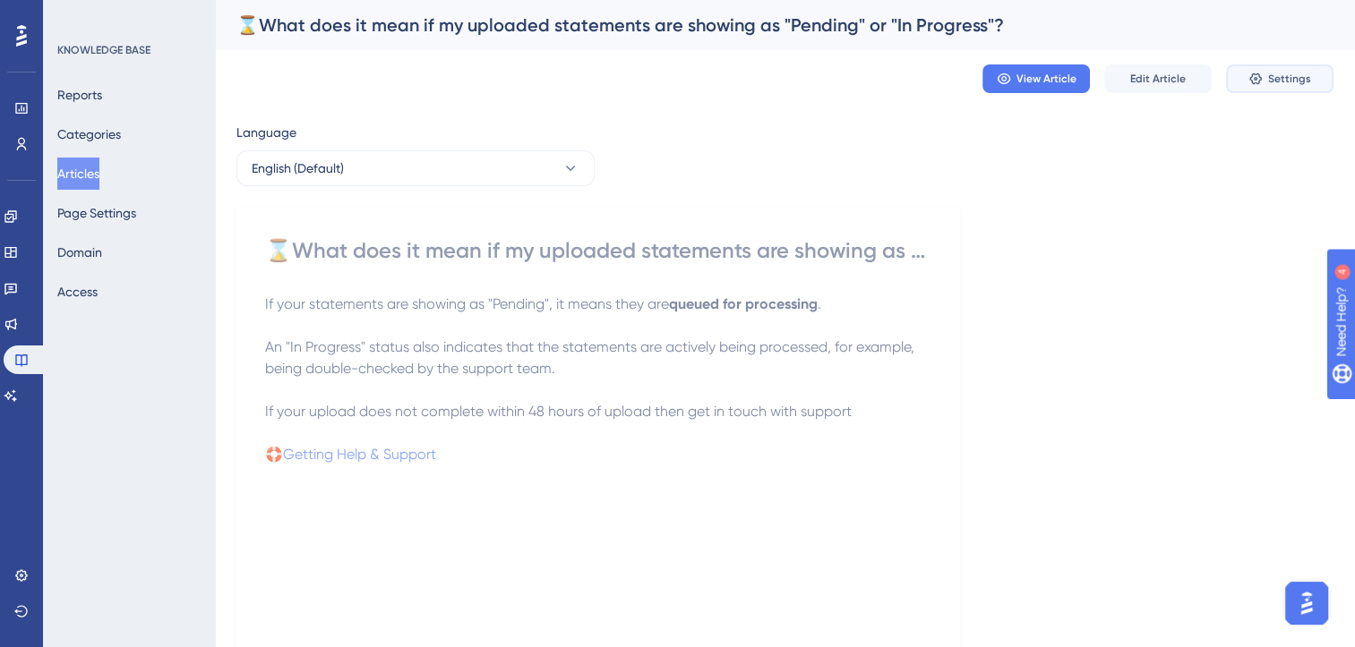
click at [1263, 81] on button "Settings" at bounding box center [1279, 78] width 107 height 29
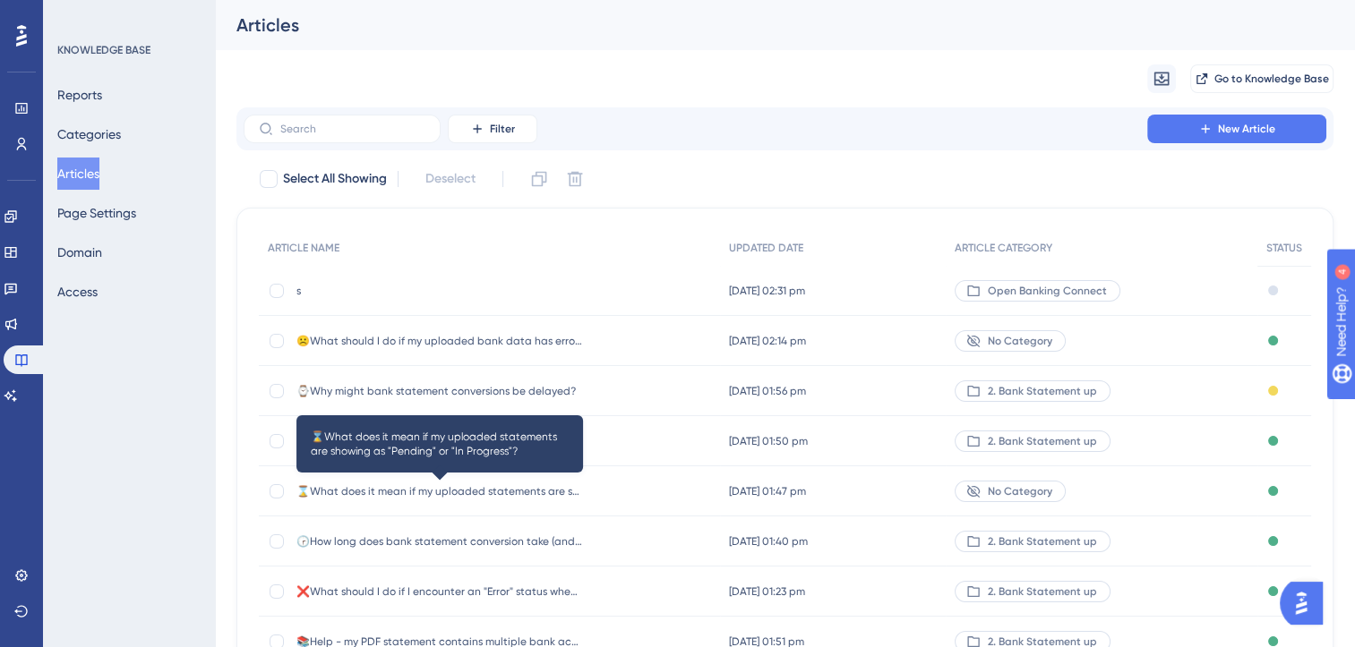
click at [491, 487] on span "⌛What does it mean if my uploaded statements are showing as "Pending" or "In Pr…" at bounding box center [439, 491] width 287 height 14
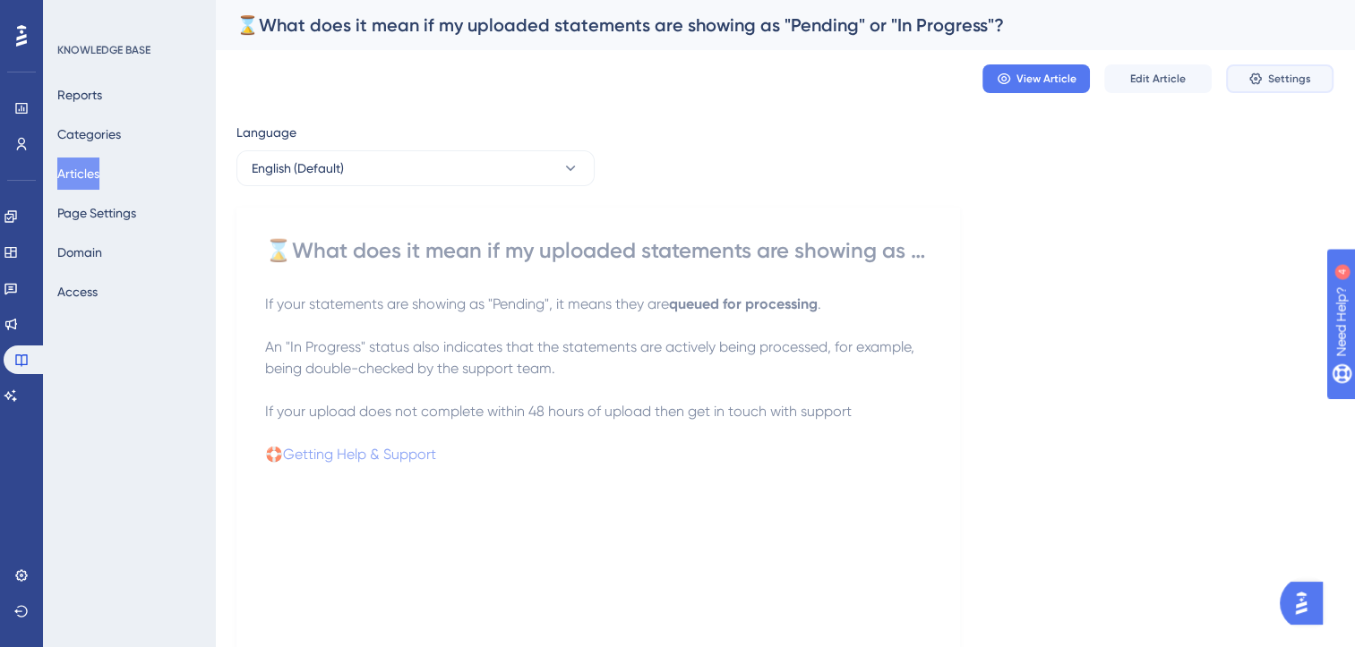
click at [1286, 85] on span "Settings" at bounding box center [1289, 79] width 43 height 14
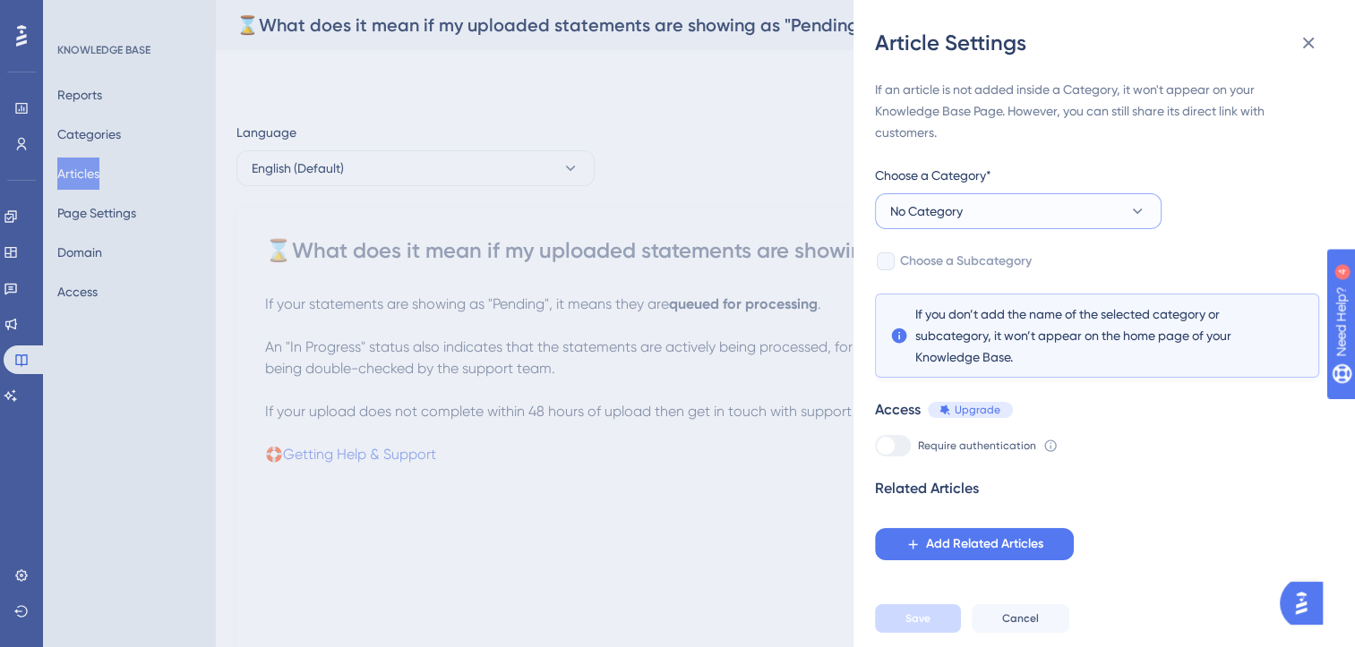
click at [987, 211] on button "No Category" at bounding box center [1018, 211] width 287 height 36
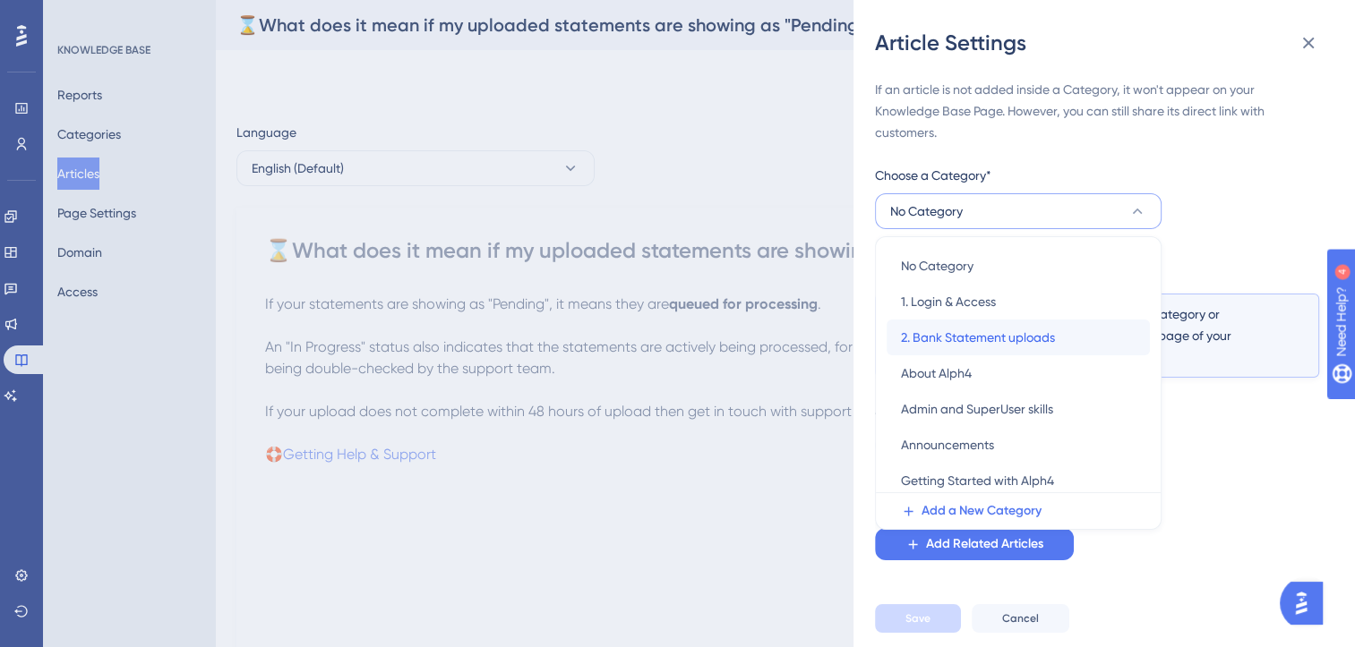
click at [1006, 332] on span "2. Bank Statement uploads" at bounding box center [978, 337] width 154 height 21
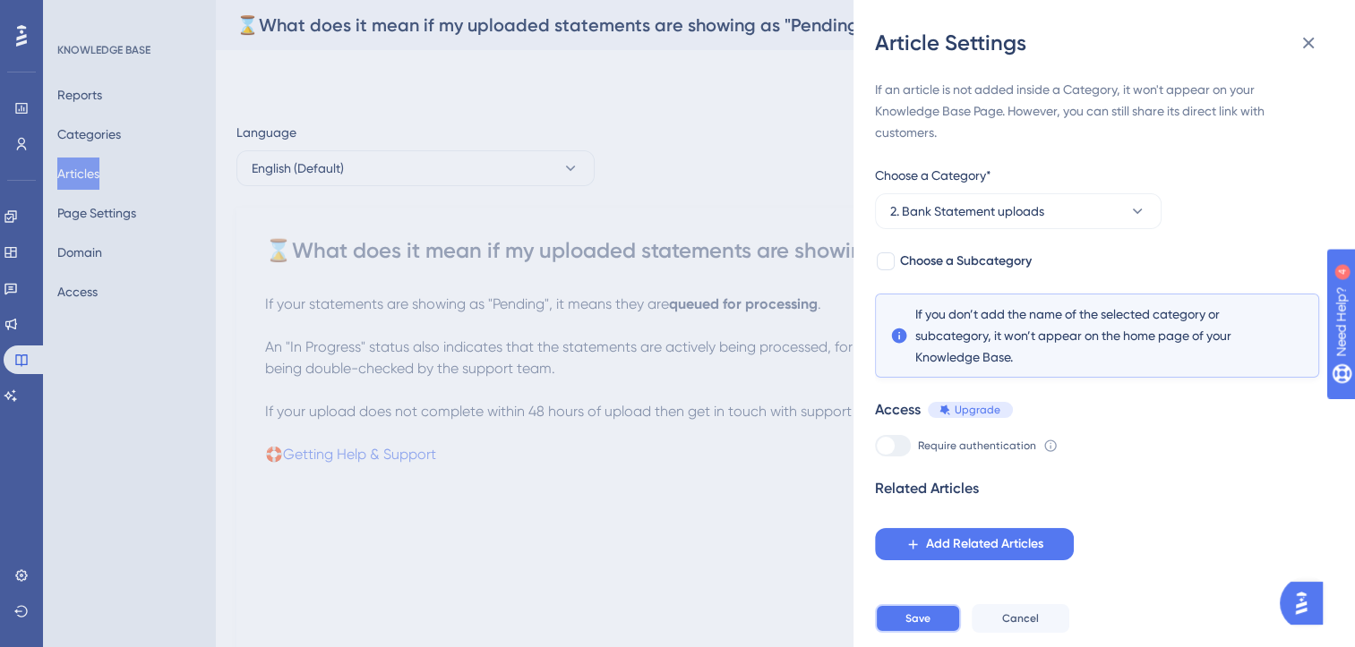
click at [936, 632] on button "Save" at bounding box center [918, 618] width 86 height 29
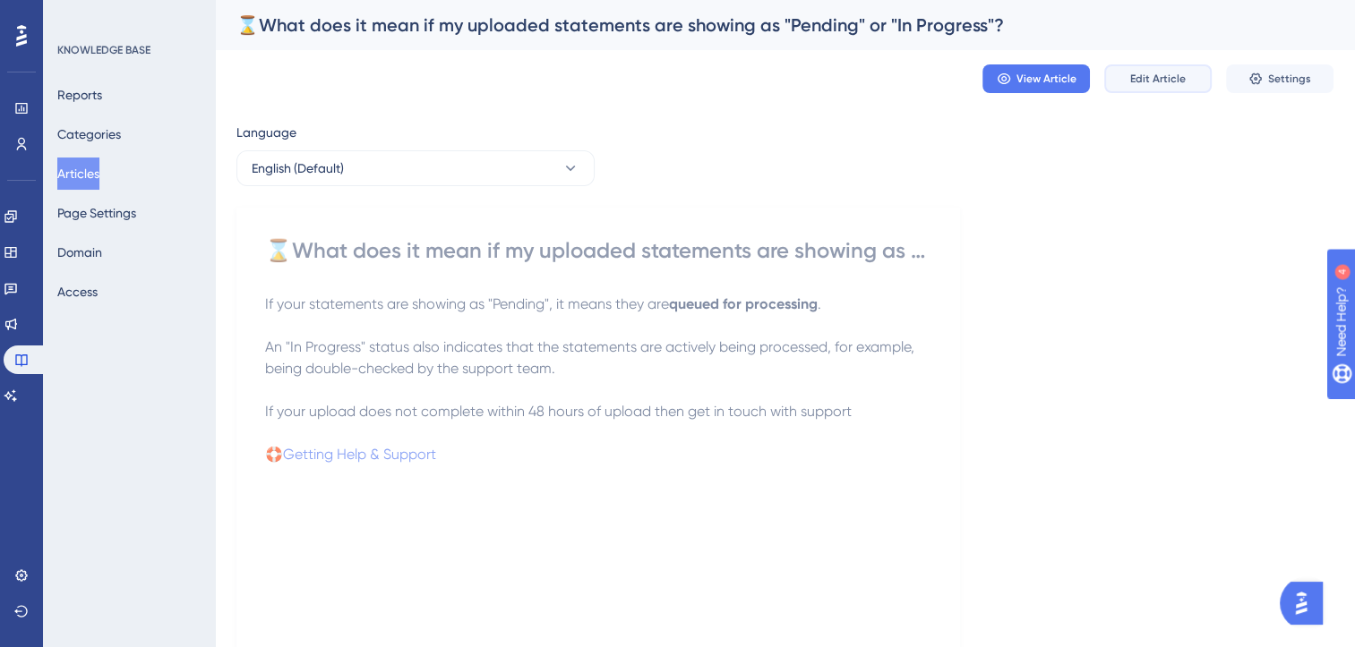
click at [1157, 77] on span "Edit Article" at bounding box center [1158, 79] width 56 height 14
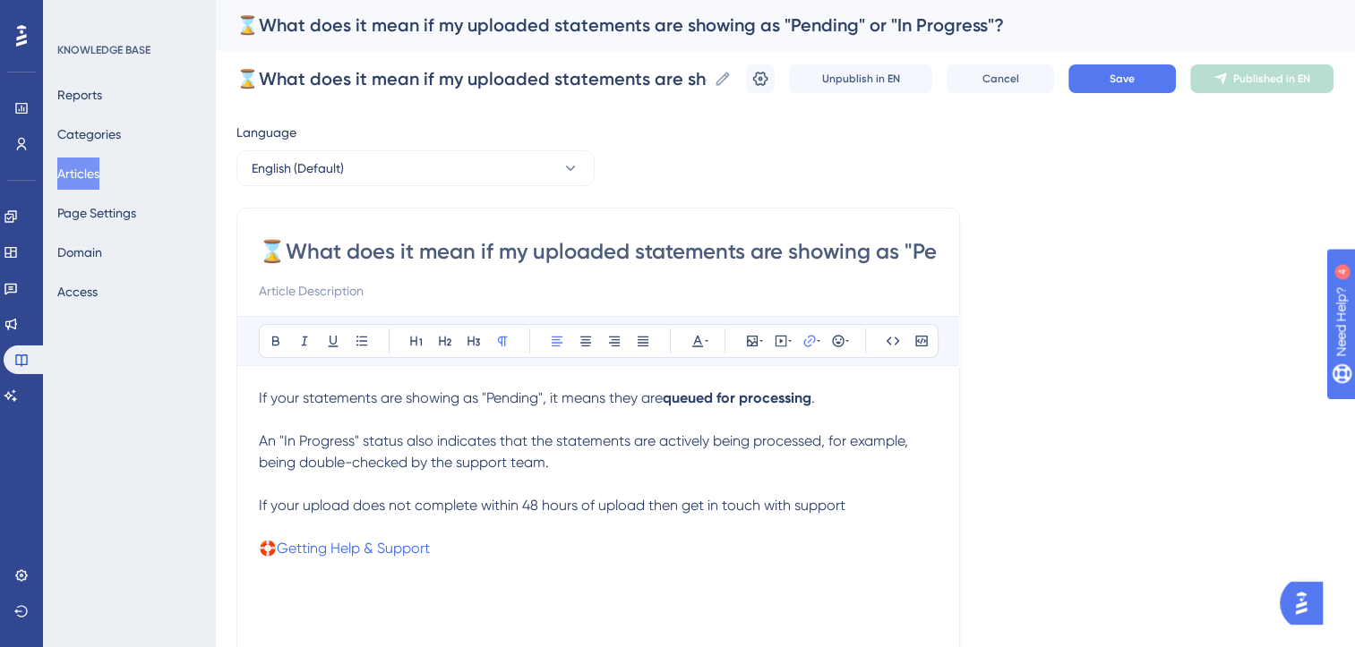
click at [77, 176] on button "Articles" at bounding box center [78, 174] width 42 height 32
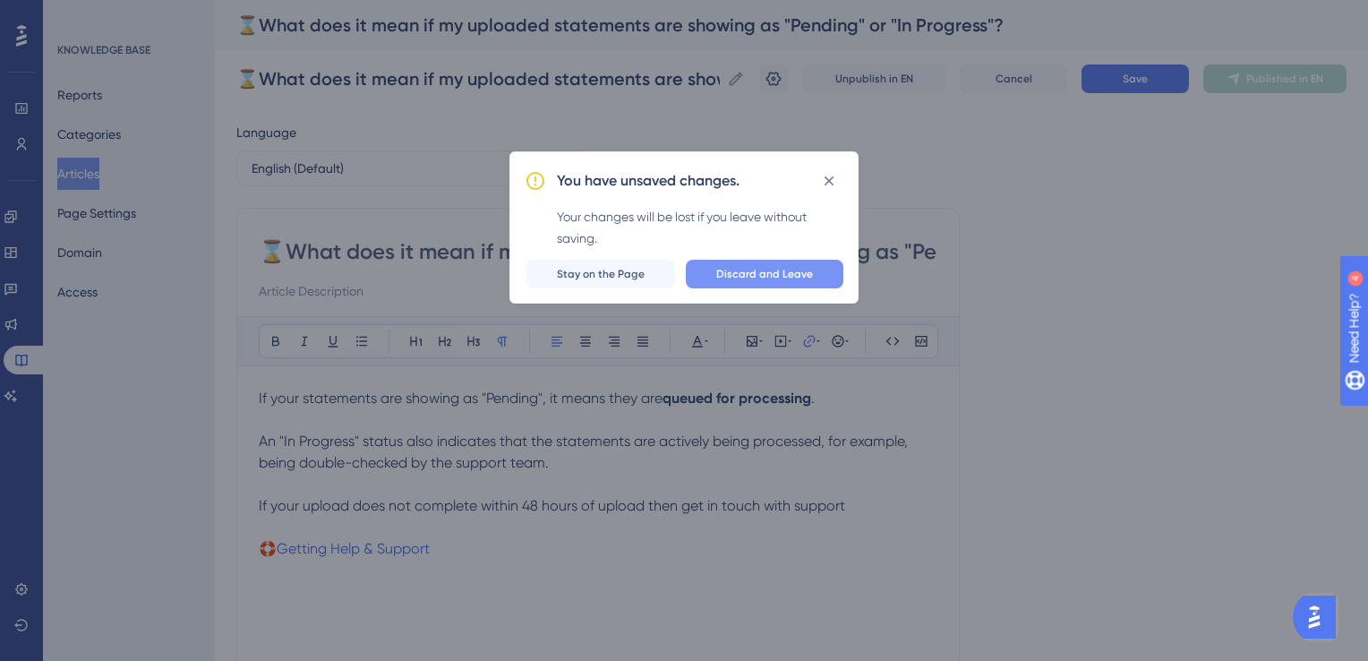
click at [749, 274] on span "Discard and Leave" at bounding box center [764, 274] width 97 height 14
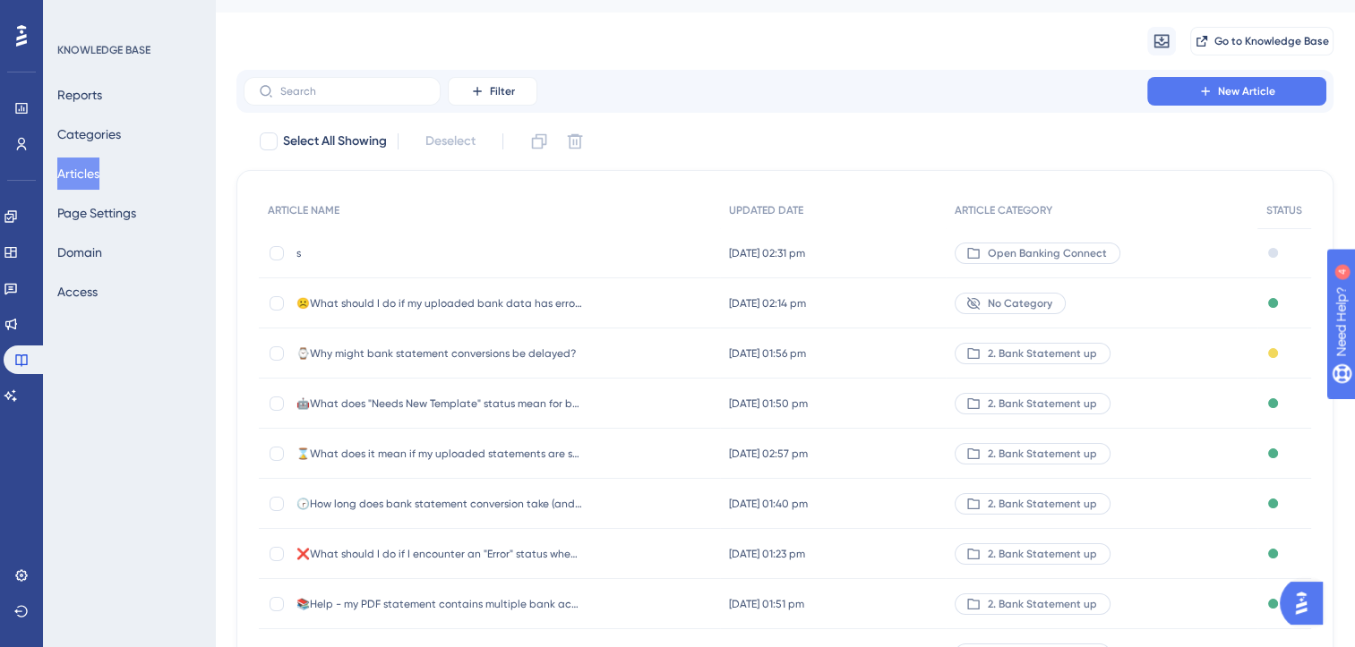
scroll to position [39, 0]
click at [507, 306] on span "☹️What should I do if my uploaded bank data has errors?" at bounding box center [439, 303] width 287 height 14
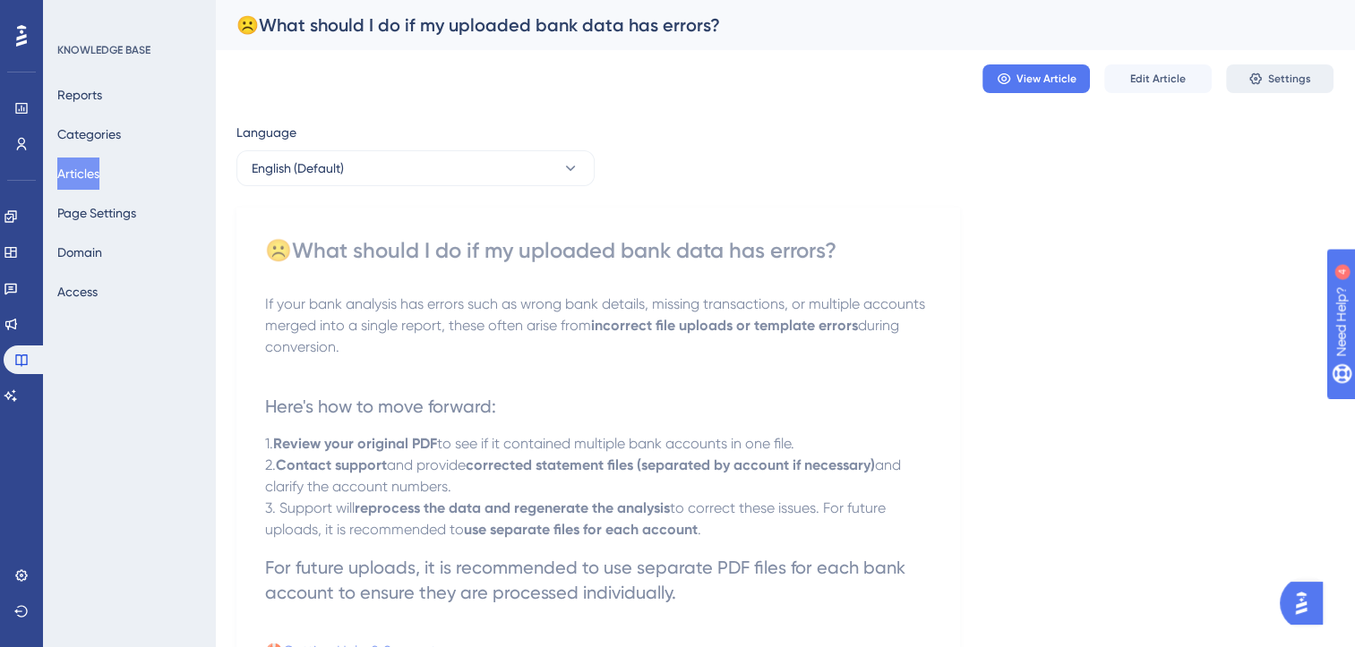
click at [1272, 84] on span "Settings" at bounding box center [1289, 79] width 43 height 14
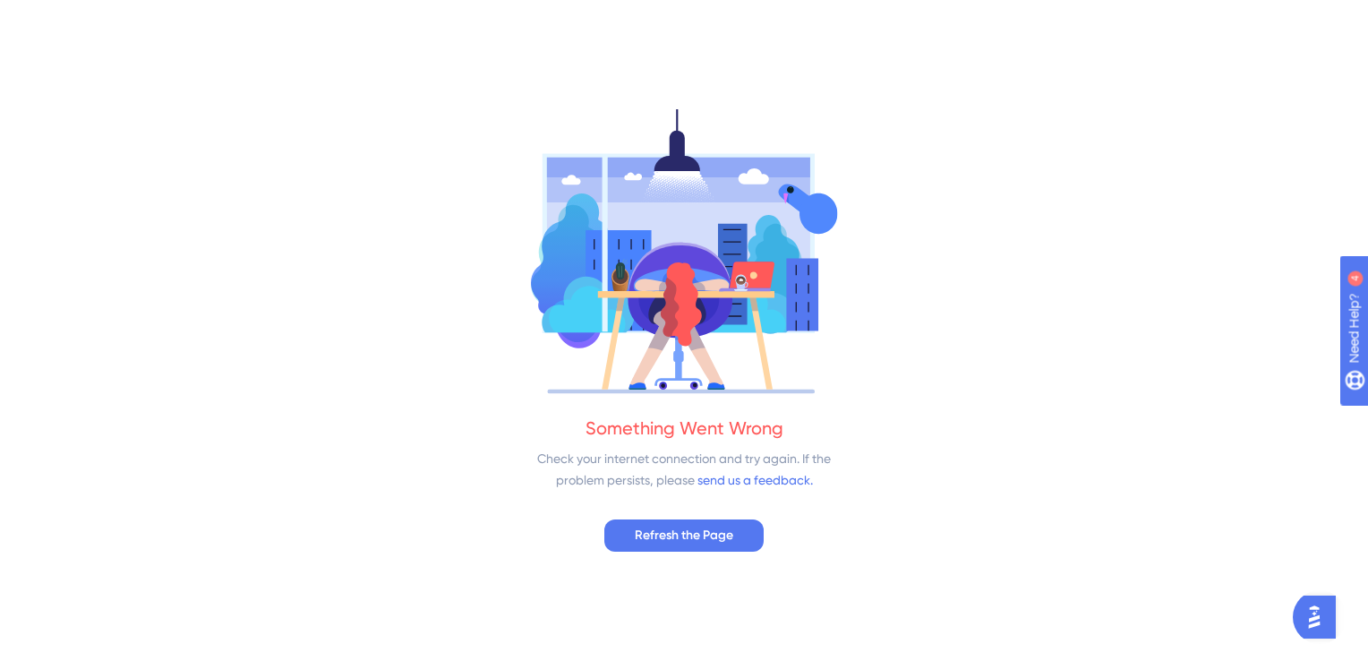
click at [36, 100] on div "Something Went Wrong Check your internet connection and try again. If the probl…" at bounding box center [684, 330] width 1368 height 661
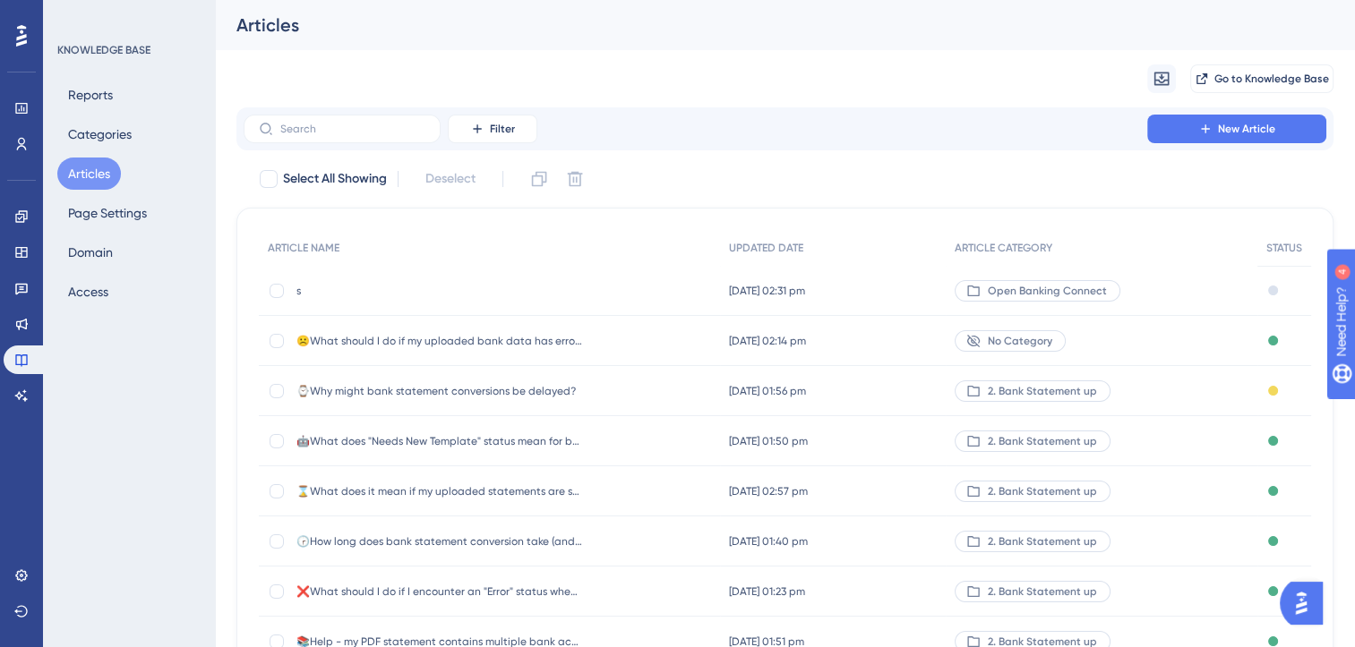
click at [547, 338] on span "☹️What should I do if my uploaded bank data has errors?" at bounding box center [439, 341] width 287 height 14
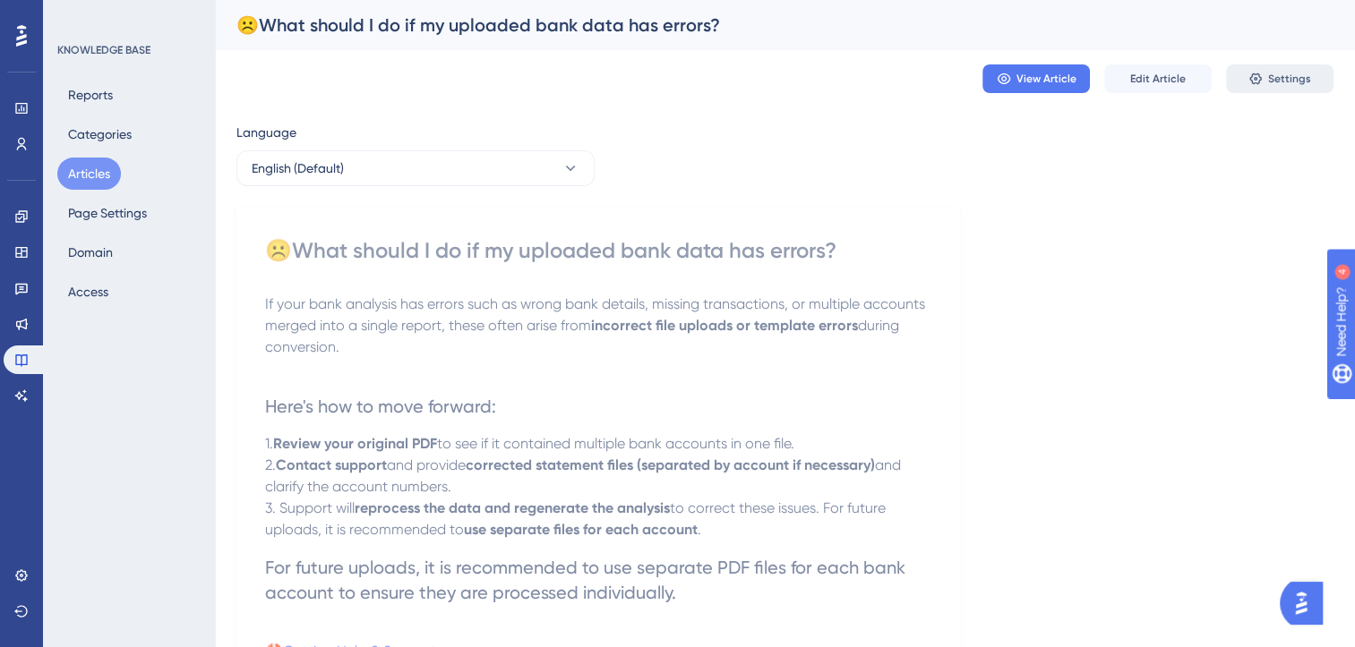
click at [1285, 79] on span "Settings" at bounding box center [1289, 79] width 43 height 14
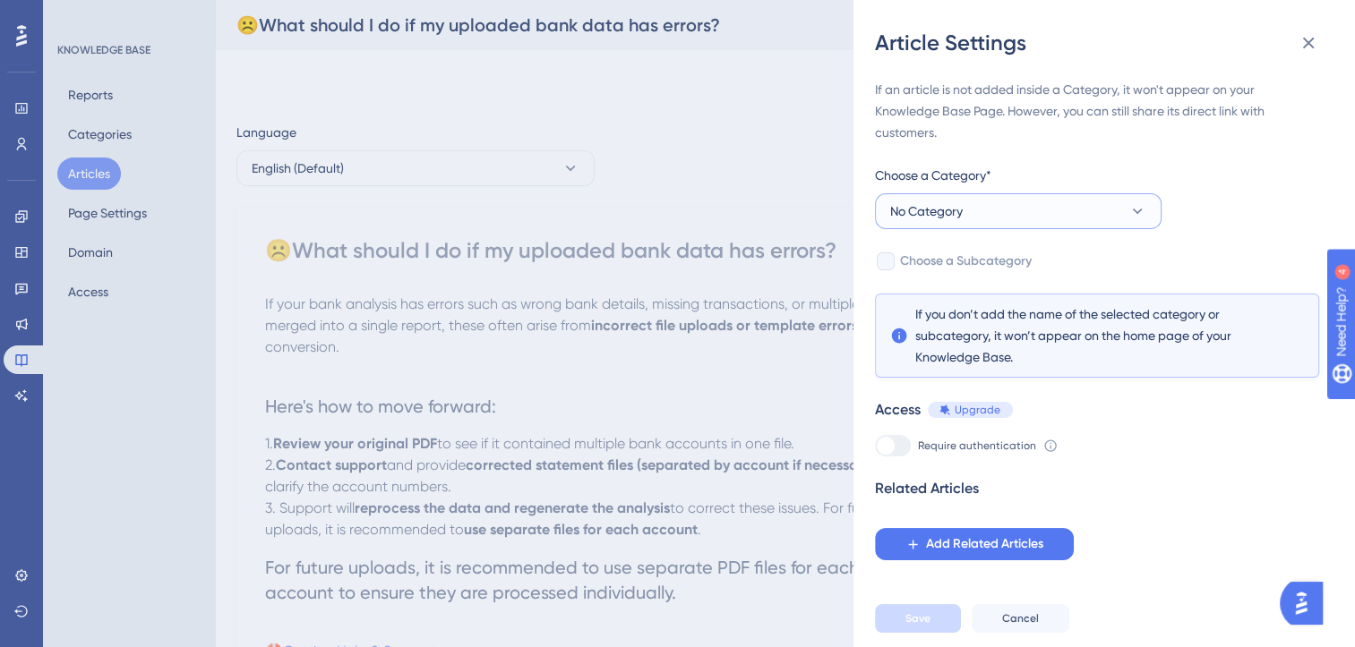
click at [1075, 213] on button "No Category" at bounding box center [1018, 211] width 287 height 36
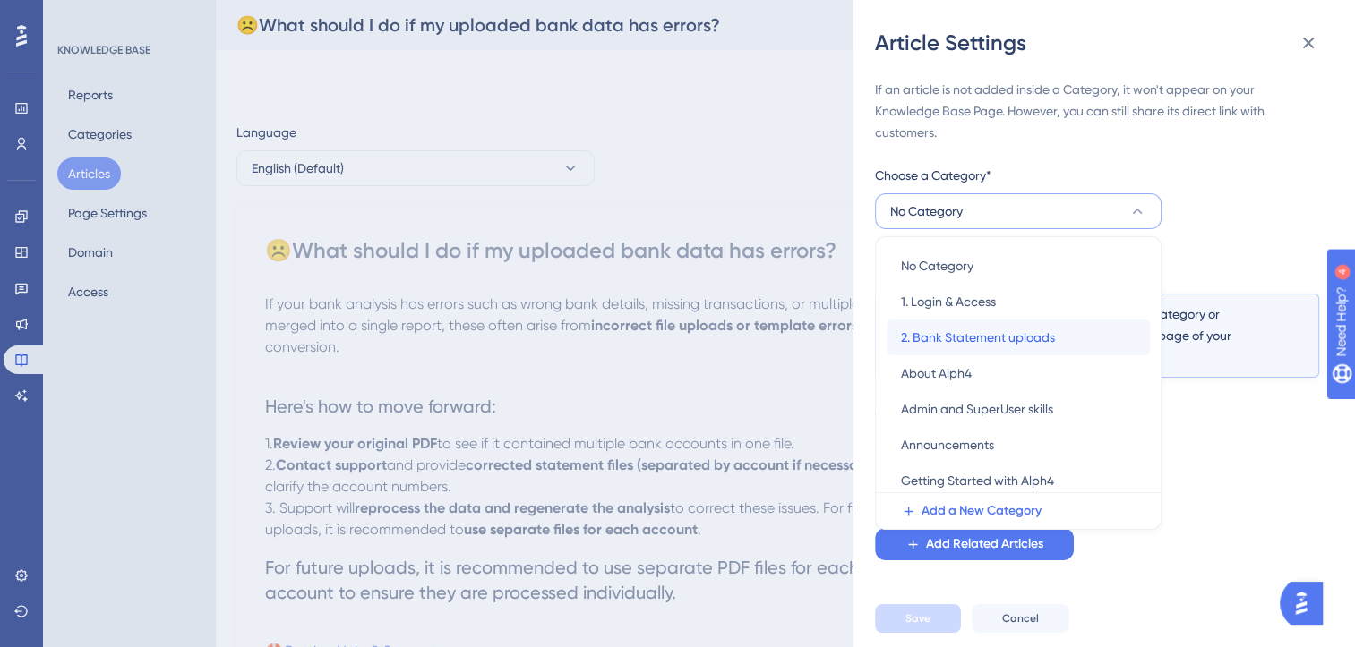
click at [990, 347] on span "2. Bank Statement uploads" at bounding box center [978, 337] width 154 height 21
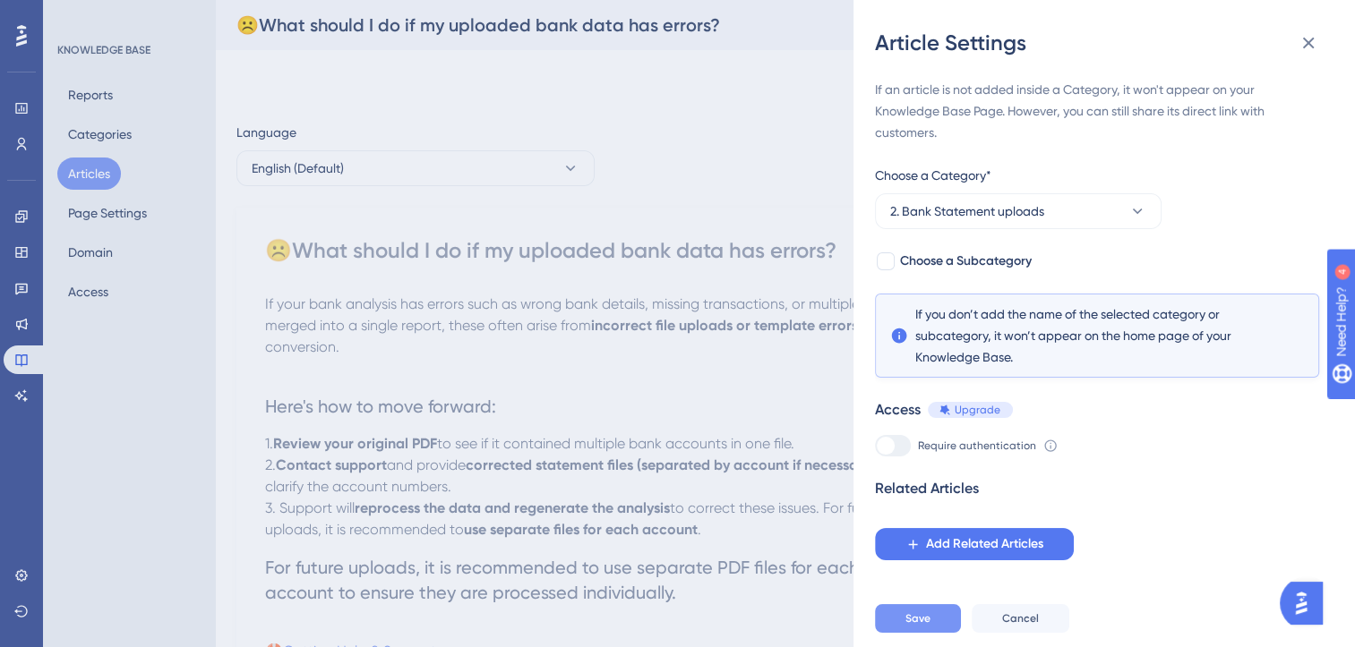
click at [938, 629] on button "Save" at bounding box center [918, 618] width 86 height 29
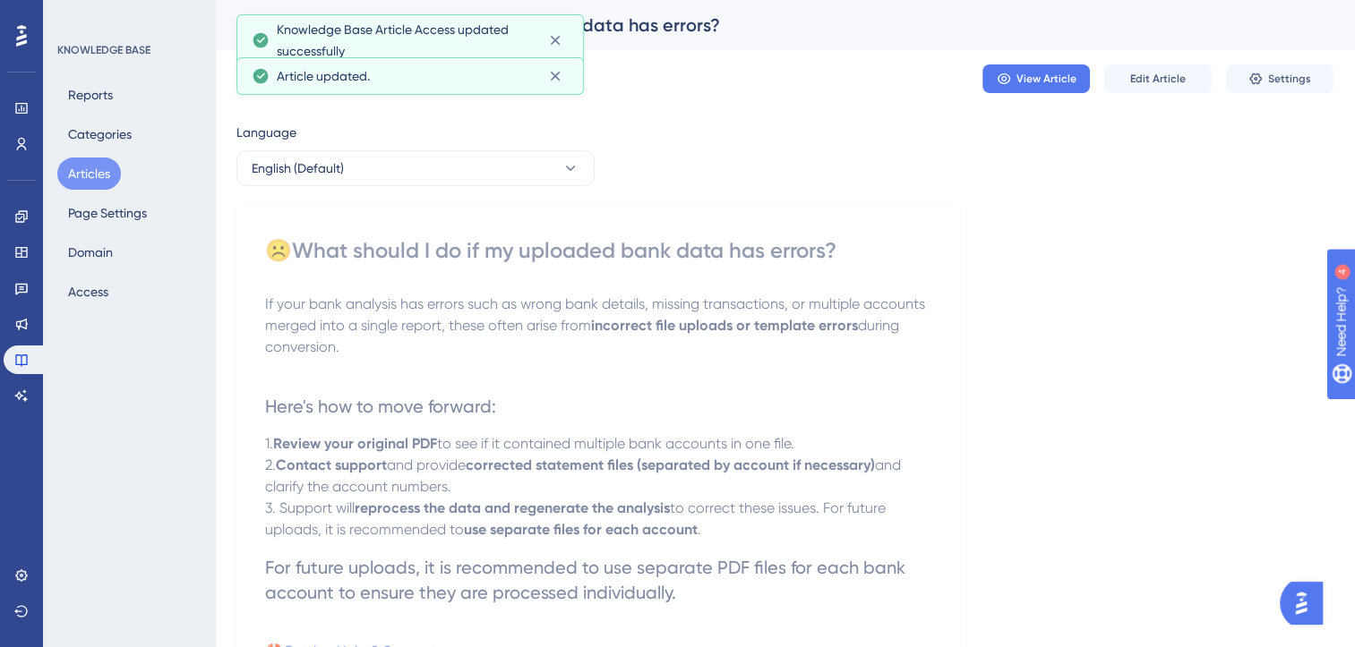
click at [90, 176] on button "Articles" at bounding box center [89, 174] width 64 height 32
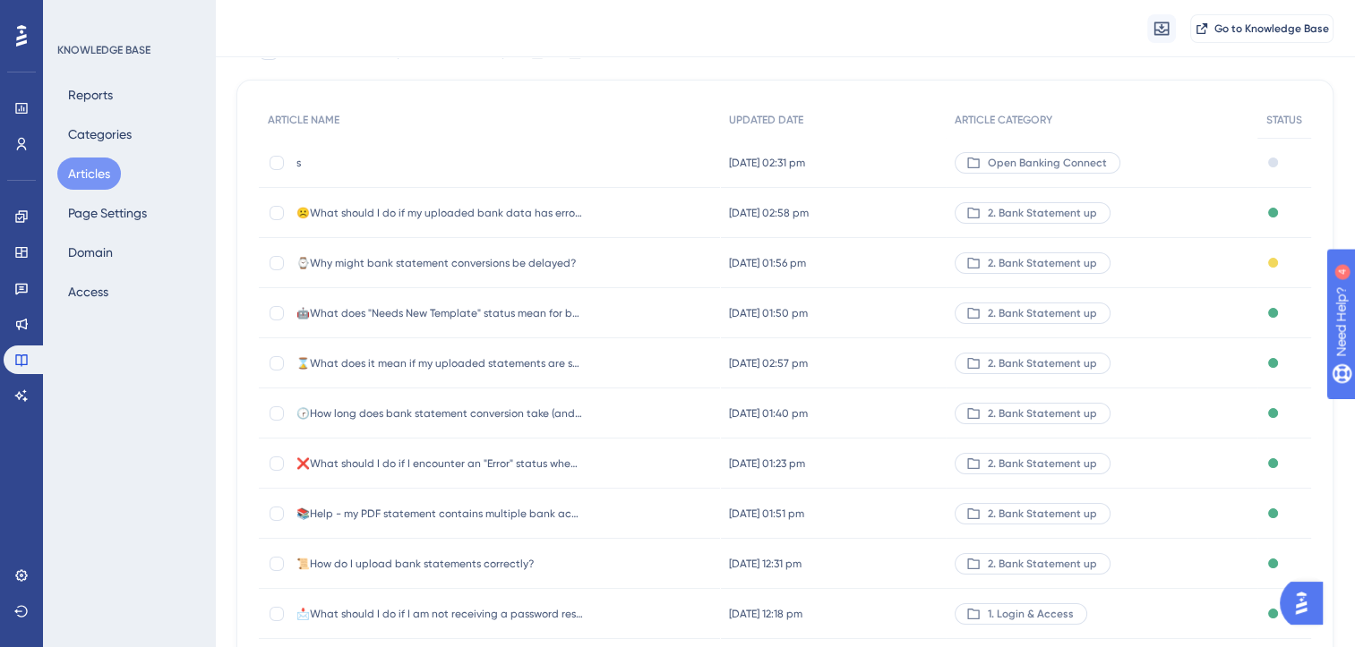
scroll to position [263, 0]
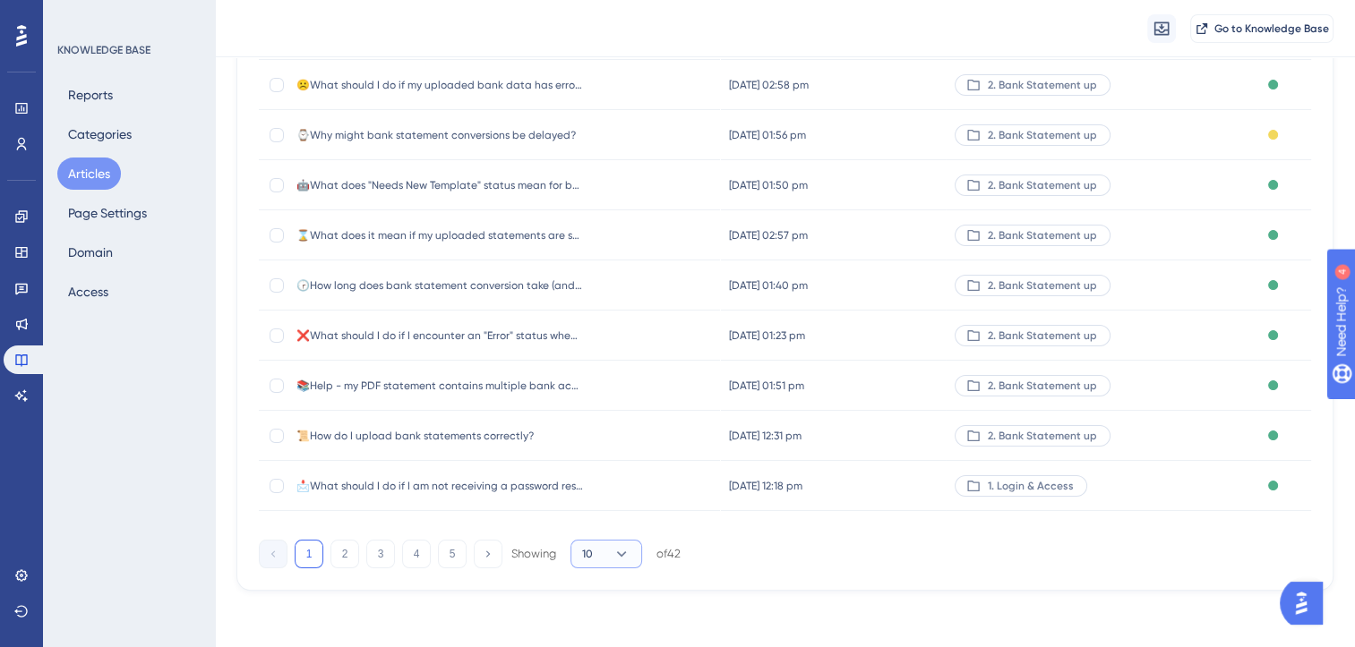
click at [616, 552] on icon at bounding box center [621, 554] width 18 height 18
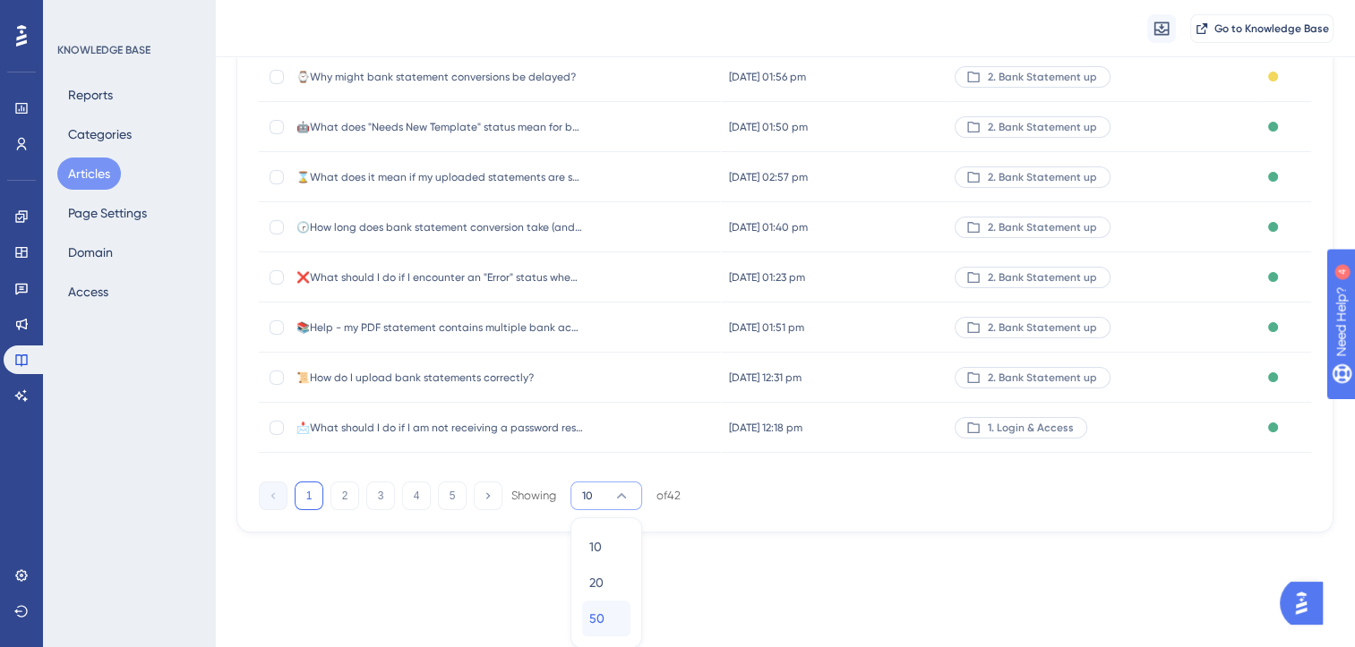
click at [605, 604] on div "50 50" at bounding box center [606, 619] width 34 height 36
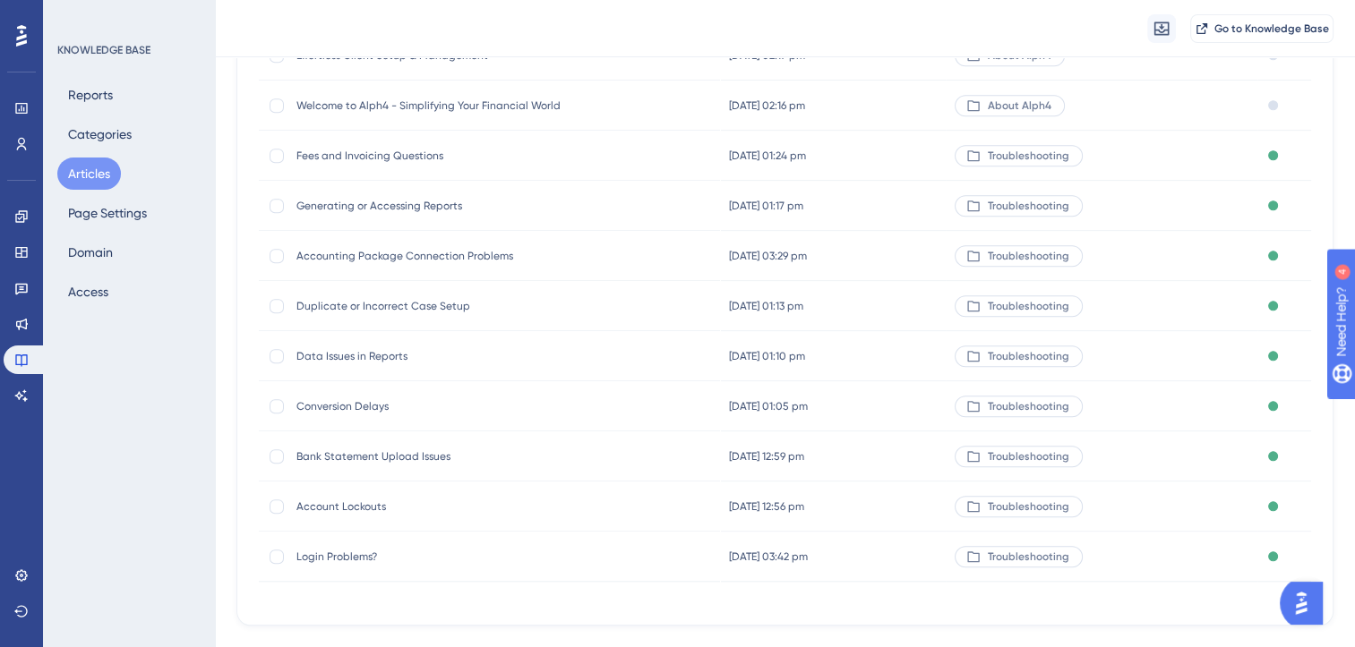
scroll to position [1793, 0]
